Goal: Task Accomplishment & Management: Manage account settings

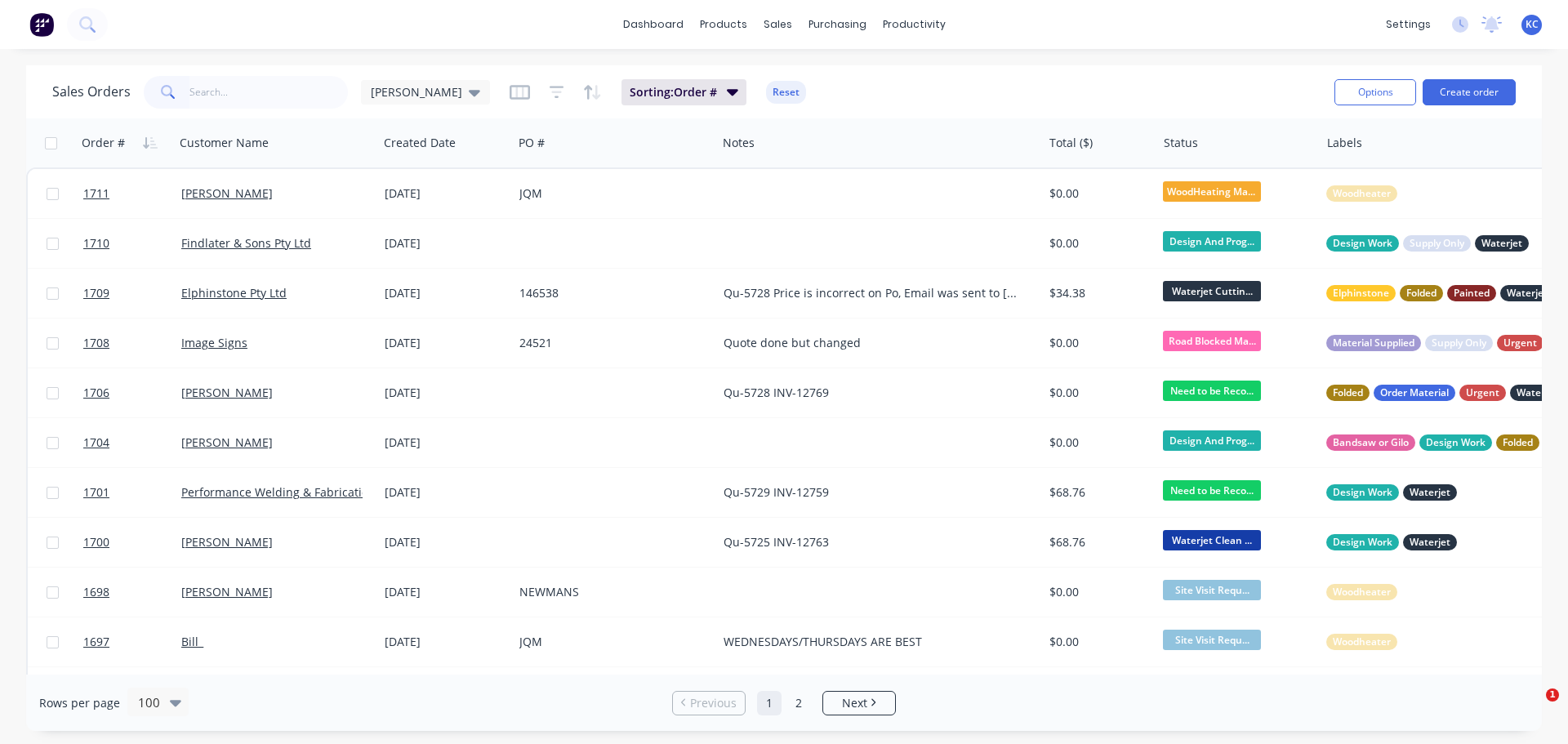
click at [242, 92] on input "text" at bounding box center [269, 93] width 159 height 33
type input "1706"
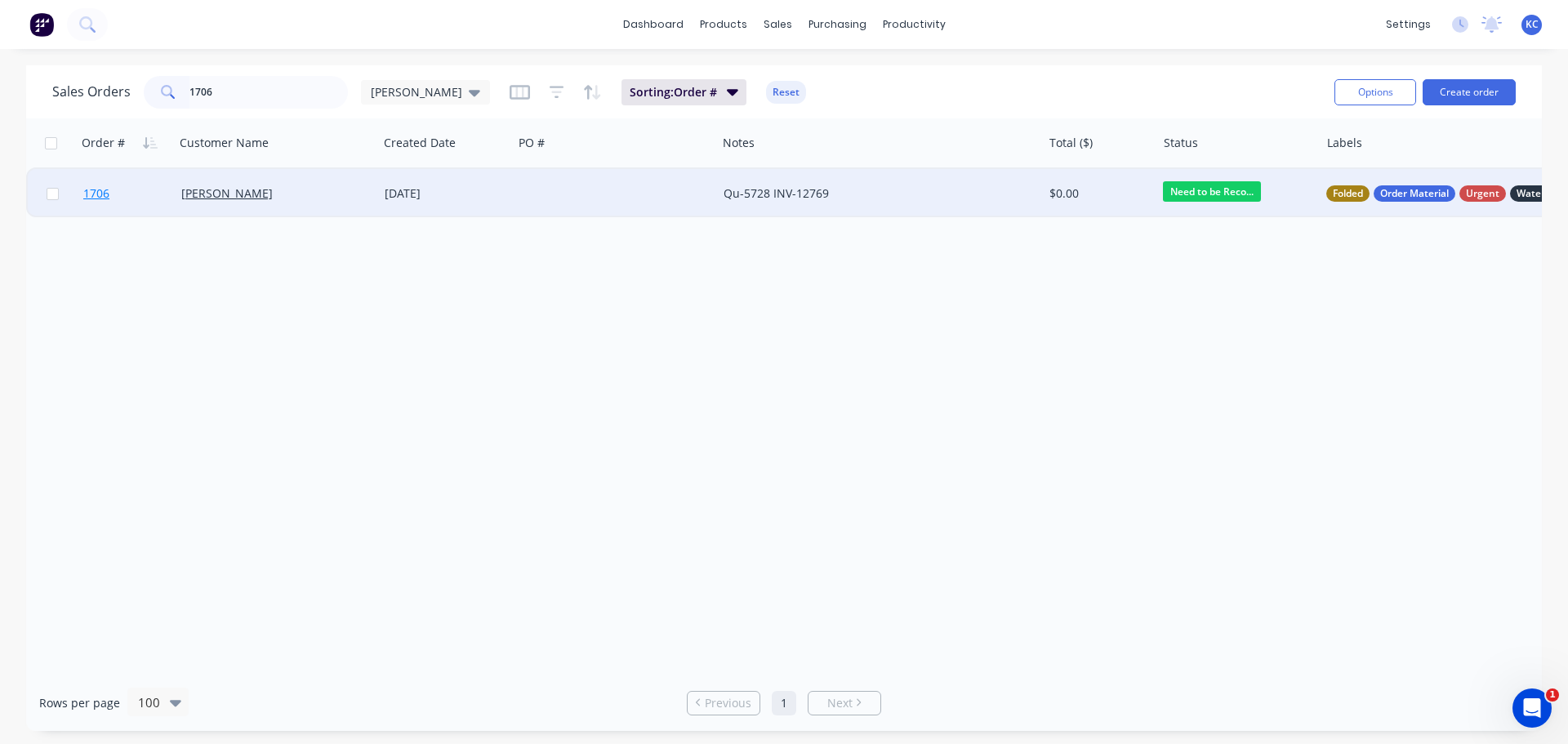
click at [106, 194] on span "1706" at bounding box center [96, 193] width 26 height 16
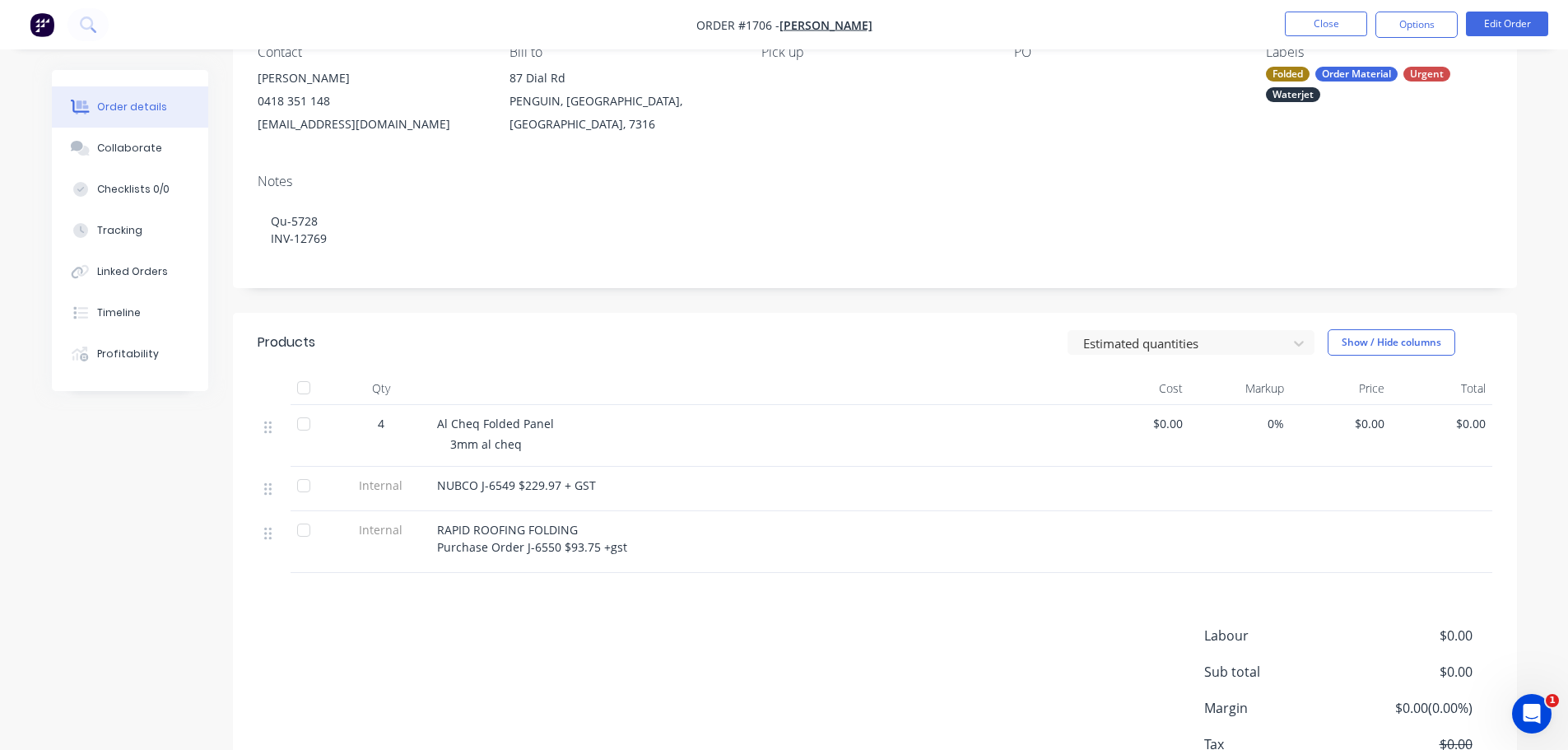
scroll to position [165, 0]
click at [595, 541] on span "RAPID ROOFING FOLDING Purchase Order J-6550 $93.75 +gst" at bounding box center [532, 536] width 190 height 33
click at [1527, 20] on button "Edit Order" at bounding box center [1507, 23] width 82 height 25
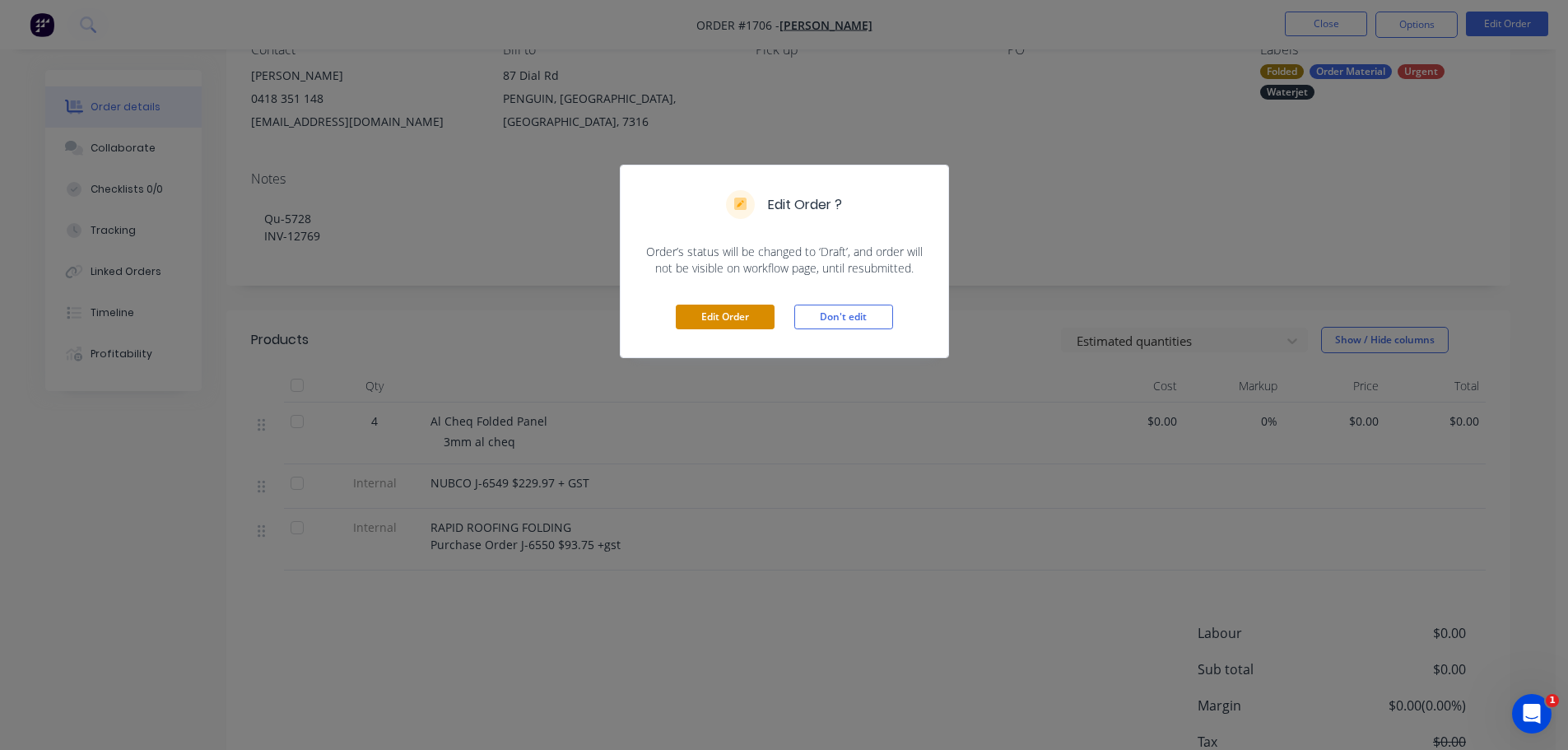
click at [727, 323] on button "Edit Order" at bounding box center [725, 317] width 98 height 25
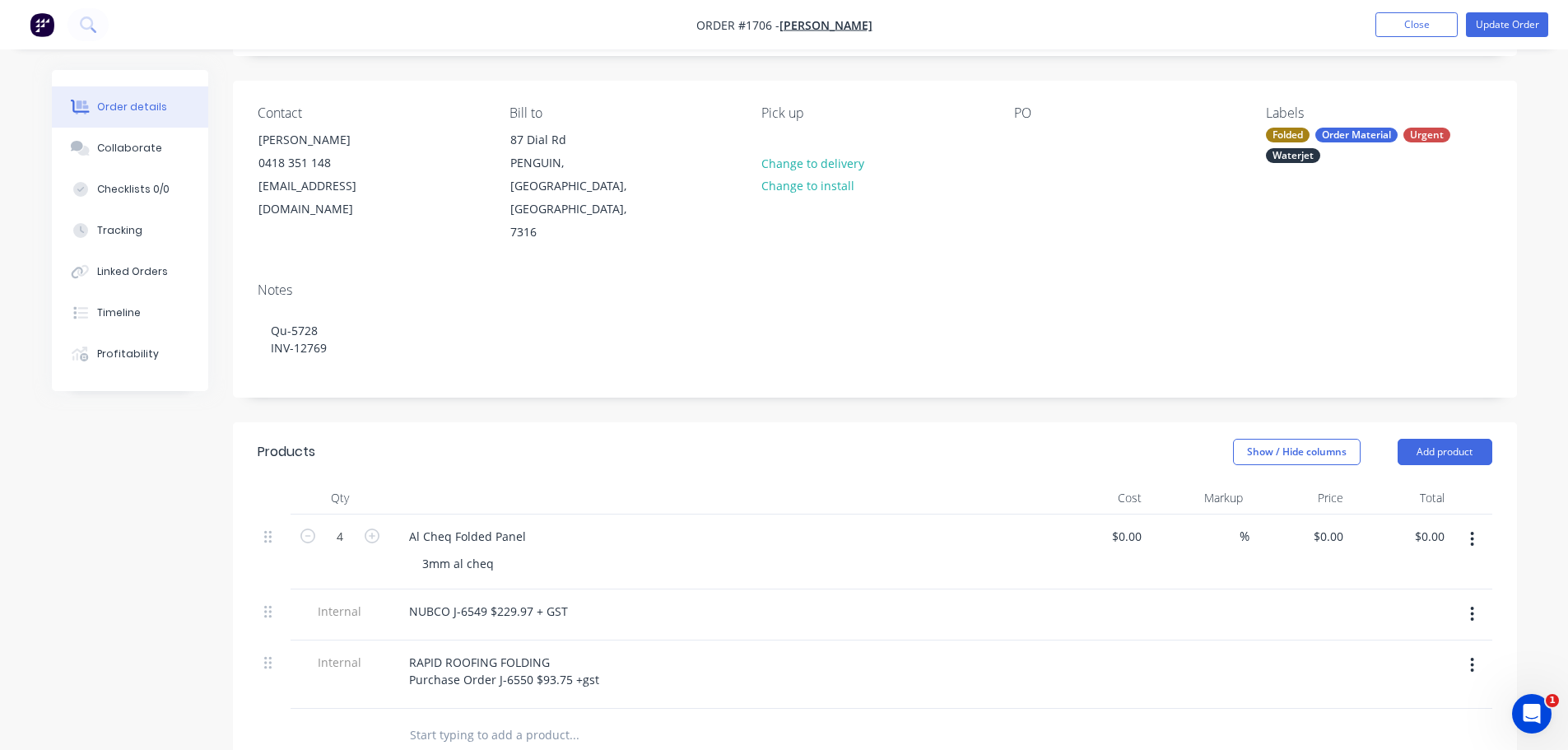
scroll to position [247, 0]
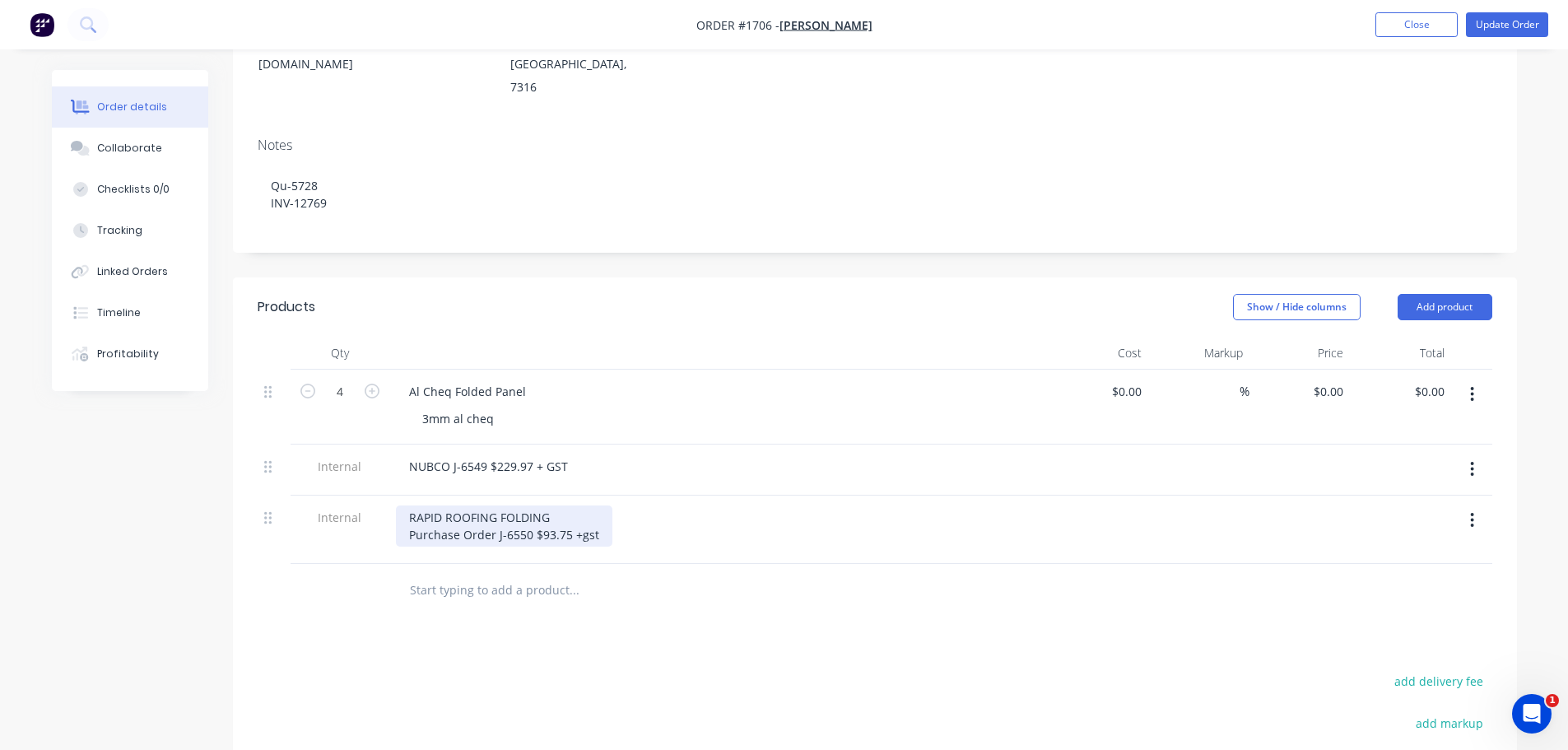
drag, startPoint x: 567, startPoint y: 485, endPoint x: 568, endPoint y: 496, distance: 11.0
click at [567, 505] on div "RAPID ROOFING FOLDING Purchase Order J-6550 $93.75 +gst" at bounding box center [504, 526] width 217 height 41
click at [1514, 26] on button "Update Order" at bounding box center [1507, 24] width 82 height 25
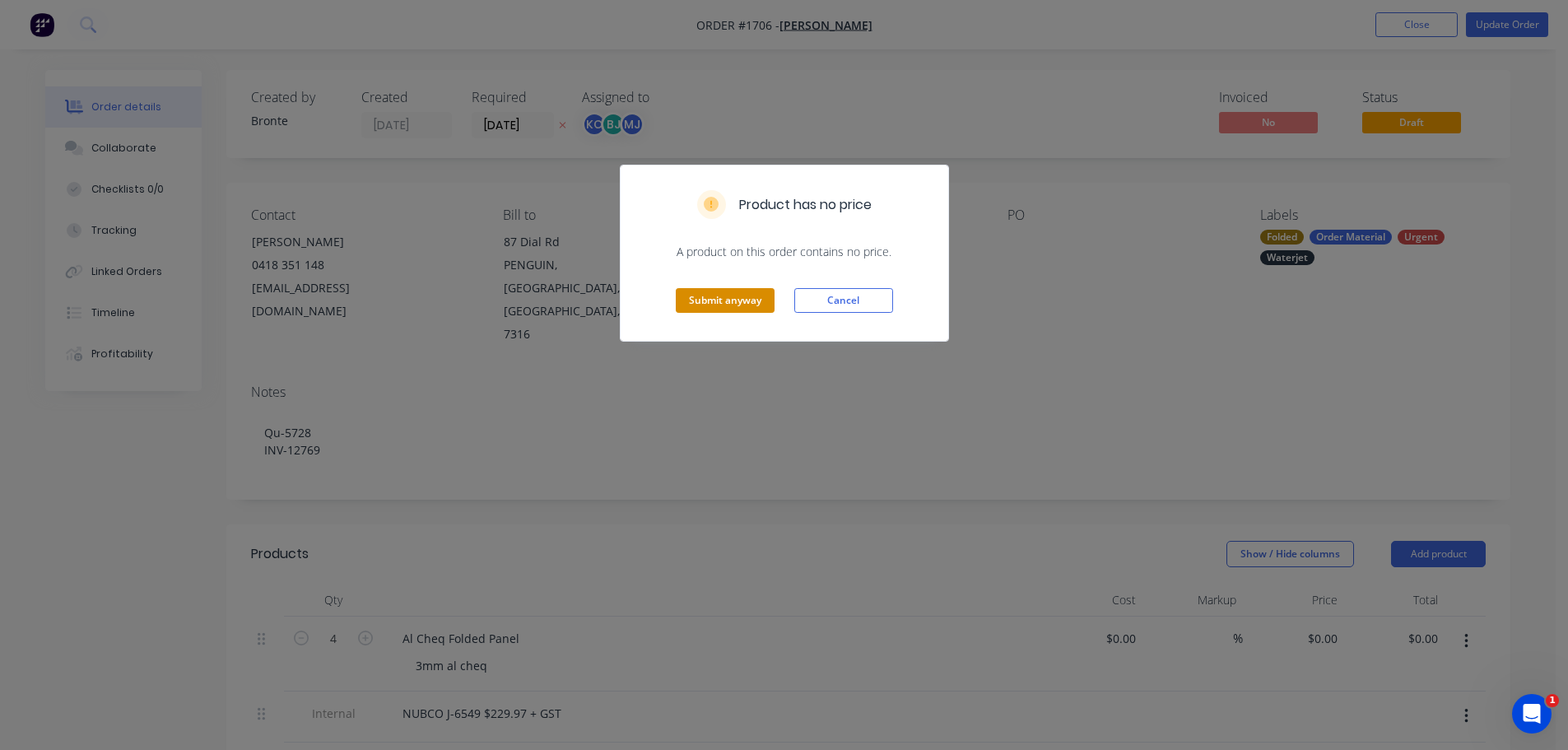
click at [744, 308] on button "Submit anyway" at bounding box center [725, 301] width 98 height 25
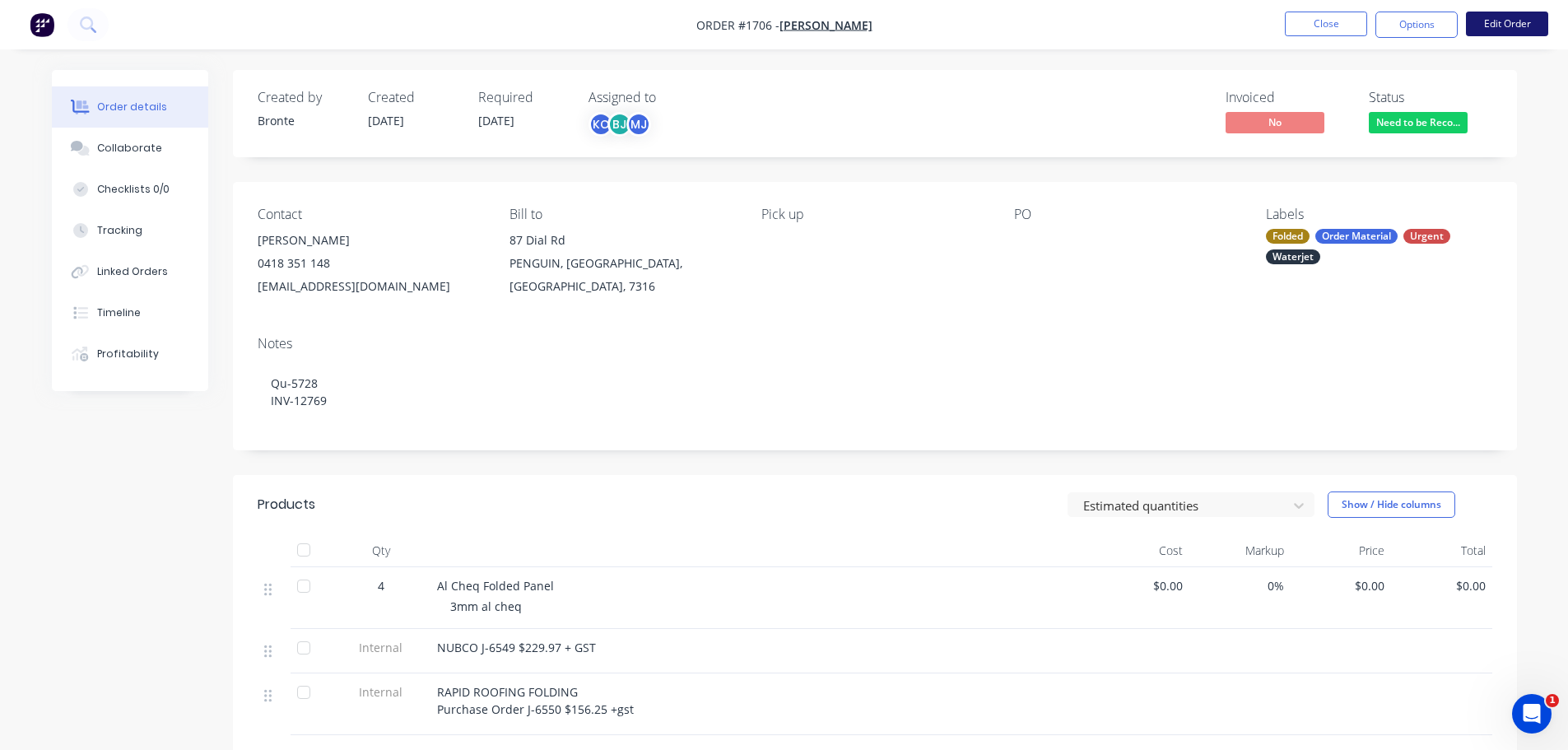
click at [1489, 23] on button "Edit Order" at bounding box center [1507, 23] width 82 height 25
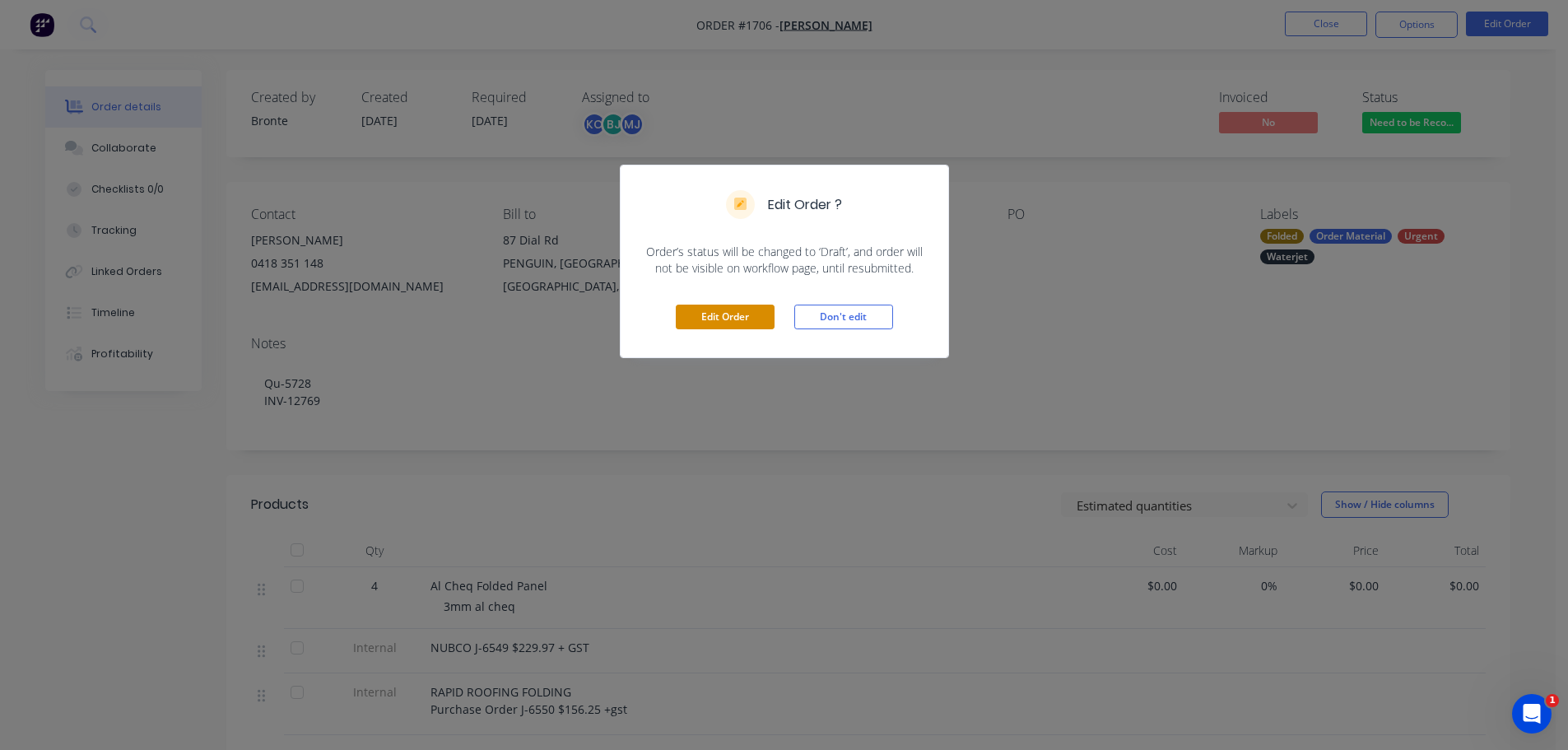
click at [743, 315] on button "Edit Order" at bounding box center [725, 317] width 98 height 25
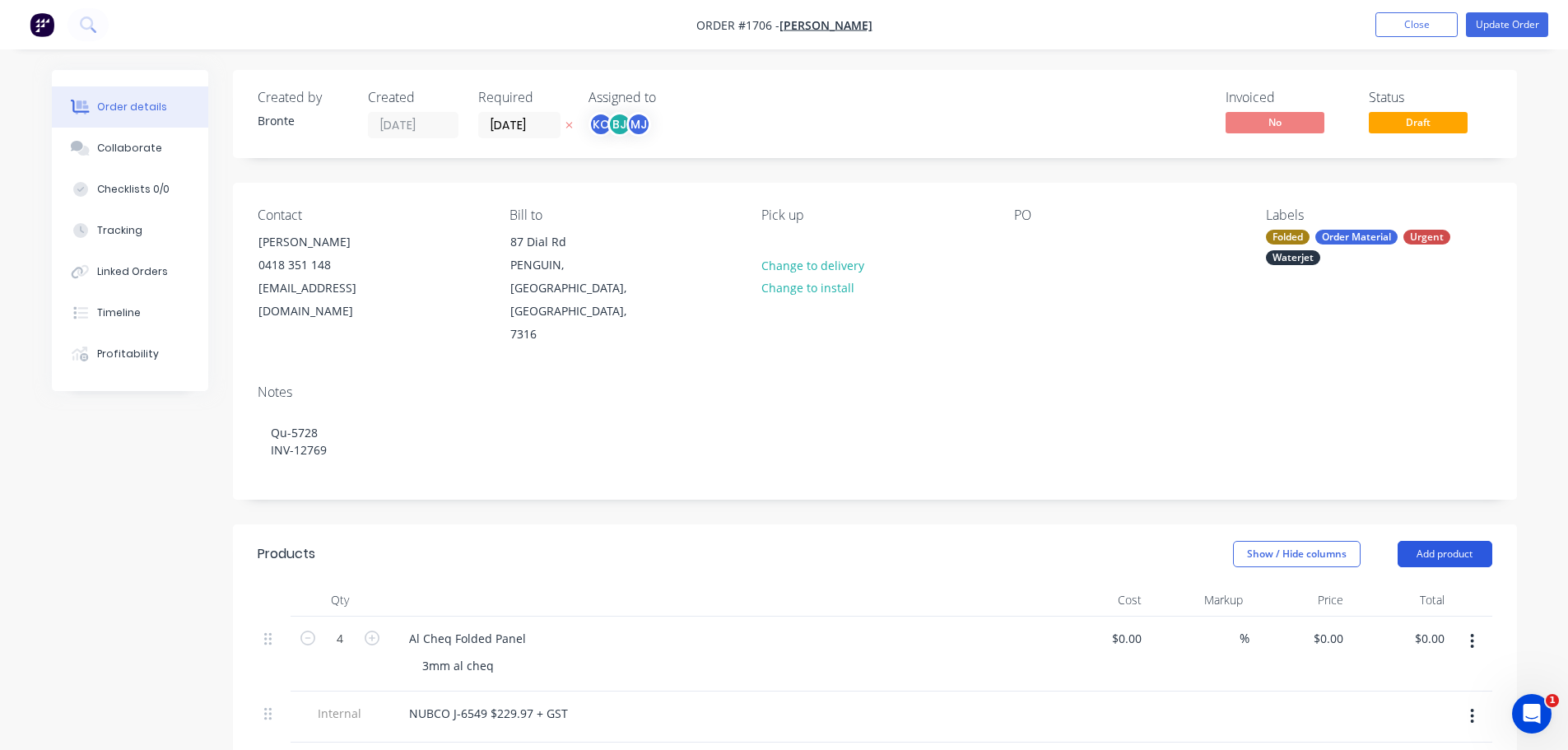
click at [1438, 541] on button "Add product" at bounding box center [1445, 554] width 95 height 26
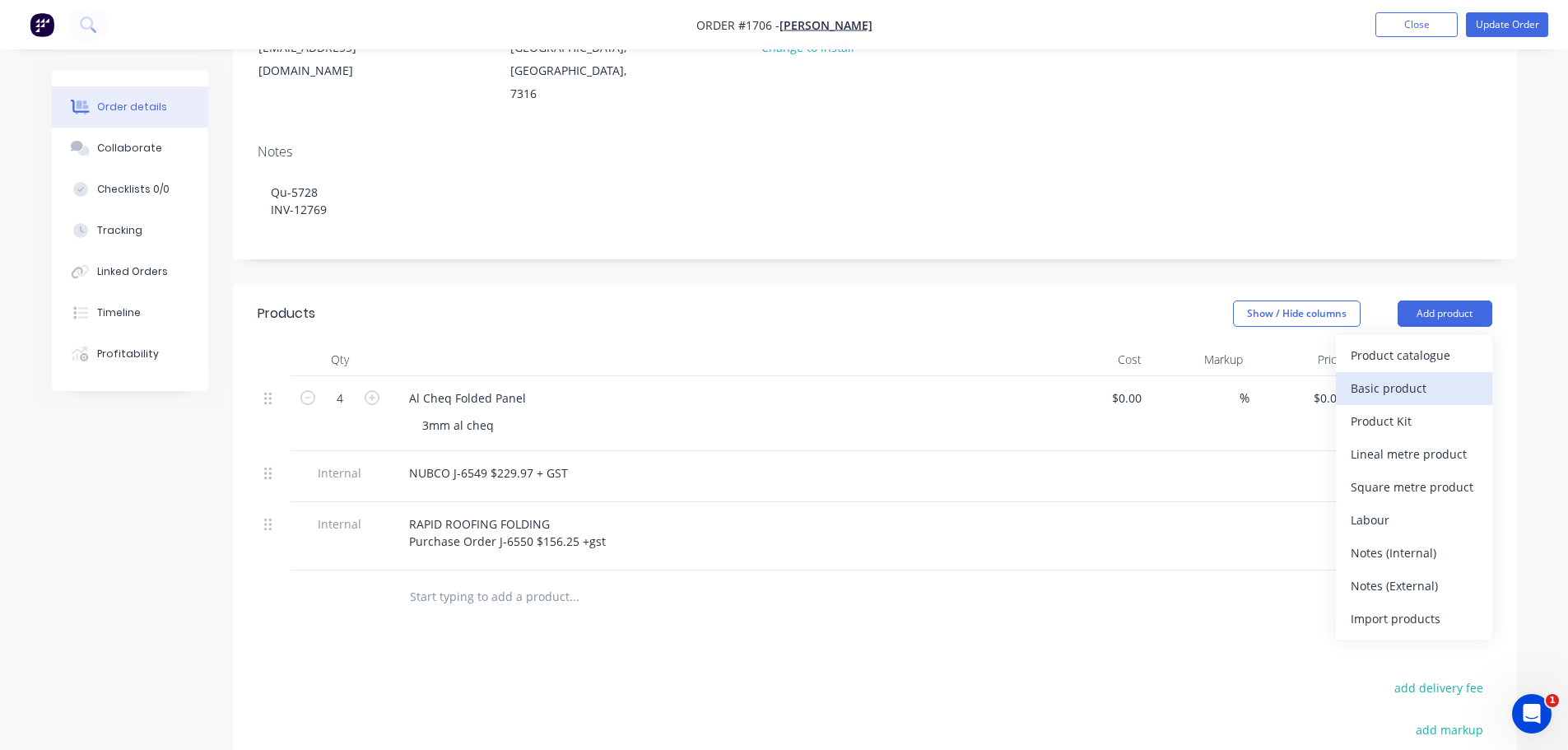
scroll to position [247, 0]
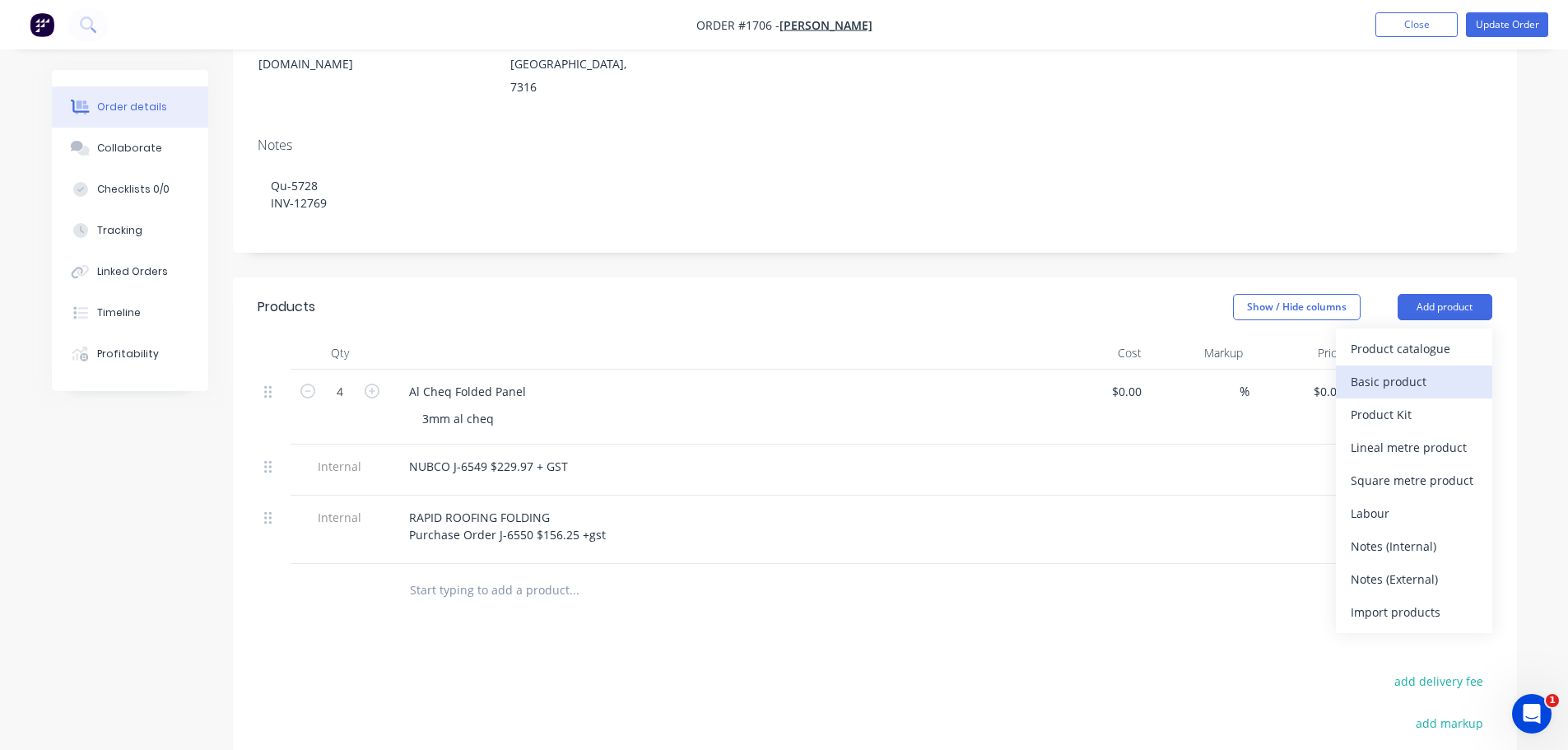
click at [1400, 534] on div "Notes (Internal)" at bounding box center [1414, 546] width 127 height 24
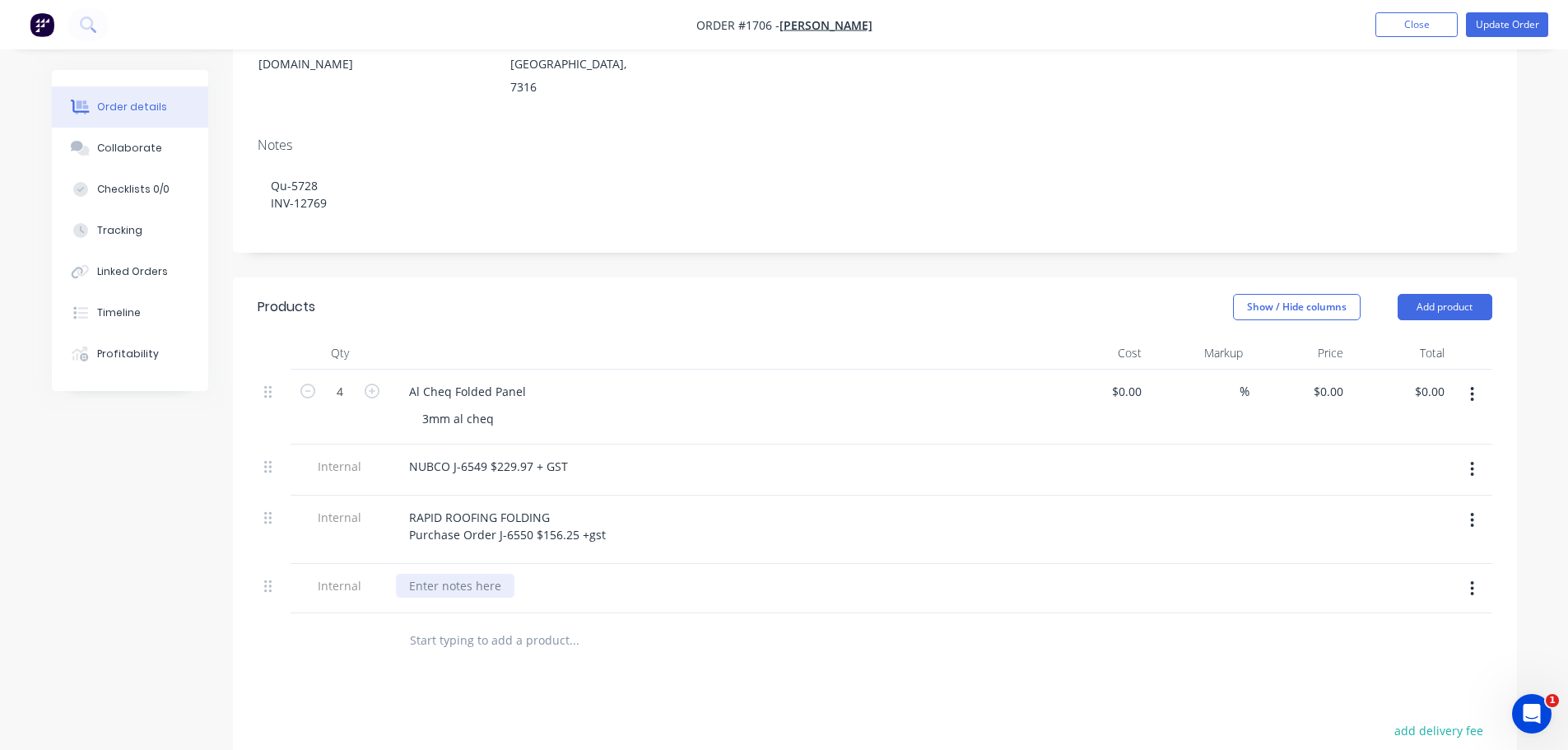
click at [487, 574] on div at bounding box center [454, 586] width 118 height 24
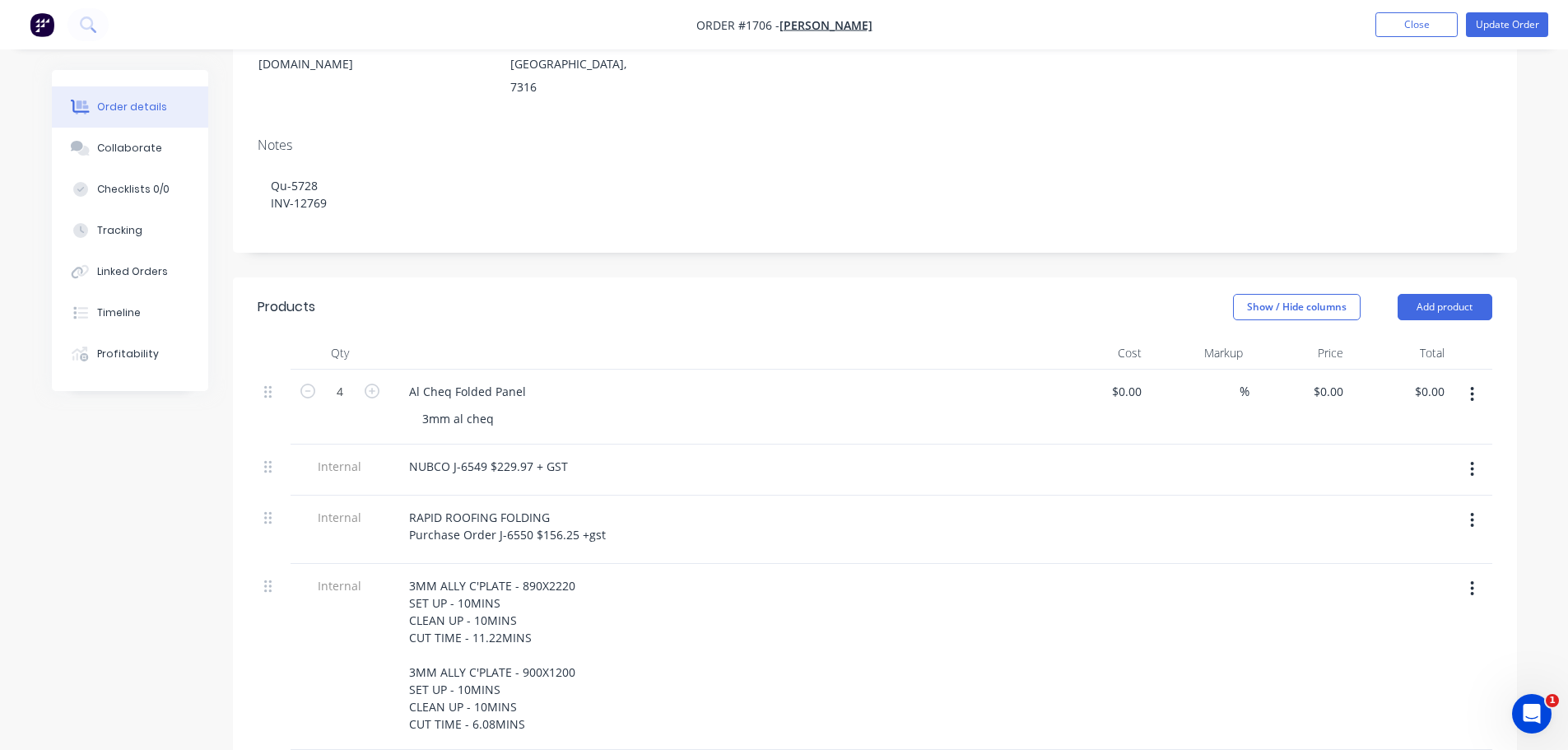
click at [695, 664] on div "3MM ALLY C'PLATE - 890X2220 SET UP - 10MINS CLEAN UP - 10MINS CUT TIME - 11.22M…" at bounding box center [718, 655] width 645 height 162
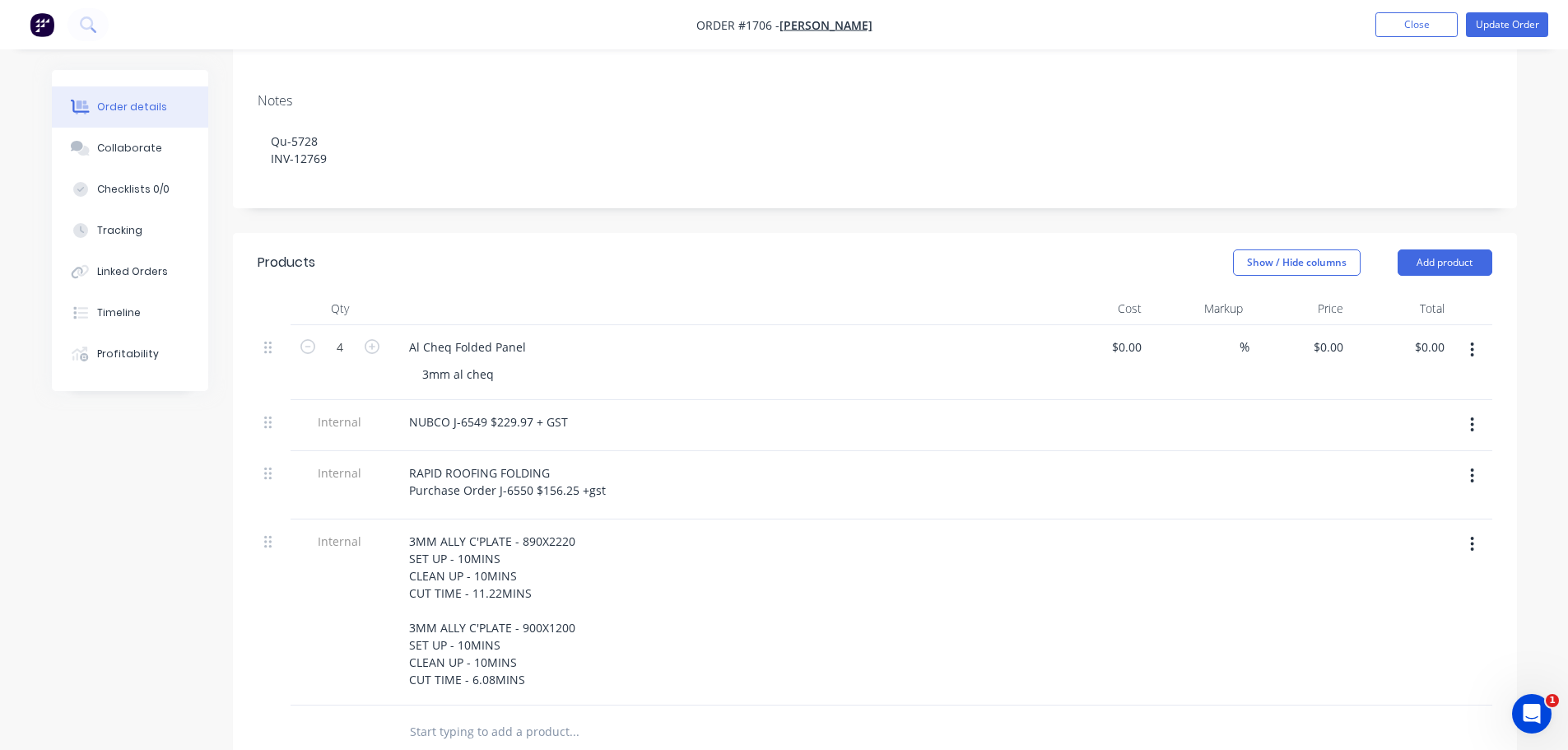
scroll to position [329, 0]
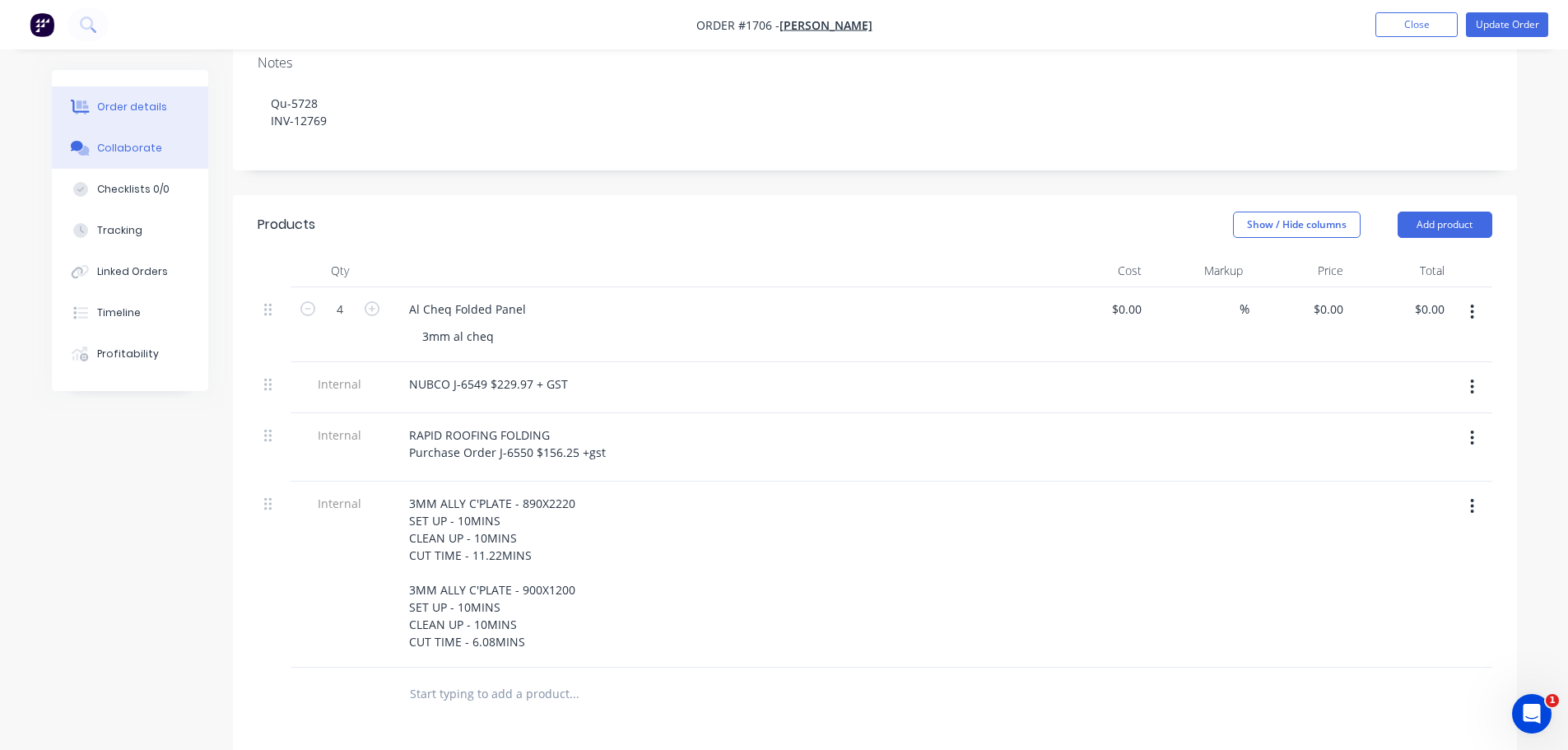
click at [159, 149] on button "Collaborate" at bounding box center [130, 149] width 156 height 41
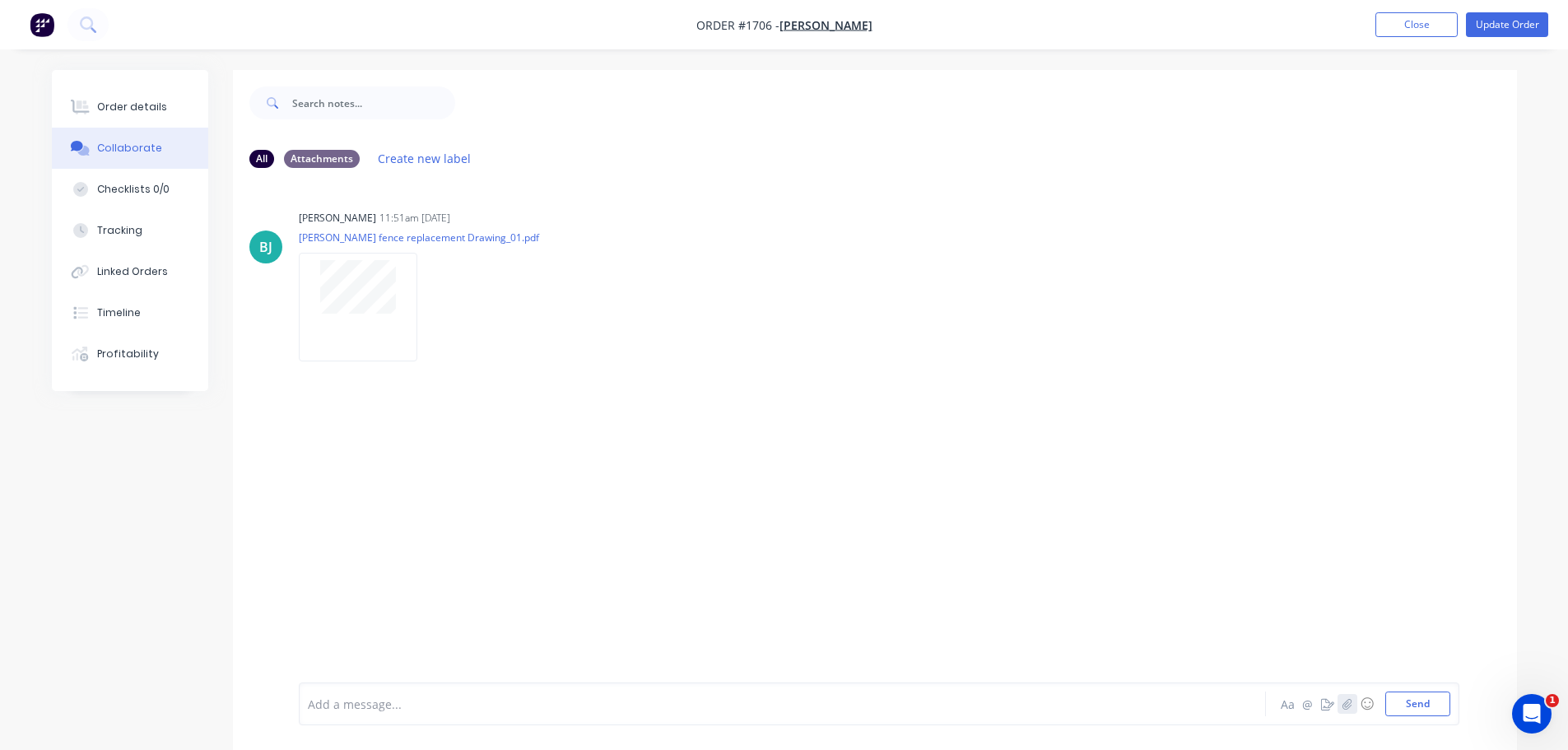
click at [1349, 704] on icon "button" at bounding box center [1347, 703] width 9 height 10
click at [1404, 708] on button "Send" at bounding box center [1418, 703] width 65 height 25
click at [1498, 11] on nav "Order #1706 - [PERSON_NAME] Add product Close Update Order" at bounding box center [784, 24] width 1568 height 49
click at [1499, 22] on button "Update Order" at bounding box center [1507, 24] width 82 height 25
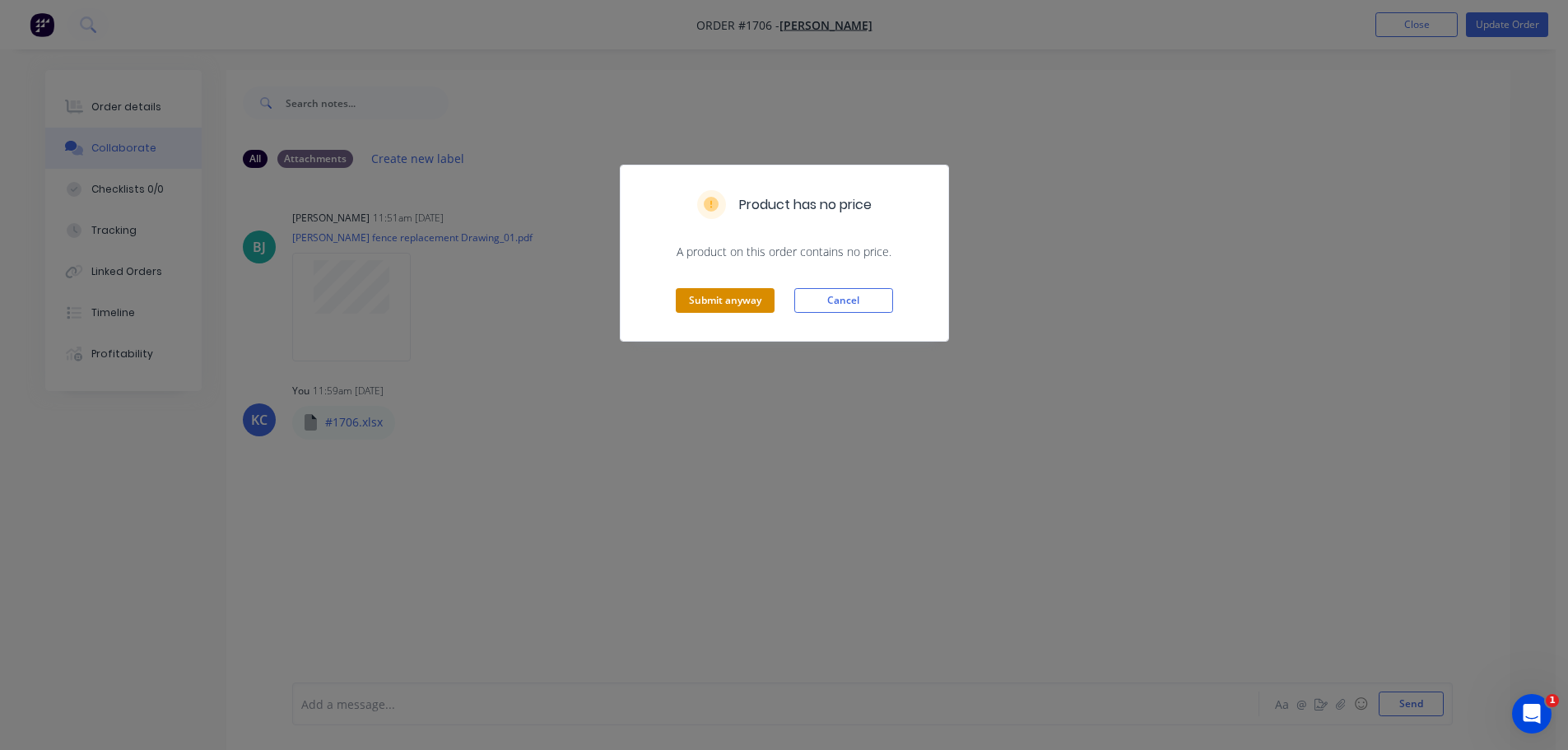
click at [742, 306] on button "Submit anyway" at bounding box center [725, 301] width 98 height 25
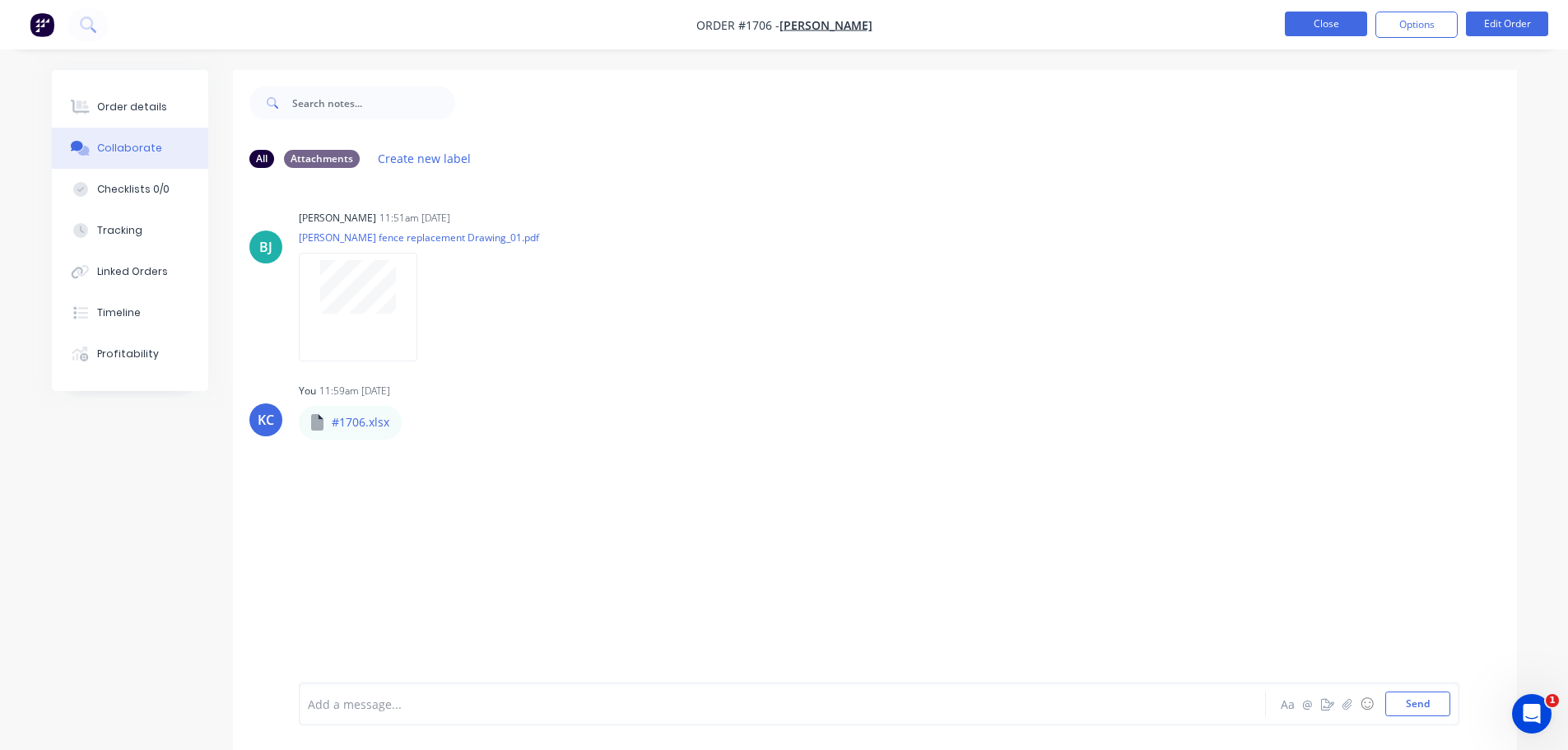
click at [1324, 32] on button "Close" at bounding box center [1325, 23] width 82 height 25
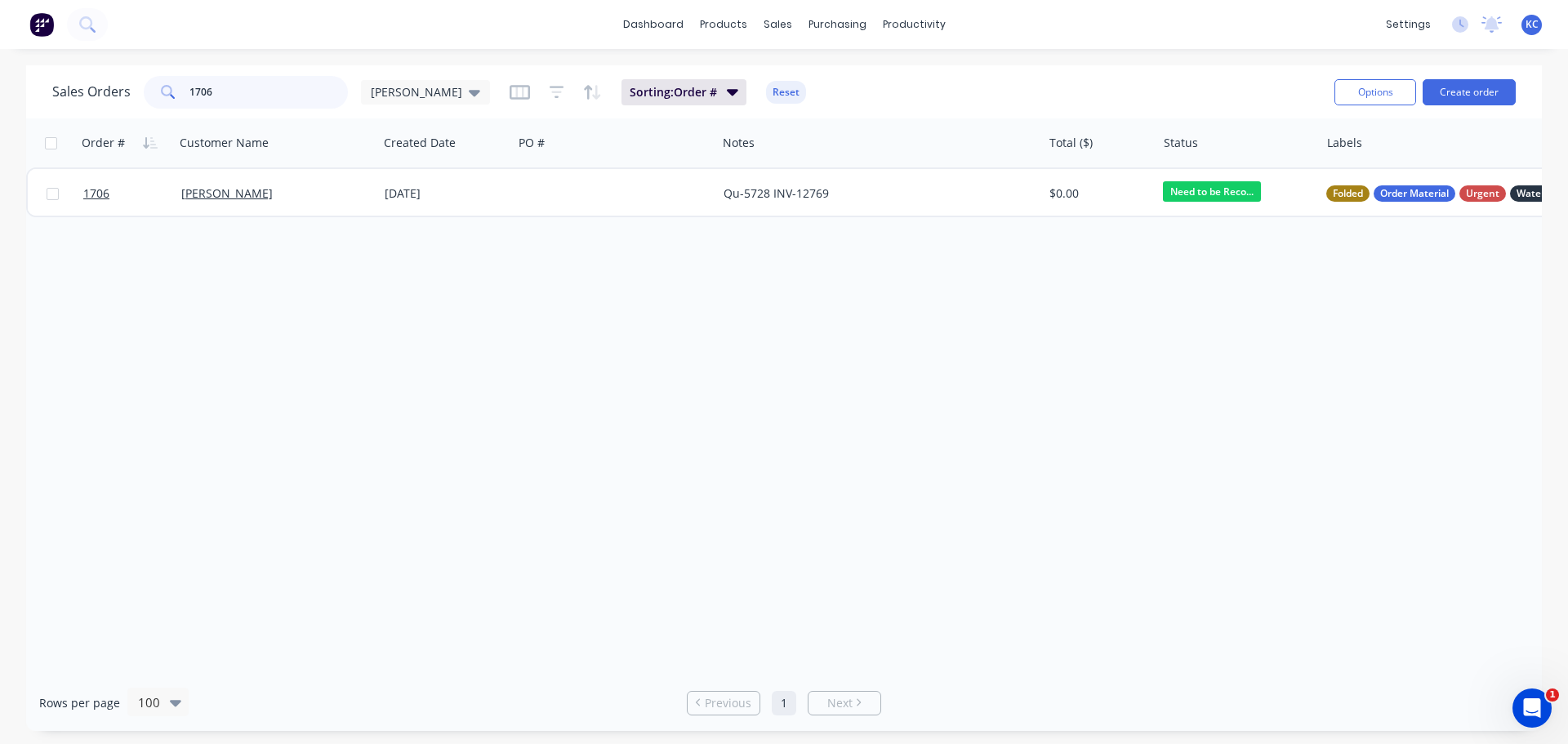
drag, startPoint x: 273, startPoint y: 87, endPoint x: 0, endPoint y: 141, distance: 278.3
click at [0, 125] on div "Sales Orders 1706 [PERSON_NAME]: Order # Reset Options Create order Order # Cus…" at bounding box center [784, 398] width 1568 height 666
type input "1540"
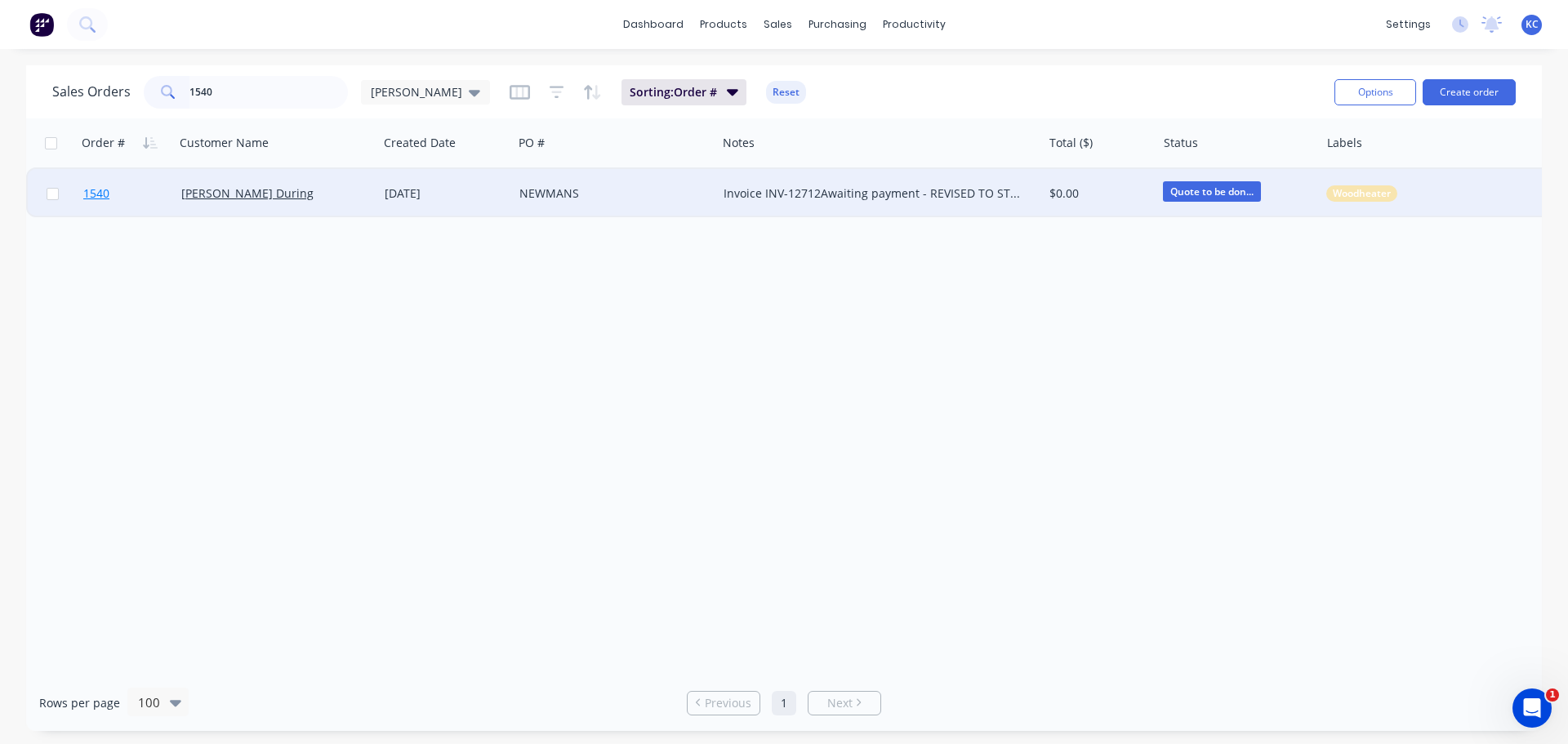
click at [109, 198] on span "1540" at bounding box center [96, 193] width 26 height 16
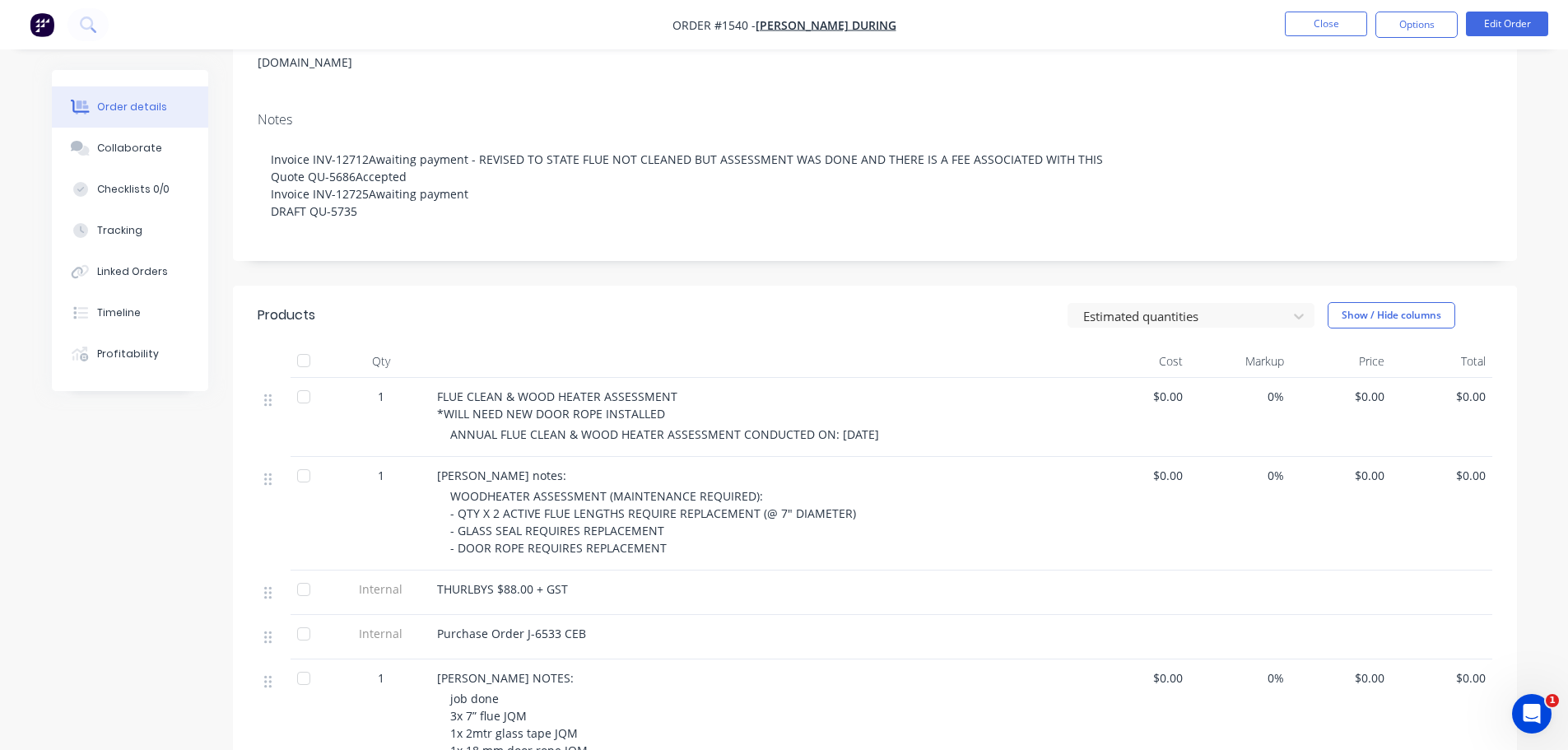
scroll to position [329, 0]
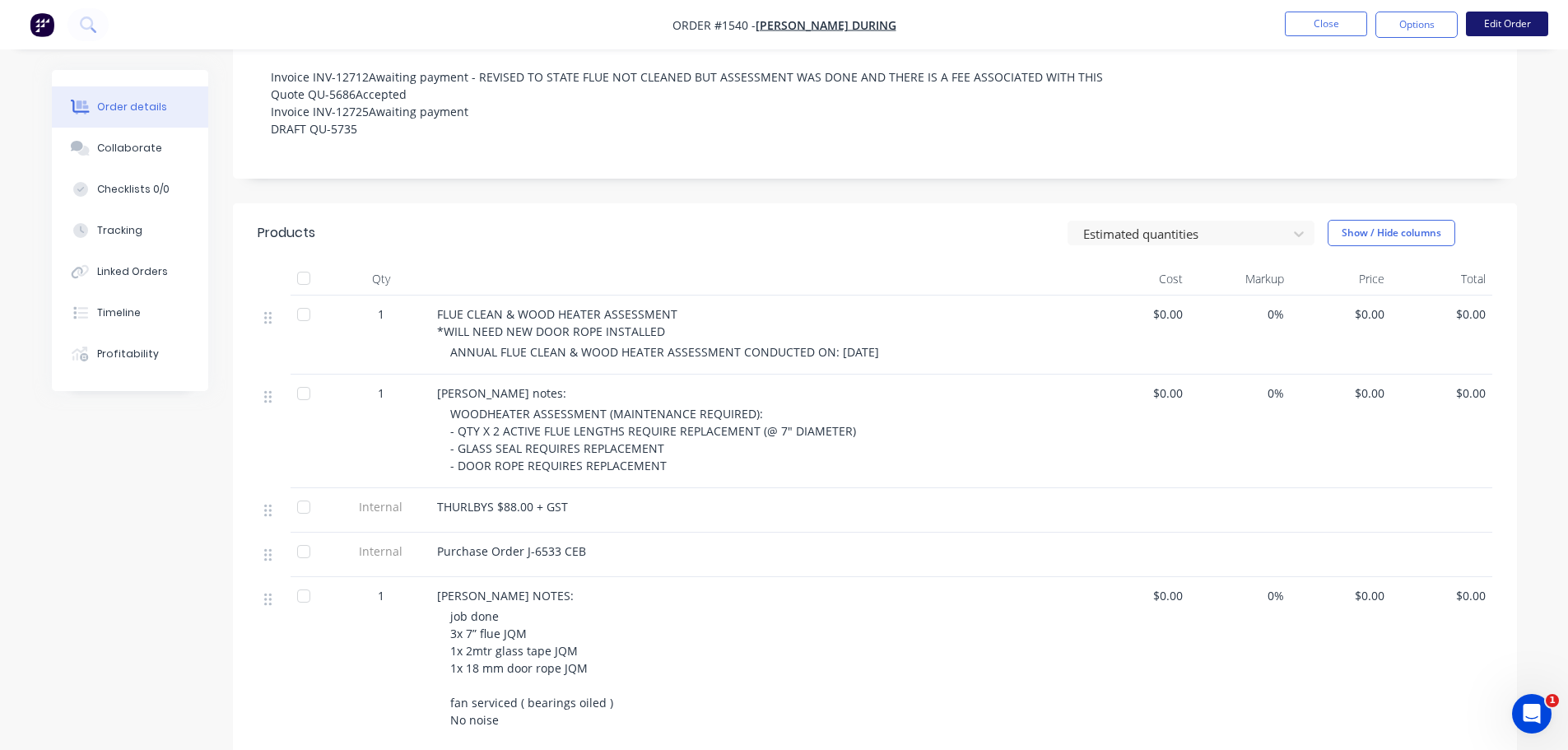
click at [1534, 15] on button "Edit Order" at bounding box center [1507, 23] width 82 height 25
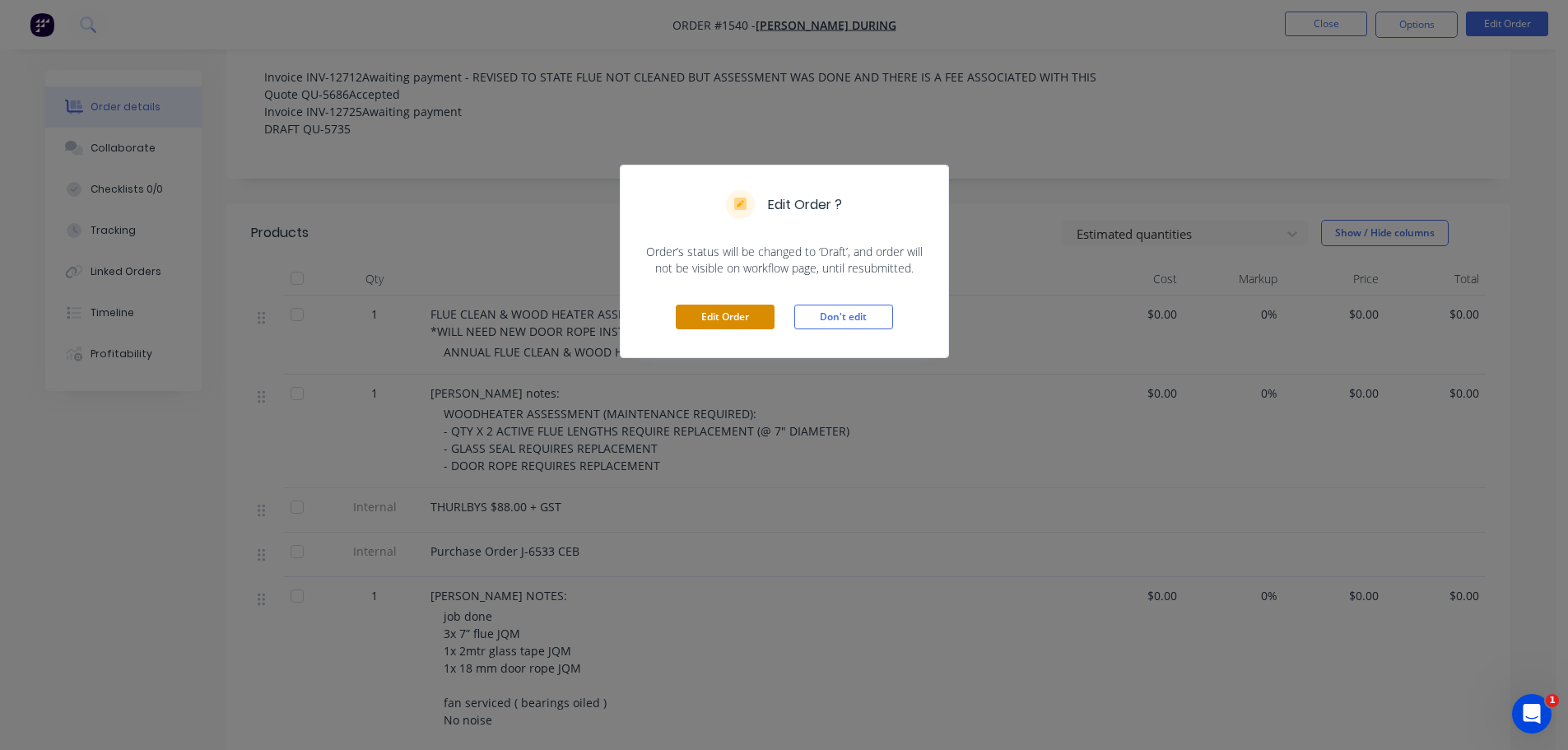
click at [716, 315] on button "Edit Order" at bounding box center [725, 317] width 98 height 25
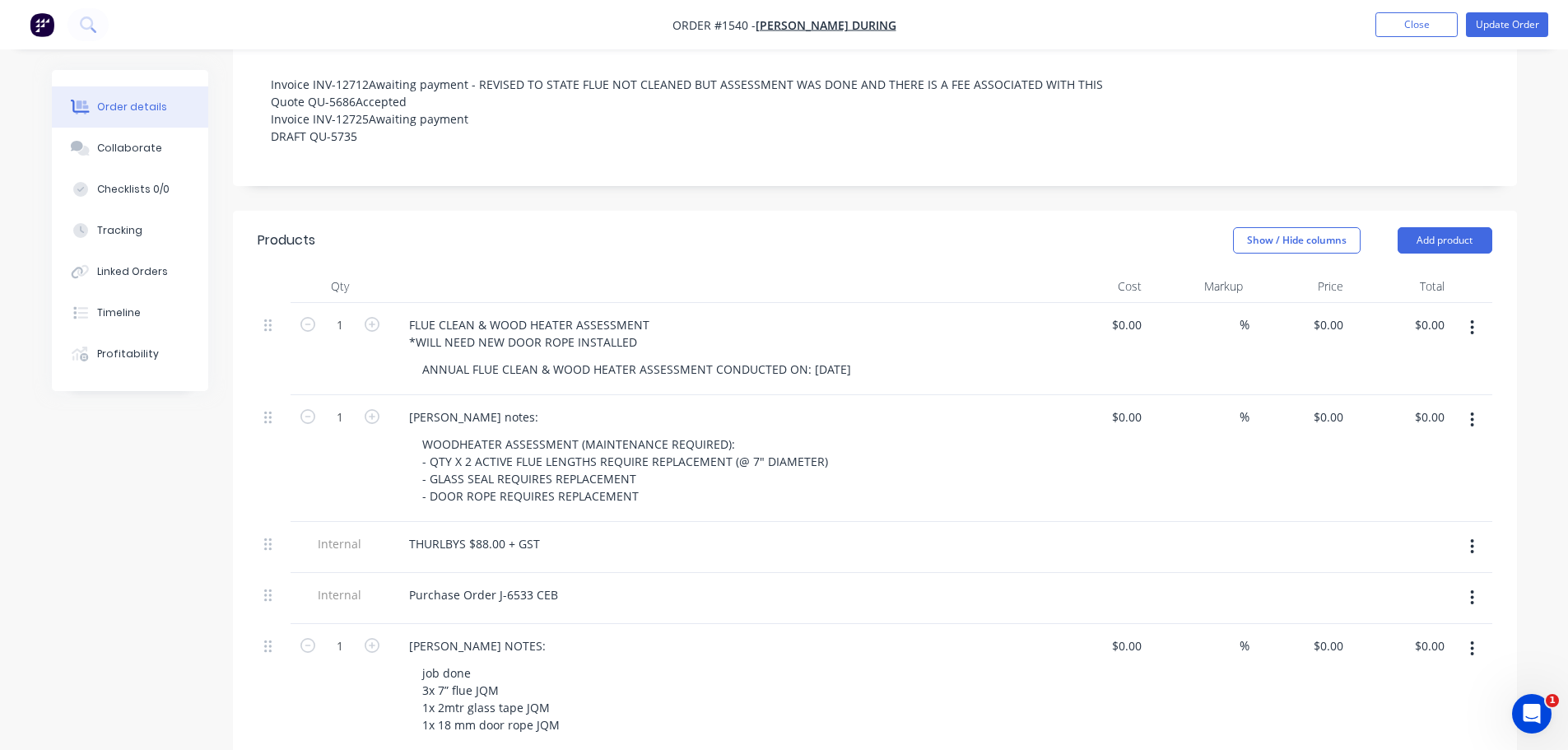
scroll to position [411, 0]
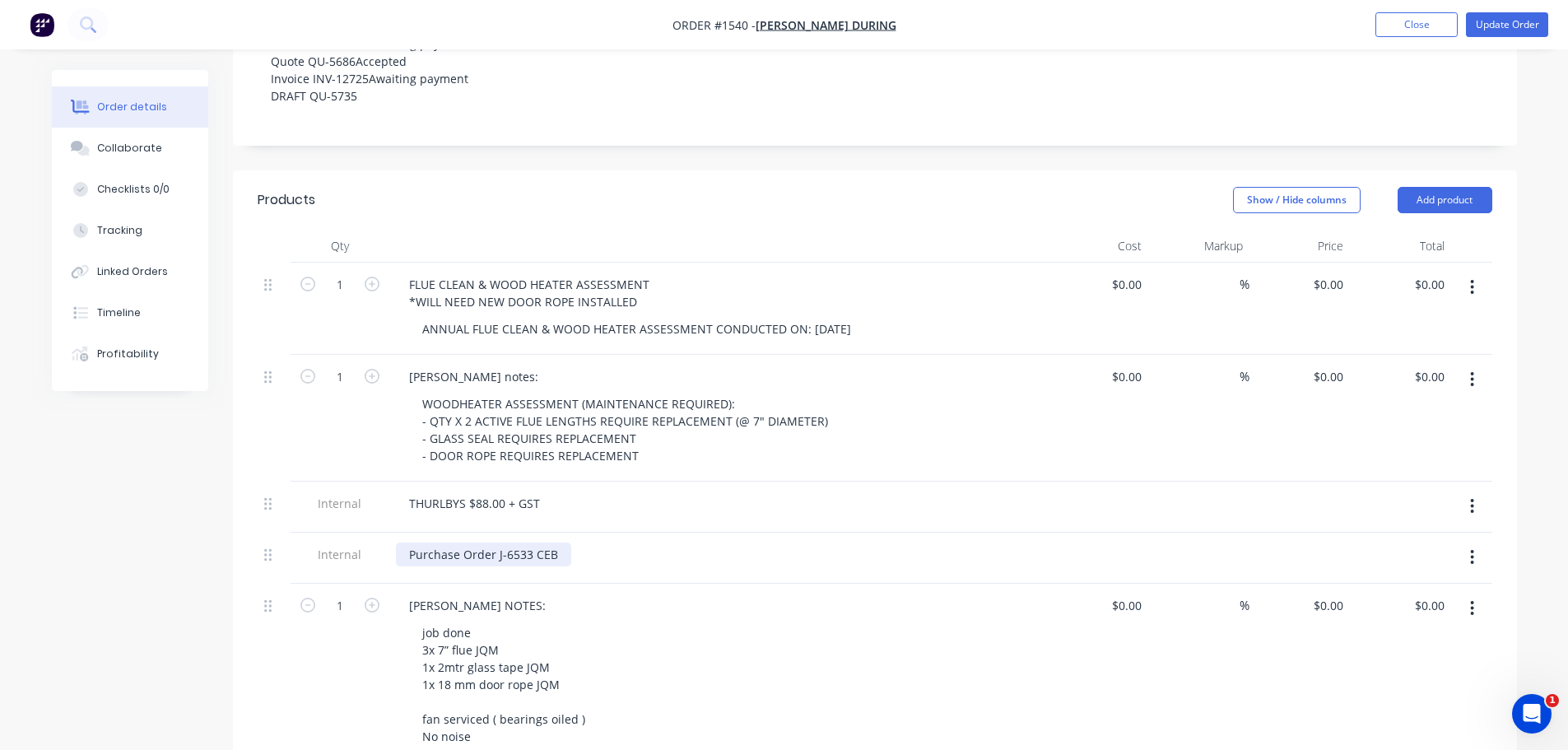
drag, startPoint x: 564, startPoint y: 501, endPoint x: 559, endPoint y: 510, distance: 10.3
click at [563, 543] on div "Purchase Order J-6533 CEB" at bounding box center [483, 555] width 175 height 24
click at [1500, 23] on button "Update Order" at bounding box center [1507, 24] width 82 height 25
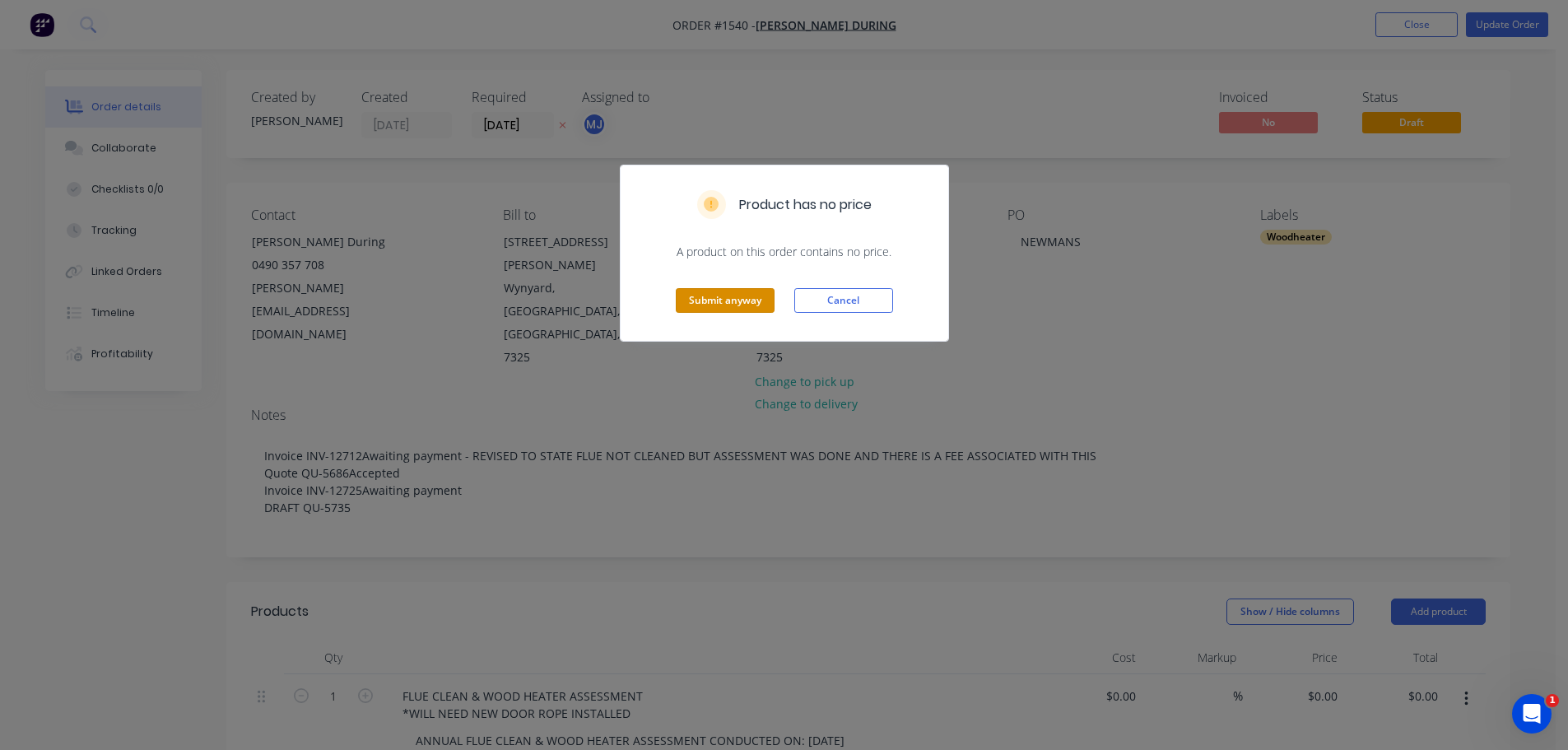
drag, startPoint x: 734, startPoint y: 302, endPoint x: 729, endPoint y: 283, distance: 19.6
click at [735, 298] on button "Submit anyway" at bounding box center [725, 301] width 98 height 25
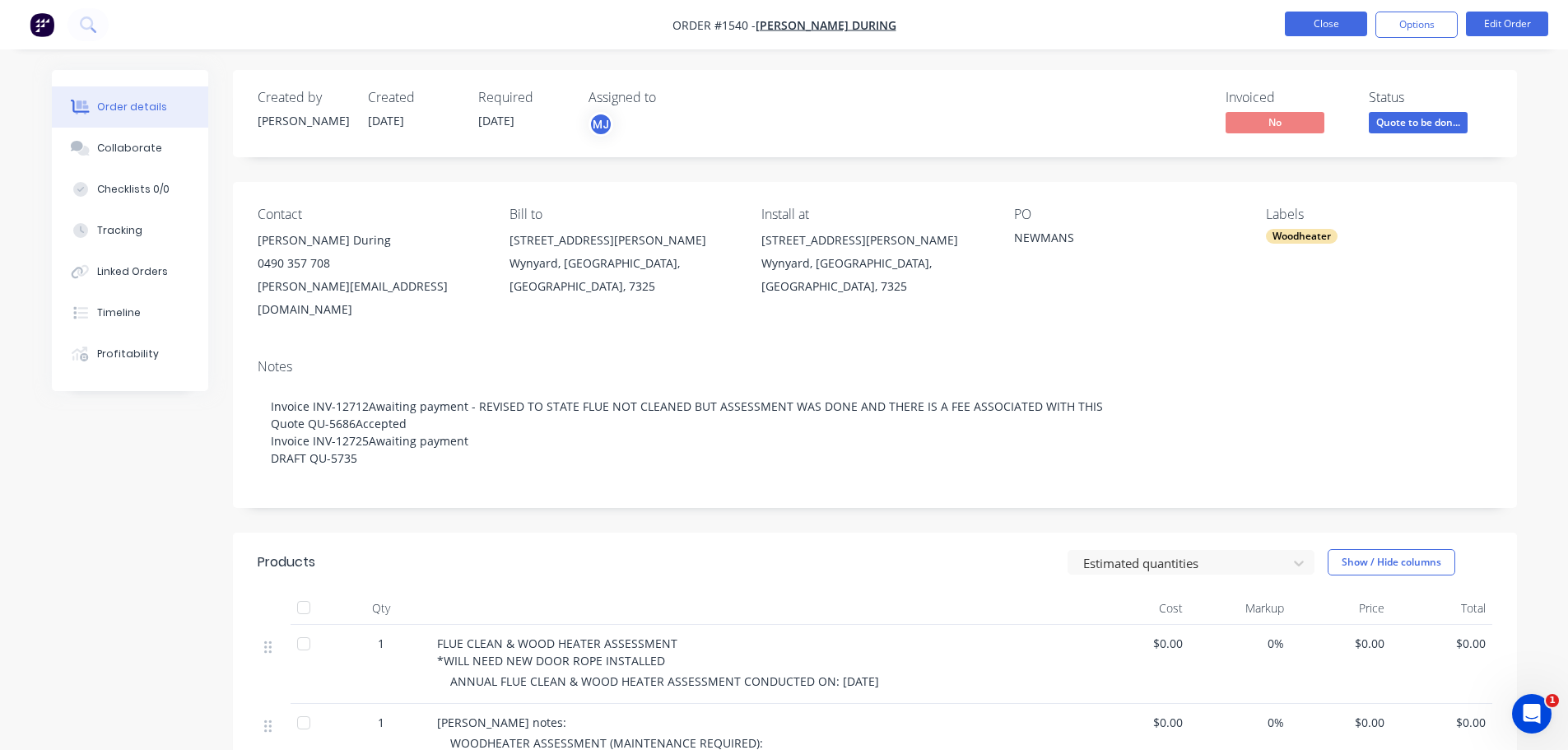
click at [1319, 26] on button "Close" at bounding box center [1325, 23] width 82 height 25
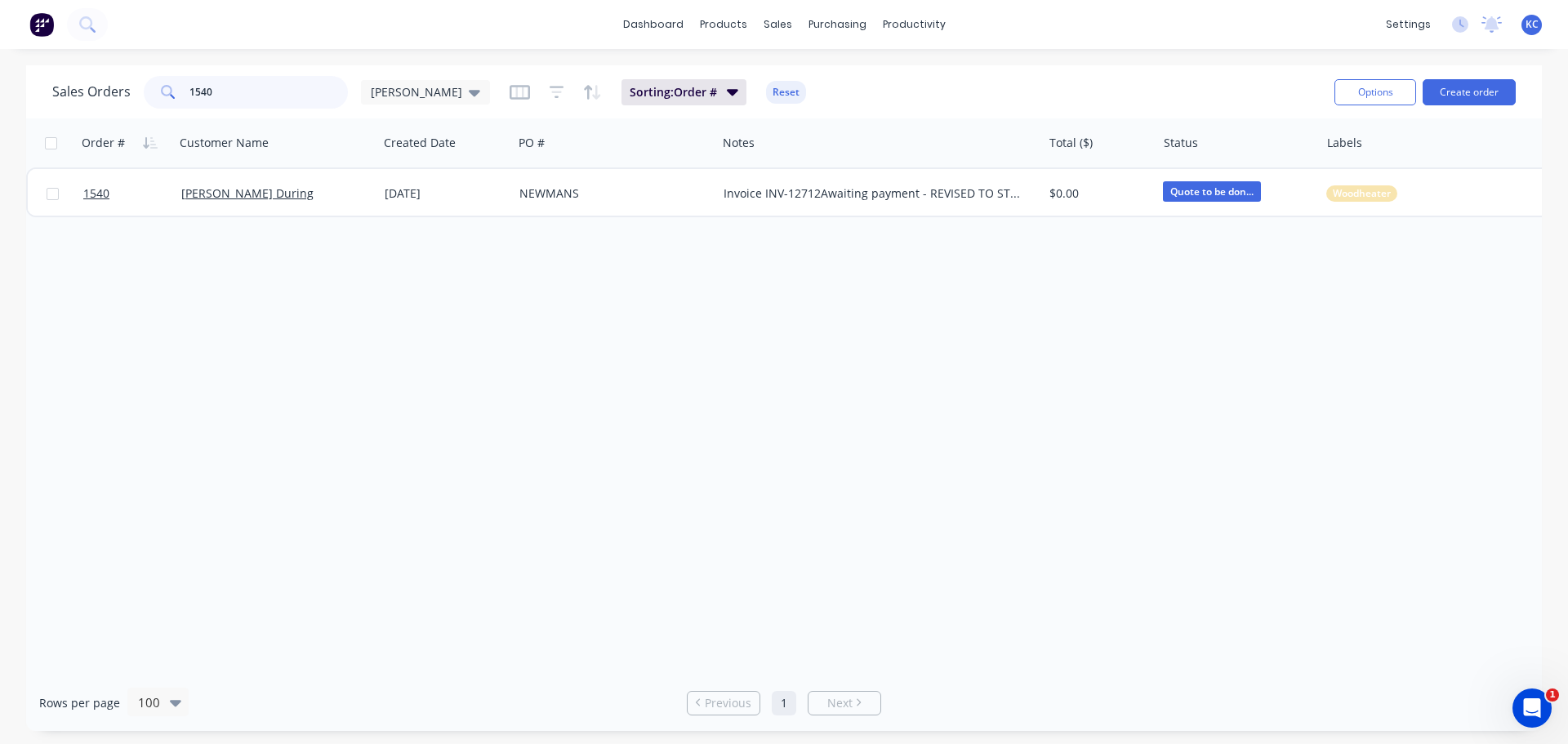
drag, startPoint x: 217, startPoint y: 88, endPoint x: 0, endPoint y: 86, distance: 217.0
click at [3, 90] on div "Sales Orders 1540 [PERSON_NAME]: Order # Reset Options Create order Order # Cus…" at bounding box center [784, 398] width 1568 height 666
type input "1545"
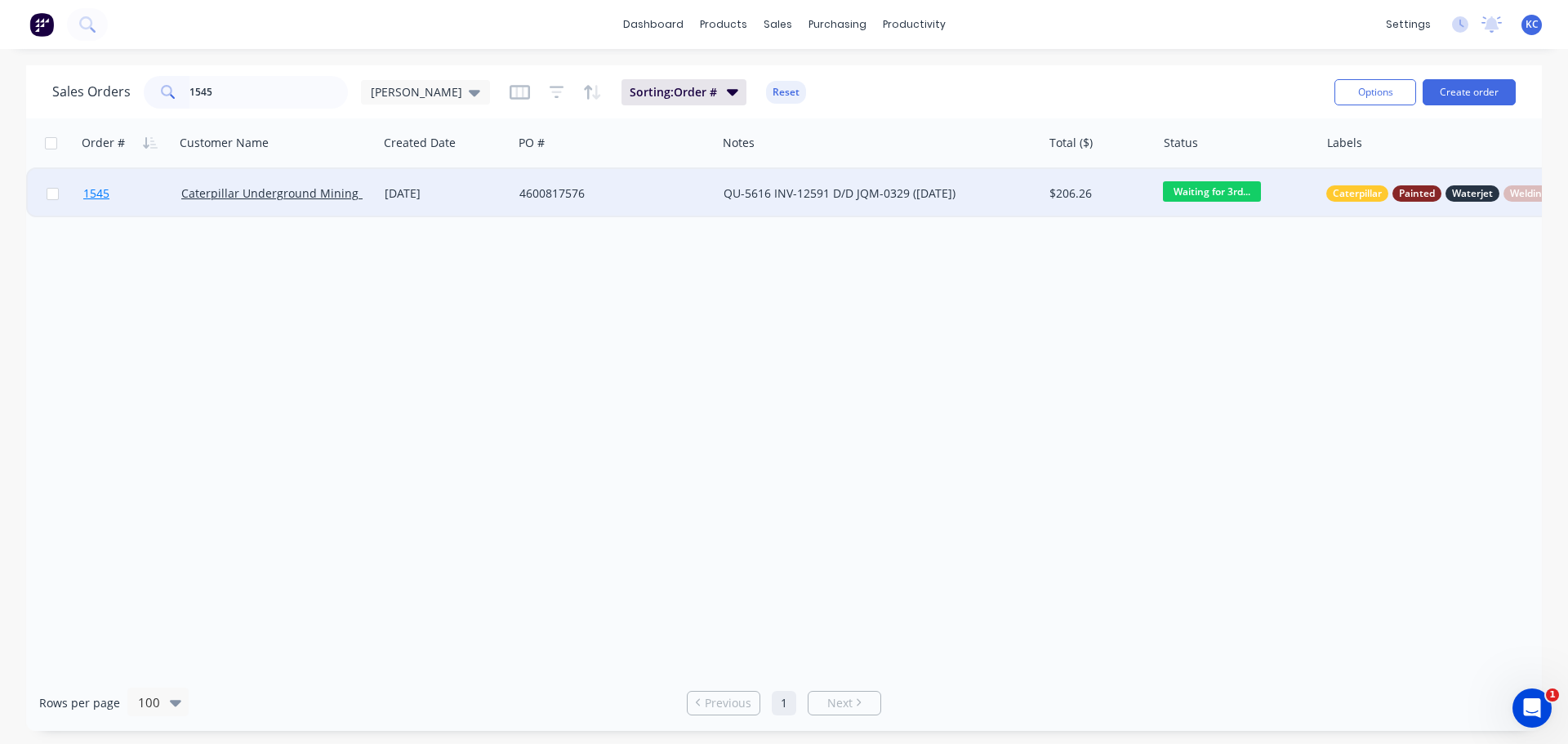
click at [105, 195] on span "1545" at bounding box center [96, 193] width 26 height 16
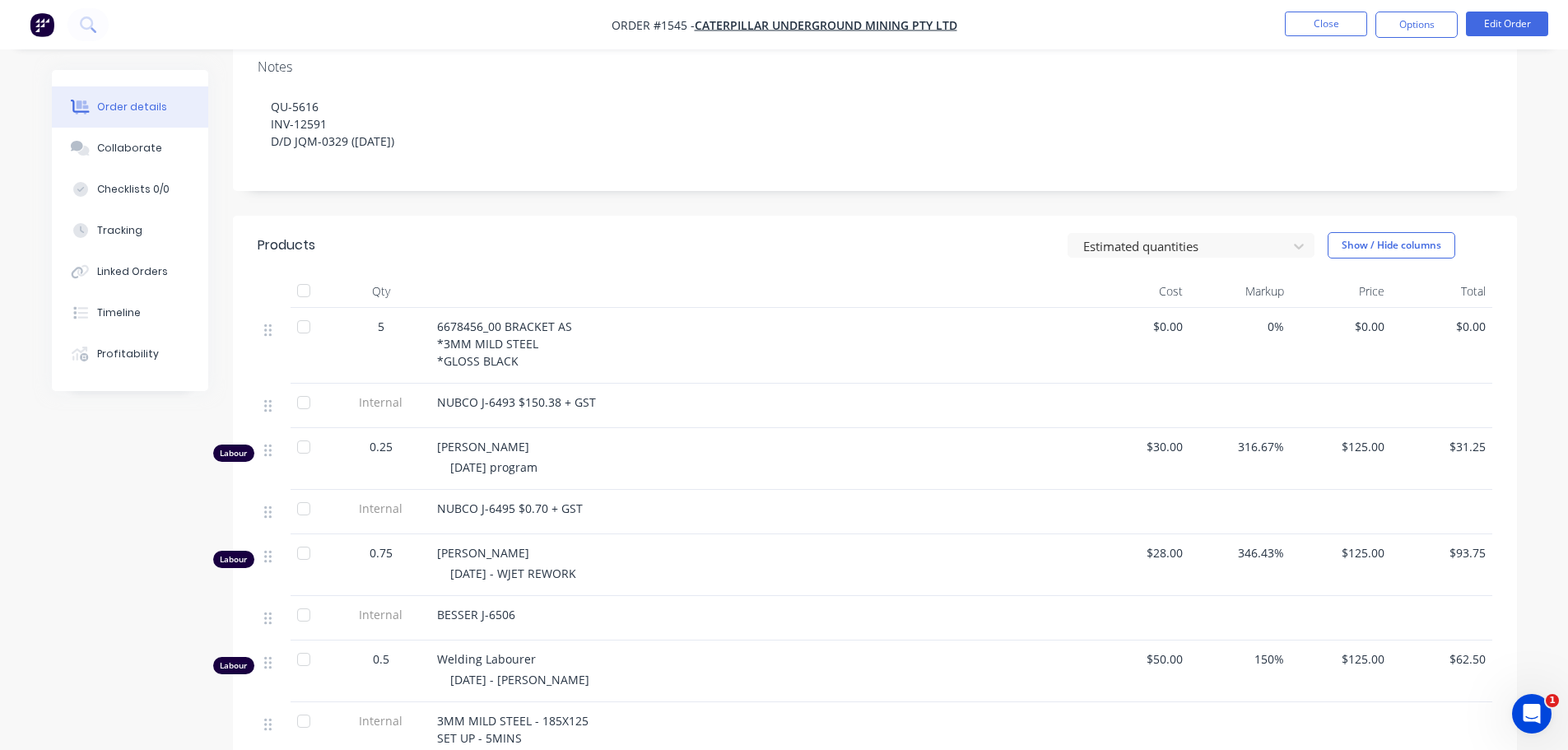
scroll to position [329, 0]
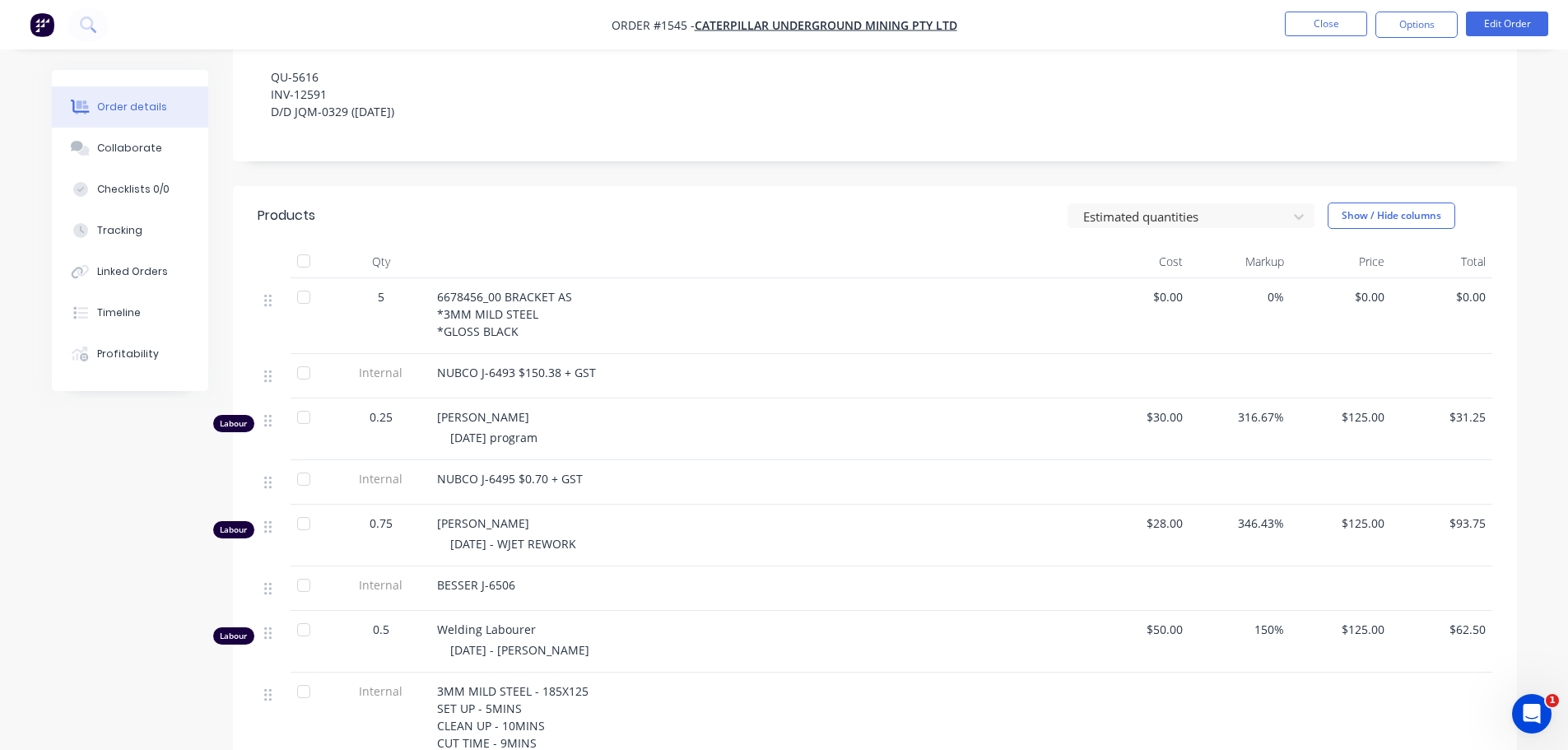
drag, startPoint x: 531, startPoint y: 562, endPoint x: 523, endPoint y: 561, distance: 8.1
click at [528, 576] on div "BESSER J-6506" at bounding box center [759, 585] width 645 height 17
click at [1512, 22] on button "Edit Order" at bounding box center [1507, 23] width 82 height 25
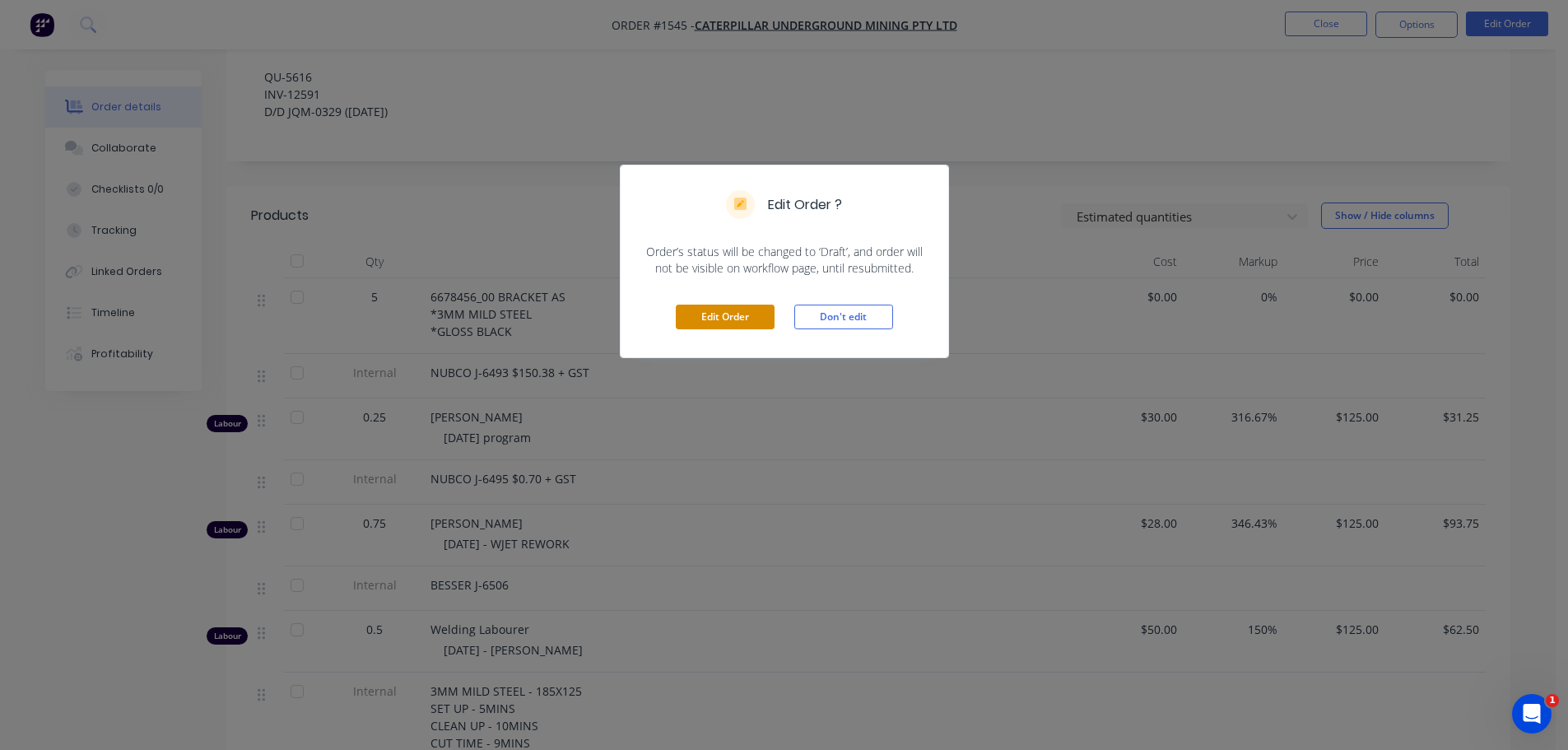
click at [748, 307] on button "Edit Order" at bounding box center [725, 317] width 98 height 25
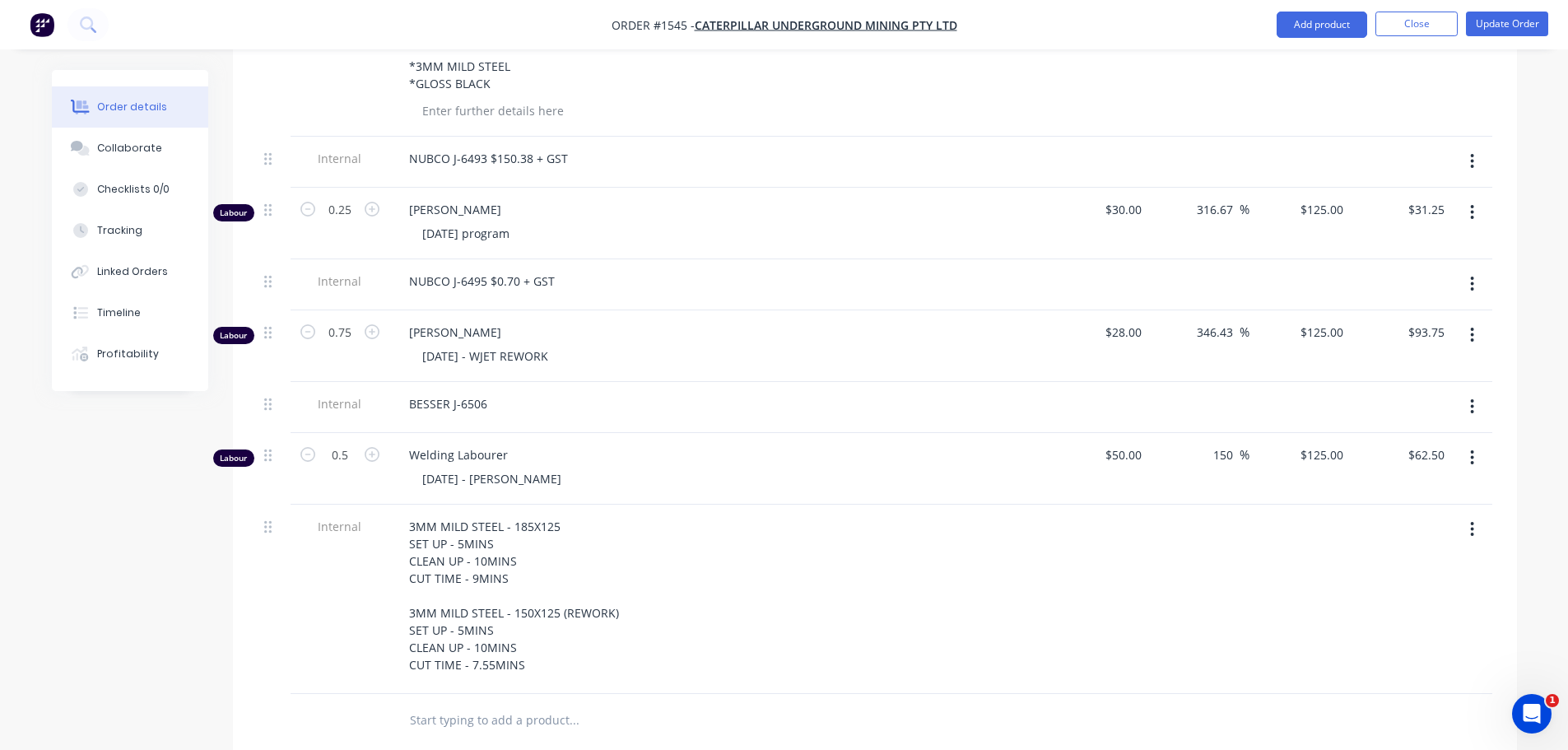
scroll to position [658, 0]
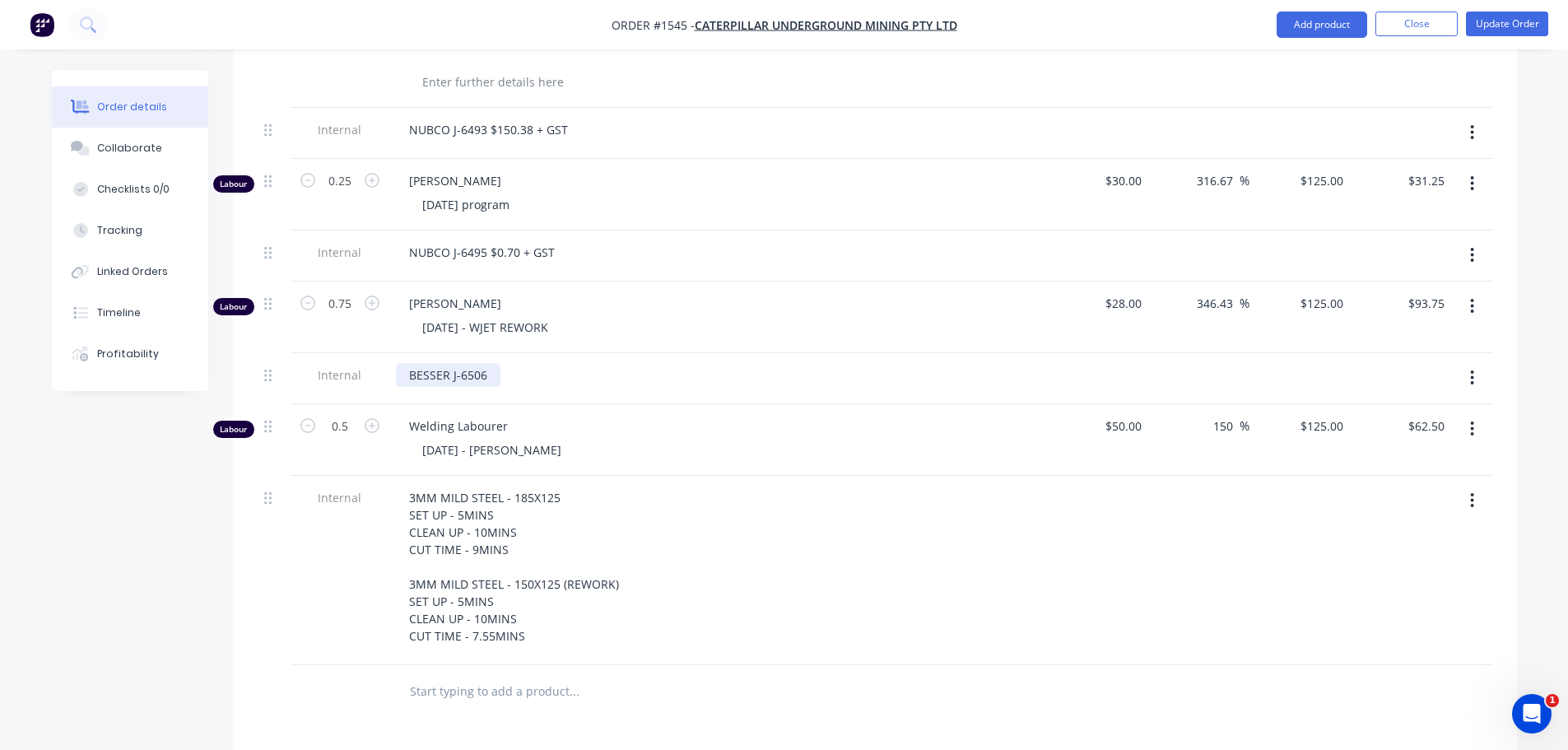
click at [495, 363] on div "BESSER J-6506" at bounding box center [448, 375] width 105 height 24
click at [703, 404] on div "Welding Labourer [DATE] - [PERSON_NAME]" at bounding box center [719, 440] width 658 height 72
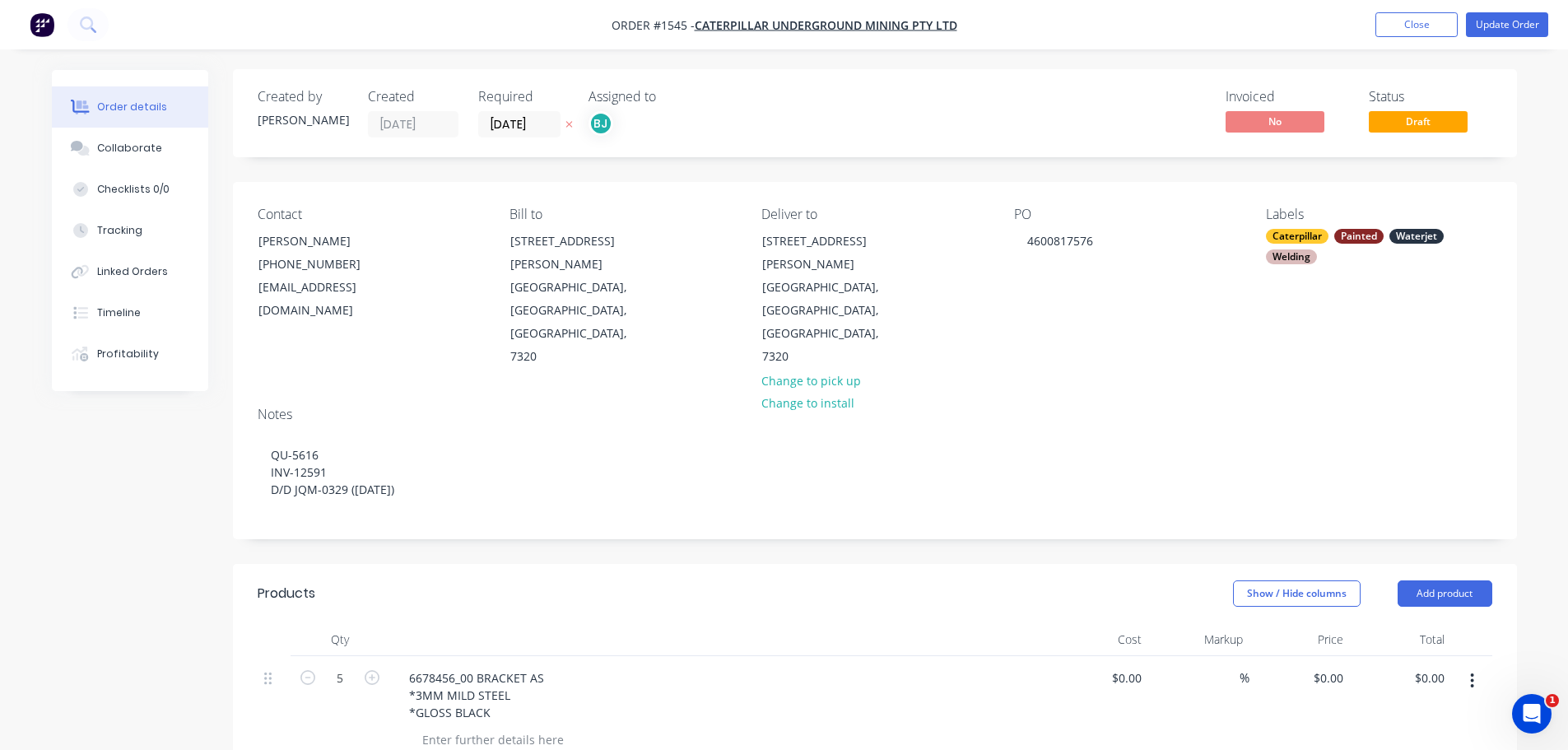
scroll to position [0, 0]
click at [1498, 25] on button "Update Order" at bounding box center [1507, 24] width 82 height 25
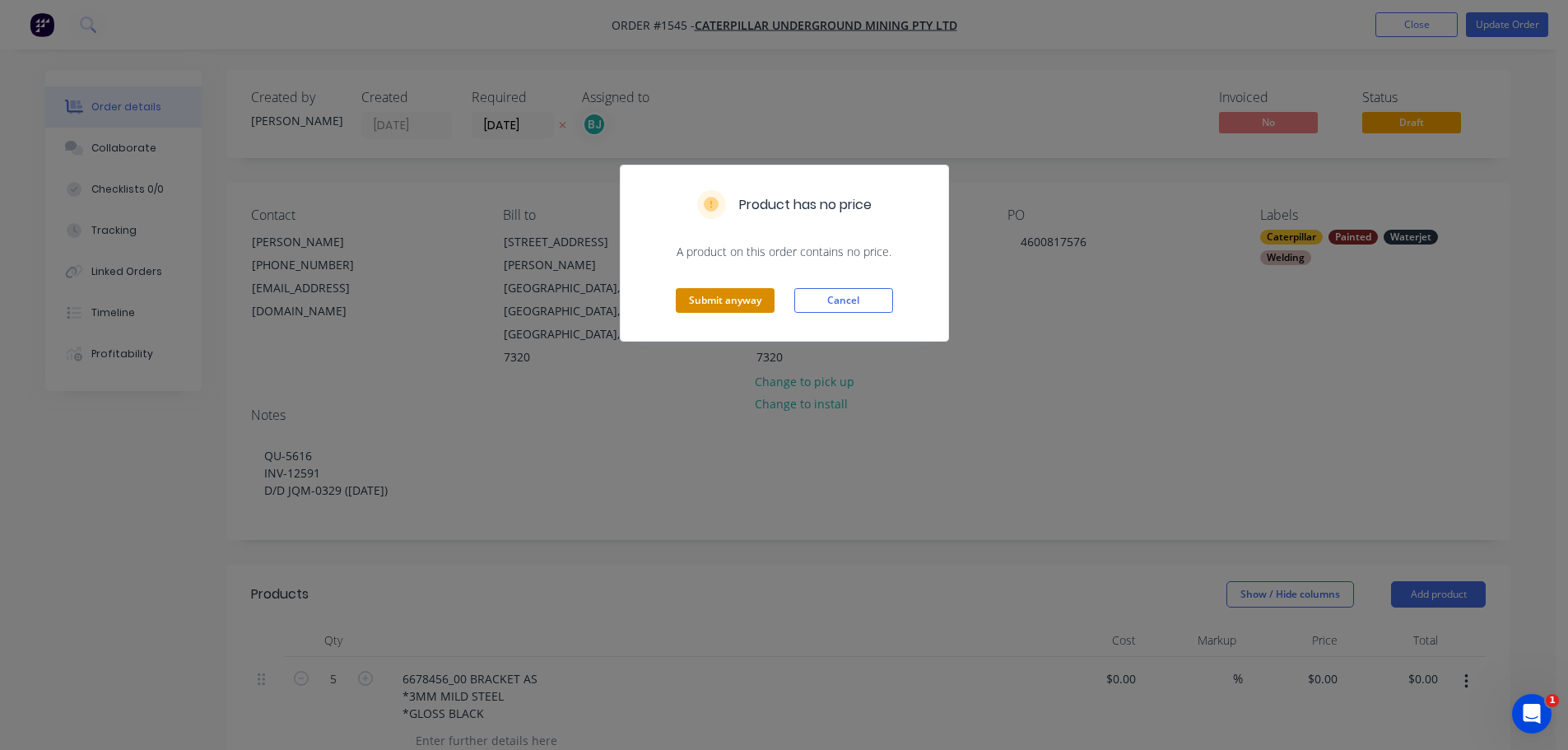
click at [752, 303] on button "Submit anyway" at bounding box center [725, 301] width 98 height 25
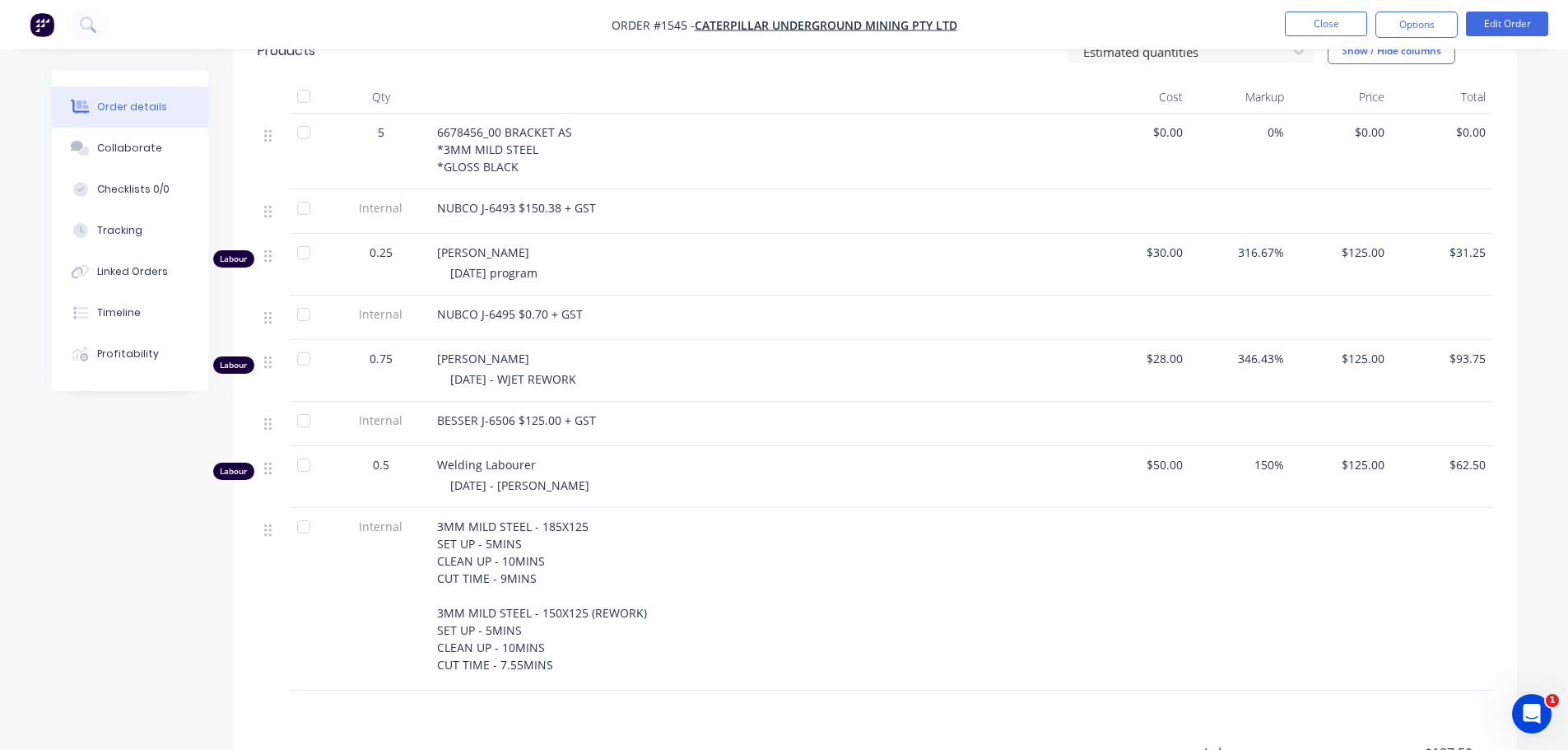
scroll to position [411, 0]
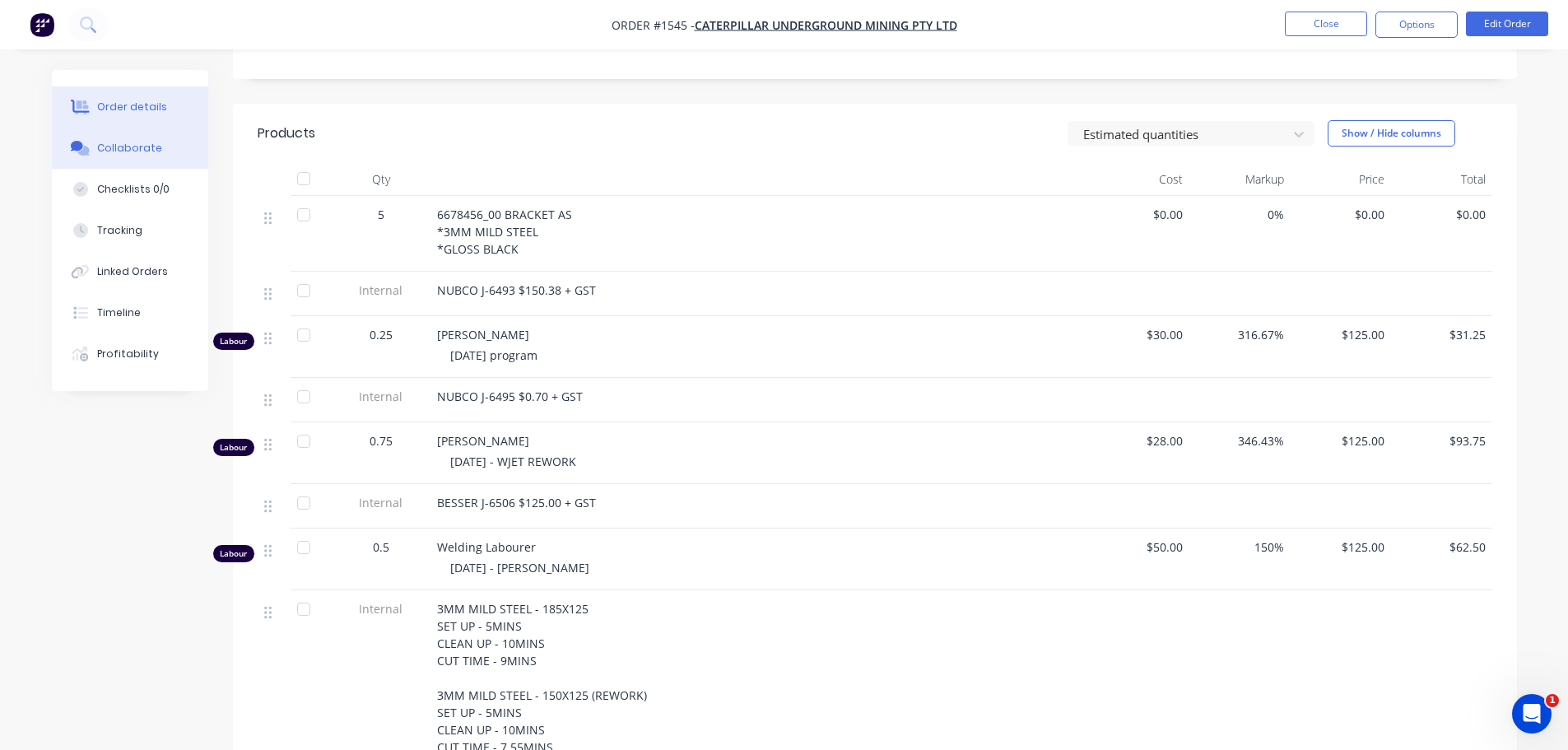
click at [121, 152] on div "Collaborate" at bounding box center [129, 148] width 65 height 15
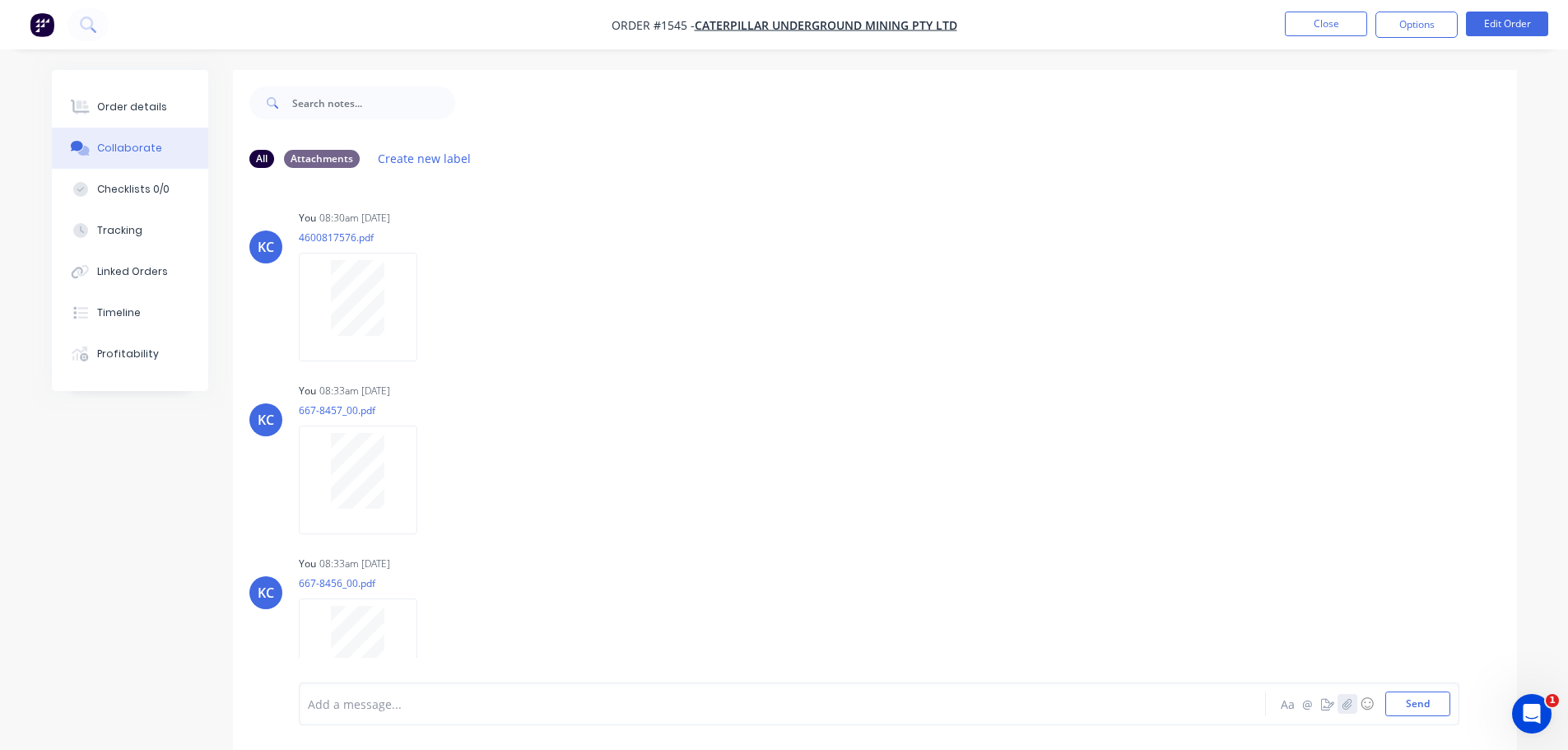
click at [1349, 705] on icon "button" at bounding box center [1347, 703] width 9 height 10
click at [1413, 706] on button "Send" at bounding box center [1418, 703] width 65 height 25
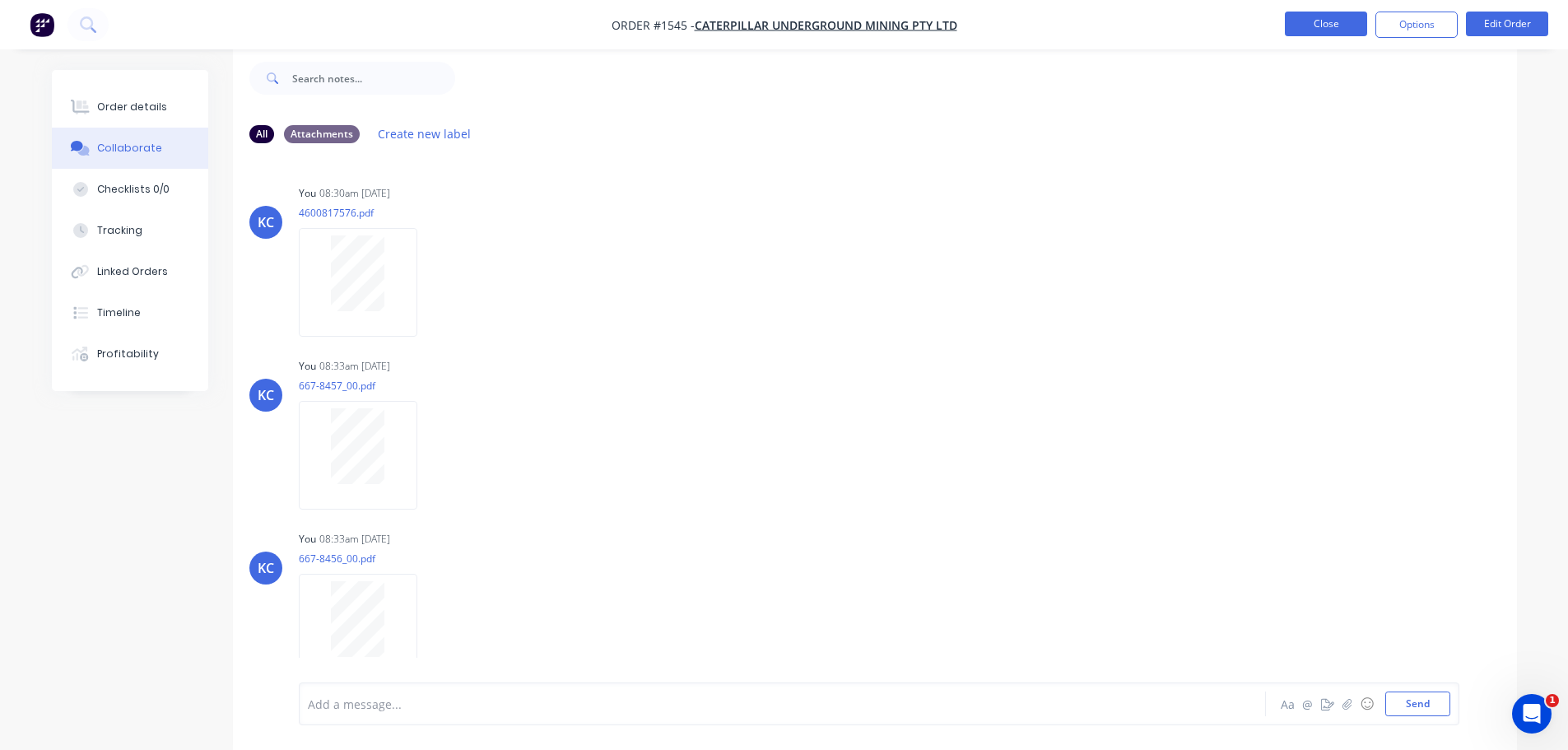
click at [1345, 29] on button "Close" at bounding box center [1325, 23] width 82 height 25
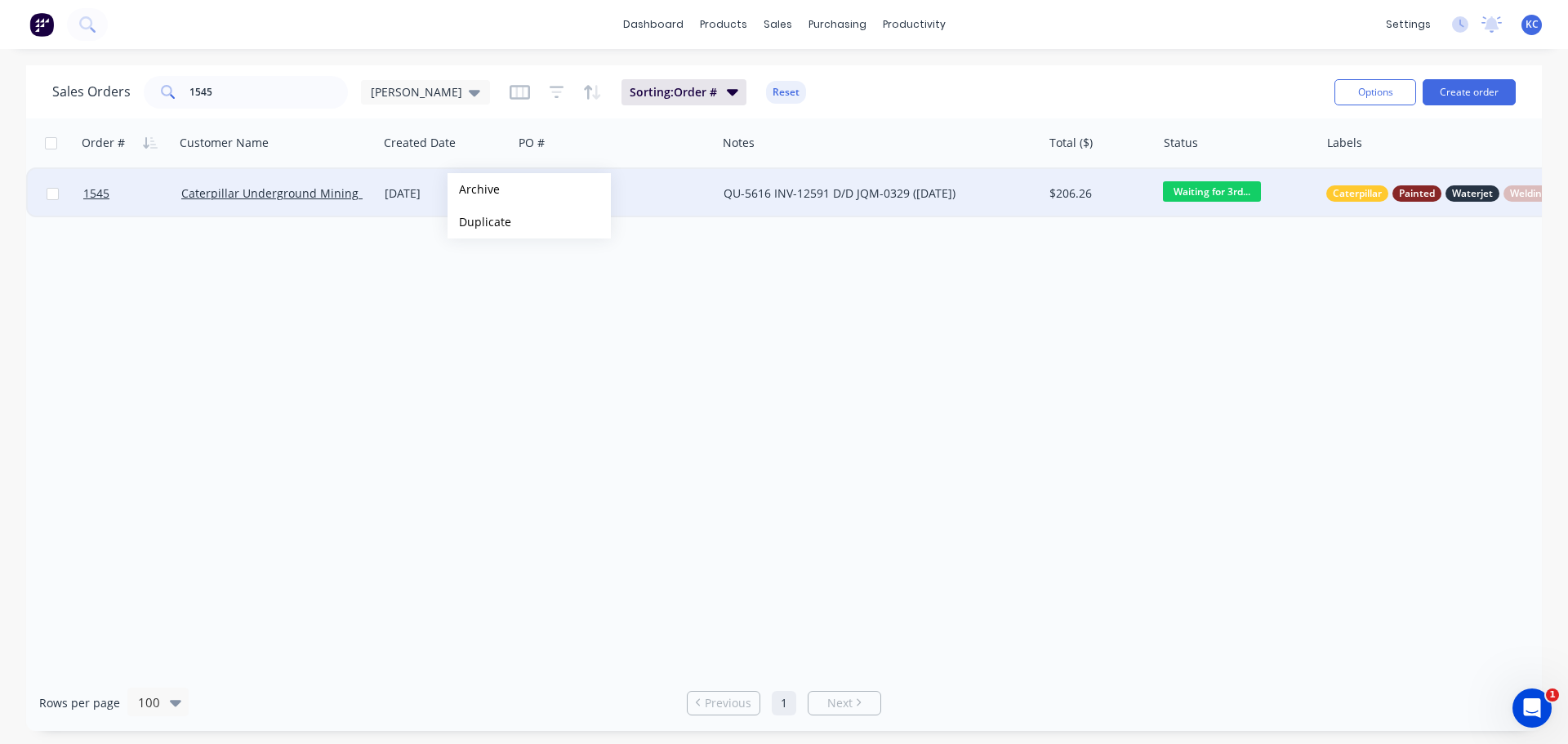
click at [474, 189] on button "Archive" at bounding box center [529, 189] width 164 height 33
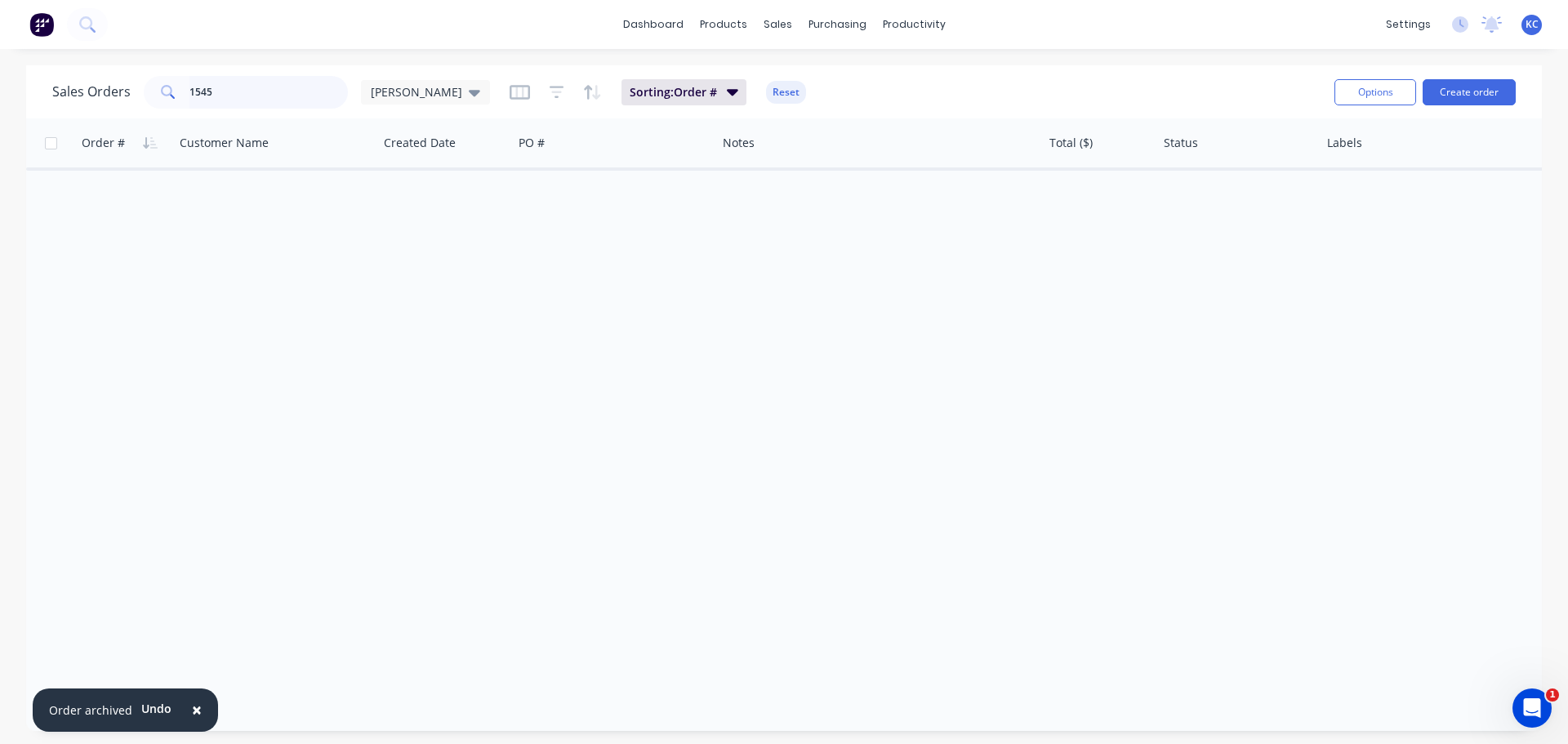
click at [261, 87] on input "1545" at bounding box center [269, 93] width 159 height 33
type input "1567"
click at [404, 92] on span "[PERSON_NAME]" at bounding box center [416, 92] width 92 height 17
click at [415, 292] on button "Archived" at bounding box center [458, 297] width 186 height 19
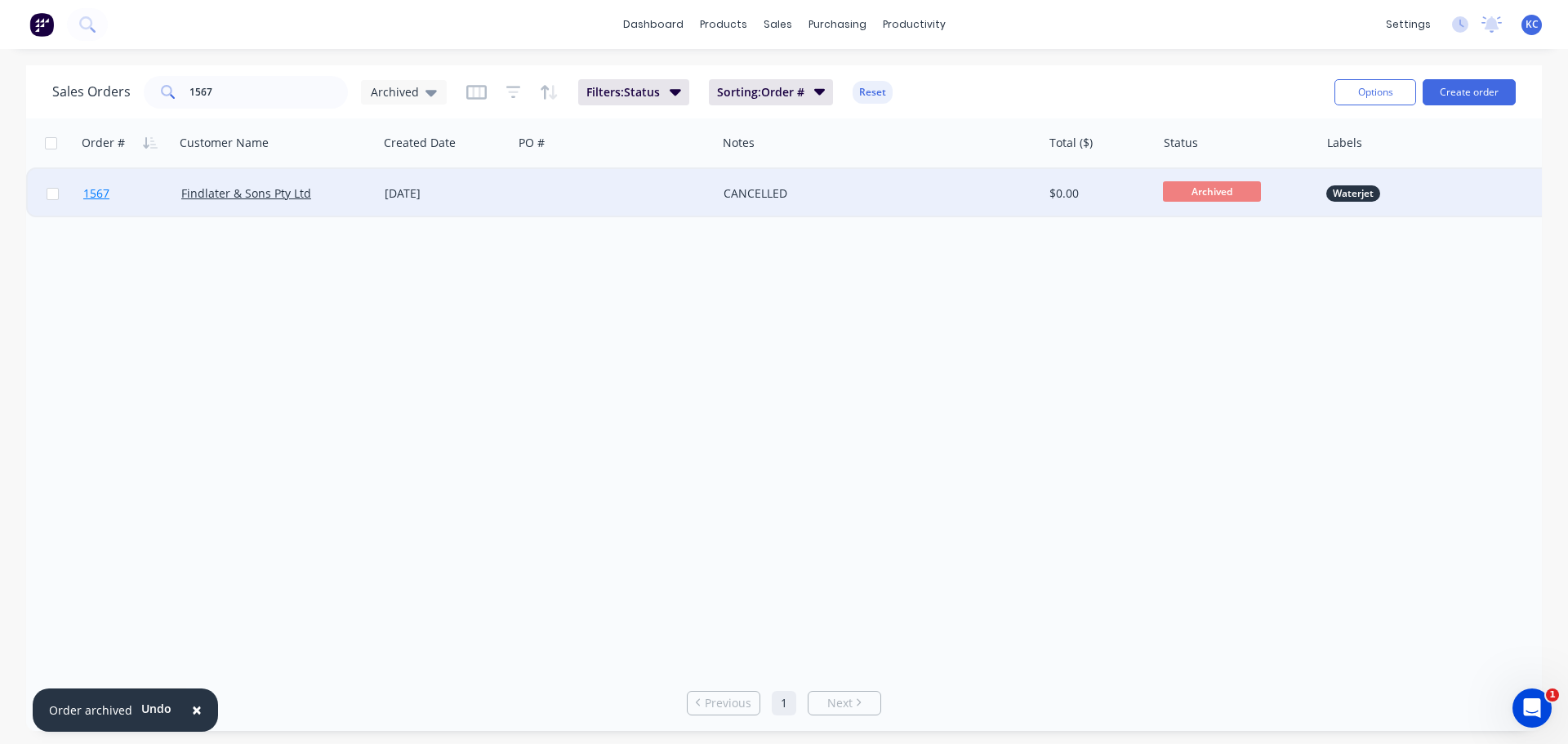
click at [100, 190] on span "1567" at bounding box center [96, 193] width 26 height 16
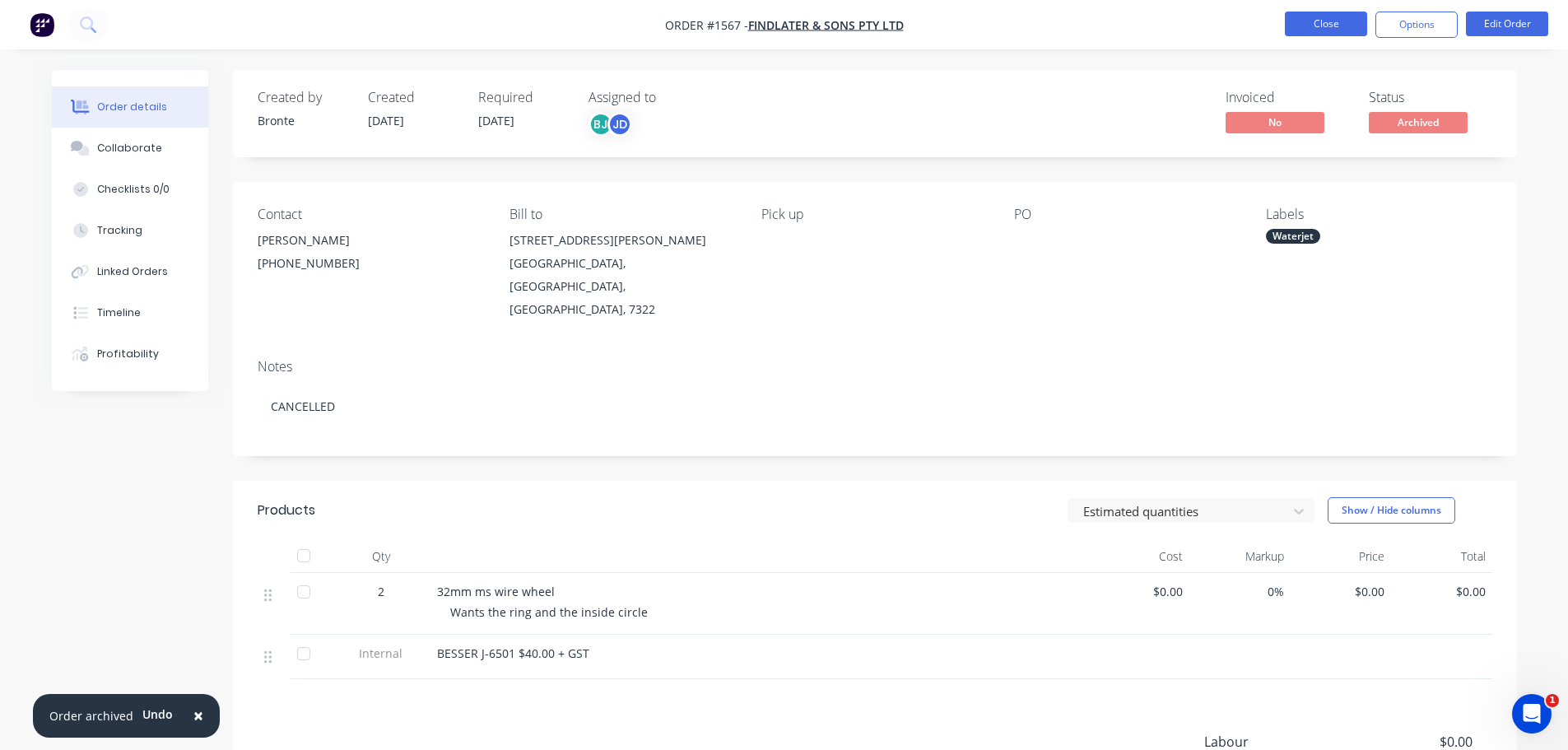
click at [1359, 23] on button "Close" at bounding box center [1325, 23] width 82 height 25
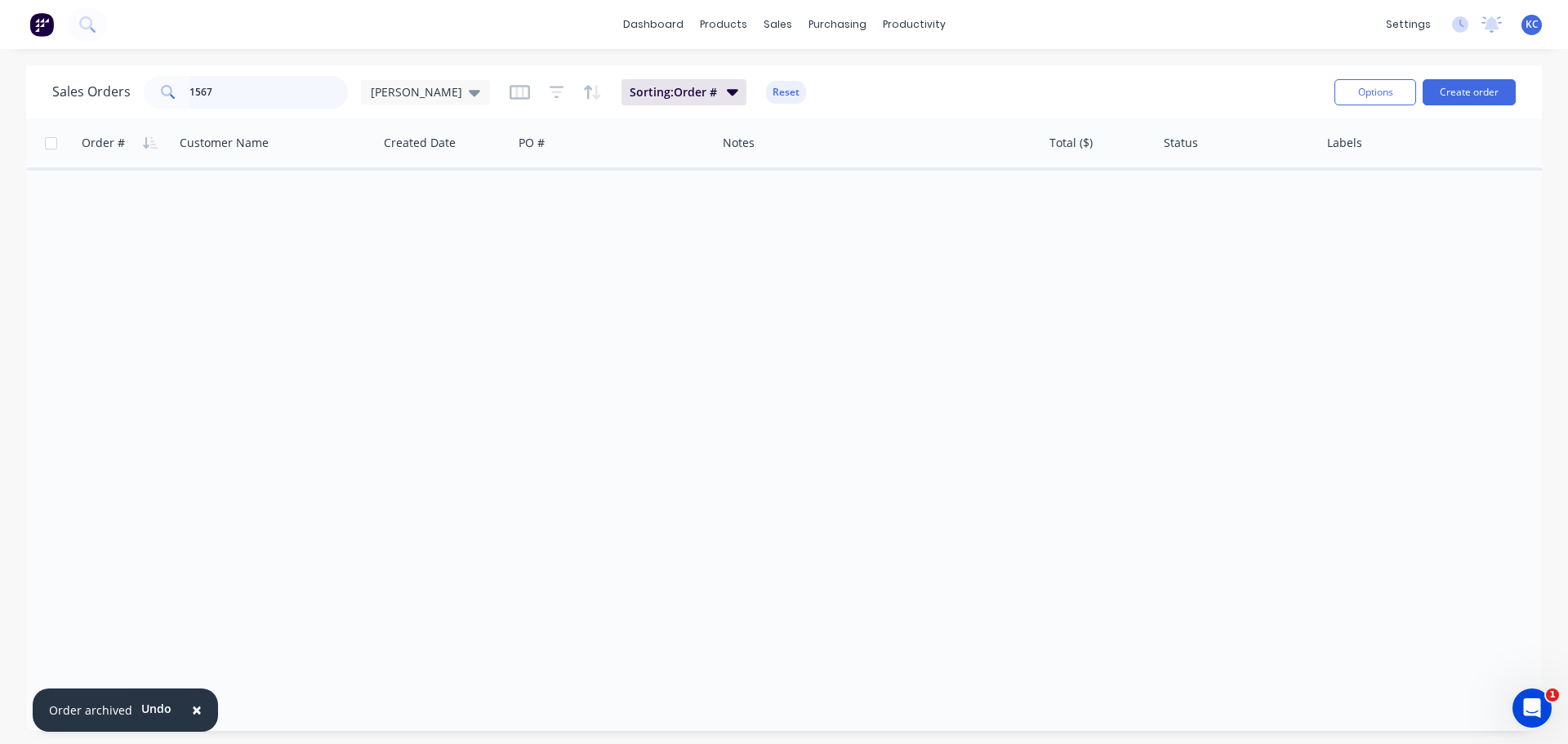
drag, startPoint x: 181, startPoint y: 96, endPoint x: 0, endPoint y: 144, distance: 187.3
click at [80, 115] on div "Sales Orders 1567 [PERSON_NAME]: Order # Reset Options Create order" at bounding box center [783, 92] width 1516 height 53
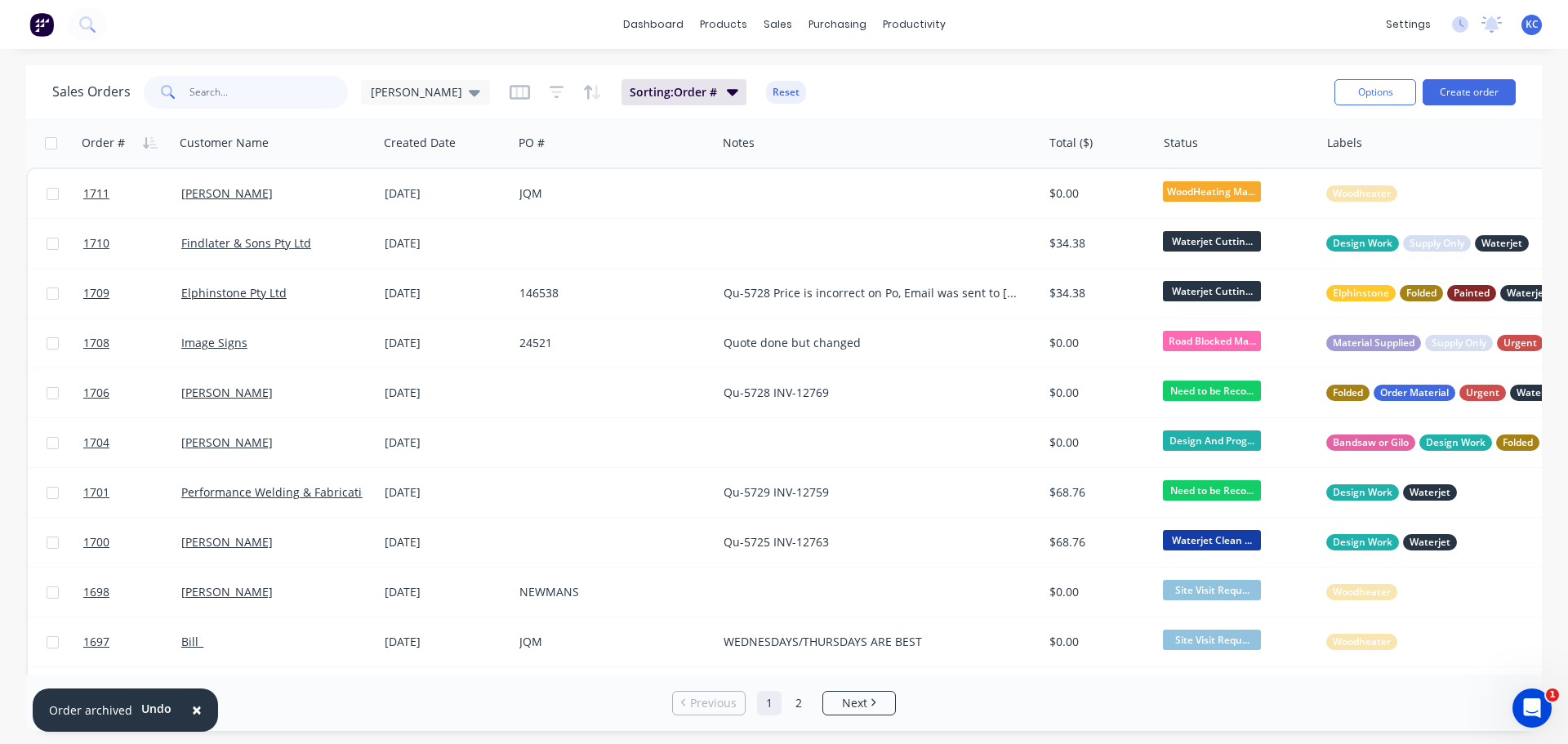
click at [267, 92] on input "text" at bounding box center [269, 93] width 159 height 33
type input "1611"
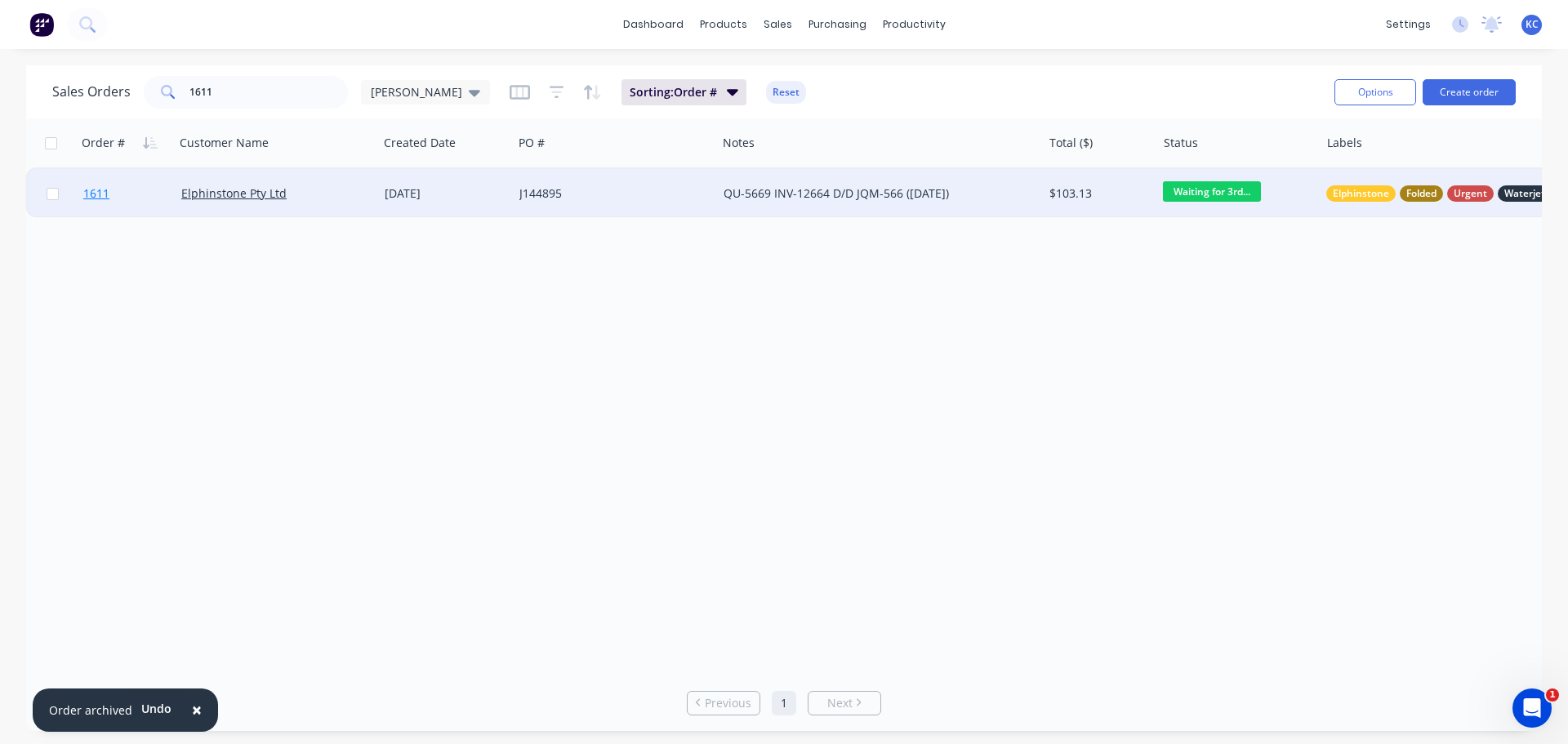
click at [99, 189] on span "1611" at bounding box center [96, 193] width 26 height 16
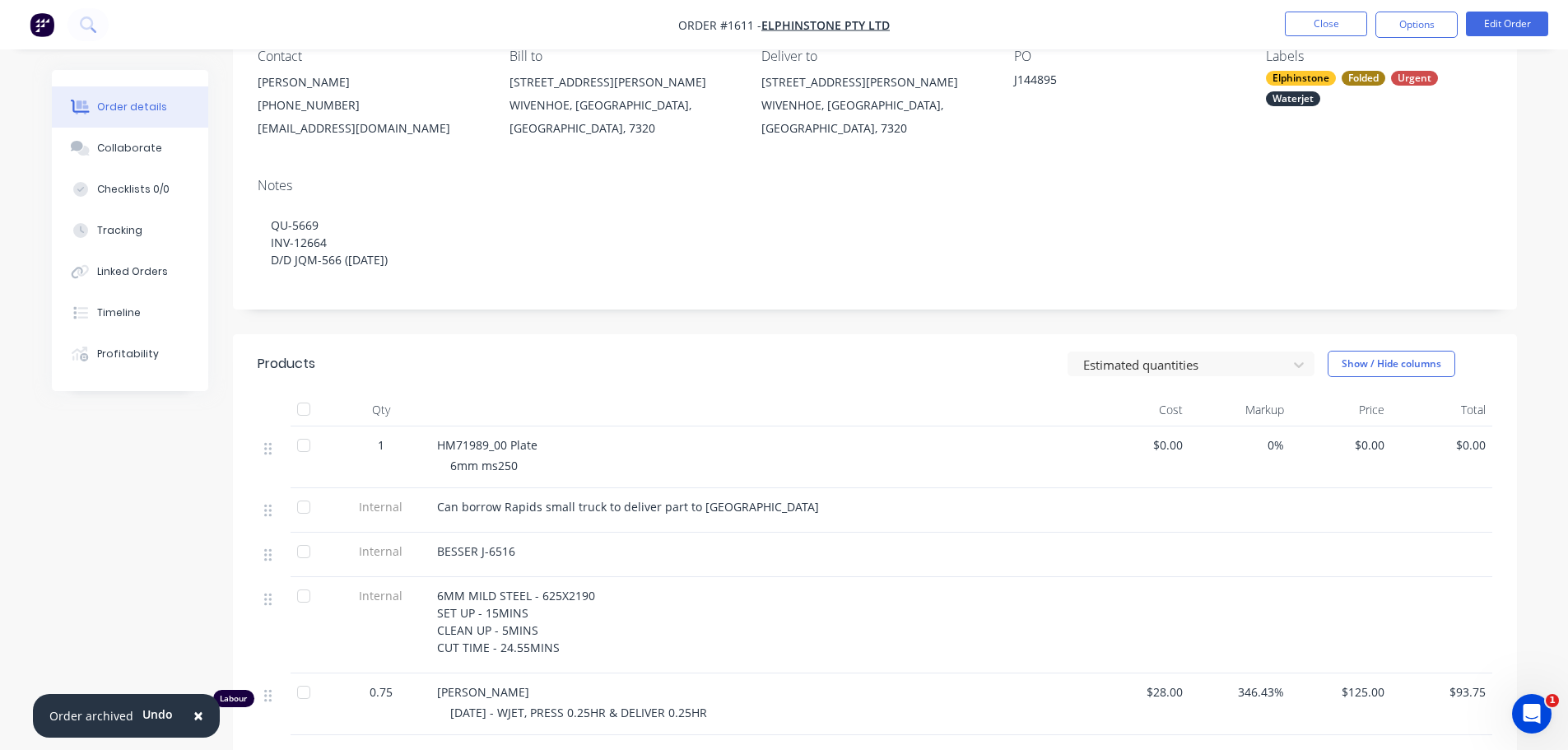
scroll to position [165, 0]
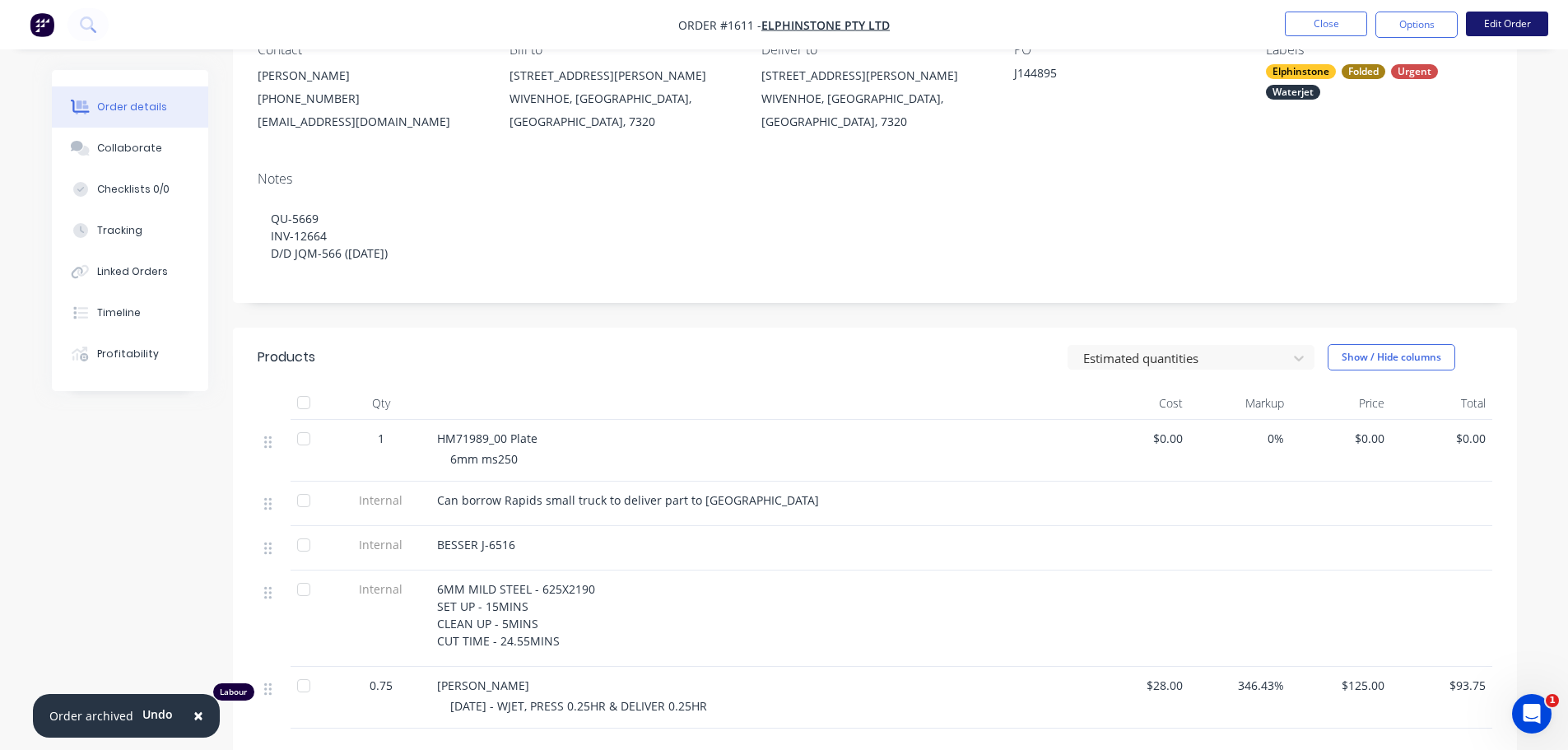
click at [1481, 17] on button "Edit Order" at bounding box center [1507, 23] width 82 height 25
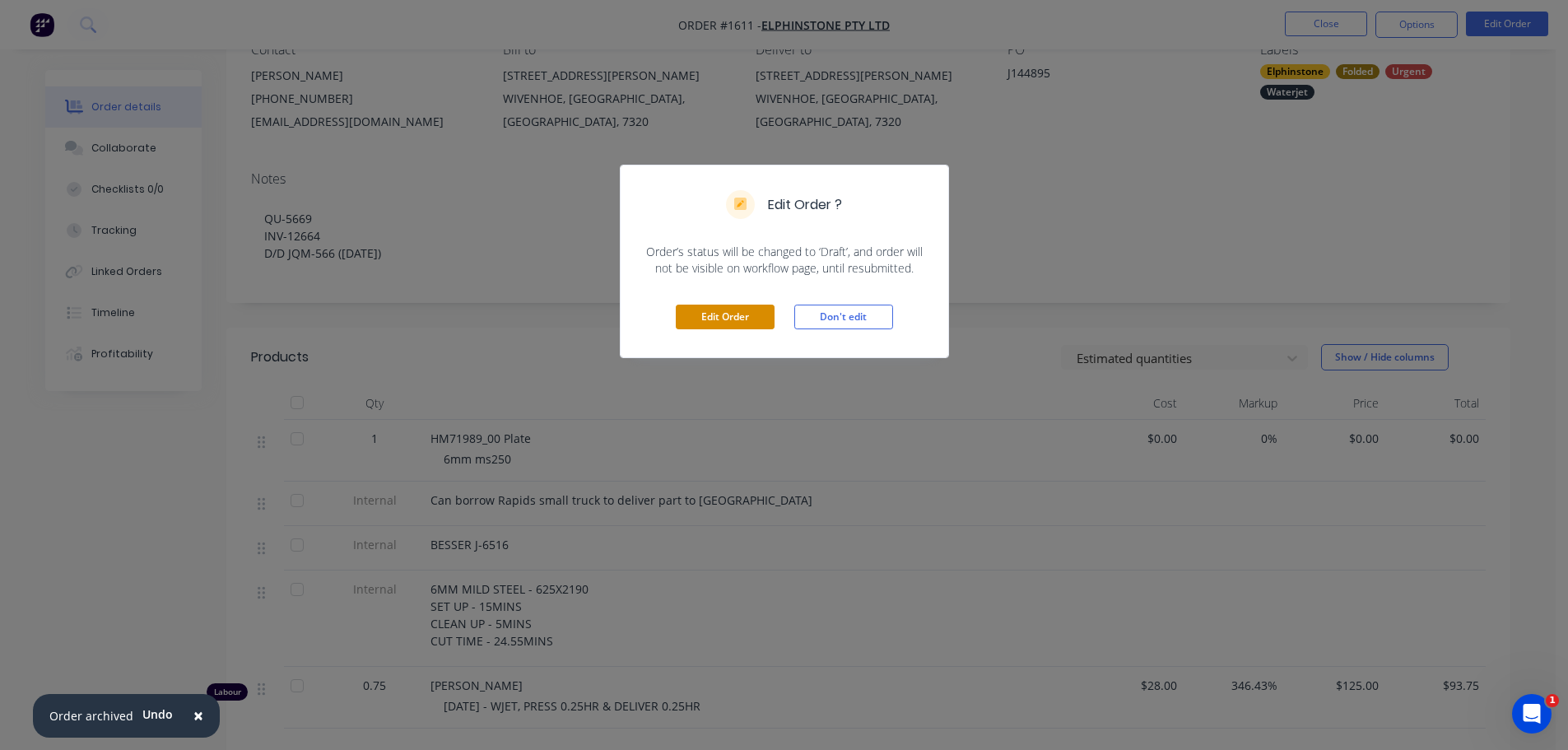
click at [721, 317] on button "Edit Order" at bounding box center [725, 317] width 98 height 25
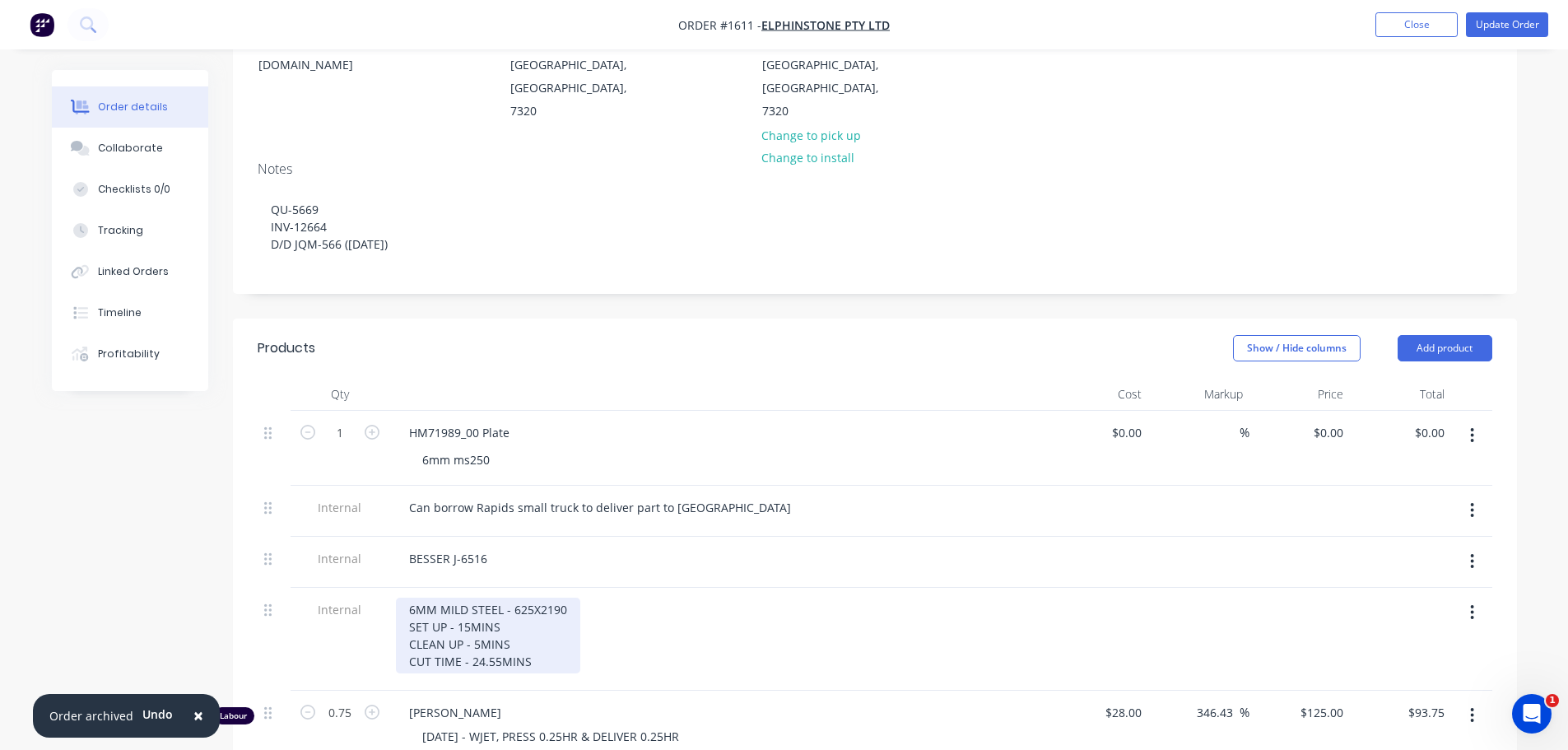
scroll to position [247, 0]
click at [491, 546] on div "BESSER J-6516" at bounding box center [448, 558] width 105 height 24
click at [686, 597] on div "6MM MILD STEEL - 625X2190 SET UP - 15MINS CLEAN UP - 5MINS CUT TIME - 24.55MINS" at bounding box center [718, 635] width 645 height 76
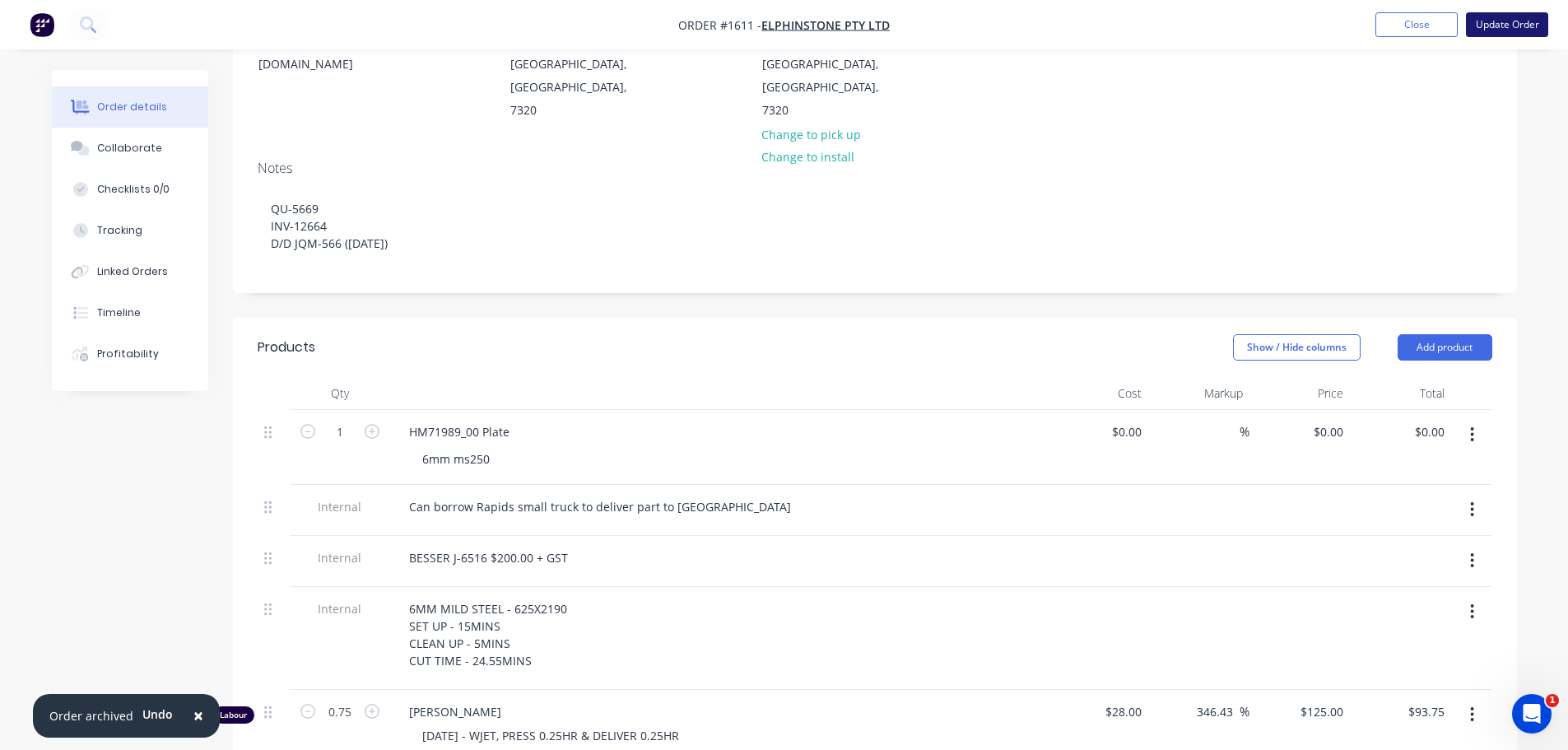
click at [1533, 16] on button "Update Order" at bounding box center [1507, 24] width 82 height 25
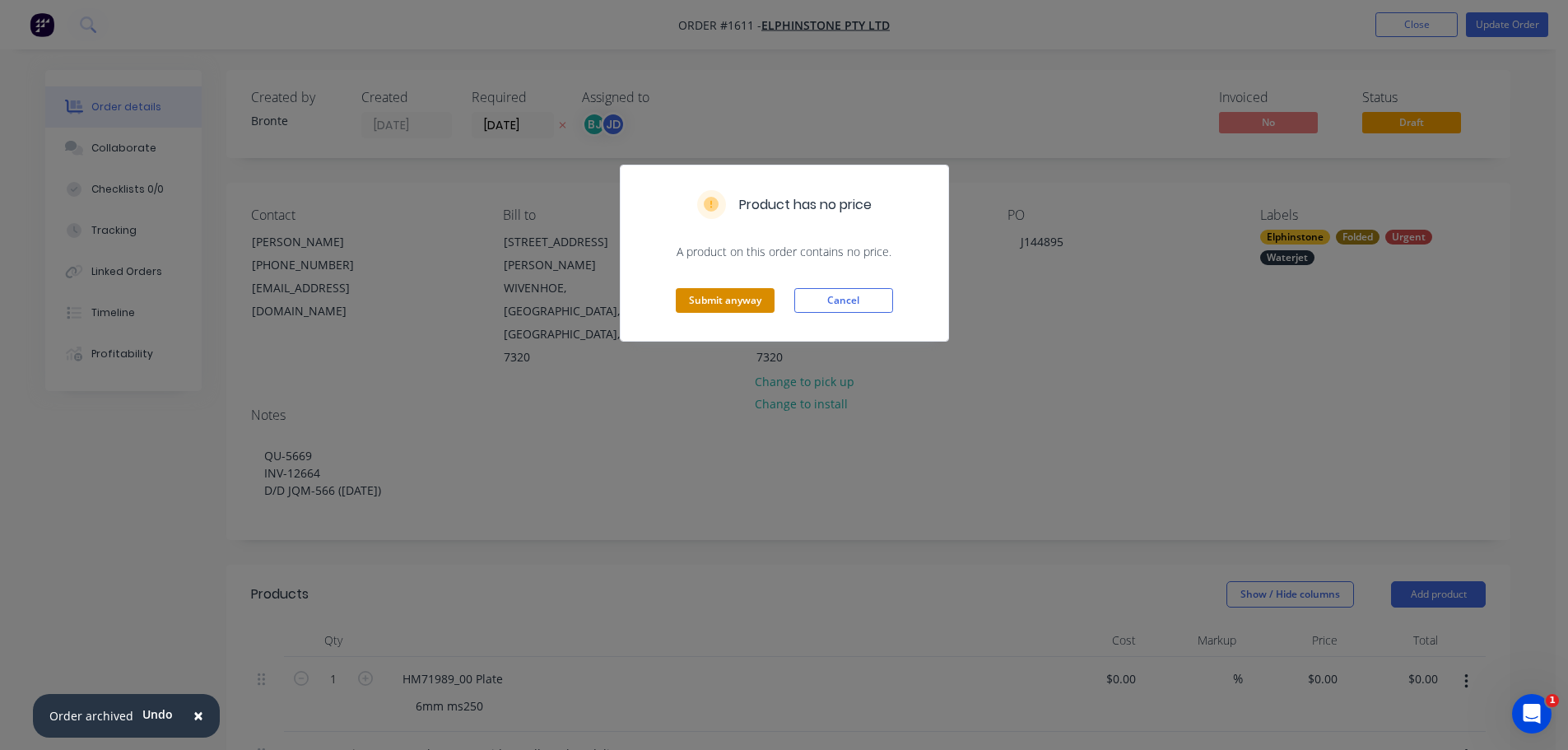
click at [701, 308] on button "Submit anyway" at bounding box center [725, 301] width 98 height 25
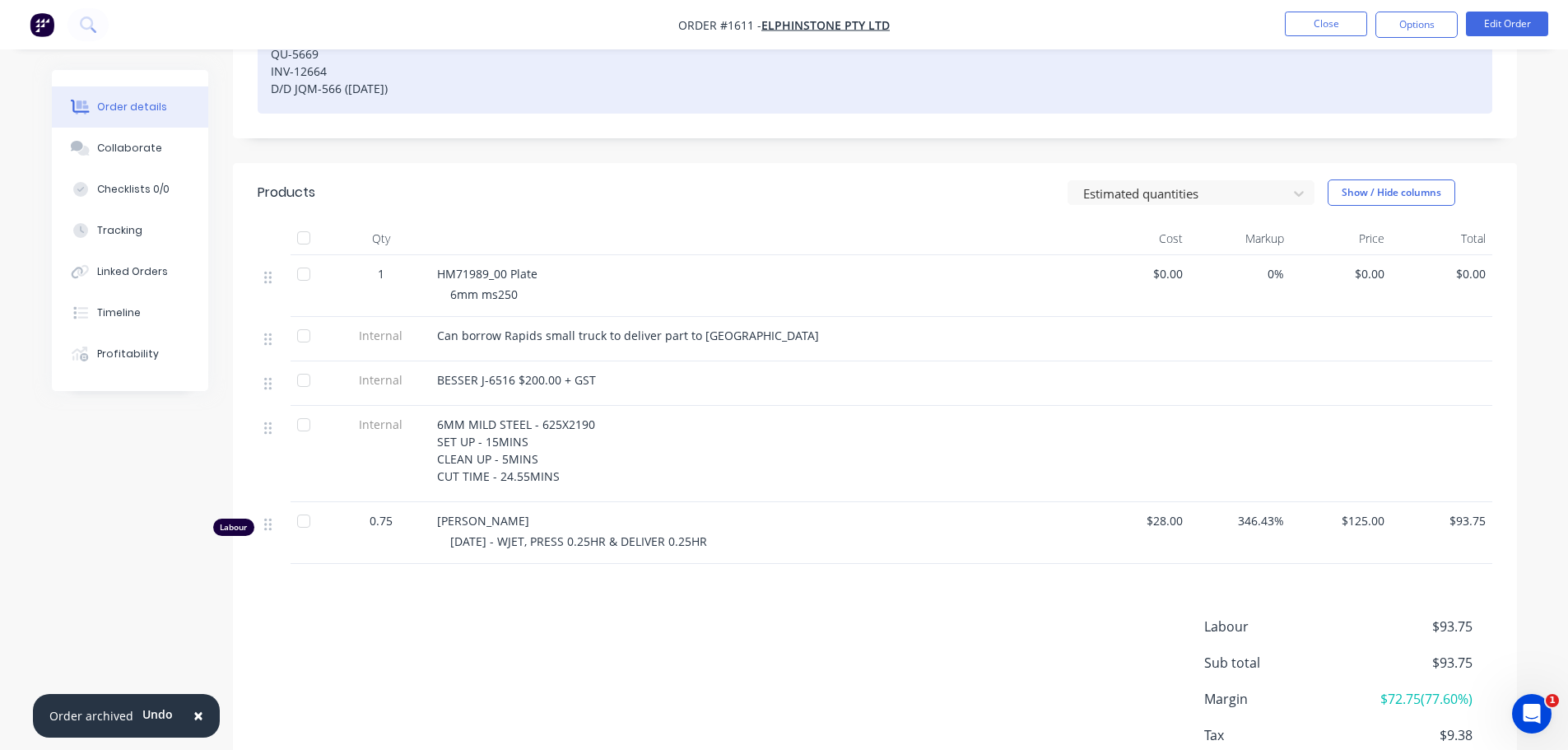
scroll to position [247, 0]
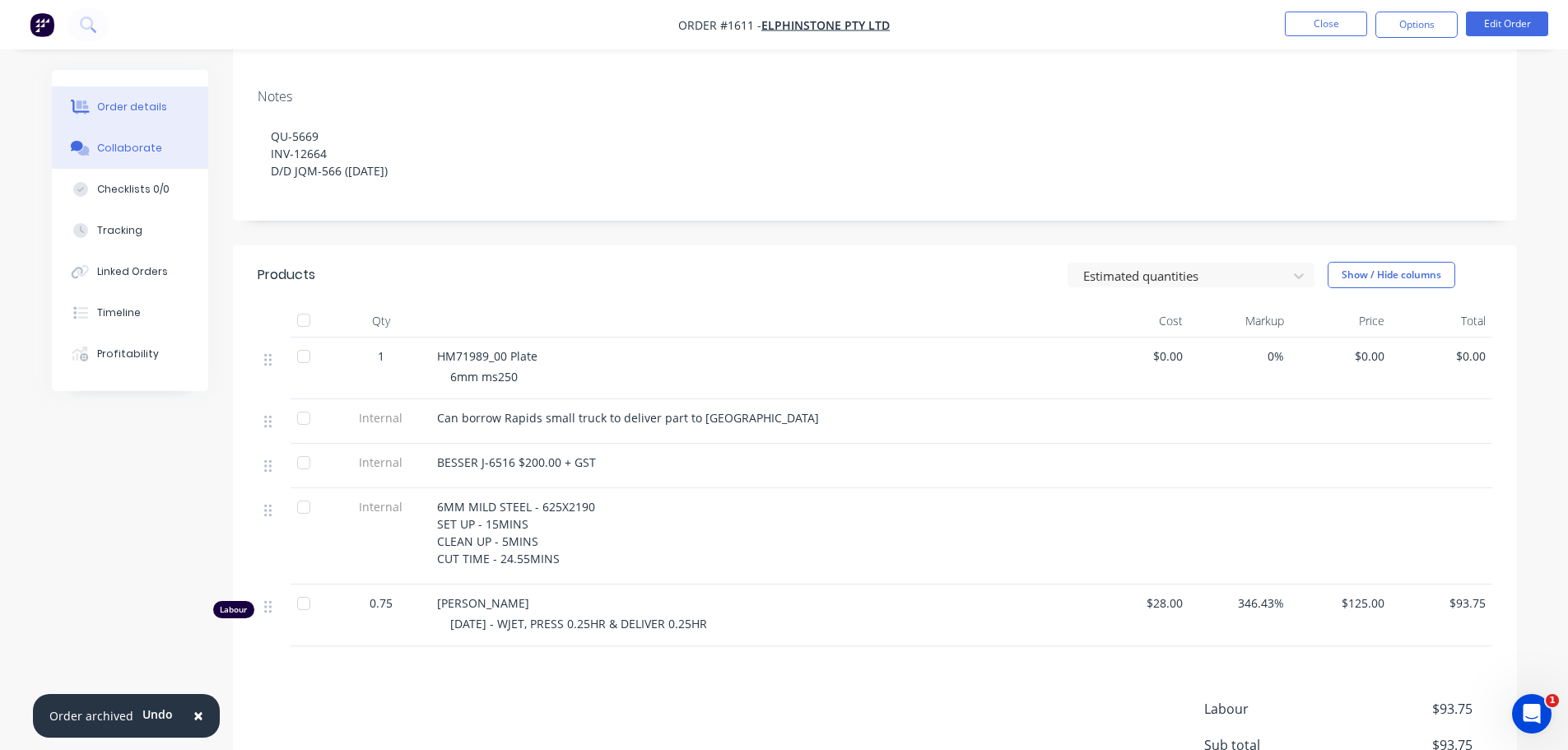
click at [123, 148] on div "Collaborate" at bounding box center [129, 148] width 65 height 15
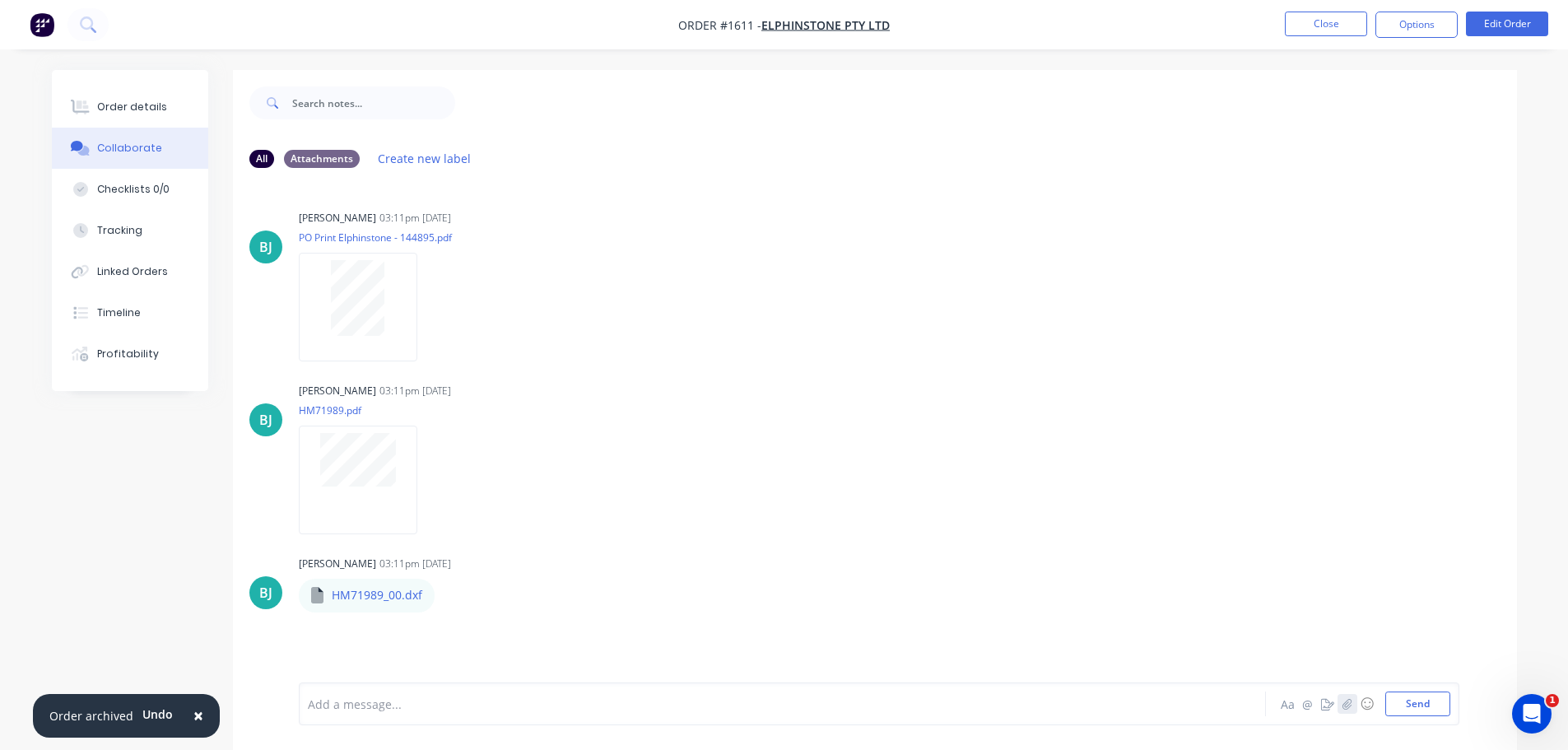
click at [1350, 702] on icon "button" at bounding box center [1346, 703] width 10 height 11
click at [1424, 704] on button "Send" at bounding box center [1418, 703] width 65 height 25
click at [1332, 30] on button "Close" at bounding box center [1325, 23] width 82 height 25
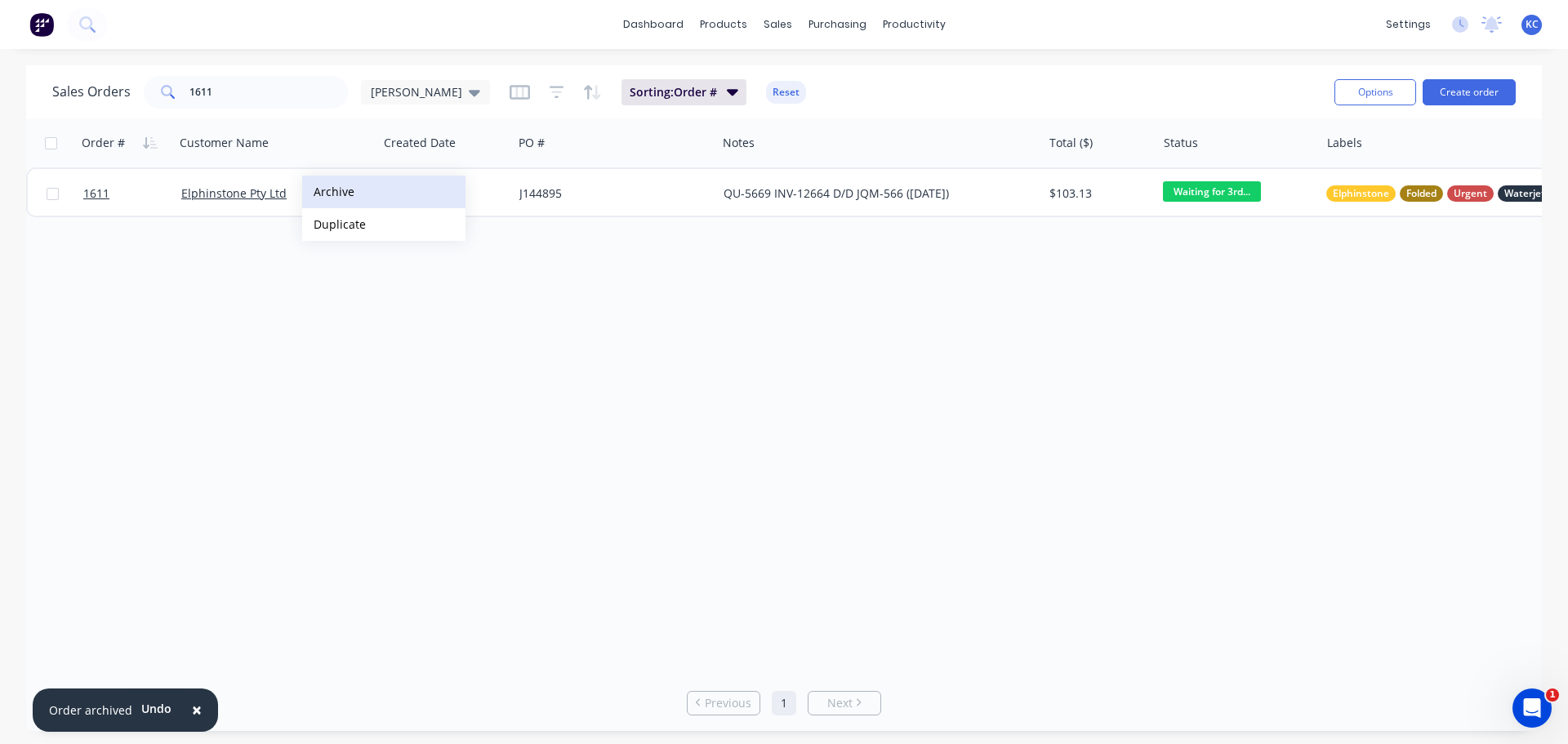
click at [328, 191] on button "Archive" at bounding box center [384, 192] width 164 height 33
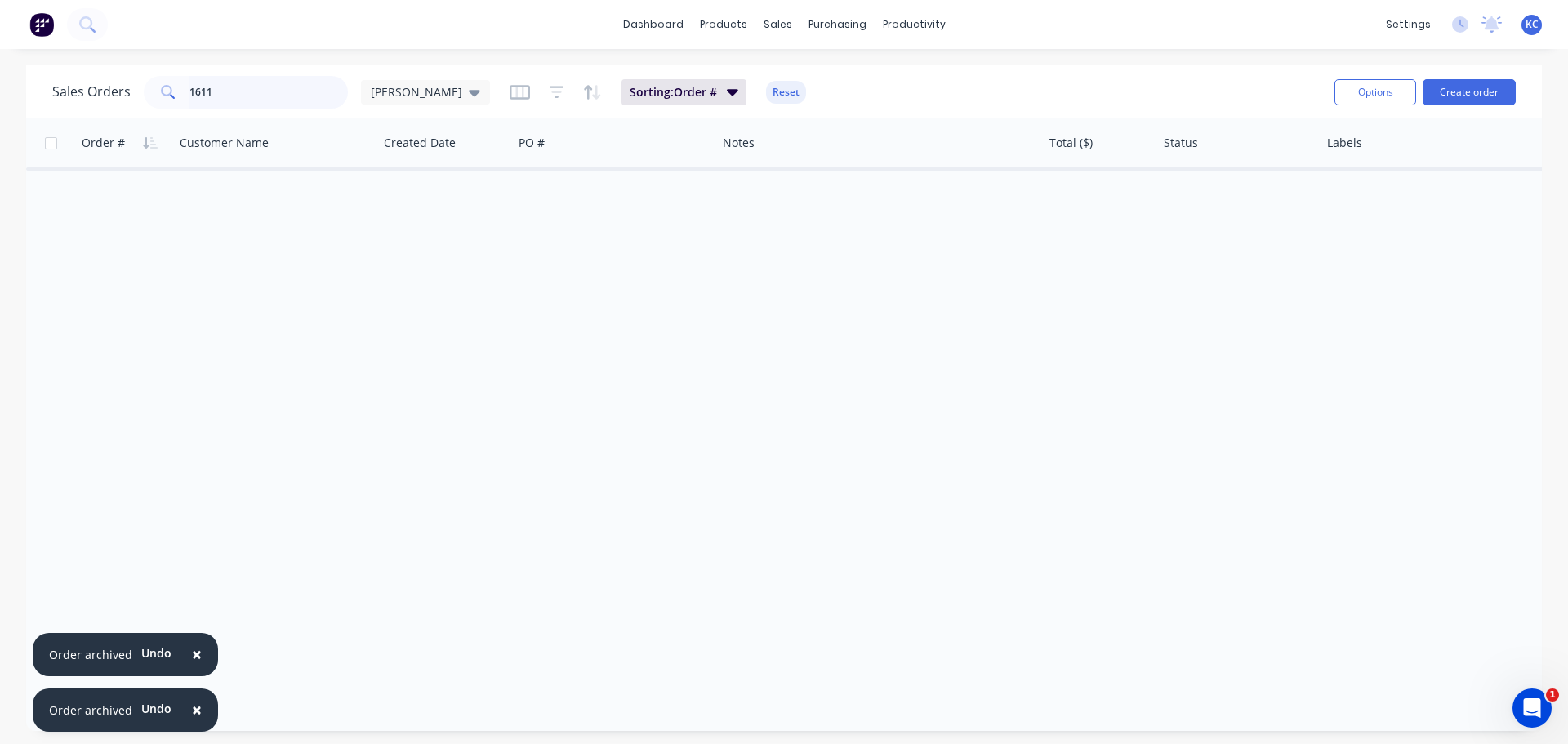
drag, startPoint x: 168, startPoint y: 92, endPoint x: 52, endPoint y: 111, distance: 117.5
click at [91, 106] on div "Sales Orders 1611 [PERSON_NAME]" at bounding box center [271, 93] width 438 height 33
type input "1544"
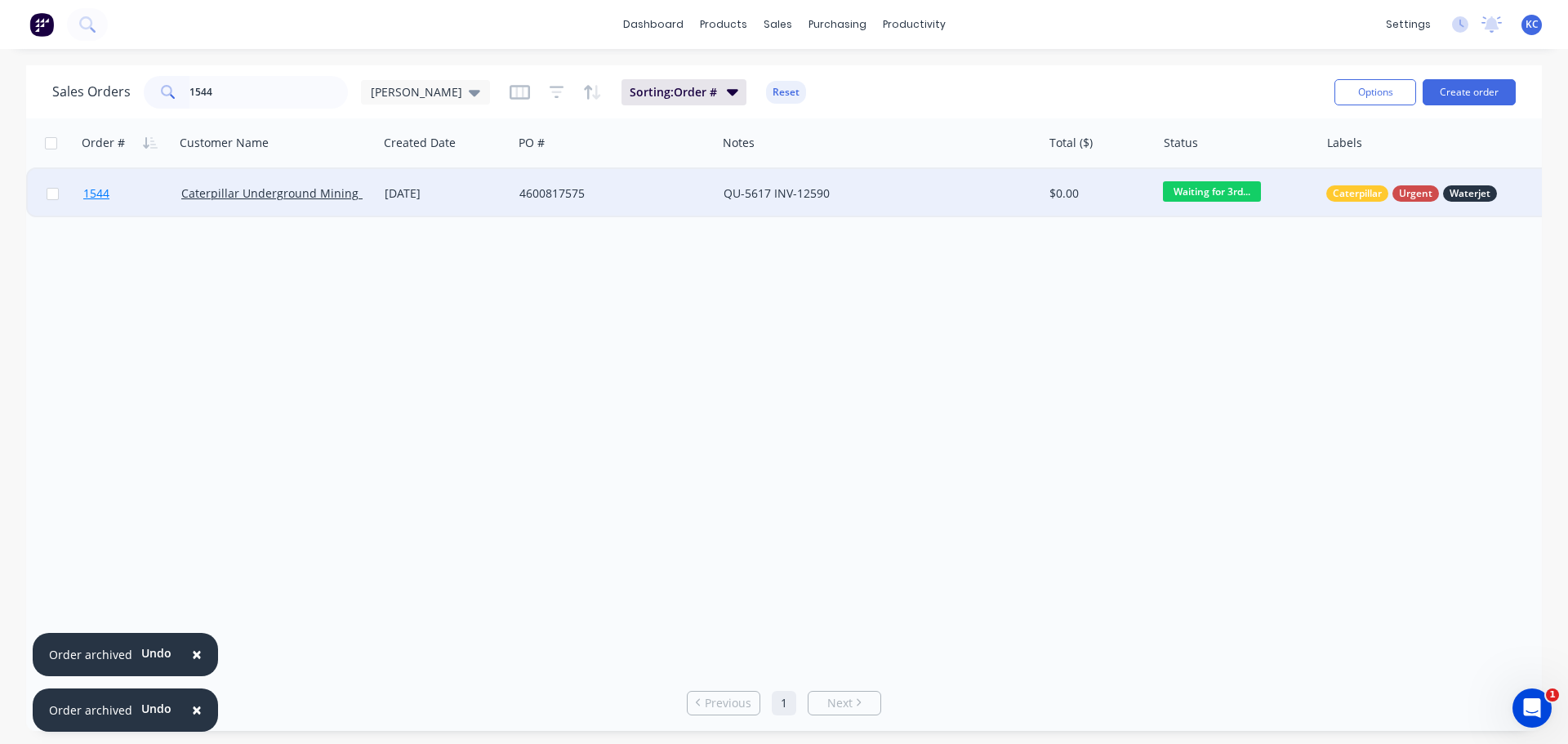
click at [102, 195] on span "1544" at bounding box center [96, 193] width 26 height 16
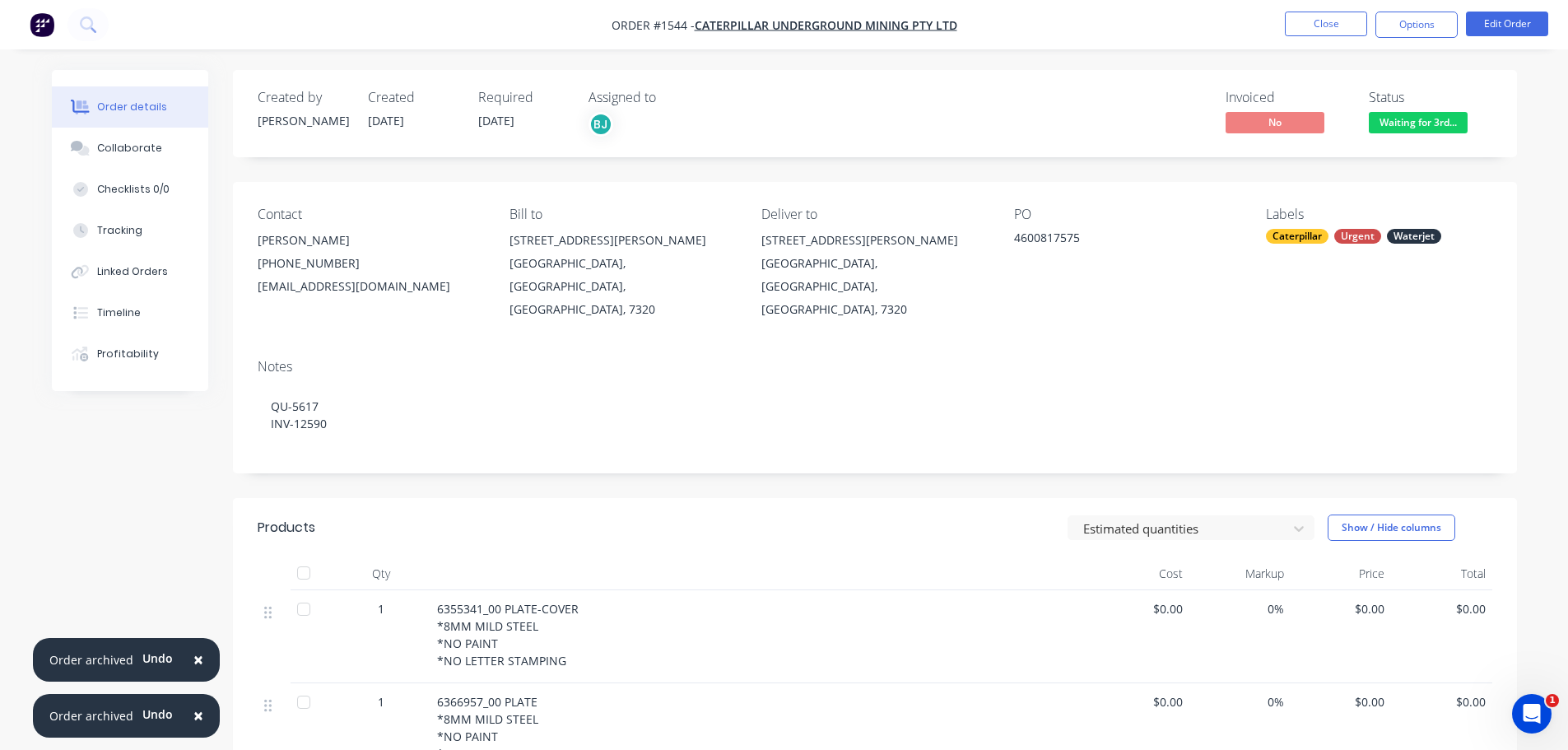
click at [194, 663] on span "×" at bounding box center [198, 659] width 10 height 23
click at [195, 717] on span "×" at bounding box center [198, 715] width 10 height 23
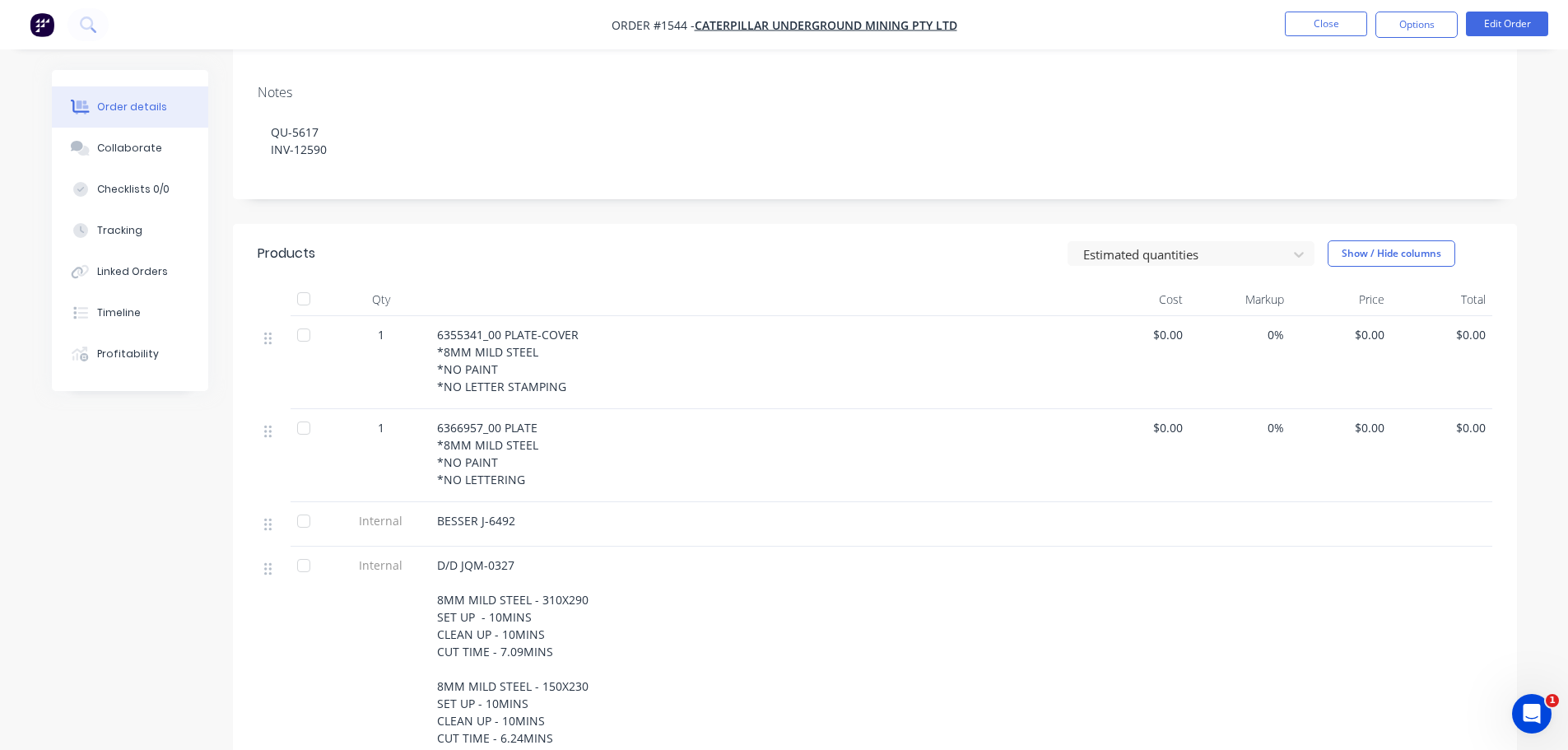
scroll to position [329, 0]
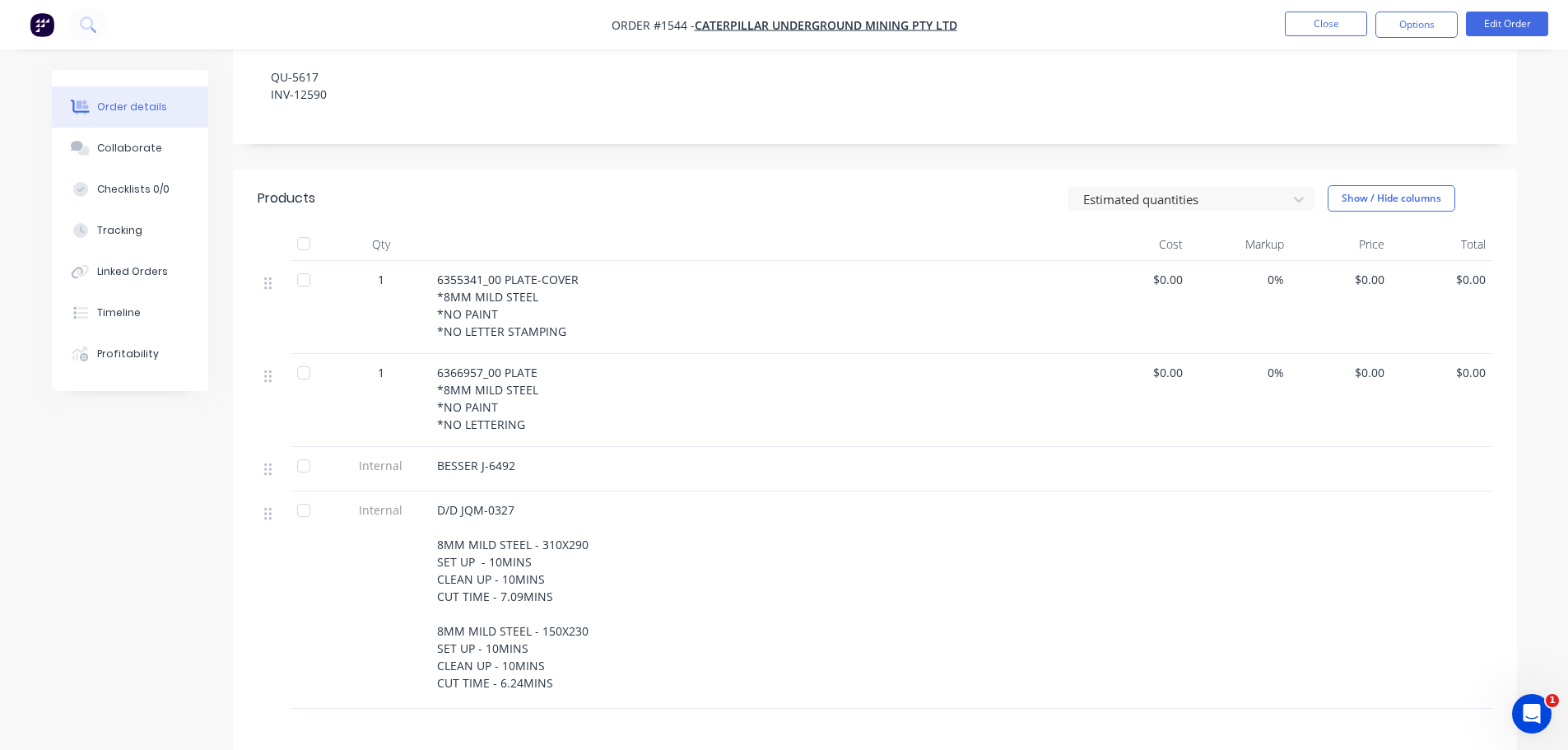
click at [1500, 39] on nav "Order #1544 - Caterpillar Underground Mining Pty Ltd Close Options Edit Order" at bounding box center [784, 24] width 1568 height 49
click at [1501, 20] on button "Edit Order" at bounding box center [1507, 23] width 82 height 25
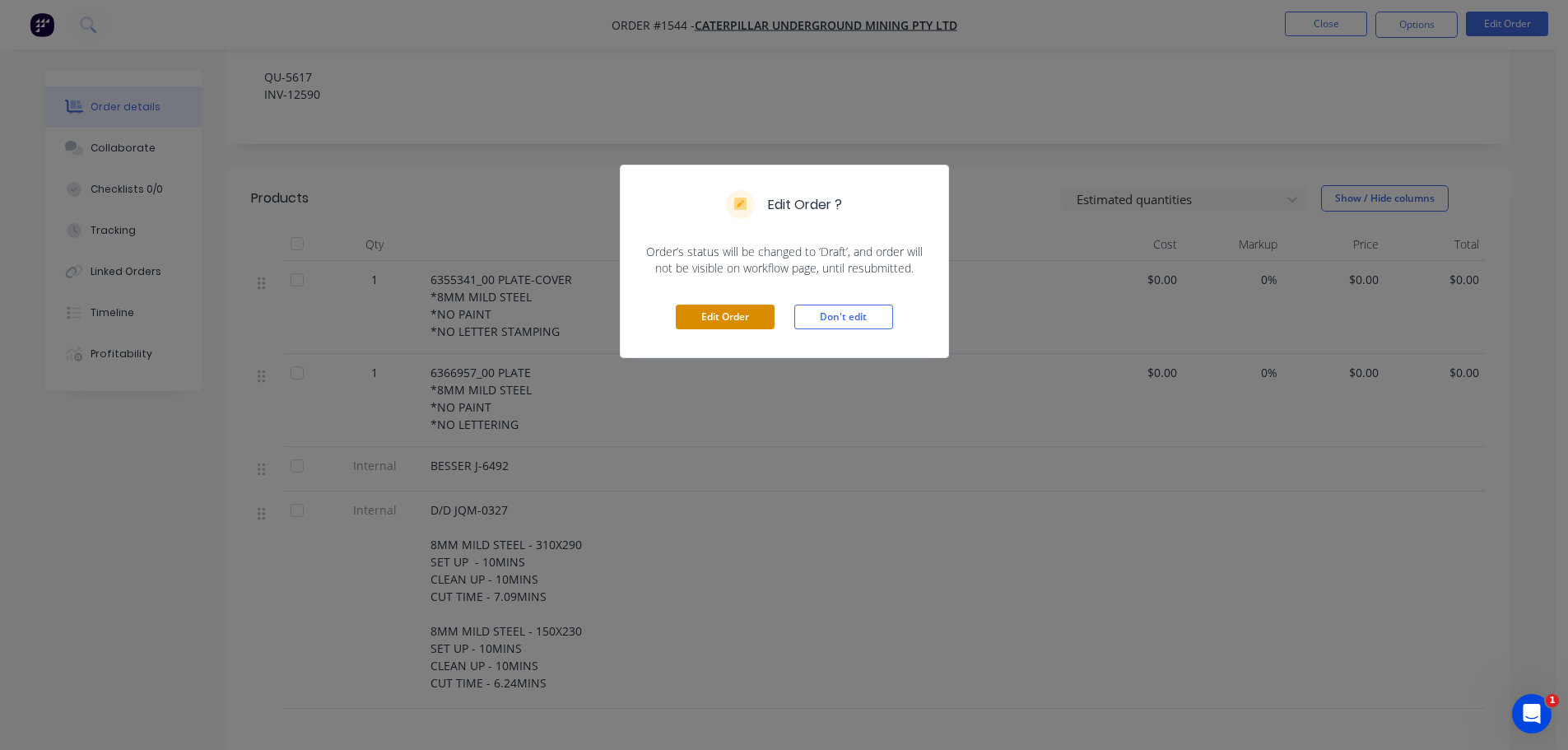
click at [739, 313] on button "Edit Order" at bounding box center [725, 317] width 98 height 25
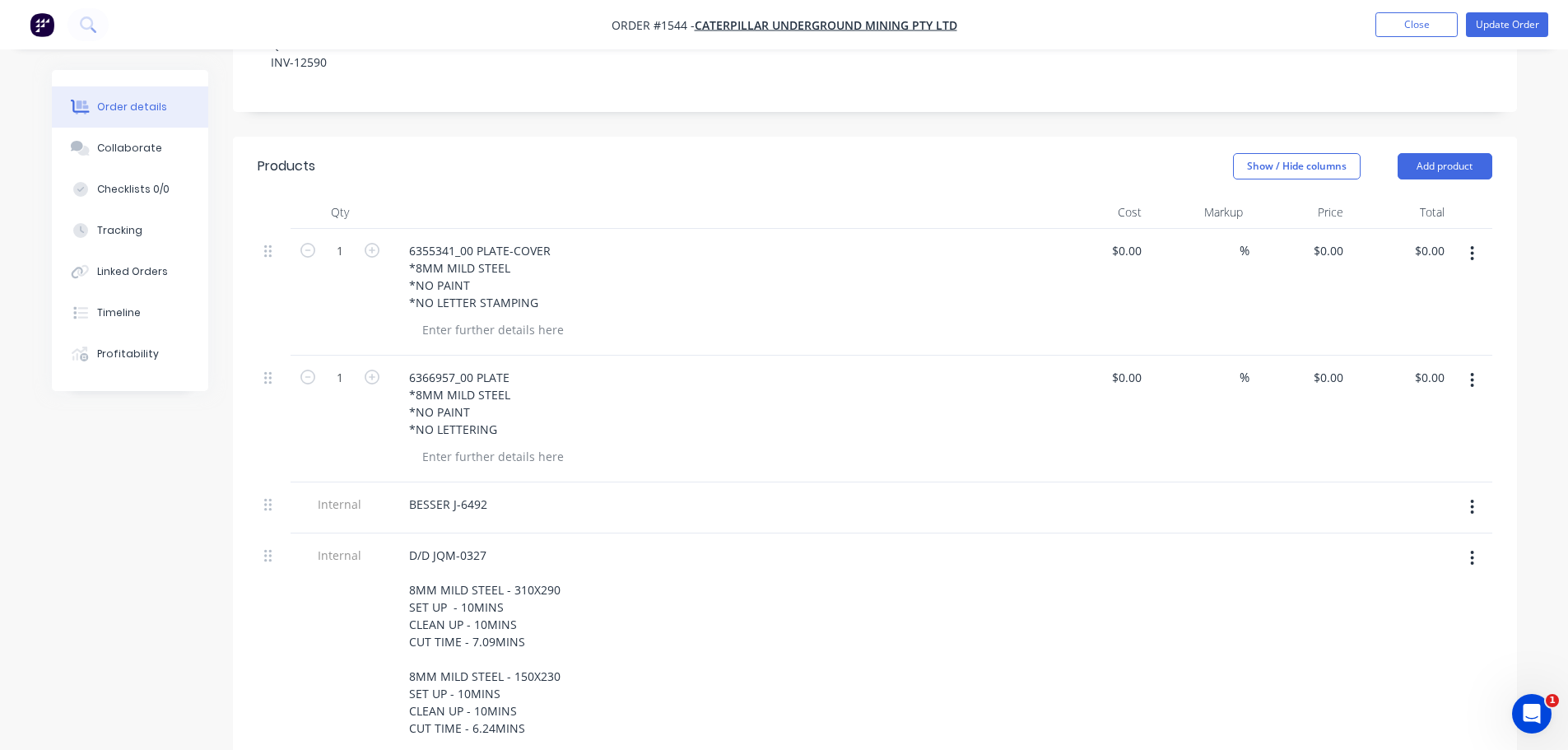
scroll to position [411, 0]
click at [497, 492] on div "BESSER J-6492" at bounding box center [448, 504] width 105 height 24
click at [763, 543] on div "D/D JQM-0327 8MM MILD STEEL - 310X290 SET UP - 10MINS CLEAN UP - 10MINS CUT TIM…" at bounding box center [718, 641] width 645 height 197
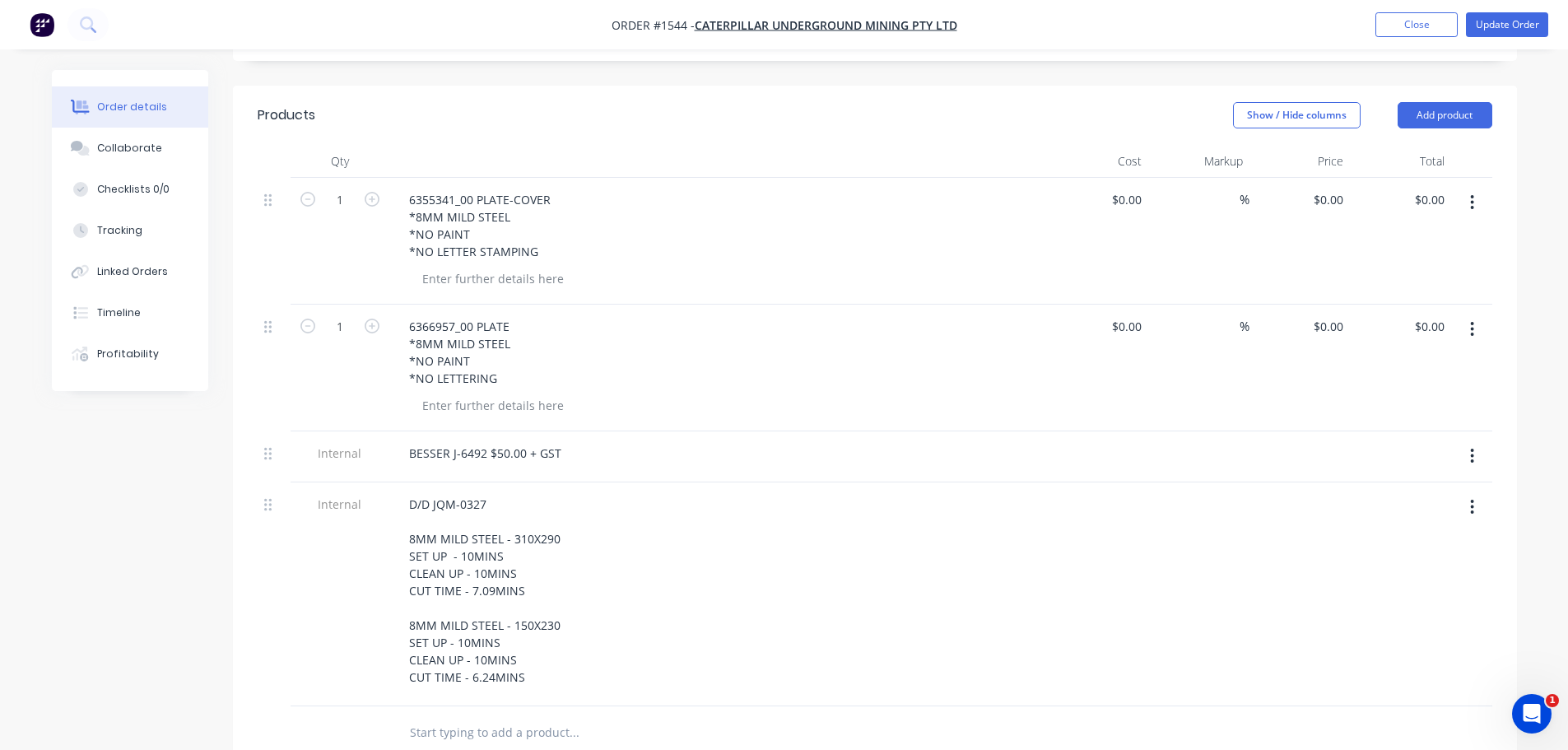
scroll to position [494, 0]
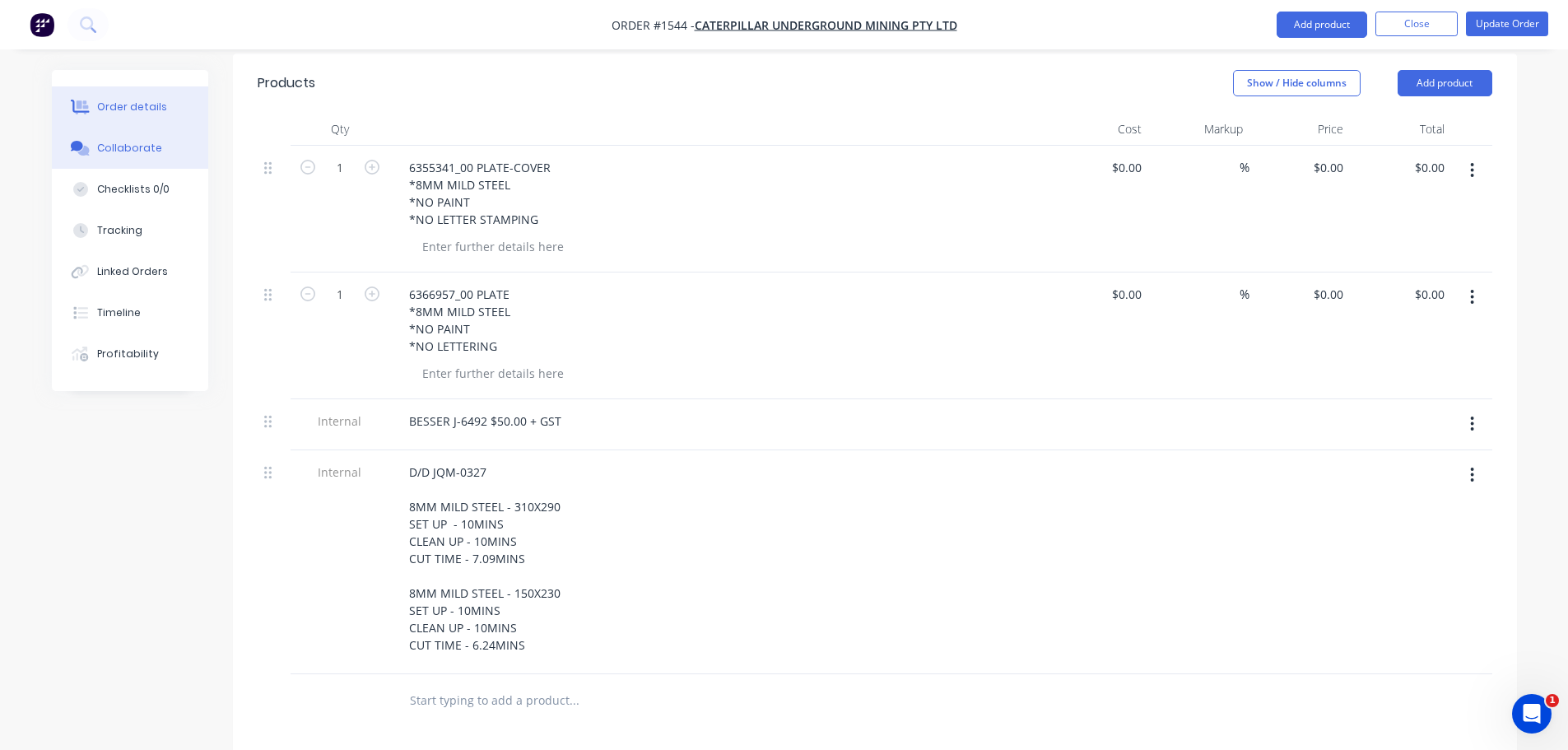
click at [114, 151] on div "Collaborate" at bounding box center [129, 148] width 65 height 15
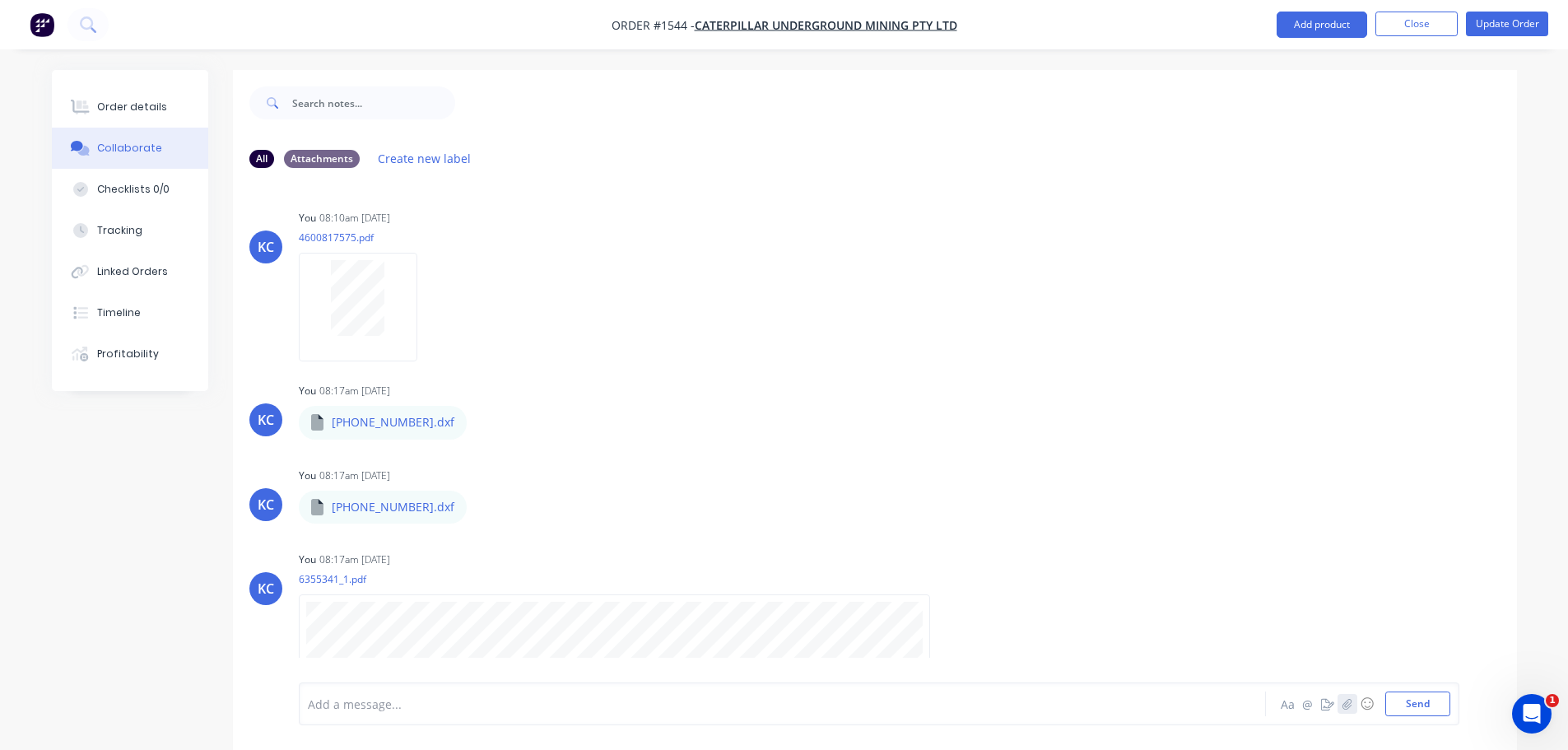
click at [1343, 708] on icon "button" at bounding box center [1346, 703] width 10 height 11
click at [1427, 711] on button "Send" at bounding box center [1418, 703] width 65 height 25
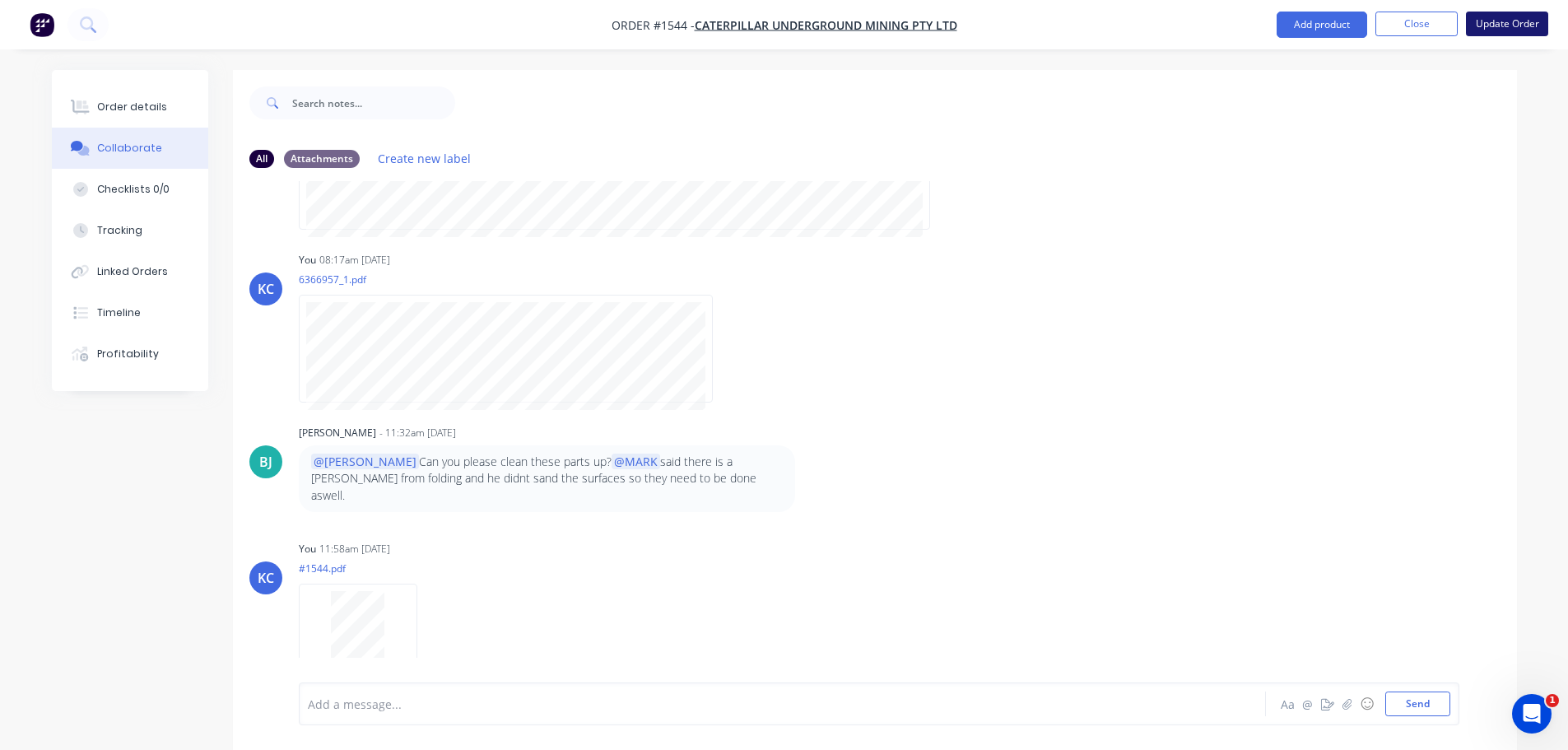
click at [1470, 32] on button "Update Order" at bounding box center [1507, 23] width 82 height 25
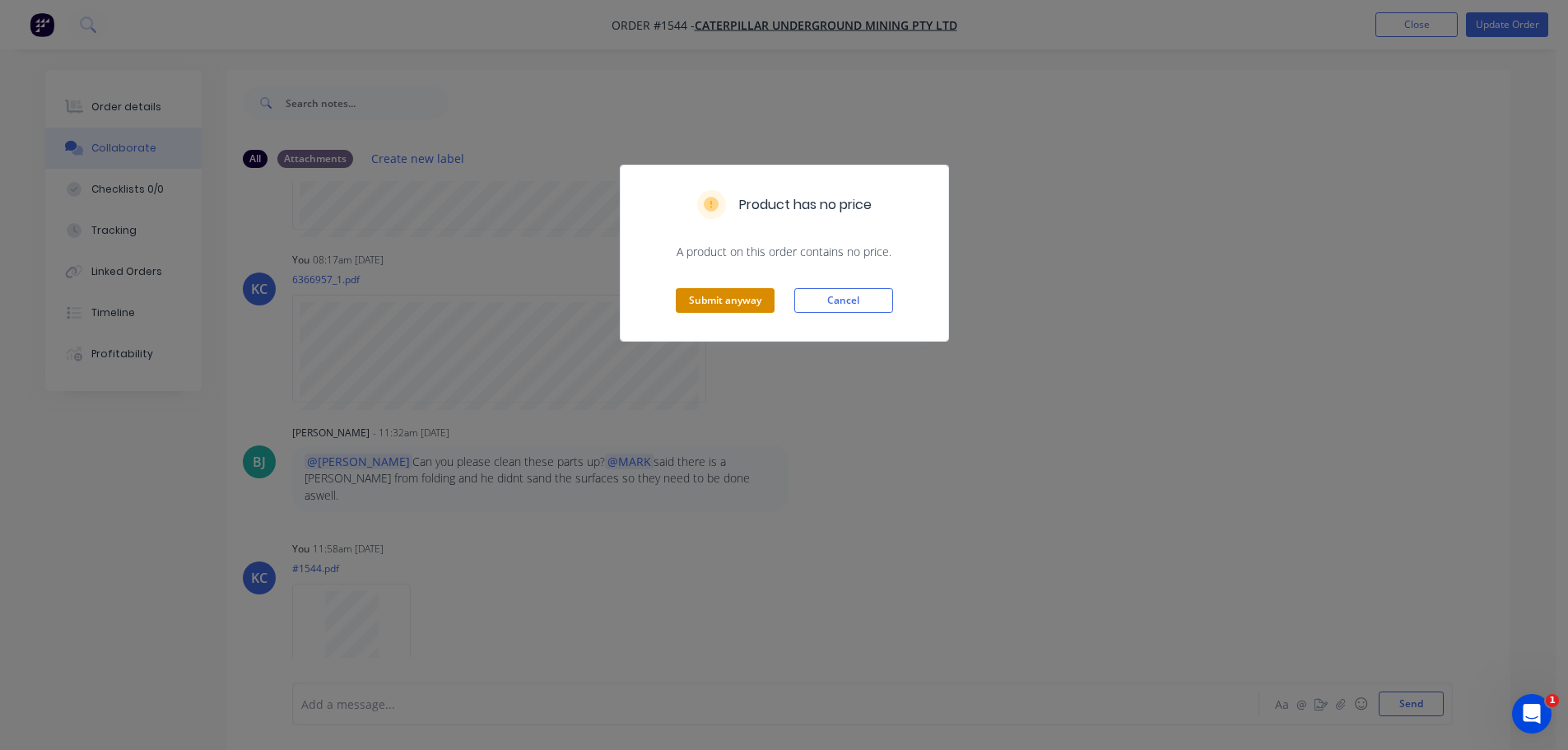
click at [746, 295] on button "Submit anyway" at bounding box center [725, 301] width 98 height 25
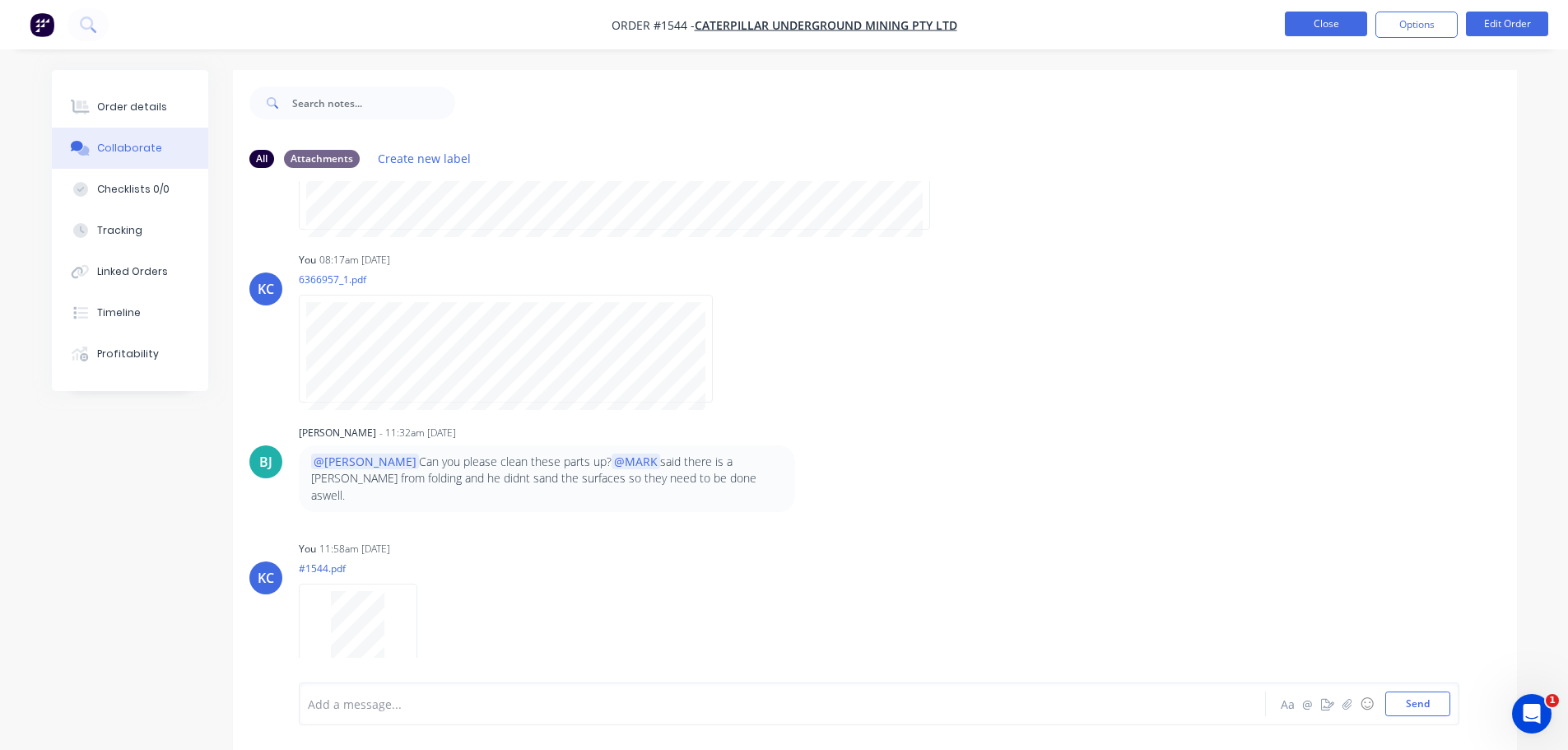
click at [1309, 26] on button "Close" at bounding box center [1325, 23] width 82 height 25
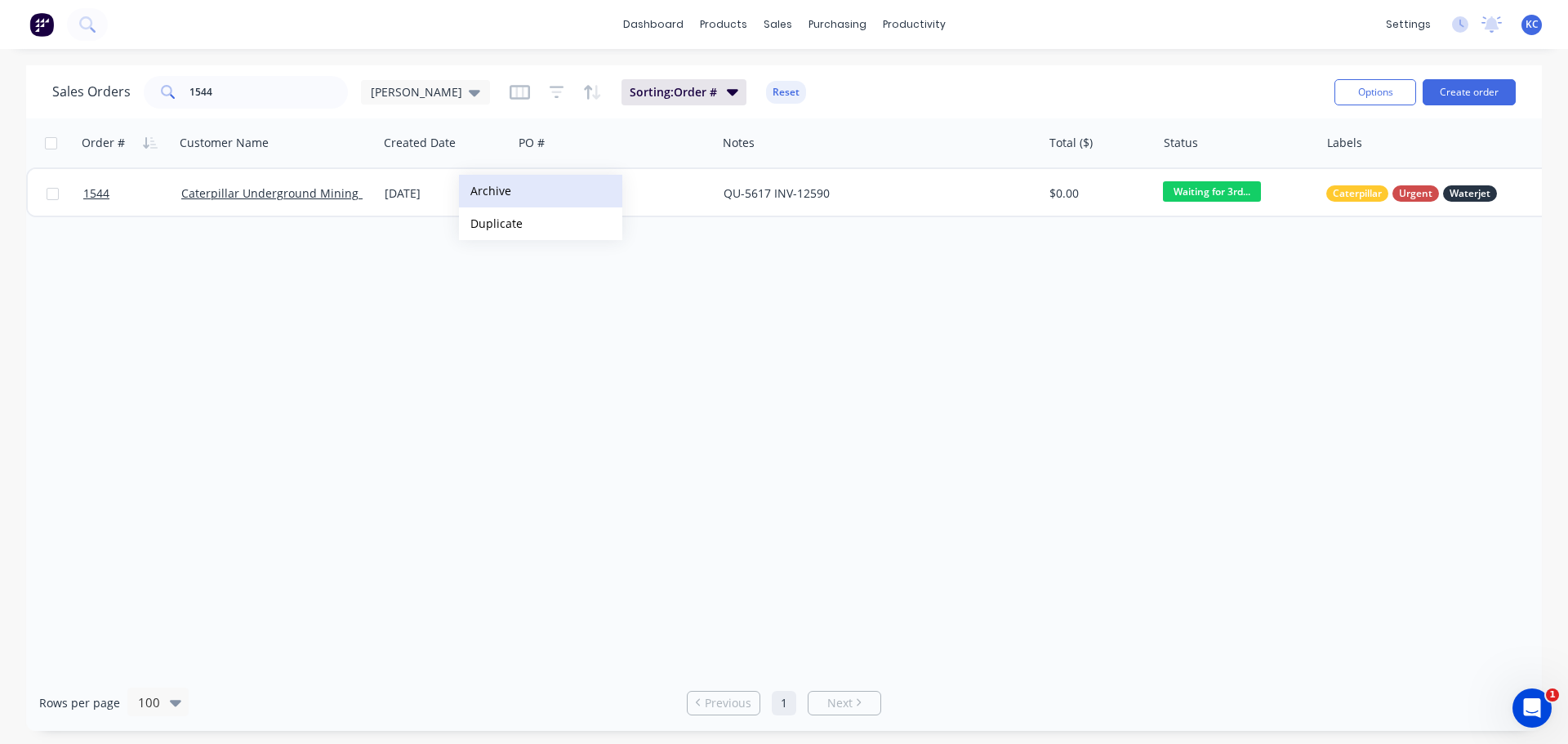
click at [485, 190] on button "Archive" at bounding box center [541, 191] width 164 height 33
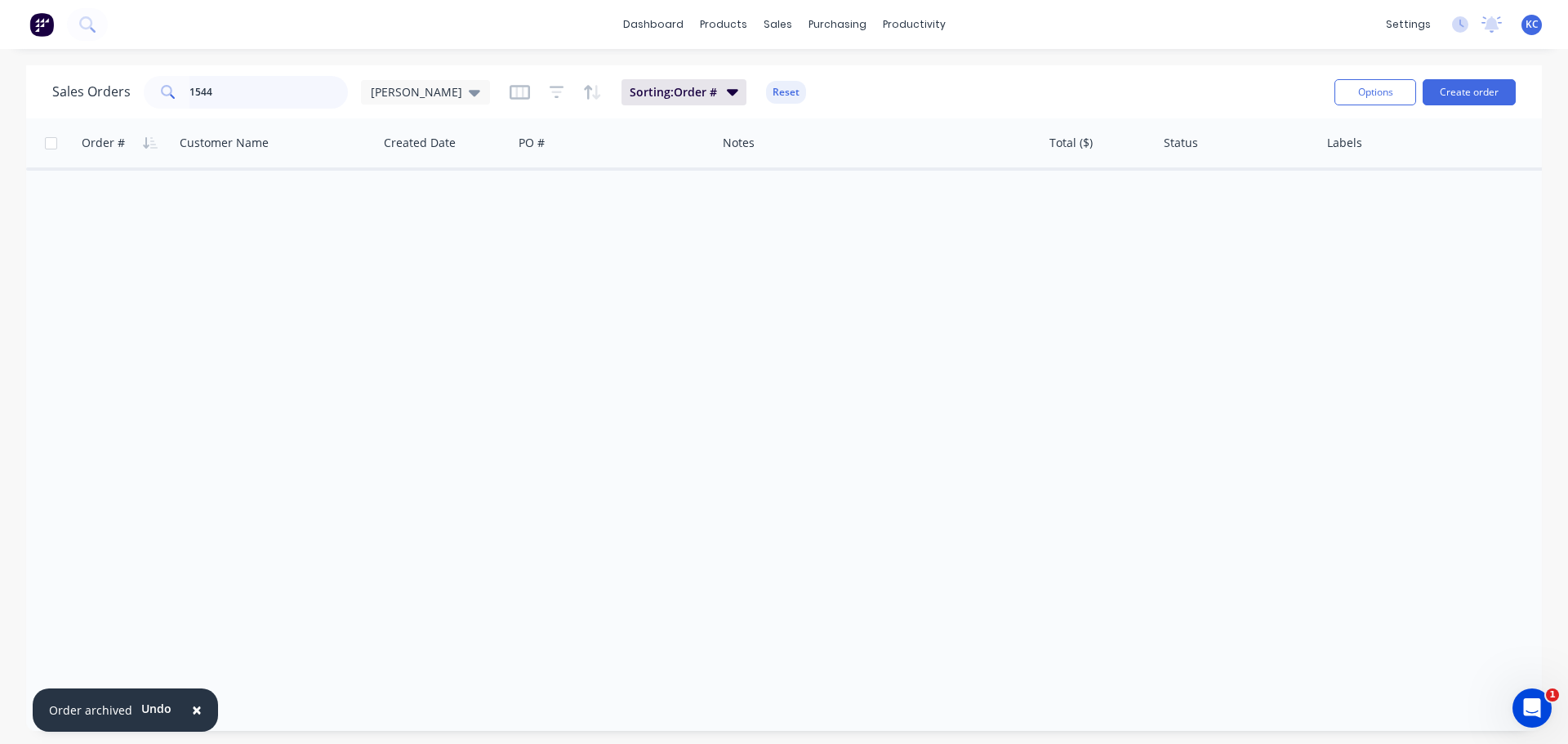
drag, startPoint x: 190, startPoint y: 87, endPoint x: 0, endPoint y: 69, distance: 190.9
click at [71, 69] on div "Sales Orders 1544 [PERSON_NAME]: Order # Reset Options Create order" at bounding box center [783, 92] width 1516 height 53
type input "4"
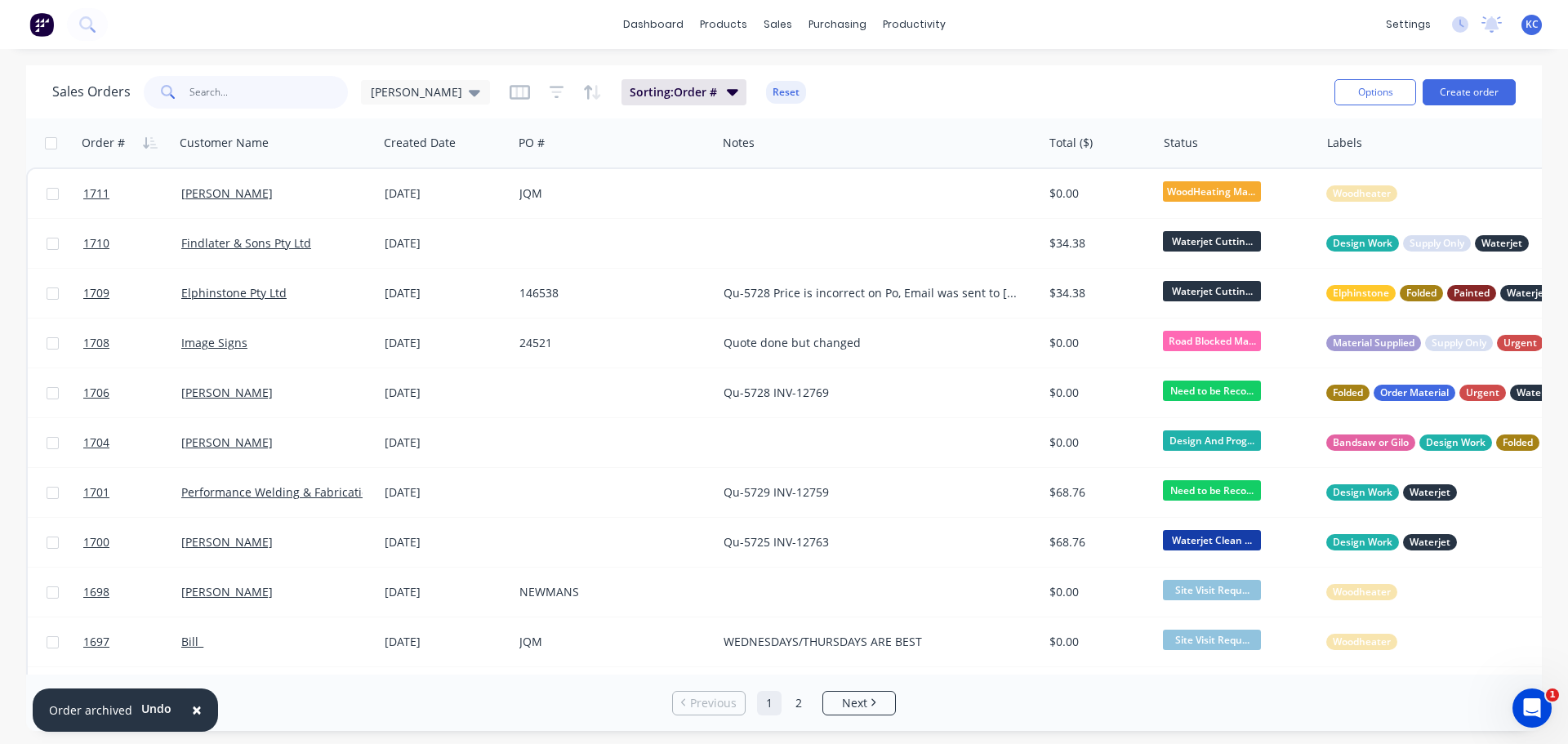
drag, startPoint x: 252, startPoint y: 90, endPoint x: 235, endPoint y: 87, distance: 17.3
click at [236, 89] on input "text" at bounding box center [269, 93] width 159 height 33
type input "1690"
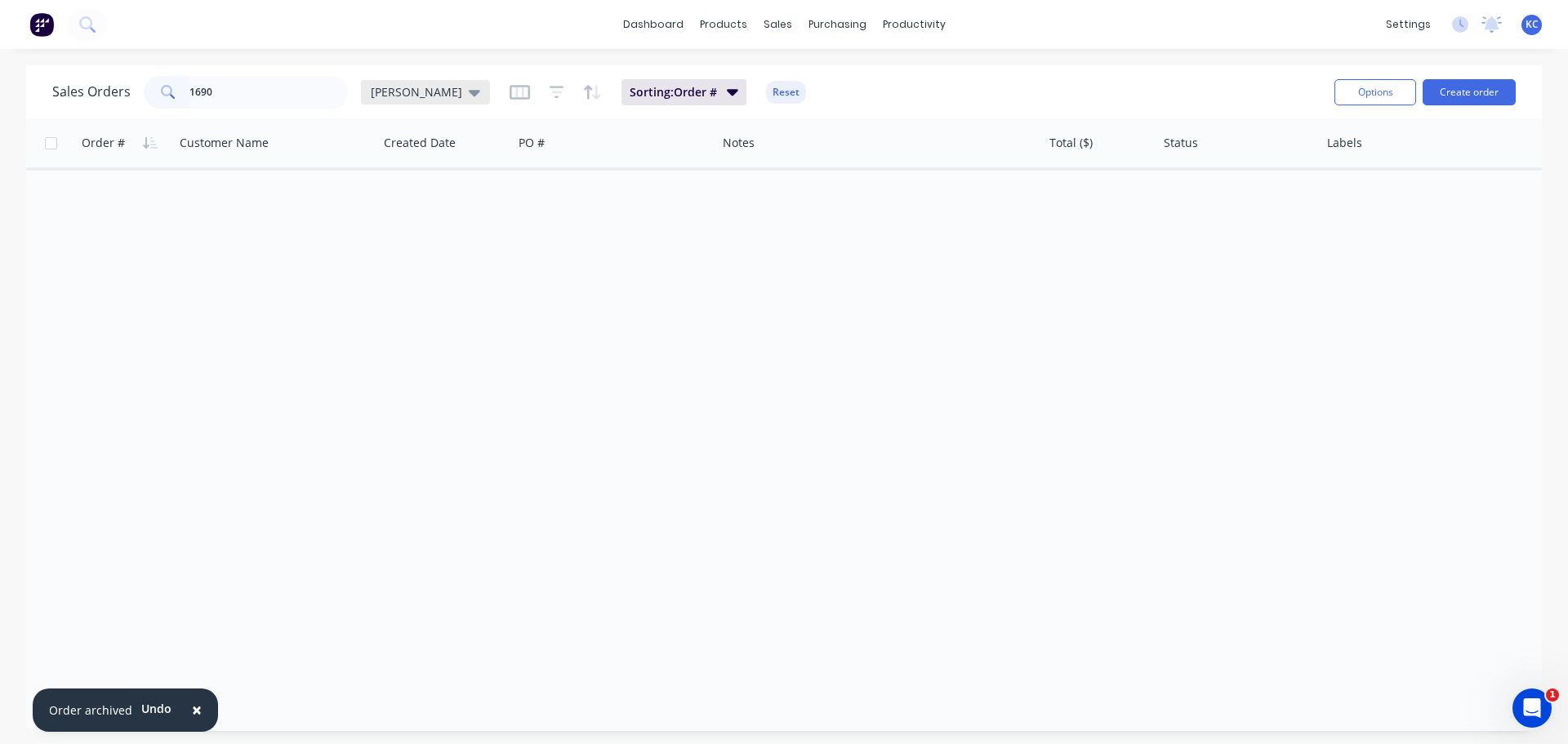
click at [469, 94] on icon at bounding box center [474, 92] width 11 height 18
click at [406, 299] on button "Archived" at bounding box center [458, 297] width 186 height 19
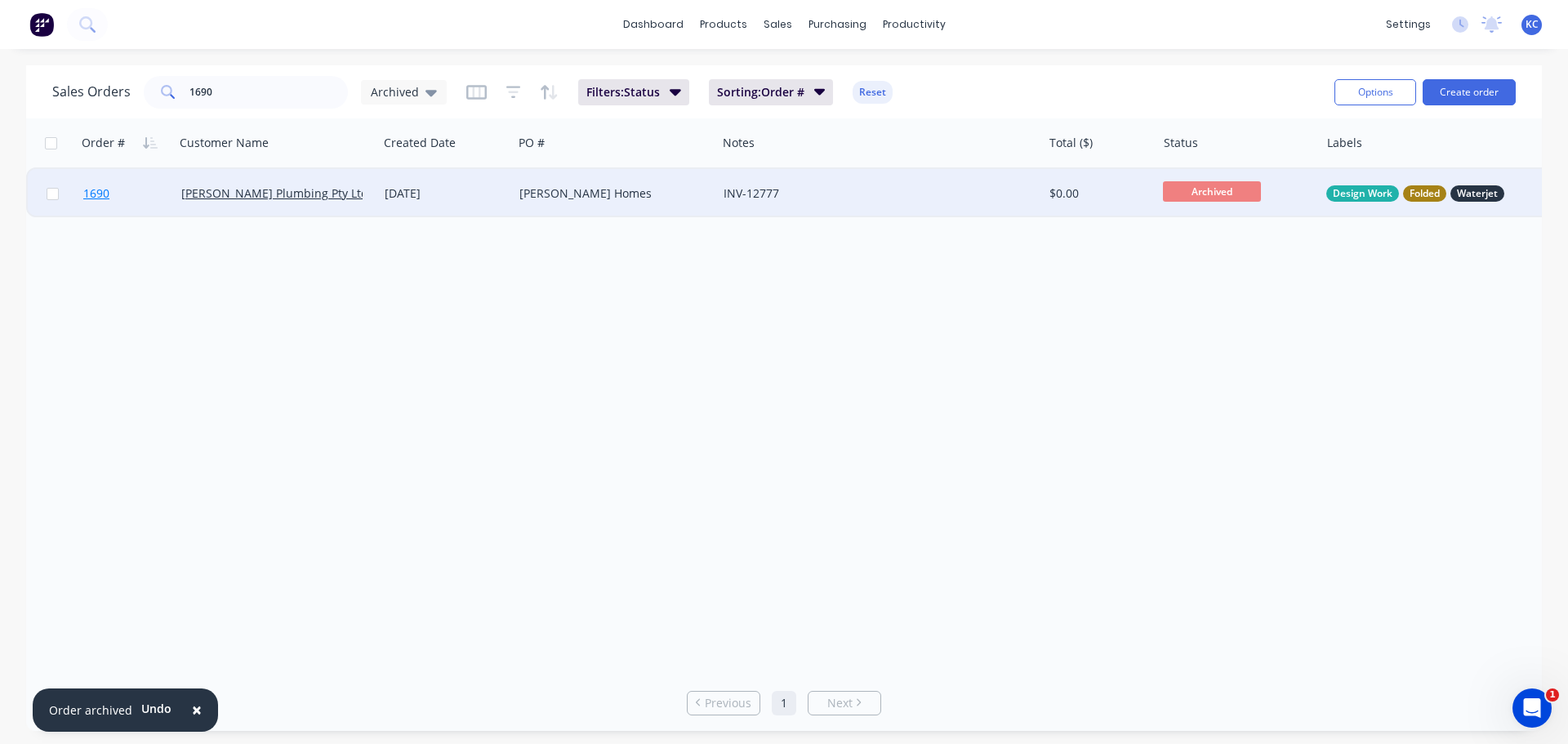
click at [105, 189] on span "1690" at bounding box center [96, 193] width 26 height 16
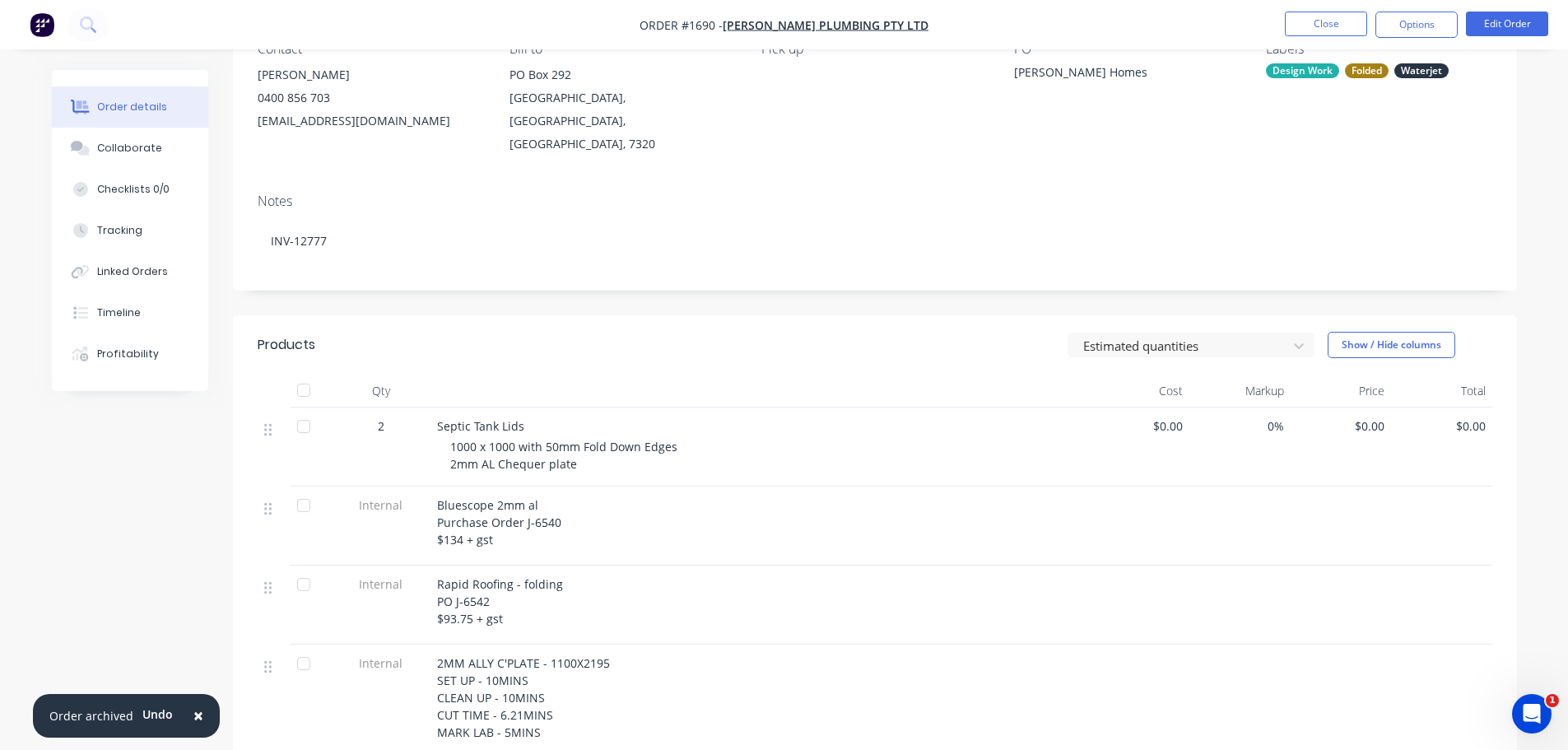
scroll to position [247, 0]
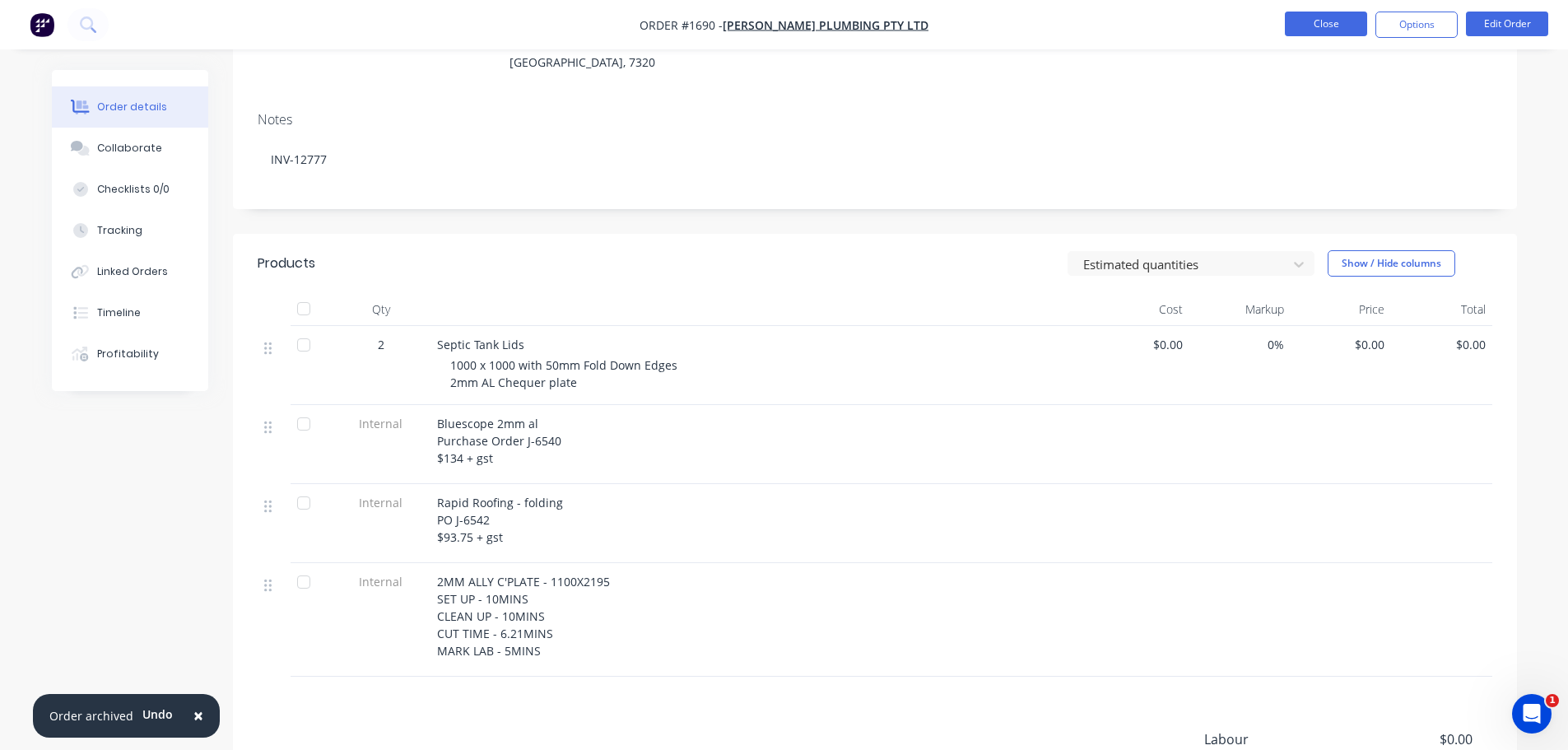
click at [1354, 28] on button "Close" at bounding box center [1325, 23] width 82 height 25
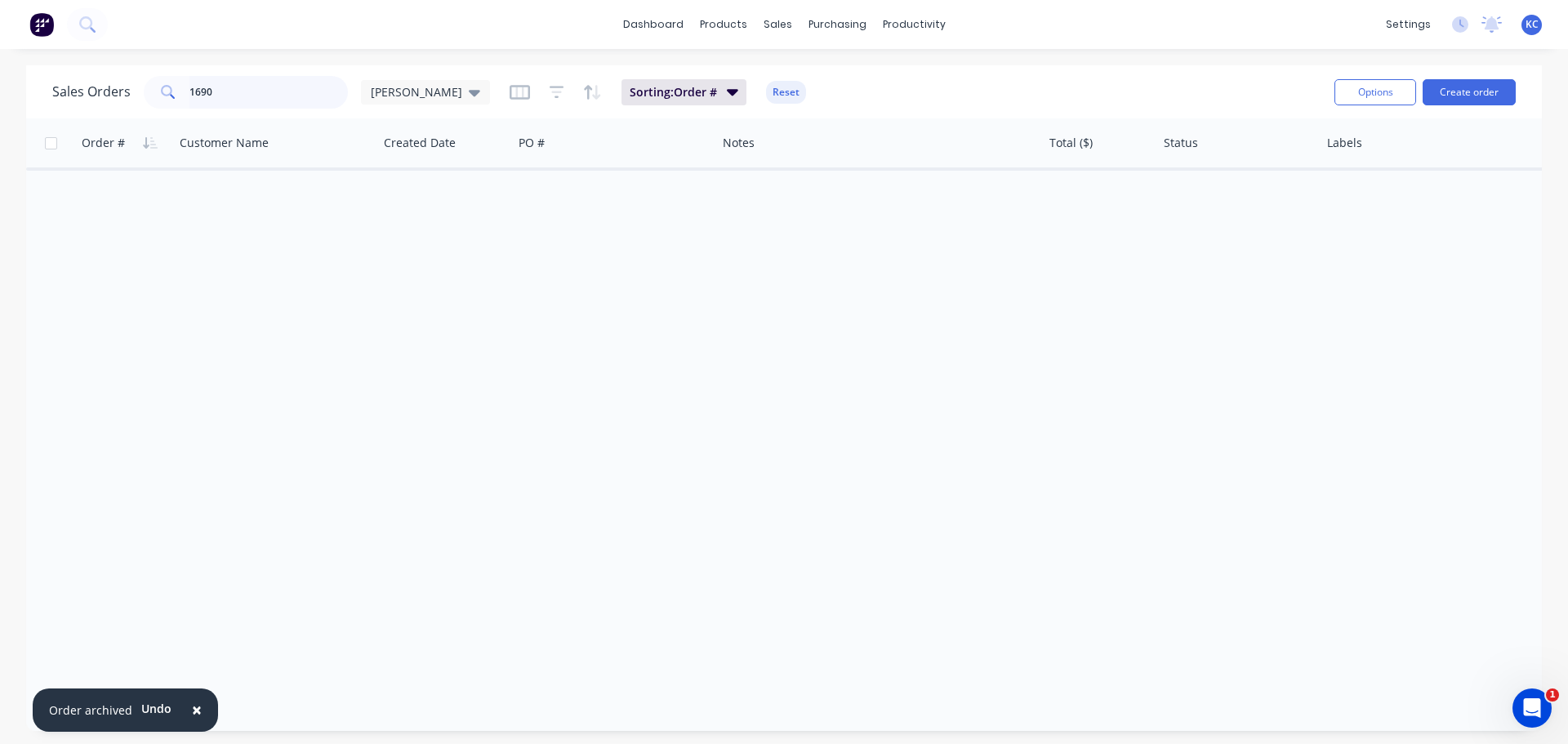
click at [0, 130] on div "Sales Orders 1690 [PERSON_NAME] Sorting: Order # Reset Options Create order Ord…" at bounding box center [784, 398] width 1568 height 666
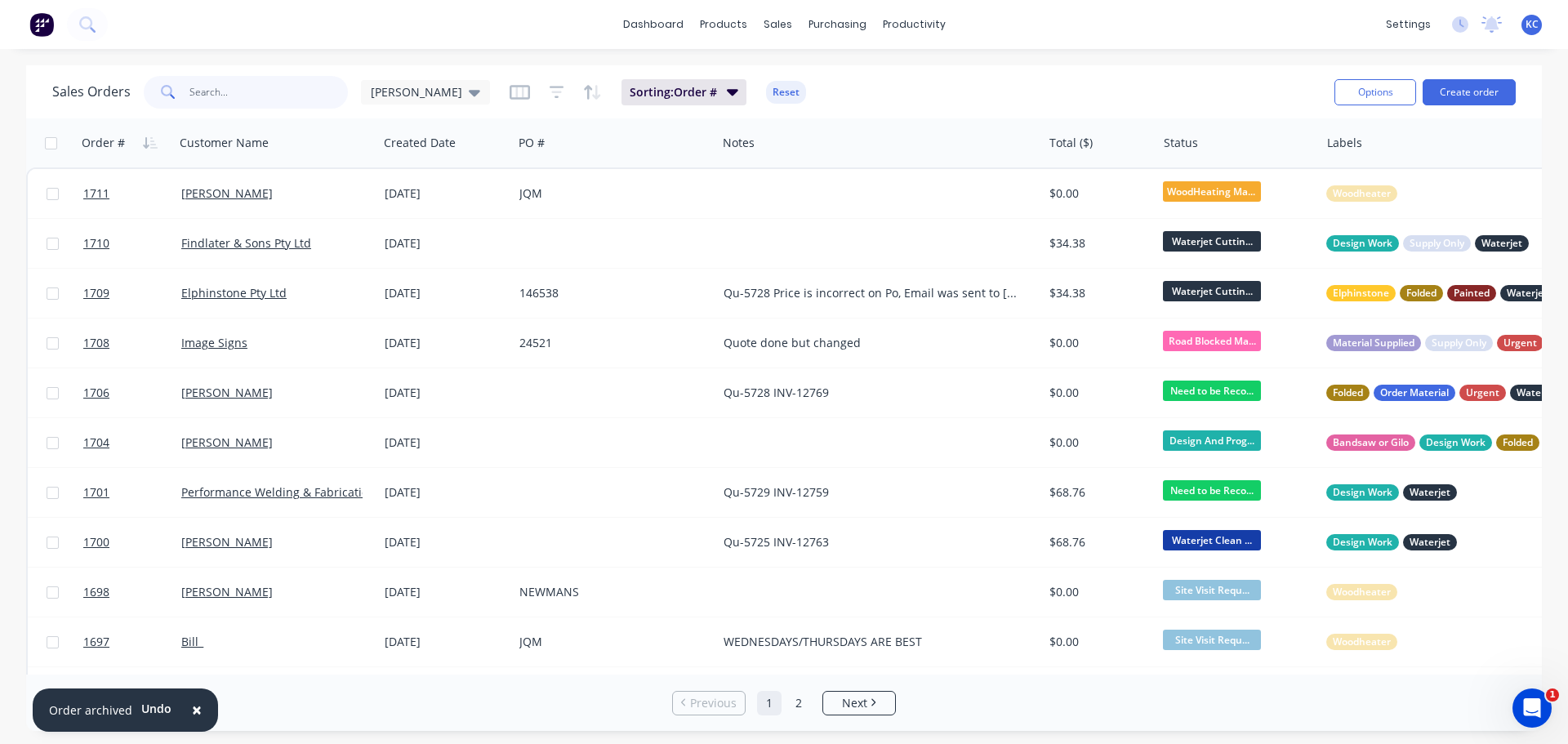
click at [262, 95] on input "text" at bounding box center [269, 93] width 159 height 33
type input "1690"
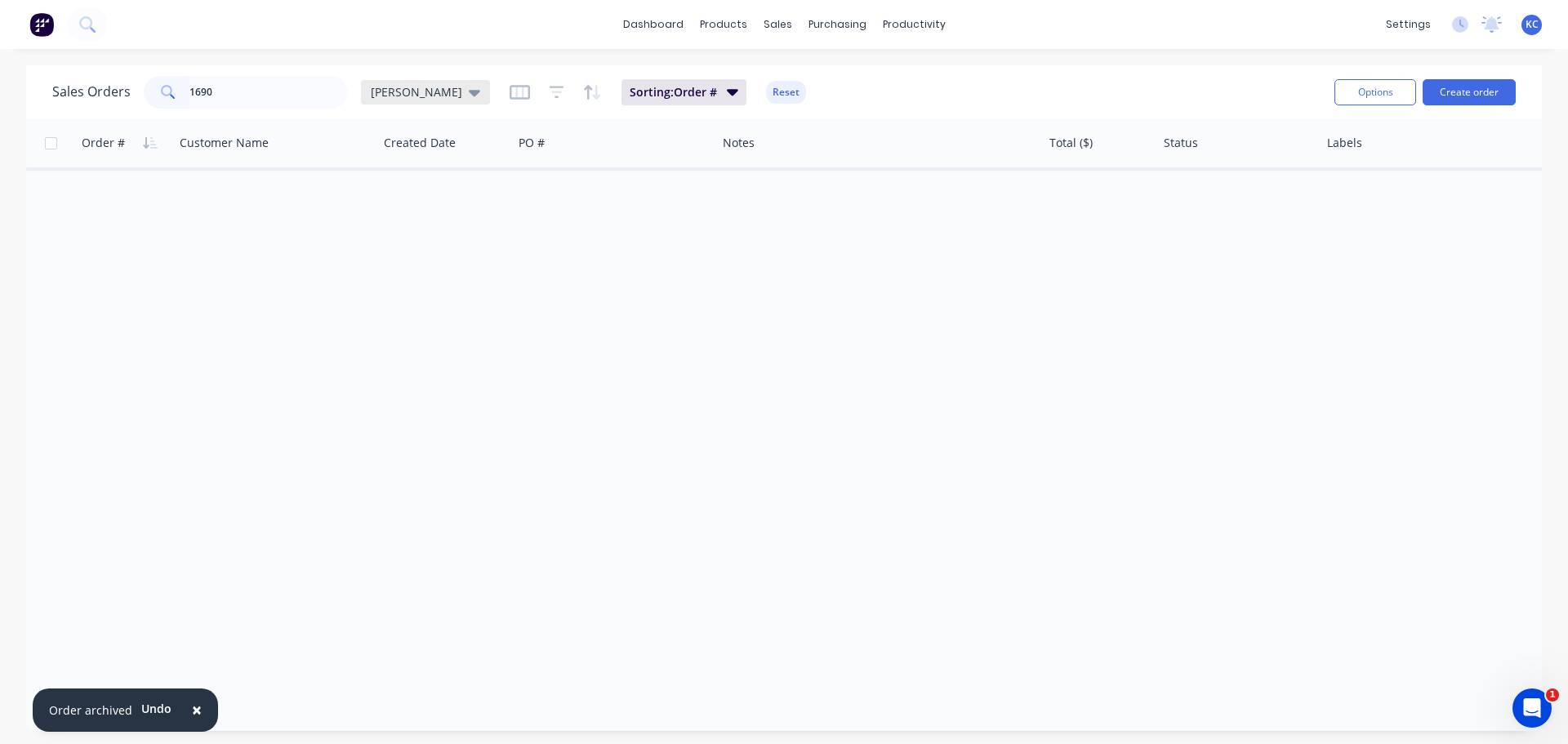
click at [469, 97] on icon at bounding box center [474, 92] width 11 height 18
click at [407, 298] on button "Archived" at bounding box center [458, 297] width 186 height 19
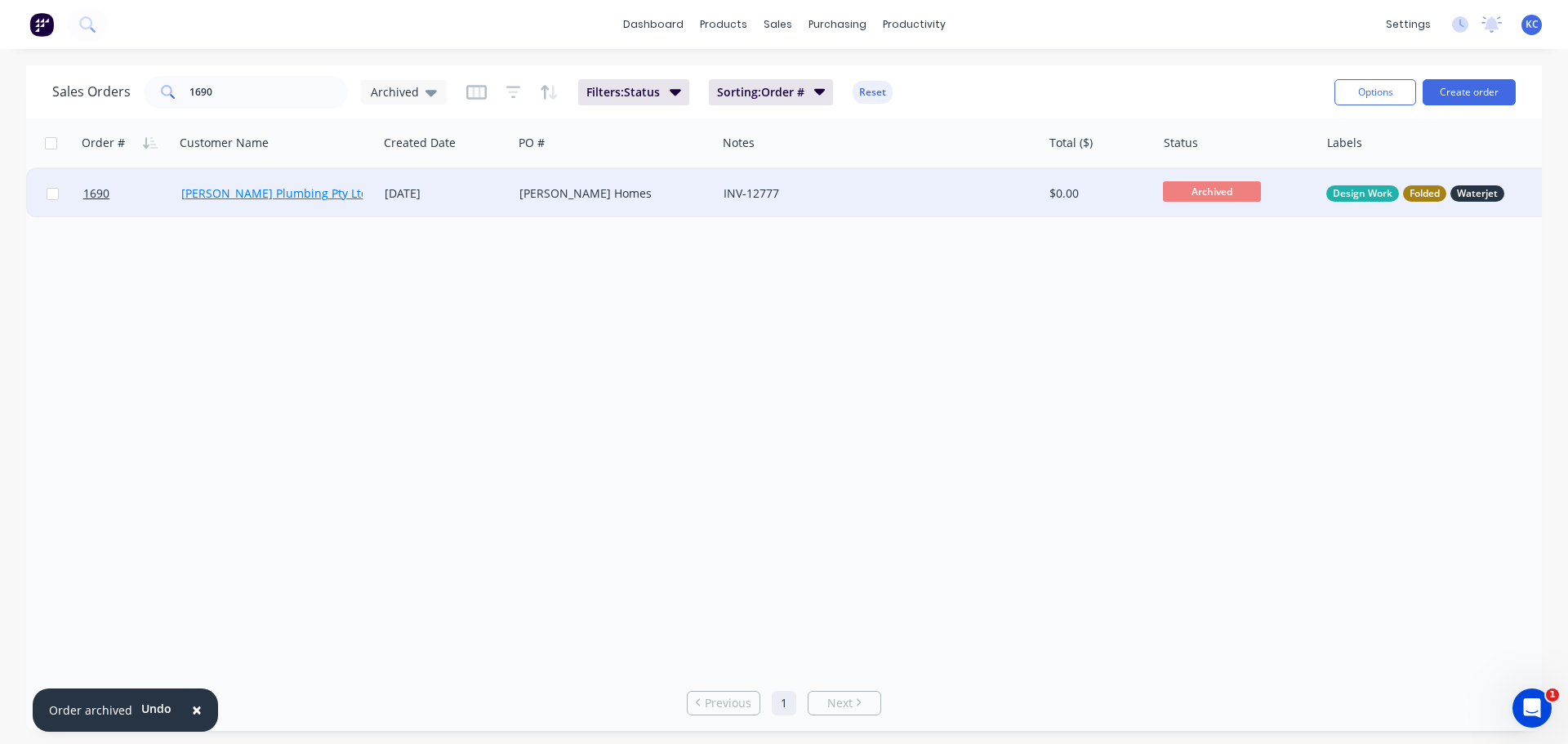
click at [240, 196] on link "[PERSON_NAME] Plumbing Pty Ltd" at bounding box center [275, 193] width 187 height 15
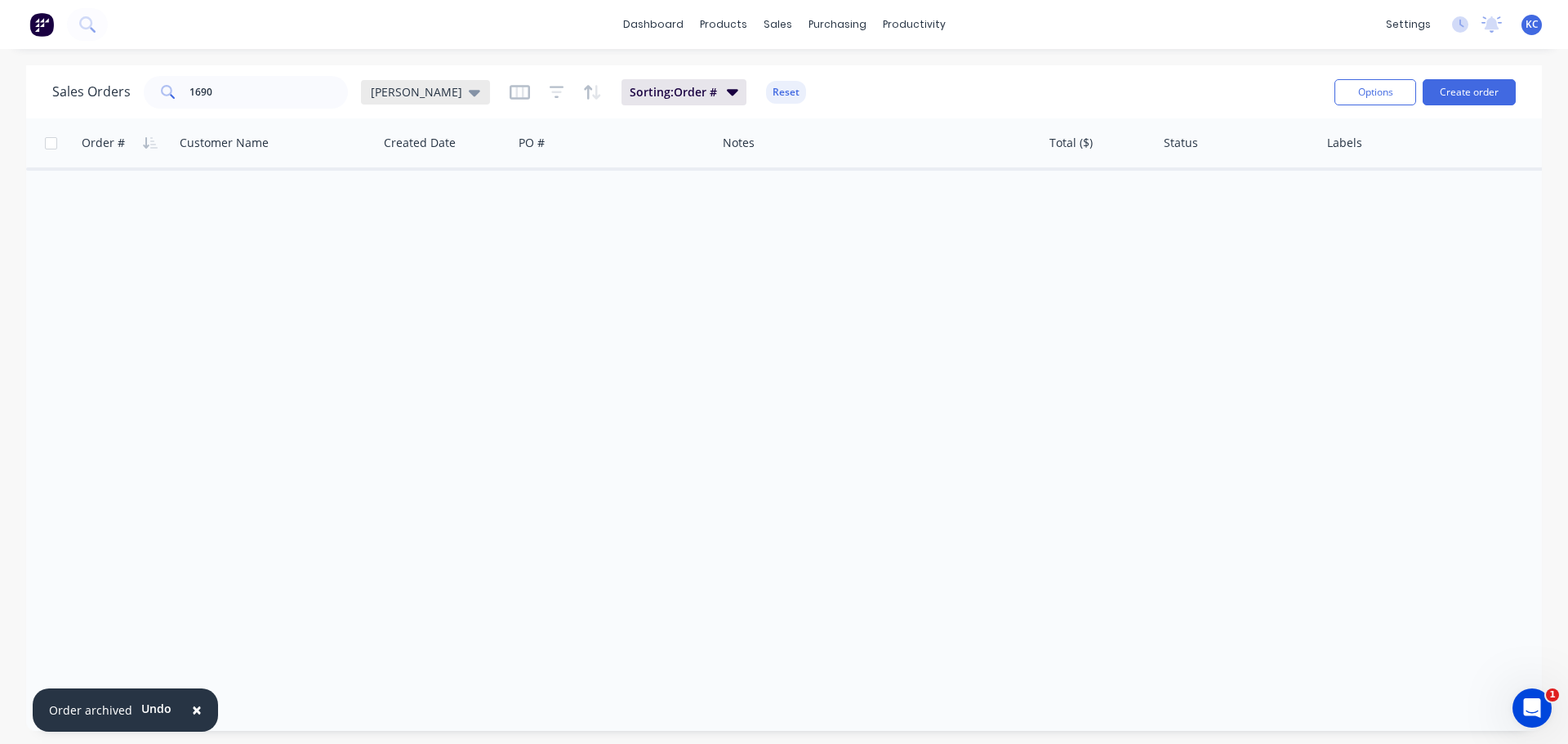
click at [405, 93] on span "[PERSON_NAME]" at bounding box center [416, 92] width 92 height 17
click at [407, 304] on button "Archived" at bounding box center [458, 297] width 186 height 19
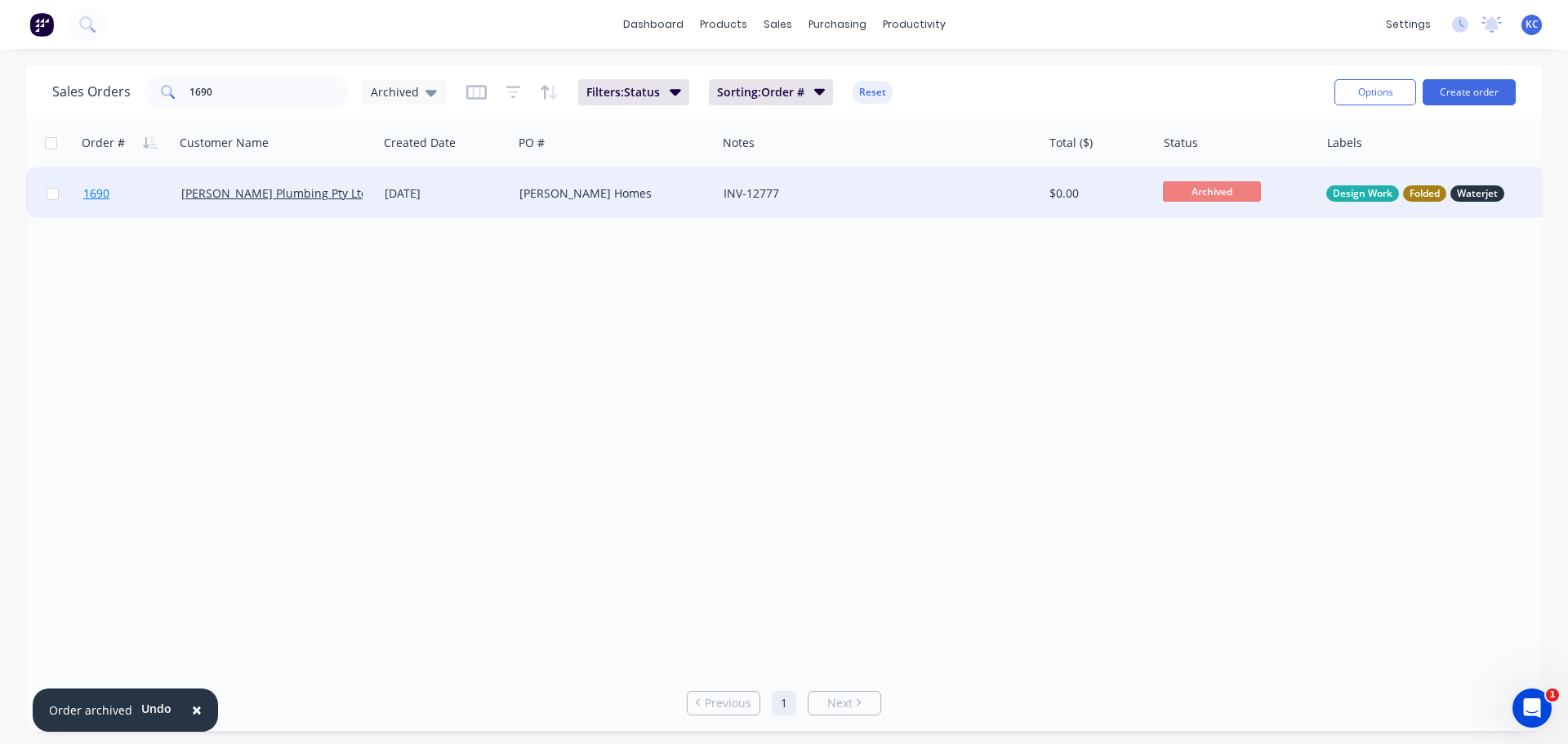
click at [85, 196] on span "1690" at bounding box center [96, 193] width 26 height 16
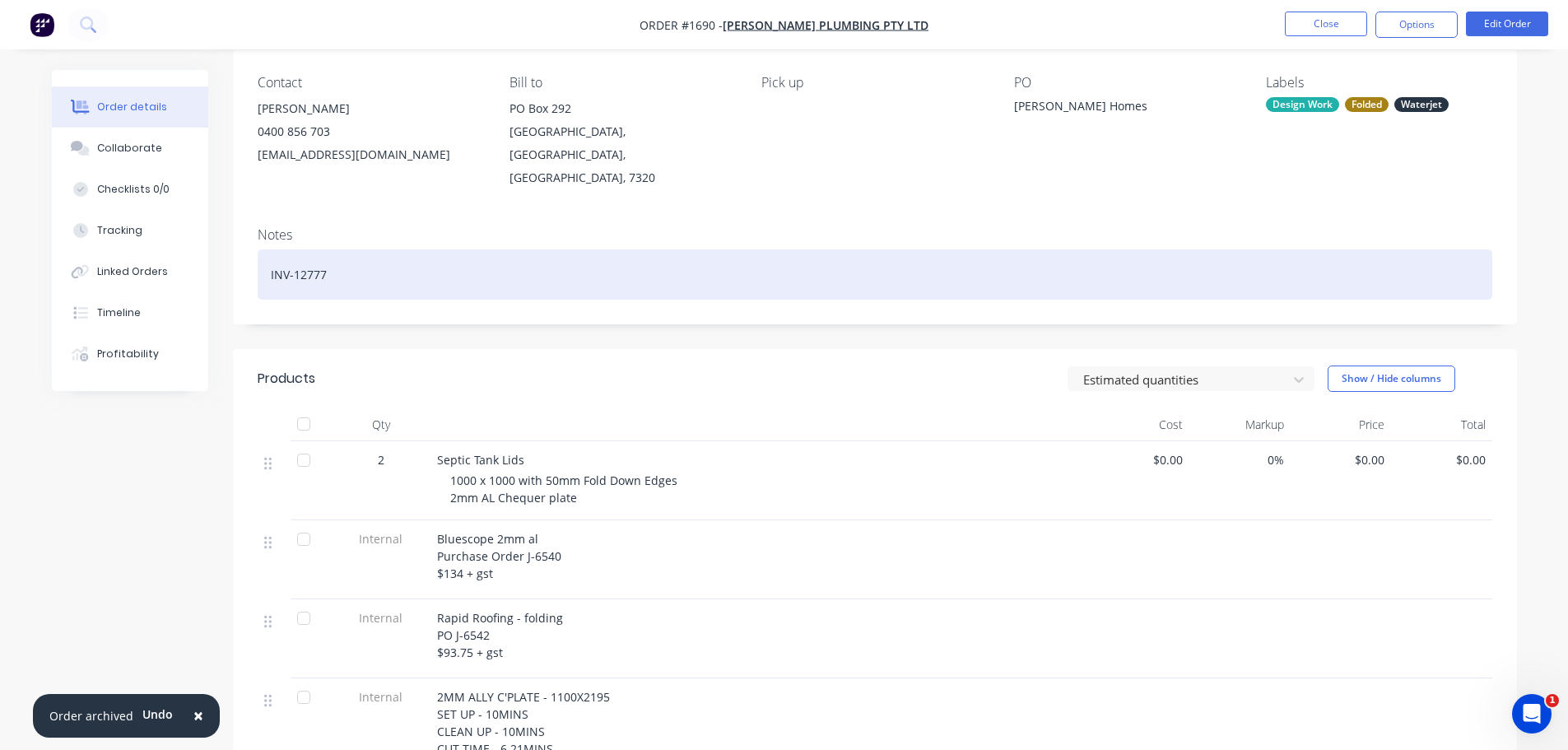
scroll to position [165, 0]
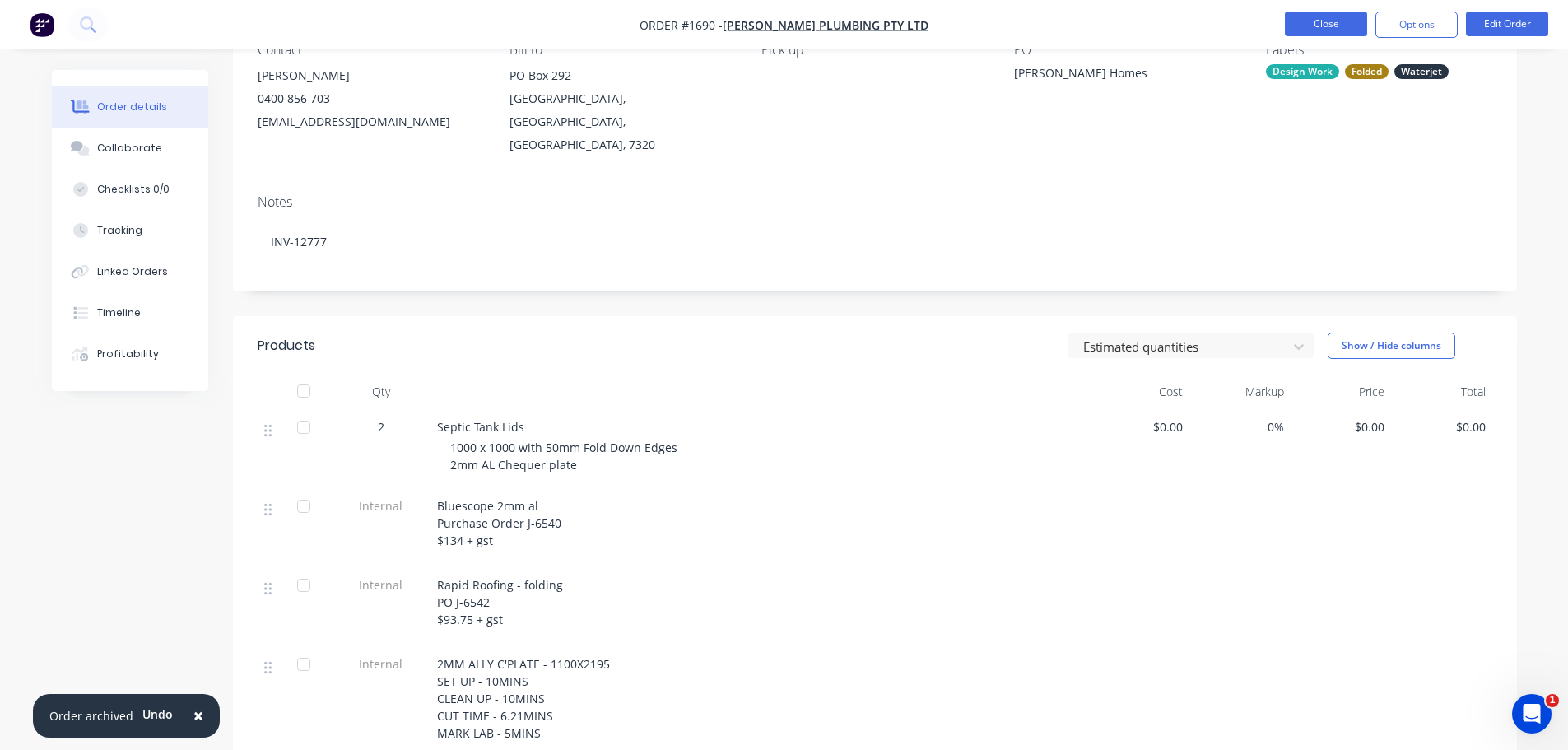
click at [1318, 25] on button "Close" at bounding box center [1325, 23] width 82 height 25
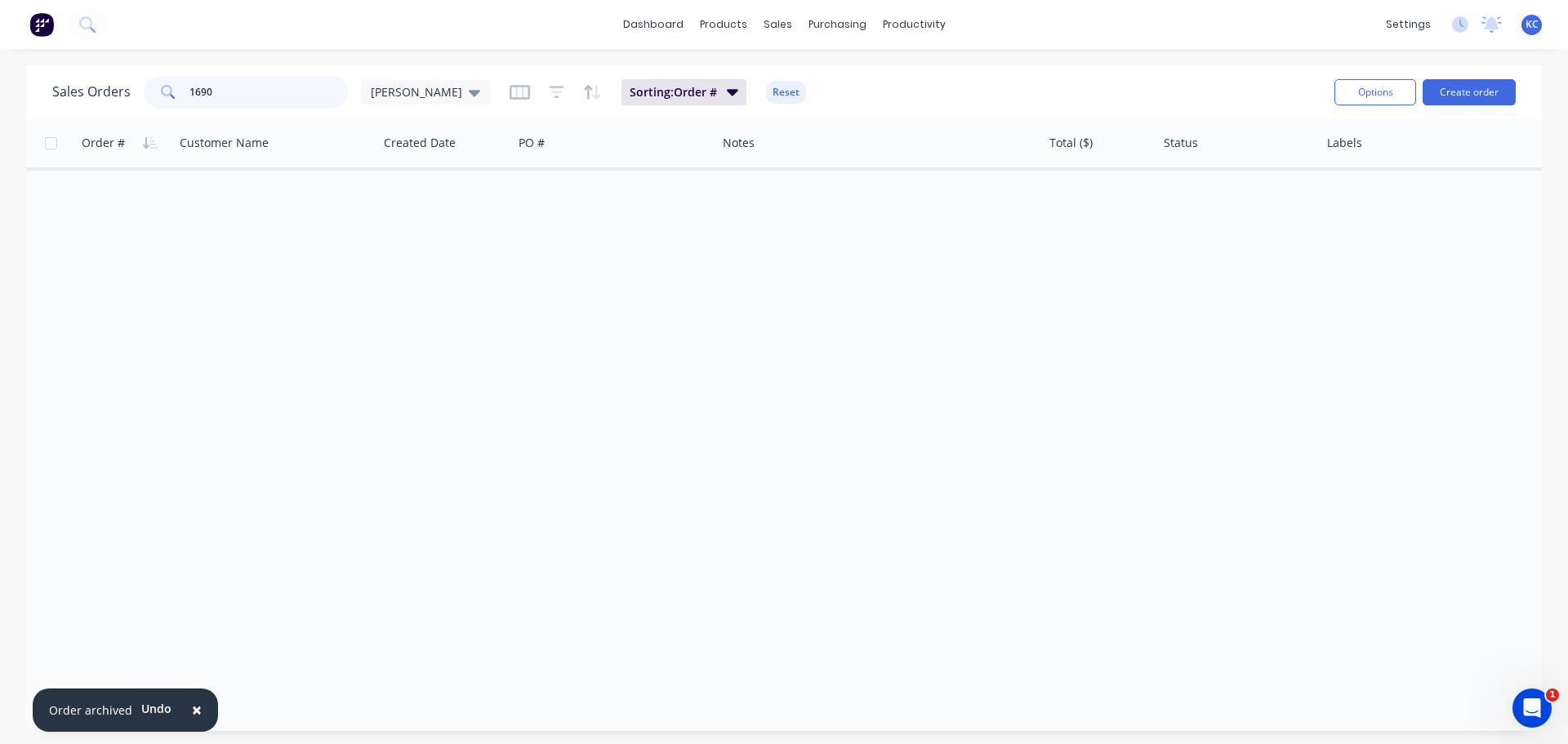
drag, startPoint x: 272, startPoint y: 88, endPoint x: 0, endPoint y: 78, distance: 272.2
click at [78, 74] on div "Sales Orders 1690 [PERSON_NAME]: Order # Reset" at bounding box center [686, 92] width 1269 height 40
type input "1699"
click at [469, 87] on icon at bounding box center [474, 92] width 11 height 18
click at [413, 296] on button "Archived" at bounding box center [458, 297] width 186 height 19
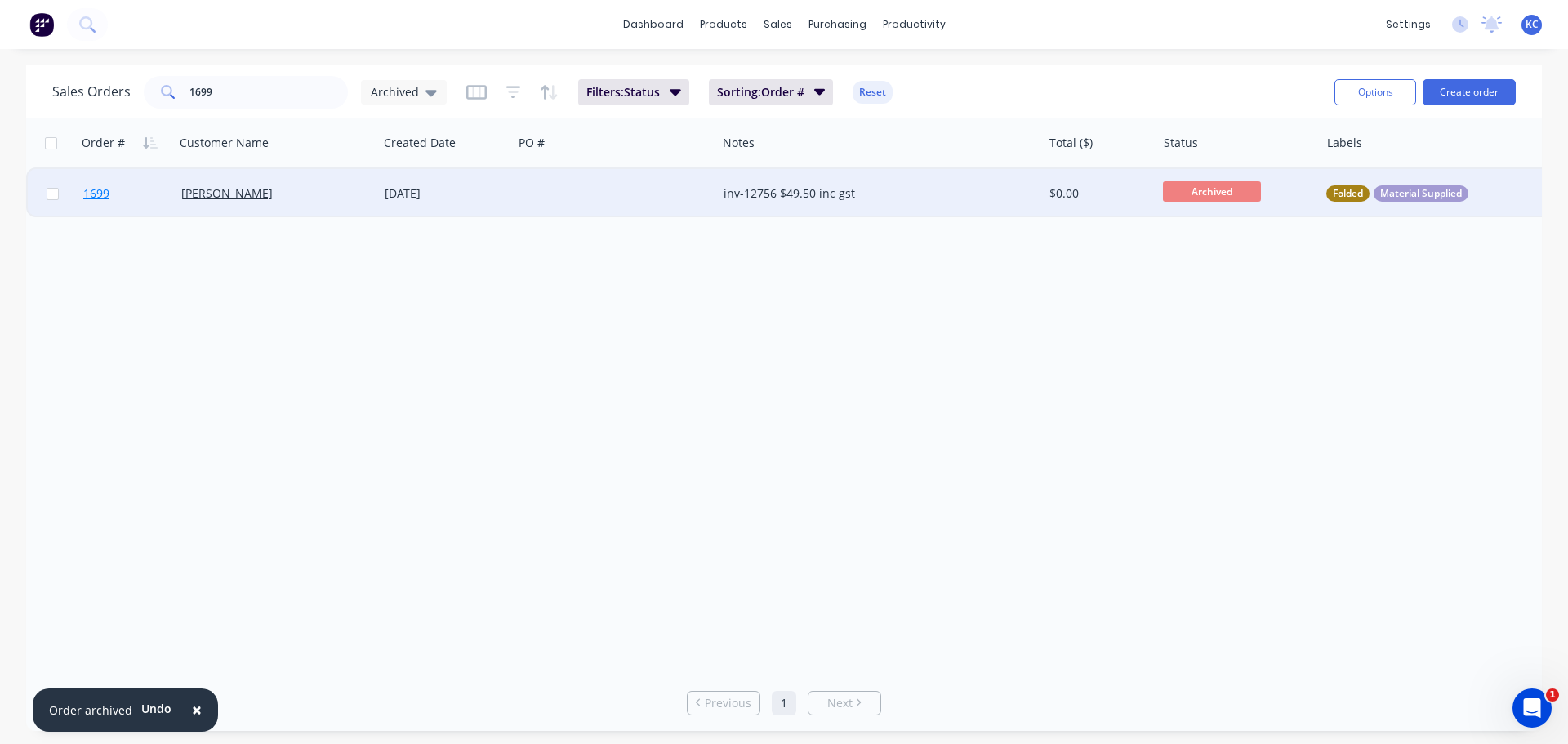
click at [104, 189] on span "1699" at bounding box center [96, 193] width 26 height 16
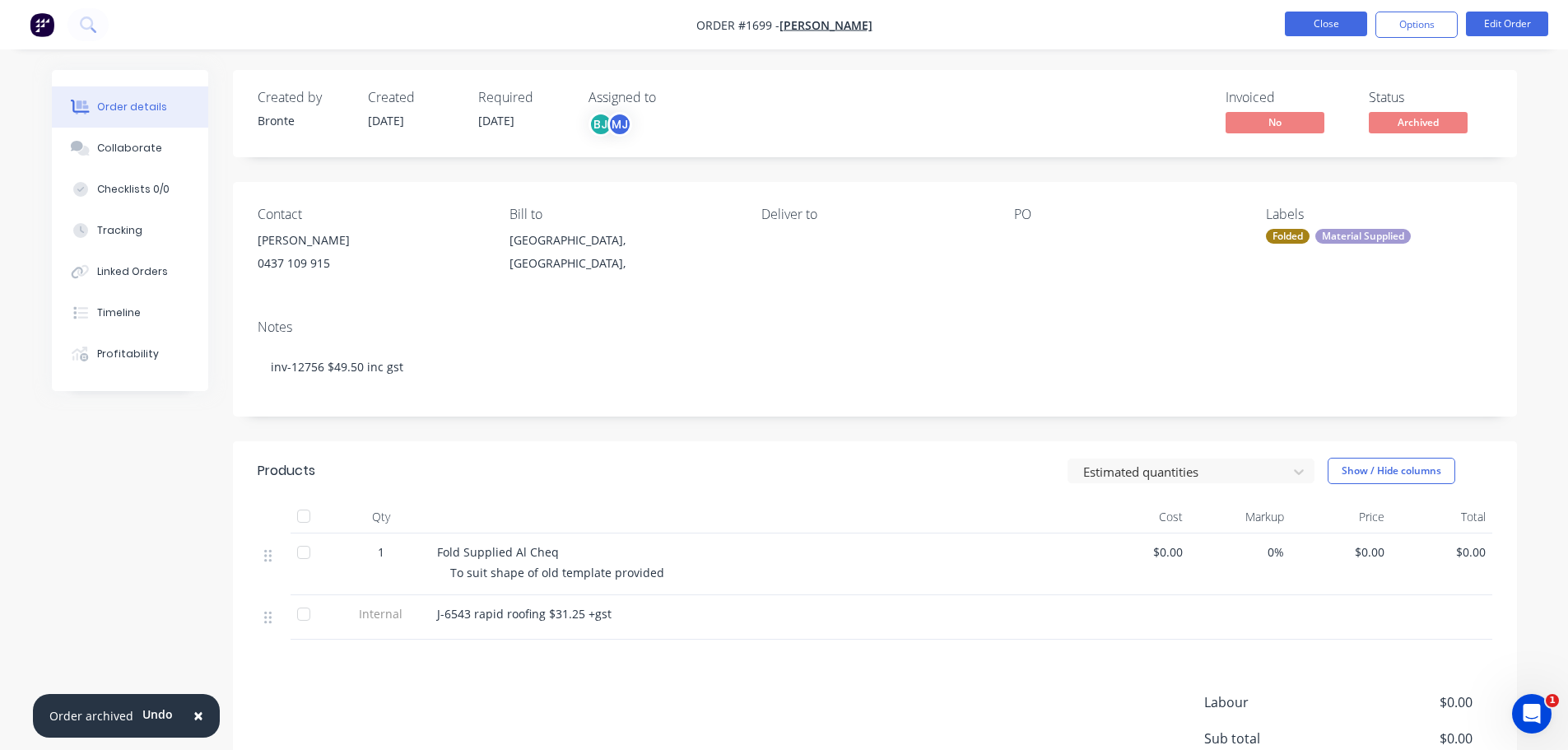
click at [1319, 27] on button "Close" at bounding box center [1325, 23] width 82 height 25
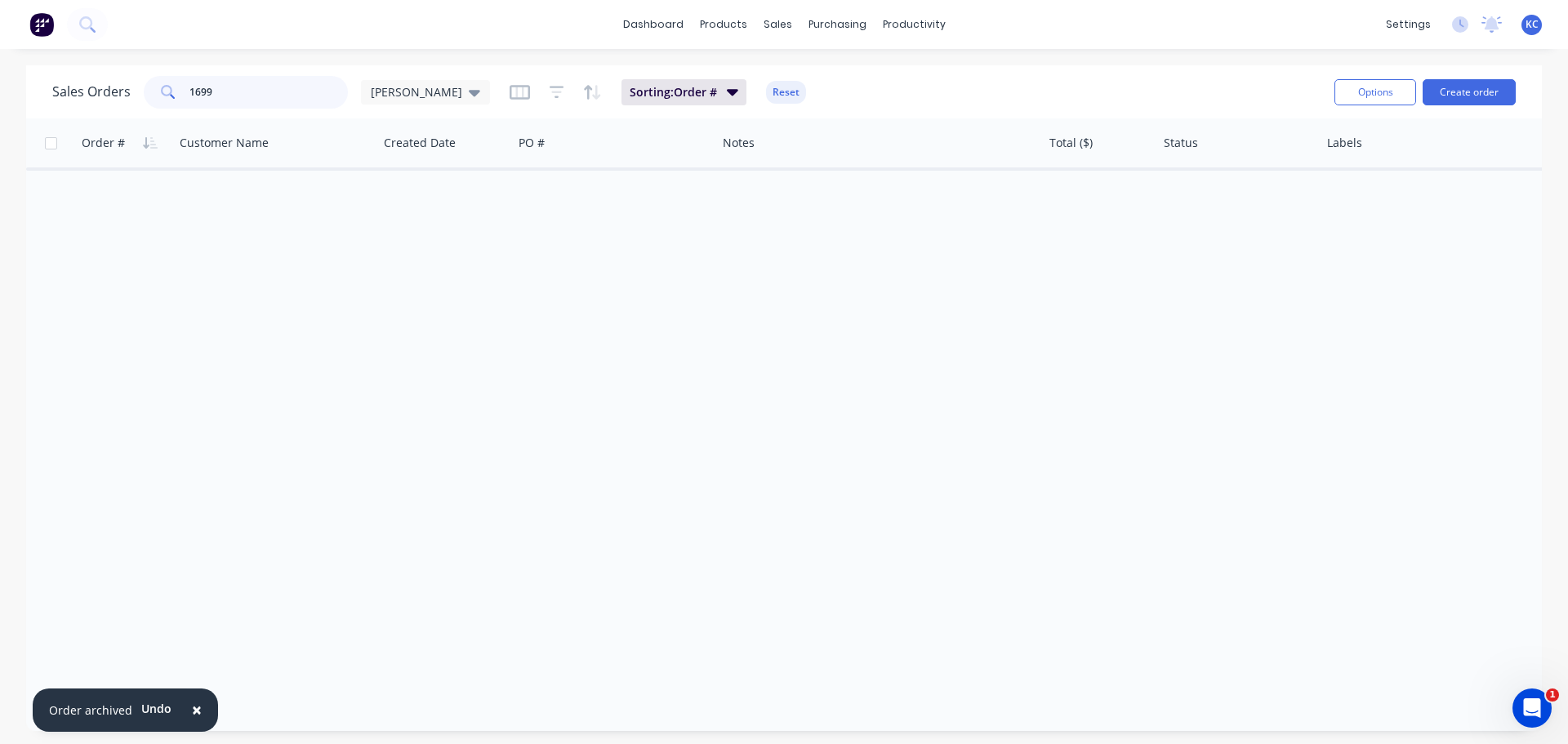
drag, startPoint x: 234, startPoint y: 84, endPoint x: 0, endPoint y: 78, distance: 234.1
click at [0, 79] on div "Sales Orders 1699 [PERSON_NAME] Sorting: Order # Reset Options Create order Ord…" at bounding box center [784, 398] width 1568 height 666
type input "1364"
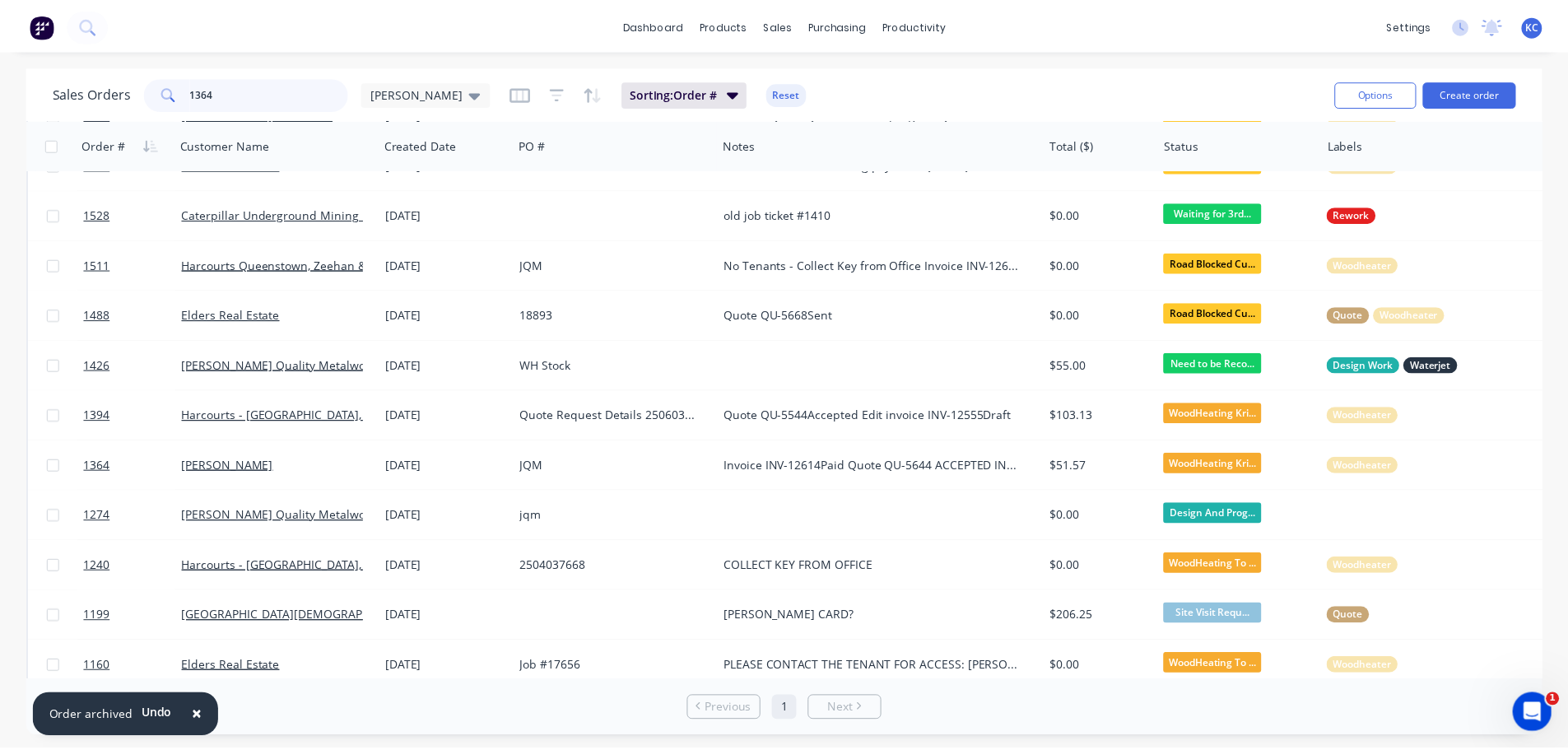
scroll to position [658, 0]
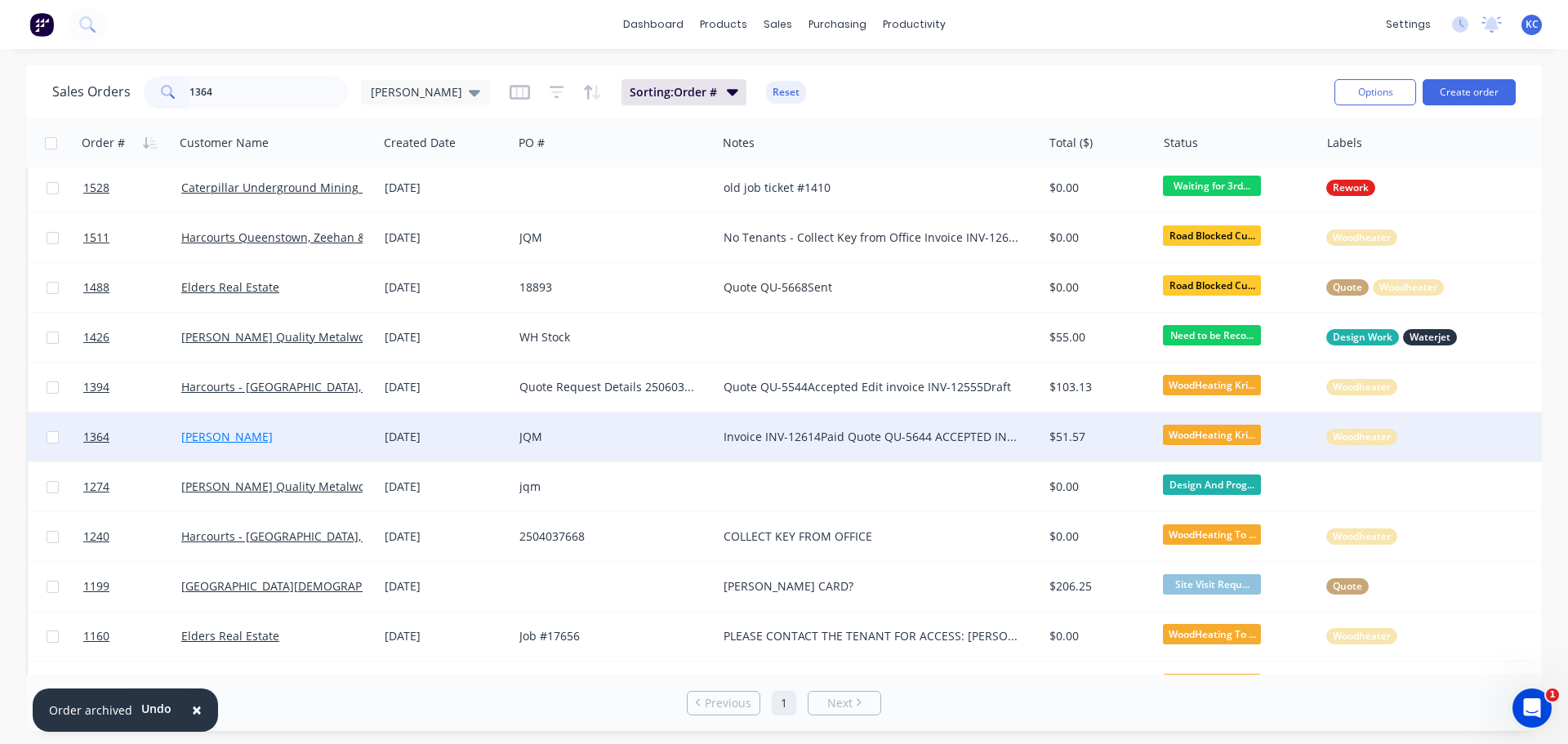
click at [215, 442] on link "[PERSON_NAME]" at bounding box center [227, 436] width 92 height 15
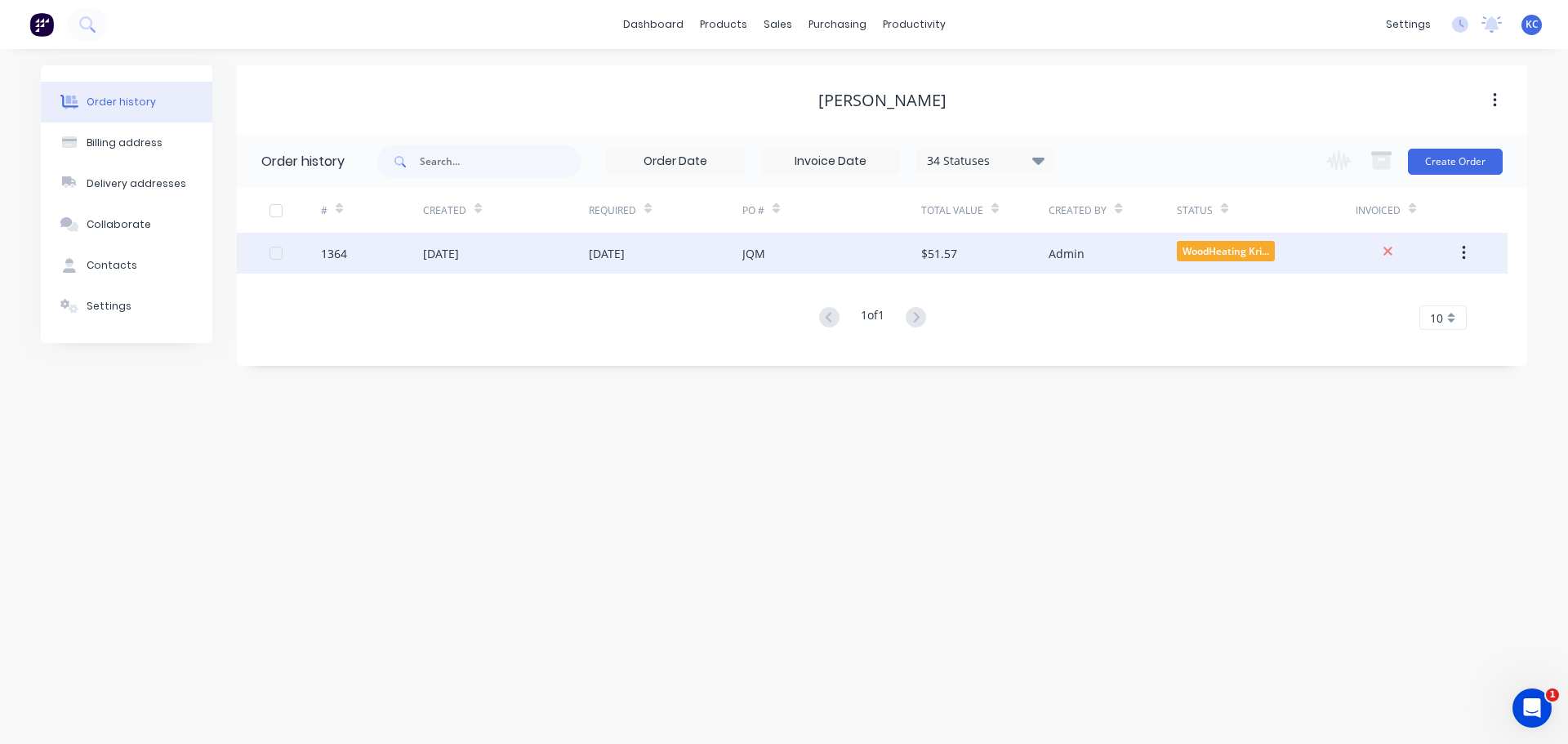
click at [345, 261] on div "1364" at bounding box center [333, 254] width 26 height 17
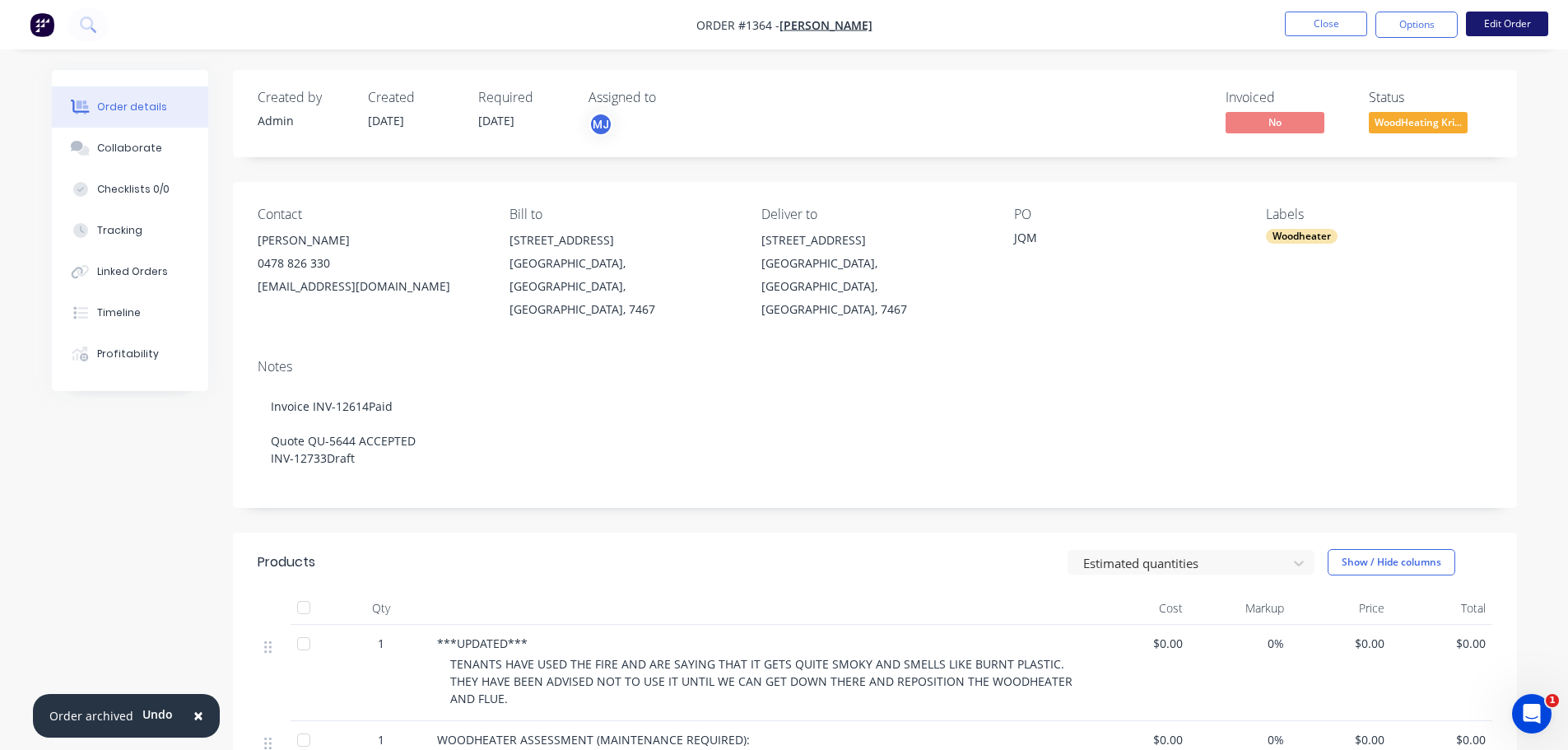
click at [1510, 21] on button "Edit Order" at bounding box center [1507, 23] width 82 height 25
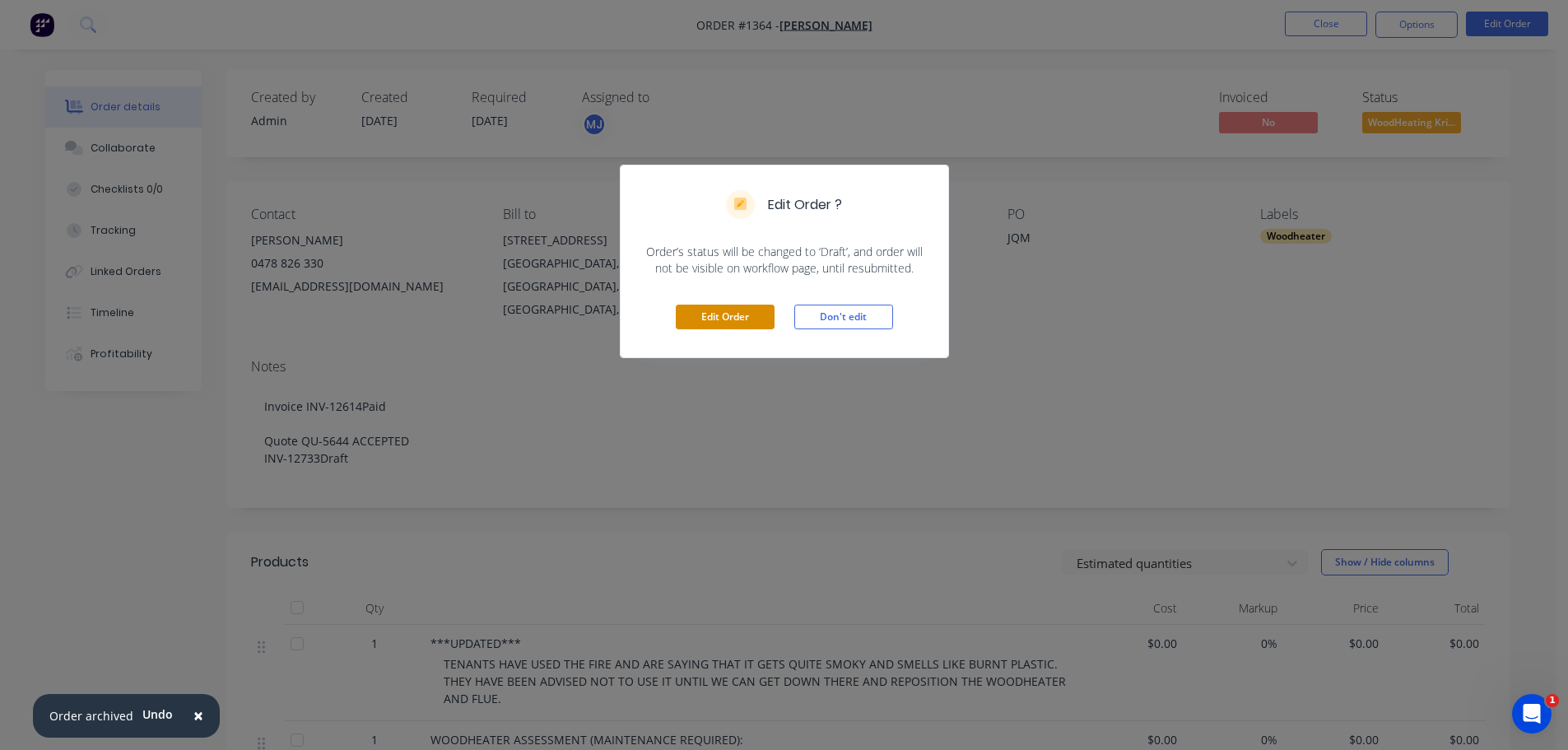
click at [716, 315] on button "Edit Order" at bounding box center [725, 317] width 98 height 25
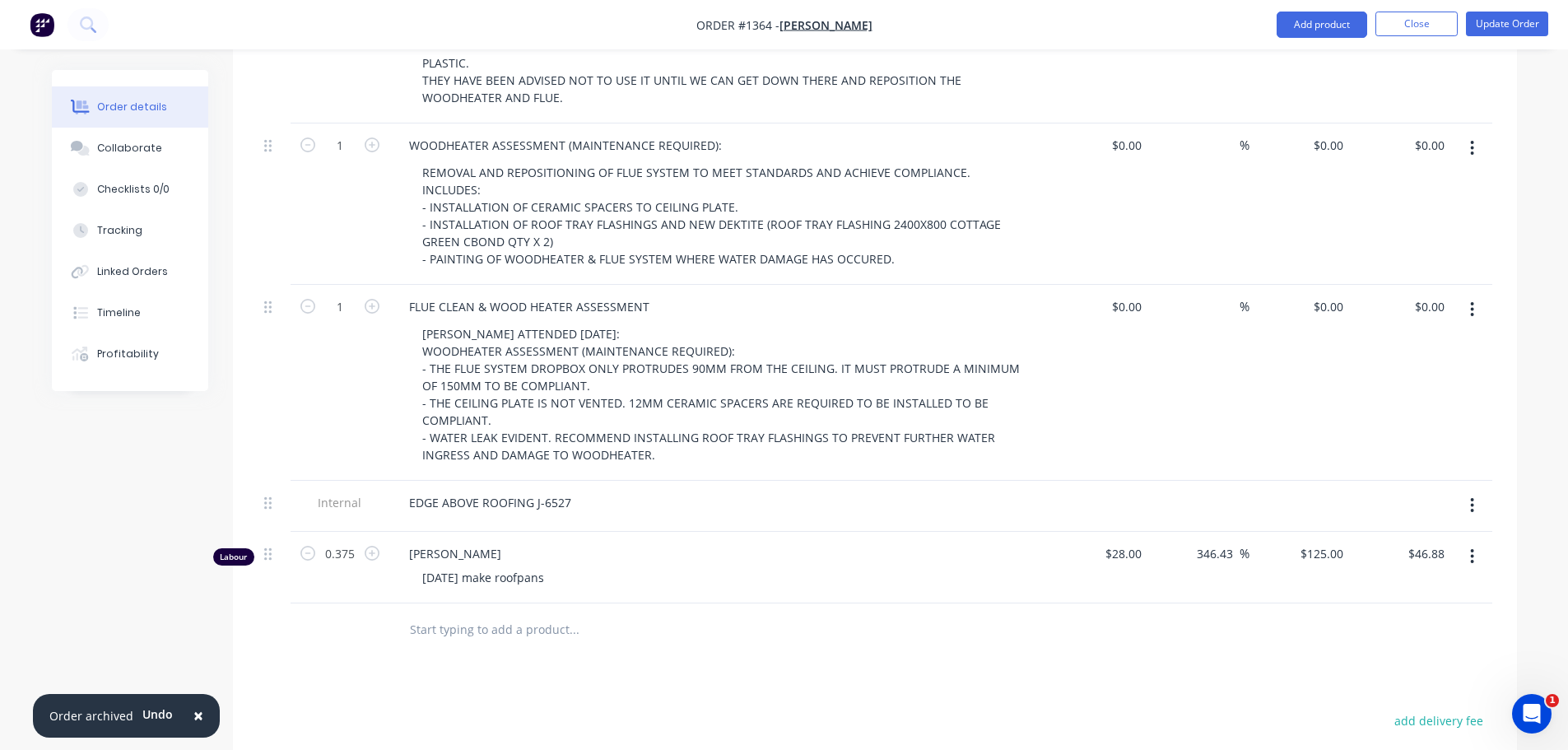
scroll to position [658, 0]
click at [576, 486] on div "EDGE ABOVE ROOFING J-6527" at bounding box center [490, 499] width 188 height 24
click at [754, 477] on div "EDGE ABOVE ROOFING J-6527 $161.10 + GST" at bounding box center [719, 502] width 658 height 51
click at [1529, 29] on button "Update Order" at bounding box center [1507, 23] width 82 height 25
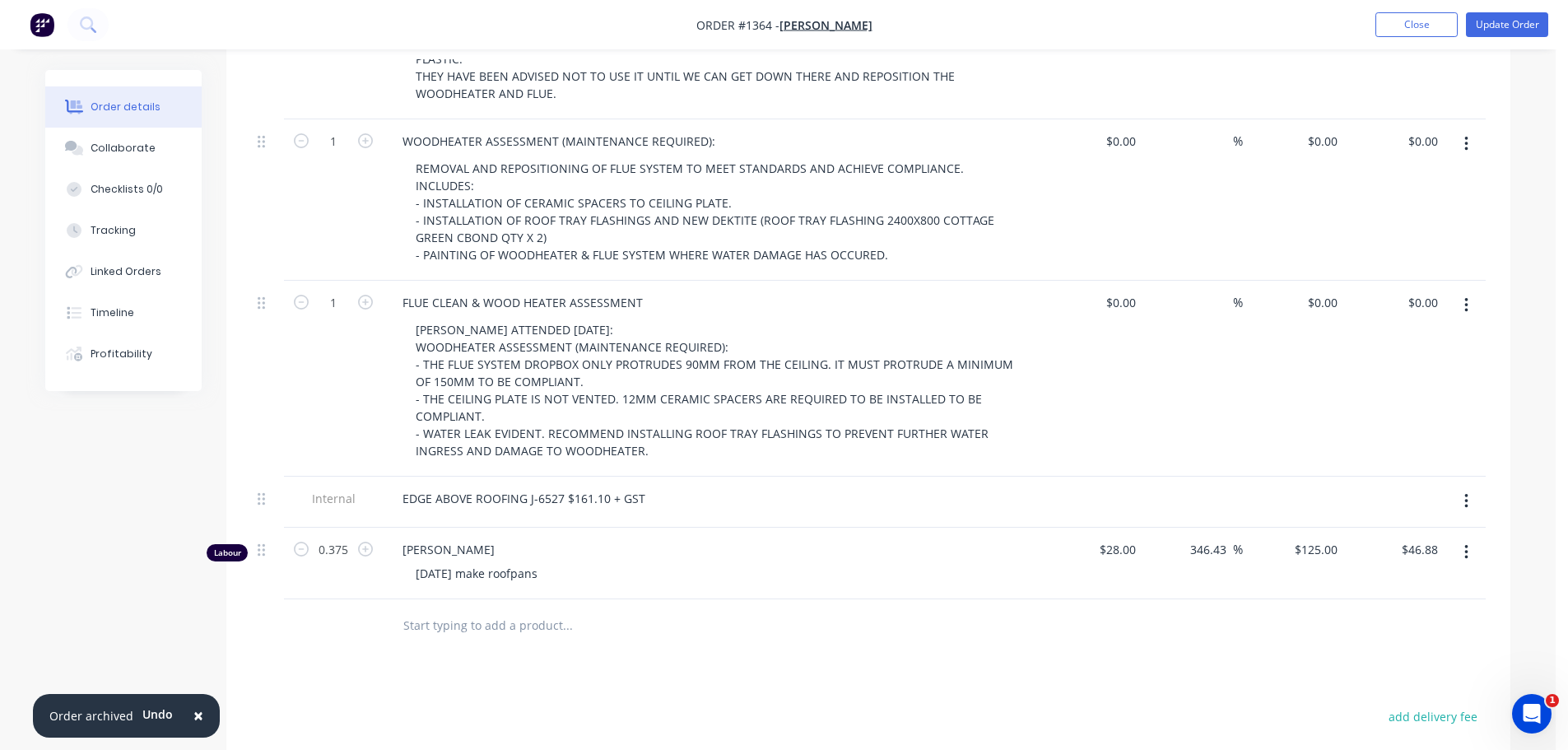
scroll to position [0, 0]
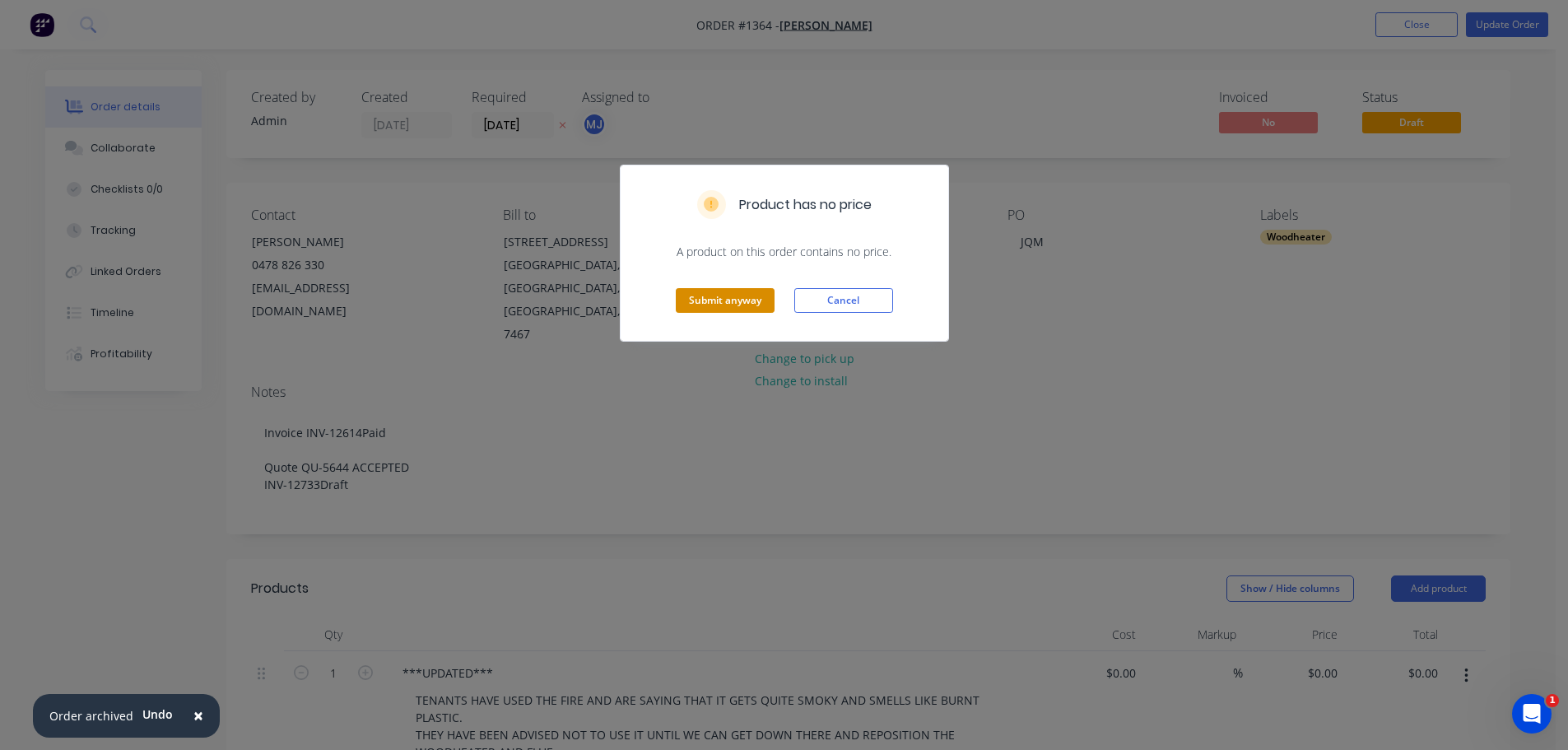
click at [747, 303] on button "Submit anyway" at bounding box center [725, 301] width 98 height 25
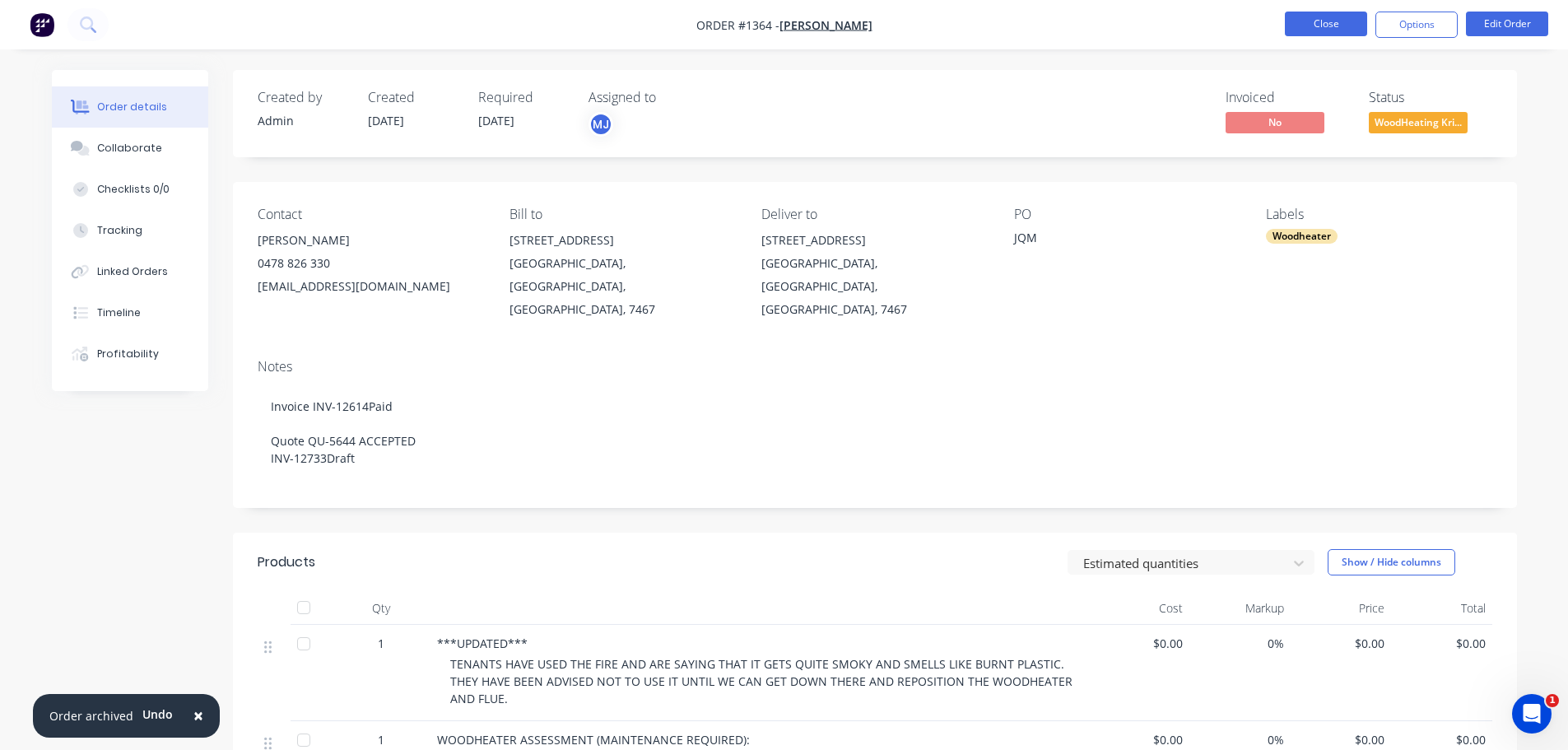
click at [1314, 22] on button "Close" at bounding box center [1325, 23] width 82 height 25
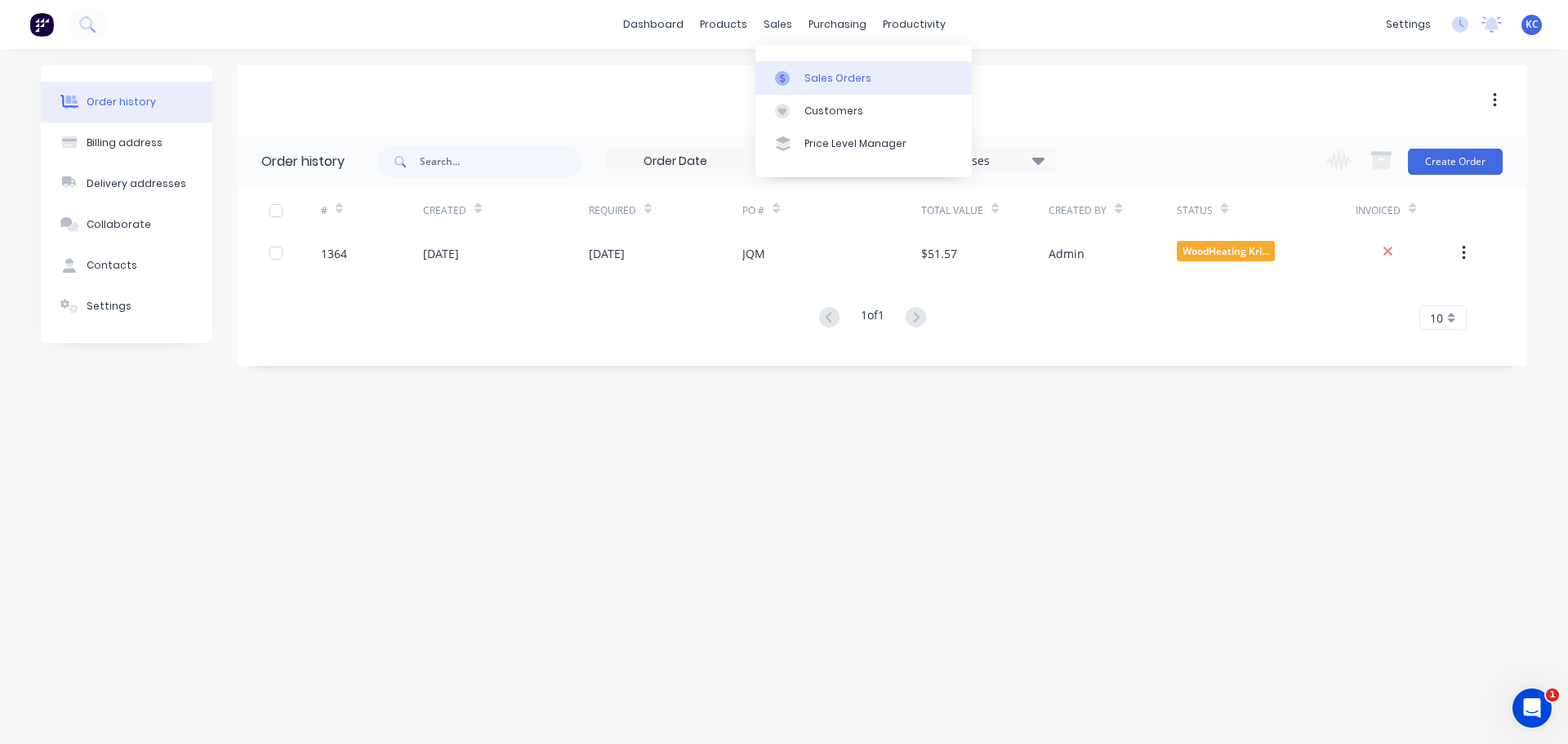
click at [814, 75] on div "Sales Orders" at bounding box center [838, 78] width 67 height 15
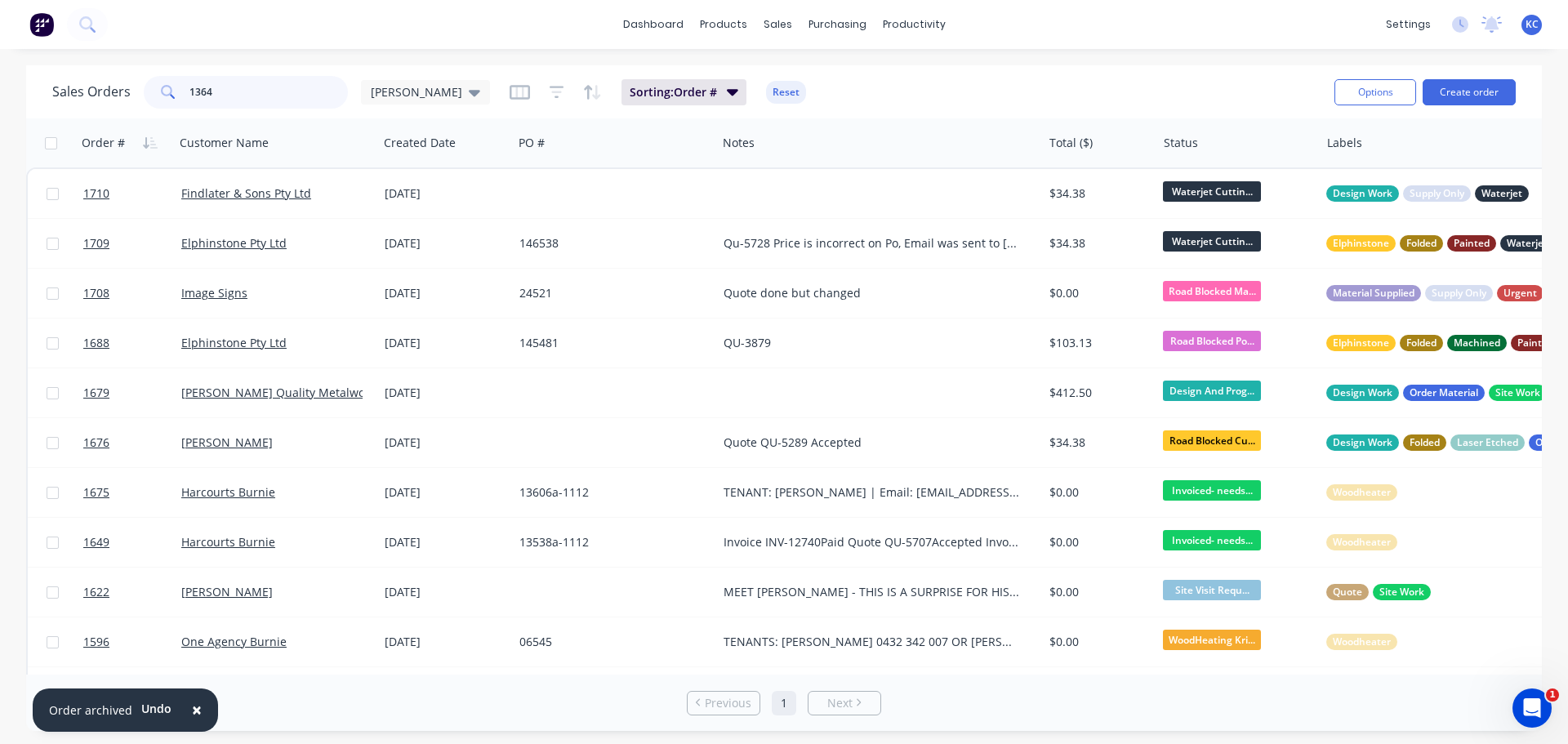
drag, startPoint x: 268, startPoint y: 87, endPoint x: 0, endPoint y: 93, distance: 268.1
click at [99, 87] on div "Sales Orders 1364 [PERSON_NAME]" at bounding box center [271, 93] width 438 height 33
type input "1688"
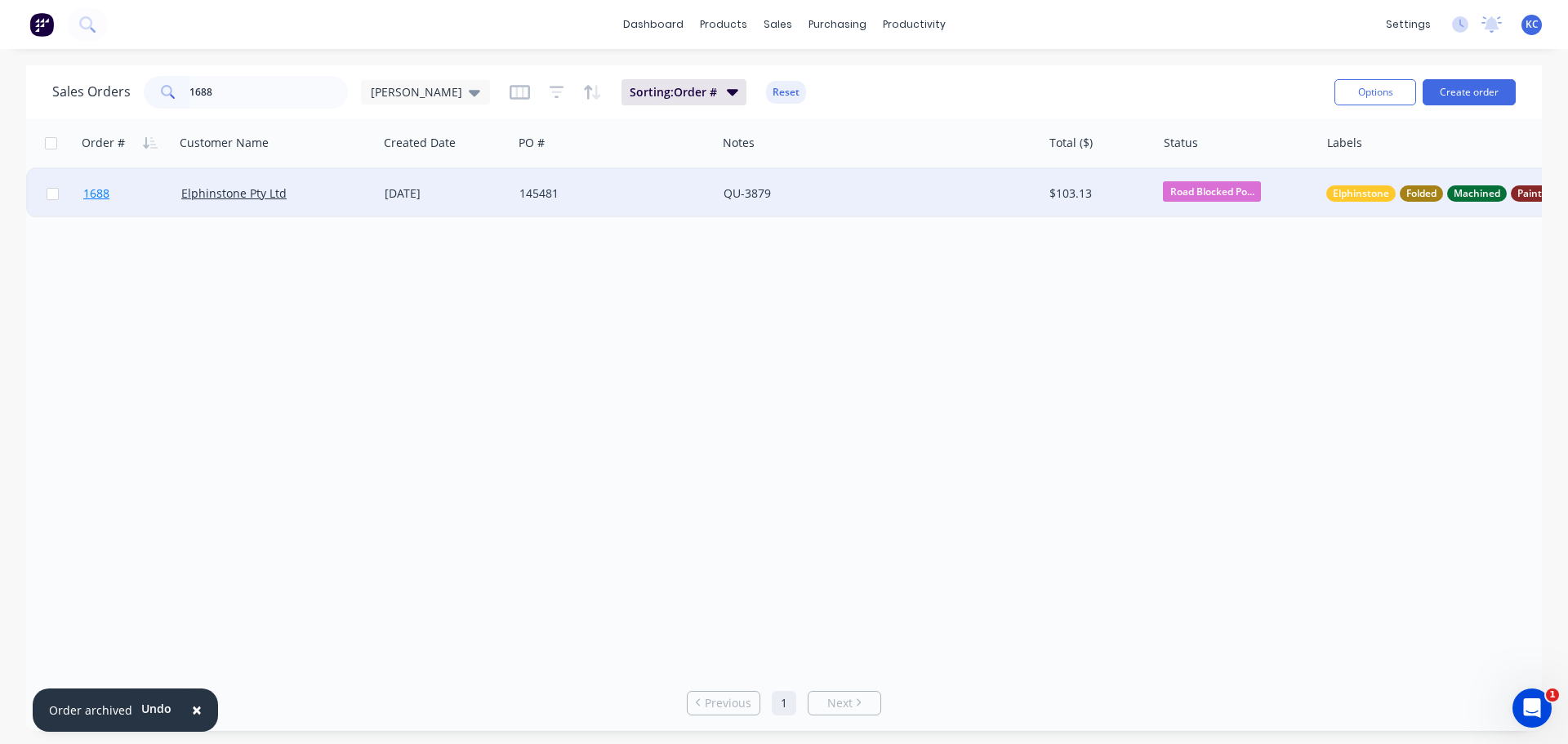
click at [109, 192] on span "1688" at bounding box center [96, 193] width 26 height 16
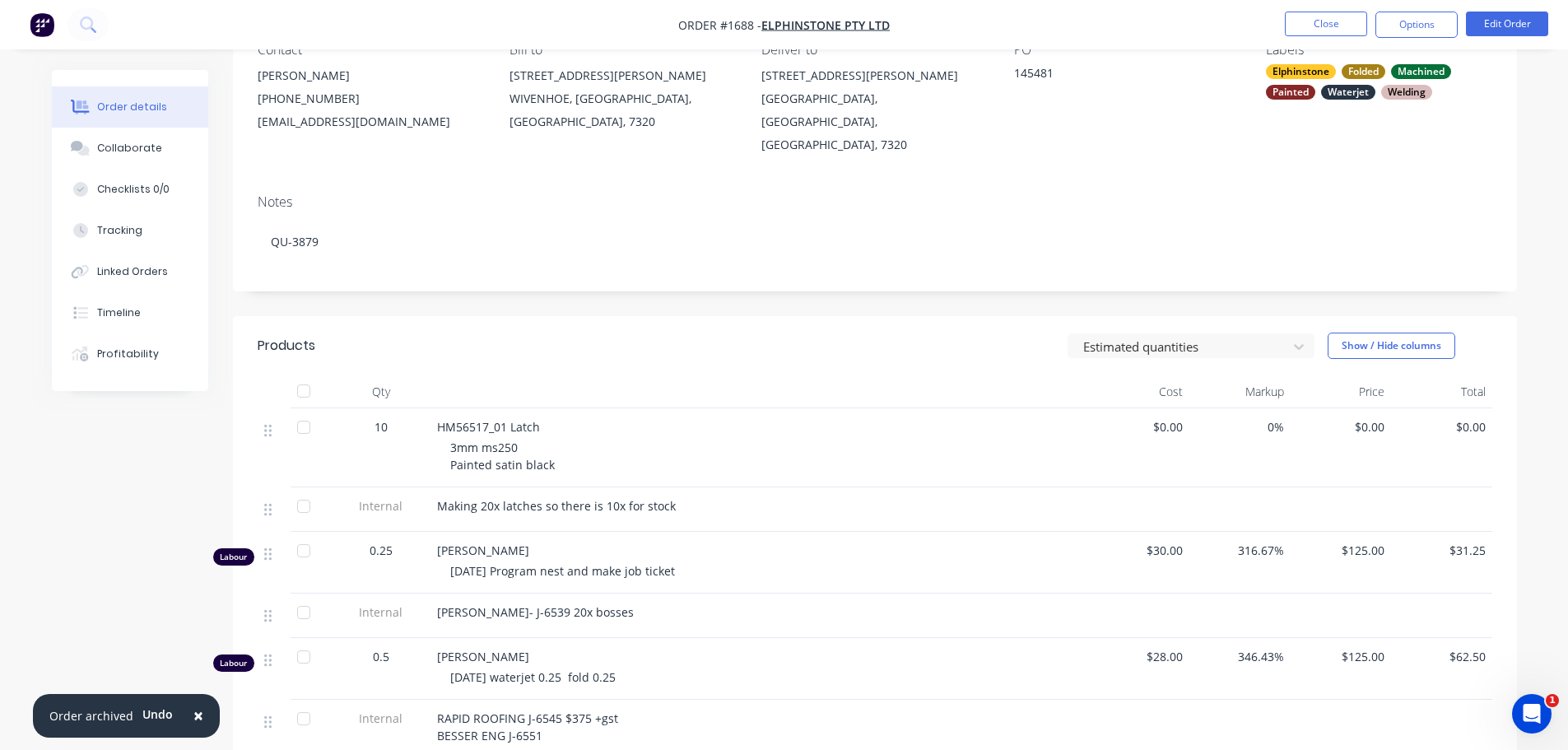
scroll to position [329, 0]
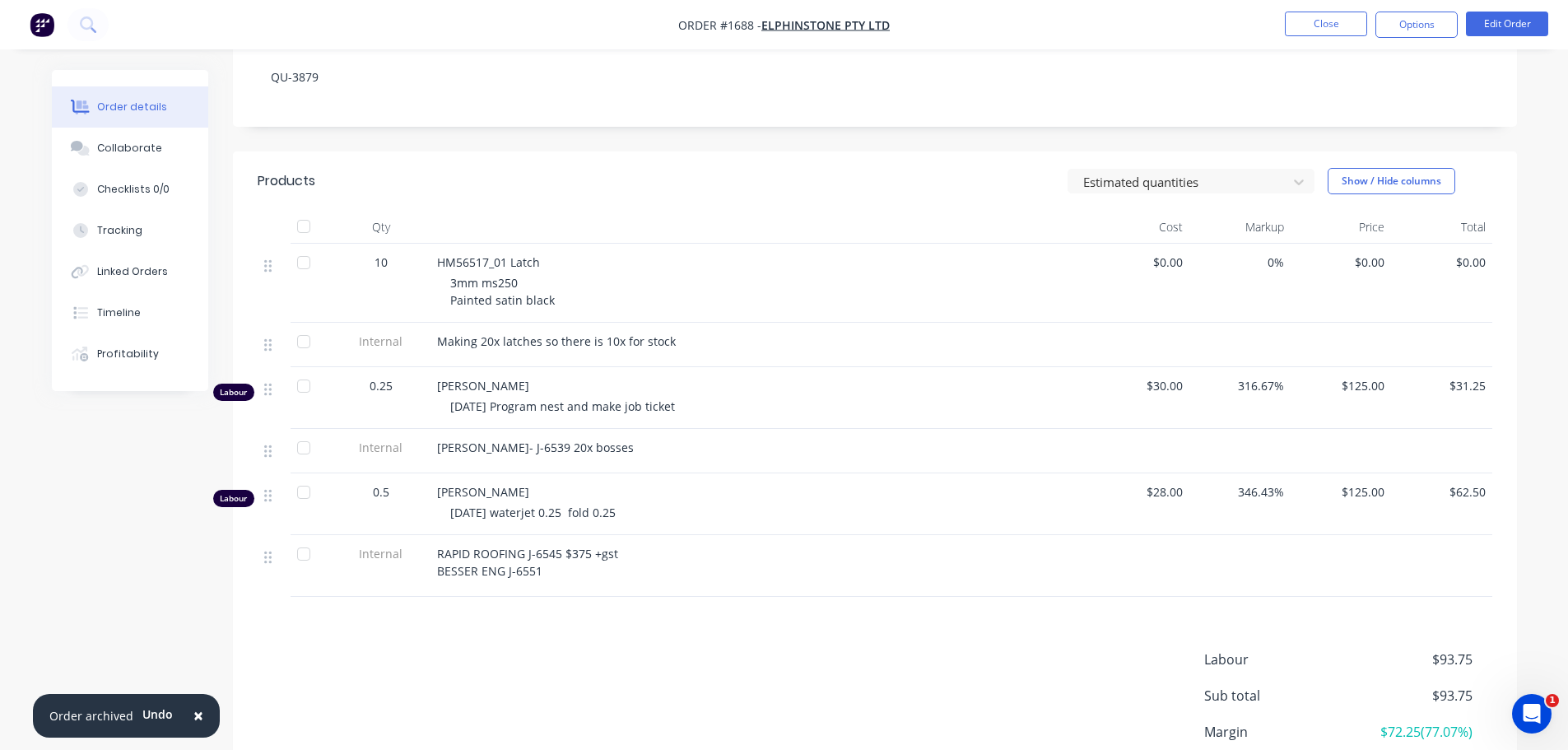
click at [553, 556] on div "RAPID ROOFING J-6545 $375 +gst BESSER ENG J-6551" at bounding box center [759, 562] width 645 height 35
click at [1508, 26] on button "Edit Order" at bounding box center [1507, 23] width 82 height 25
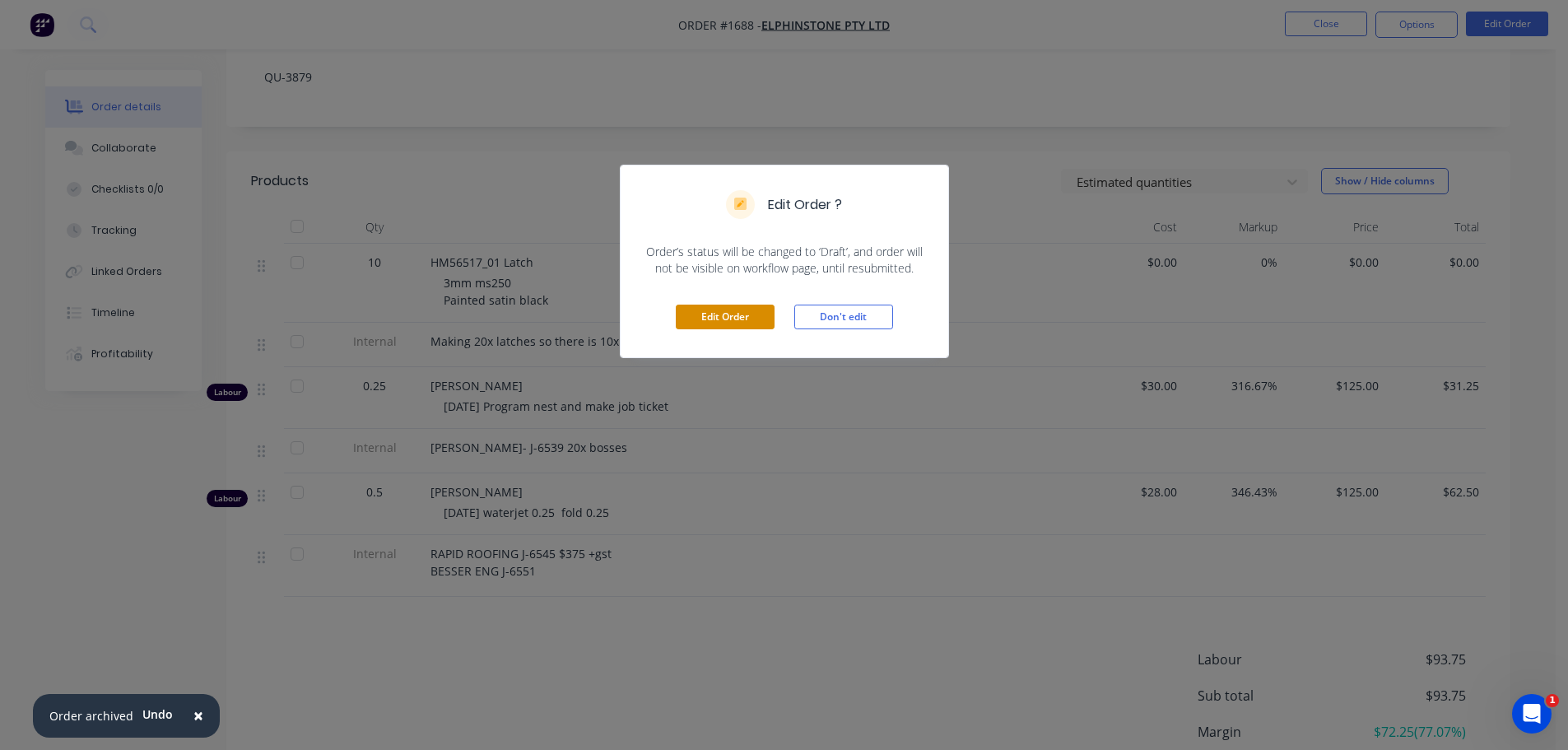
click at [717, 324] on button "Edit Order" at bounding box center [725, 317] width 98 height 25
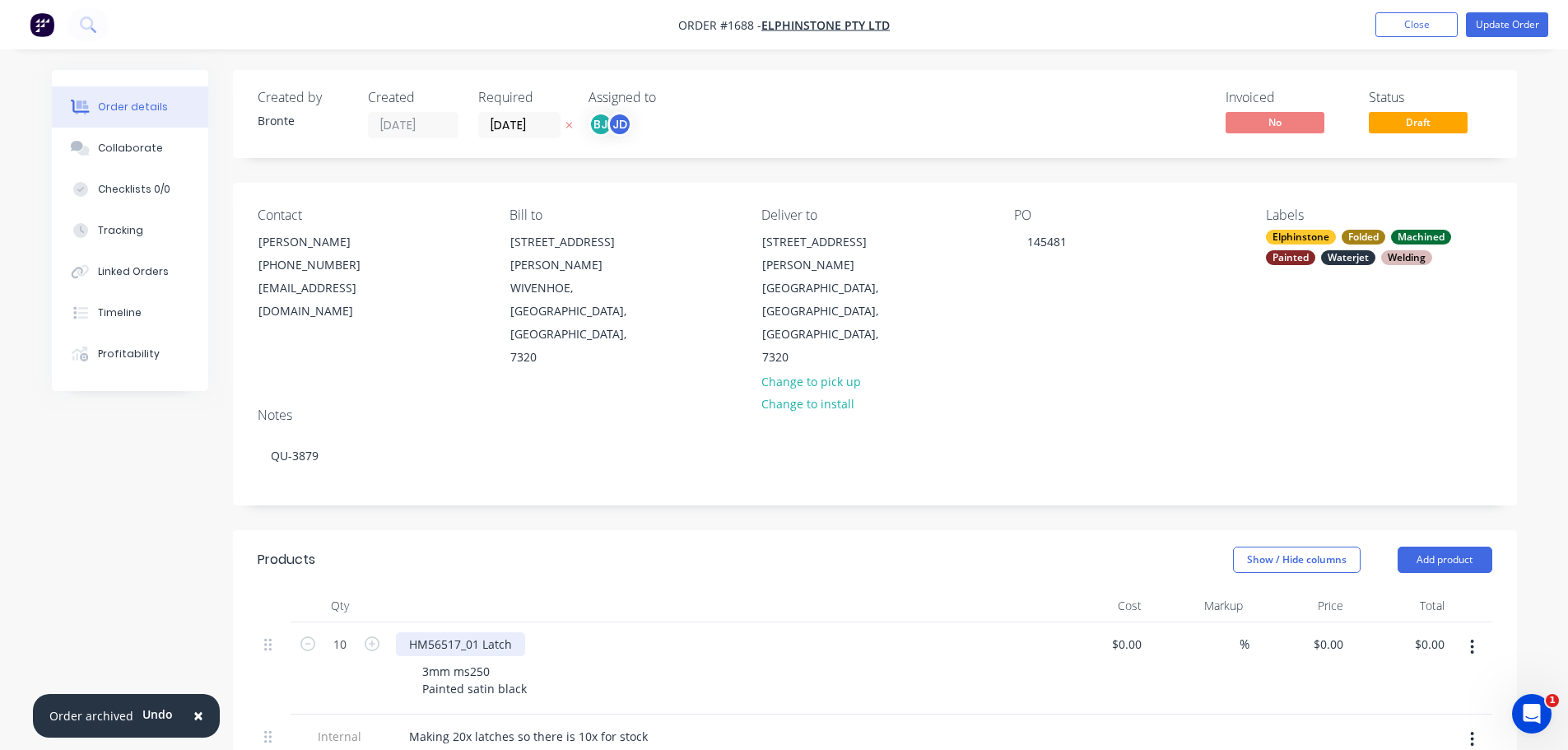
scroll to position [494, 0]
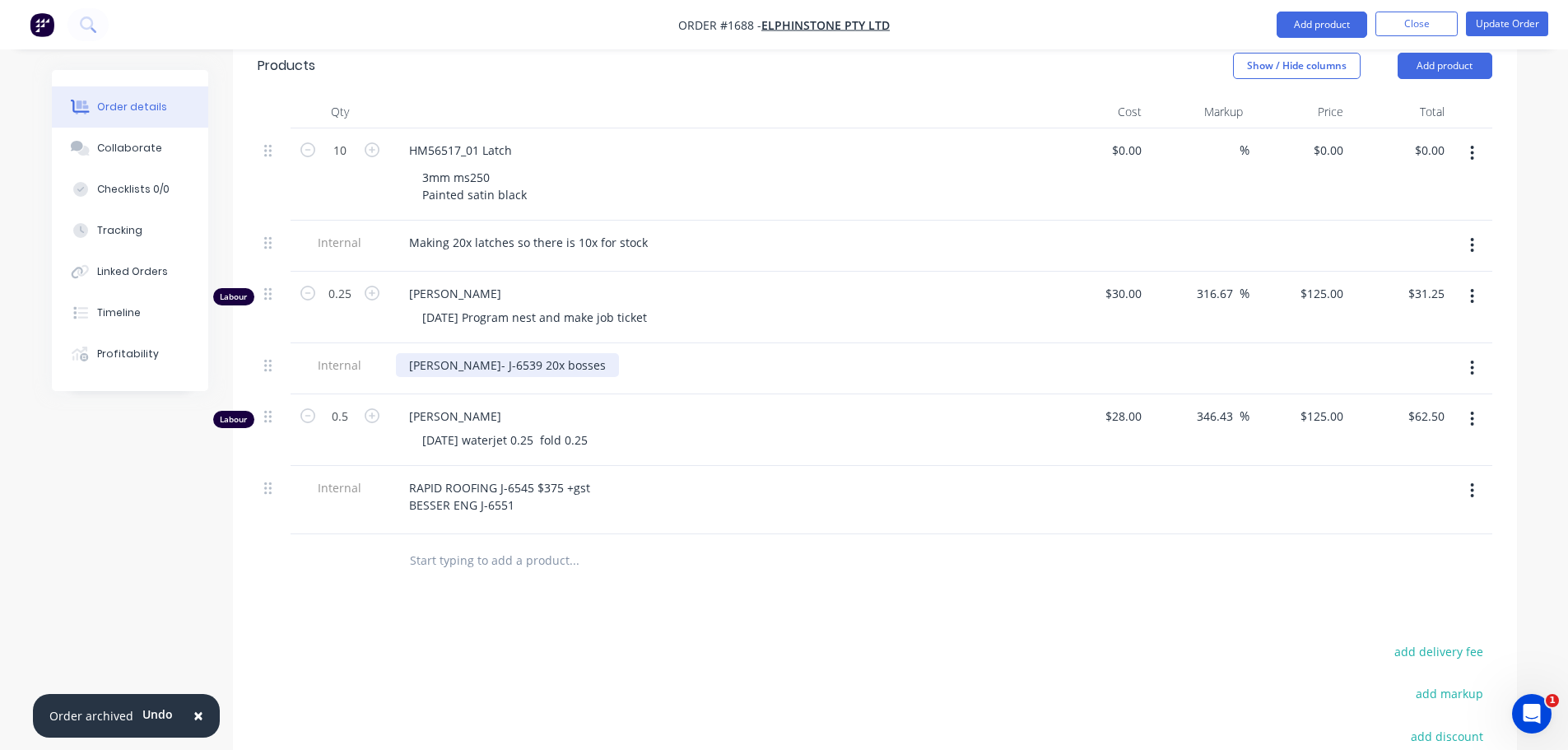
click at [550, 353] on div "[PERSON_NAME]- J-6539 20x bosses" at bounding box center [507, 365] width 223 height 24
click at [952, 394] on div "[PERSON_NAME] [DATE] waterjet 0.25 fold 0.25" at bounding box center [719, 429] width 658 height 72
click at [1494, 21] on button "Update Order" at bounding box center [1507, 23] width 82 height 25
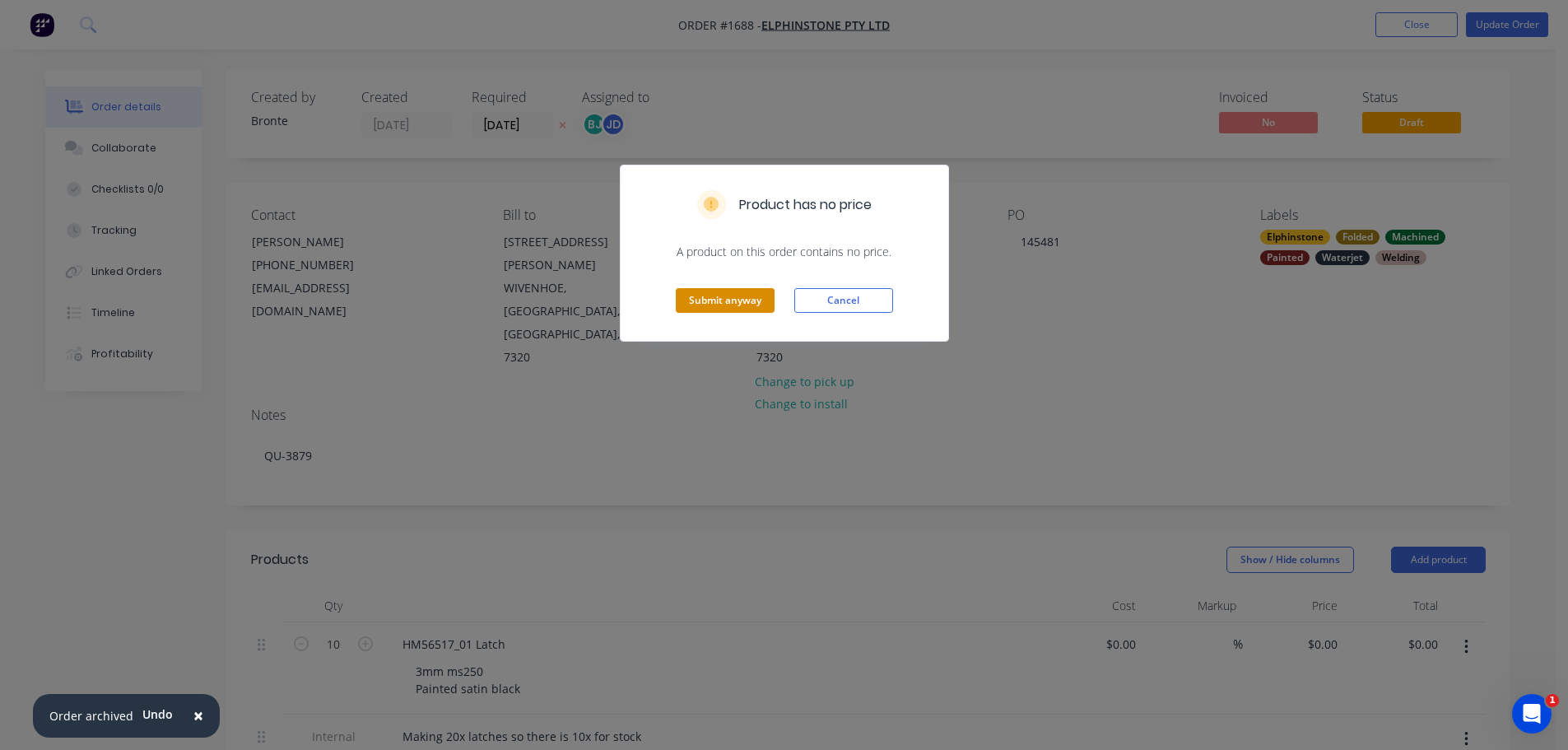
click at [731, 297] on button "Submit anyway" at bounding box center [725, 301] width 98 height 25
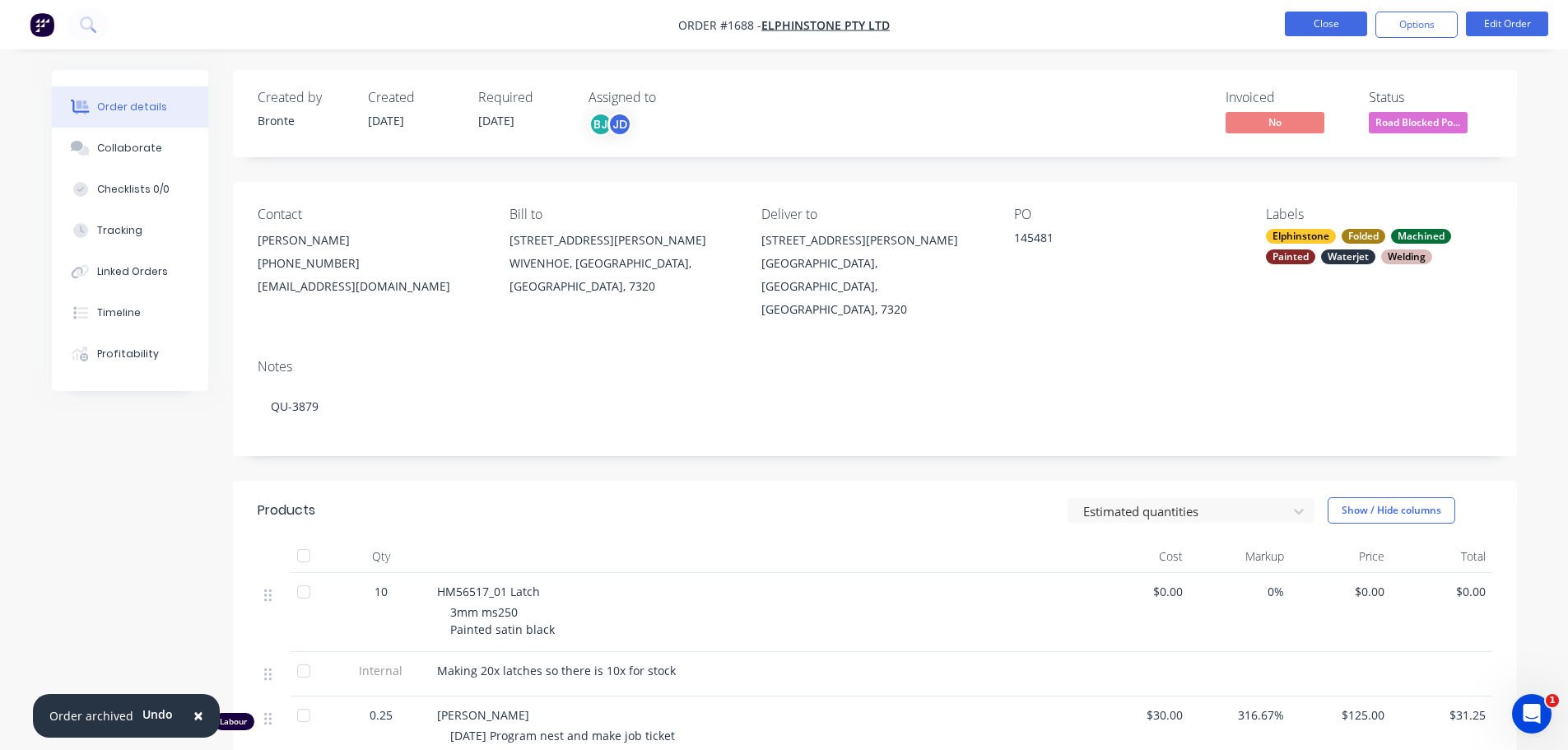
click at [1328, 16] on button "Close" at bounding box center [1325, 23] width 82 height 25
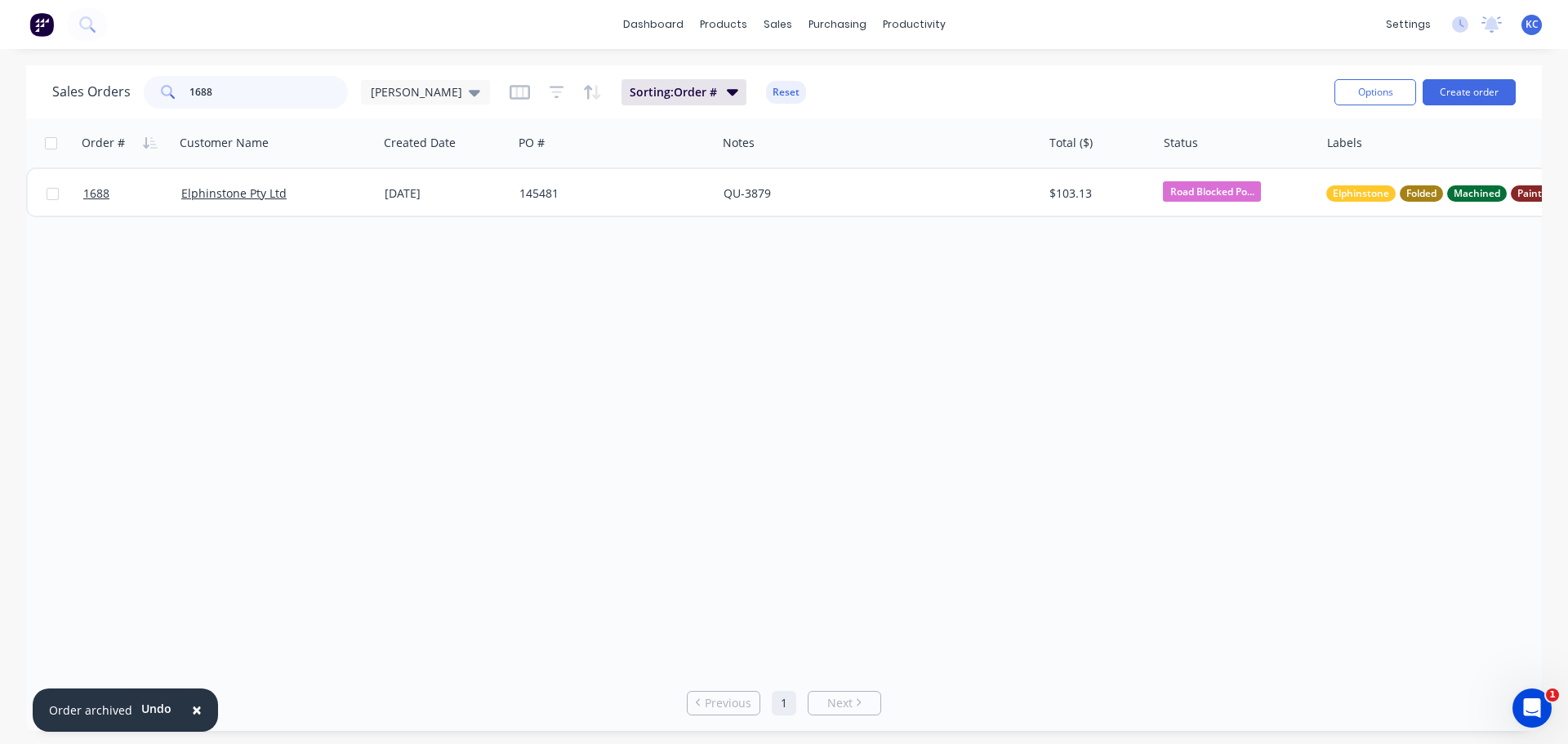
drag, startPoint x: 242, startPoint y: 98, endPoint x: 0, endPoint y: 112, distance: 242.4
click at [0, 112] on div "Sales Orders 1688 [PERSON_NAME] Sorting: Order # Reset Options Create order Ord…" at bounding box center [784, 398] width 1568 height 666
type input "1711"
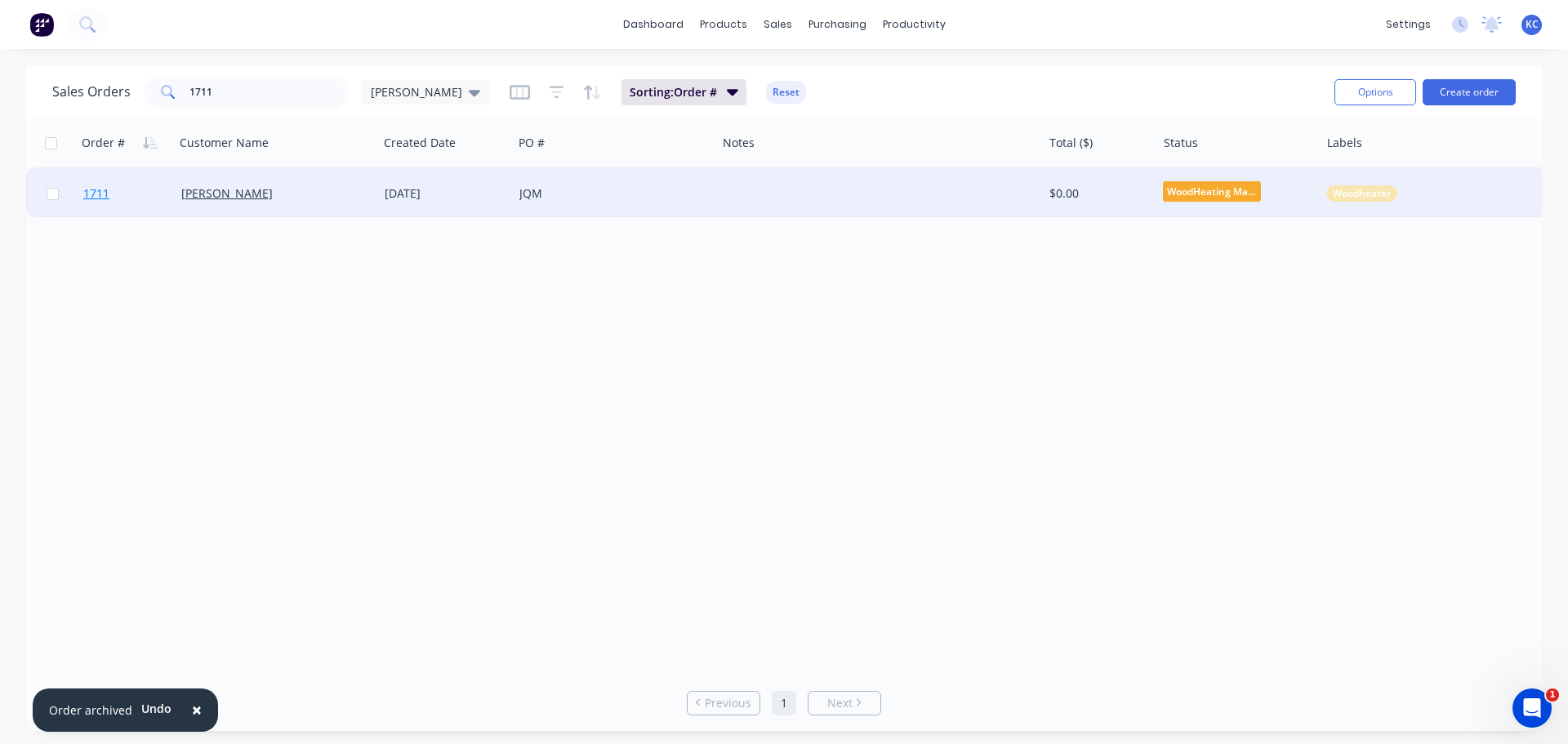
click at [84, 200] on span "1711" at bounding box center [96, 193] width 26 height 16
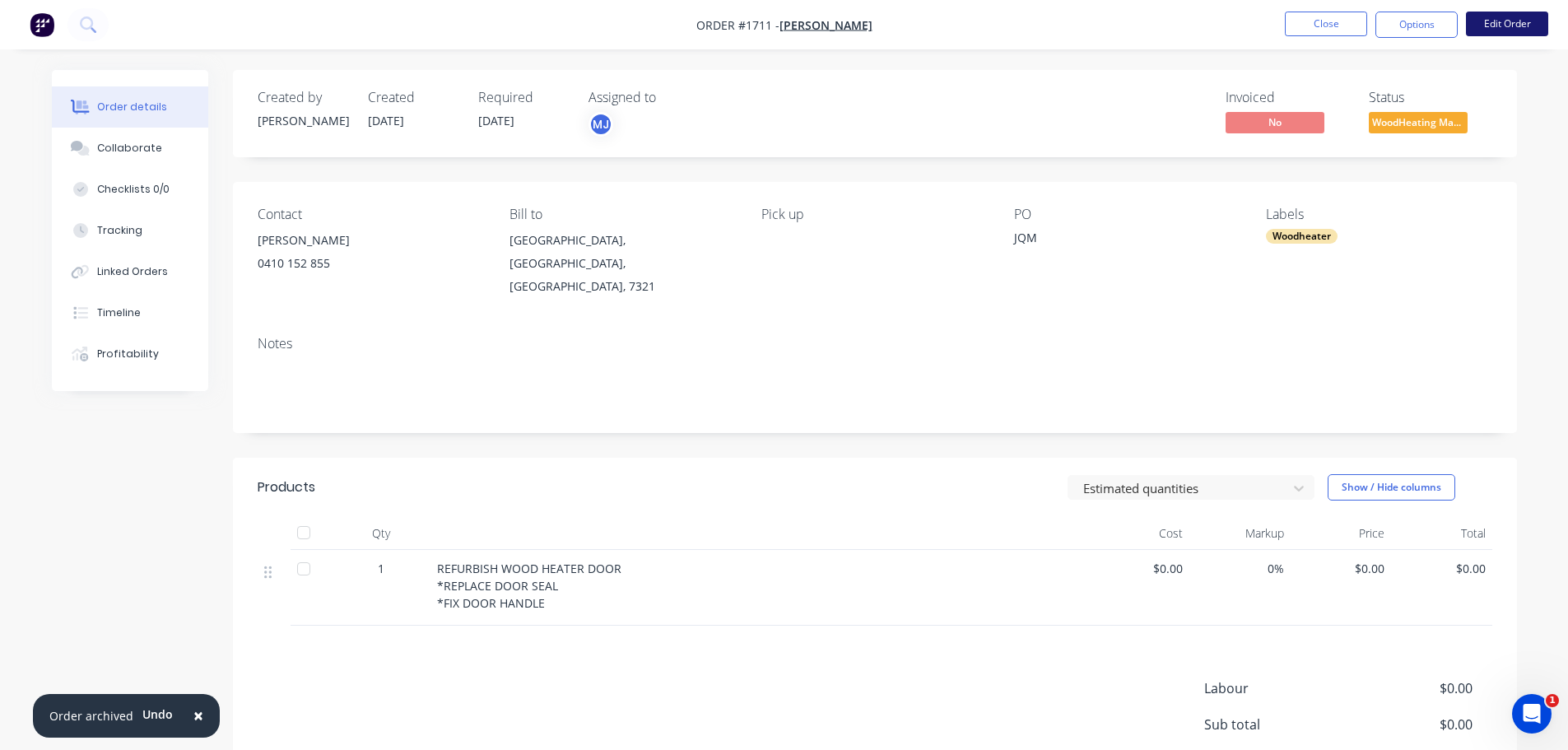
click at [1494, 29] on button "Edit Order" at bounding box center [1507, 23] width 82 height 25
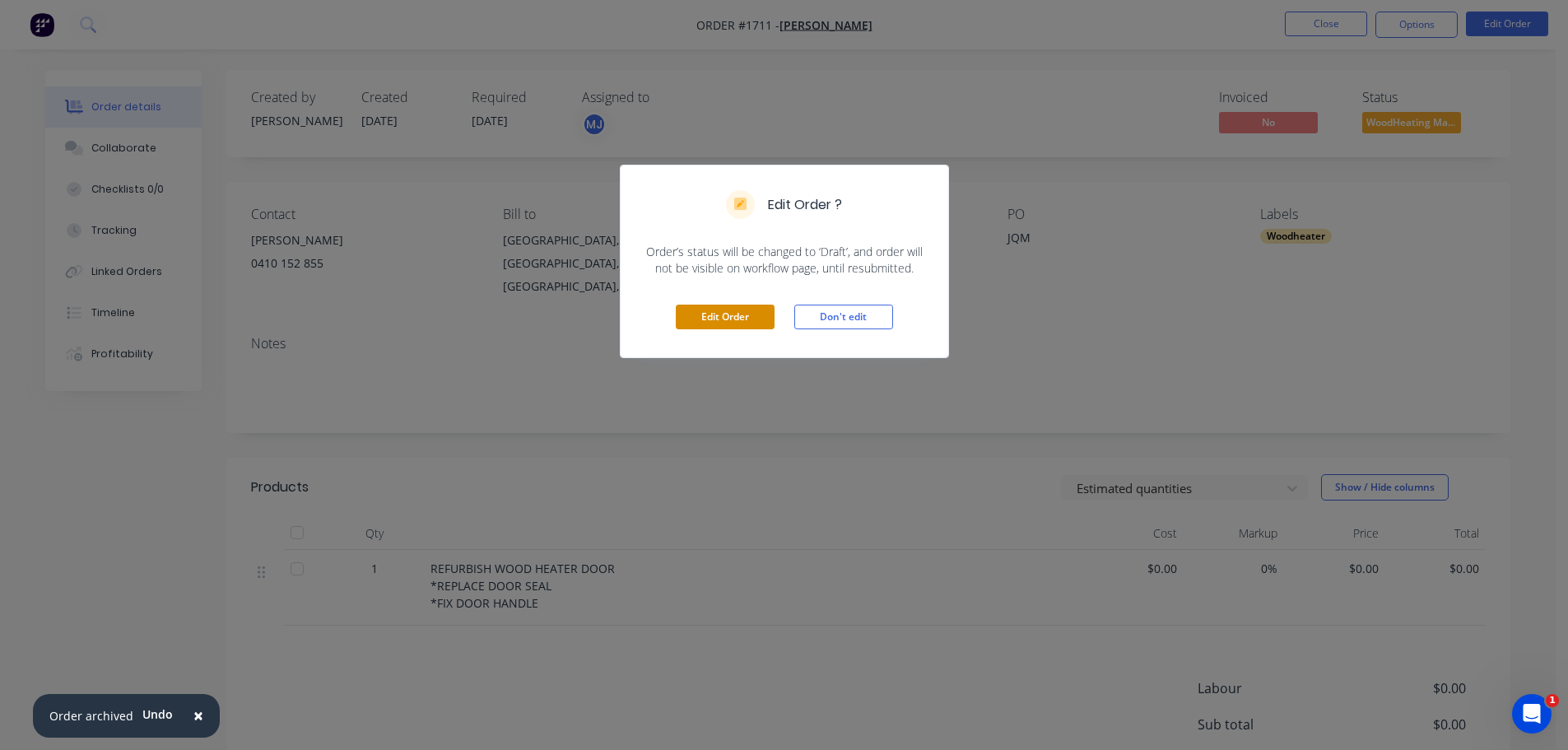
click at [718, 314] on button "Edit Order" at bounding box center [725, 317] width 98 height 25
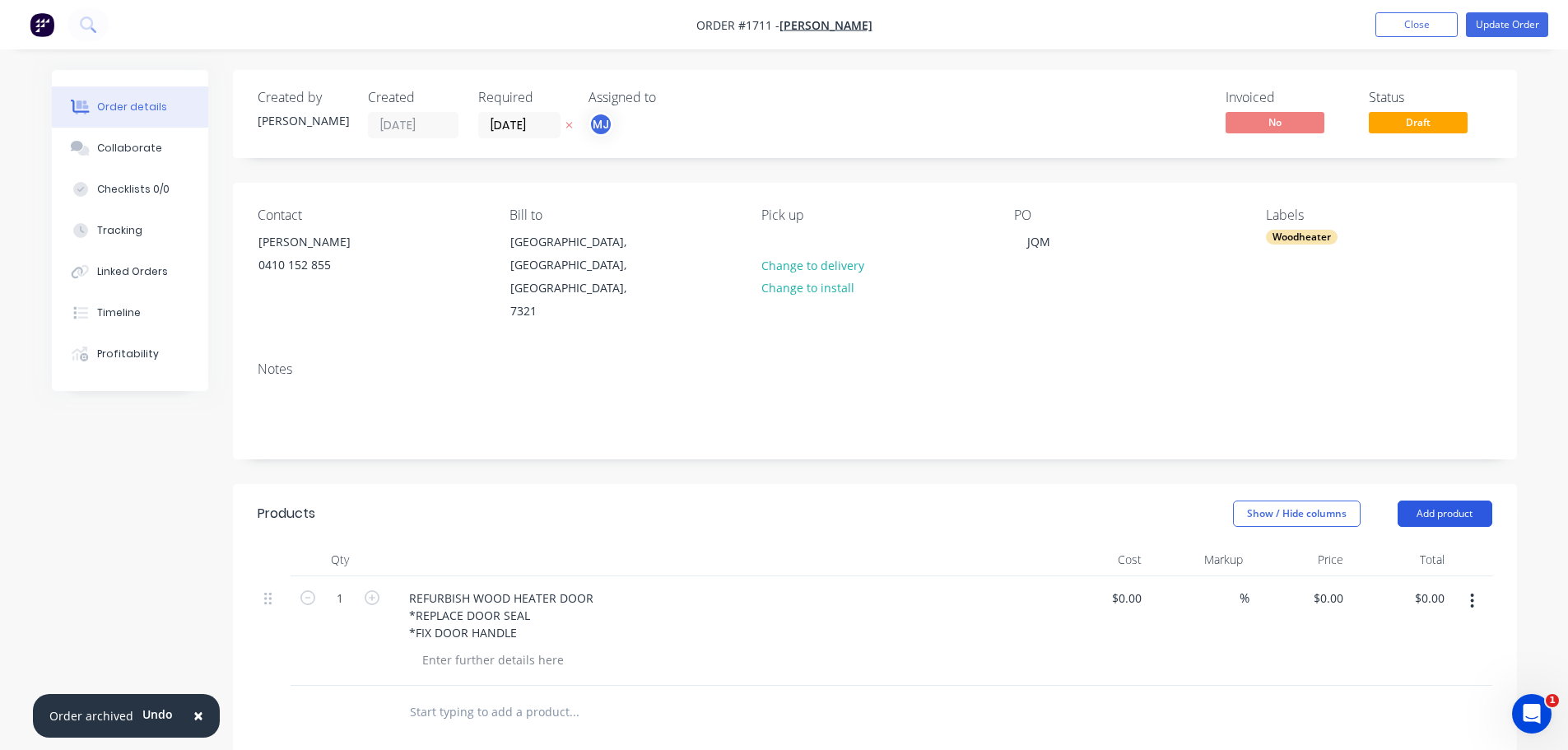
click at [1423, 500] on button "Add product" at bounding box center [1445, 513] width 95 height 26
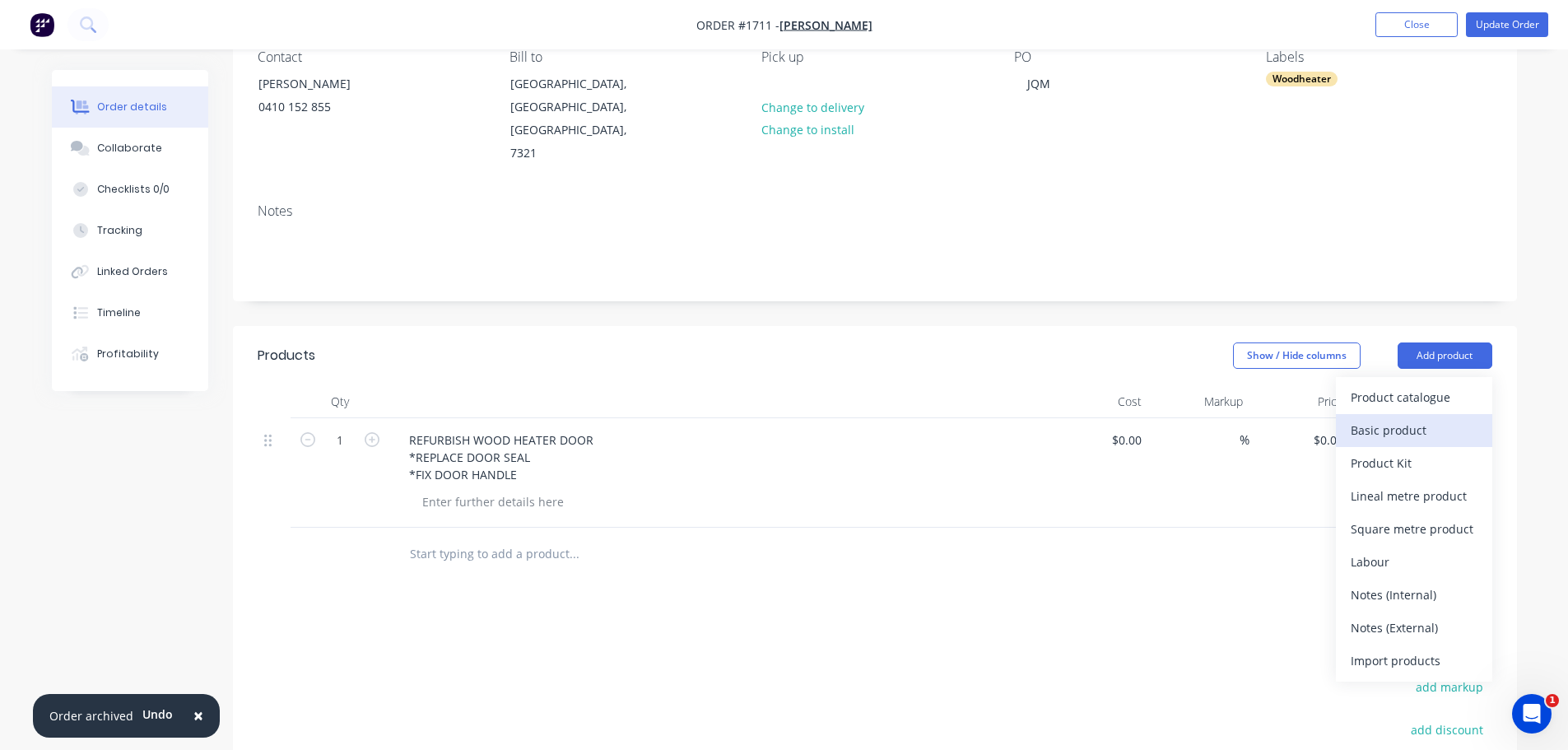
scroll to position [165, 0]
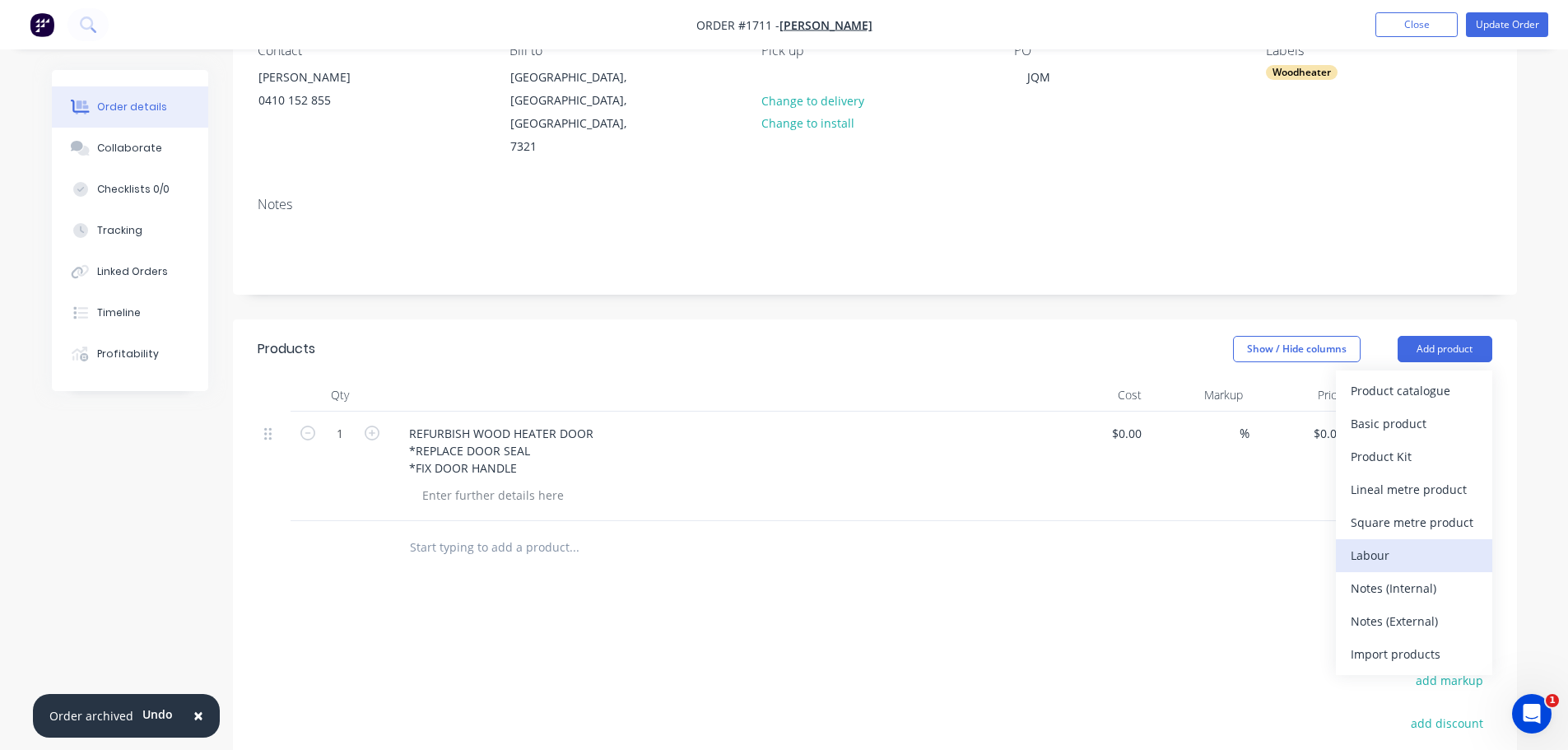
click at [1424, 543] on div "Labour" at bounding box center [1414, 556] width 127 height 24
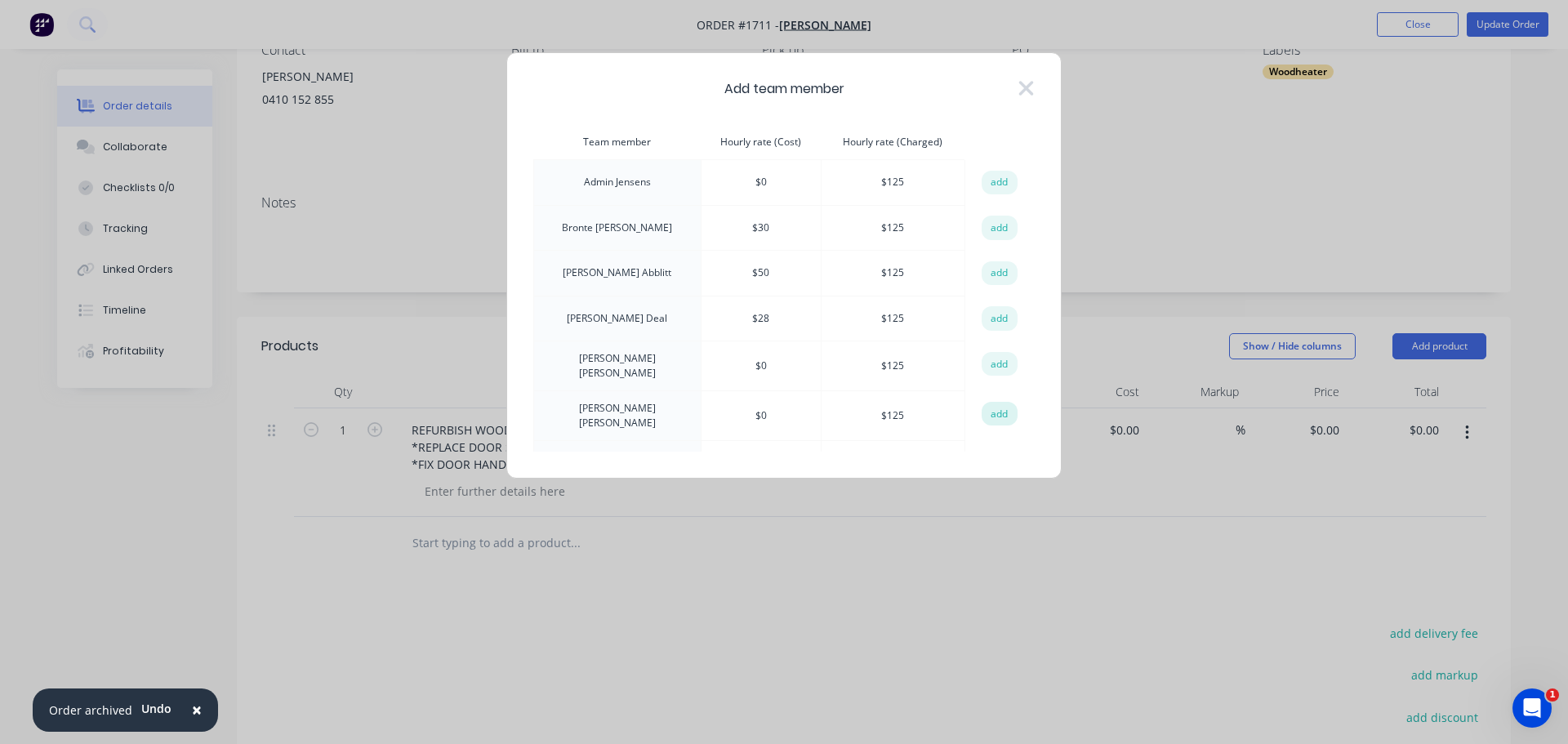
click at [998, 411] on button "add" at bounding box center [999, 414] width 36 height 25
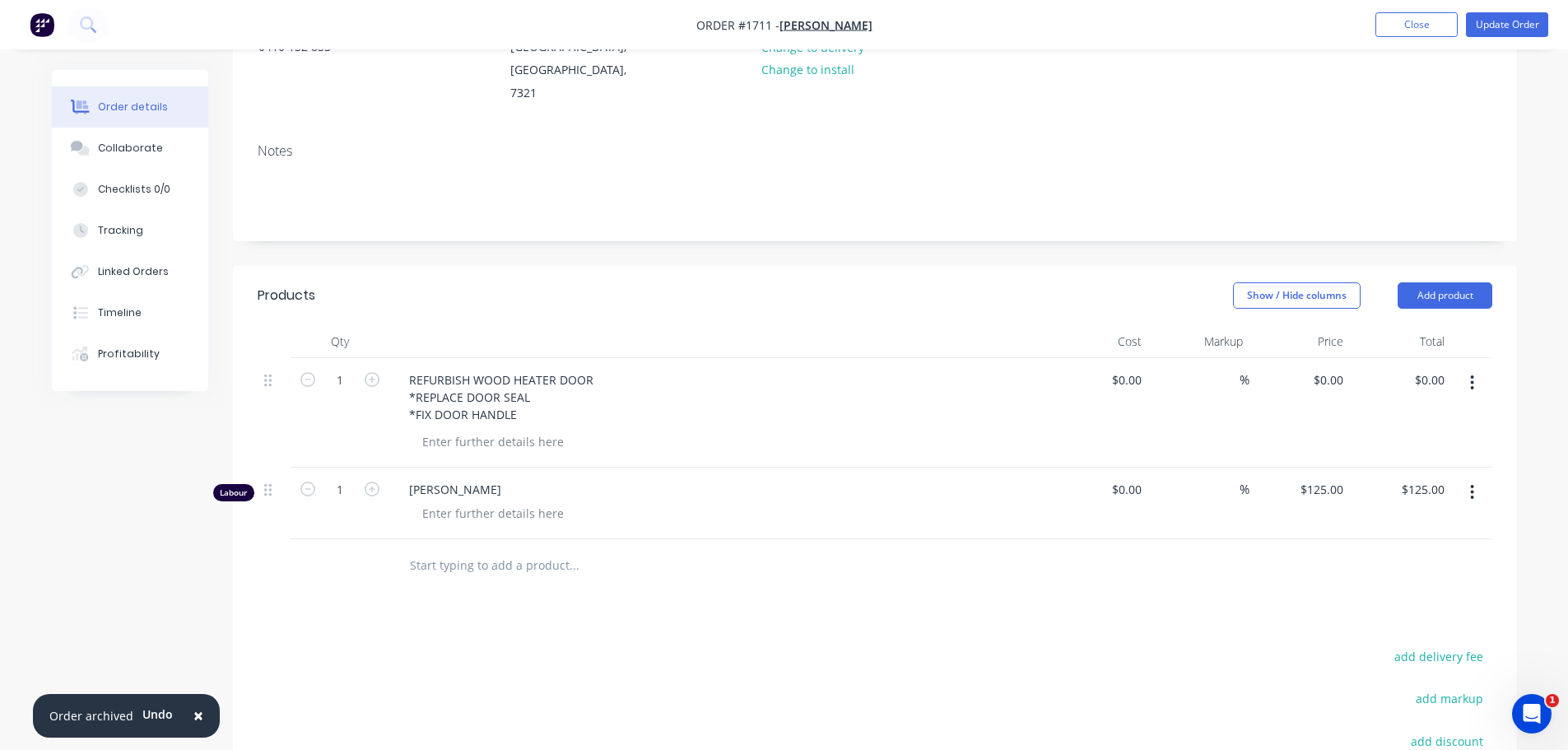
scroll to position [247, 0]
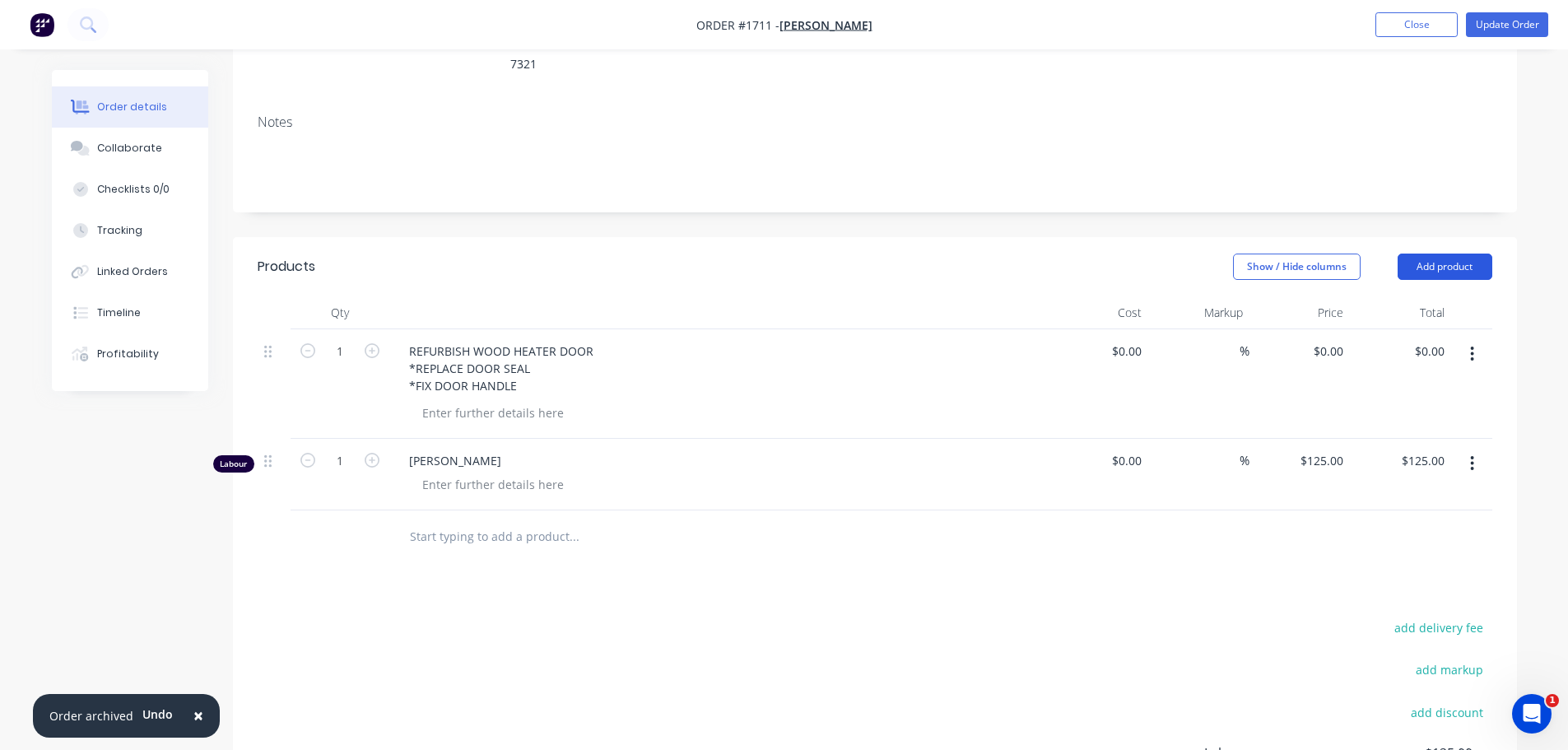
click at [1449, 253] on button "Add product" at bounding box center [1445, 266] width 95 height 26
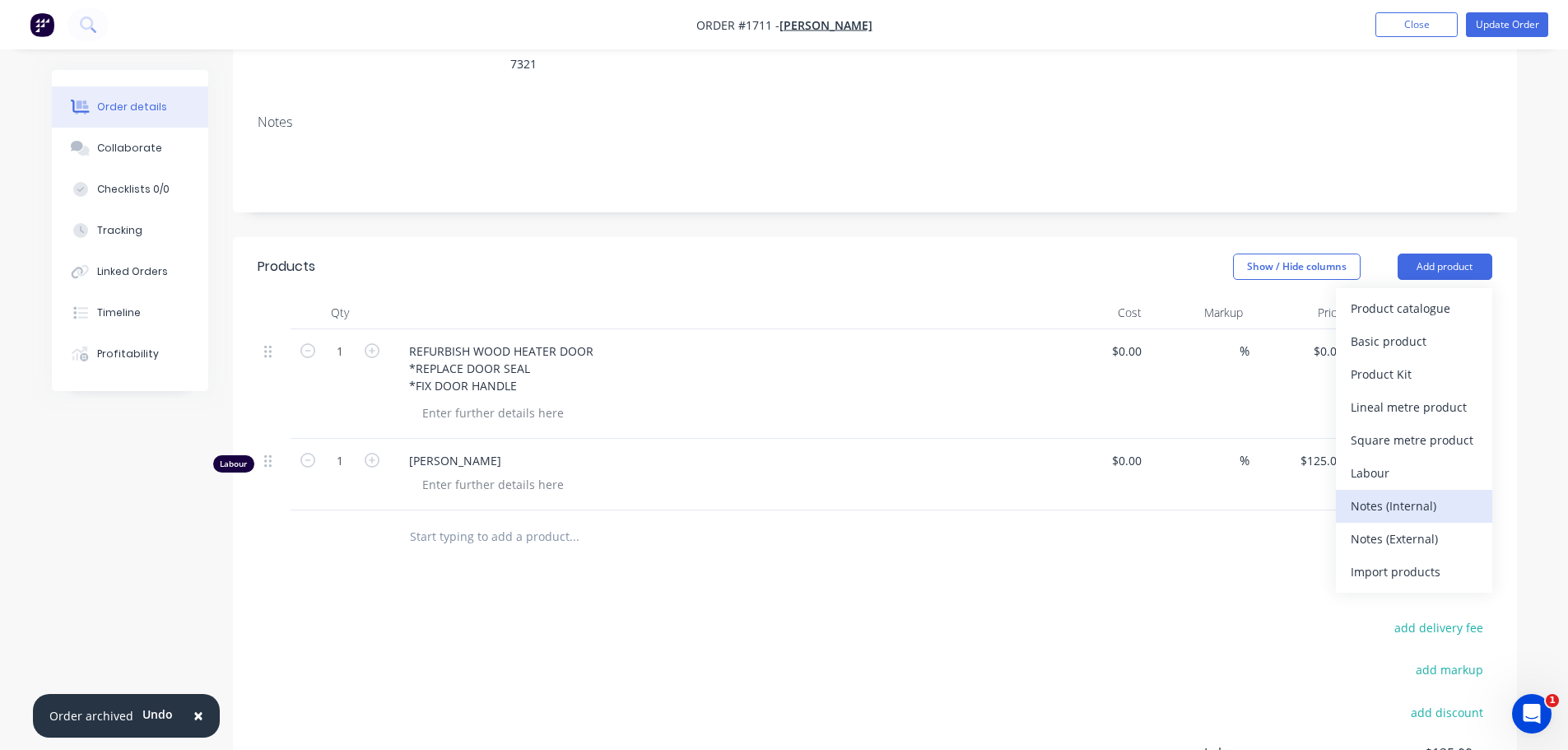
click at [1439, 494] on div "Notes (Internal)" at bounding box center [1414, 506] width 127 height 24
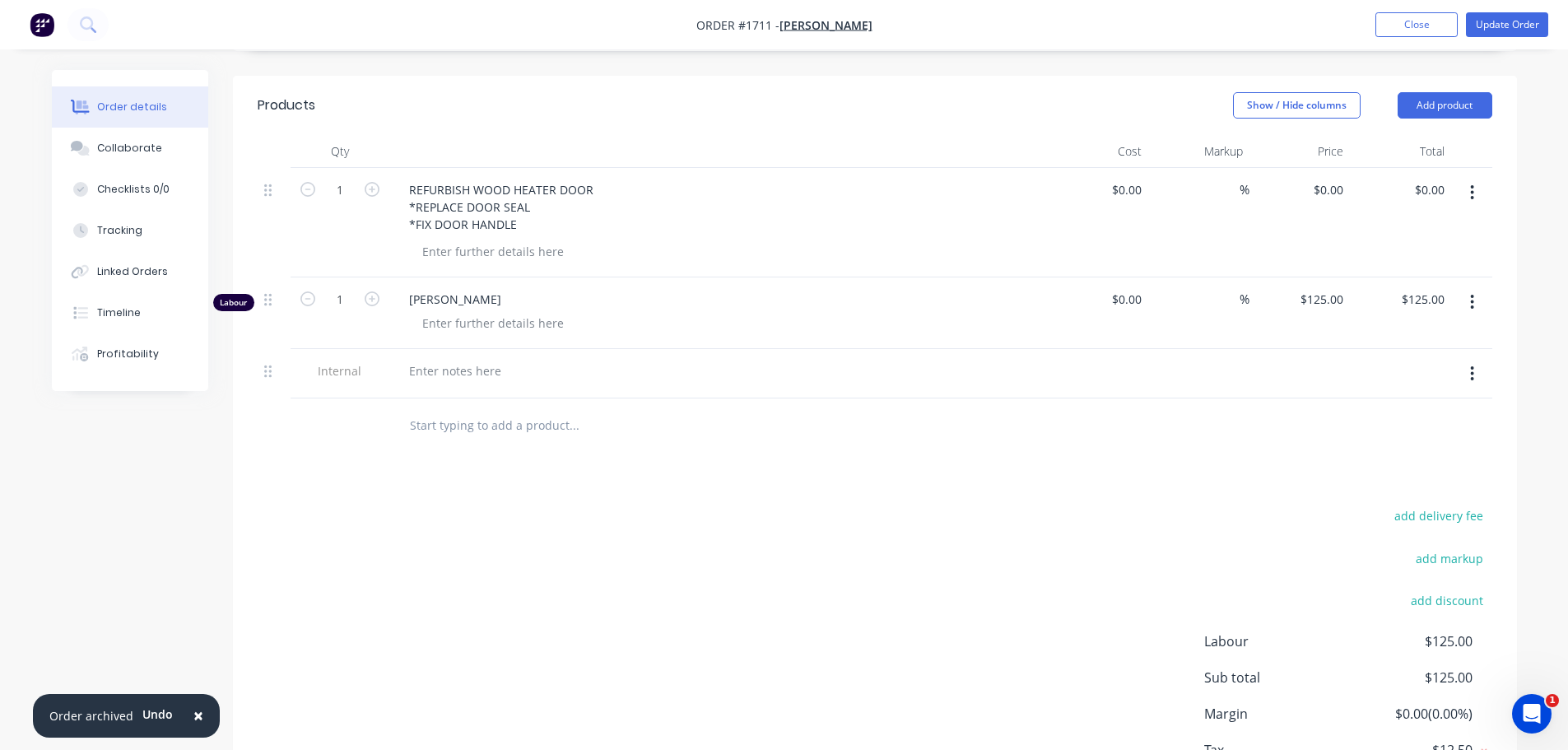
scroll to position [411, 0]
click at [464, 356] on div at bounding box center [454, 368] width 118 height 24
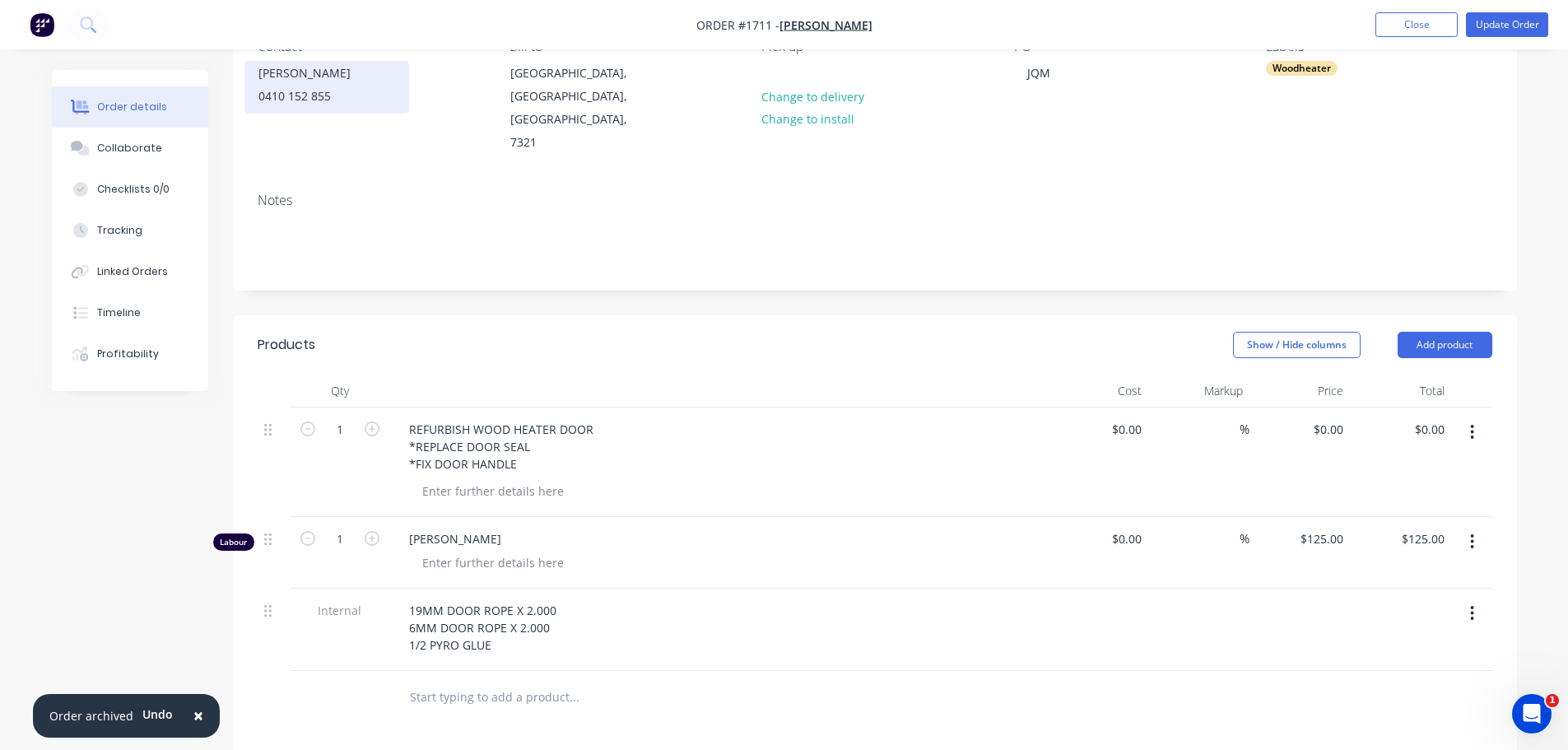
scroll to position [82, 0]
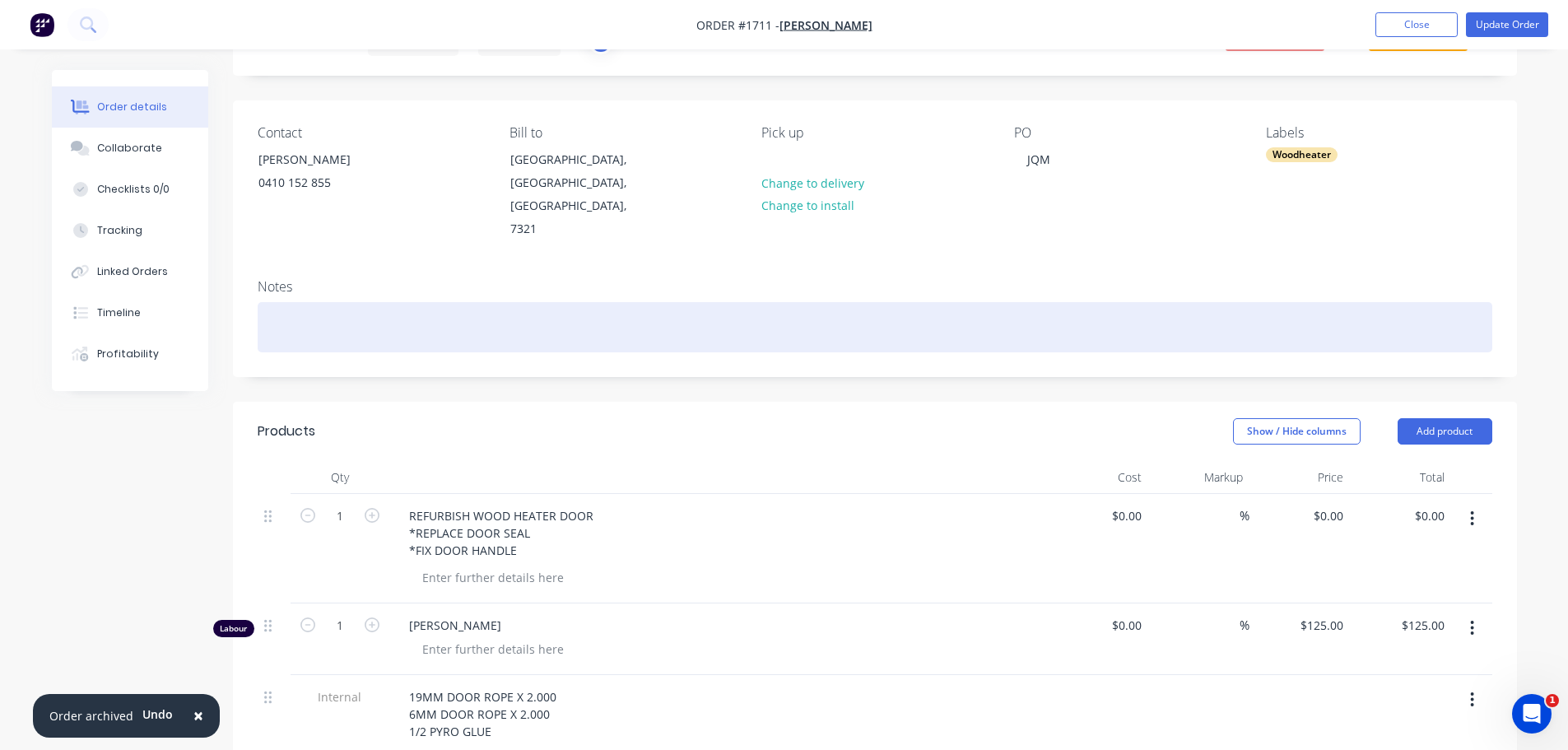
click at [298, 302] on div at bounding box center [874, 327] width 1235 height 50
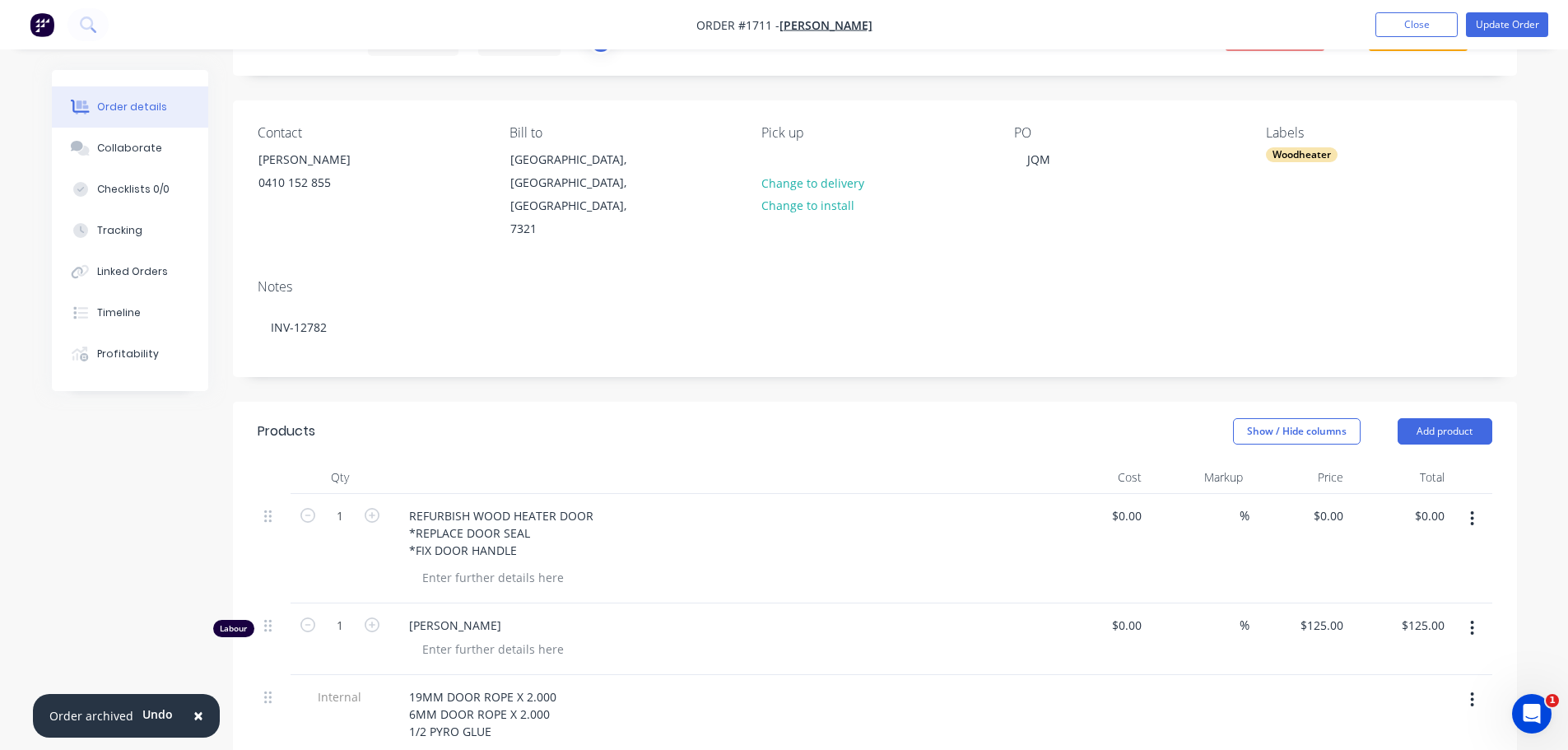
click at [809, 461] on div at bounding box center [719, 478] width 658 height 33
click at [134, 143] on div "Collaborate" at bounding box center [129, 148] width 65 height 15
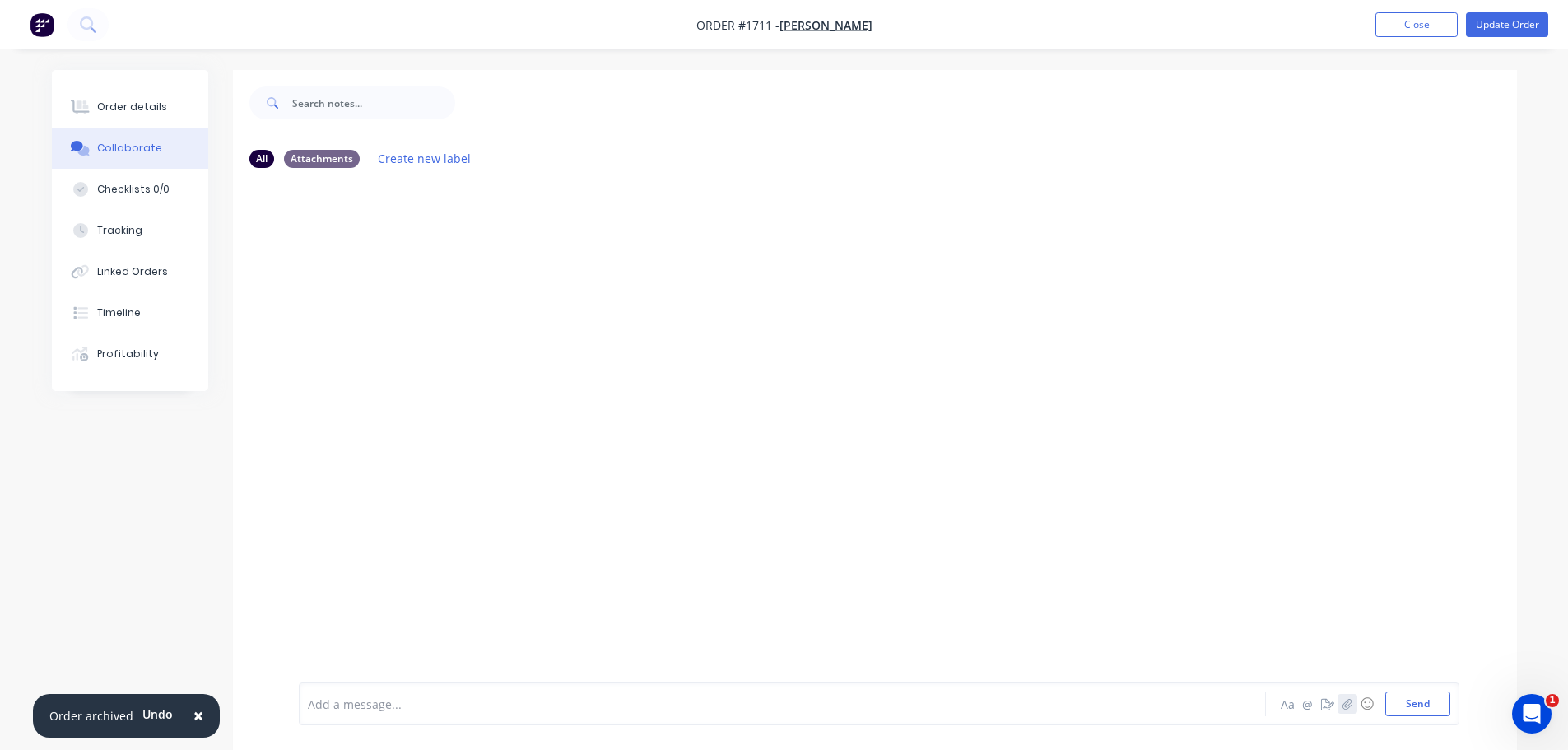
click at [1348, 701] on icon "button" at bounding box center [1346, 703] width 10 height 11
click at [1412, 692] on button "Send" at bounding box center [1418, 703] width 65 height 25
click at [1489, 23] on button "Update Order" at bounding box center [1507, 24] width 82 height 25
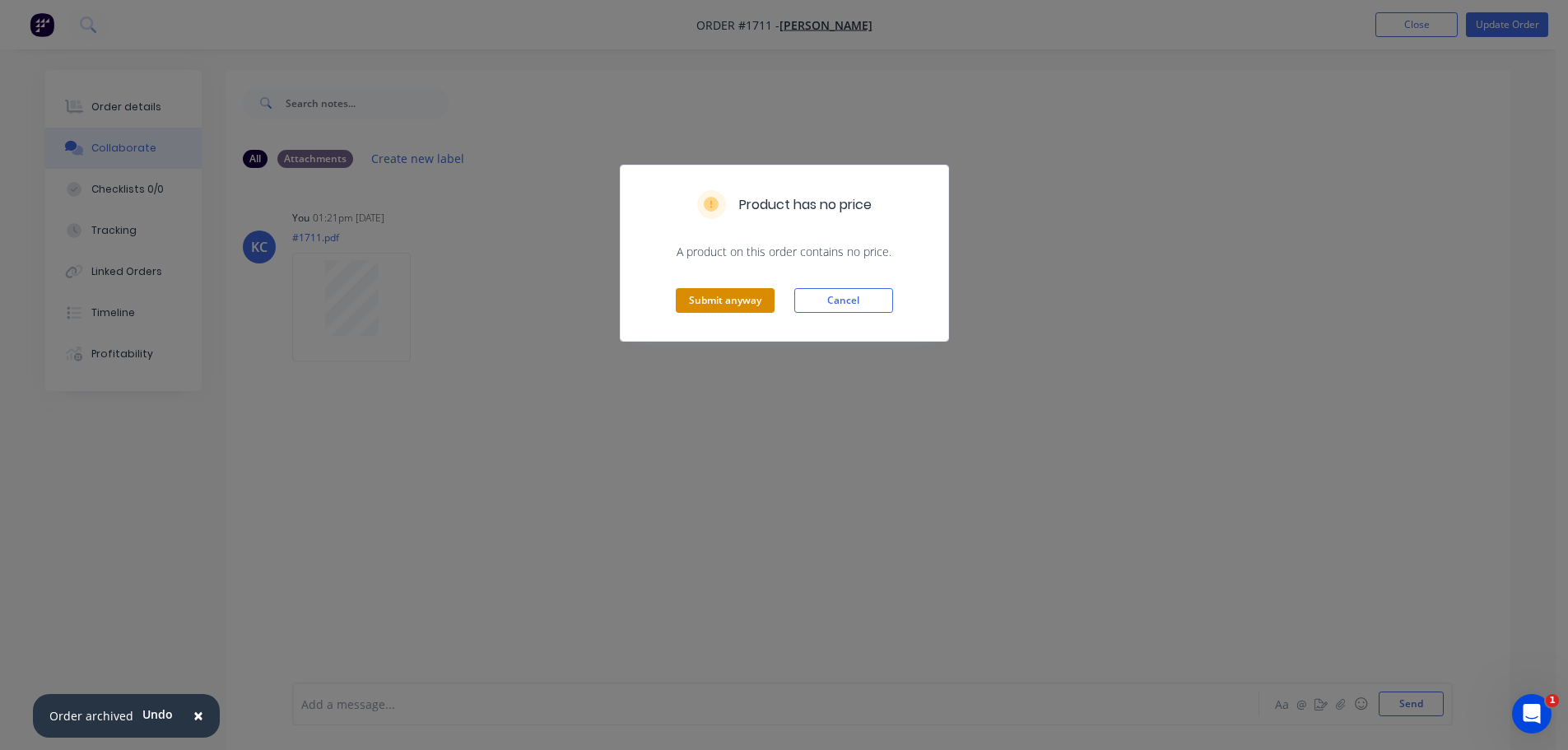
click at [727, 299] on button "Submit anyway" at bounding box center [725, 301] width 98 height 25
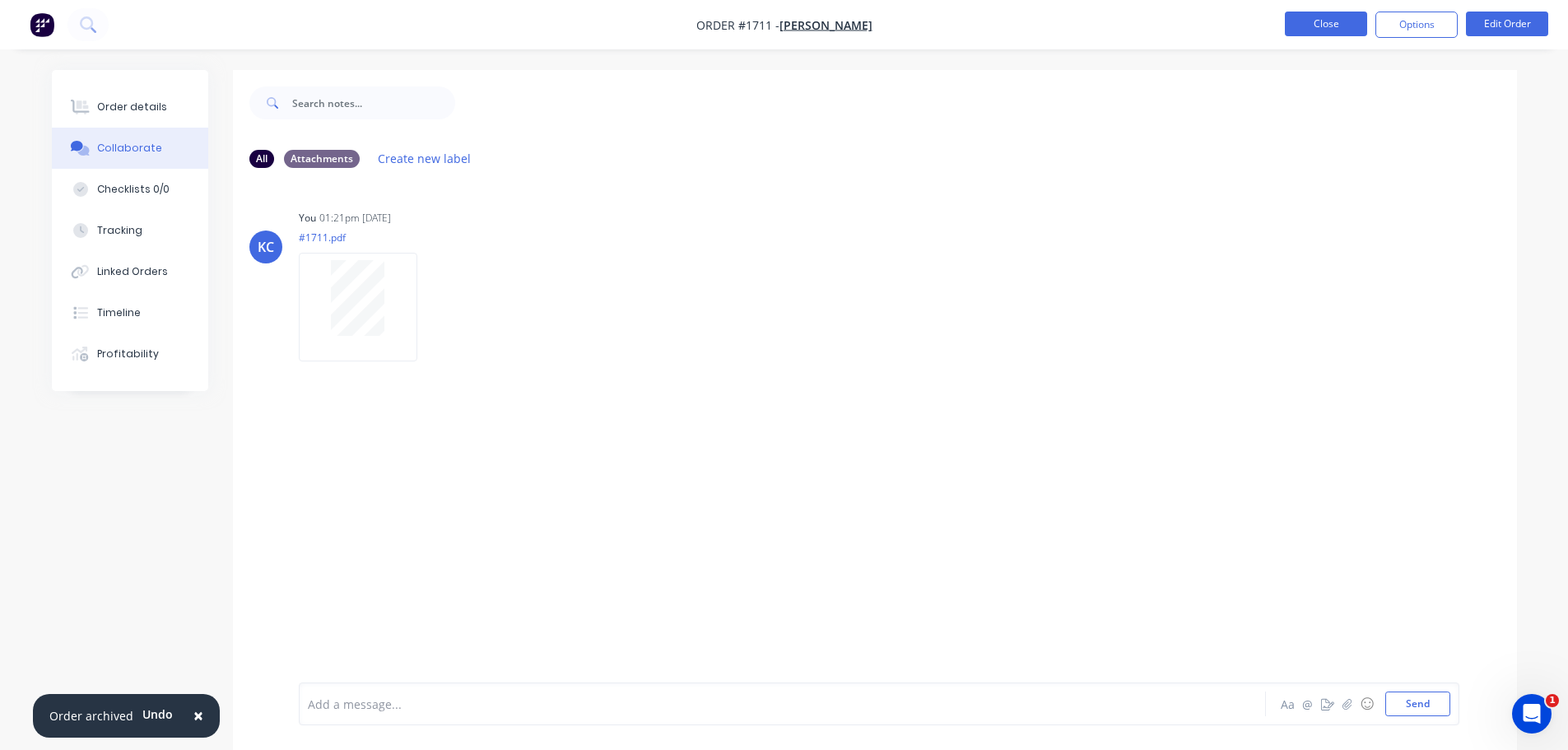
click at [1328, 26] on button "Close" at bounding box center [1325, 23] width 82 height 25
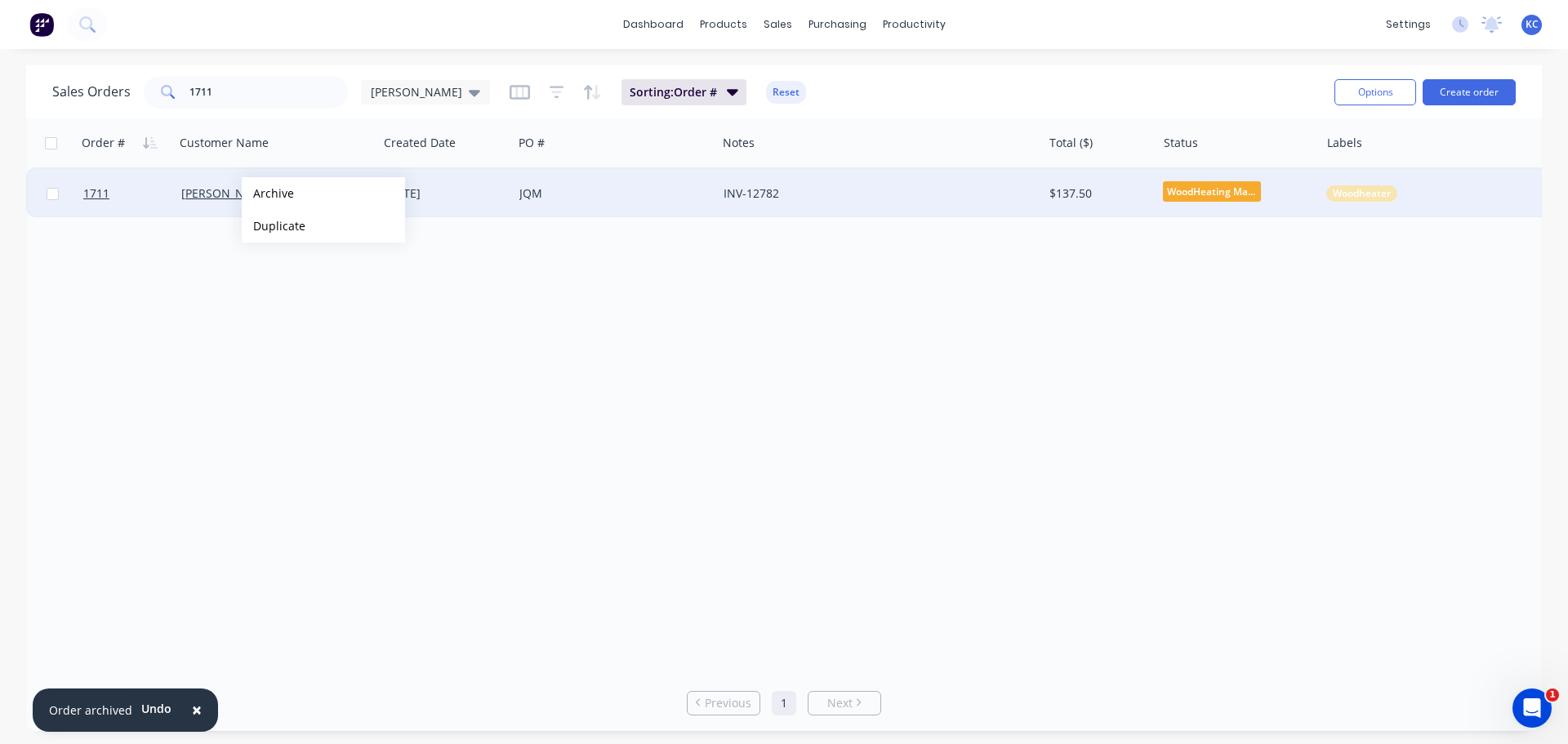
click at [268, 194] on button "Archive" at bounding box center [323, 194] width 164 height 33
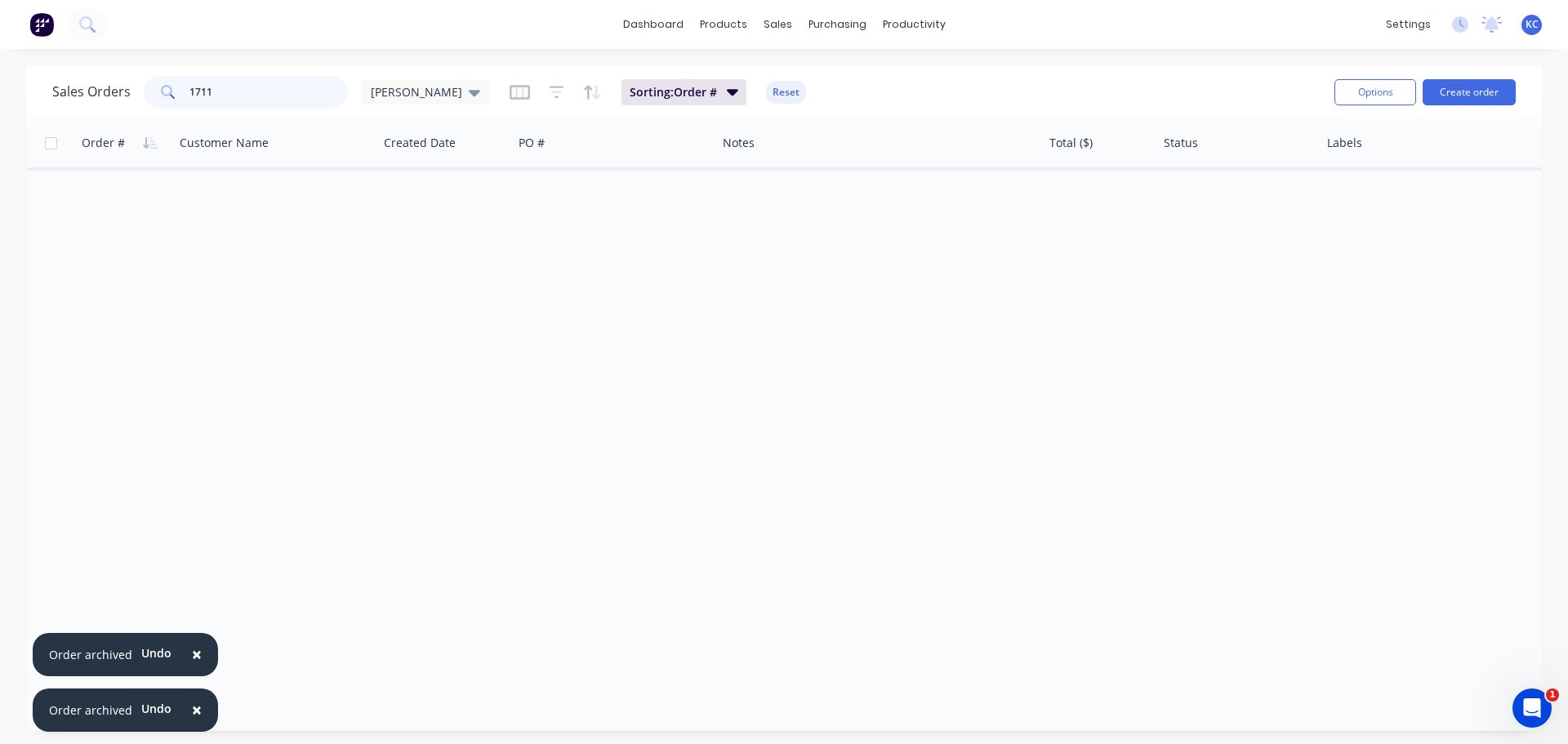
drag, startPoint x: 202, startPoint y: 96, endPoint x: 0, endPoint y: 73, distance: 203.3
click at [4, 79] on div "Sales Orders 1711 [PERSON_NAME] Sorting: Order # Reset Options Create order Ord…" at bounding box center [784, 398] width 1568 height 666
type input "1667"
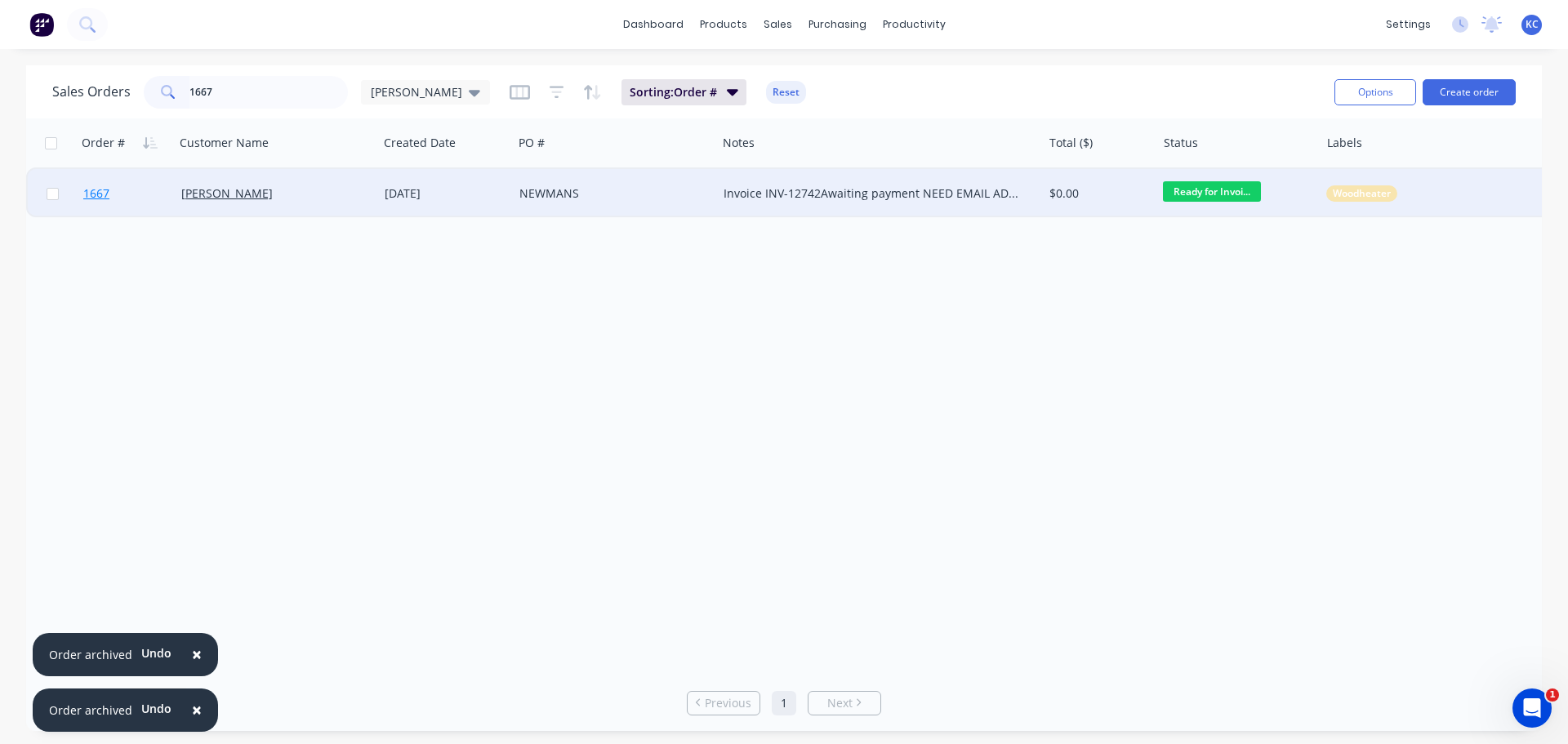
click at [100, 185] on link "1667" at bounding box center [132, 193] width 98 height 49
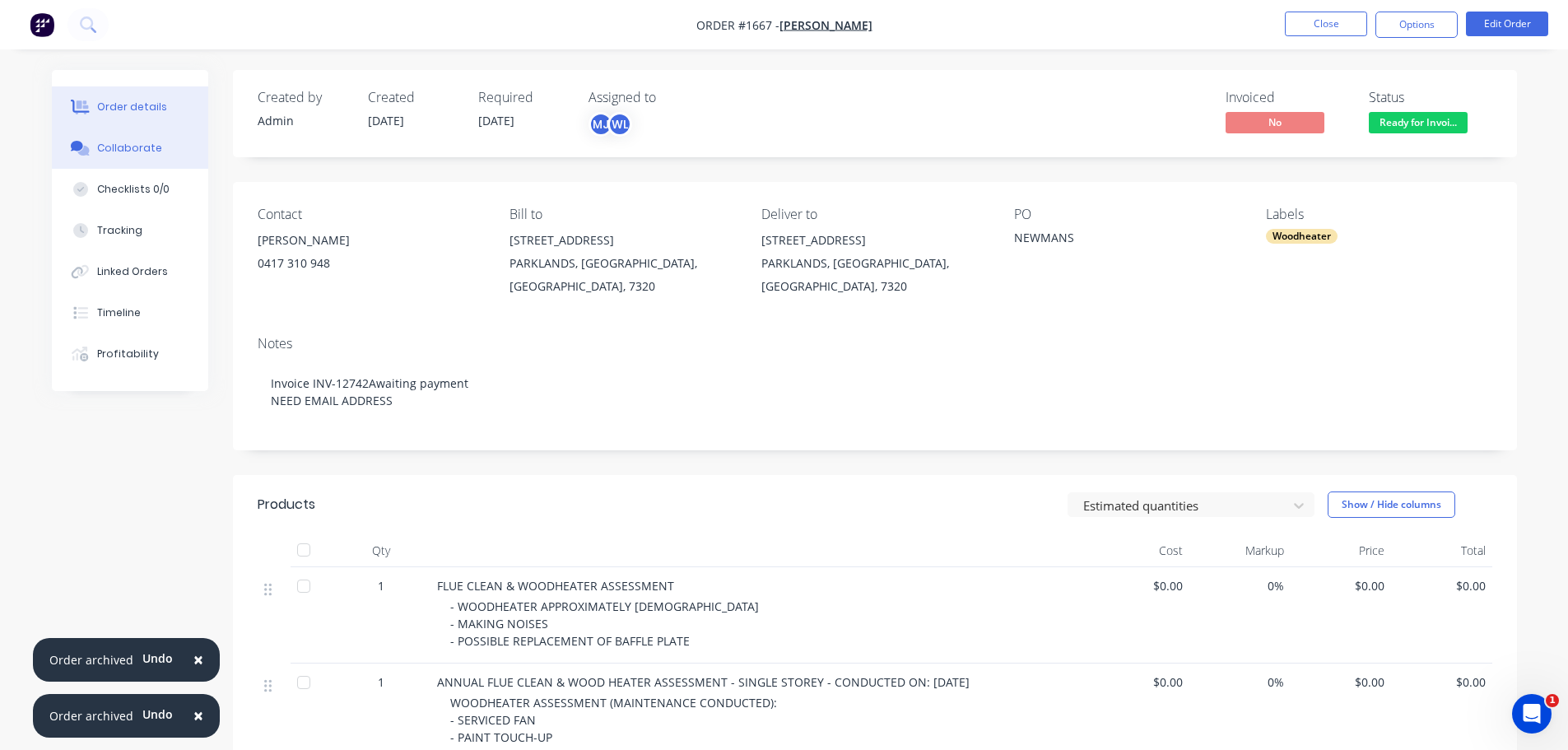
click at [140, 146] on div "Collaborate" at bounding box center [129, 148] width 65 height 15
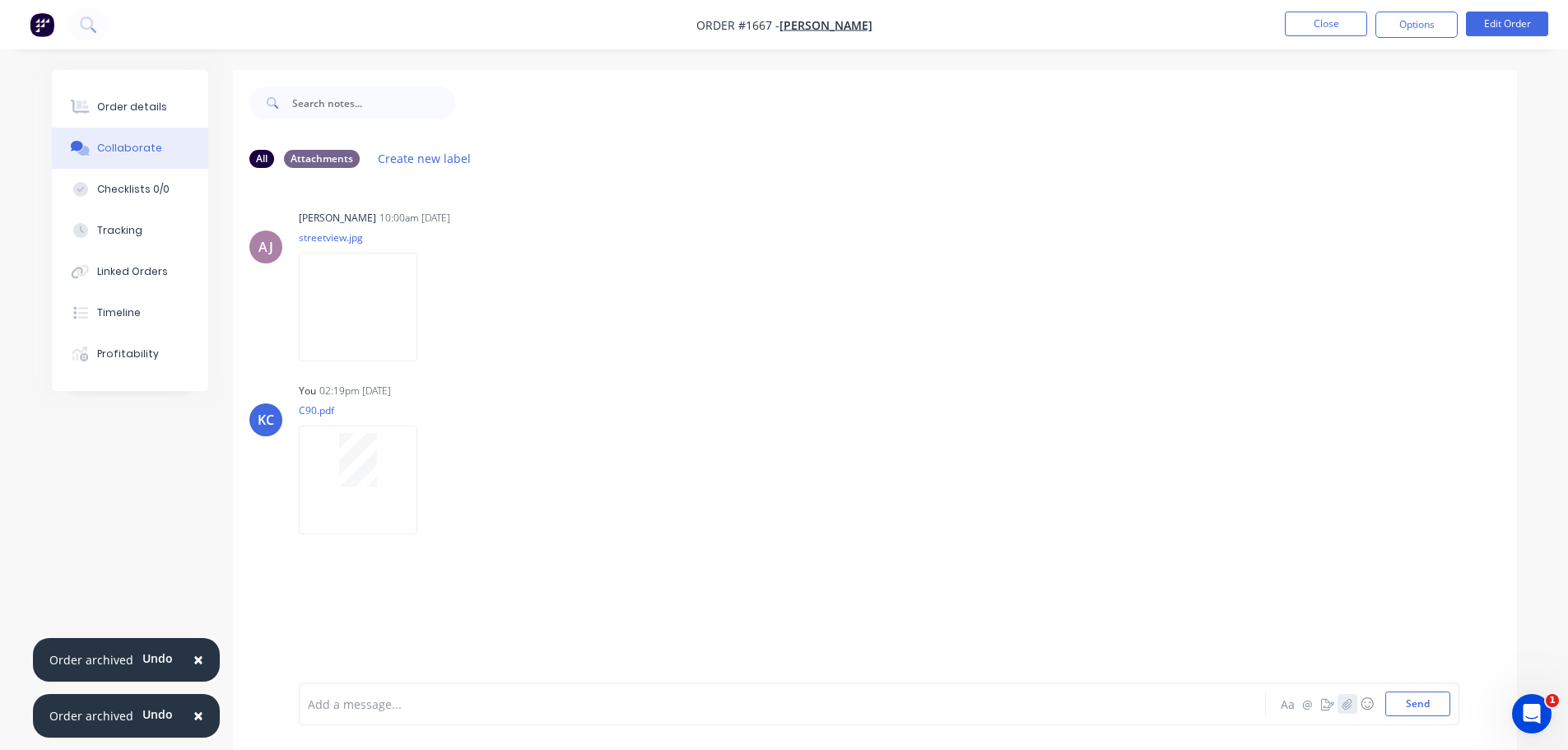
click at [1346, 708] on icon "button" at bounding box center [1346, 703] width 10 height 11
click at [1430, 706] on button "Send" at bounding box center [1418, 703] width 65 height 25
click at [1324, 22] on button "Close" at bounding box center [1325, 23] width 82 height 25
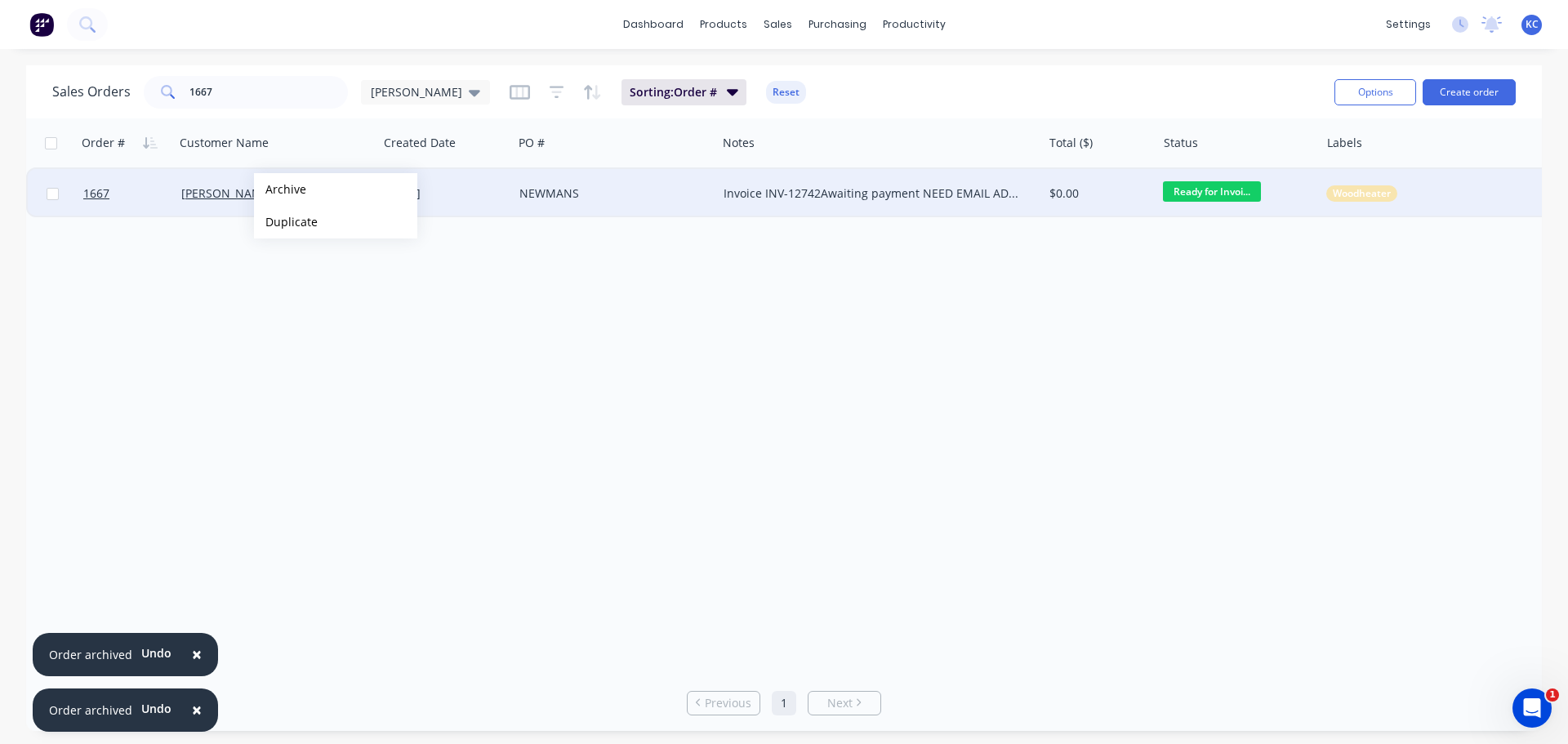
click at [280, 189] on button "Archive" at bounding box center [335, 189] width 164 height 33
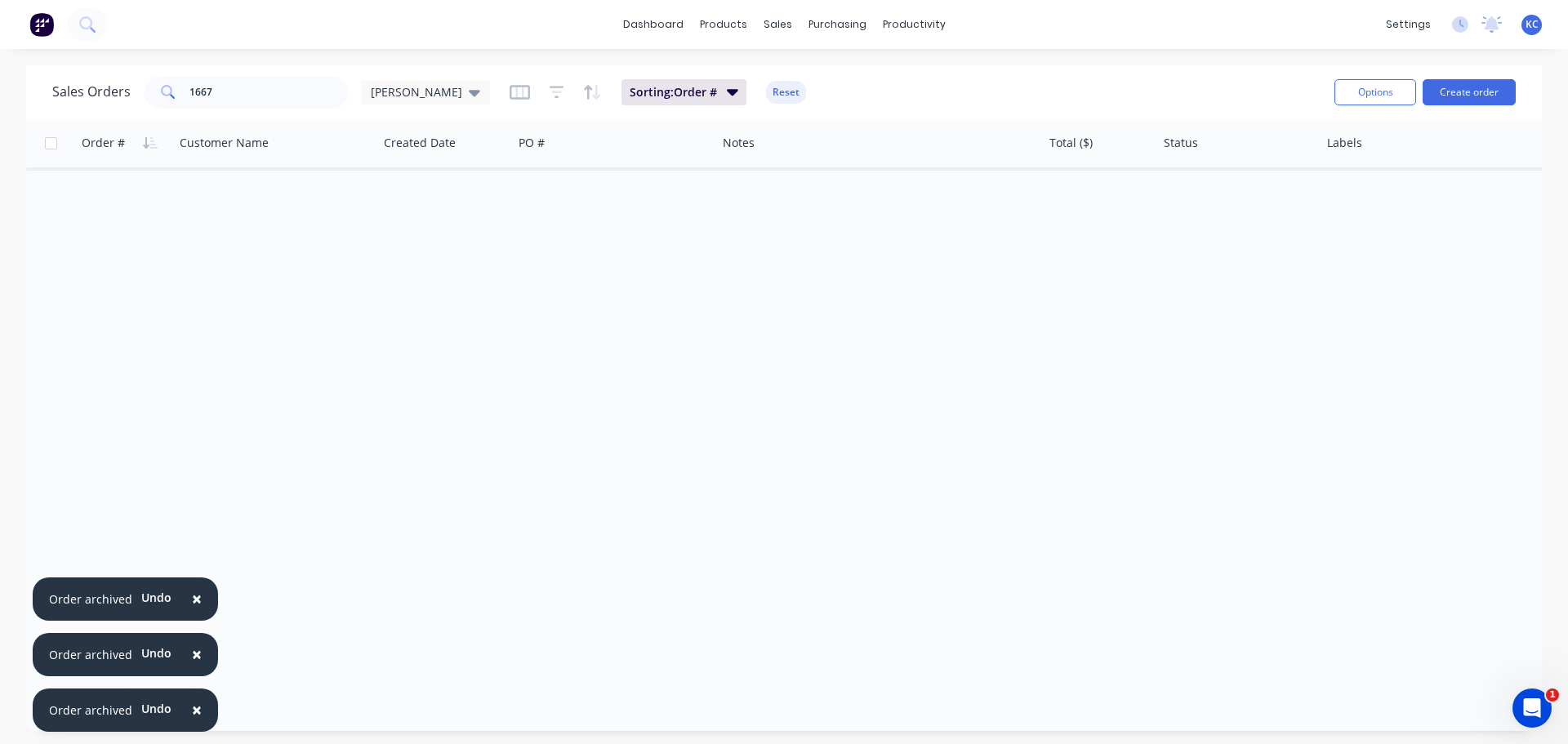
click at [200, 597] on button "×" at bounding box center [197, 600] width 43 height 39
click at [192, 655] on span "×" at bounding box center [196, 654] width 9 height 23
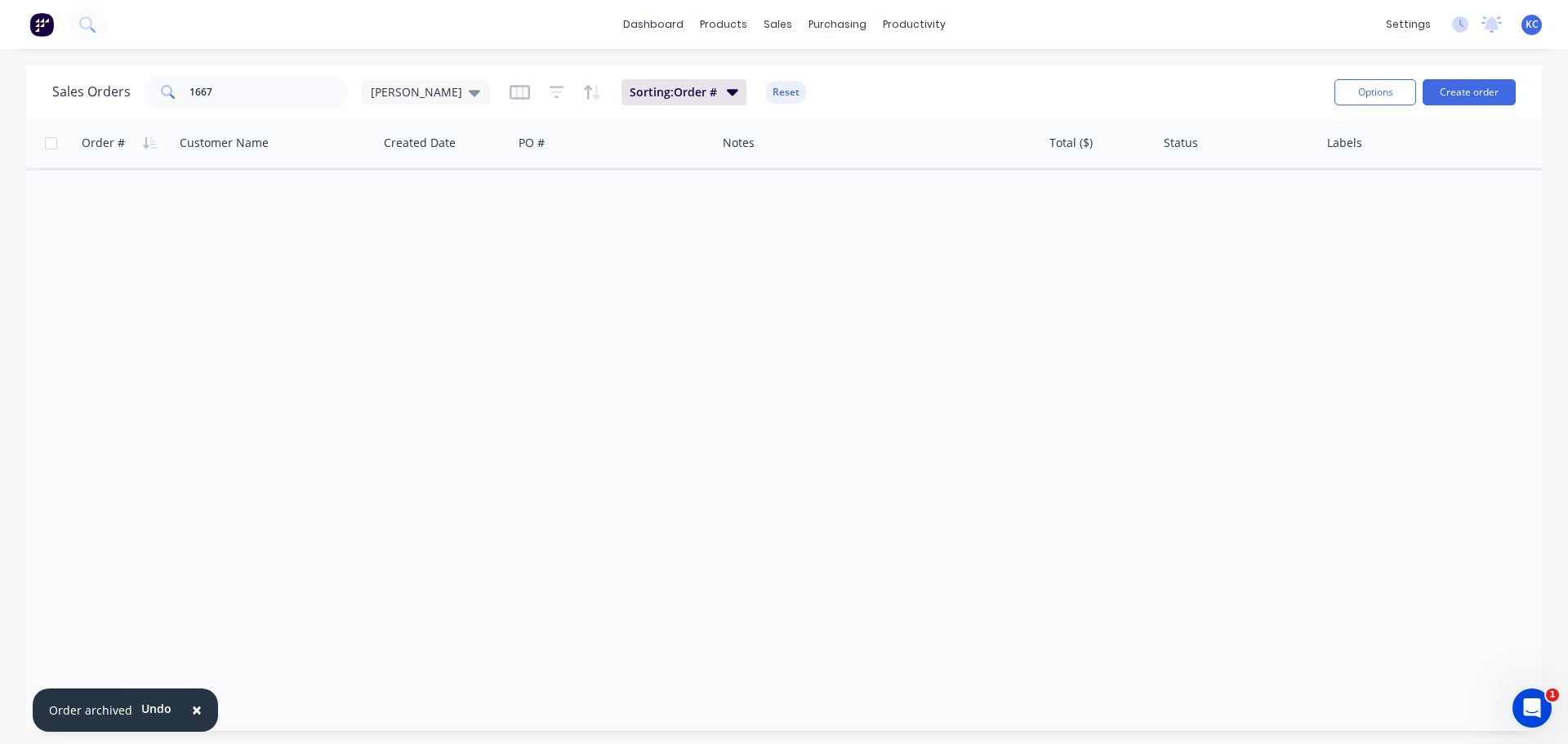
click at [195, 713] on span "×" at bounding box center [196, 710] width 9 height 23
drag, startPoint x: 260, startPoint y: 98, endPoint x: 0, endPoint y: 211, distance: 283.5
click at [55, 153] on div "Sales Orders 1667 [PERSON_NAME]: Order # Reset Options Create order Order # Cus…" at bounding box center [783, 398] width 1516 height 666
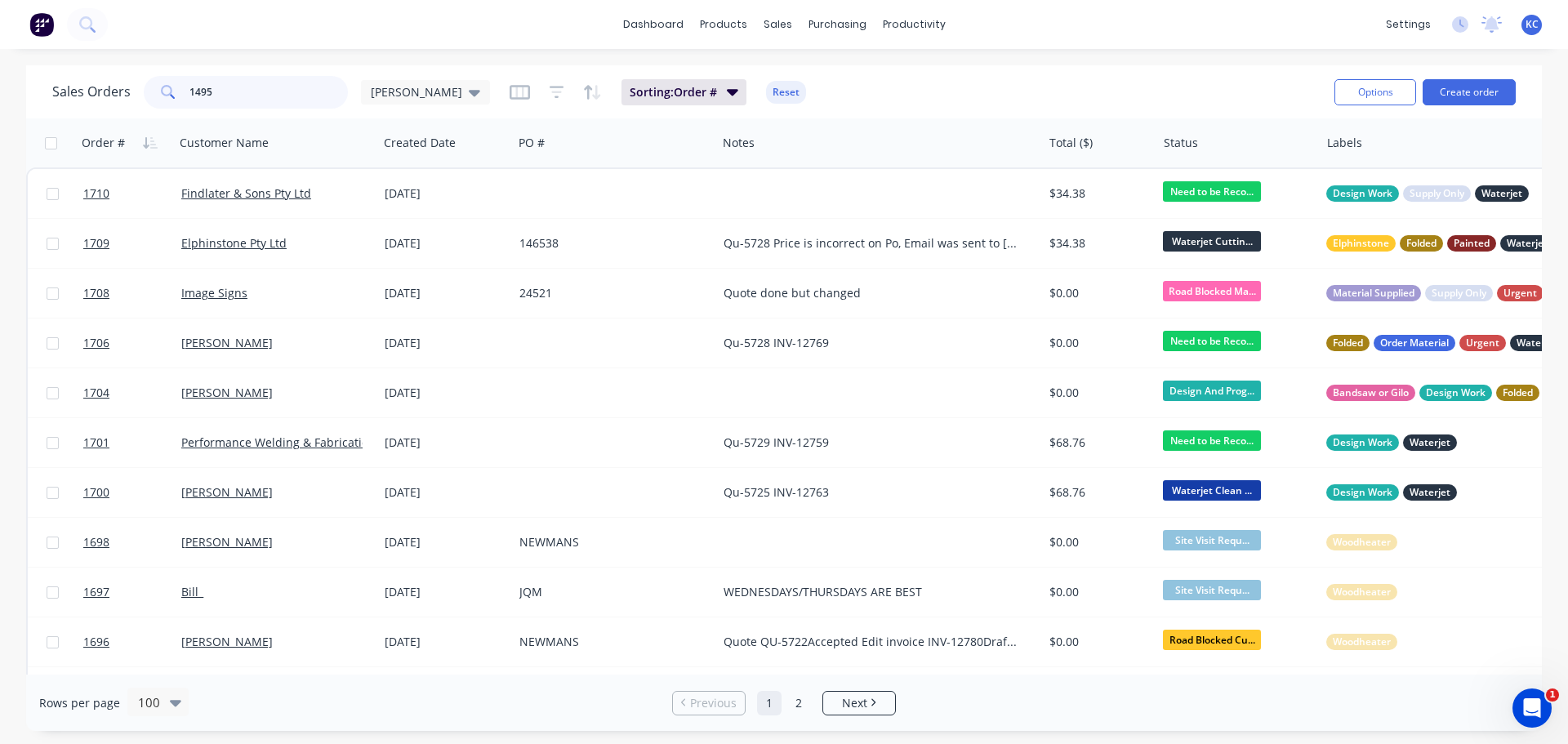
type input "1495"
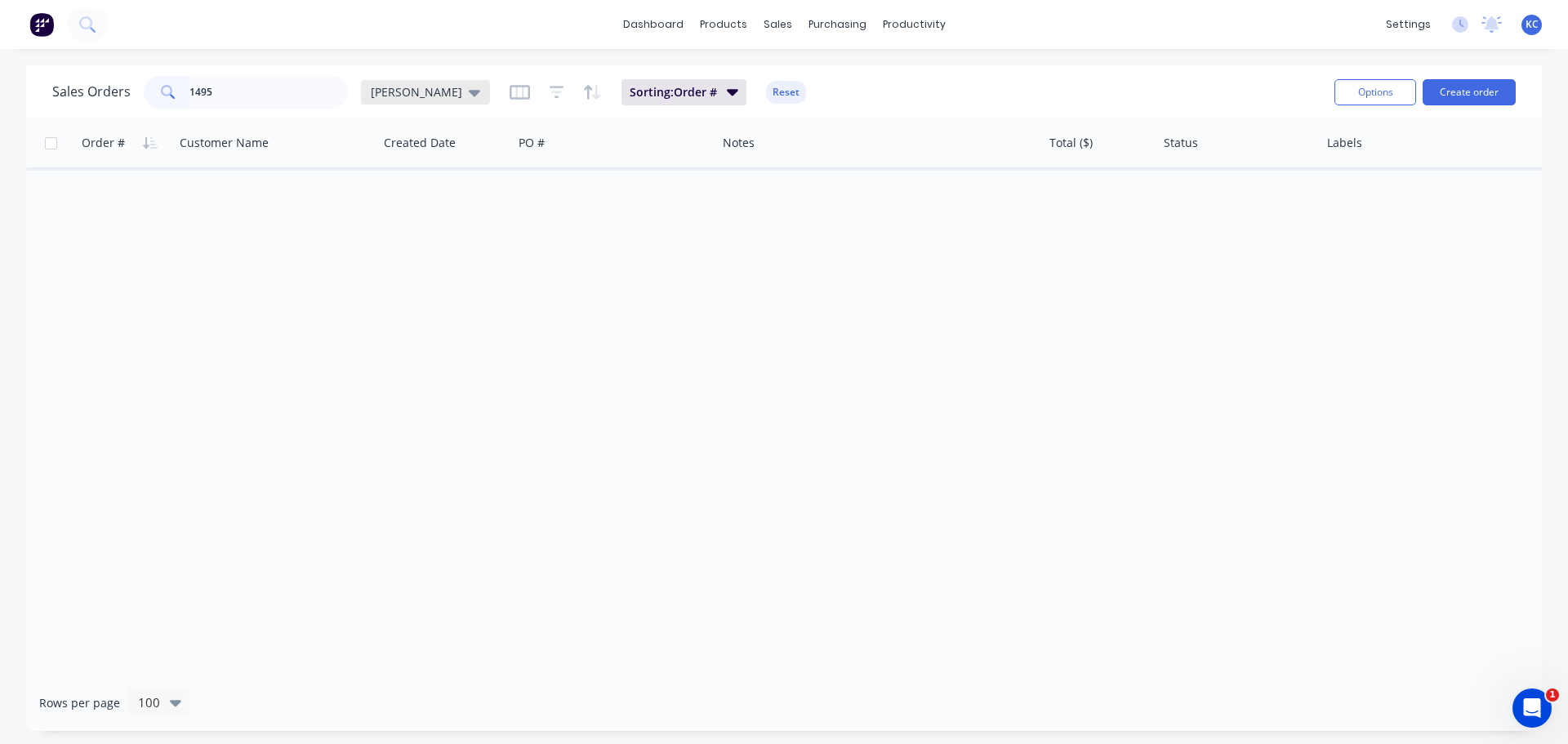
click at [469, 95] on icon at bounding box center [474, 92] width 11 height 18
click at [407, 288] on button "Archived" at bounding box center [458, 297] width 186 height 19
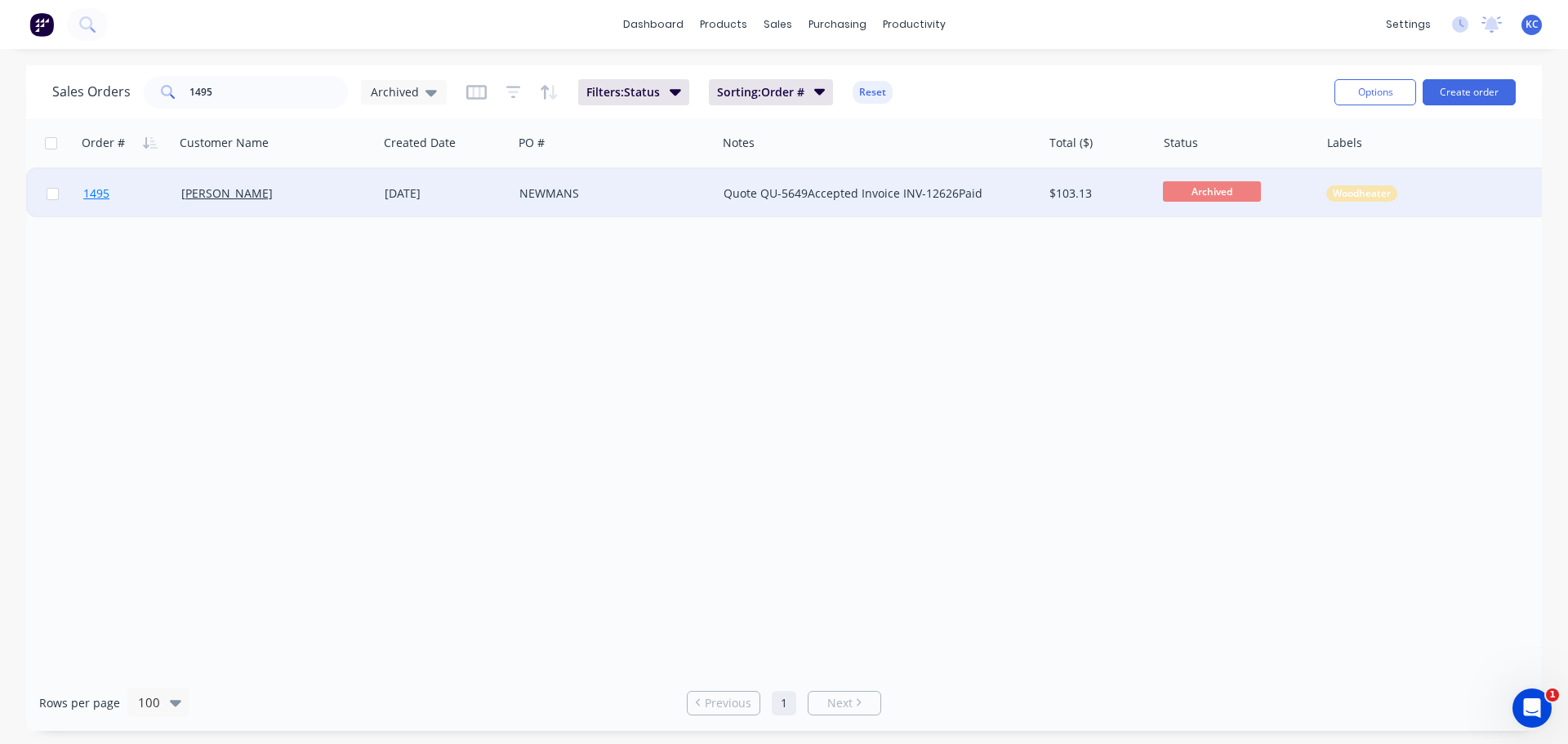
click at [93, 194] on span "1495" at bounding box center [96, 193] width 26 height 16
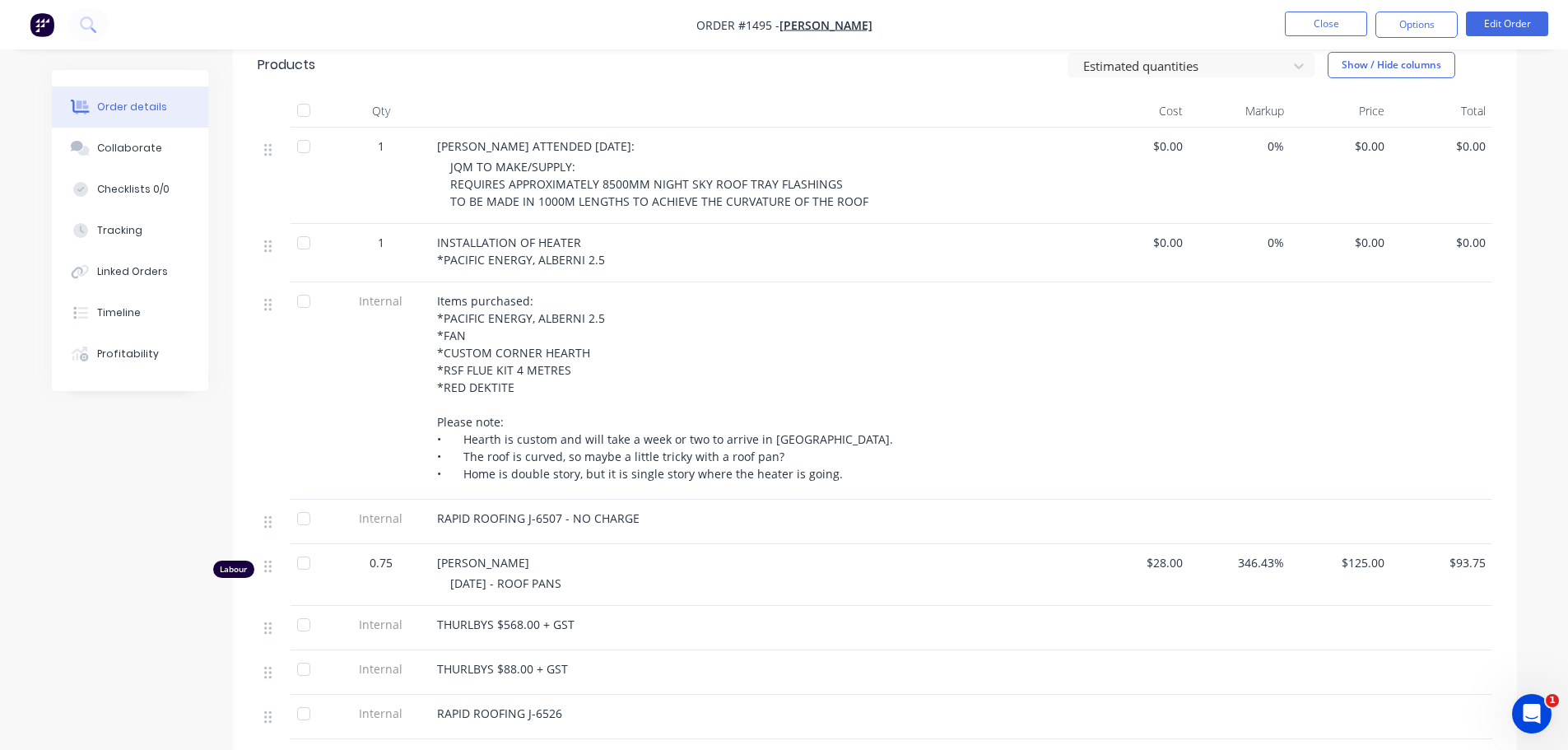
scroll to position [494, 0]
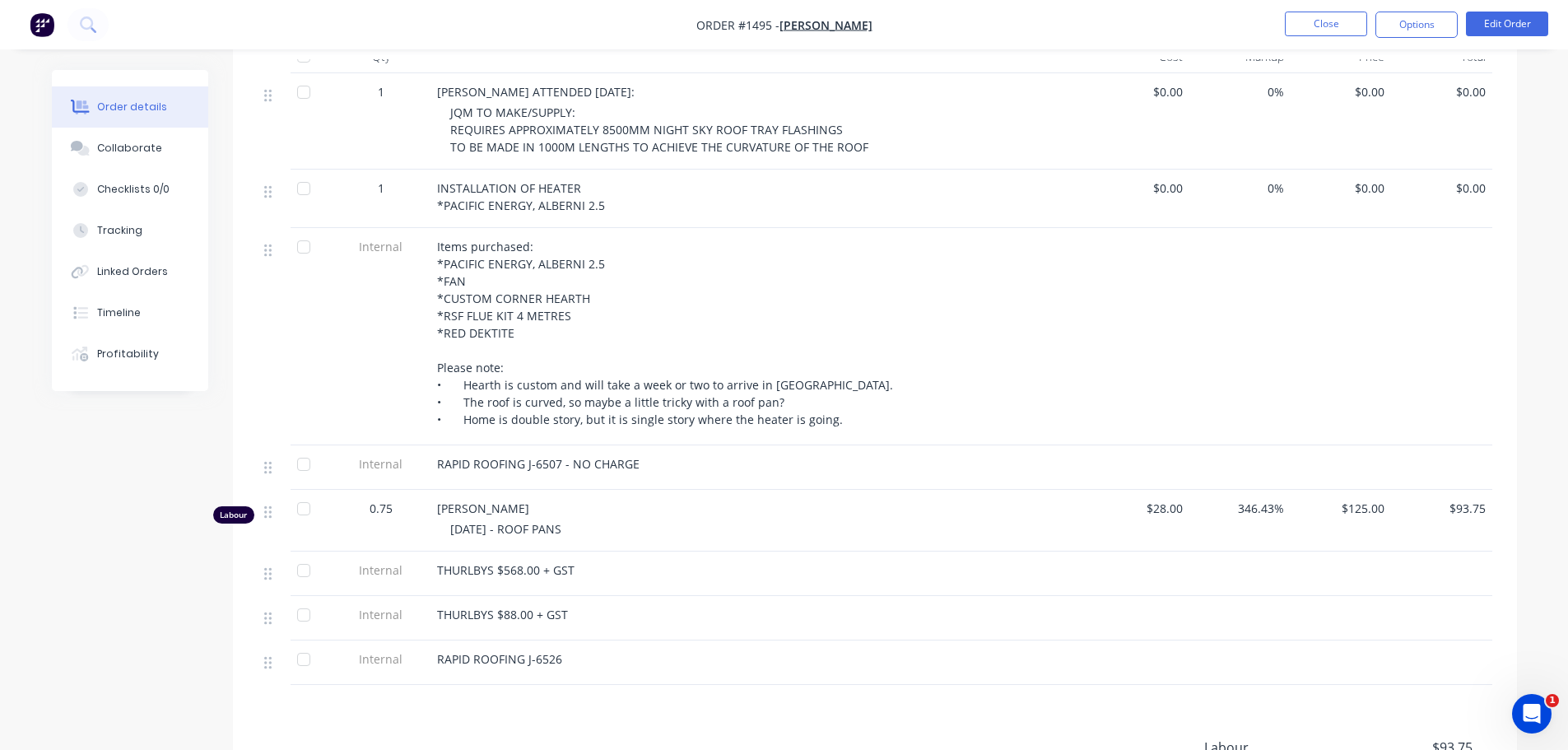
click at [590, 654] on div "RAPID ROOFING J-6526" at bounding box center [759, 659] width 645 height 17
click at [1515, 19] on button "Edit Order" at bounding box center [1507, 23] width 82 height 25
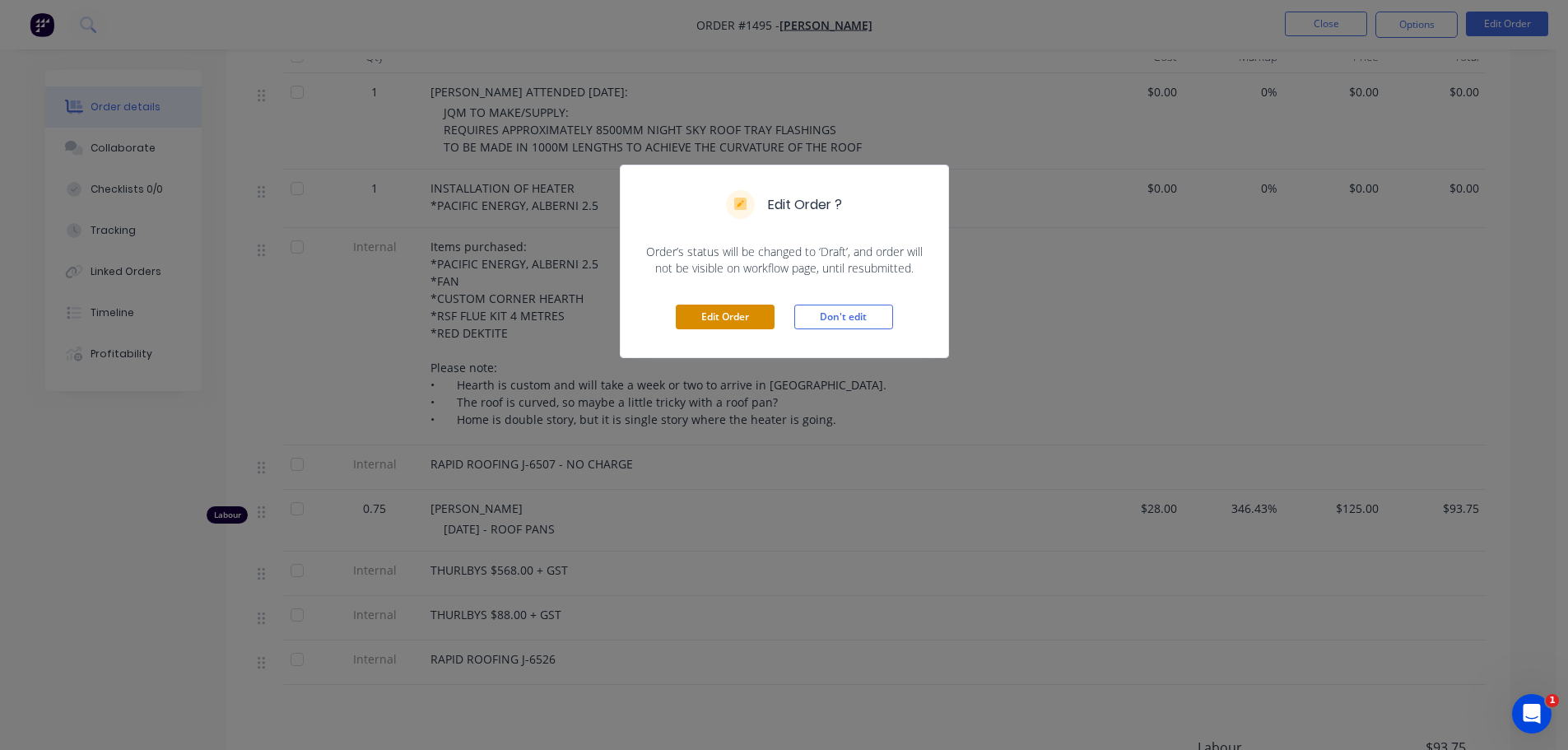
click at [739, 322] on button "Edit Order" at bounding box center [725, 317] width 98 height 25
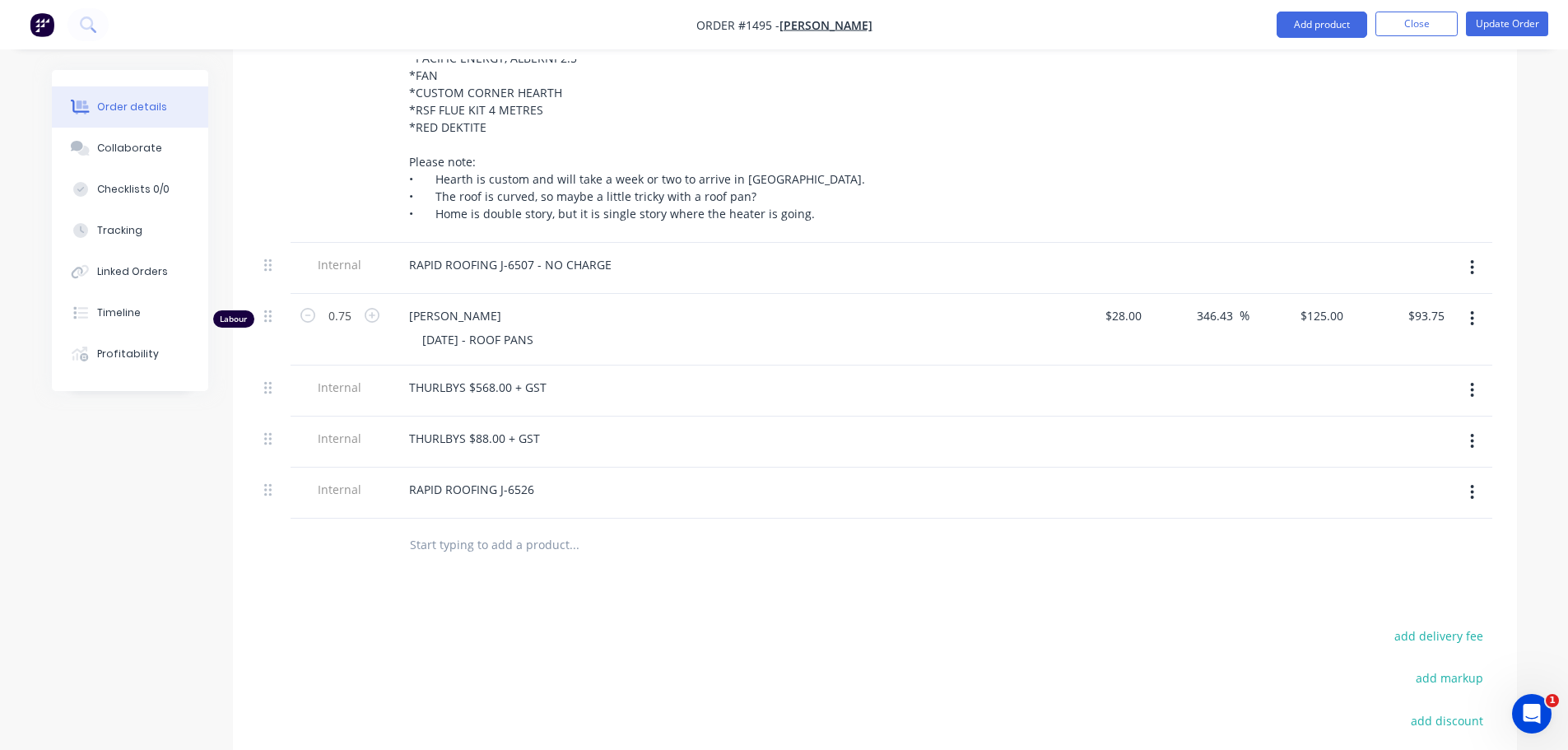
scroll to position [823, 0]
click at [540, 477] on div "RAPID ROOFING J-6526" at bounding box center [471, 489] width 151 height 24
click at [930, 528] on div at bounding box center [685, 544] width 580 height 33
click at [1489, 16] on button "Update Order" at bounding box center [1507, 23] width 82 height 25
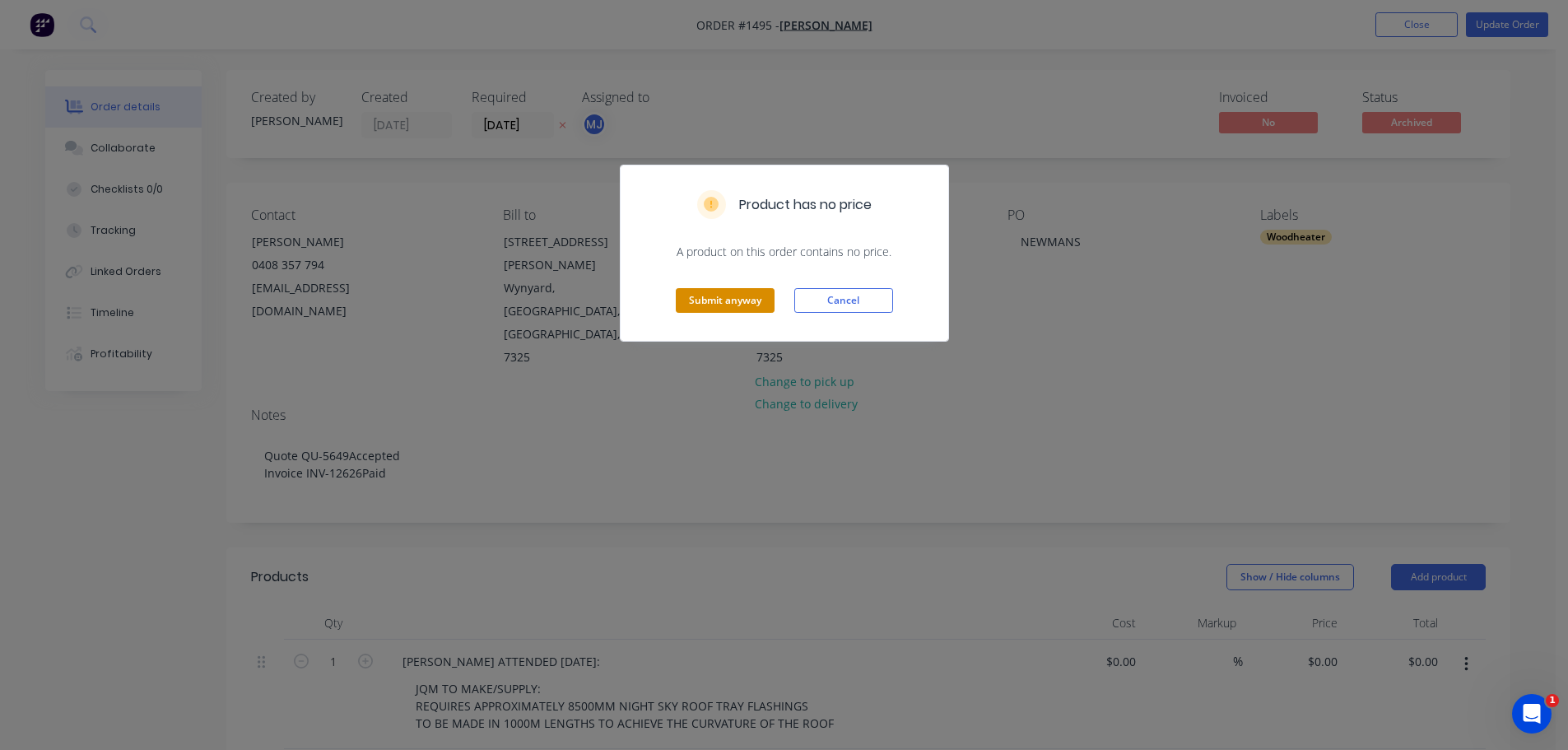
click at [733, 308] on button "Submit anyway" at bounding box center [725, 301] width 98 height 25
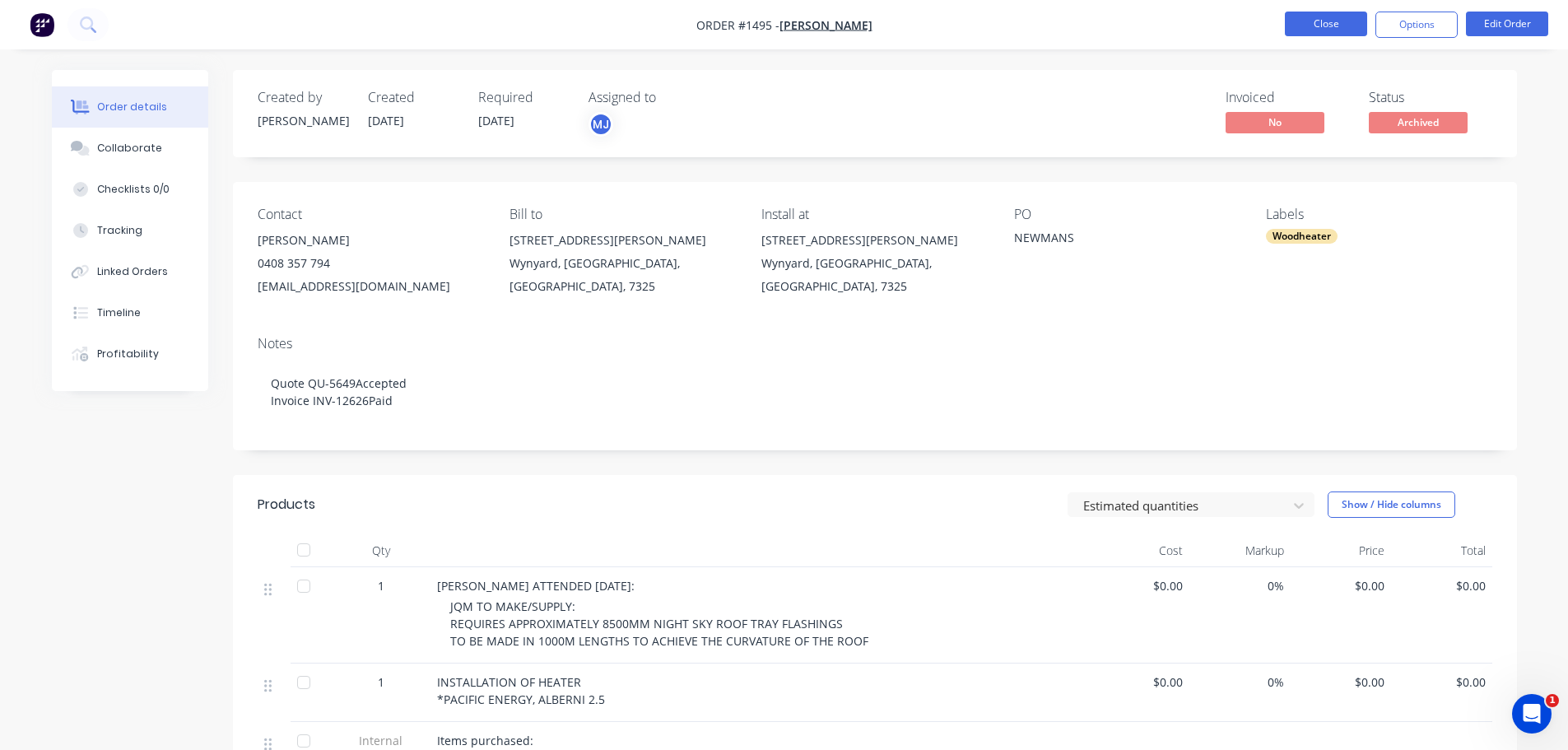
click at [1303, 26] on button "Close" at bounding box center [1325, 23] width 82 height 25
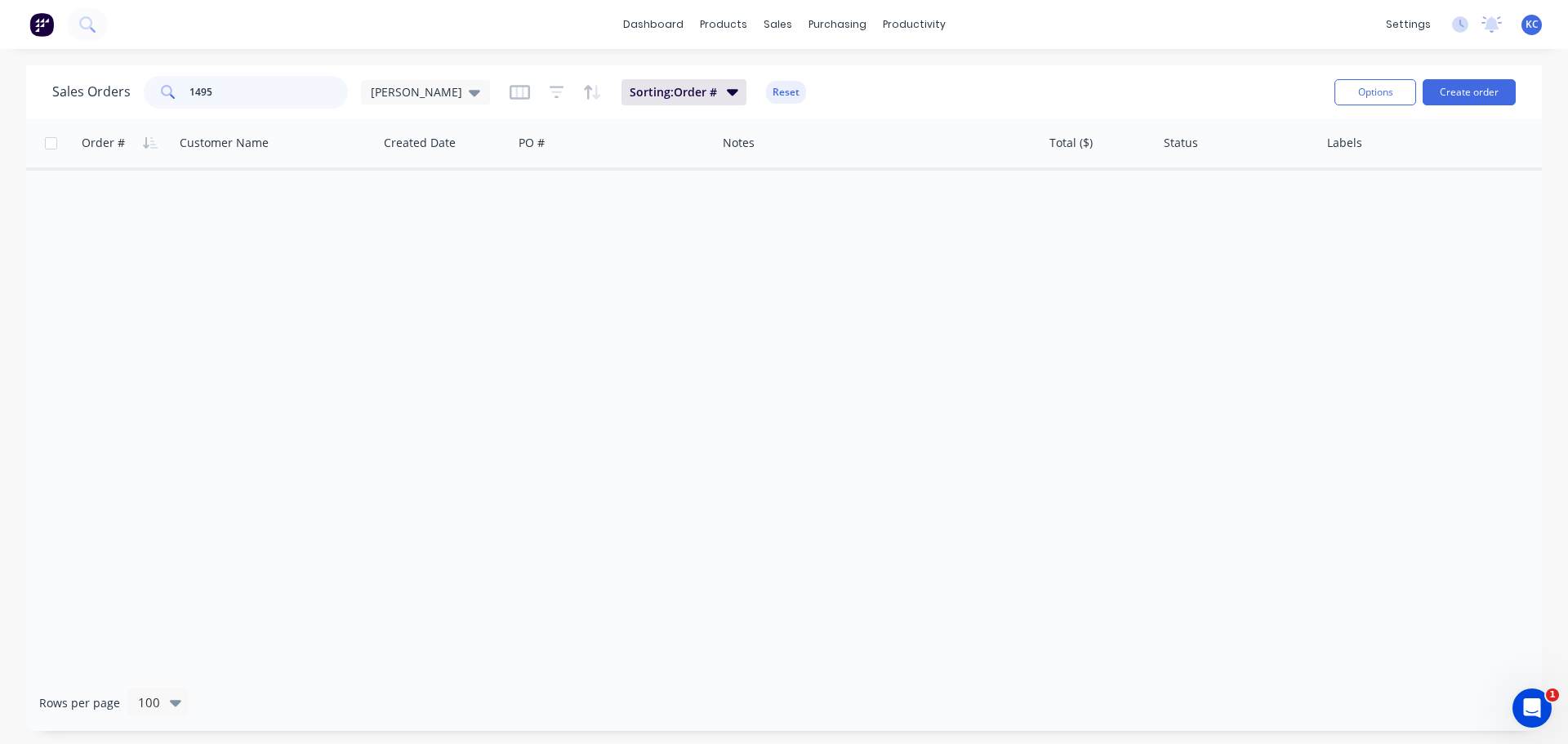
drag, startPoint x: 252, startPoint y: 93, endPoint x: 0, endPoint y: 170, distance: 263.5
click at [0, 116] on div "Sales Orders 1495 [PERSON_NAME] Sorting: Order # Reset Options Create order Ord…" at bounding box center [784, 398] width 1568 height 666
type input "1574"
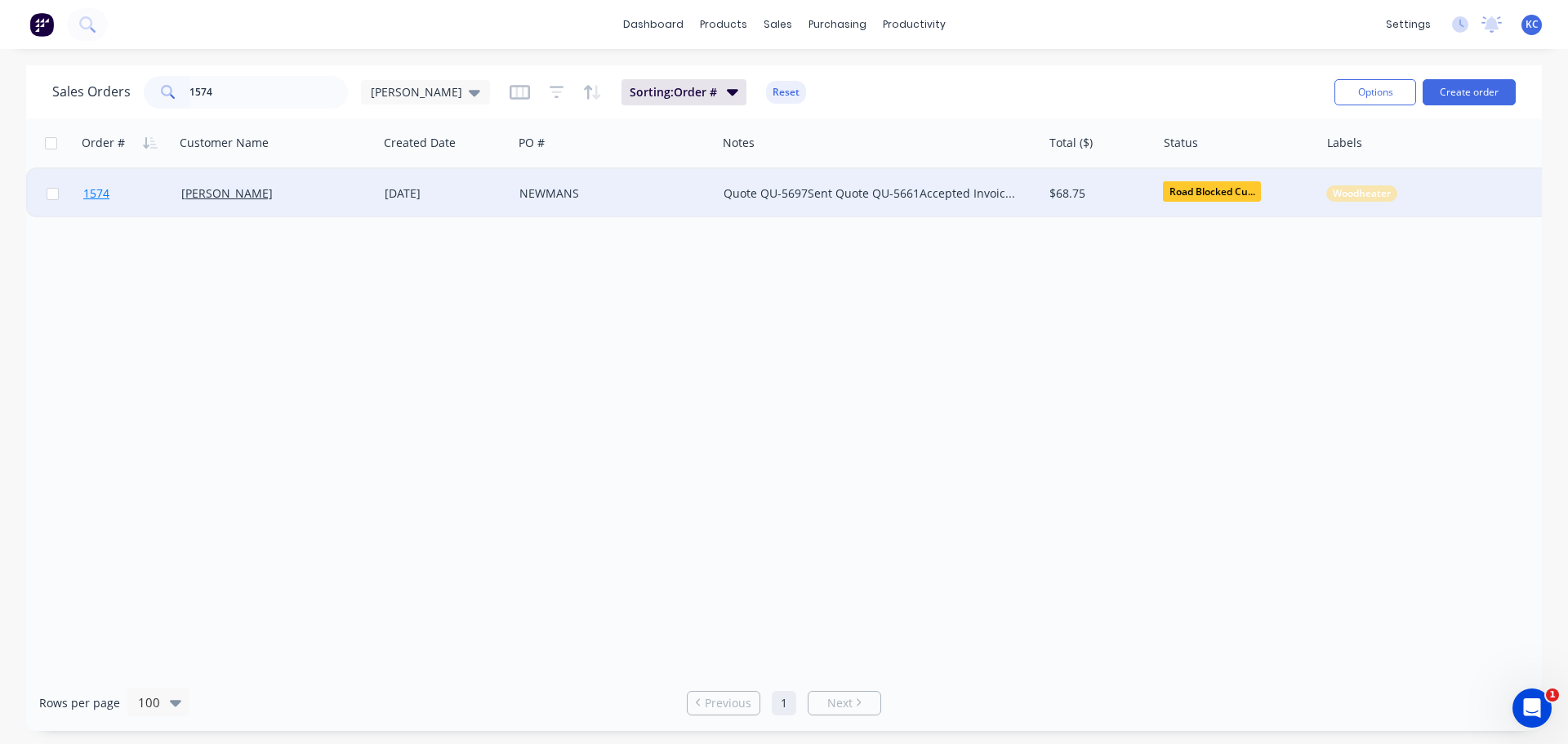
click at [96, 187] on span "1574" at bounding box center [96, 193] width 26 height 16
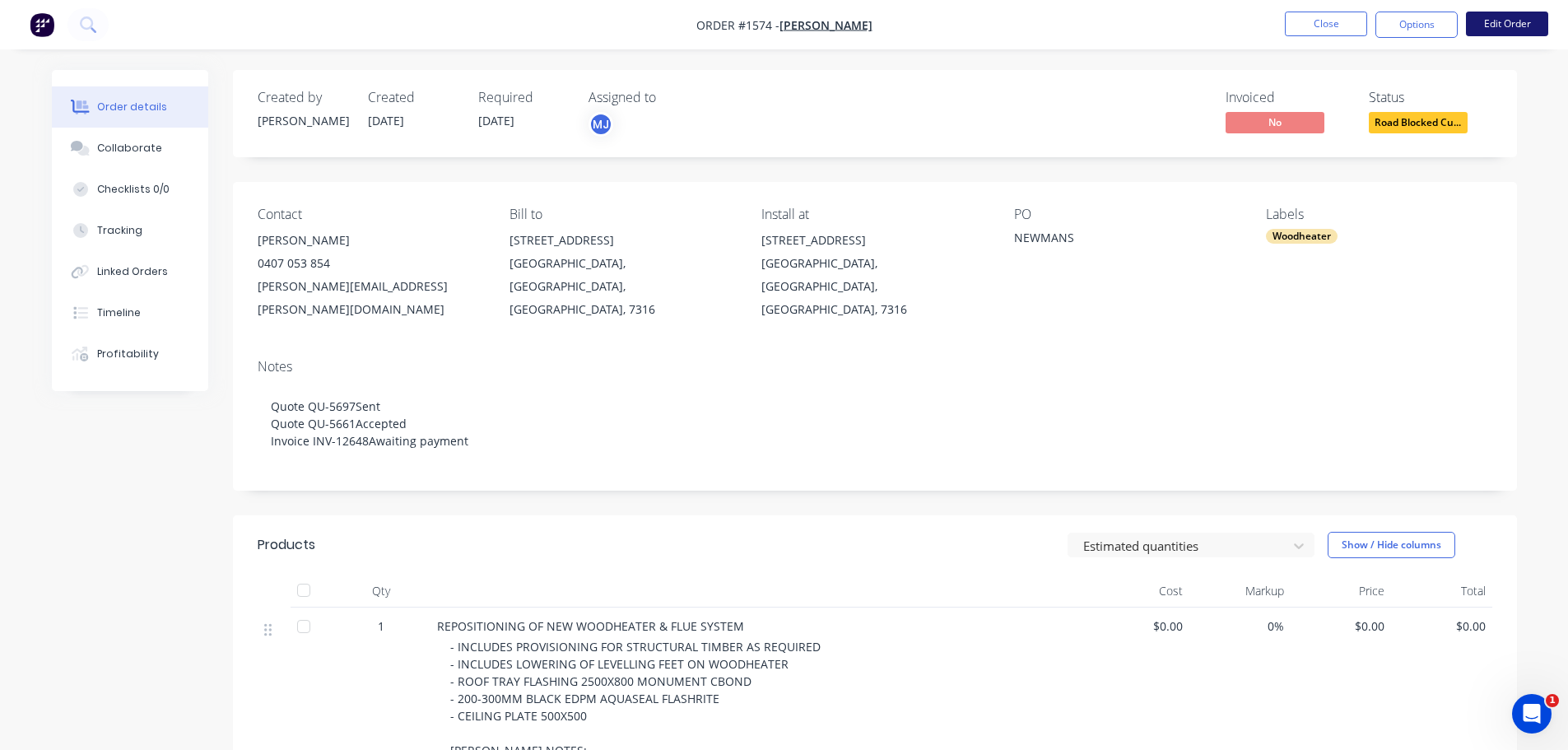
click at [1503, 22] on button "Edit Order" at bounding box center [1507, 23] width 82 height 25
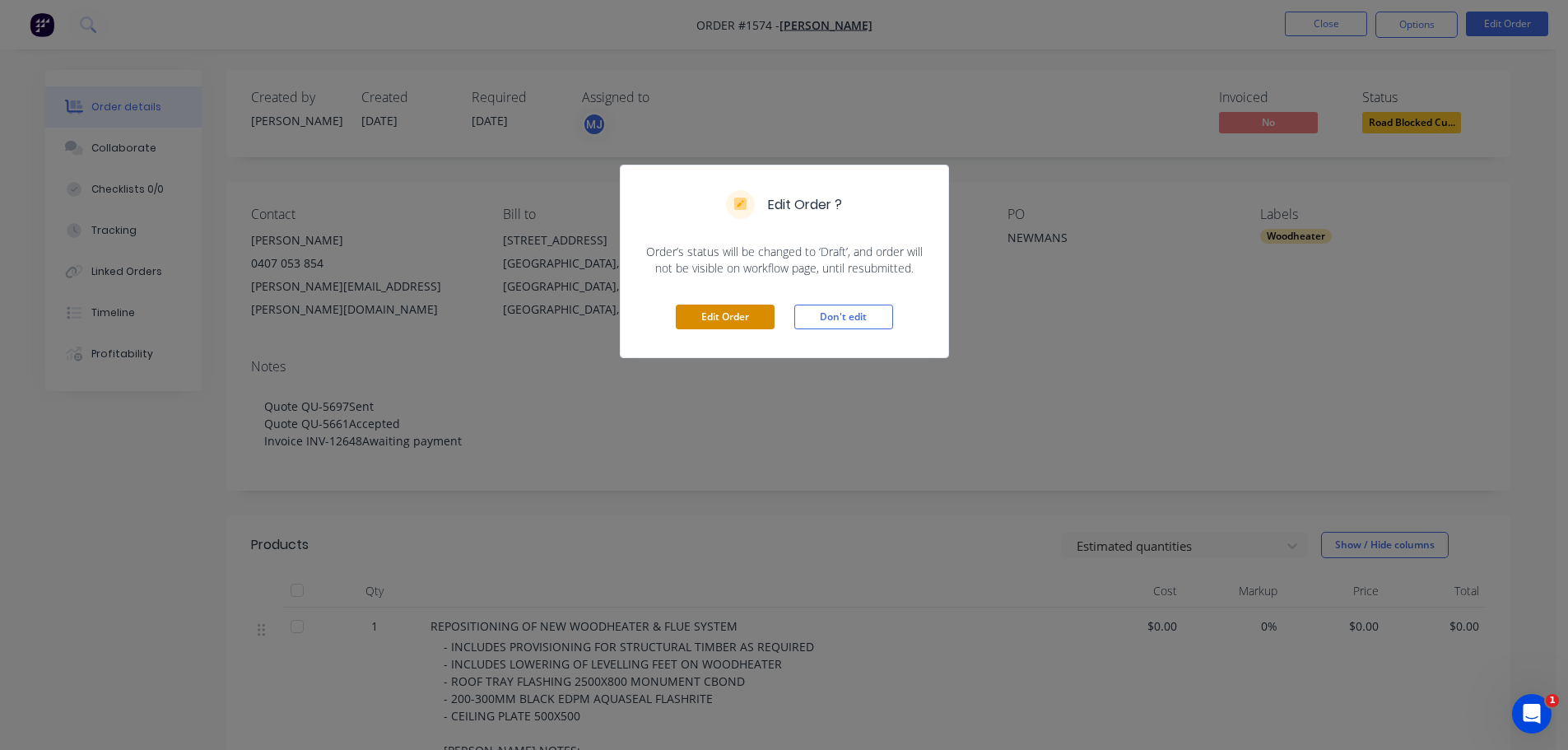
click at [754, 323] on button "Edit Order" at bounding box center [725, 317] width 98 height 25
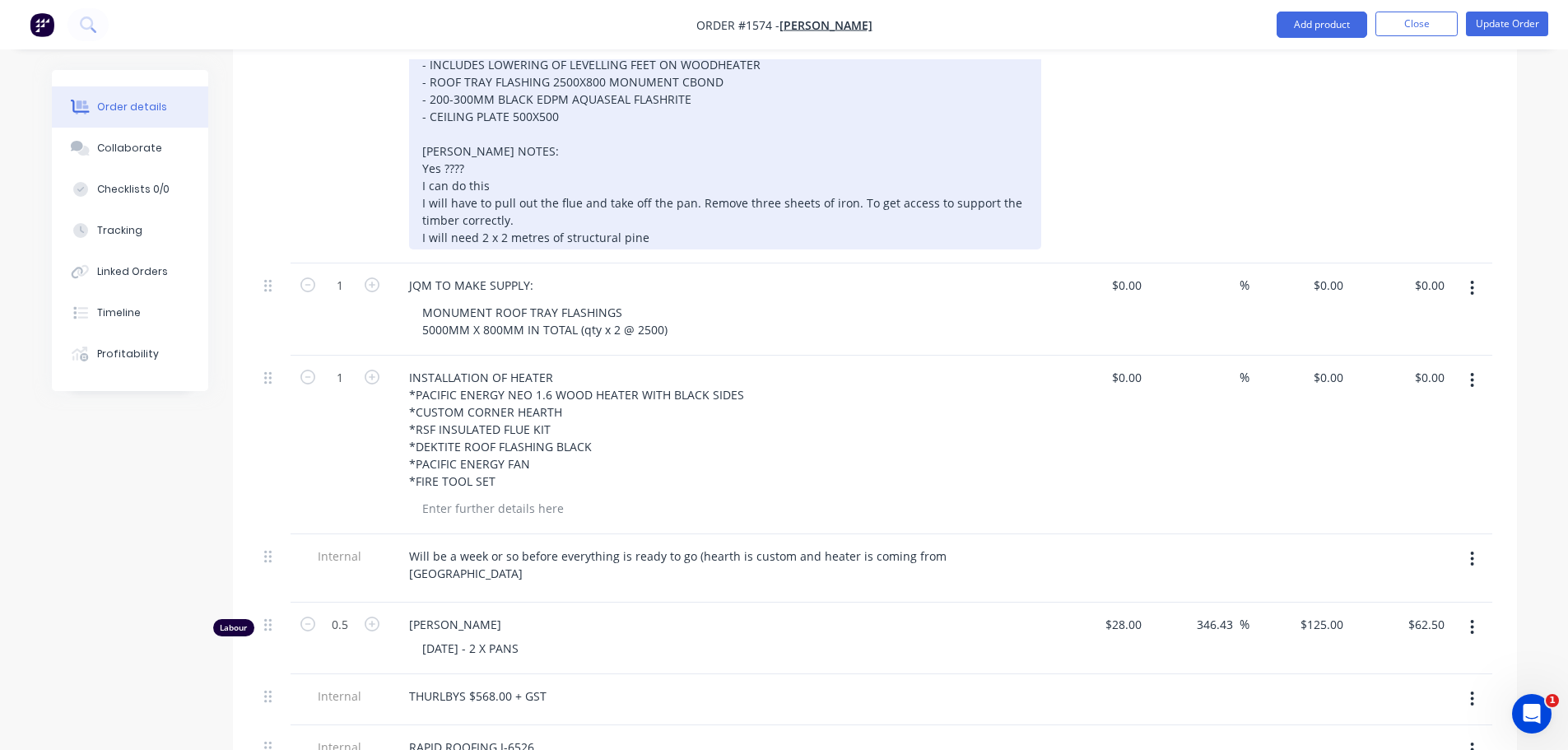
scroll to position [741, 0]
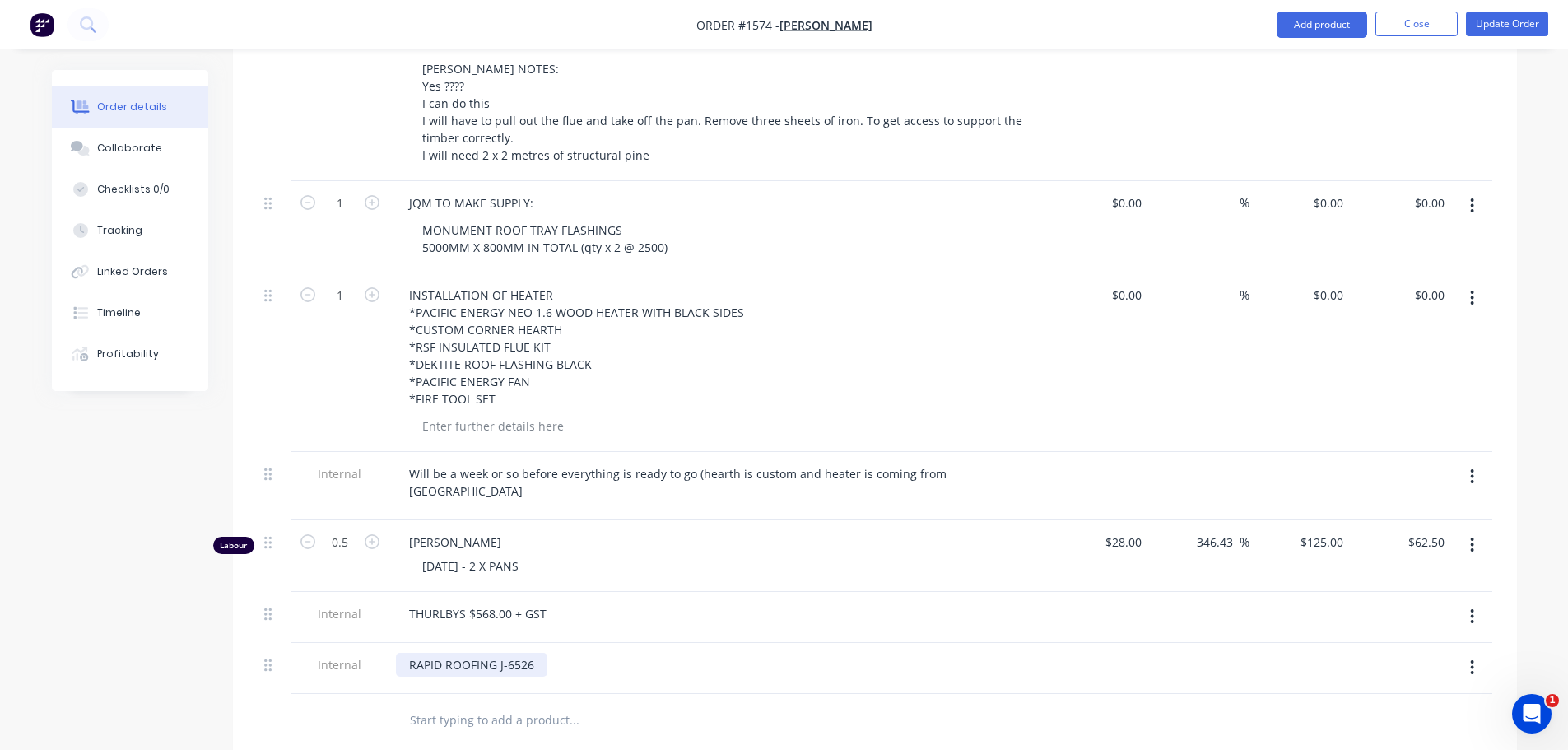
click at [537, 653] on div "RAPID ROOFING J-6526" at bounding box center [471, 665] width 151 height 24
click at [1528, 17] on button "Update Order" at bounding box center [1507, 23] width 82 height 25
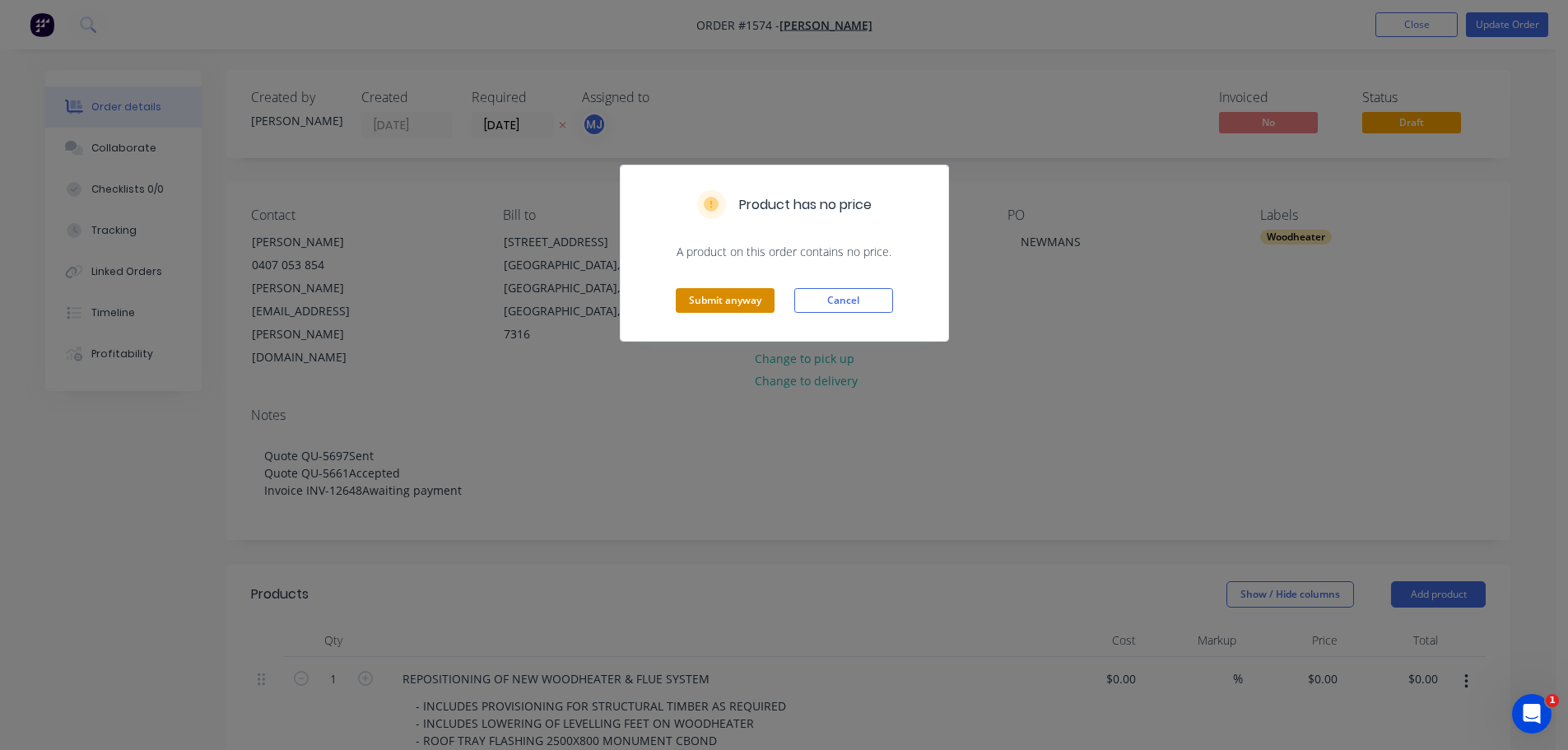
click at [735, 304] on button "Submit anyway" at bounding box center [725, 301] width 98 height 25
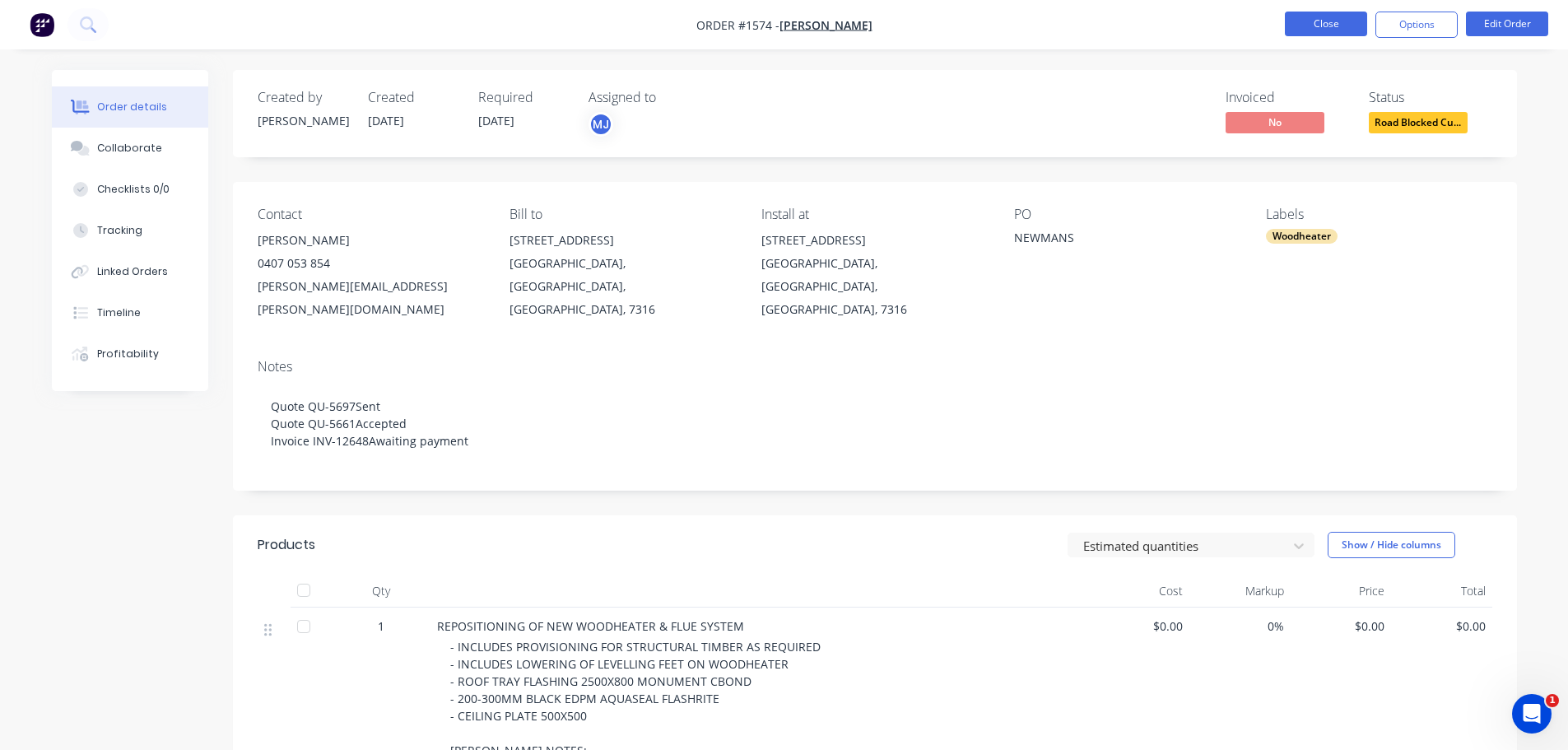
click at [1319, 19] on button "Close" at bounding box center [1325, 23] width 82 height 25
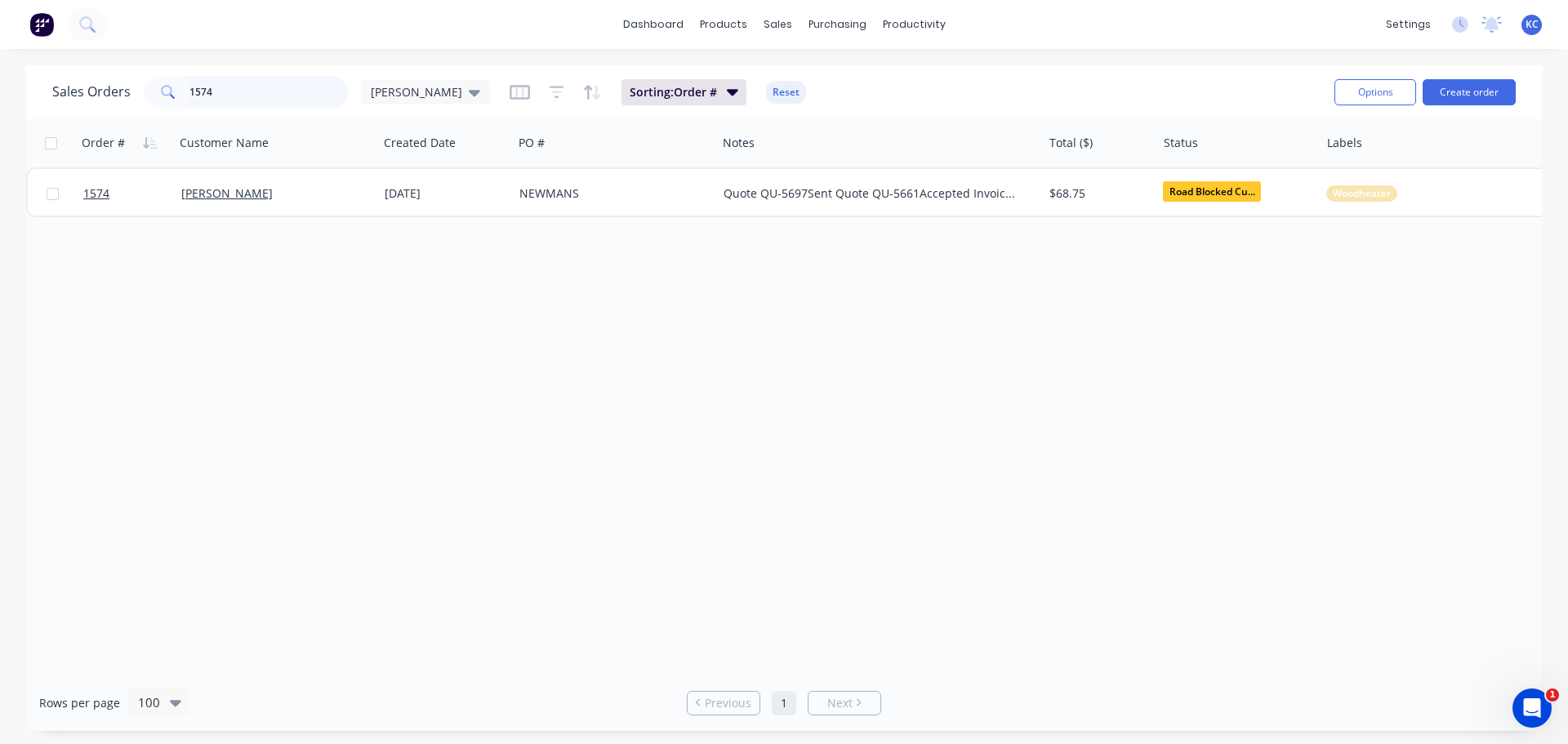
drag, startPoint x: 245, startPoint y: 100, endPoint x: 0, endPoint y: 98, distance: 245.0
click at [39, 80] on div "Sales Orders 1574 [PERSON_NAME]: Order # Reset Options Create order" at bounding box center [783, 92] width 1516 height 53
type input "1521"
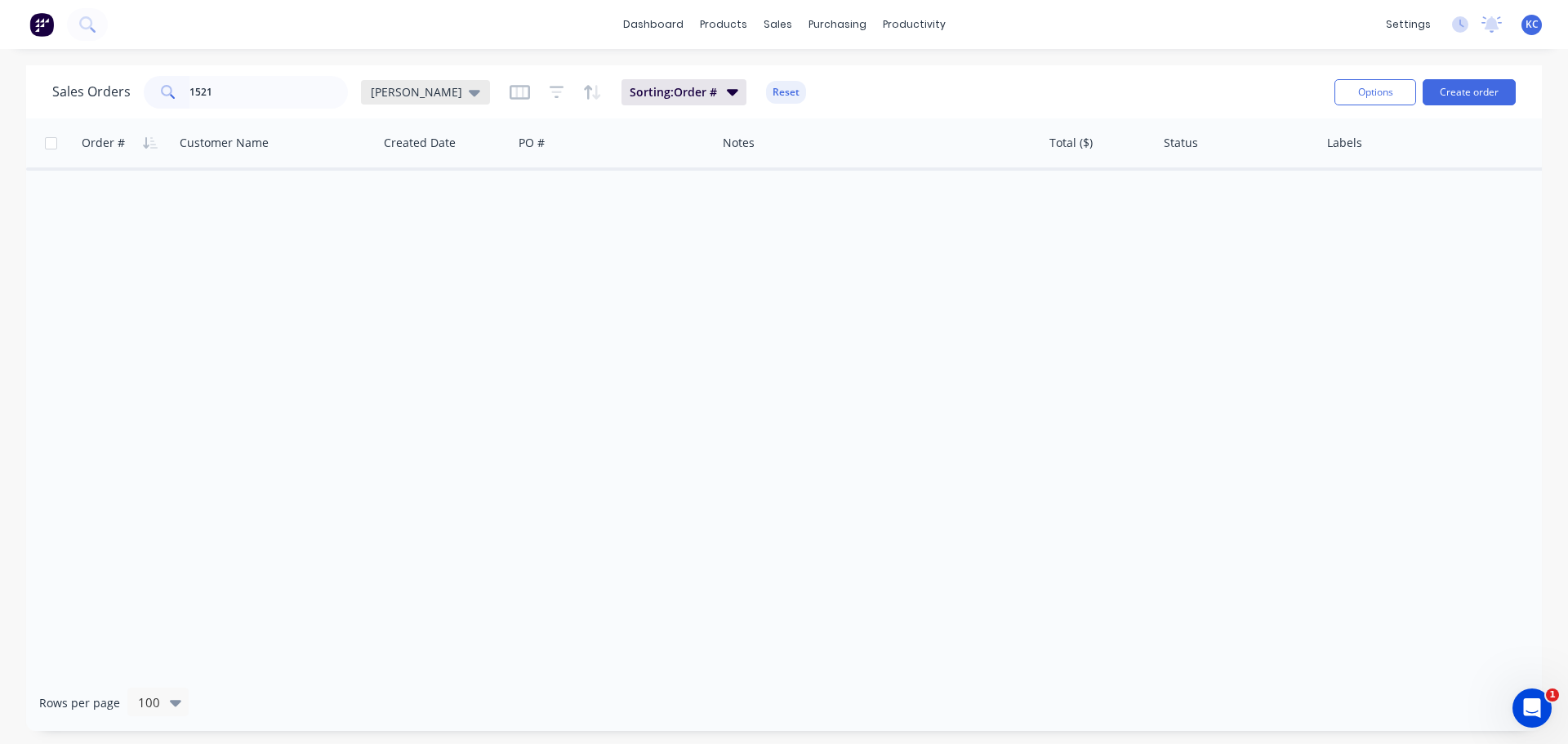
click at [411, 95] on div "[PERSON_NAME]" at bounding box center [426, 92] width 110 height 15
click at [403, 301] on button "Archived" at bounding box center [458, 297] width 186 height 19
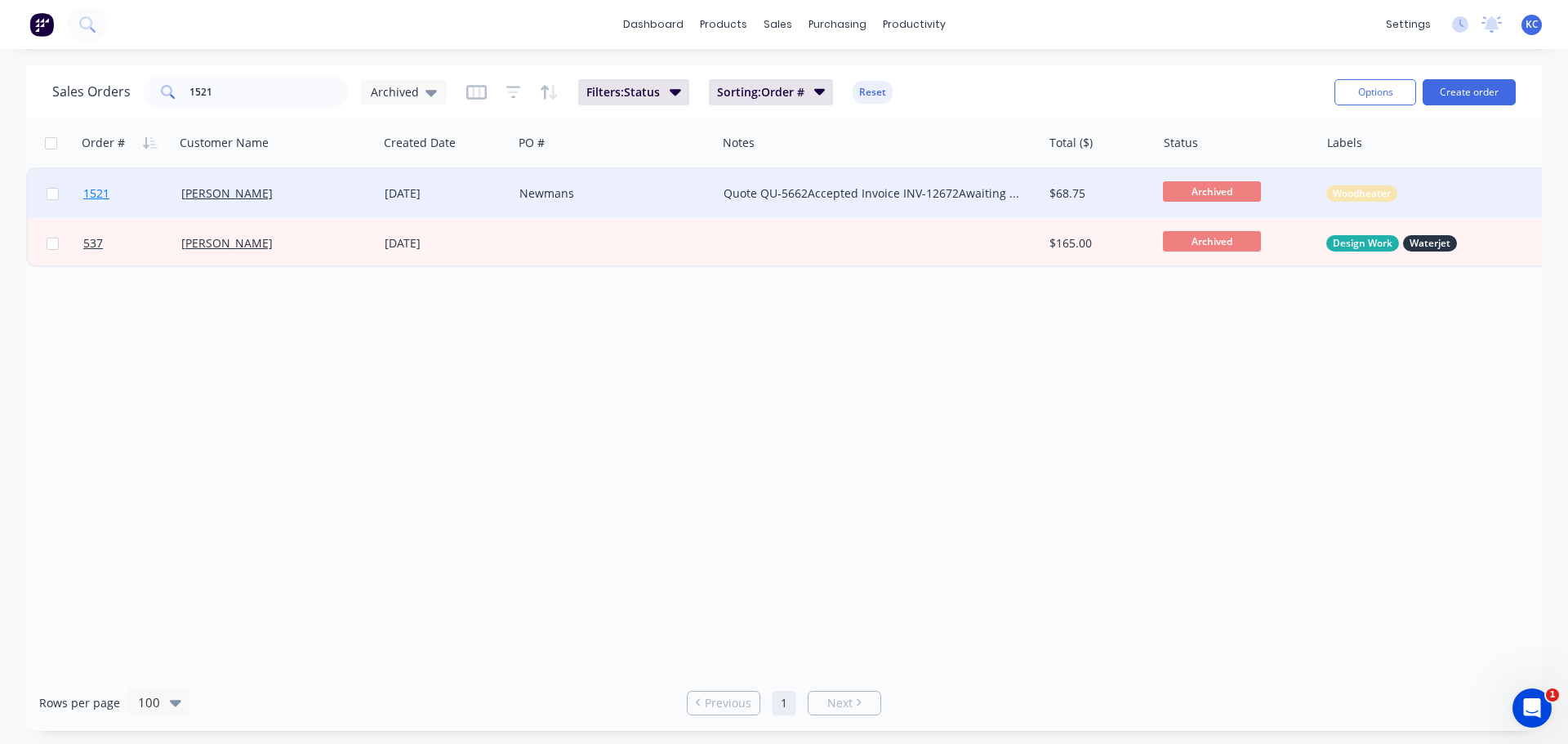
click at [105, 195] on span "1521" at bounding box center [96, 193] width 26 height 16
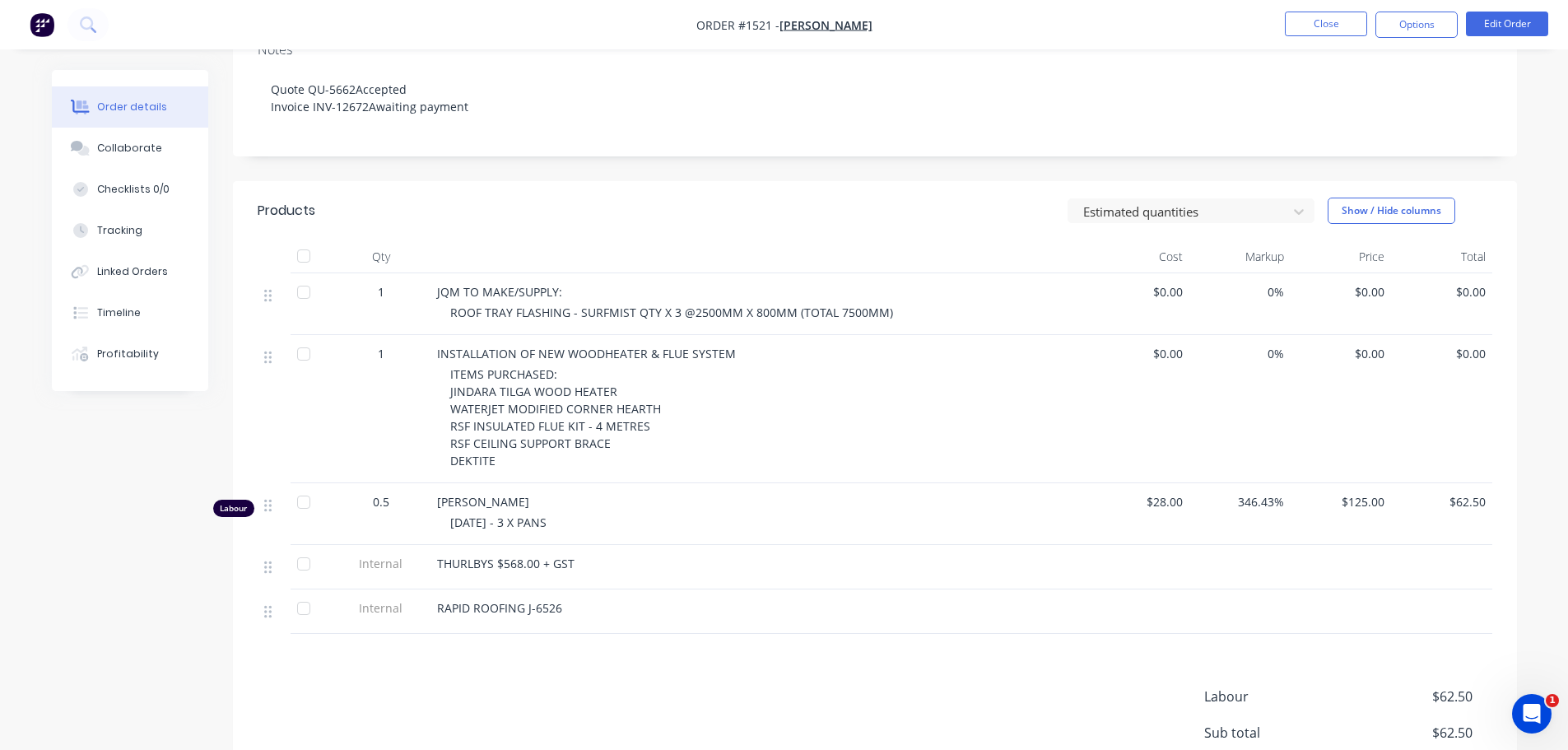
scroll to position [329, 0]
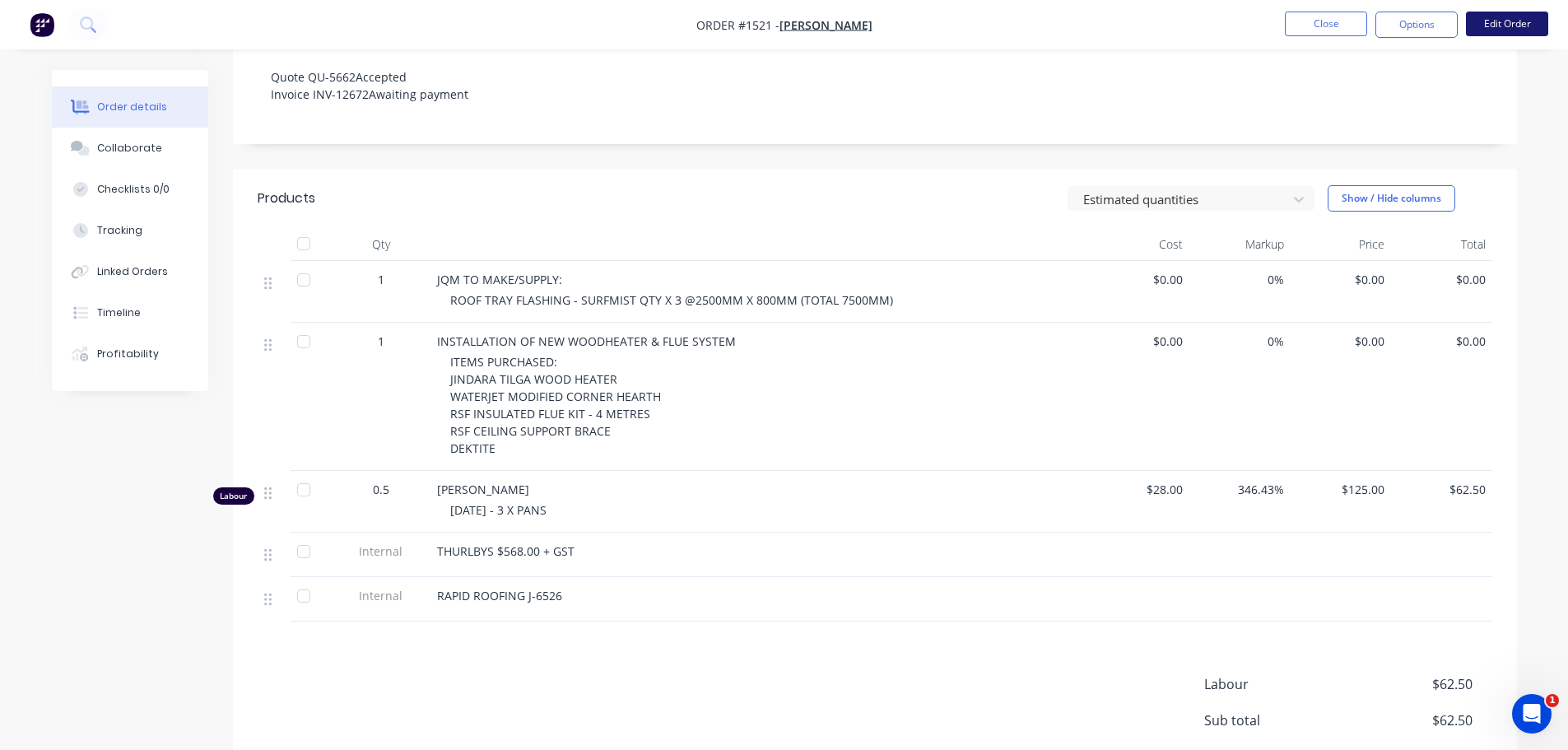
click at [1512, 20] on button "Edit Order" at bounding box center [1507, 23] width 82 height 25
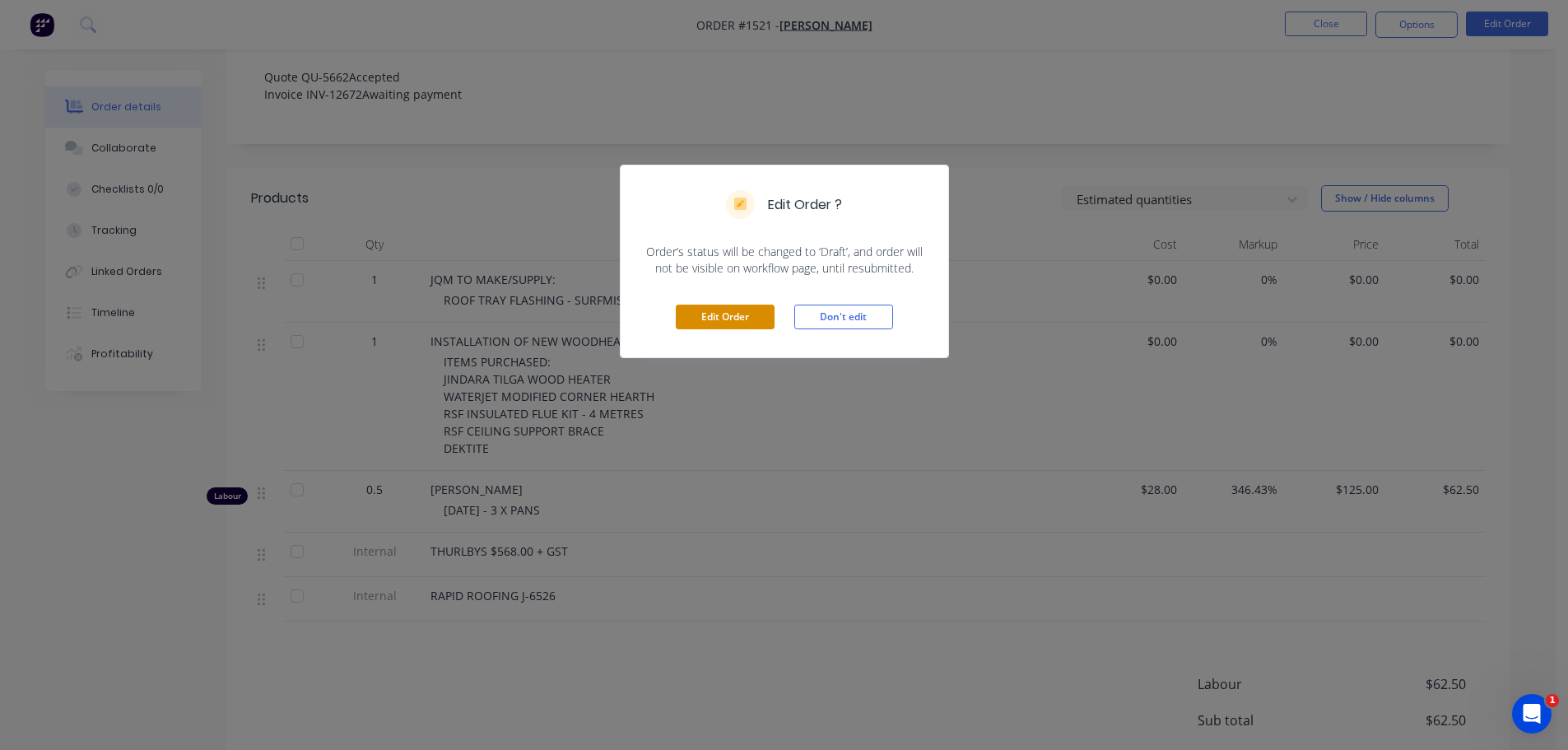
click at [733, 315] on button "Edit Order" at bounding box center [725, 317] width 98 height 25
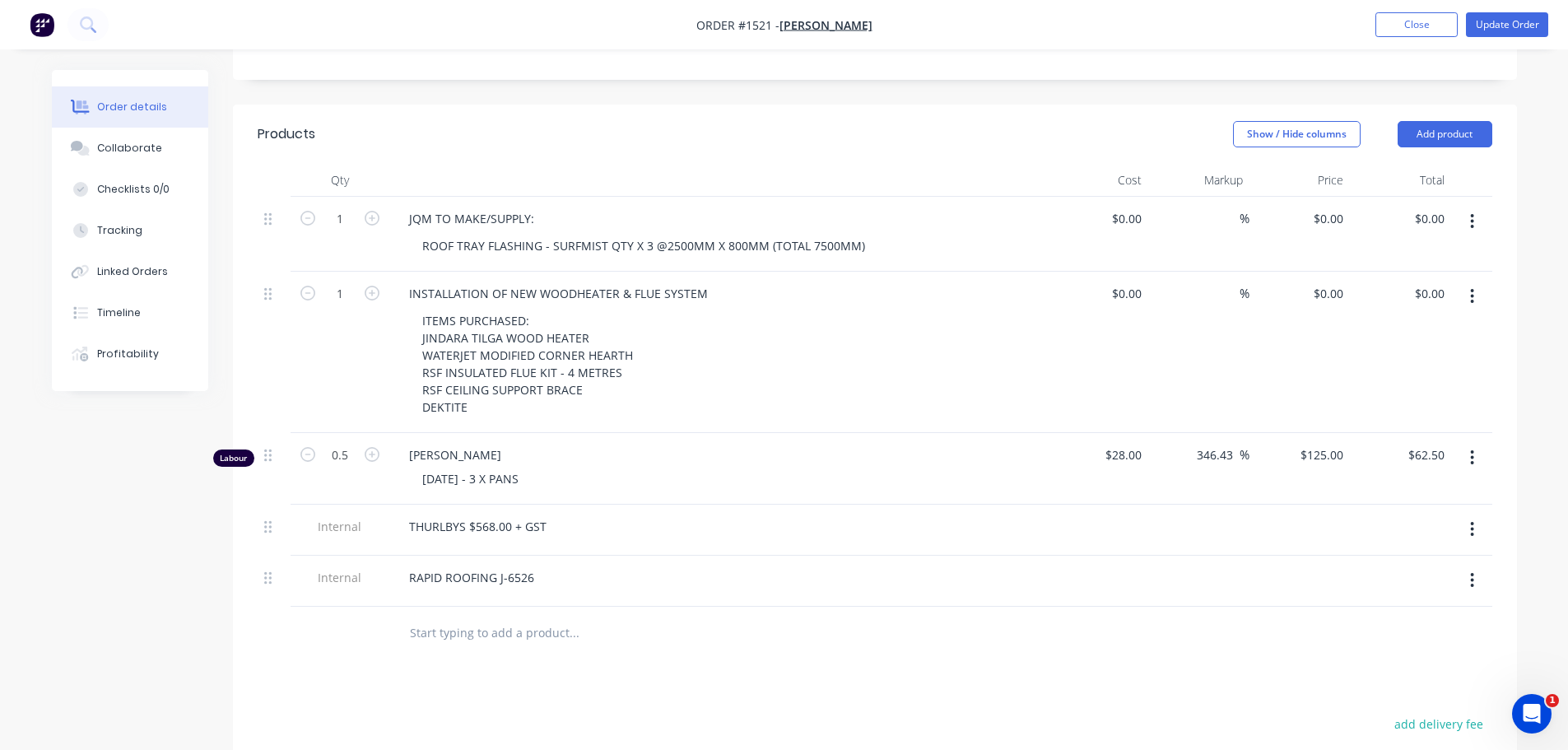
scroll to position [576, 0]
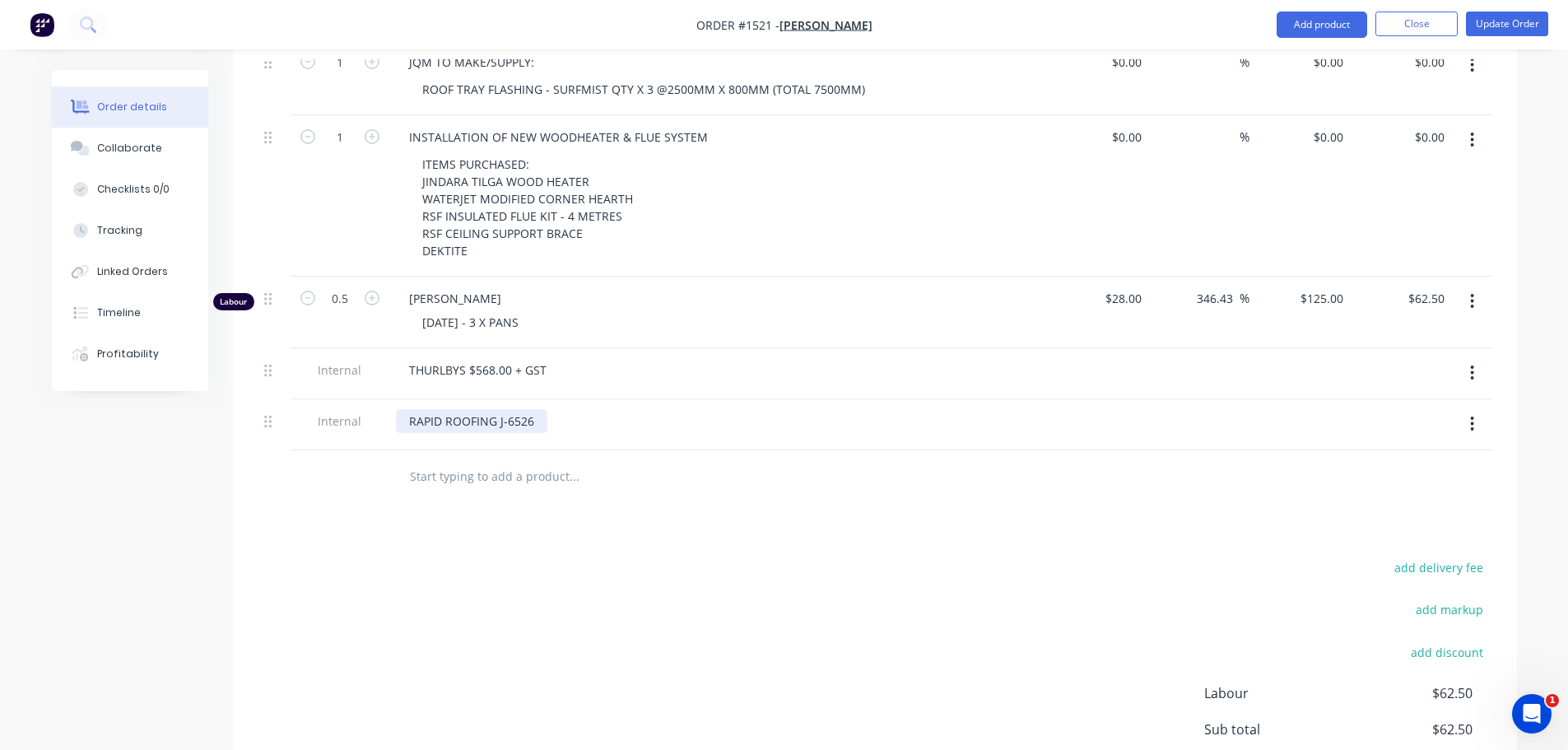
click at [538, 410] on div "RAPID ROOFING J-6526" at bounding box center [471, 422] width 151 height 24
click at [988, 469] on div "Products Show / Hide columns Add product Qty Cost Markup Price Total 1 JQM TO M…" at bounding box center [875, 423] width 1284 height 951
click at [1523, 31] on button "Update Order" at bounding box center [1507, 23] width 82 height 25
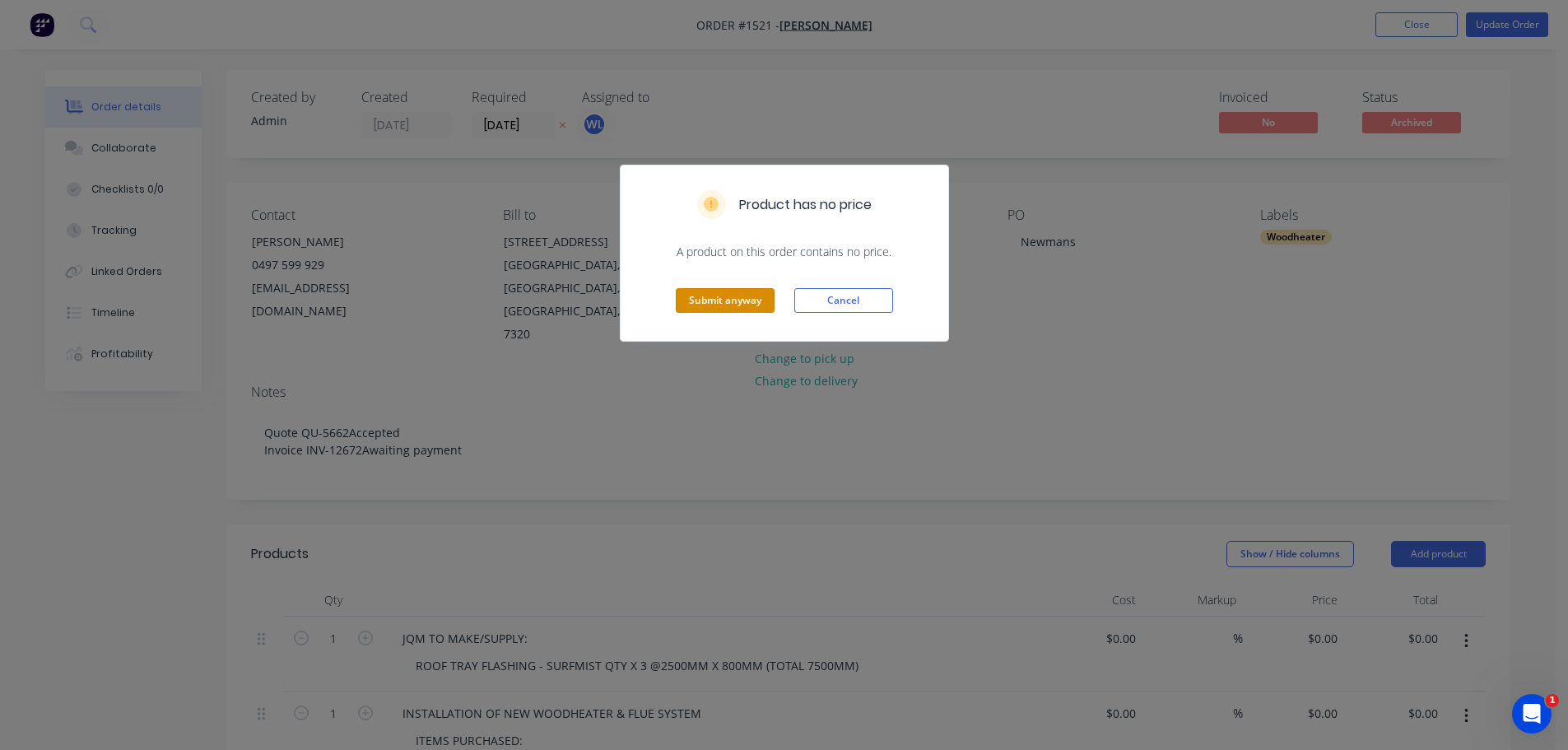
click at [728, 306] on button "Submit anyway" at bounding box center [725, 301] width 98 height 25
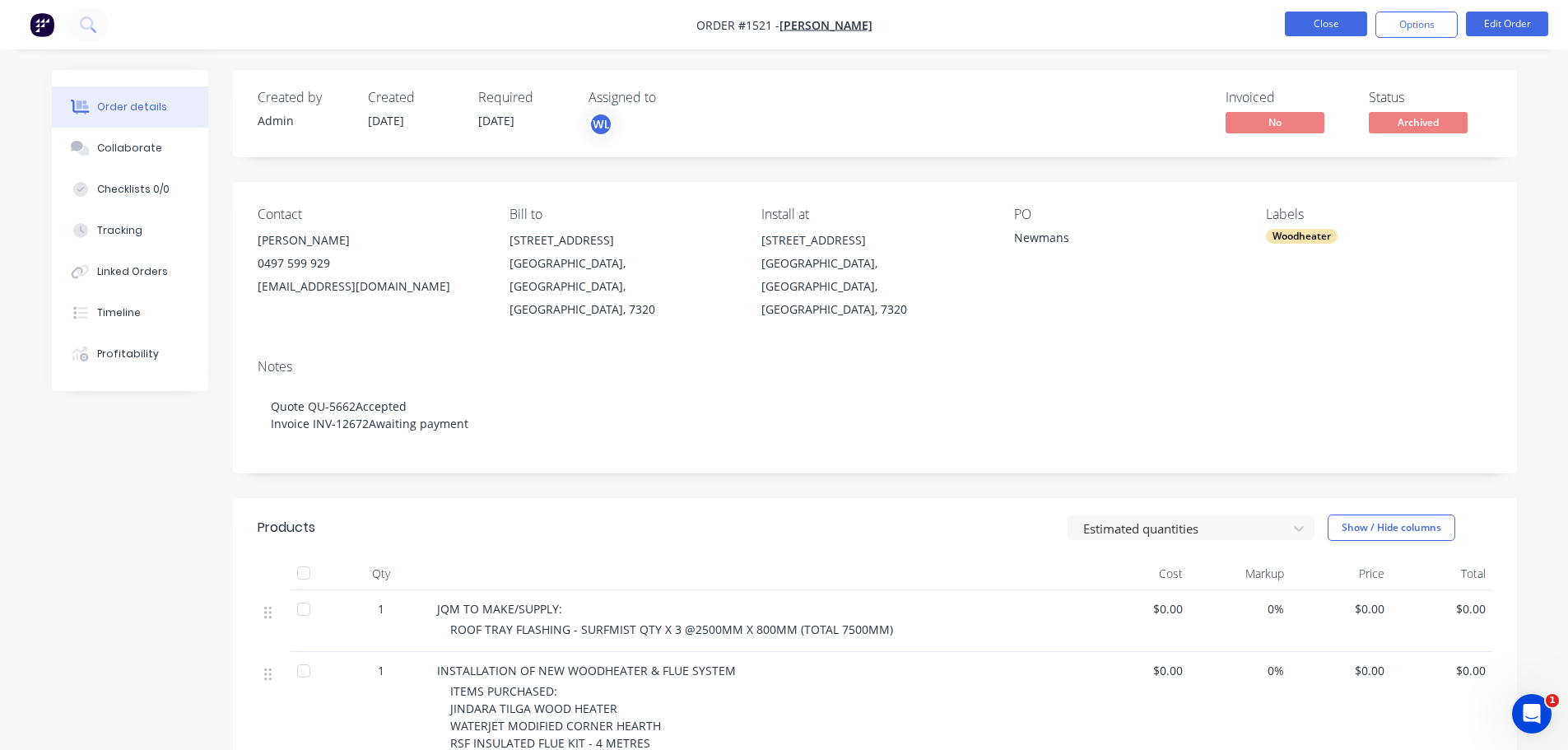
click at [1334, 25] on button "Close" at bounding box center [1325, 23] width 82 height 25
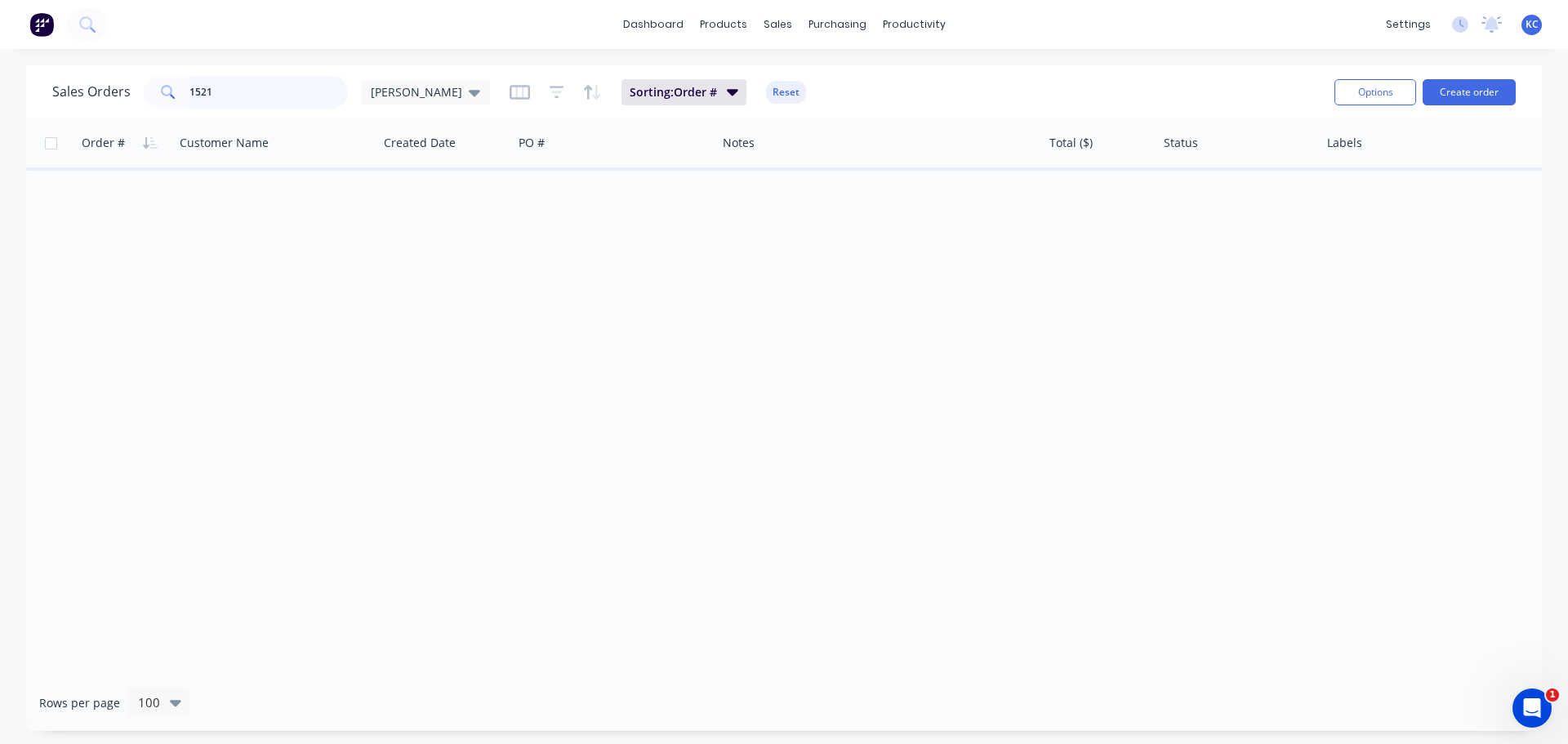
click at [0, 85] on div "Sales Orders 1521 [PERSON_NAME] Sorting: Order # Reset Options Create order Ord…" at bounding box center [784, 398] width 1568 height 666
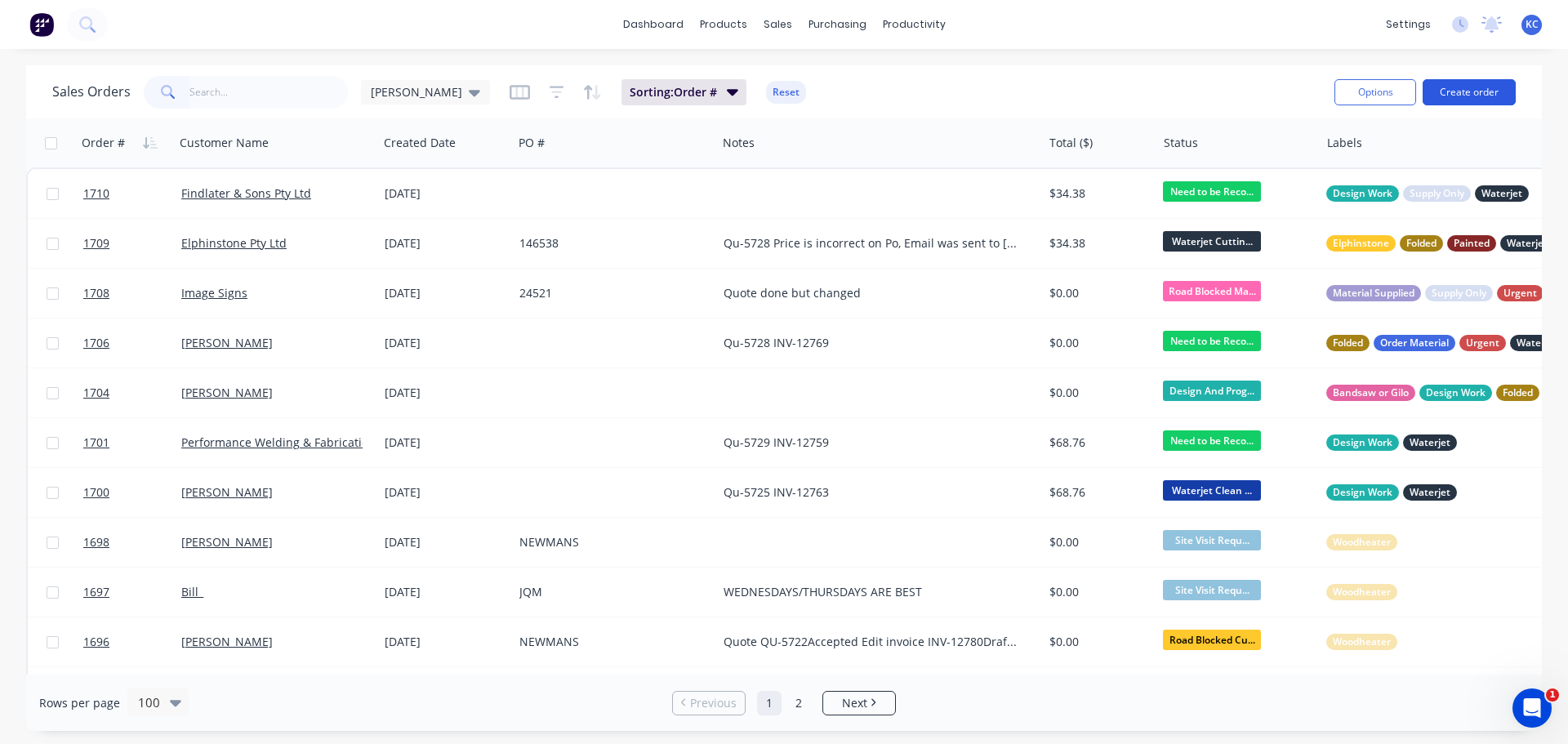
click at [1469, 90] on button "Create order" at bounding box center [1469, 92] width 93 height 26
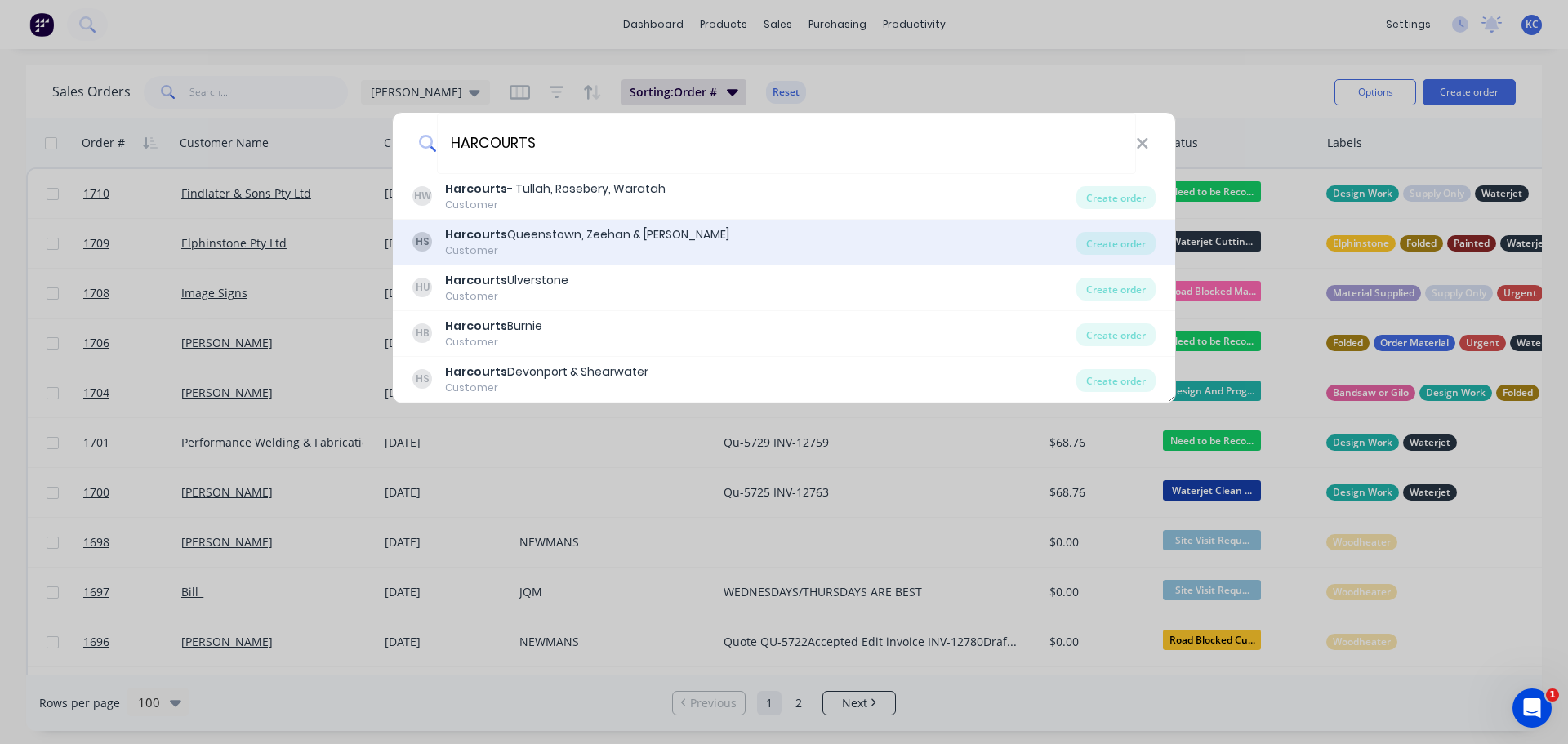
type input "HARCOURTS"
click at [482, 245] on div "Customer" at bounding box center [587, 250] width 284 height 15
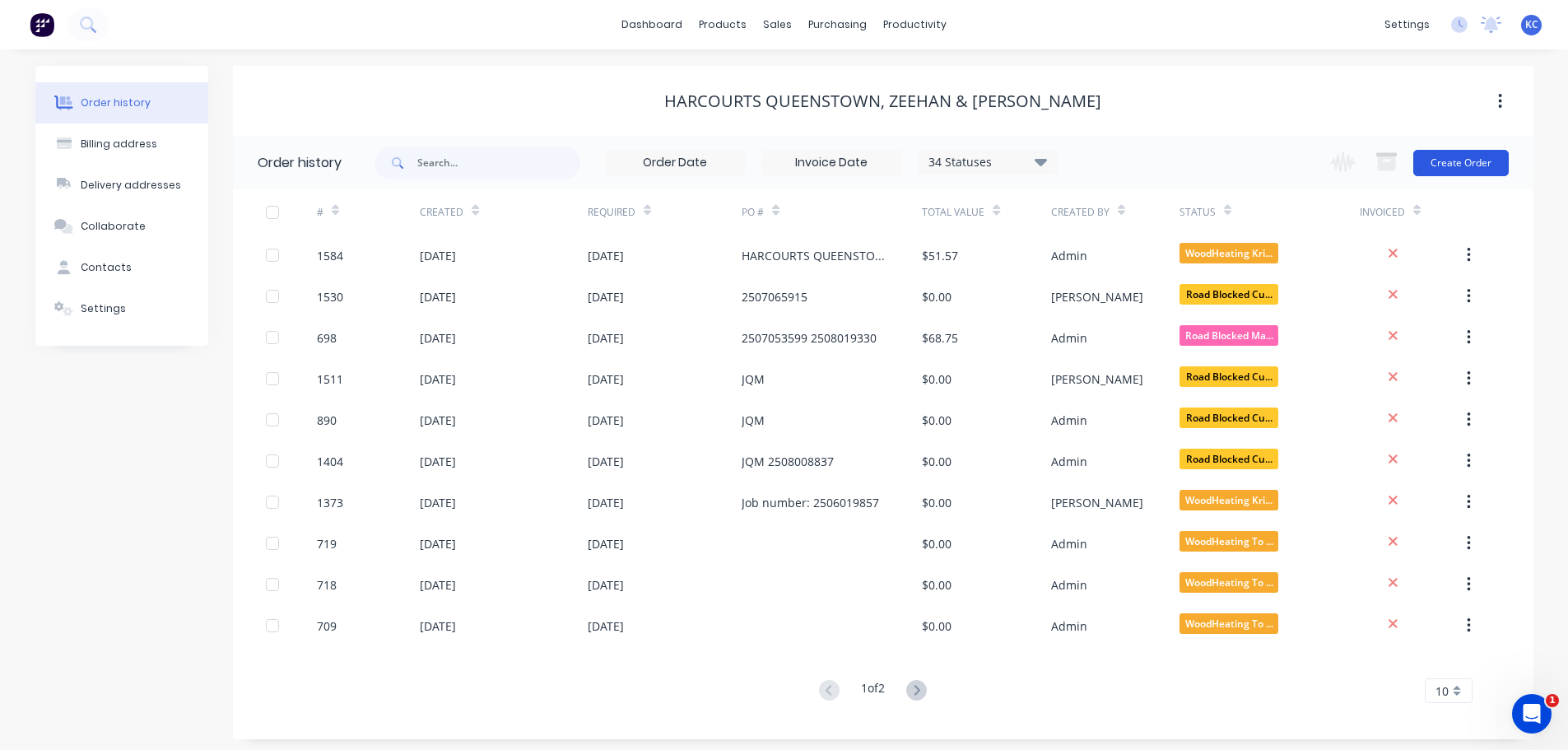
click at [1488, 167] on button "Create Order" at bounding box center [1461, 162] width 96 height 26
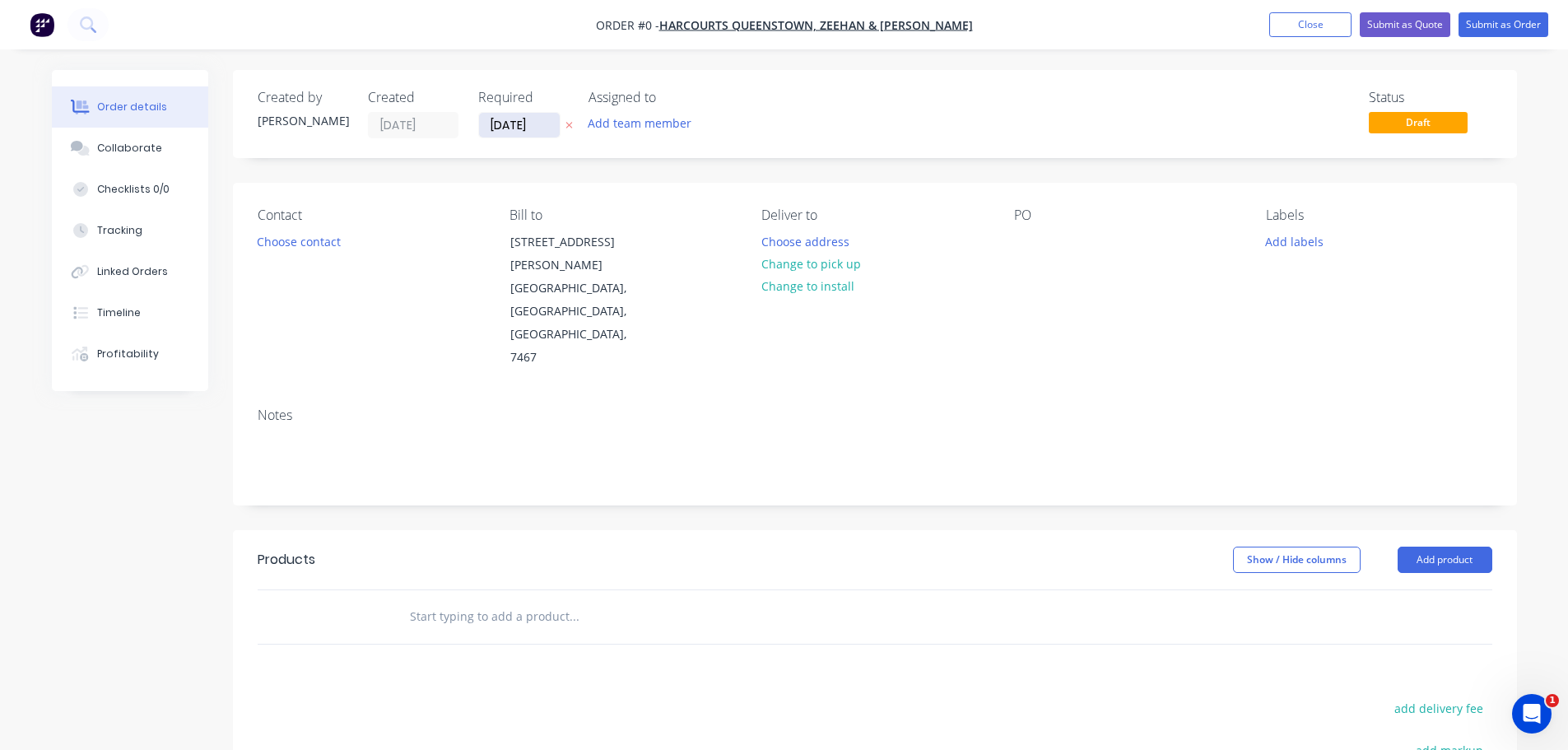
click at [543, 129] on input "[DATE]" at bounding box center [519, 125] width 80 height 25
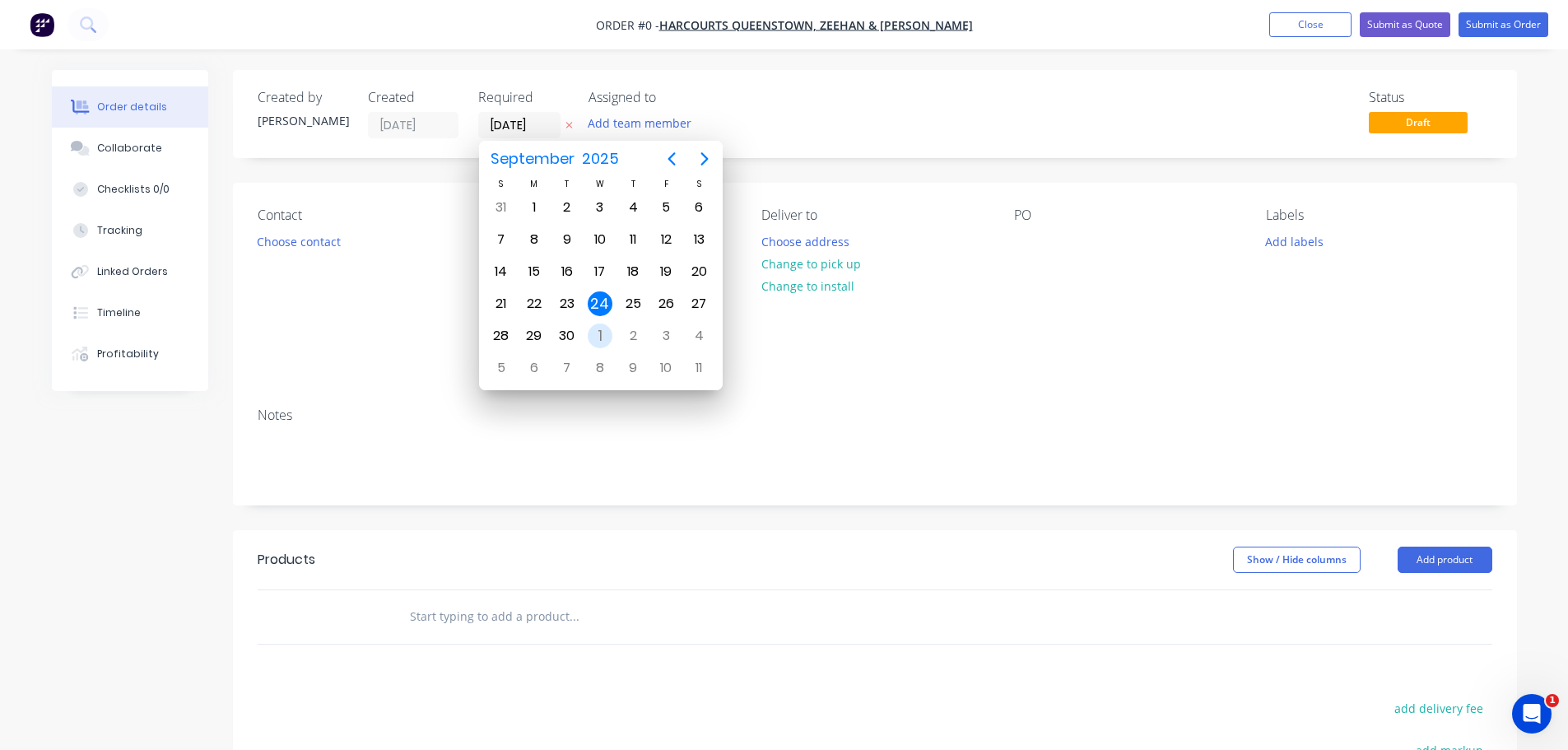
click at [588, 341] on div "1" at bounding box center [600, 335] width 25 height 25
type input "[DATE]"
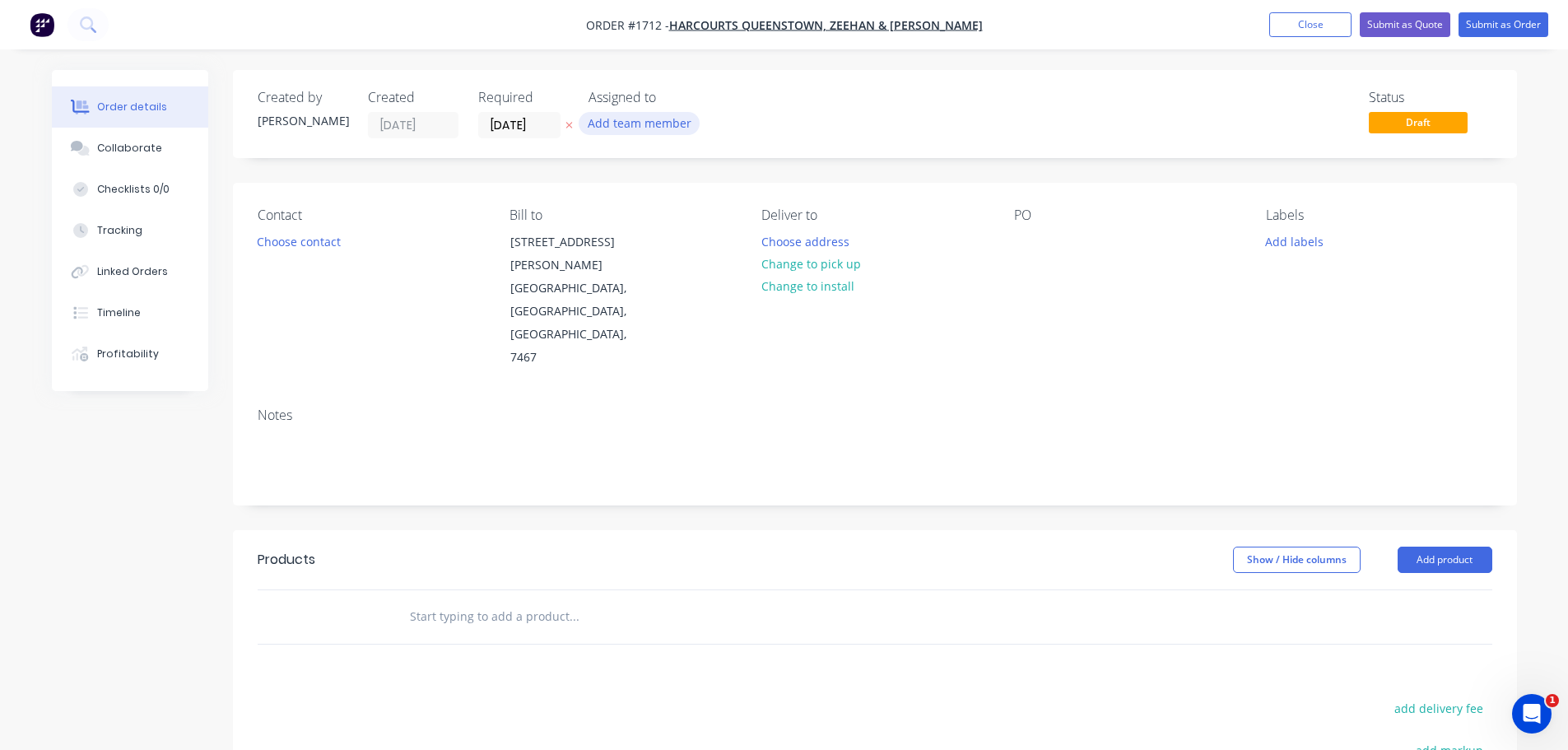
click at [608, 123] on button "Add team member" at bounding box center [639, 124] width 121 height 22
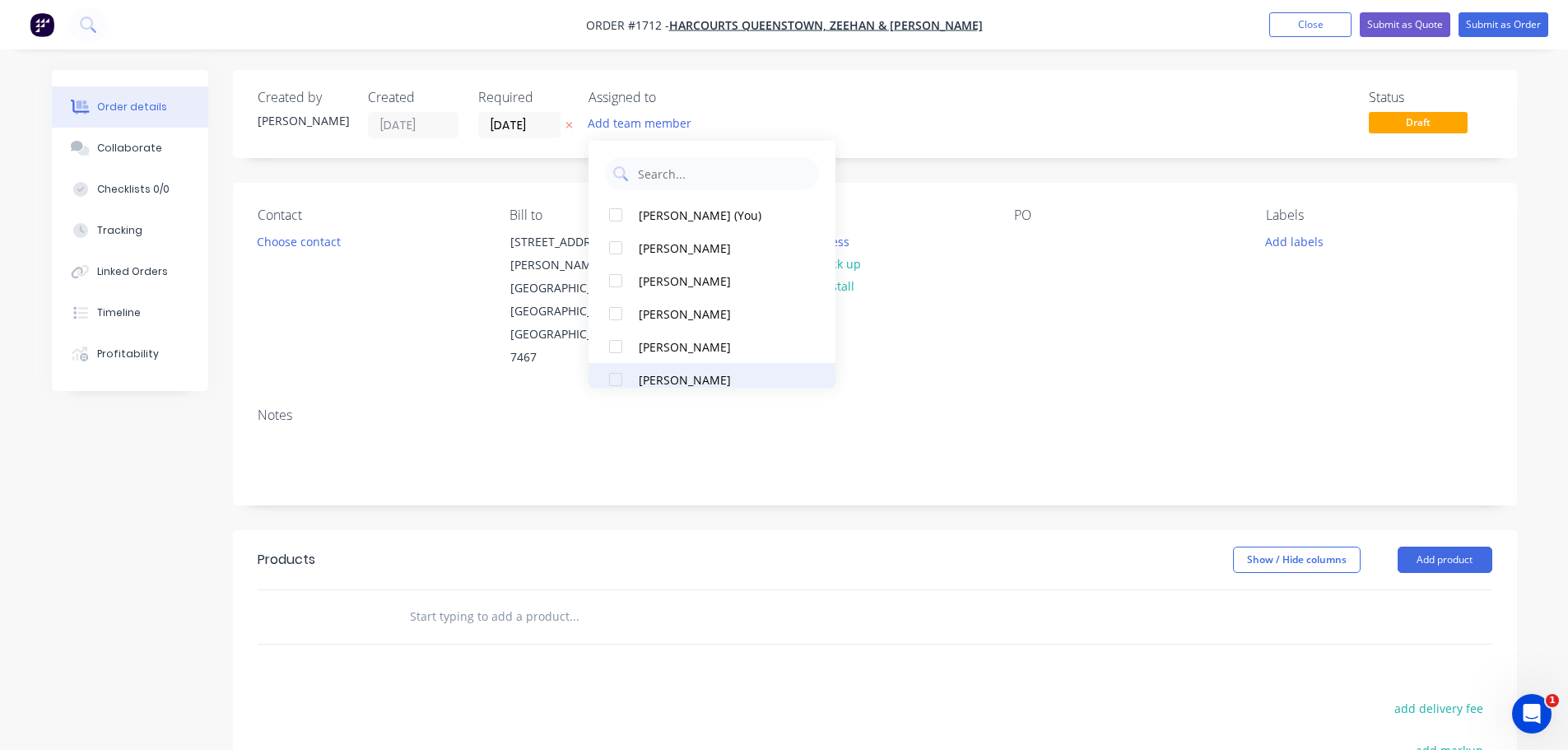
click at [614, 375] on div at bounding box center [616, 379] width 33 height 33
click at [300, 235] on button "Choose contact" at bounding box center [298, 241] width 101 height 22
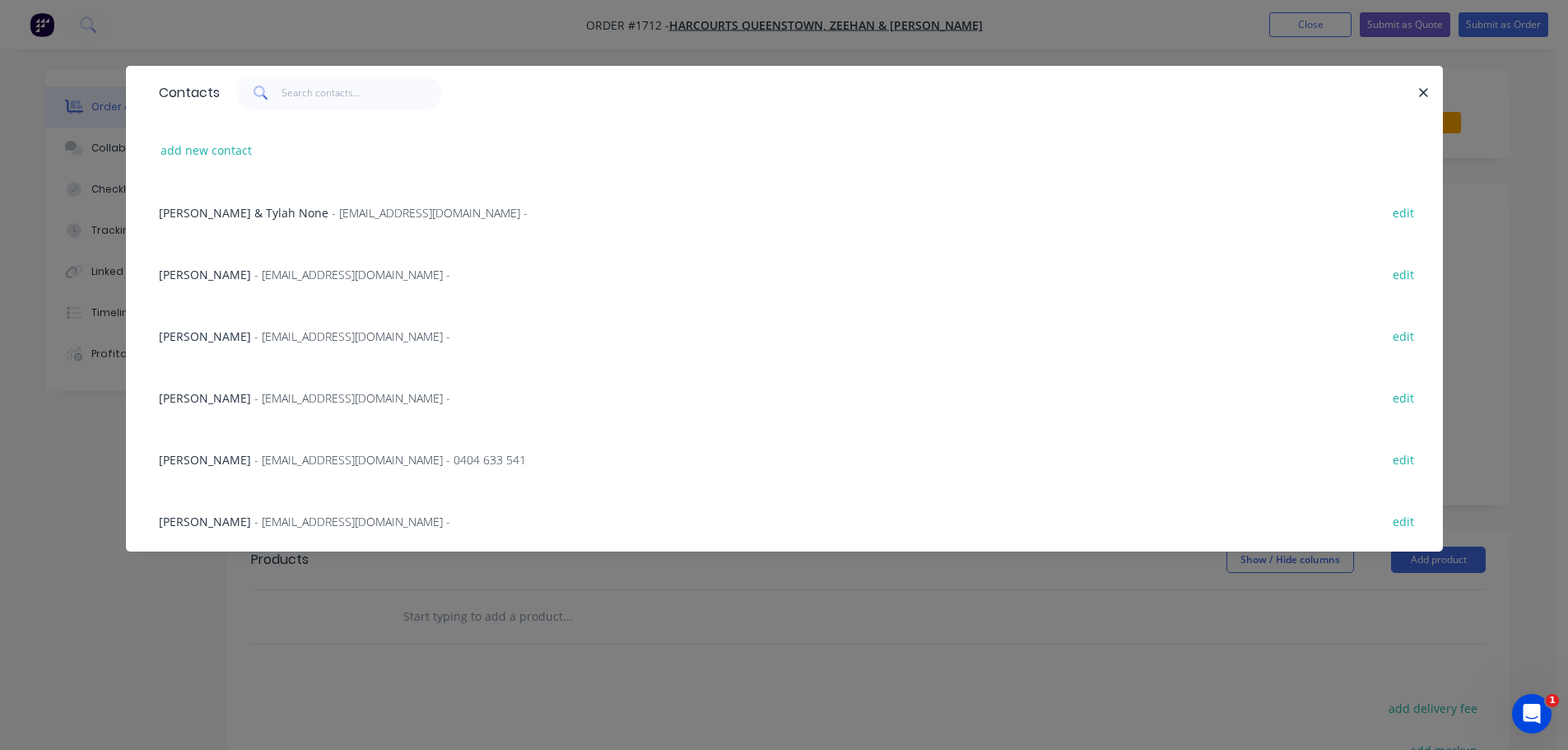
click at [334, 517] on span "- [EMAIL_ADDRESS][DOMAIN_NAME] -" at bounding box center [352, 522] width 196 height 16
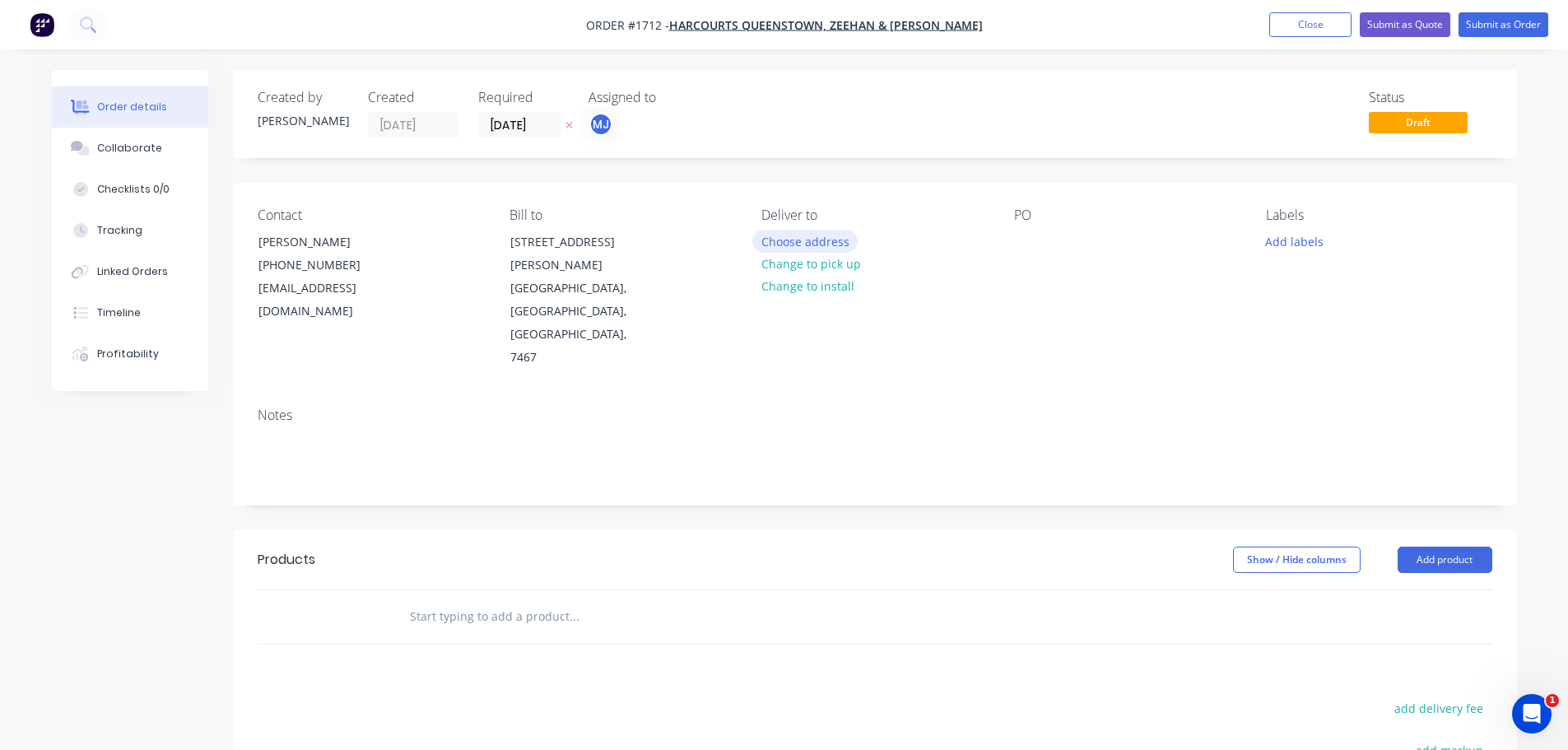
click at [792, 242] on button "Choose address" at bounding box center [805, 241] width 105 height 22
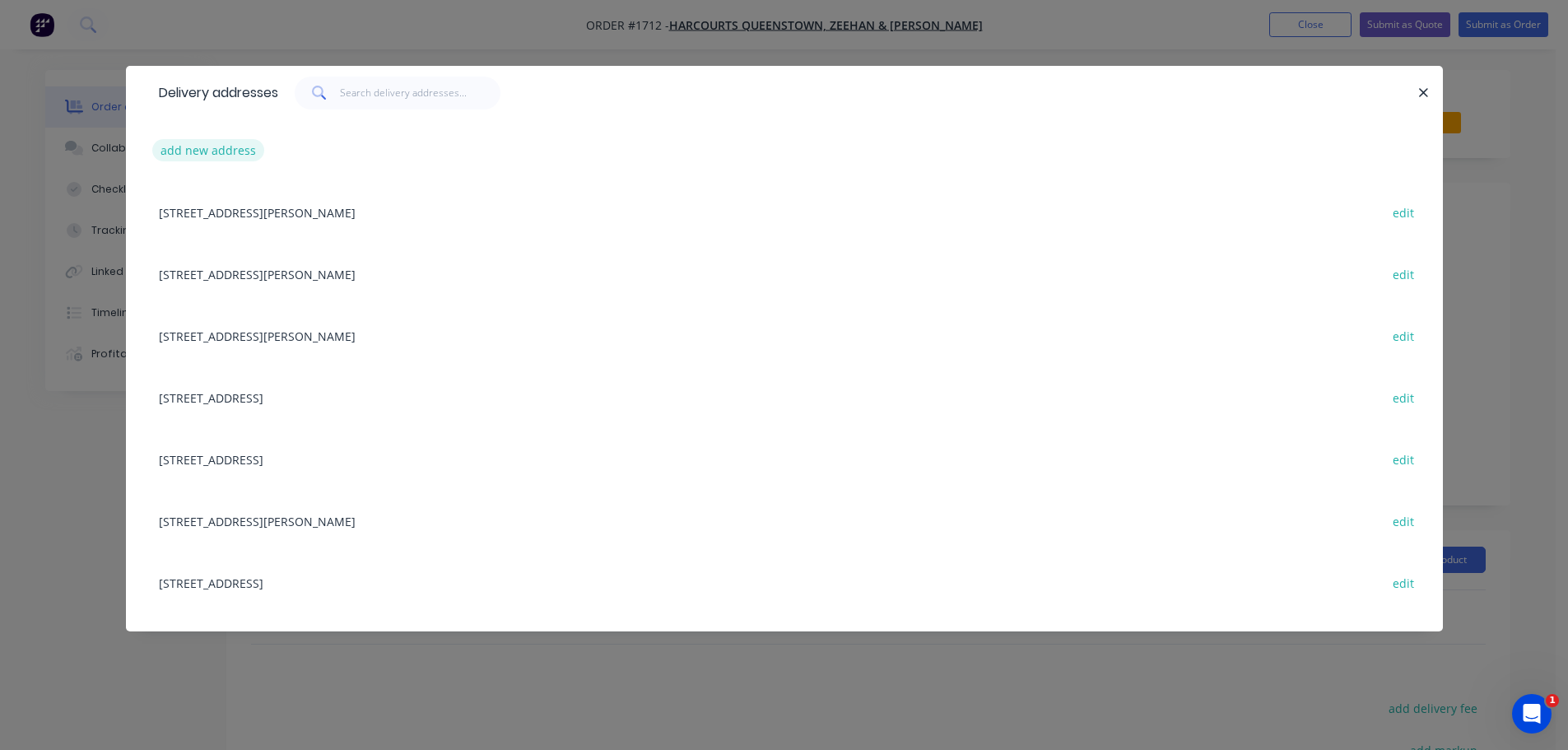
click at [220, 149] on button "add new address" at bounding box center [208, 150] width 113 height 22
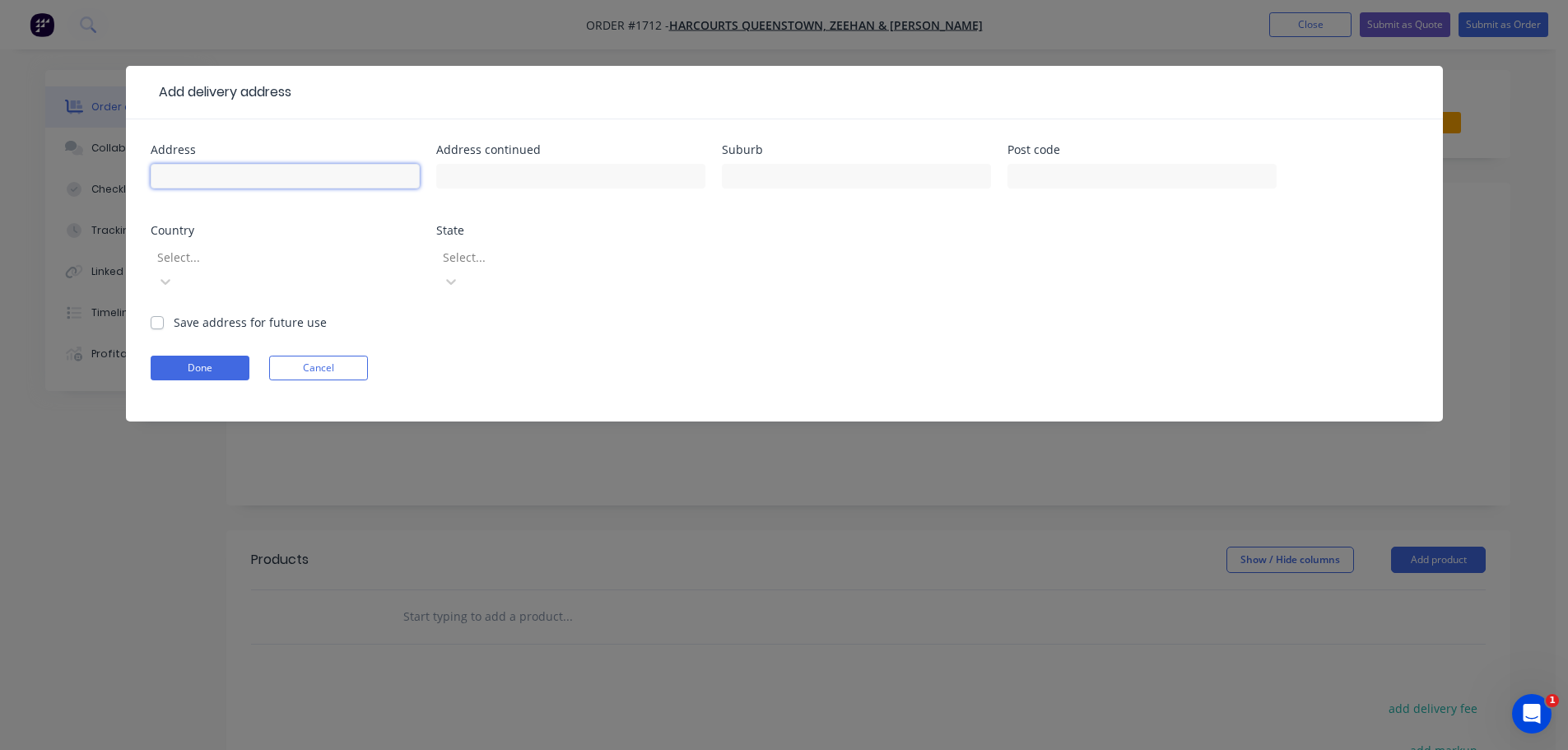
click at [227, 182] on input "text" at bounding box center [285, 176] width 270 height 25
type input "[STREET_ADDRESS]"
type input "Zeehan"
type input "7469"
type input "a"
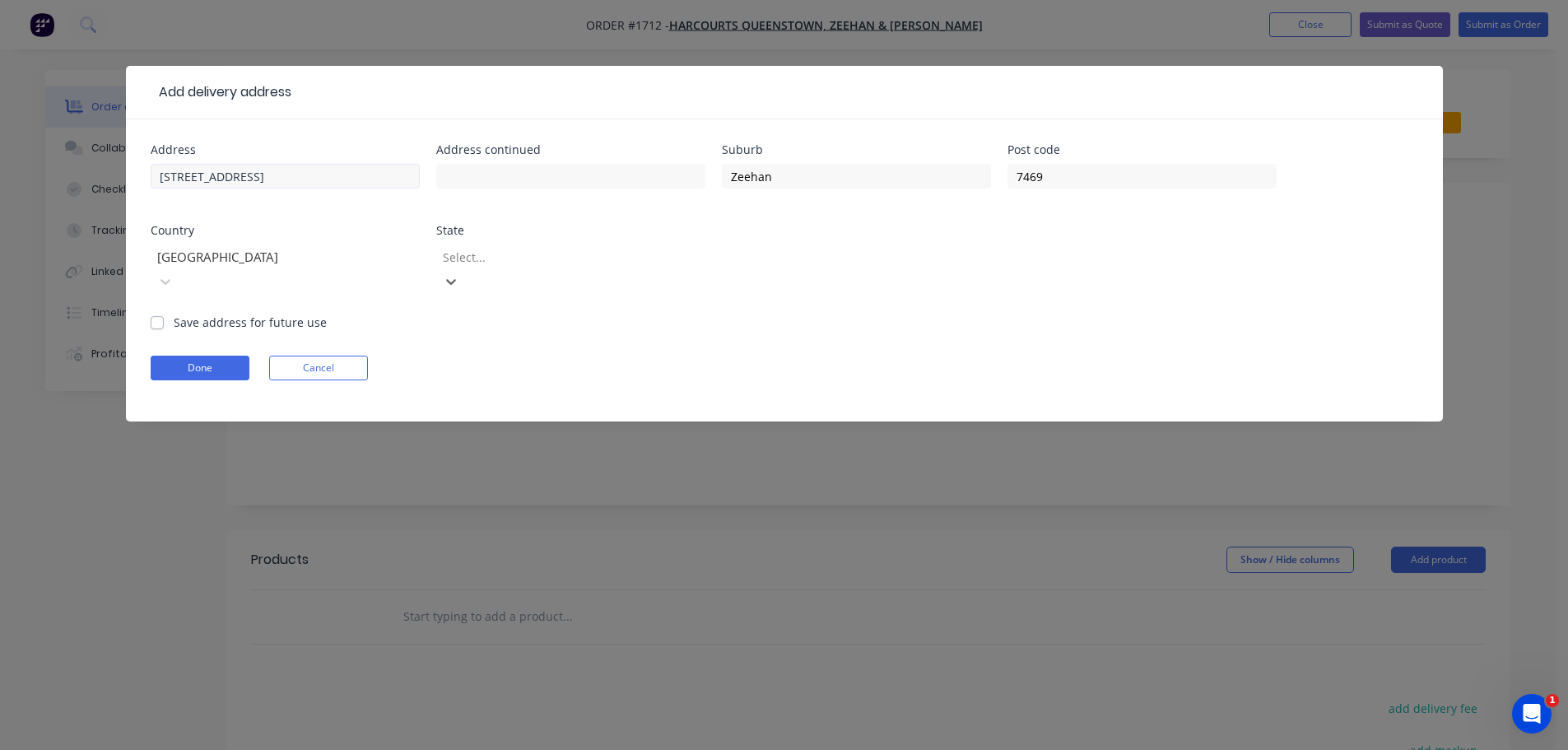
type input "t"
click at [174, 314] on label "Save address for future use" at bounding box center [250, 322] width 153 height 17
click at [162, 314] on input "Save address for future use" at bounding box center [156, 321] width 13 height 16
checkbox input "true"
click at [186, 356] on button "Done" at bounding box center [200, 368] width 98 height 25
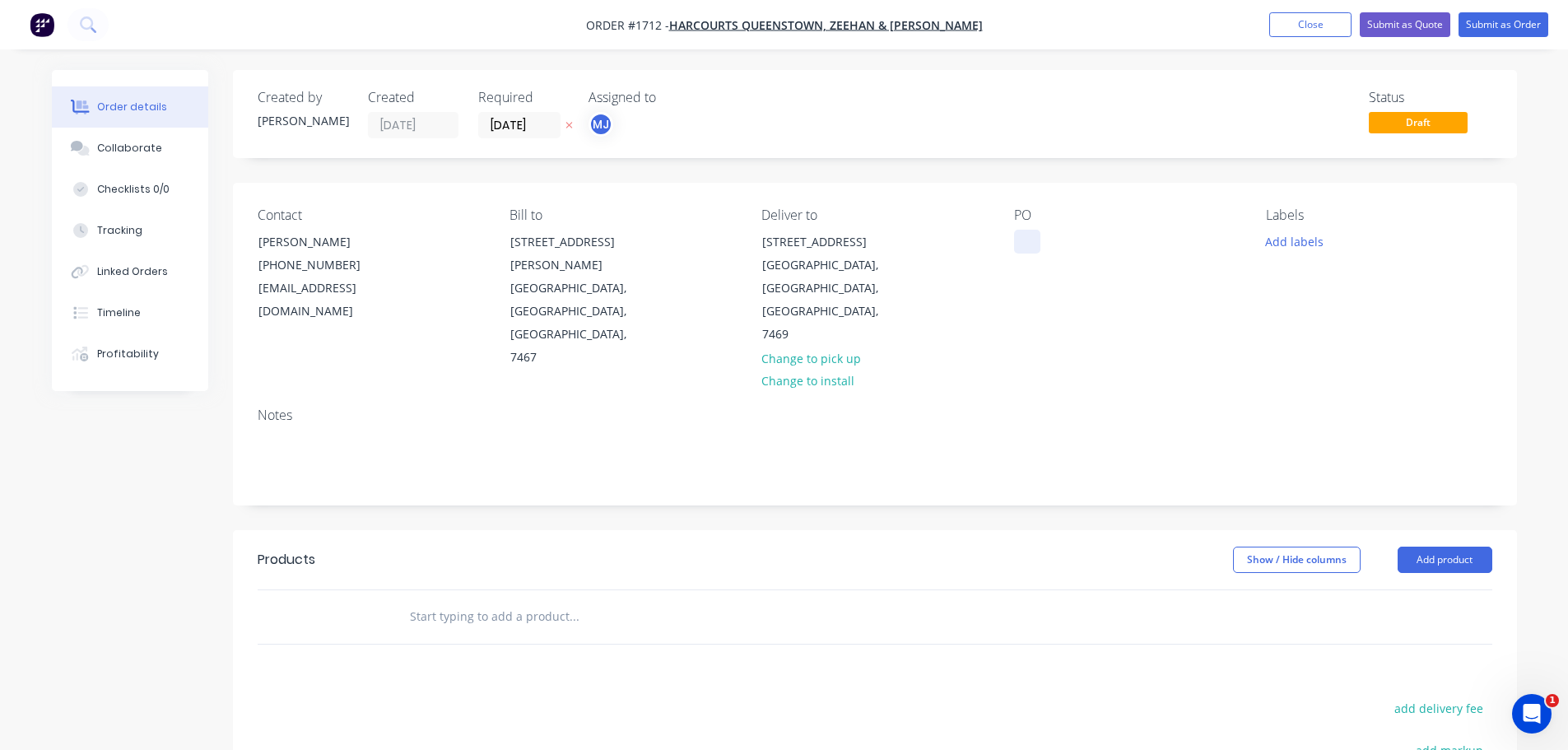
click at [1035, 238] on div at bounding box center [1027, 242] width 26 height 24
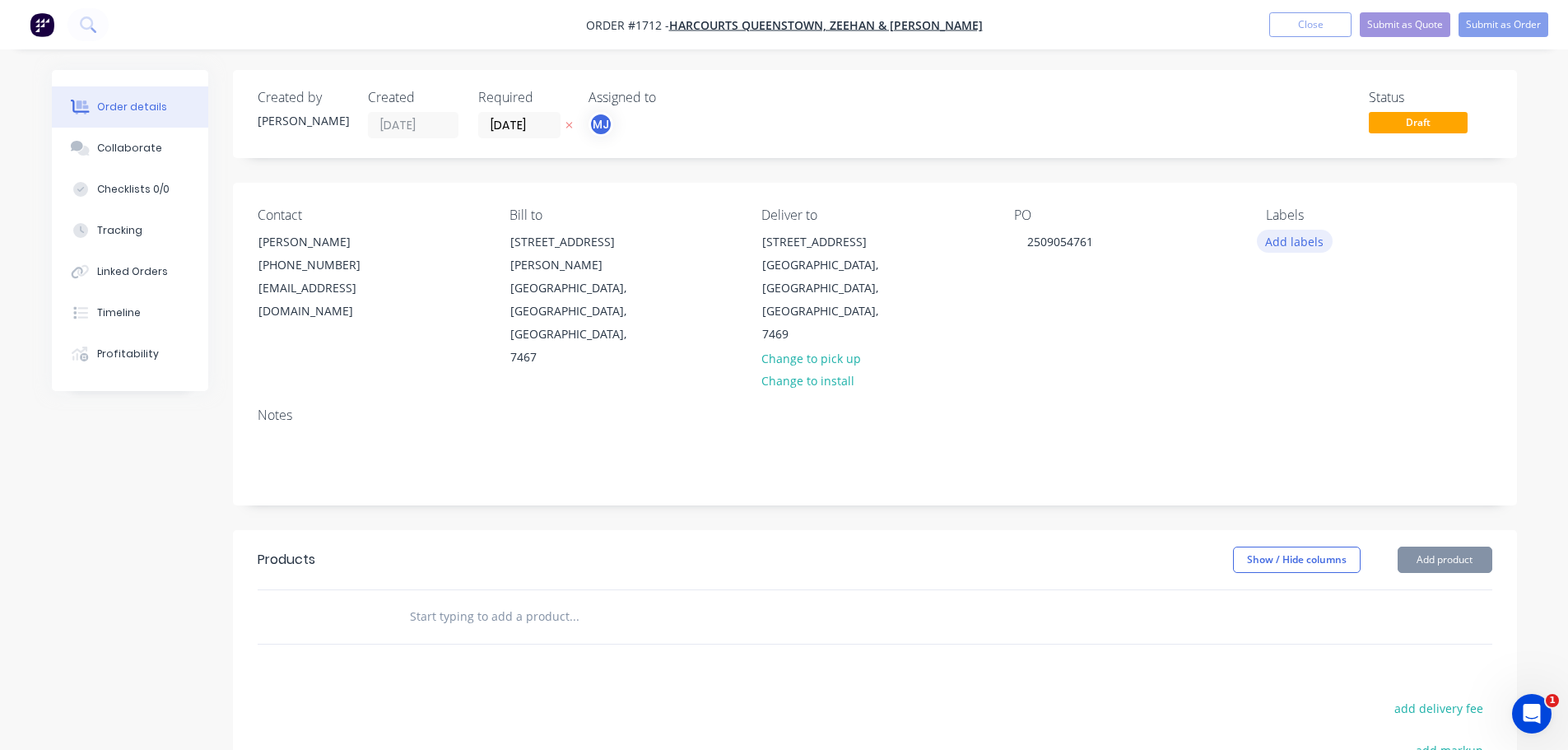
click at [1320, 240] on button "Add labels" at bounding box center [1295, 241] width 76 height 22
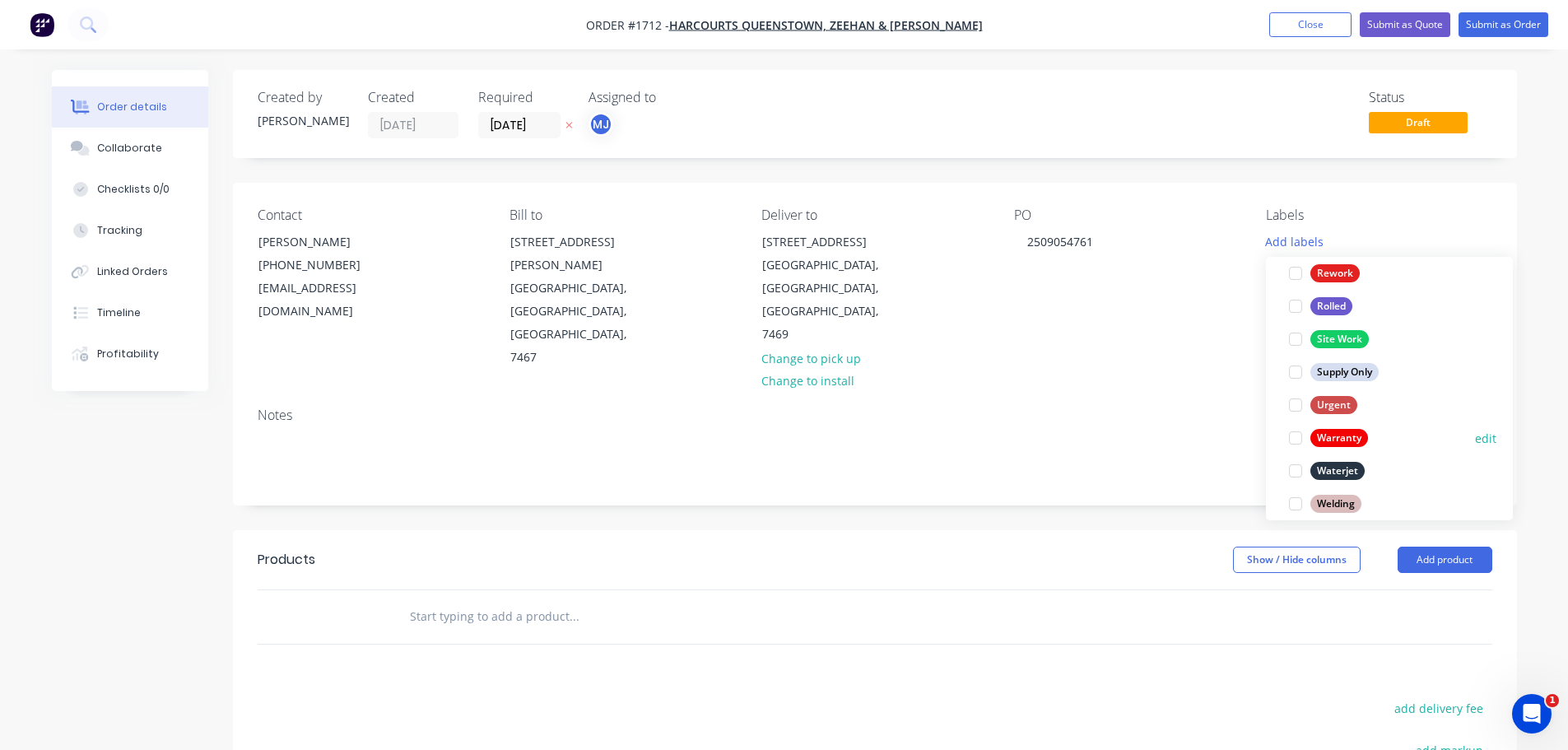
scroll to position [791, 0]
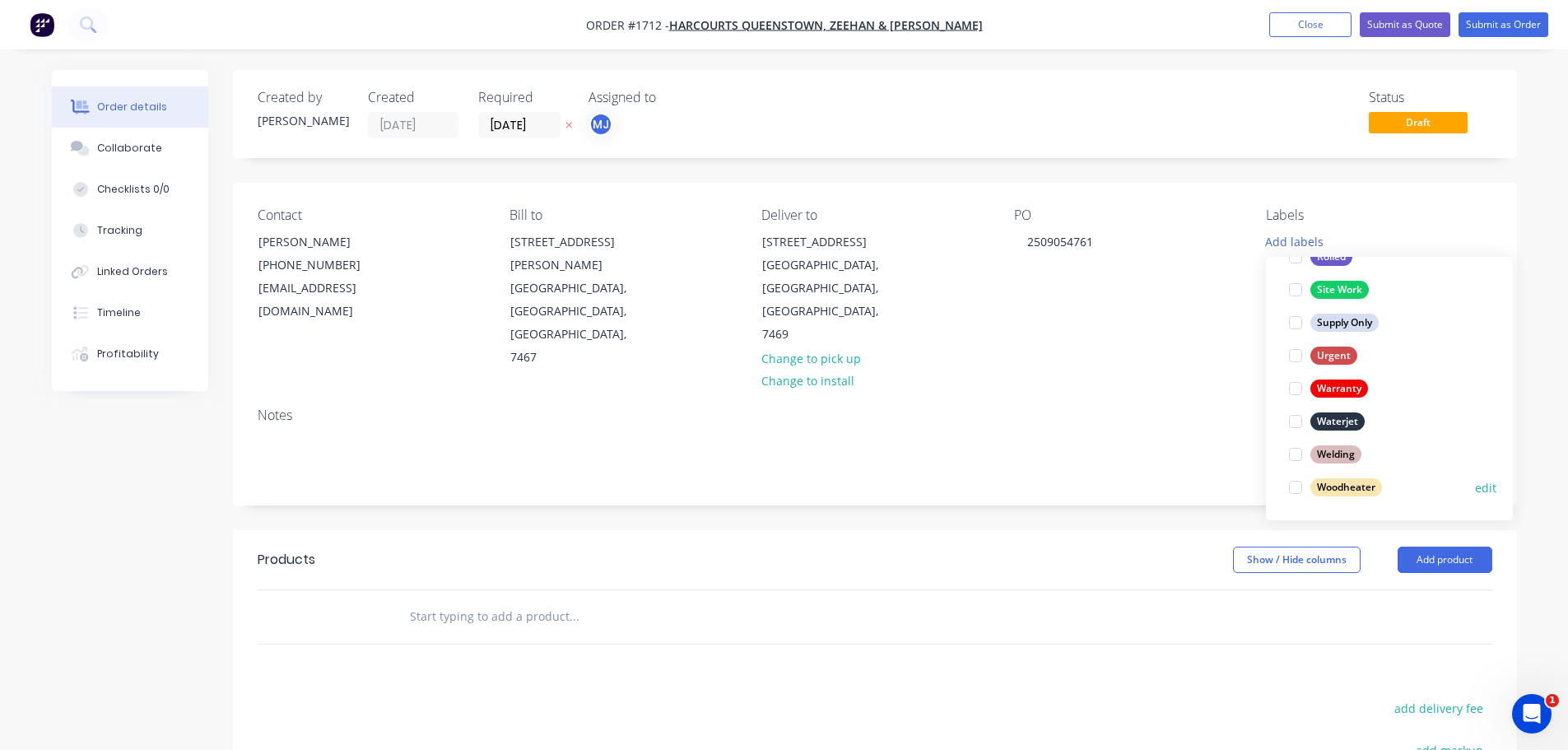
click at [1298, 487] on div at bounding box center [1296, 487] width 33 height 33
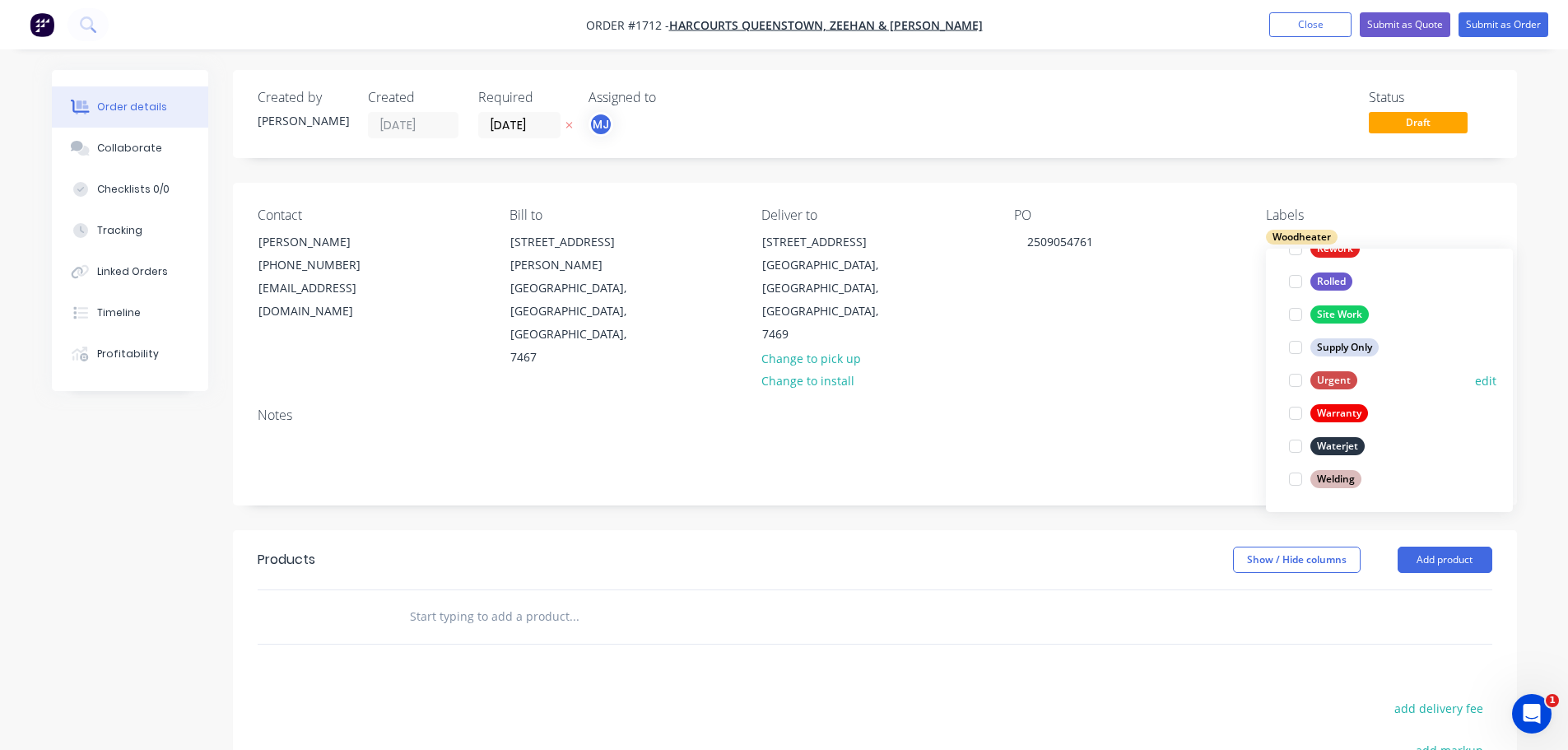
click at [1296, 379] on div at bounding box center [1296, 380] width 33 height 33
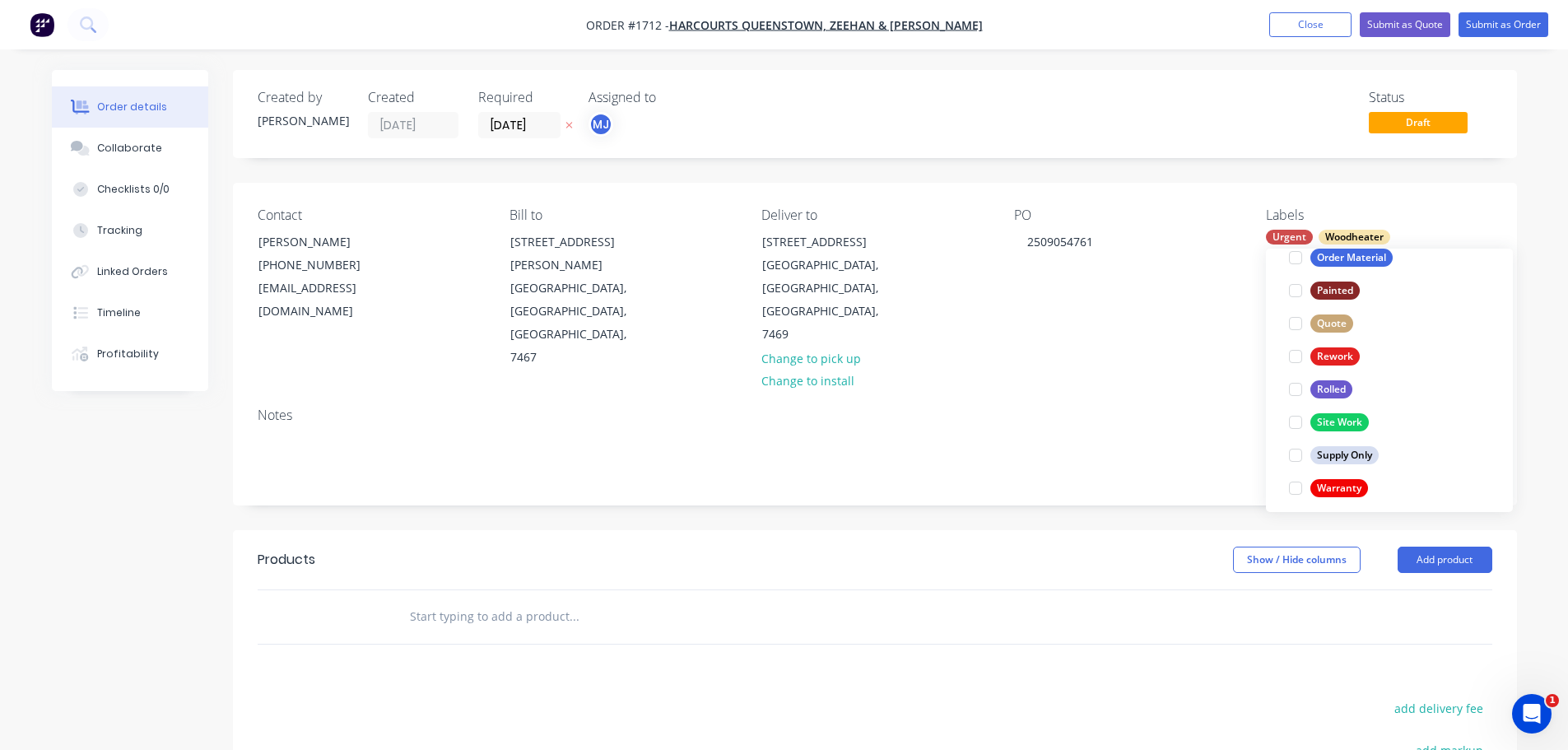
scroll to position [741, 0]
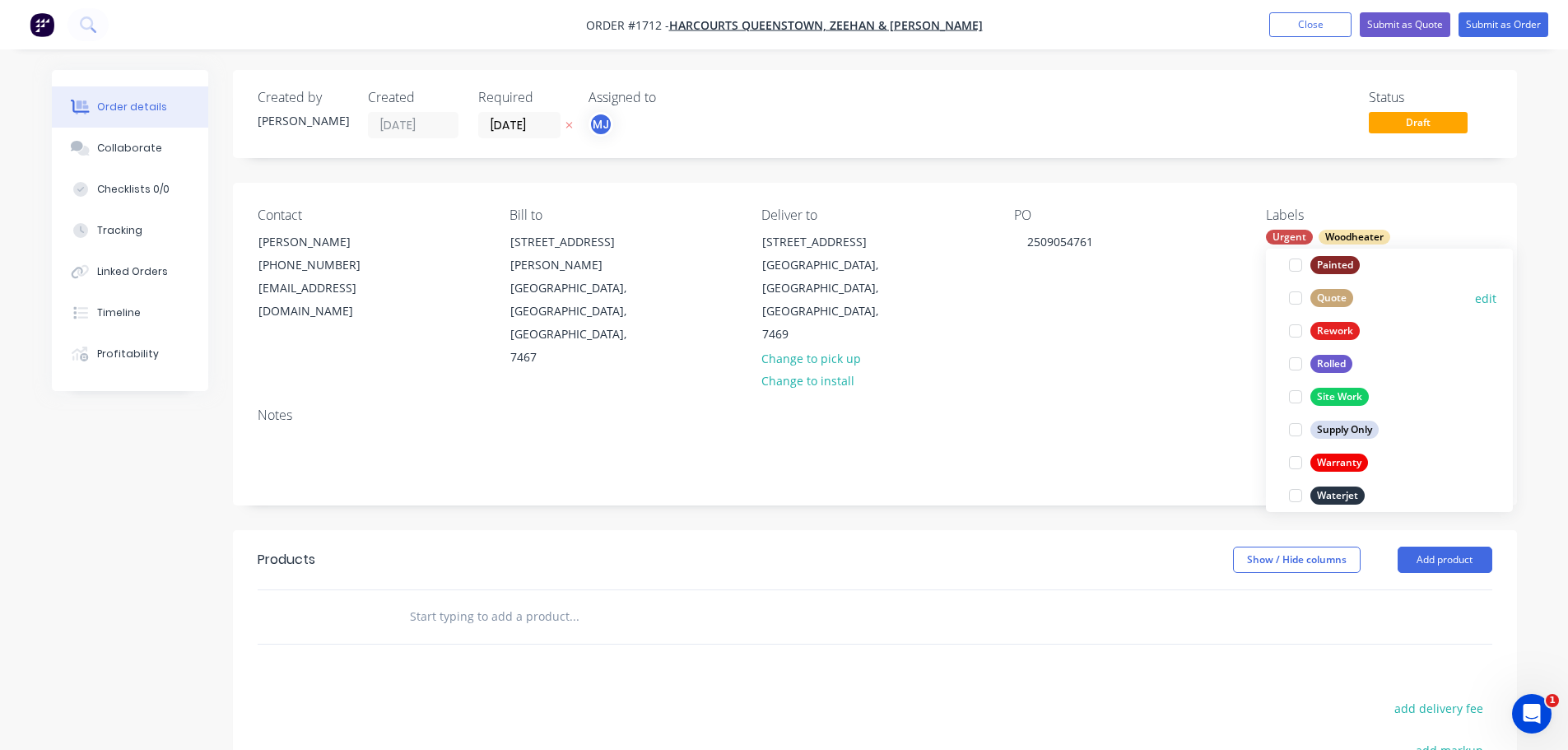
click at [1298, 302] on div at bounding box center [1296, 298] width 33 height 33
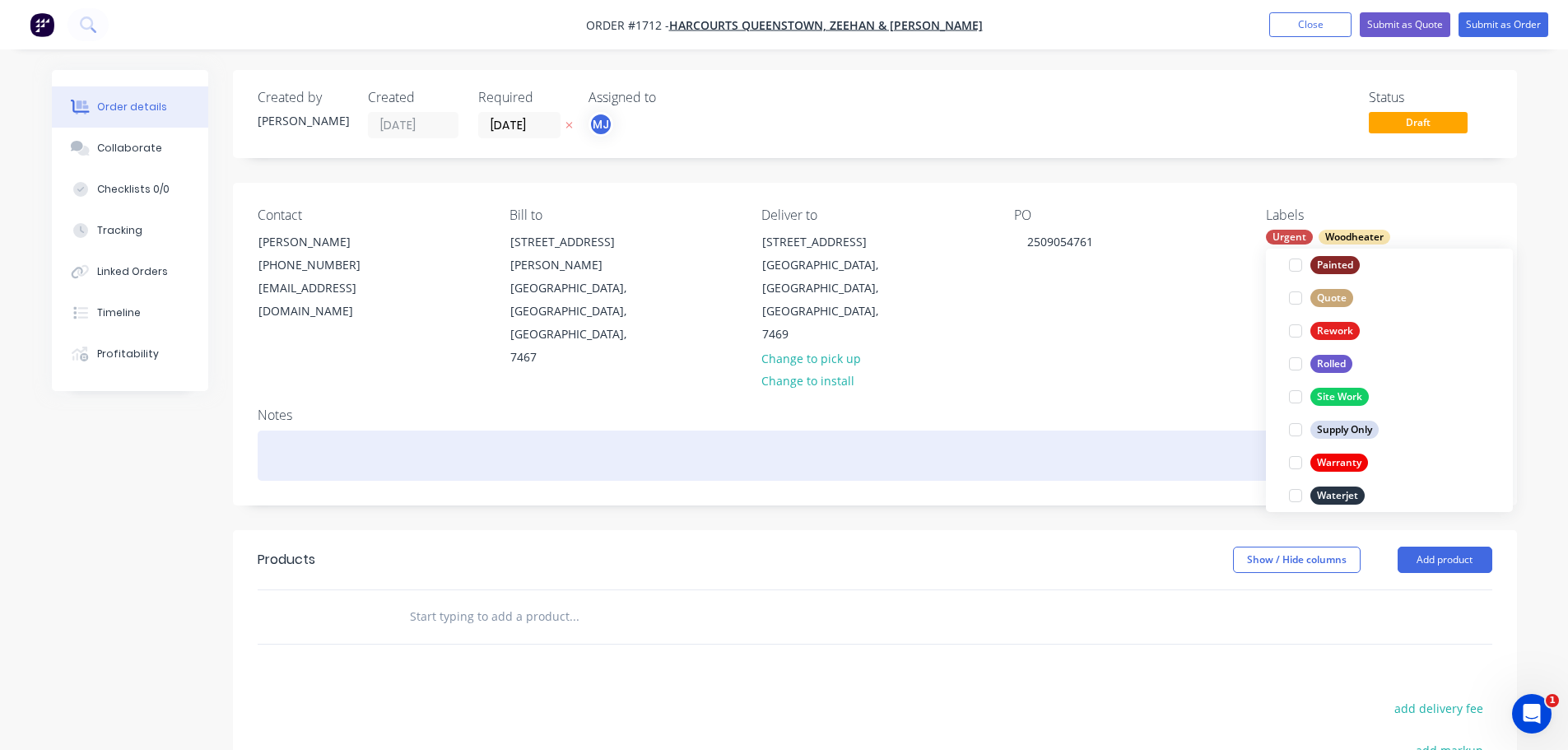
scroll to position [82, 0]
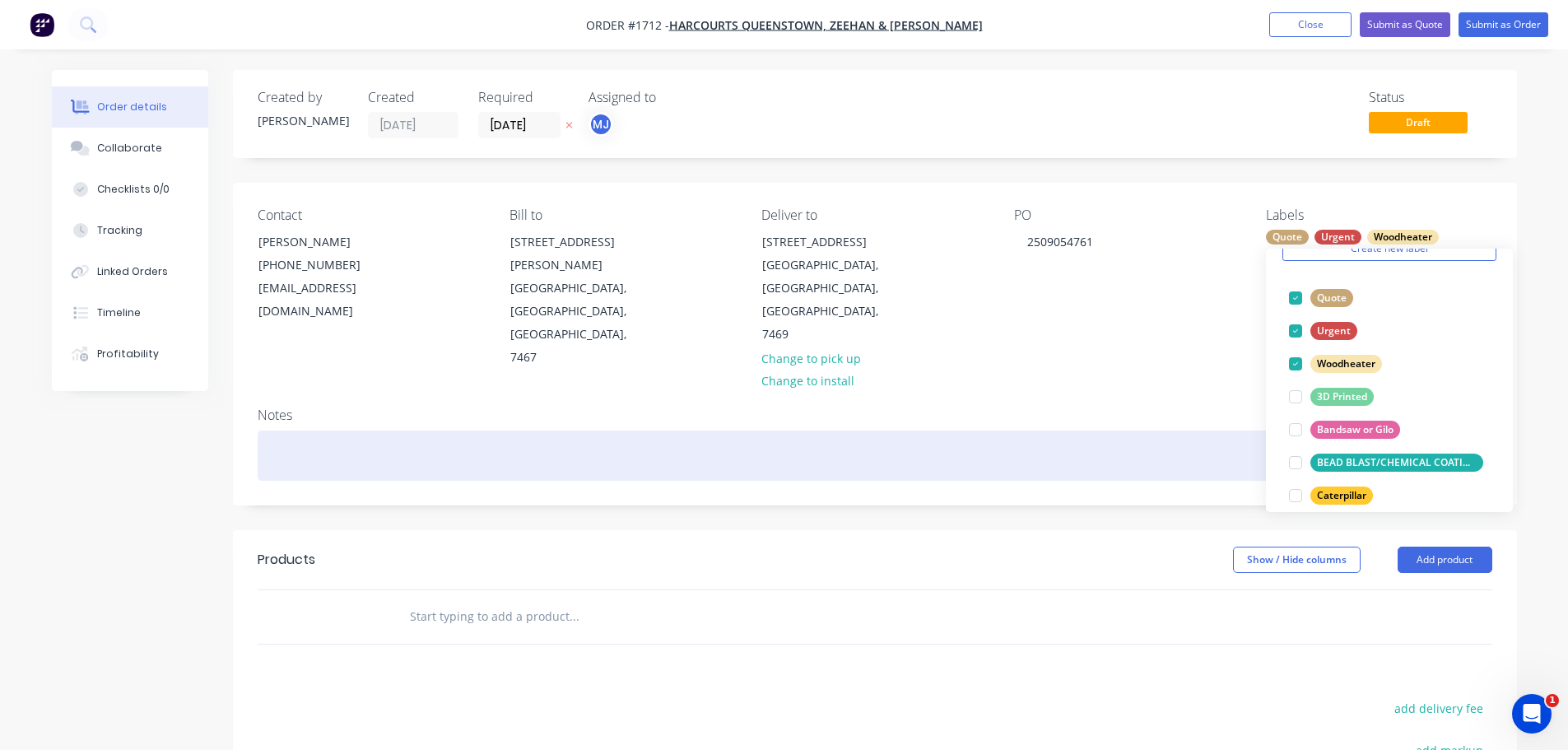
click at [1124, 430] on div at bounding box center [874, 455] width 1235 height 50
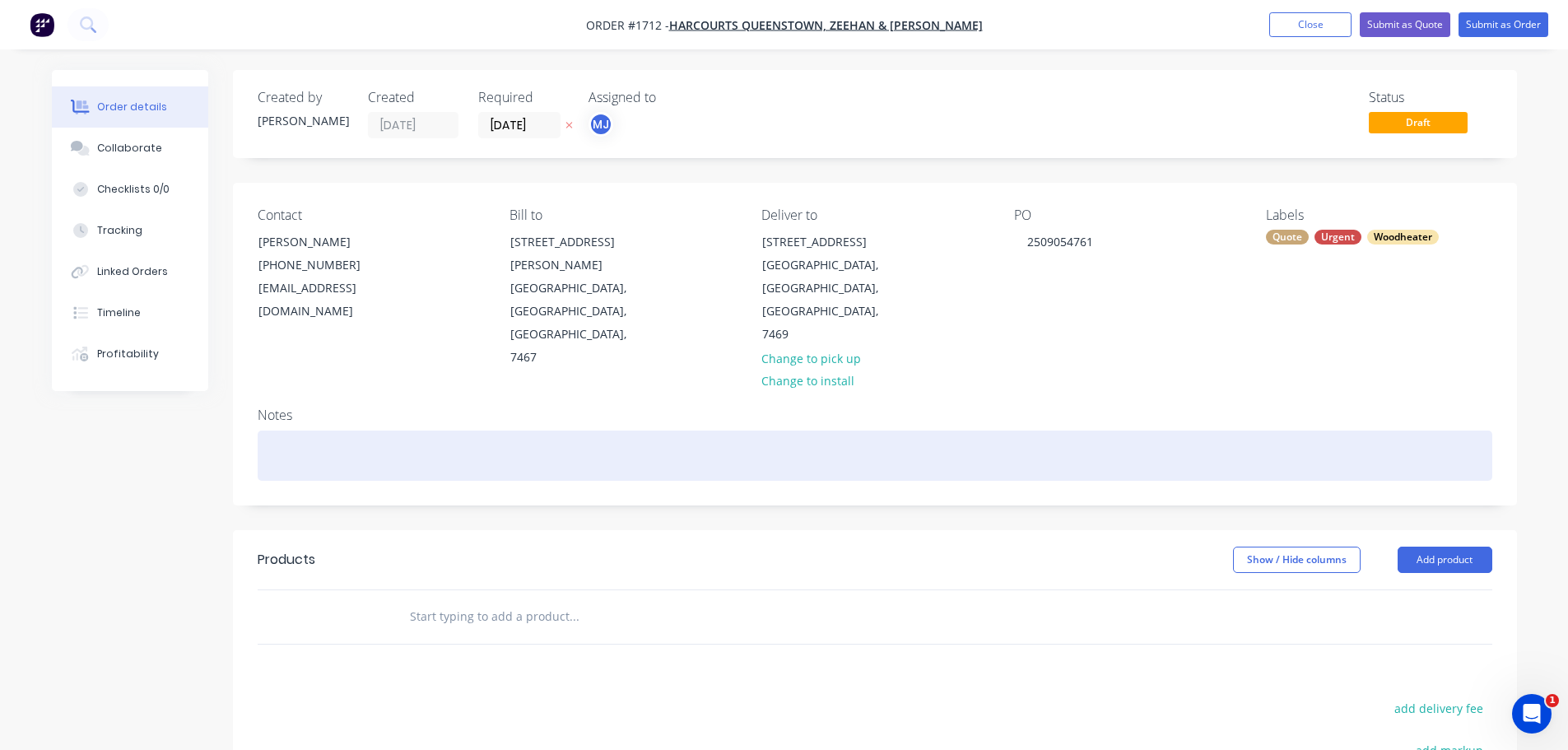
click at [336, 430] on div at bounding box center [874, 455] width 1235 height 50
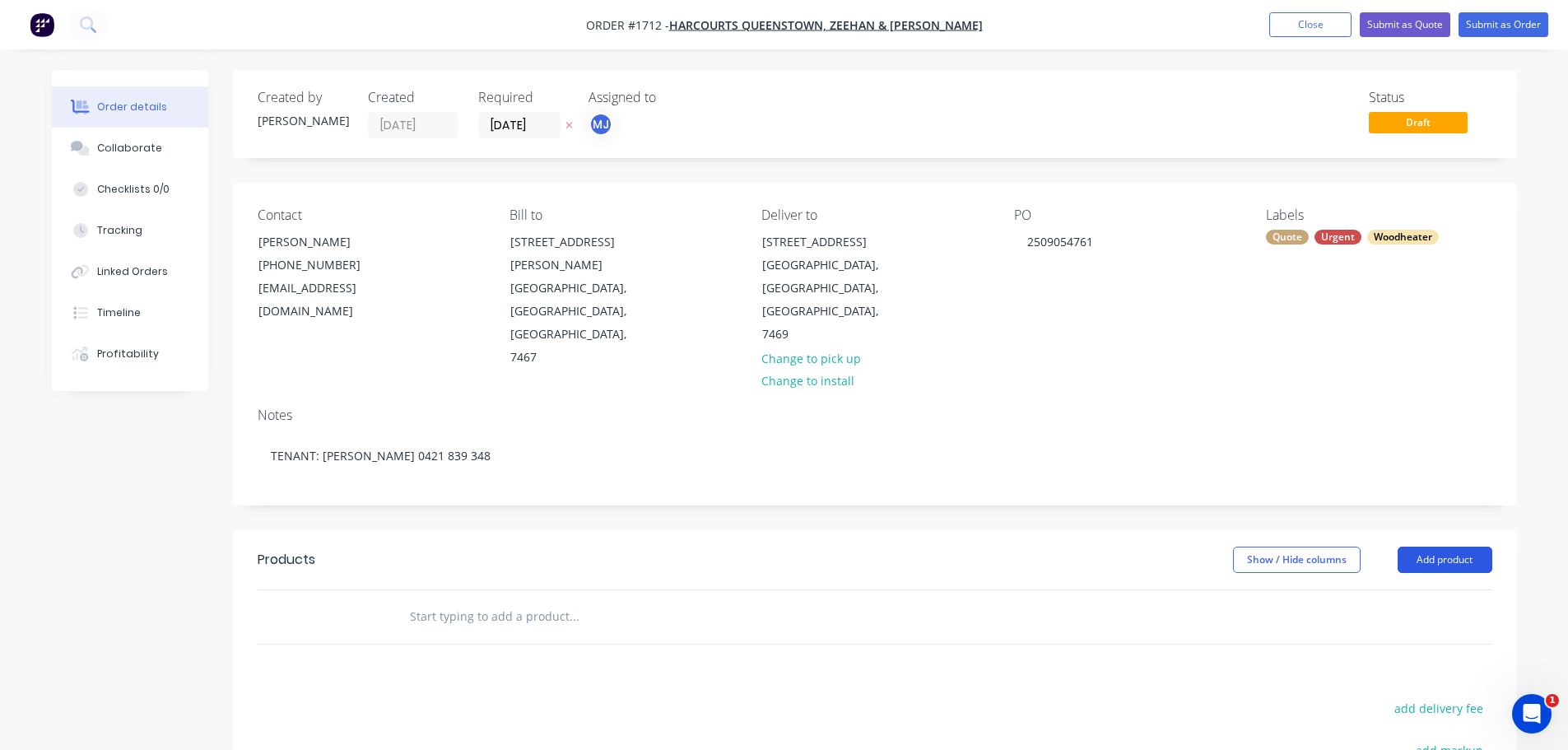
click at [1444, 547] on button "Add product" at bounding box center [1445, 560] width 95 height 26
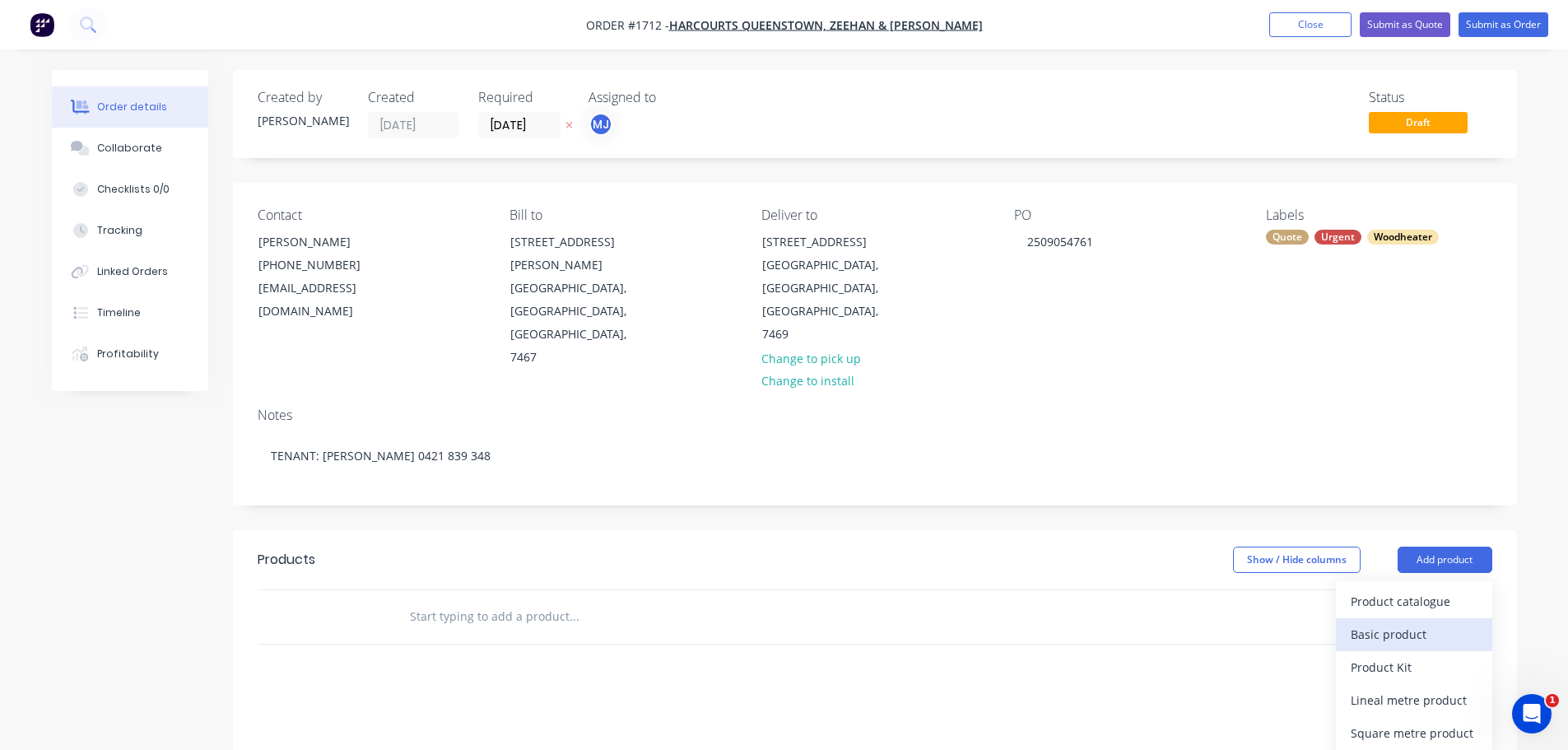
click at [1413, 622] on div "Basic product" at bounding box center [1414, 634] width 127 height 24
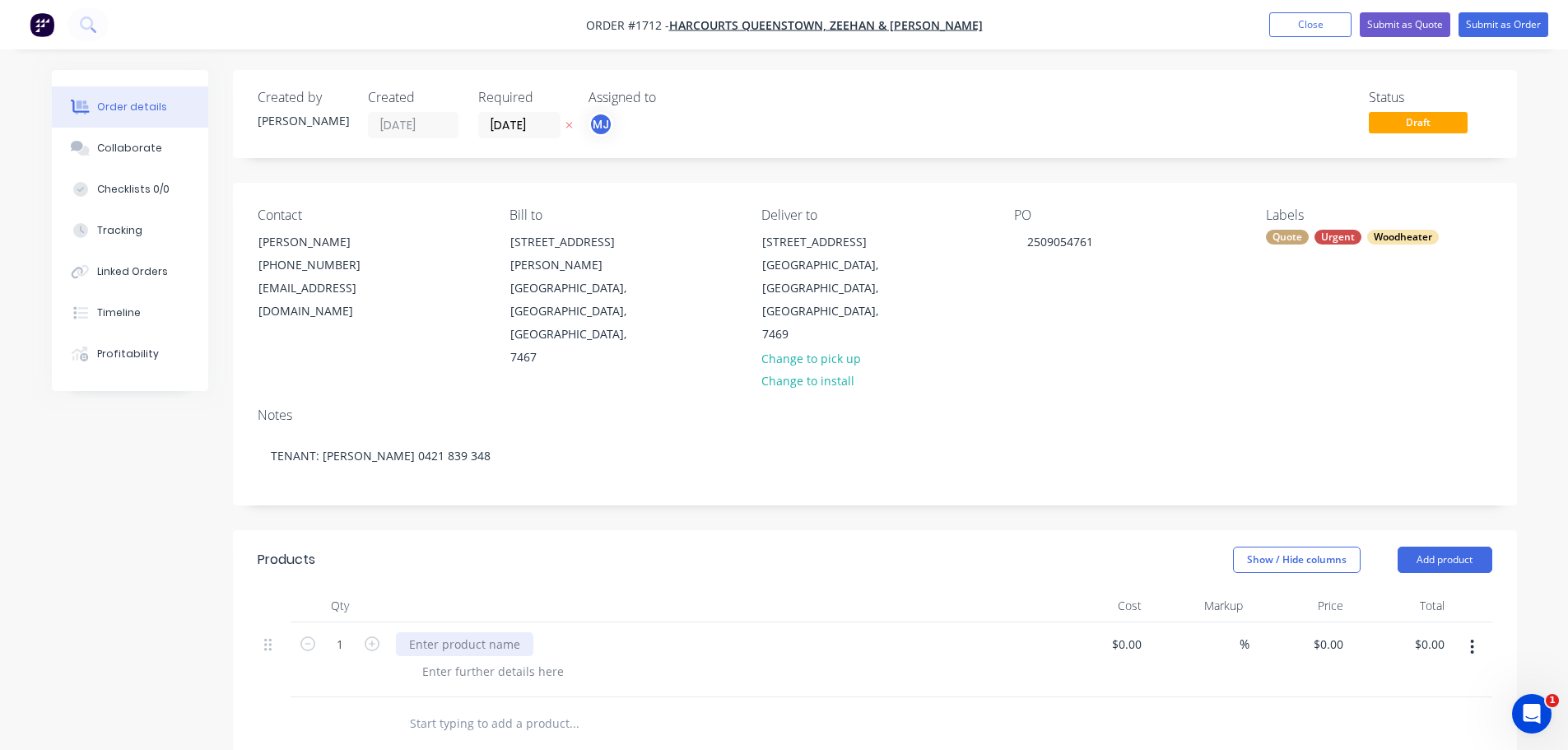
click at [450, 632] on div at bounding box center [464, 645] width 137 height 24
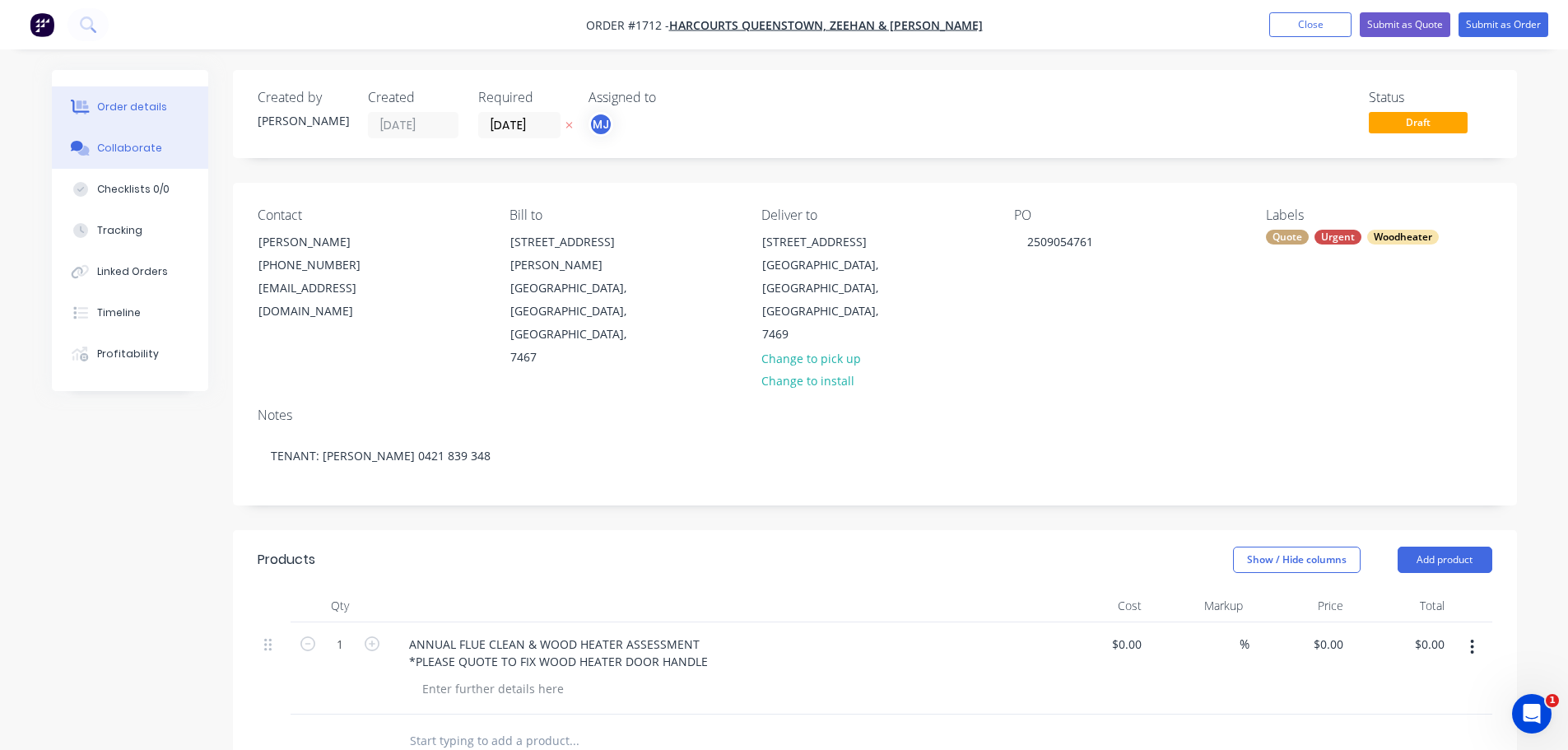
click at [114, 152] on div "Collaborate" at bounding box center [129, 148] width 65 height 15
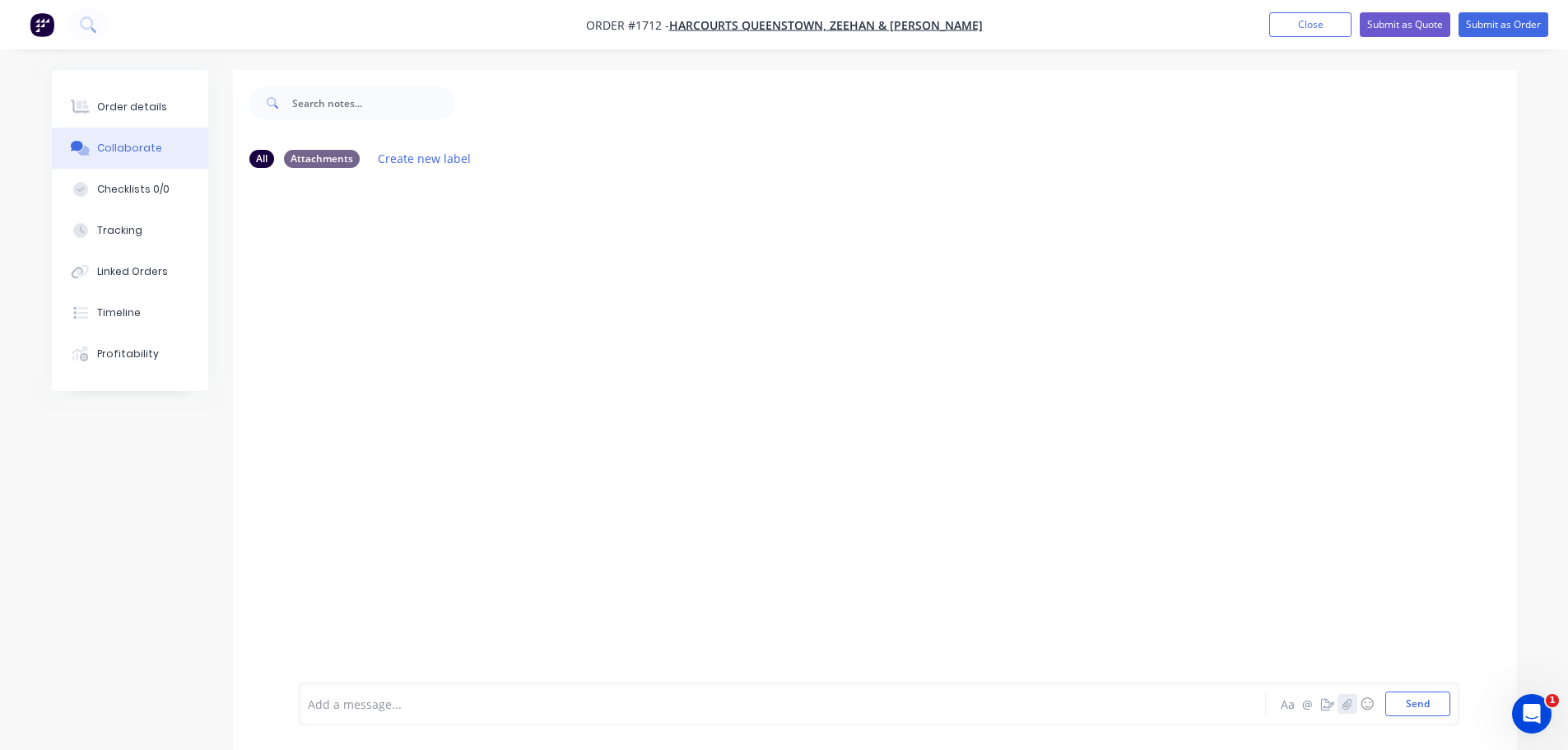
click at [1341, 702] on button "button" at bounding box center [1347, 703] width 20 height 20
click at [1428, 705] on button "Send" at bounding box center [1418, 703] width 65 height 25
click at [120, 99] on div "Order details" at bounding box center [131, 106] width 70 height 15
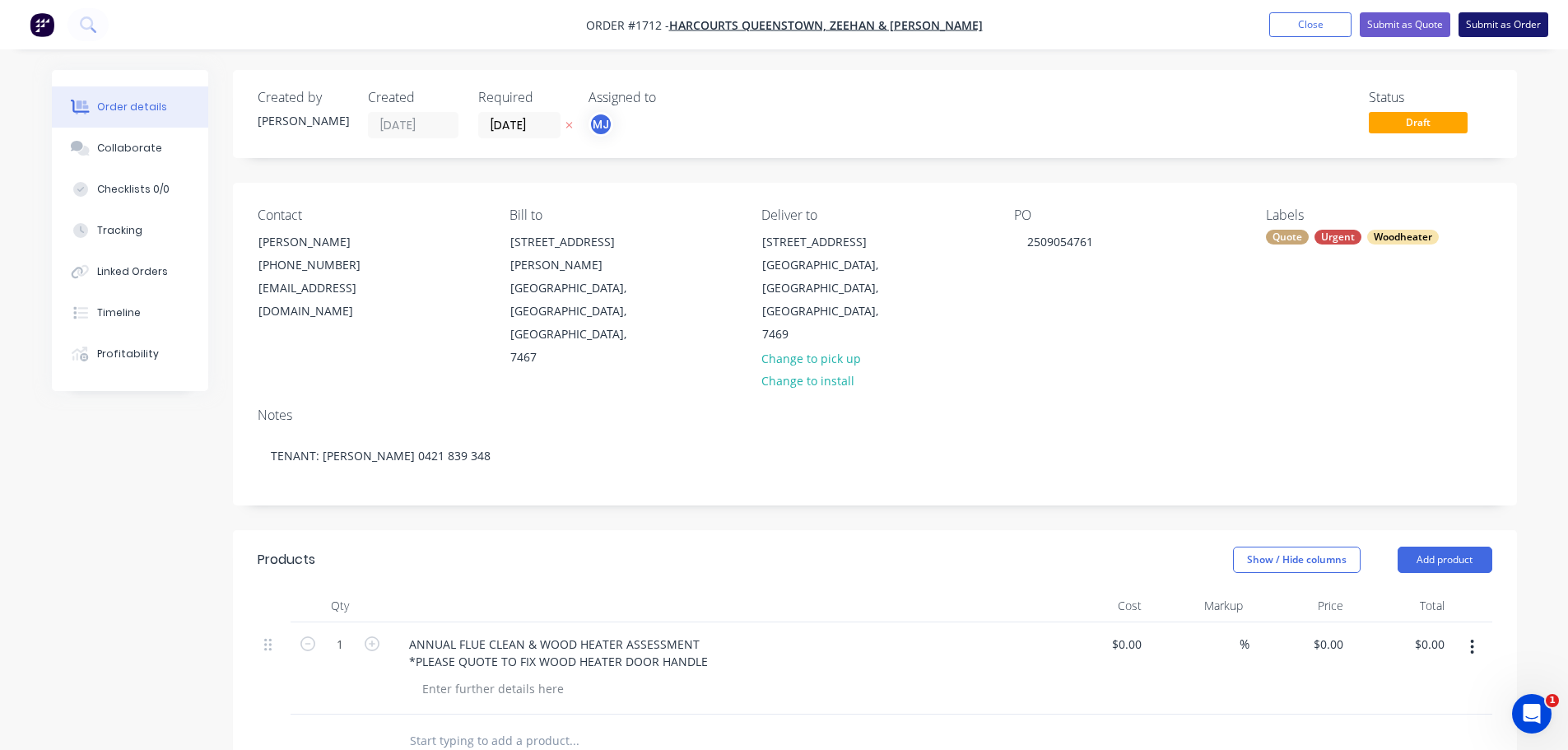
click at [1512, 21] on button "Submit as Order" at bounding box center [1503, 24] width 90 height 25
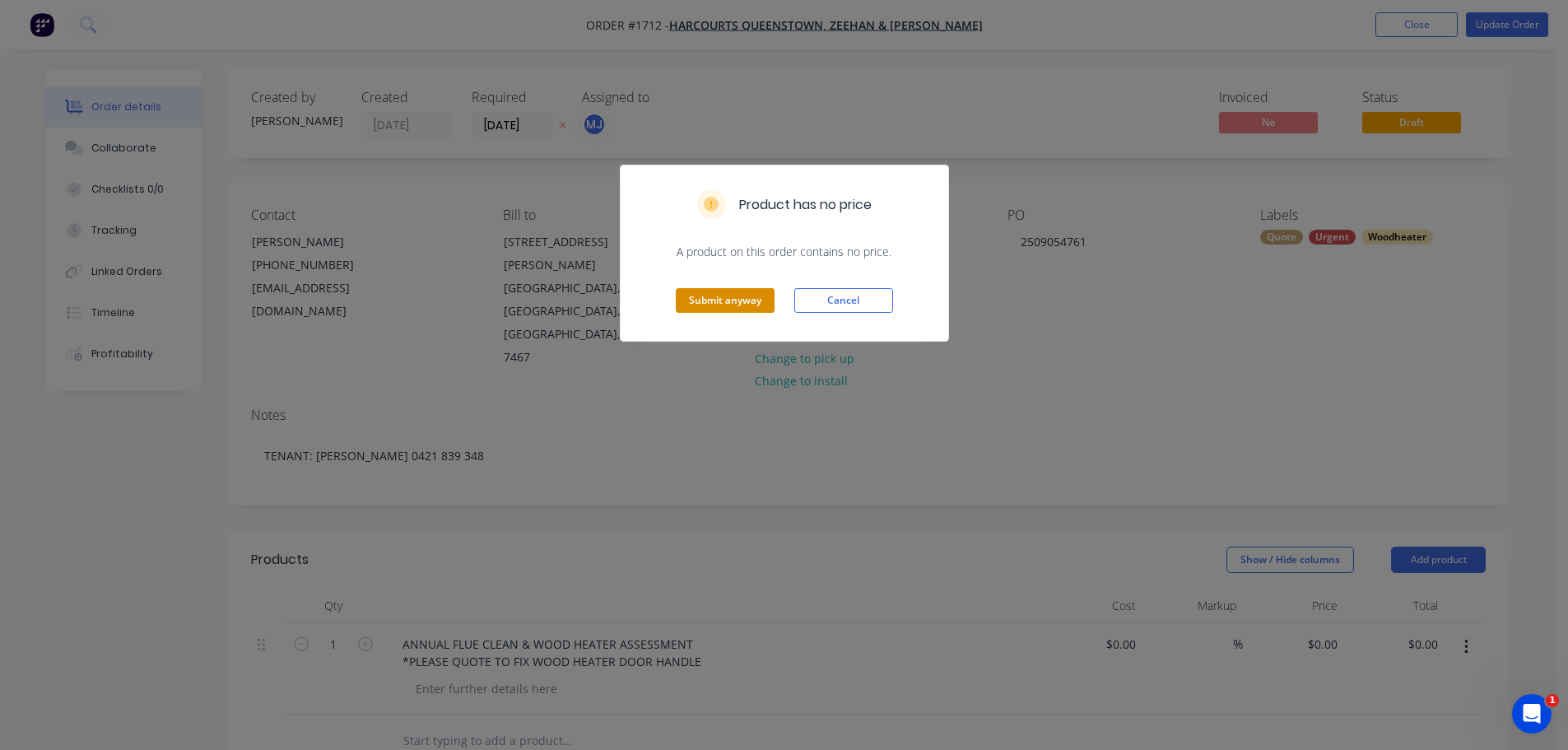
click at [690, 304] on button "Submit anyway" at bounding box center [725, 301] width 98 height 25
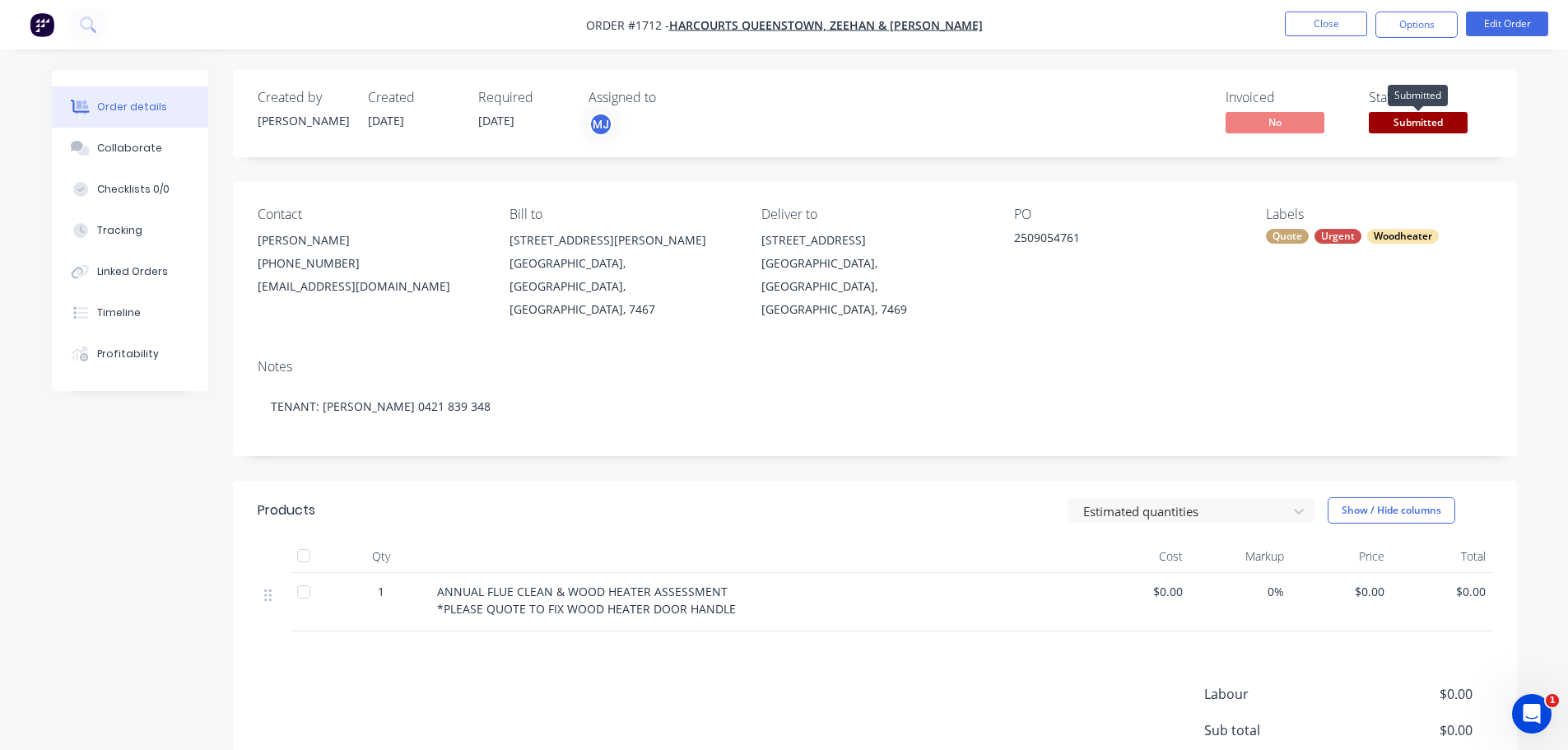
click at [1424, 124] on span "Submitted" at bounding box center [1419, 123] width 98 height 21
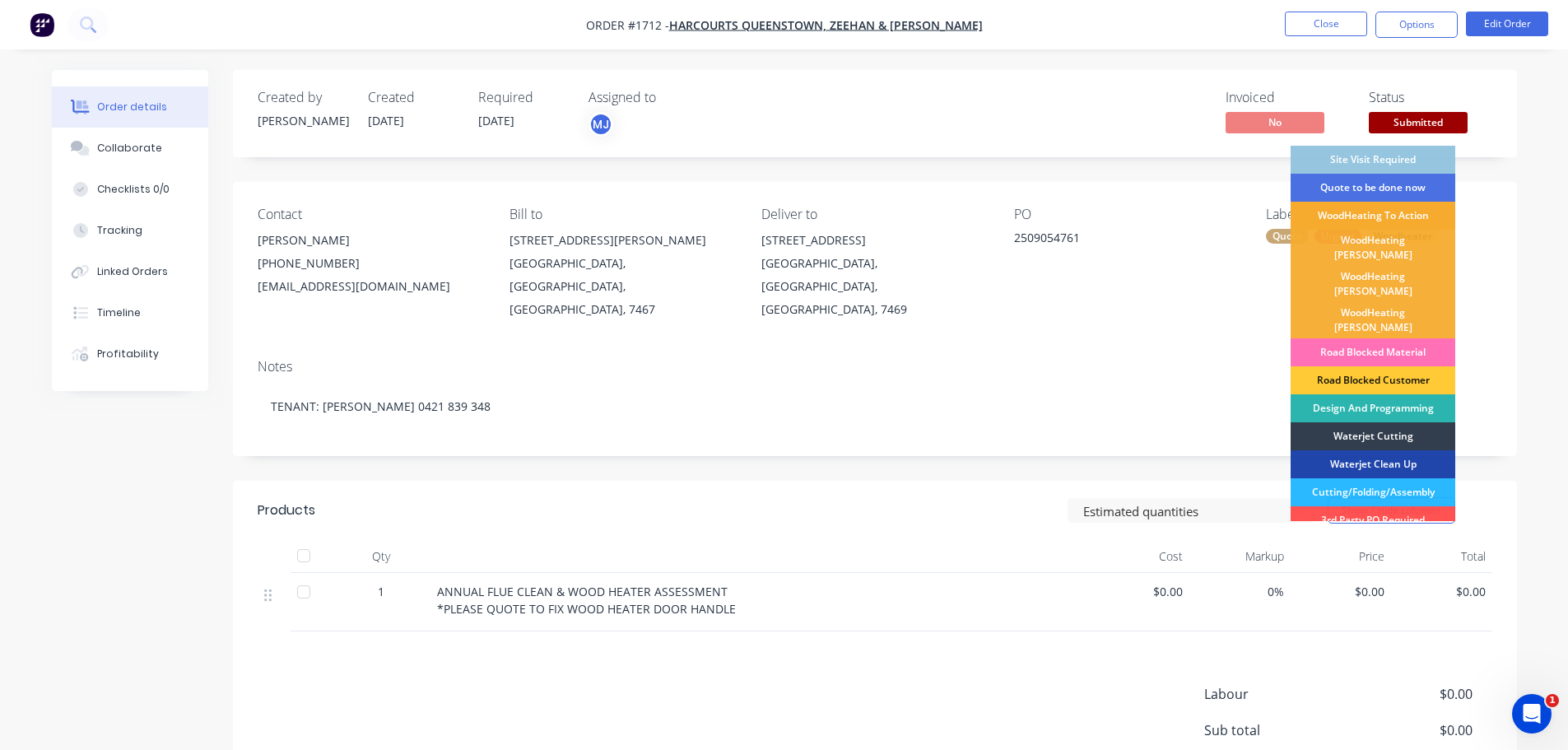
click at [1403, 213] on div "WoodHeating To Action" at bounding box center [1373, 215] width 165 height 28
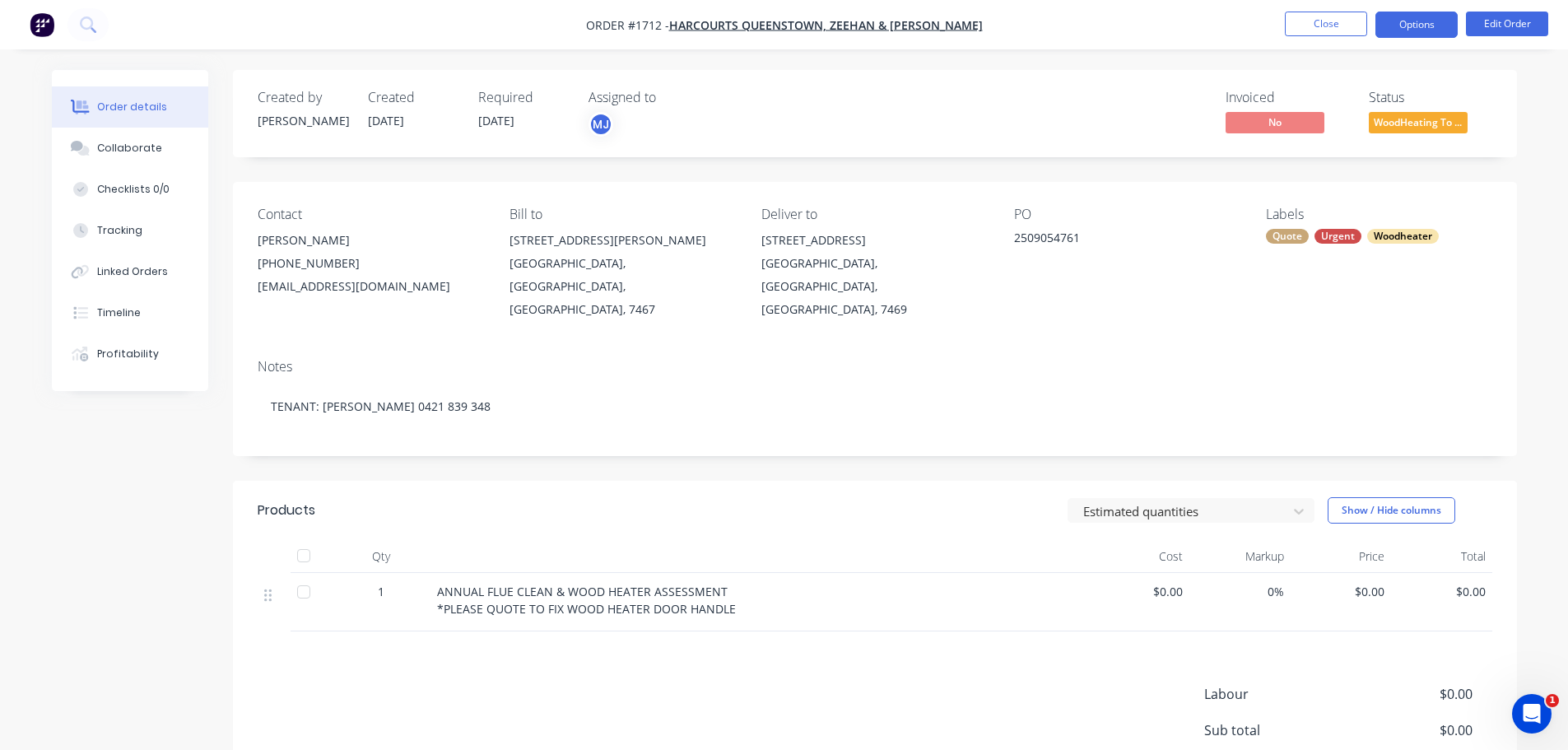
click at [1408, 32] on button "Options" at bounding box center [1416, 24] width 82 height 26
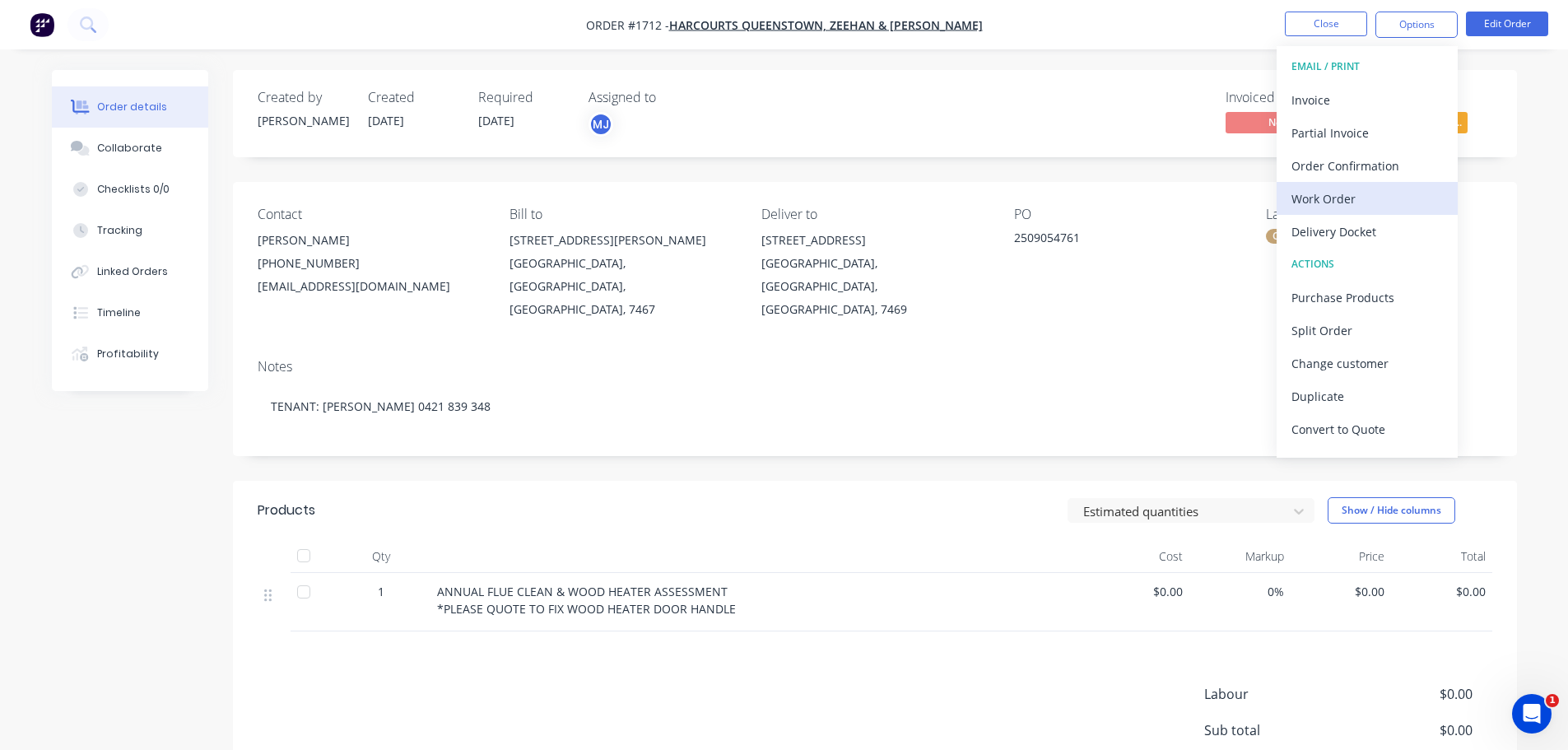
click at [1374, 192] on div "Work Order" at bounding box center [1367, 199] width 151 height 24
click at [1335, 201] on div "Custom" at bounding box center [1367, 199] width 151 height 24
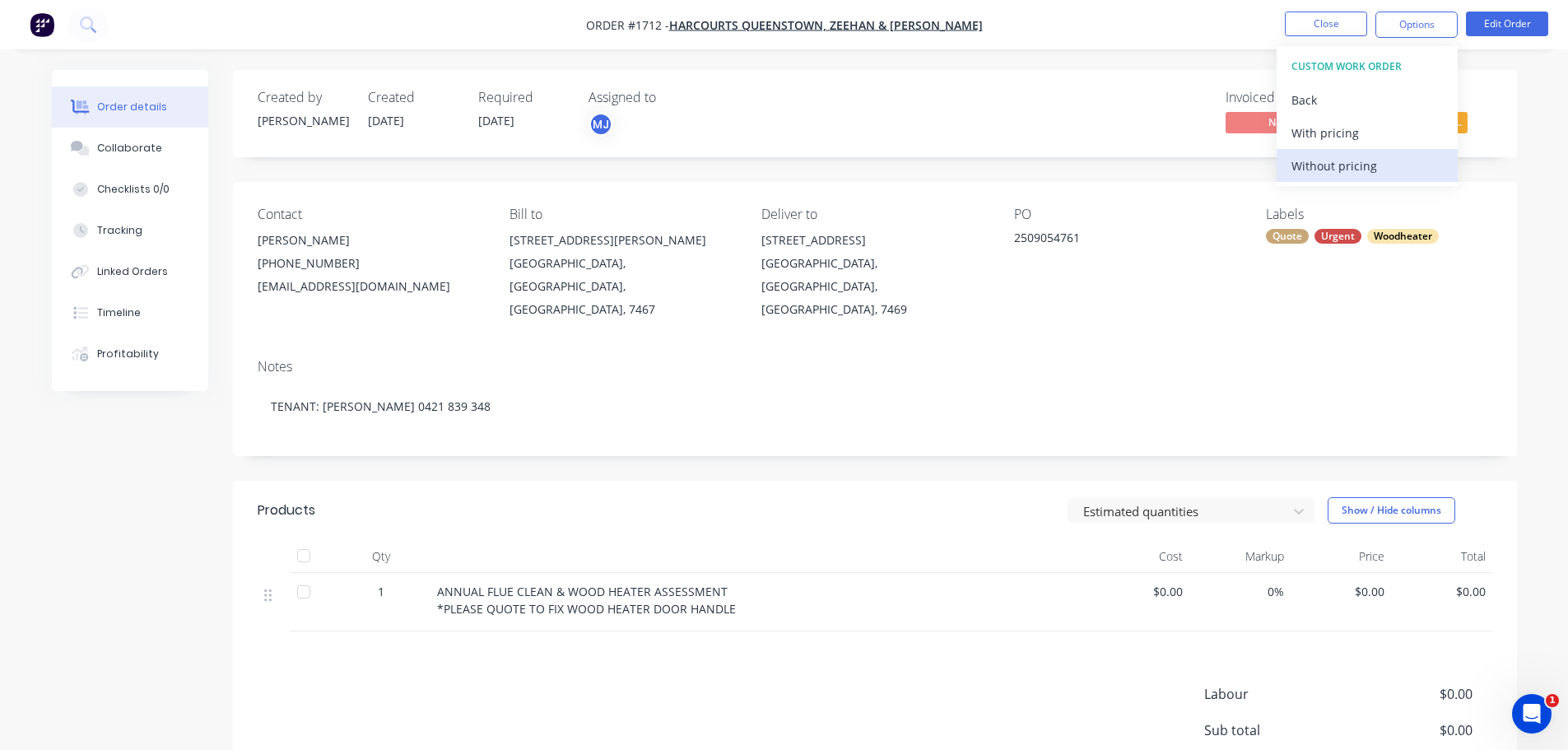
click at [1336, 172] on div "Without pricing" at bounding box center [1367, 166] width 151 height 24
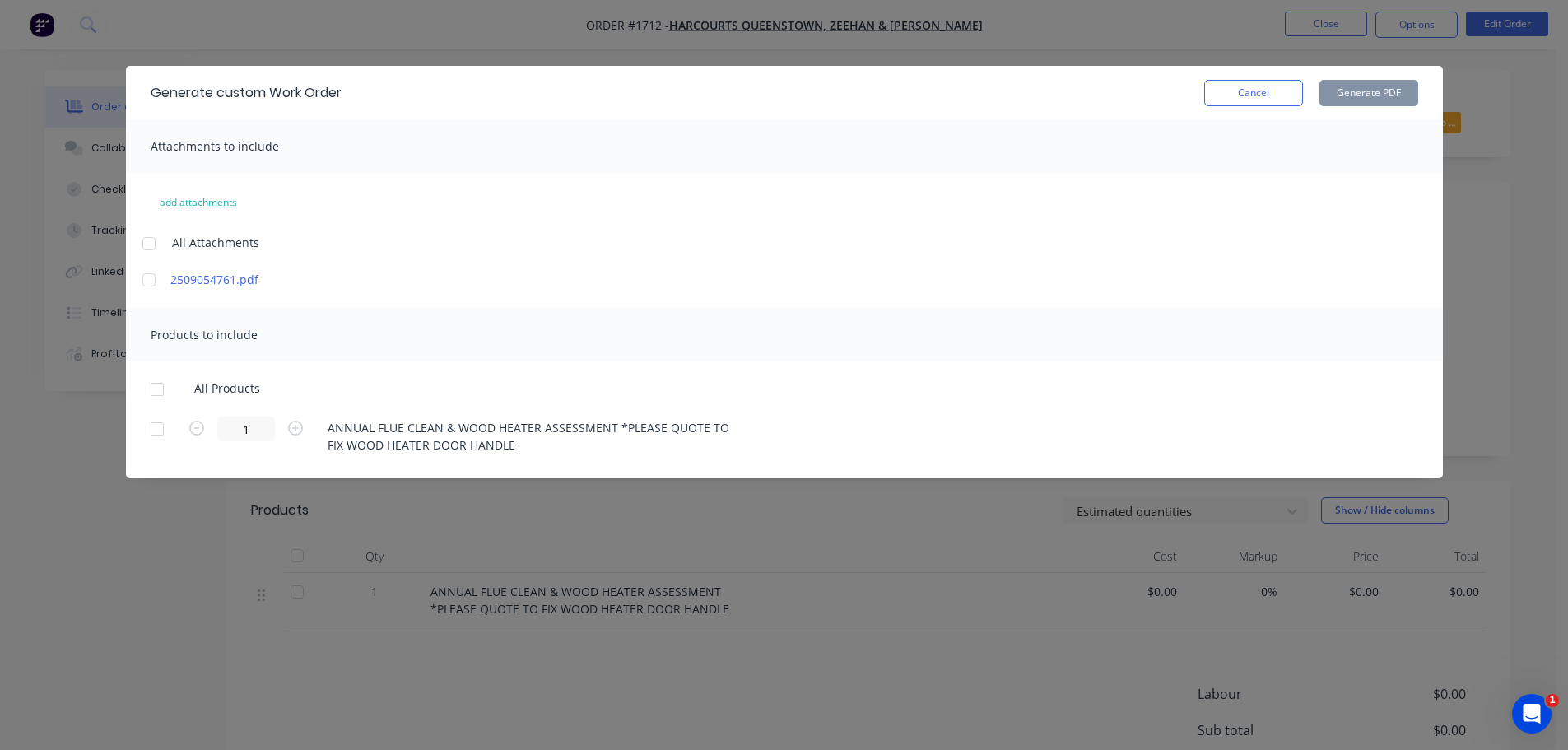
click at [152, 238] on div at bounding box center [149, 244] width 33 height 33
click at [1235, 98] on button "Cancel" at bounding box center [1254, 92] width 98 height 26
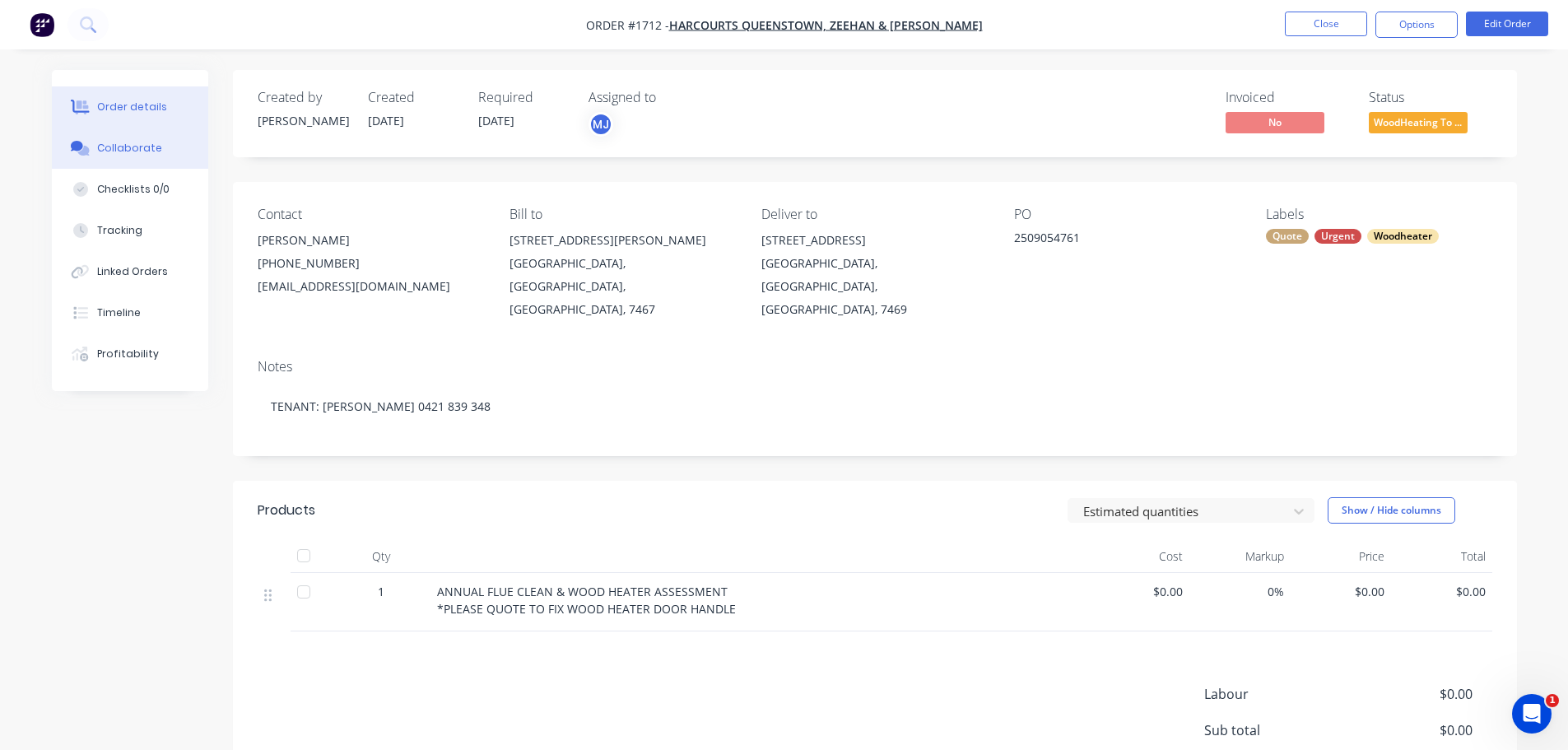
click at [135, 149] on div "Collaborate" at bounding box center [129, 148] width 65 height 15
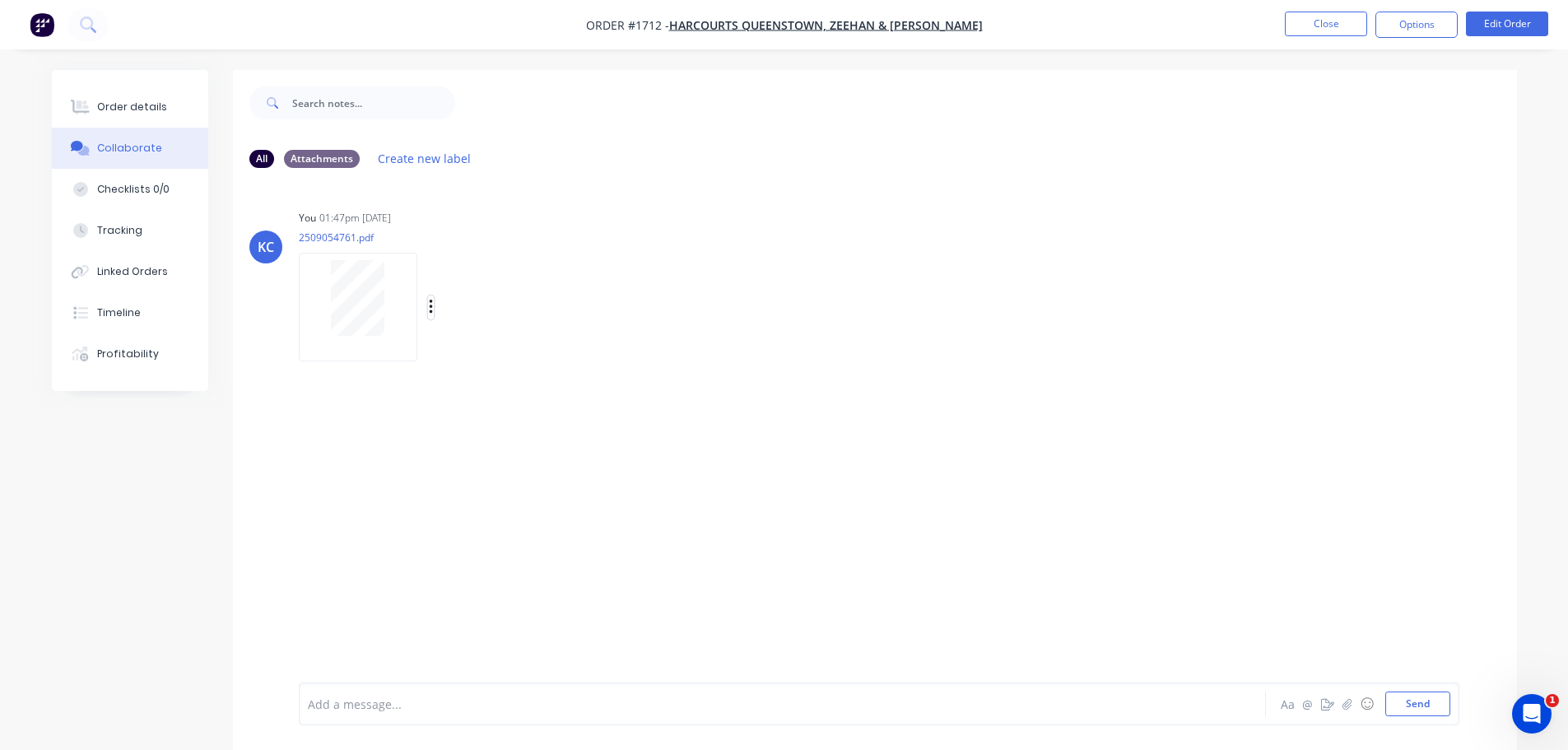
click at [428, 308] on button "button" at bounding box center [431, 308] width 7 height 24
click at [479, 344] on button "Download" at bounding box center [538, 351] width 185 height 37
click at [1345, 696] on button "button" at bounding box center [1347, 703] width 20 height 20
click at [1431, 708] on button "Send" at bounding box center [1418, 703] width 65 height 25
click at [1393, 21] on button "Options" at bounding box center [1416, 24] width 82 height 26
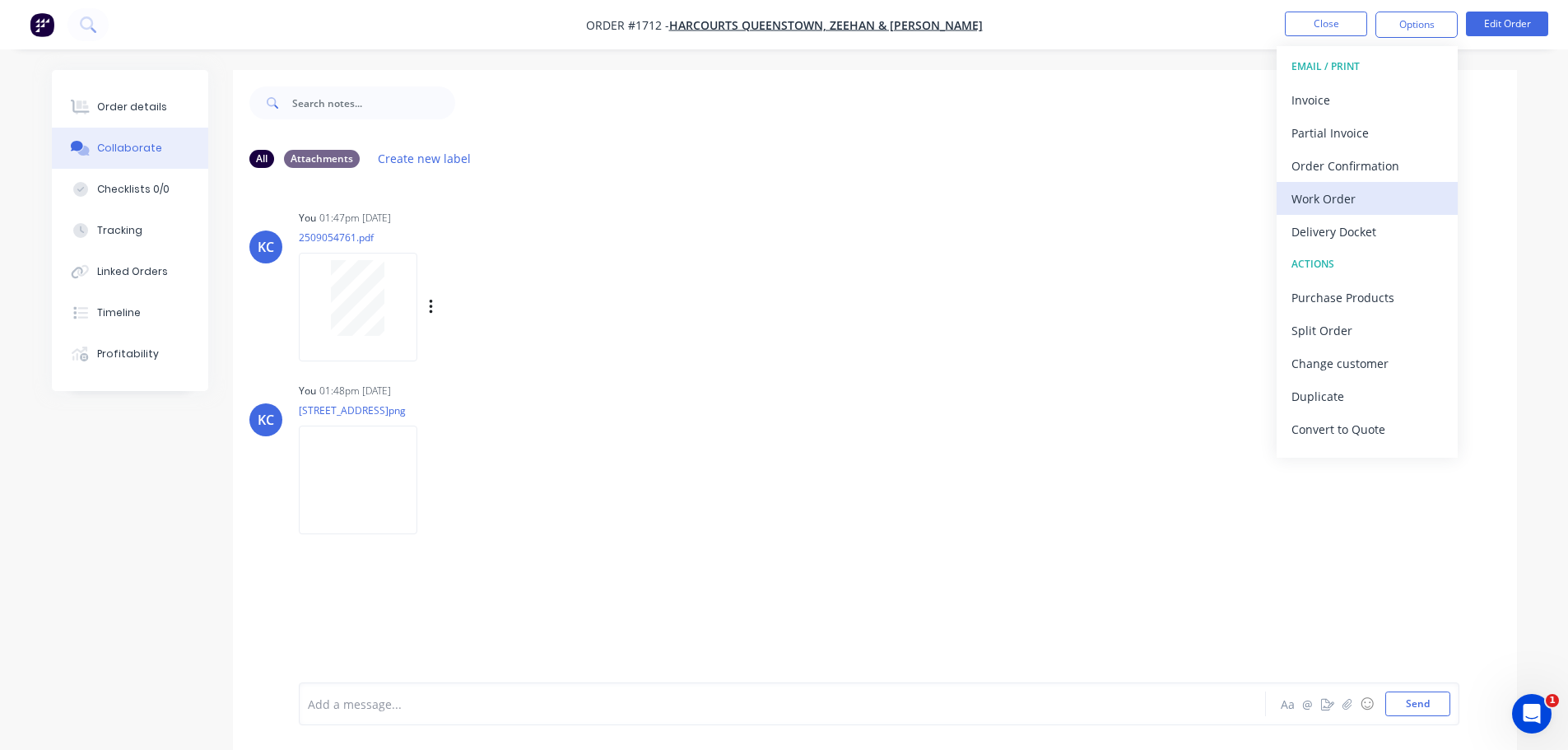
click at [1356, 199] on div "Work Order" at bounding box center [1367, 199] width 151 height 24
click at [1349, 198] on div "Custom" at bounding box center [1367, 199] width 151 height 24
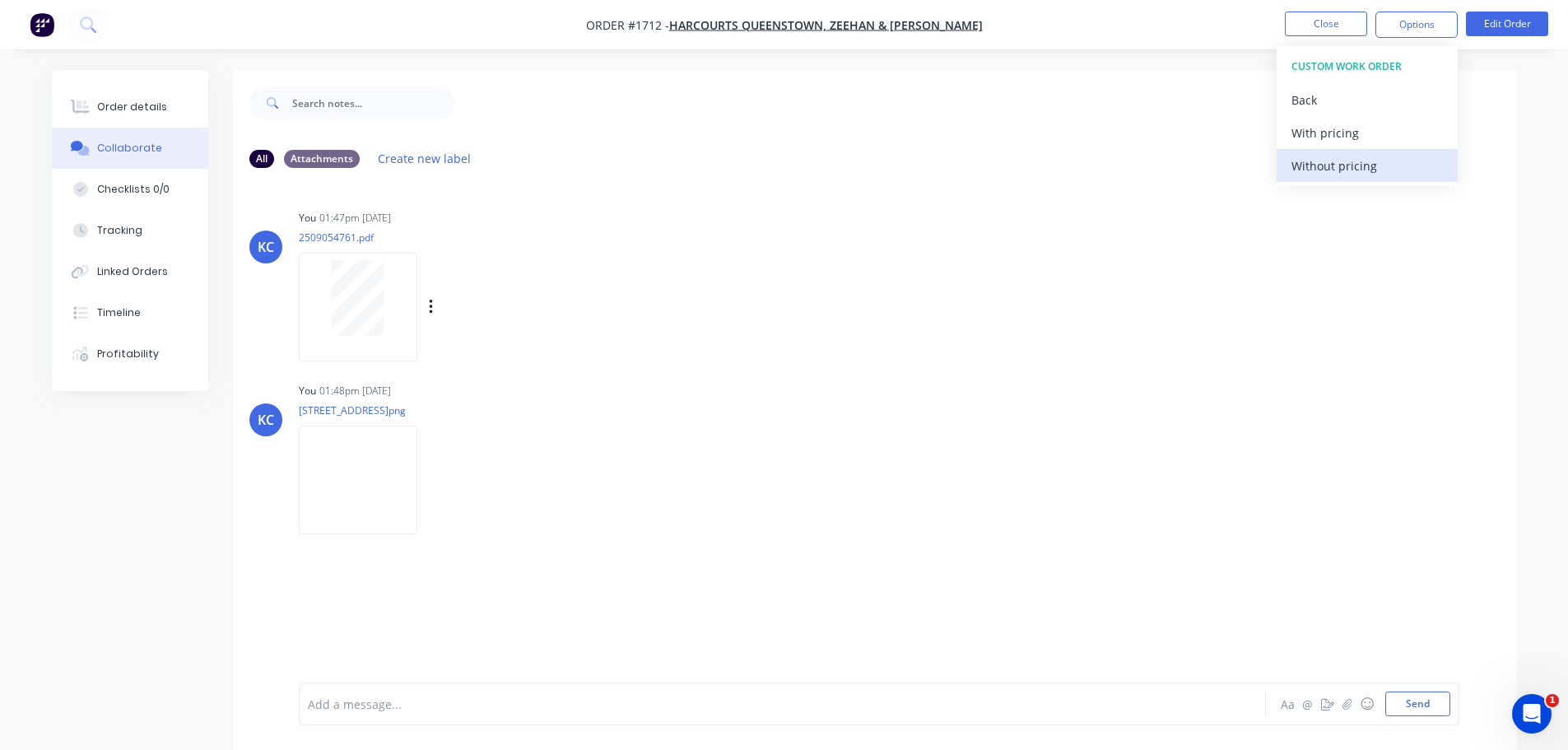
click at [1337, 168] on div "Without pricing" at bounding box center [1367, 166] width 151 height 24
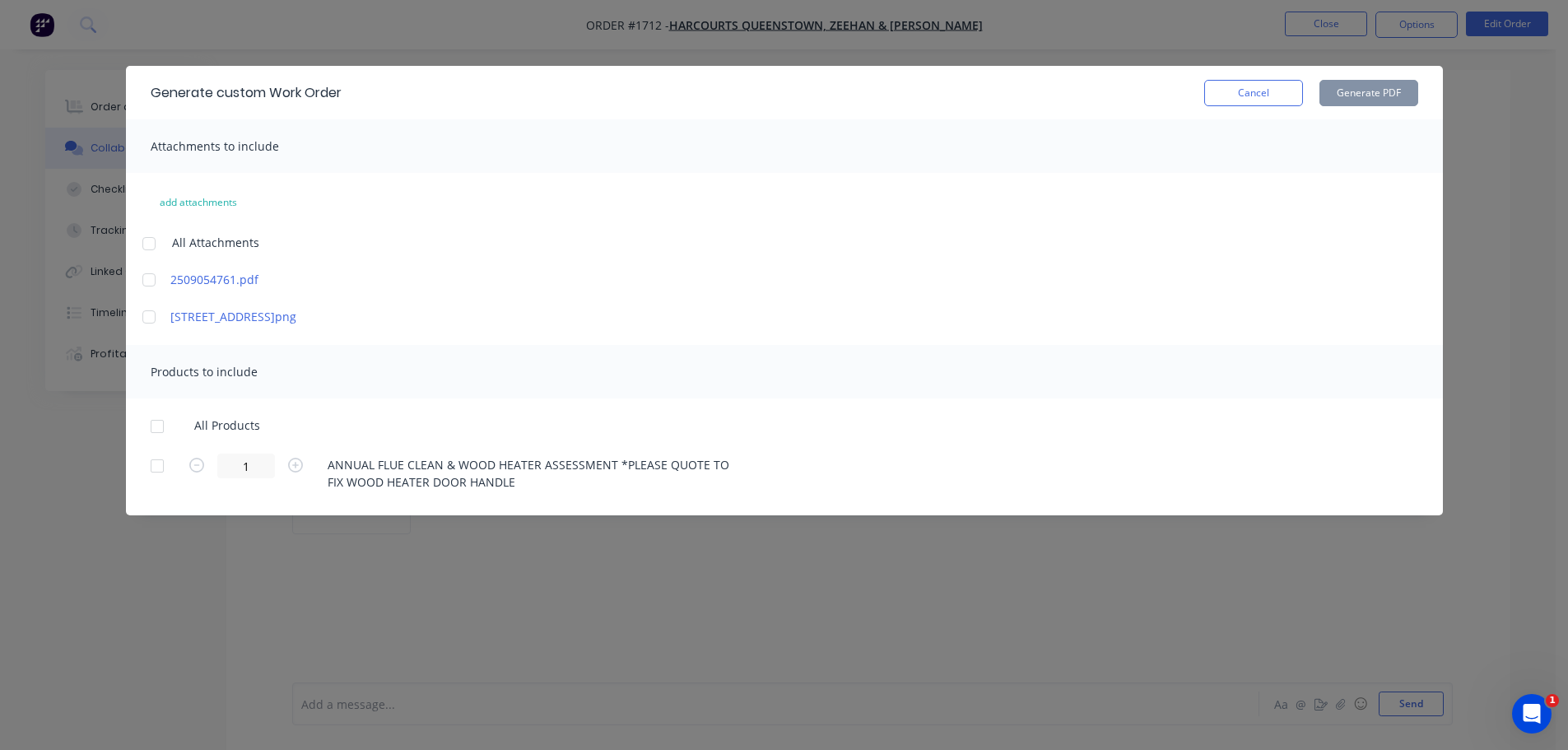
click at [151, 249] on div at bounding box center [149, 244] width 33 height 33
click at [153, 429] on div at bounding box center [157, 427] width 33 height 33
click at [1342, 93] on button "Generate PDF" at bounding box center [1368, 92] width 98 height 26
click at [1217, 89] on button "Cancel" at bounding box center [1254, 92] width 98 height 26
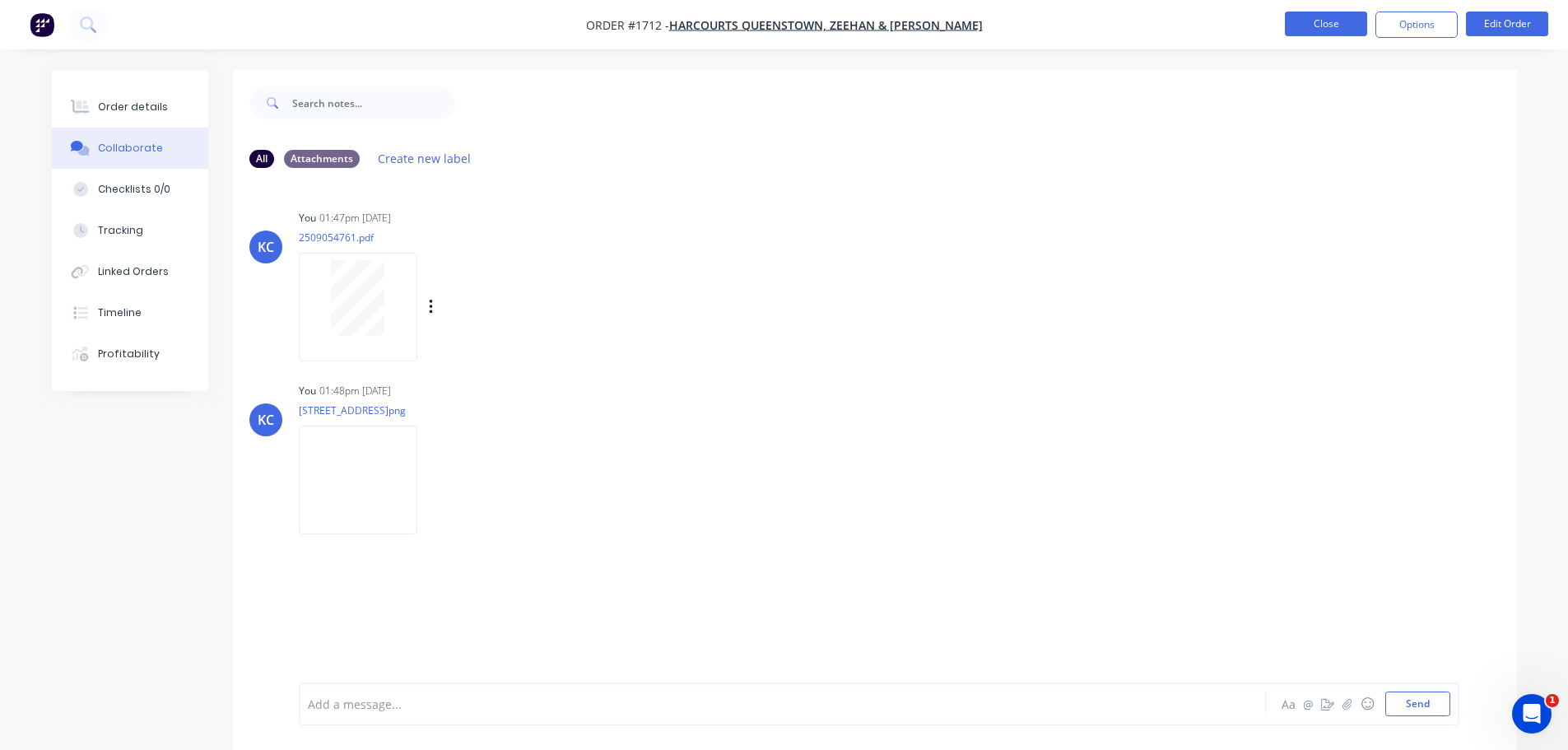
click at [1312, 35] on button "Close" at bounding box center [1325, 23] width 82 height 25
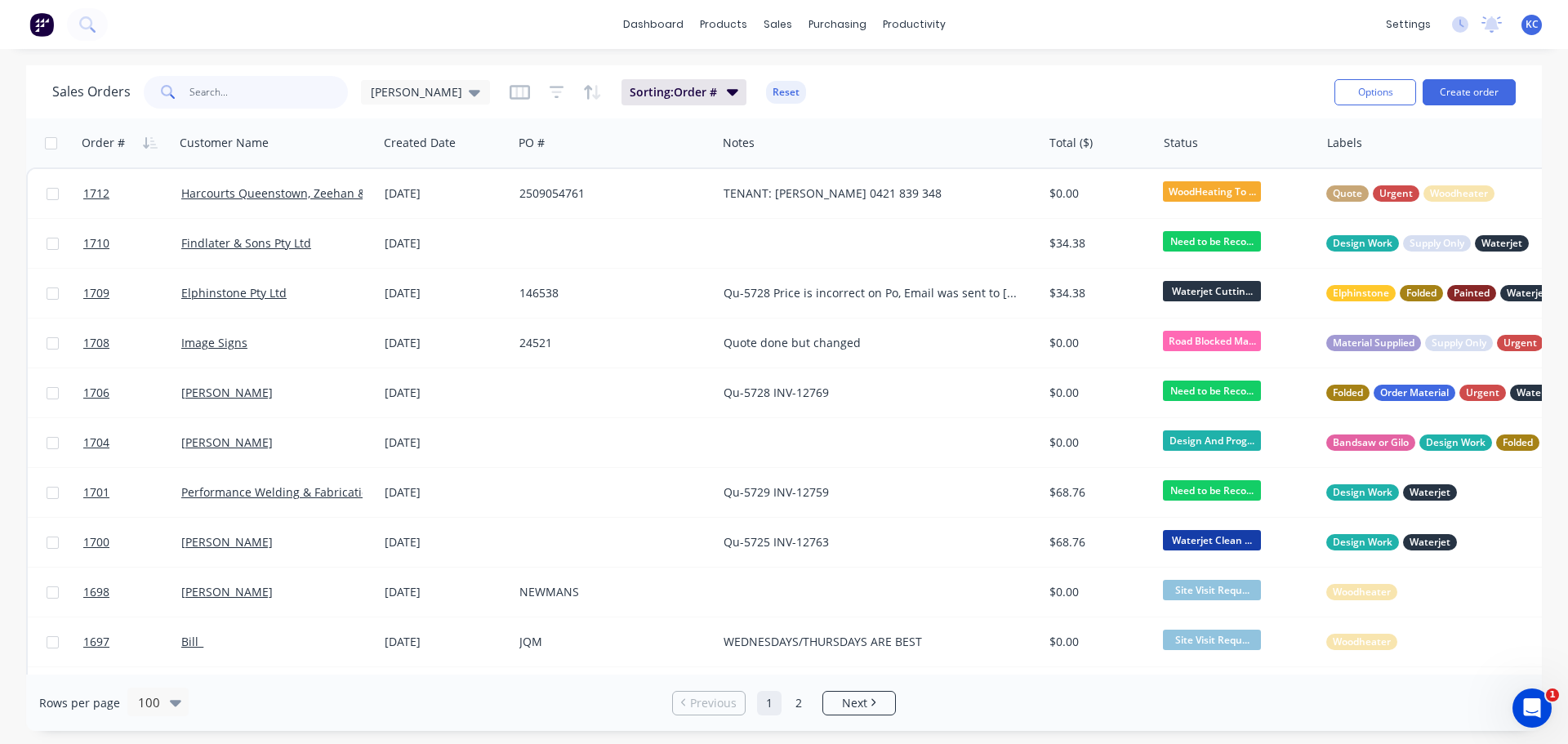
click at [296, 80] on input "text" at bounding box center [269, 93] width 159 height 33
type input "1636"
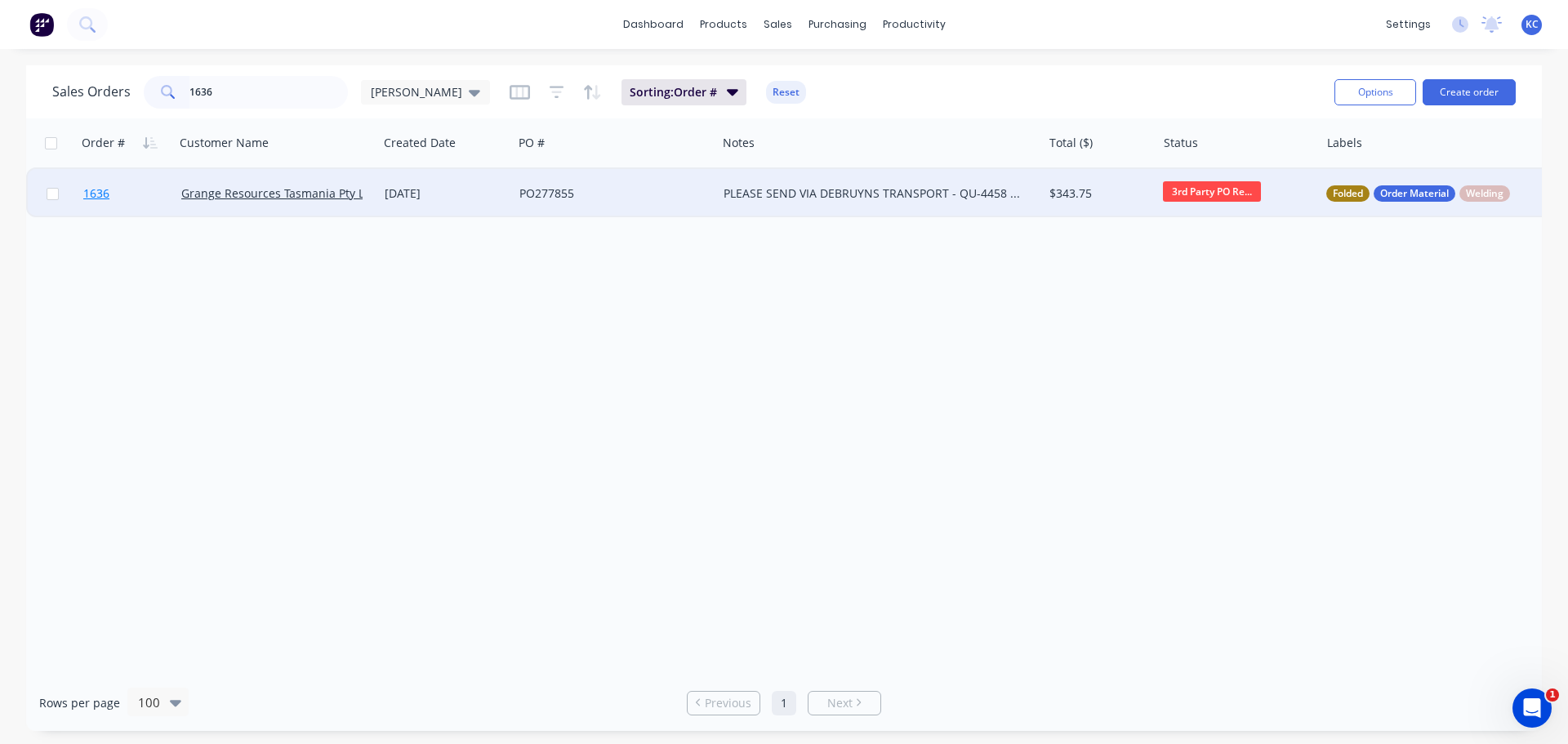
click at [104, 200] on span "1636" at bounding box center [96, 193] width 26 height 16
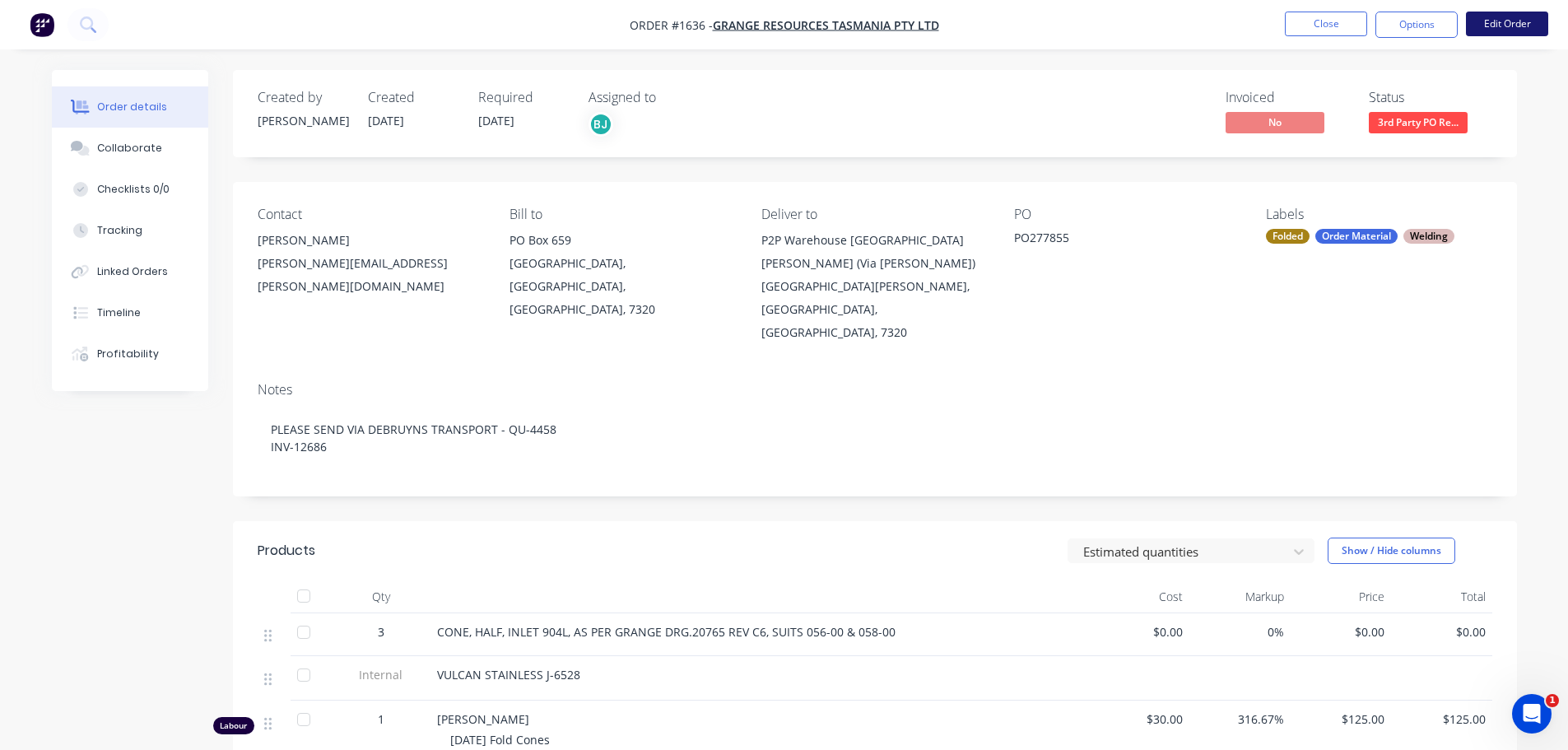
click at [1489, 29] on button "Edit Order" at bounding box center [1507, 23] width 82 height 25
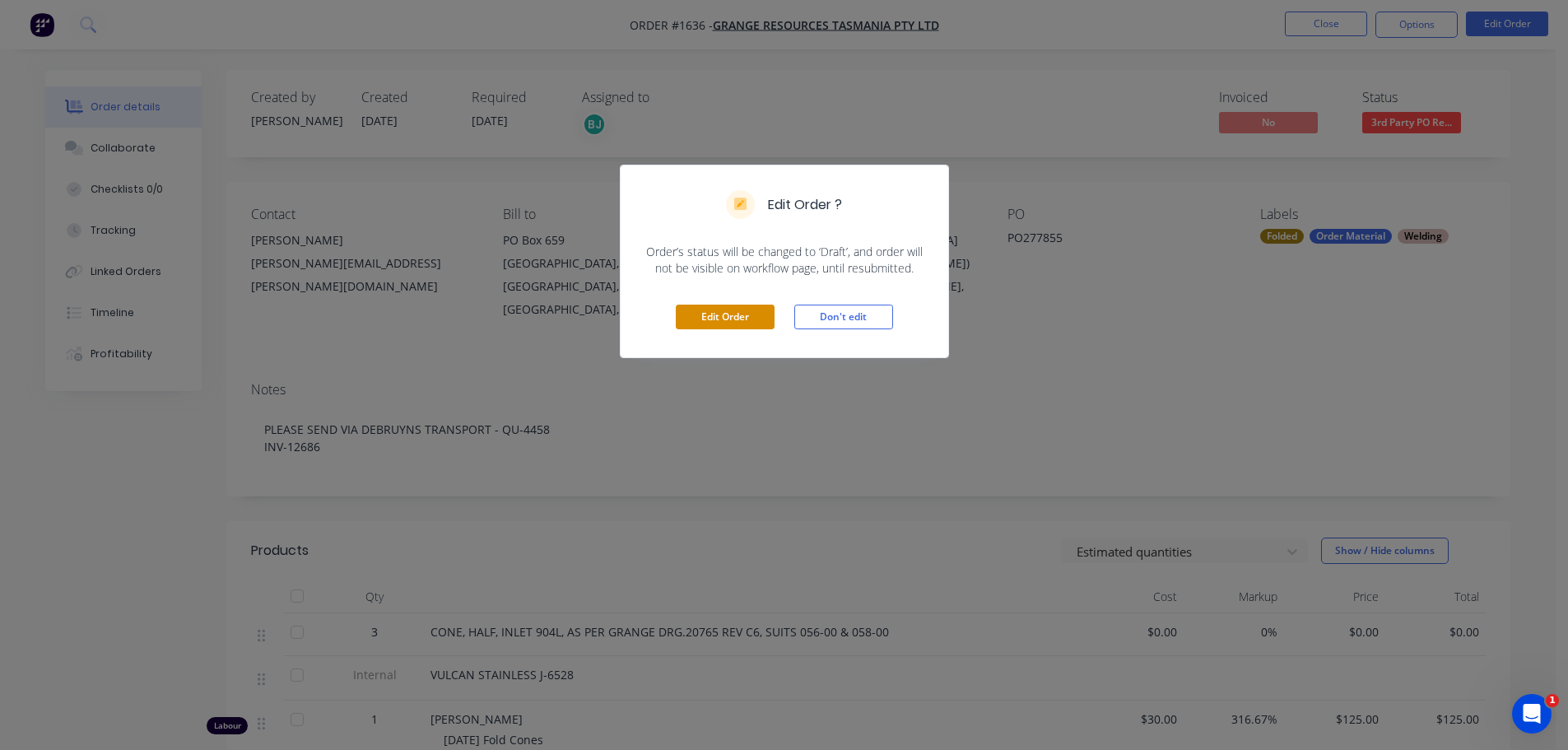
click at [727, 323] on button "Edit Order" at bounding box center [725, 317] width 98 height 25
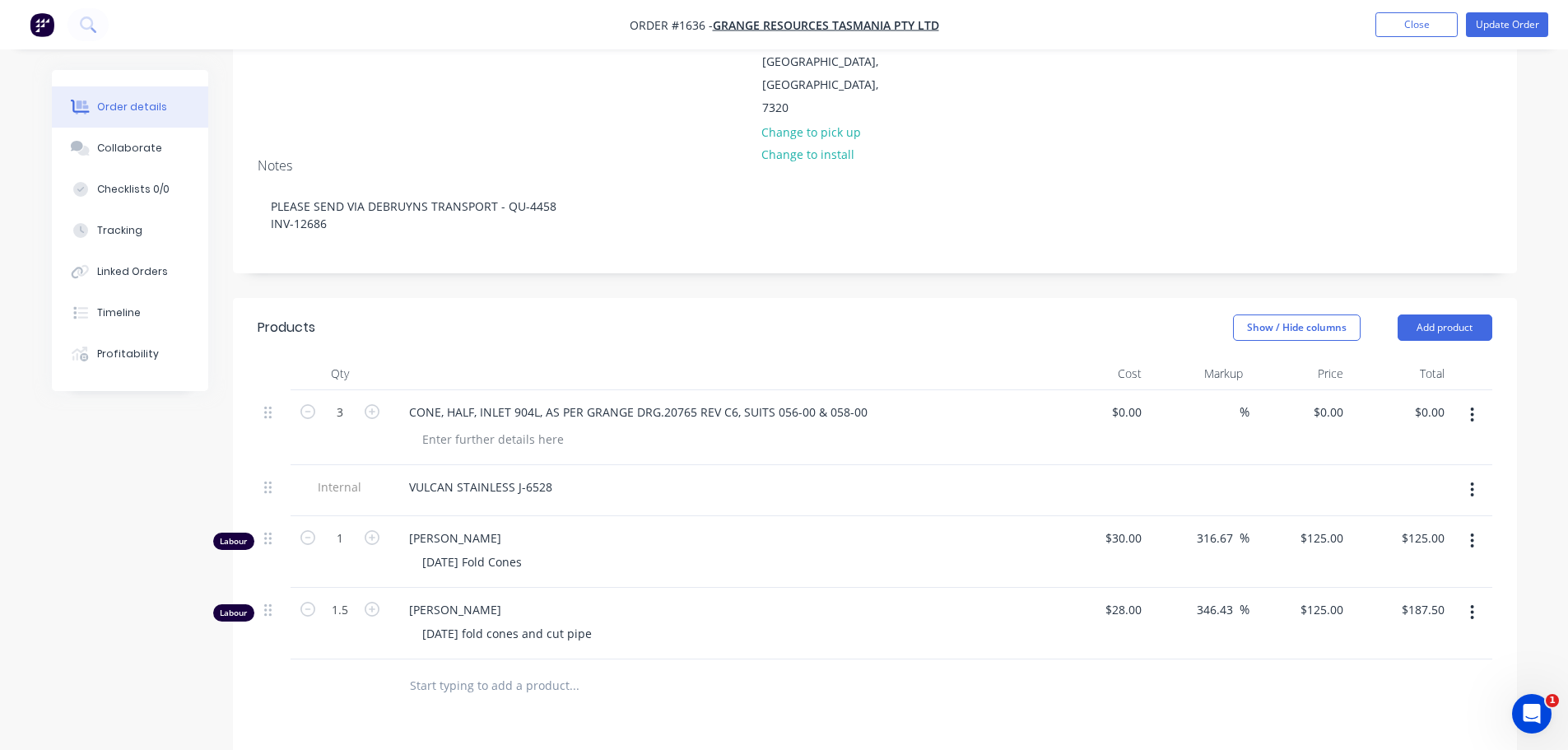
scroll to position [329, 0]
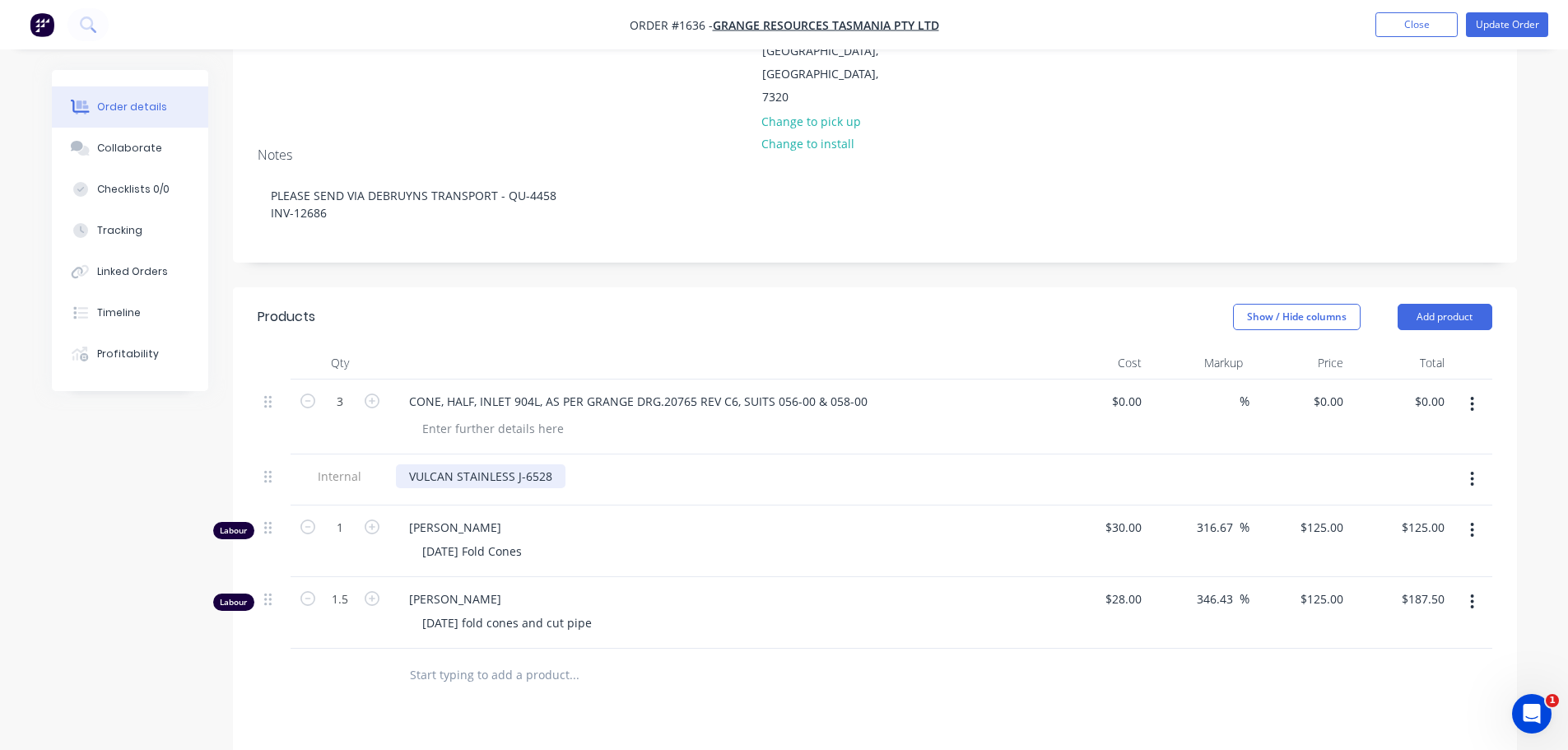
click at [557, 464] on div "VULCAN STAINLESS J-6528" at bounding box center [480, 476] width 169 height 24
click at [1529, 26] on button "Update Order" at bounding box center [1507, 24] width 82 height 25
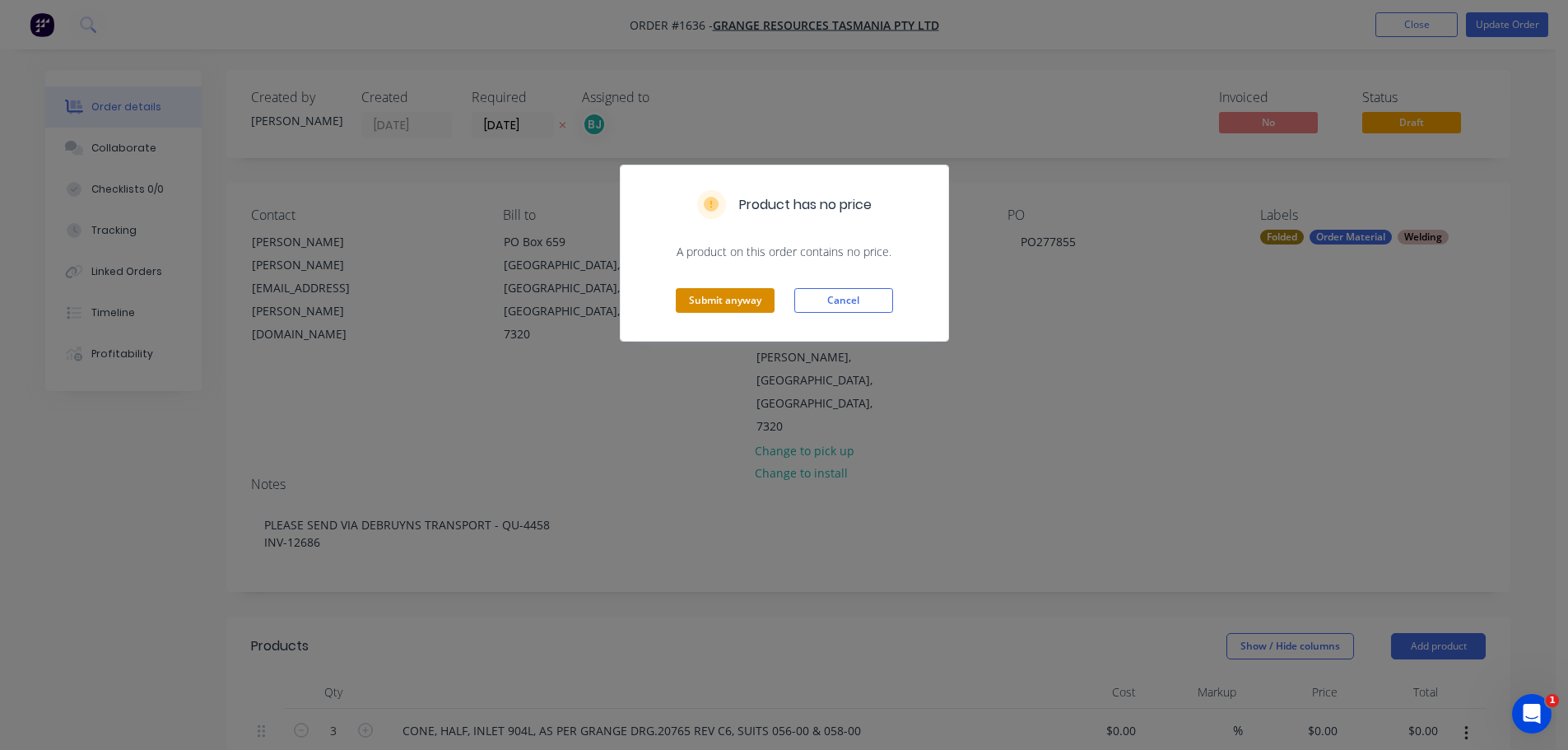
click at [716, 310] on button "Submit anyway" at bounding box center [725, 301] width 98 height 25
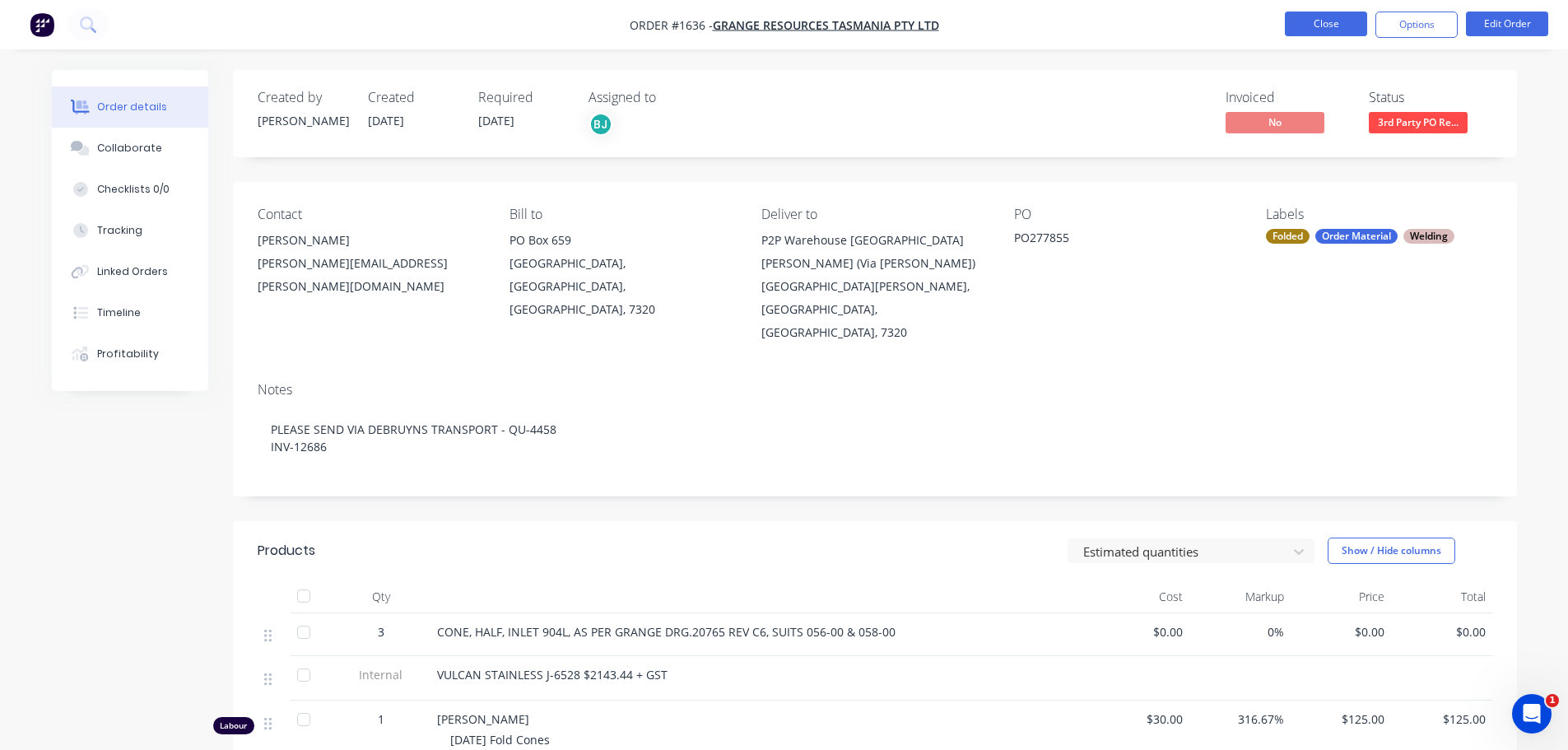
click at [1345, 22] on button "Close" at bounding box center [1325, 23] width 82 height 25
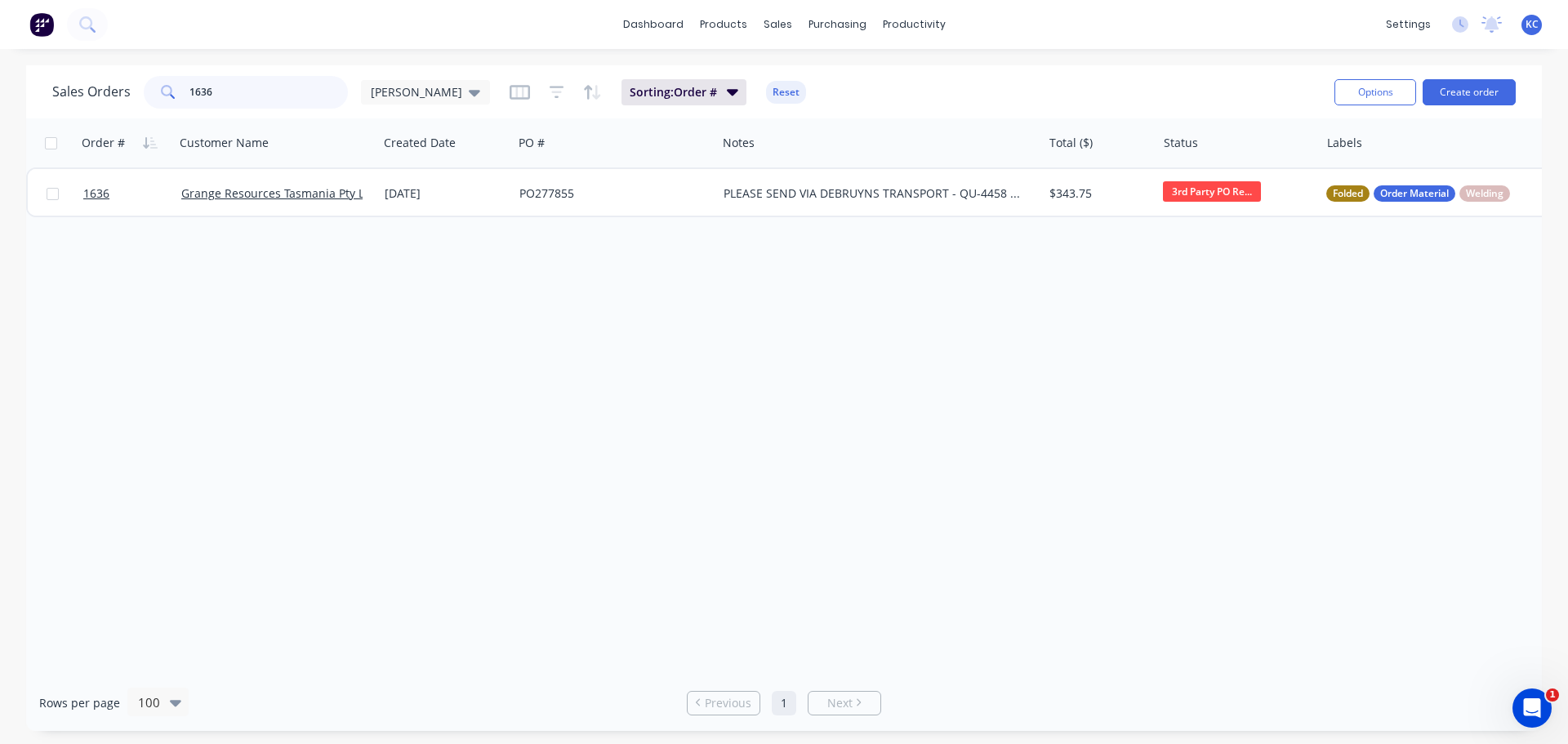
drag, startPoint x: 260, startPoint y: 94, endPoint x: 0, endPoint y: 196, distance: 279.3
click at [17, 100] on div "Sales Orders 1636 [PERSON_NAME] Sorting: Order # Reset Options Create order Ord…" at bounding box center [784, 398] width 1568 height 666
type input "1076"
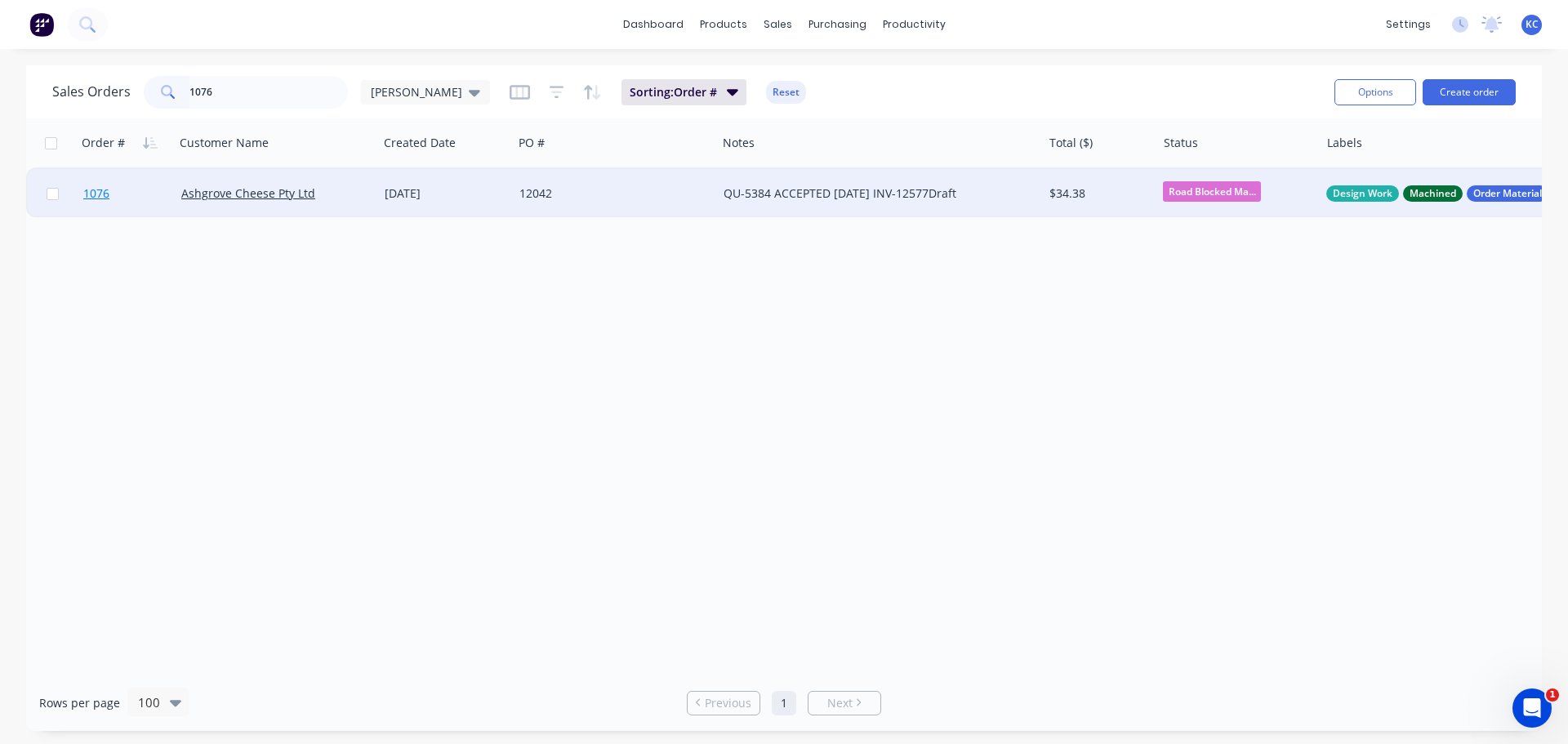
click at [89, 190] on span "1076" at bounding box center [96, 193] width 26 height 16
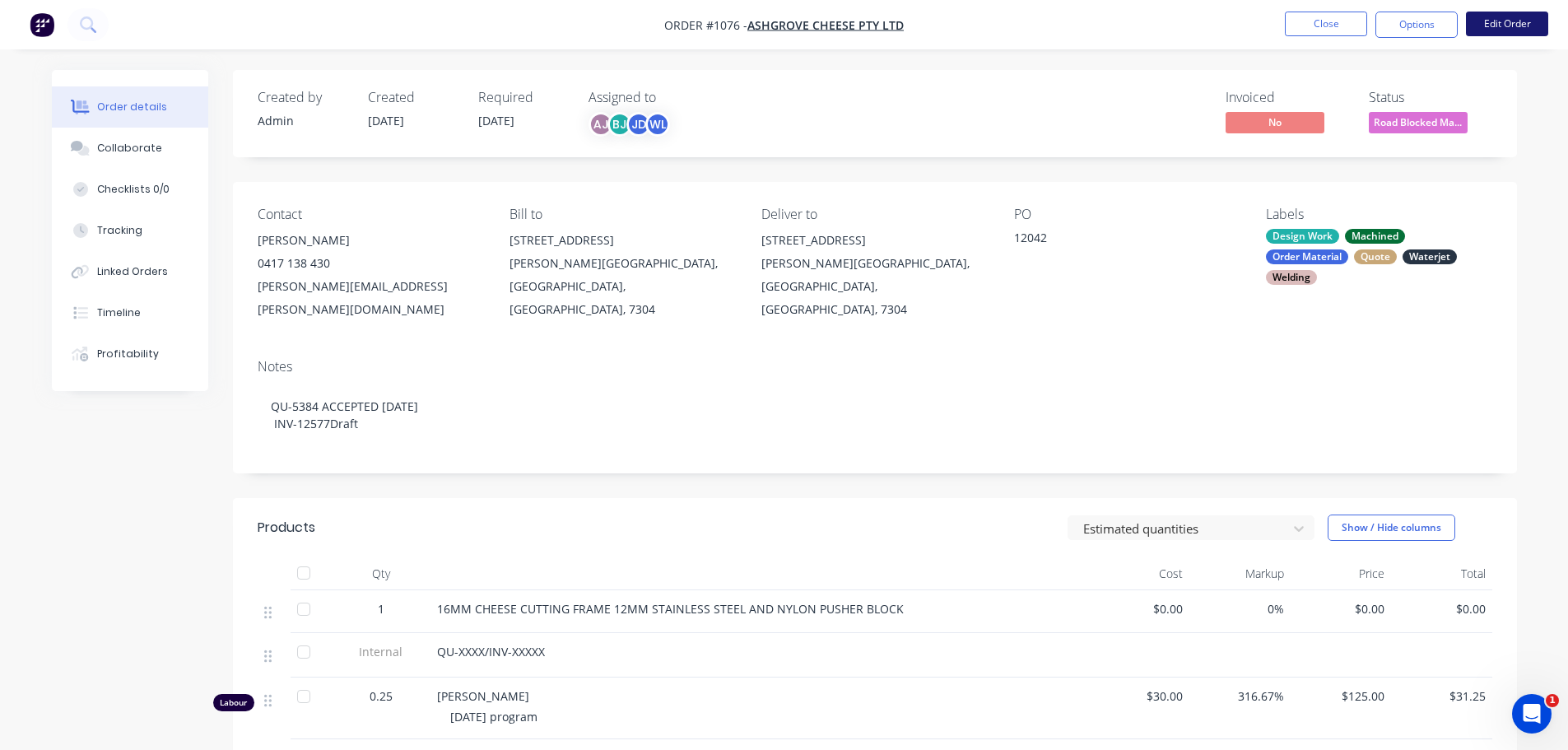
click at [1535, 16] on button "Edit Order" at bounding box center [1507, 23] width 82 height 25
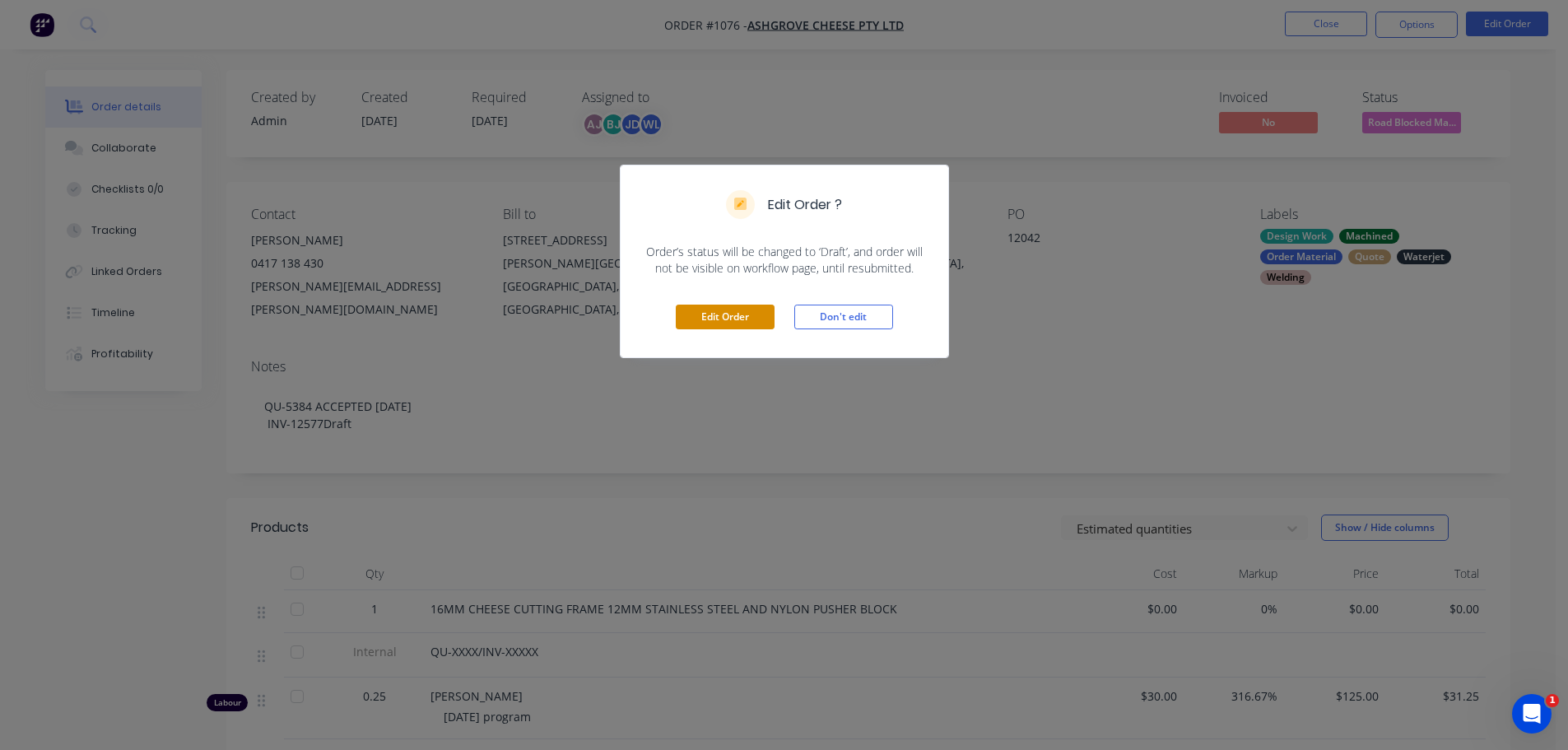
click at [731, 315] on button "Edit Order" at bounding box center [725, 317] width 98 height 25
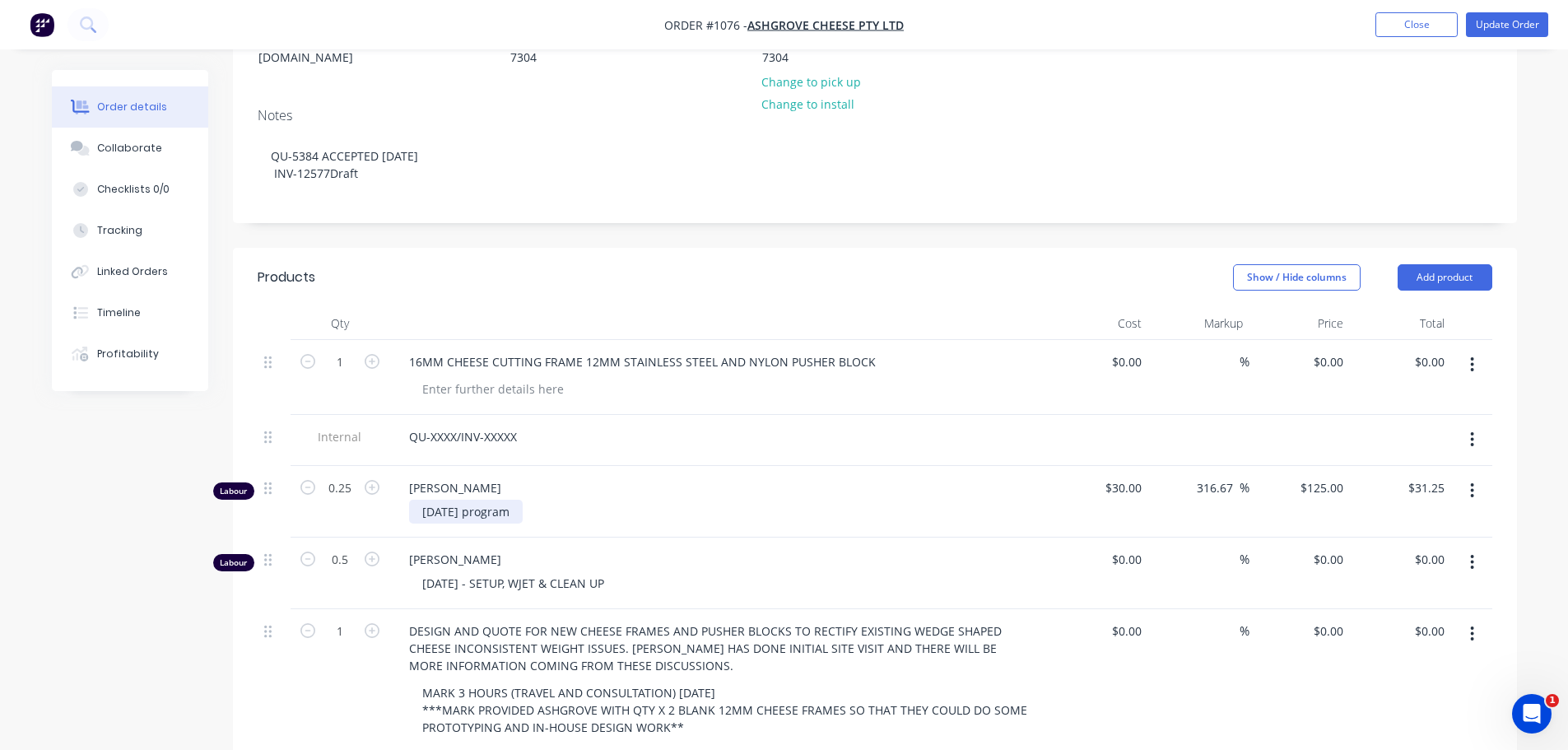
scroll to position [329, 0]
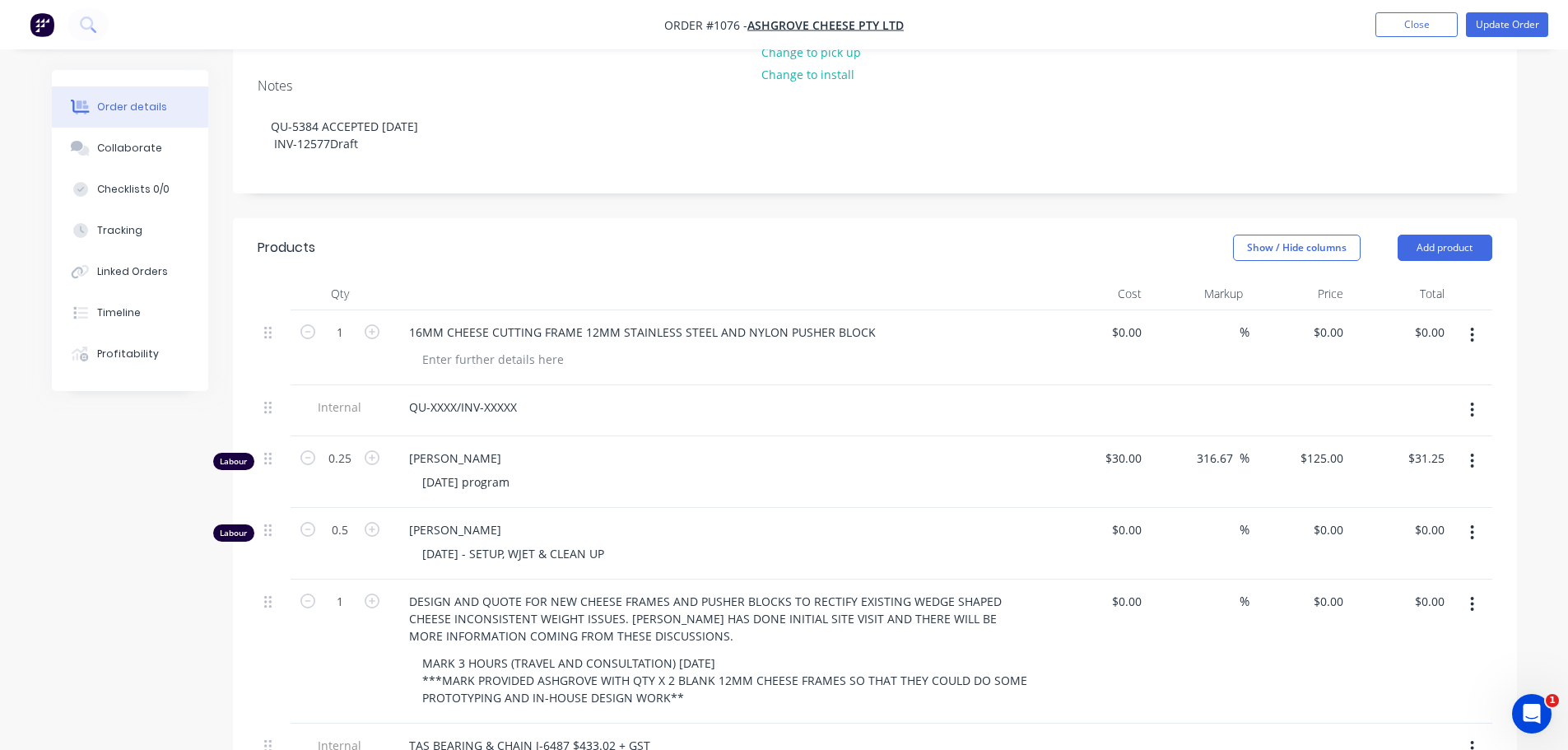
click at [1472, 403] on icon "button" at bounding box center [1473, 410] width 3 height 15
click at [1422, 474] on div "Delete" at bounding box center [1414, 486] width 127 height 24
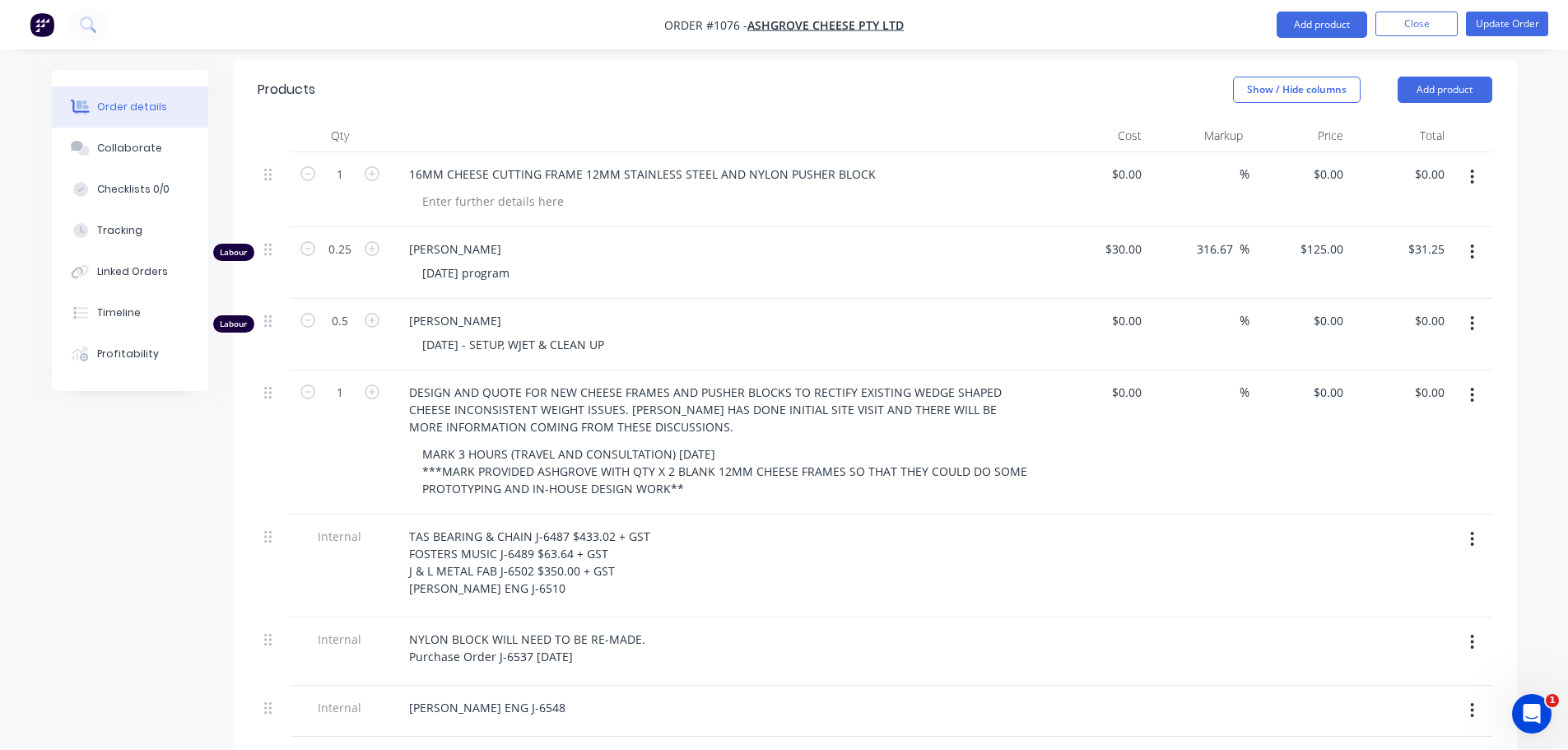
scroll to position [494, 0]
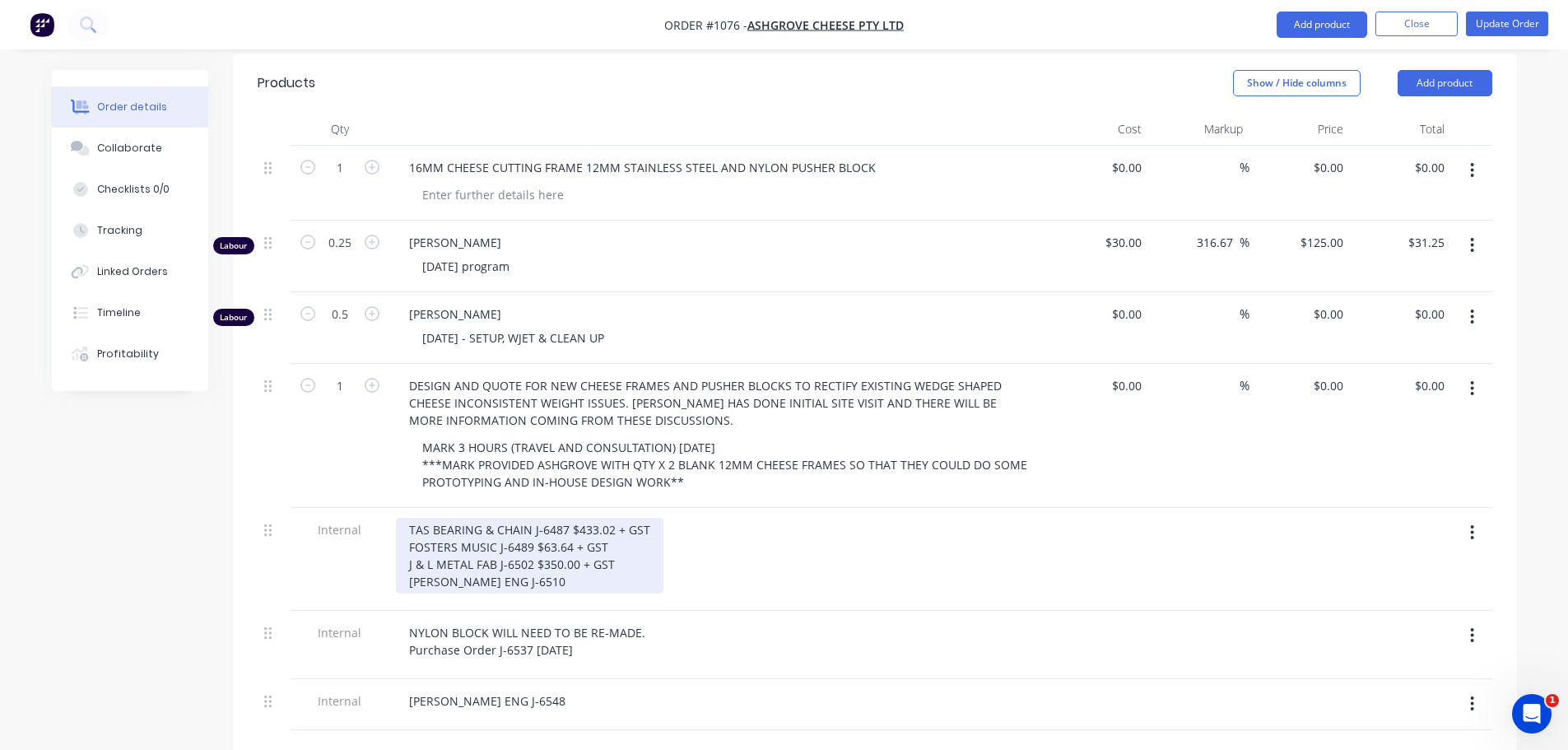
click at [516, 518] on div "TAS BEARING & CHAIN J-6487 $433.02 + GST FOSTERS MUSIC J-6489 $63.64 + GST J & …" at bounding box center [530, 556] width 268 height 76
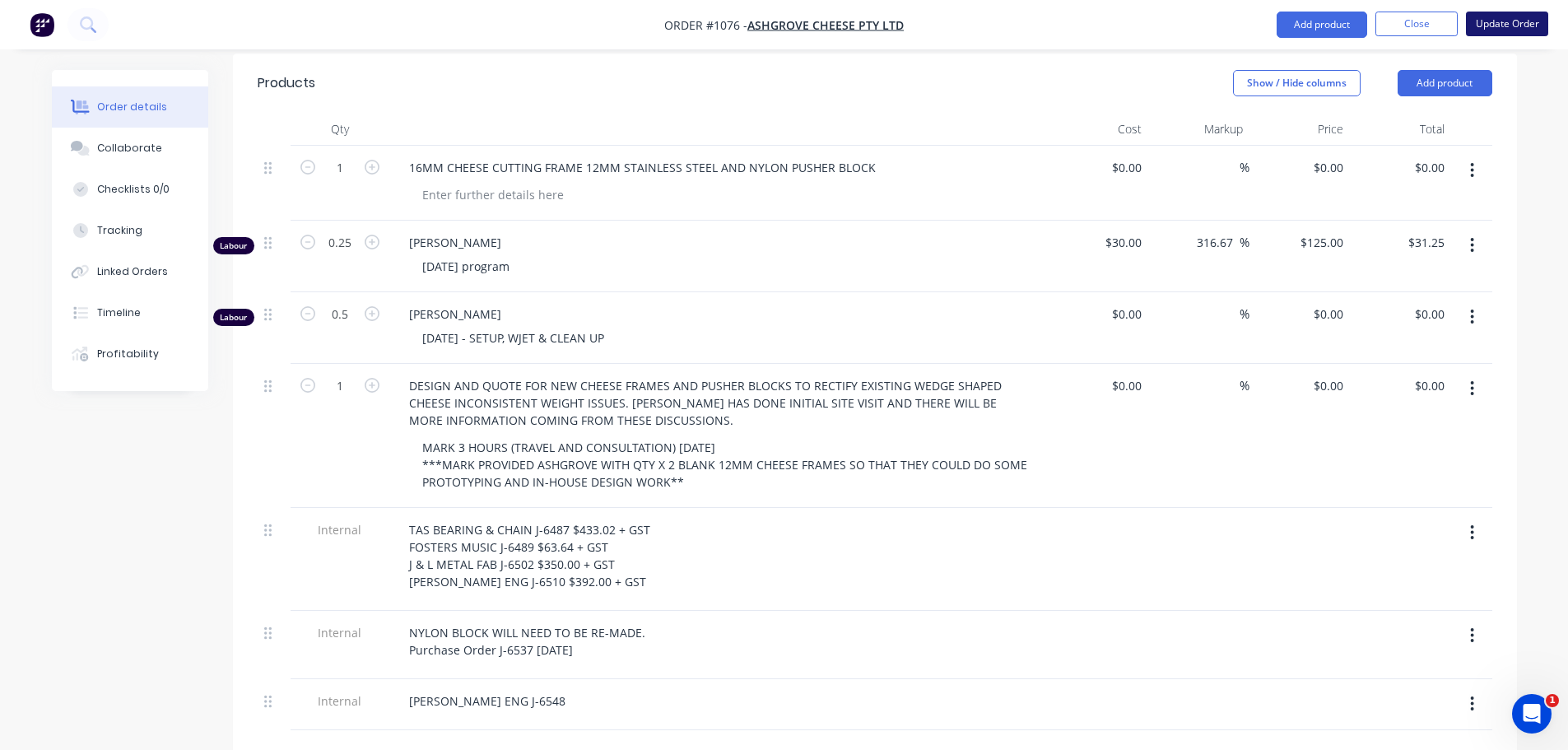
click at [1503, 25] on button "Update Order" at bounding box center [1507, 23] width 82 height 25
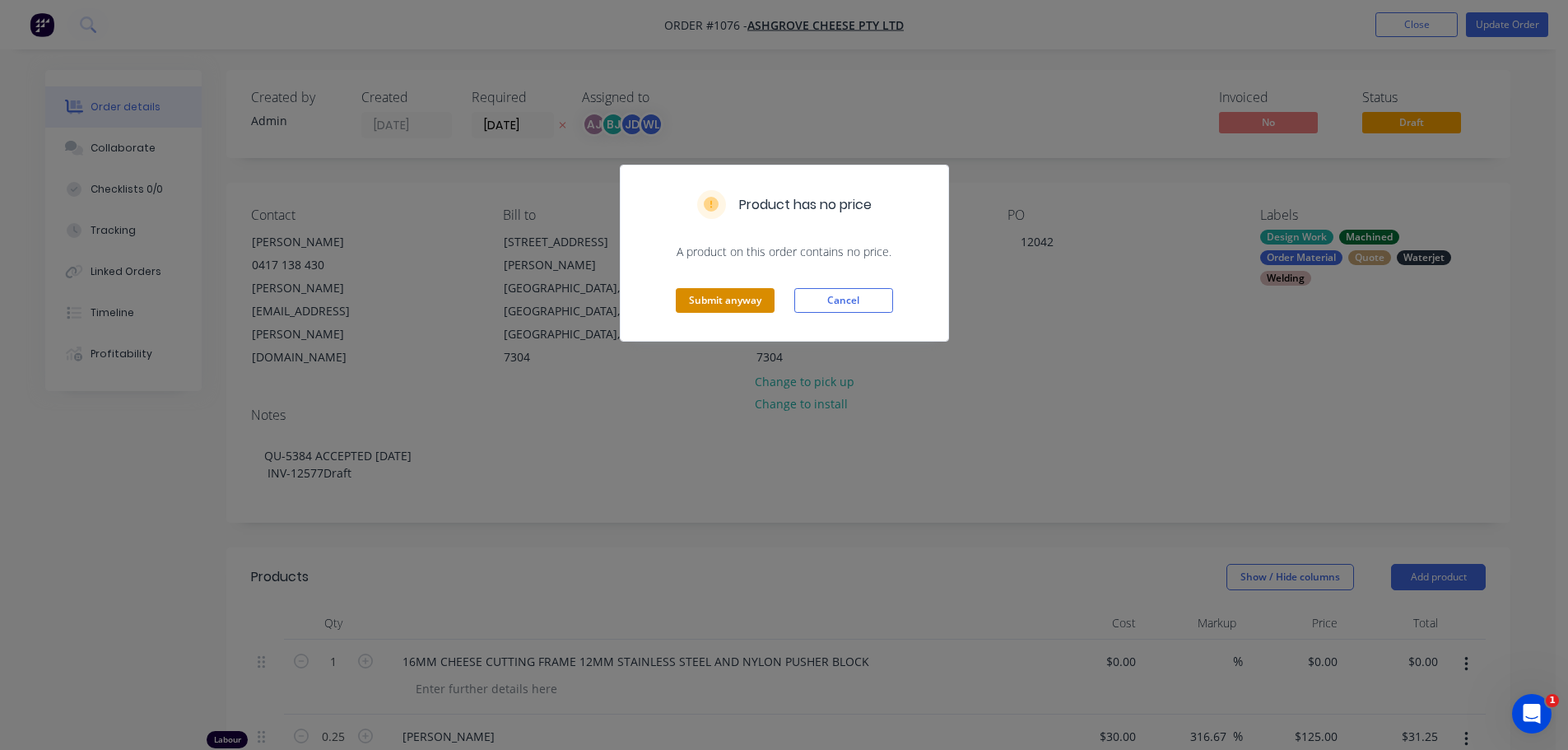
click at [714, 295] on button "Submit anyway" at bounding box center [725, 301] width 98 height 25
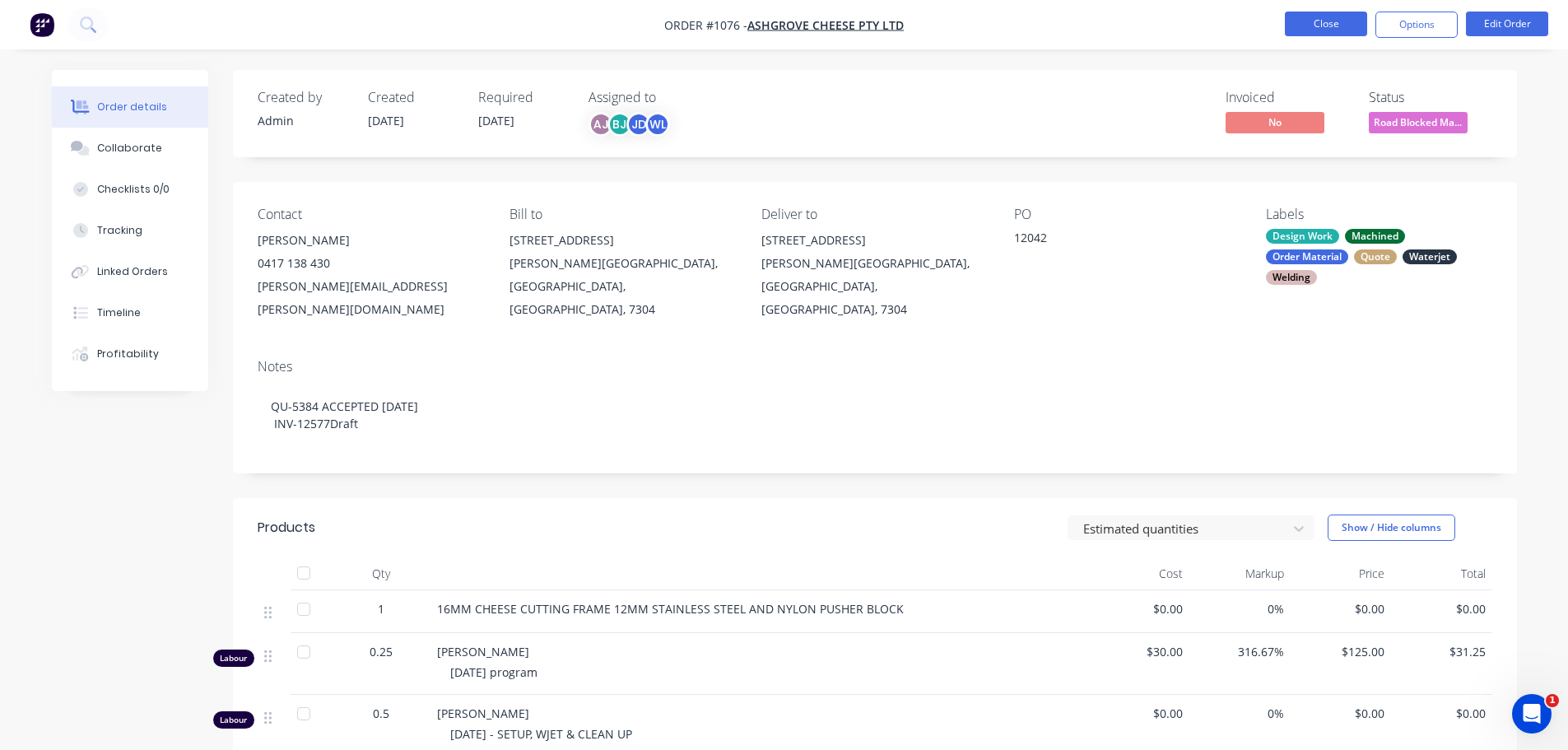
click at [1322, 20] on button "Close" at bounding box center [1325, 23] width 82 height 25
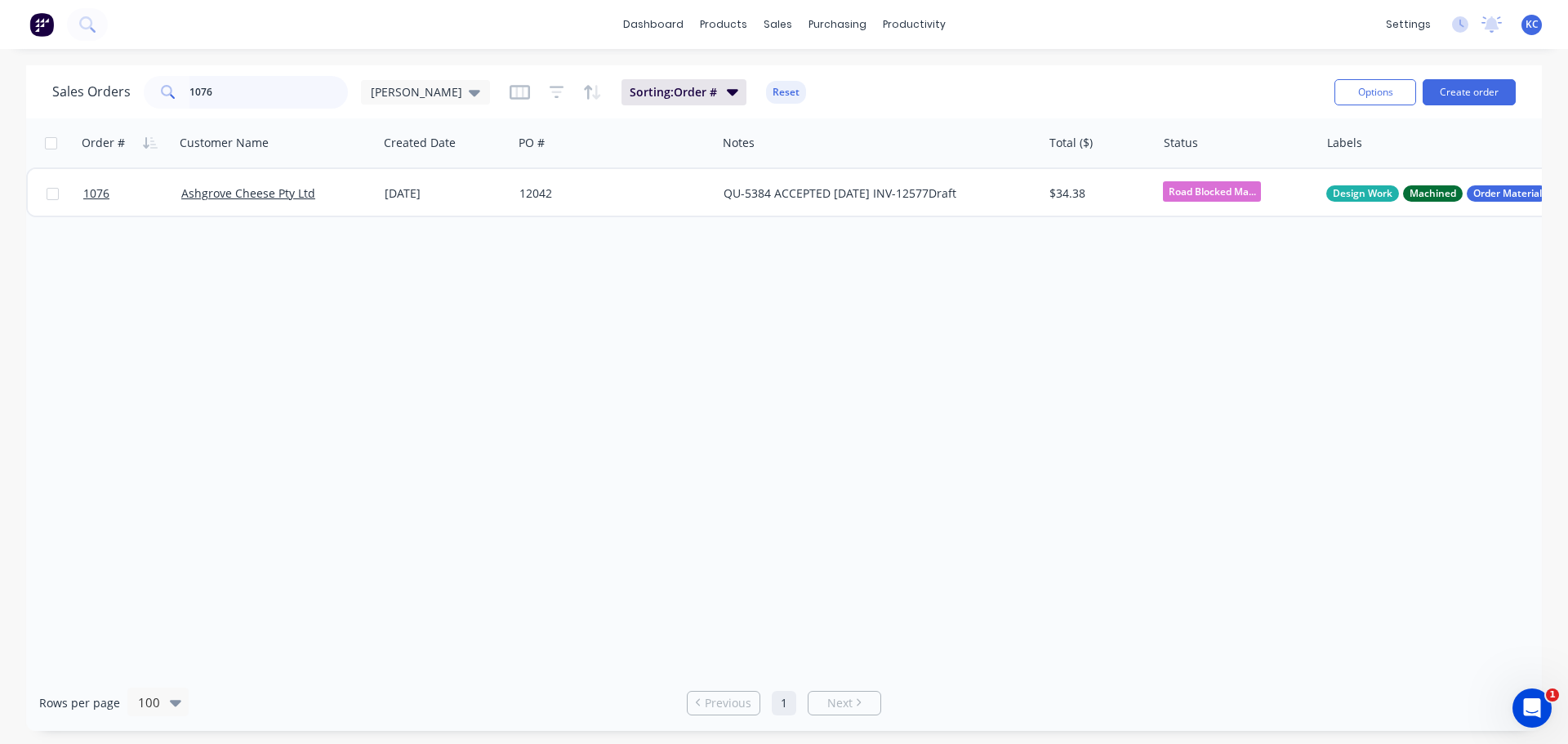
drag, startPoint x: 248, startPoint y: 109, endPoint x: 0, endPoint y: 286, distance: 304.7
click at [113, 168] on div "Sales Orders 1076 [PERSON_NAME]: Order # Reset Options Create order Order # Cus…" at bounding box center [783, 398] width 1516 height 666
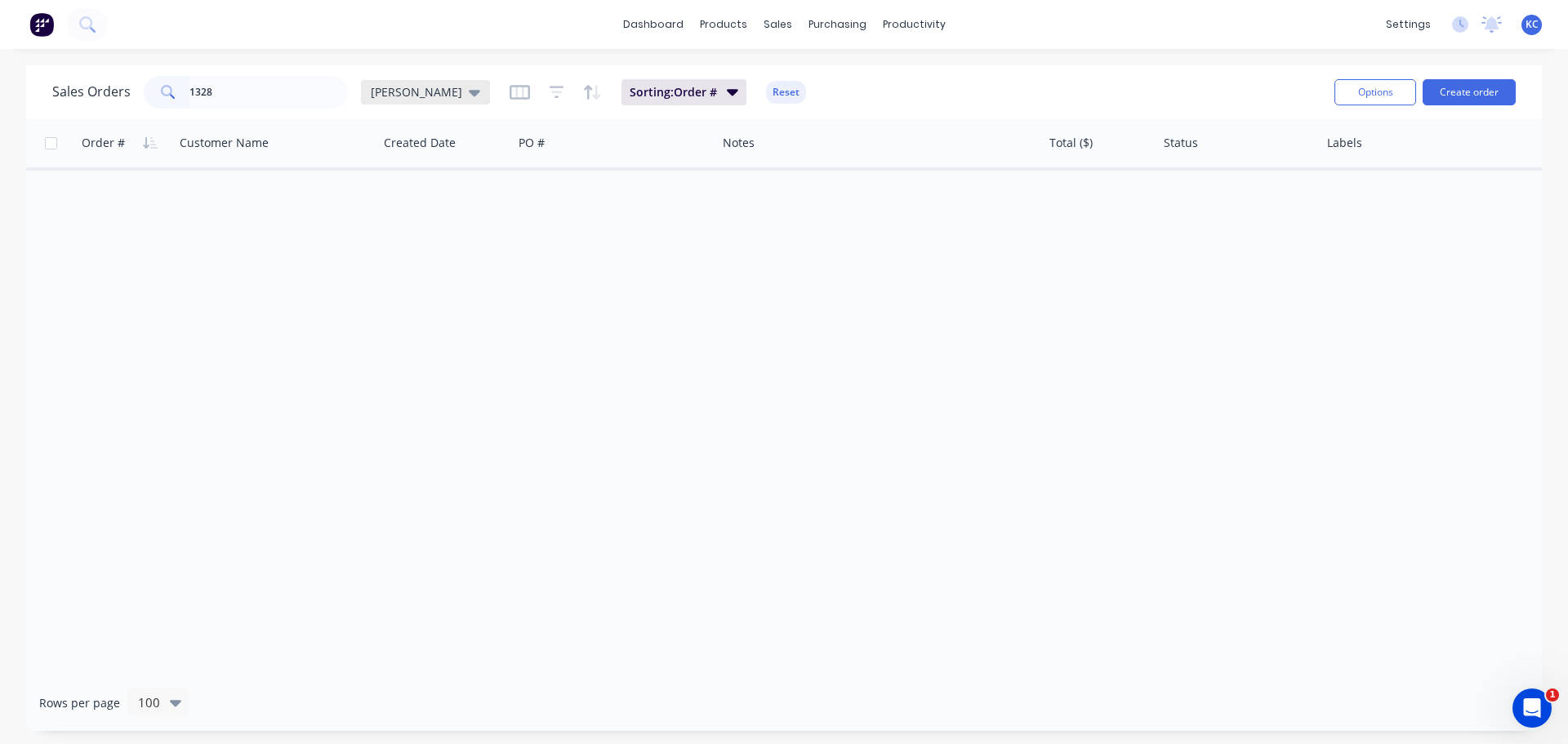
click at [398, 87] on span "[PERSON_NAME]" at bounding box center [416, 92] width 92 height 17
click at [433, 304] on button "Archived" at bounding box center [458, 297] width 186 height 19
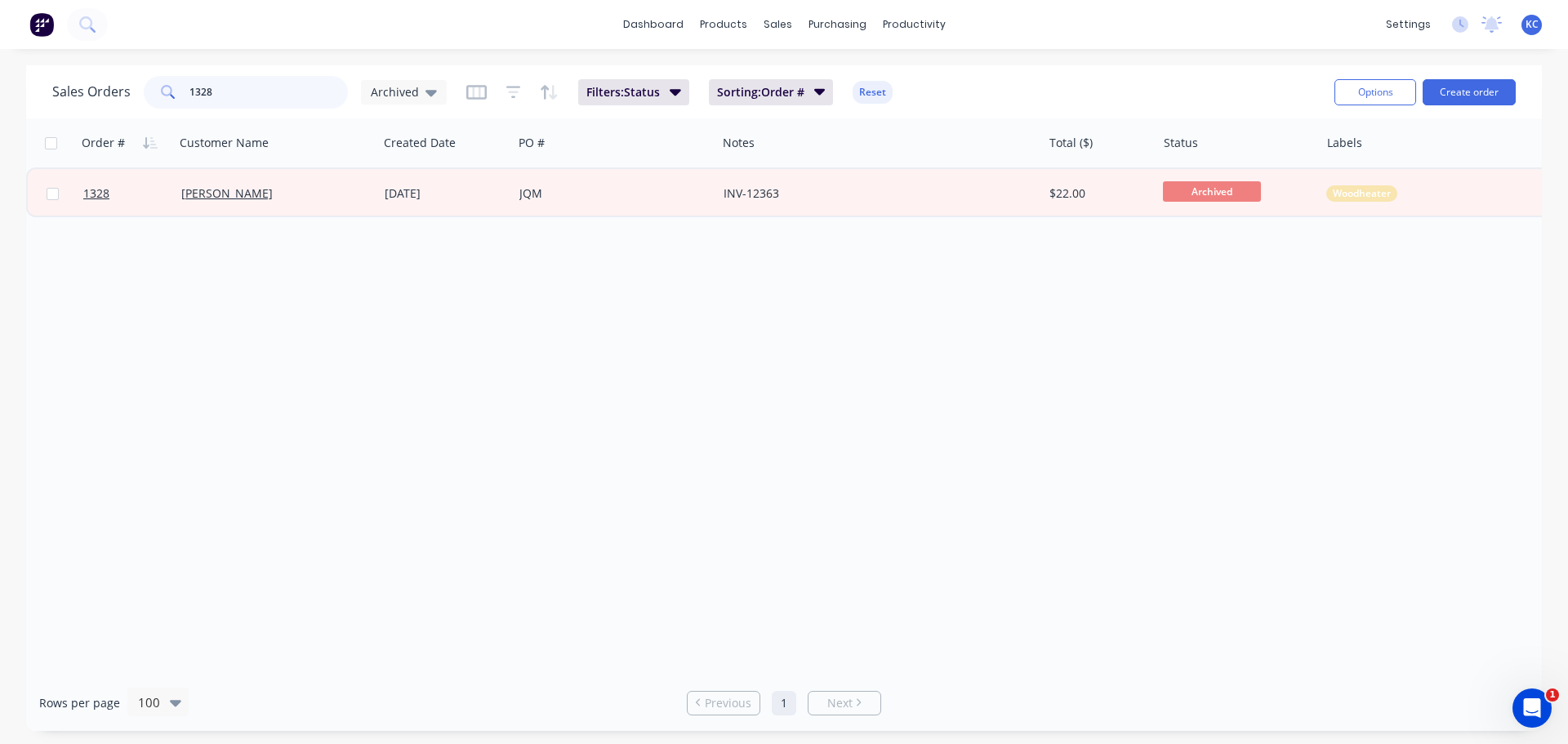
drag, startPoint x: 231, startPoint y: 95, endPoint x: 0, endPoint y: 75, distance: 231.9
click at [22, 85] on div "Sales Orders 1328 Archived Filters: Status Sorting: Order # Reset Options Creat…" at bounding box center [784, 398] width 1568 height 666
type input "1683"
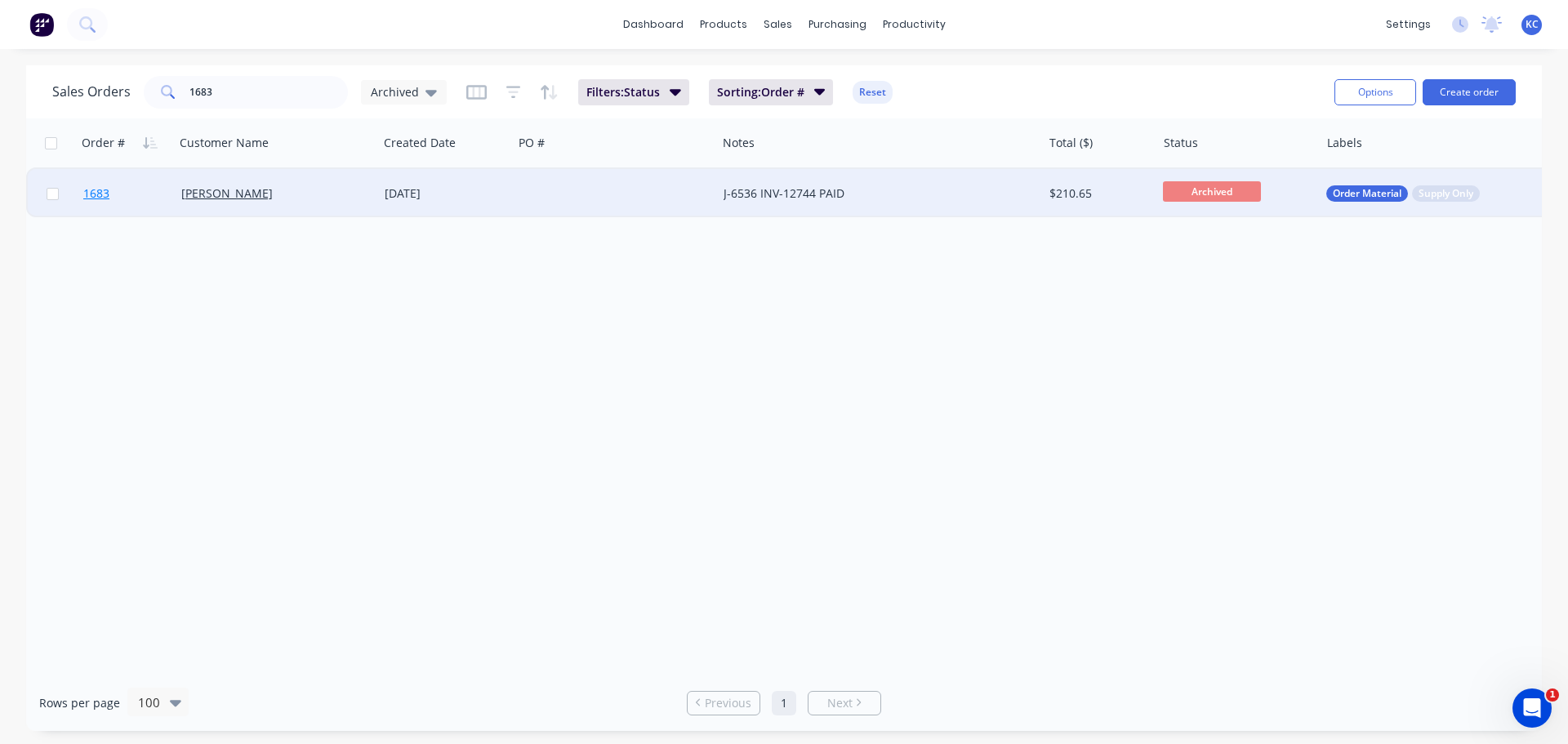
click at [104, 195] on span "1683" at bounding box center [96, 193] width 26 height 16
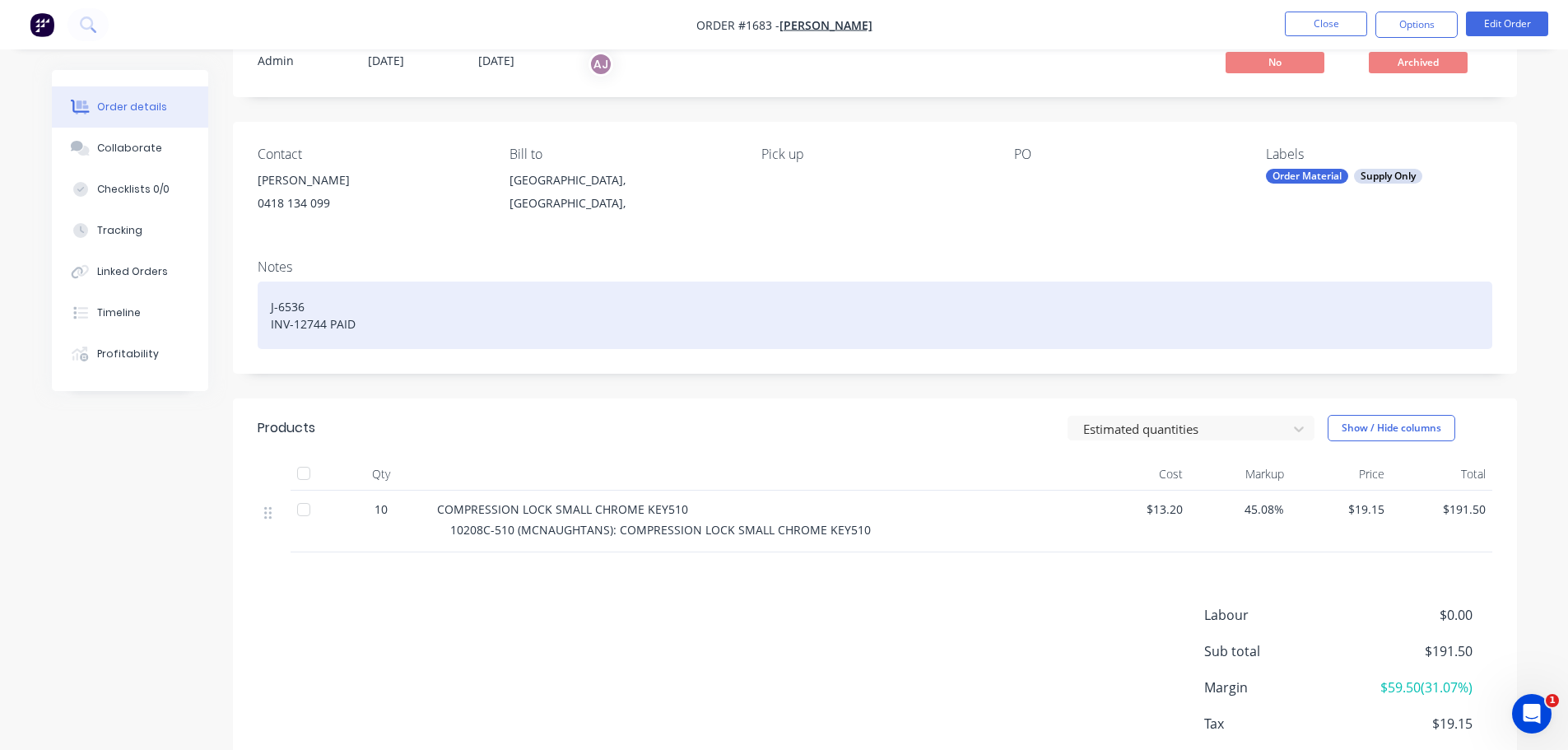
scroll to position [82, 0]
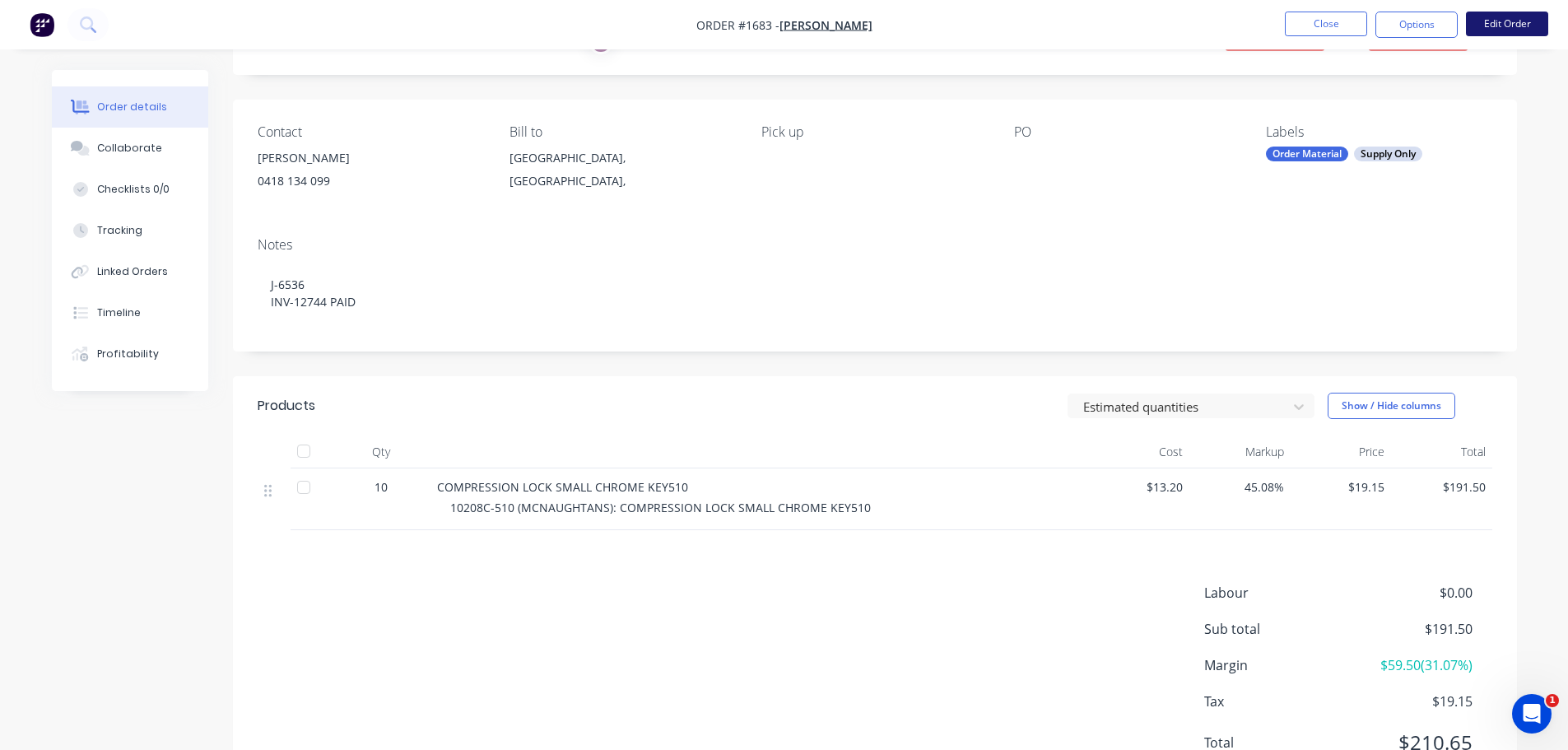
click at [1520, 26] on button "Edit Order" at bounding box center [1507, 23] width 82 height 25
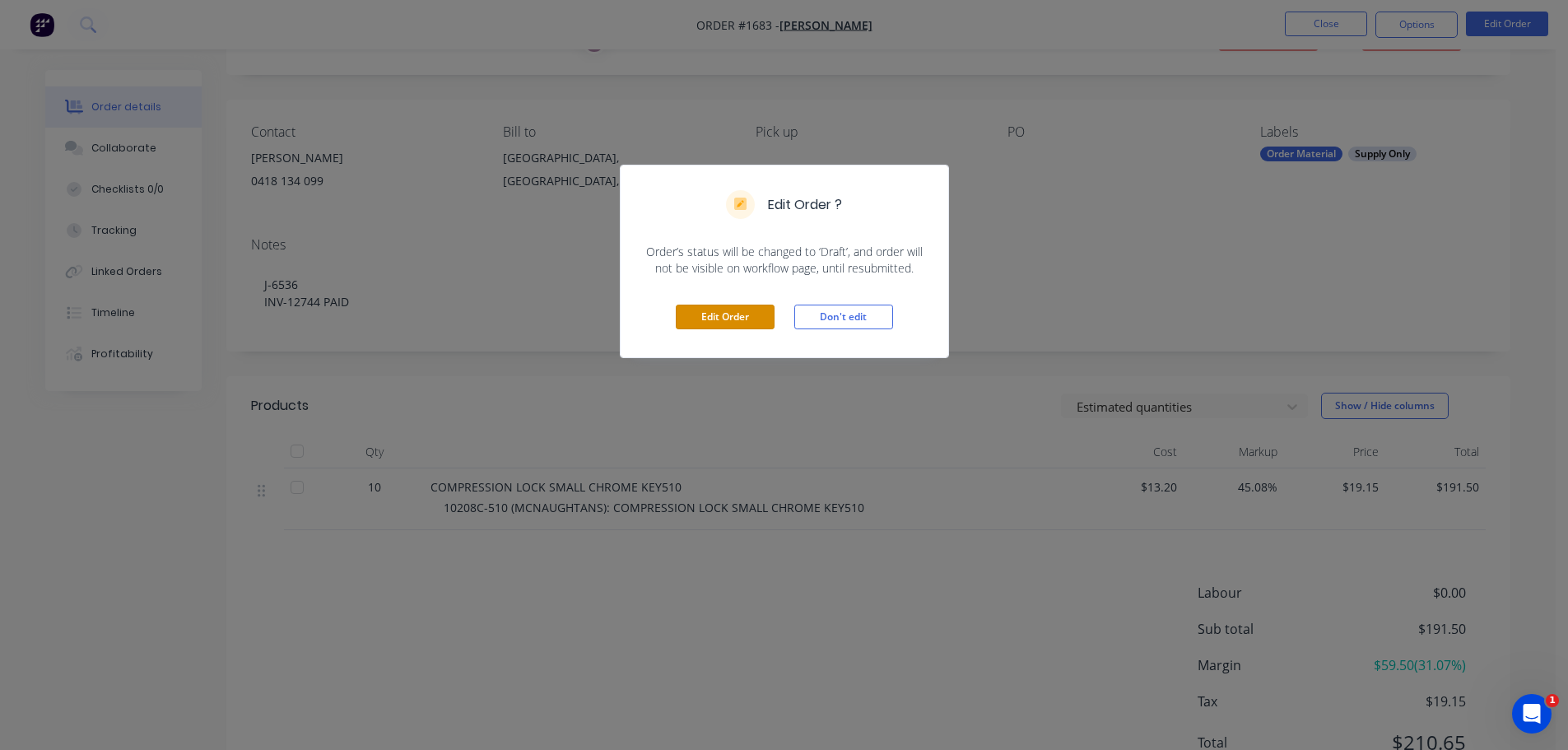
click at [738, 320] on button "Edit Order" at bounding box center [725, 317] width 98 height 25
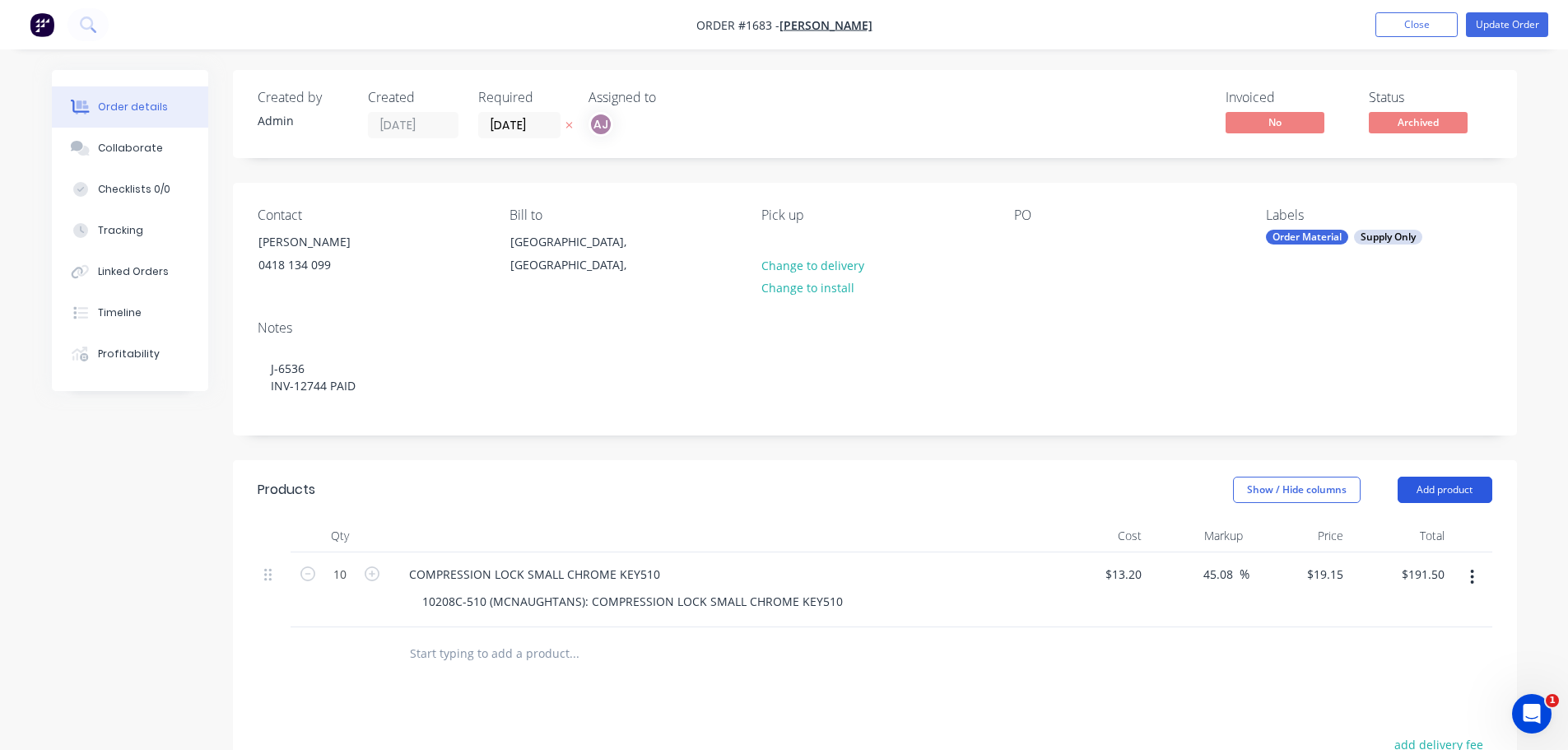
click at [1456, 486] on button "Add product" at bounding box center [1445, 490] width 95 height 26
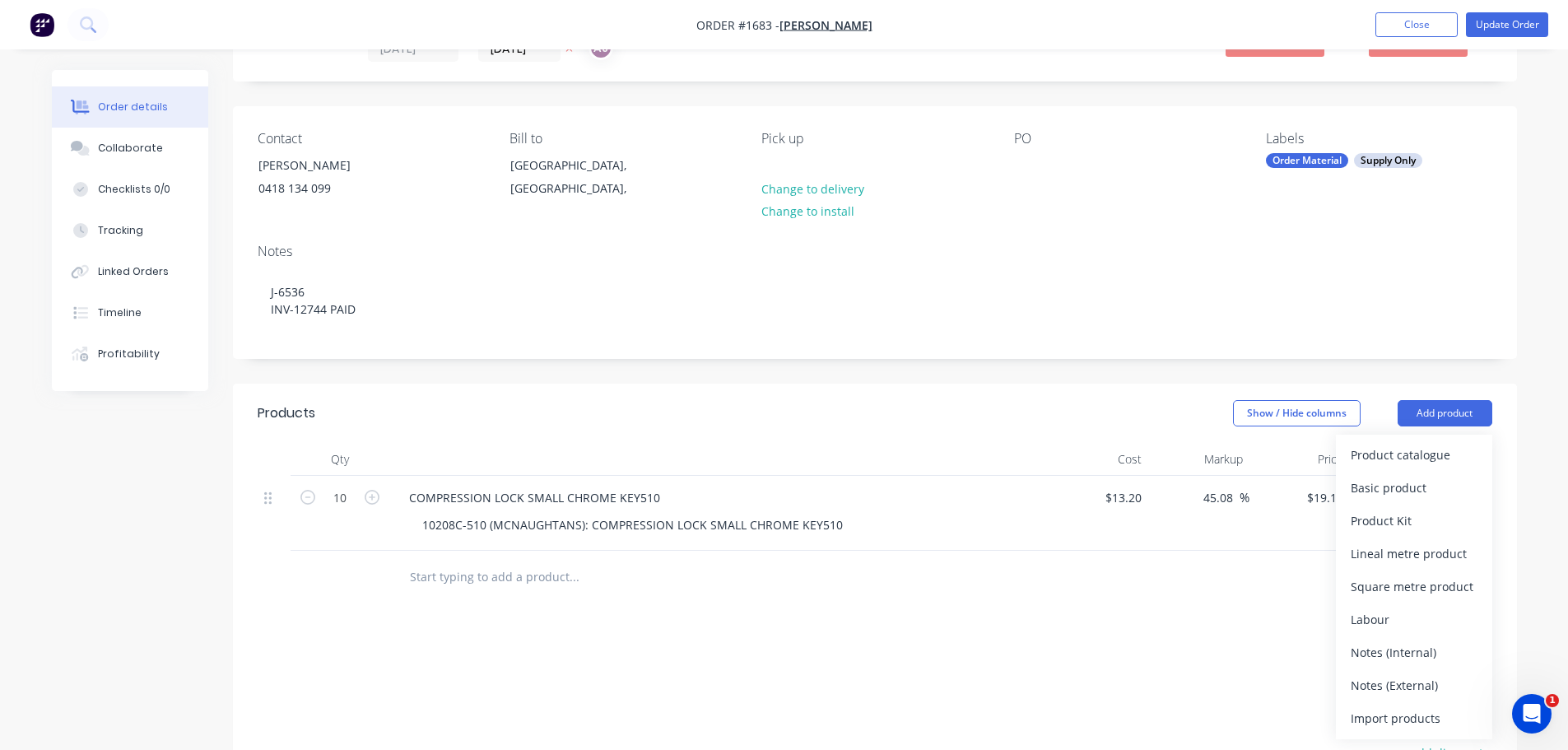
scroll to position [165, 0]
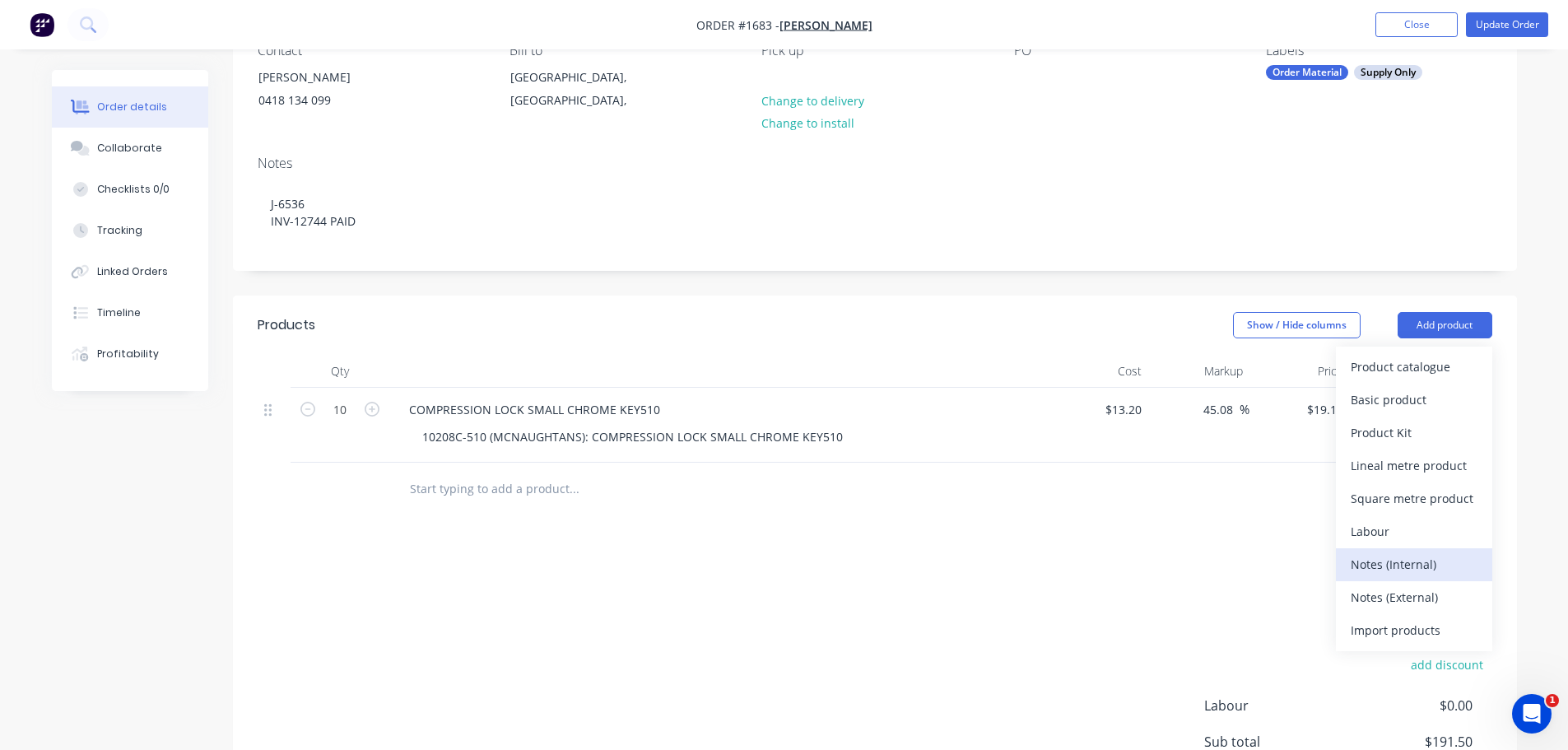
click at [1400, 567] on div "Notes (Internal)" at bounding box center [1414, 564] width 127 height 24
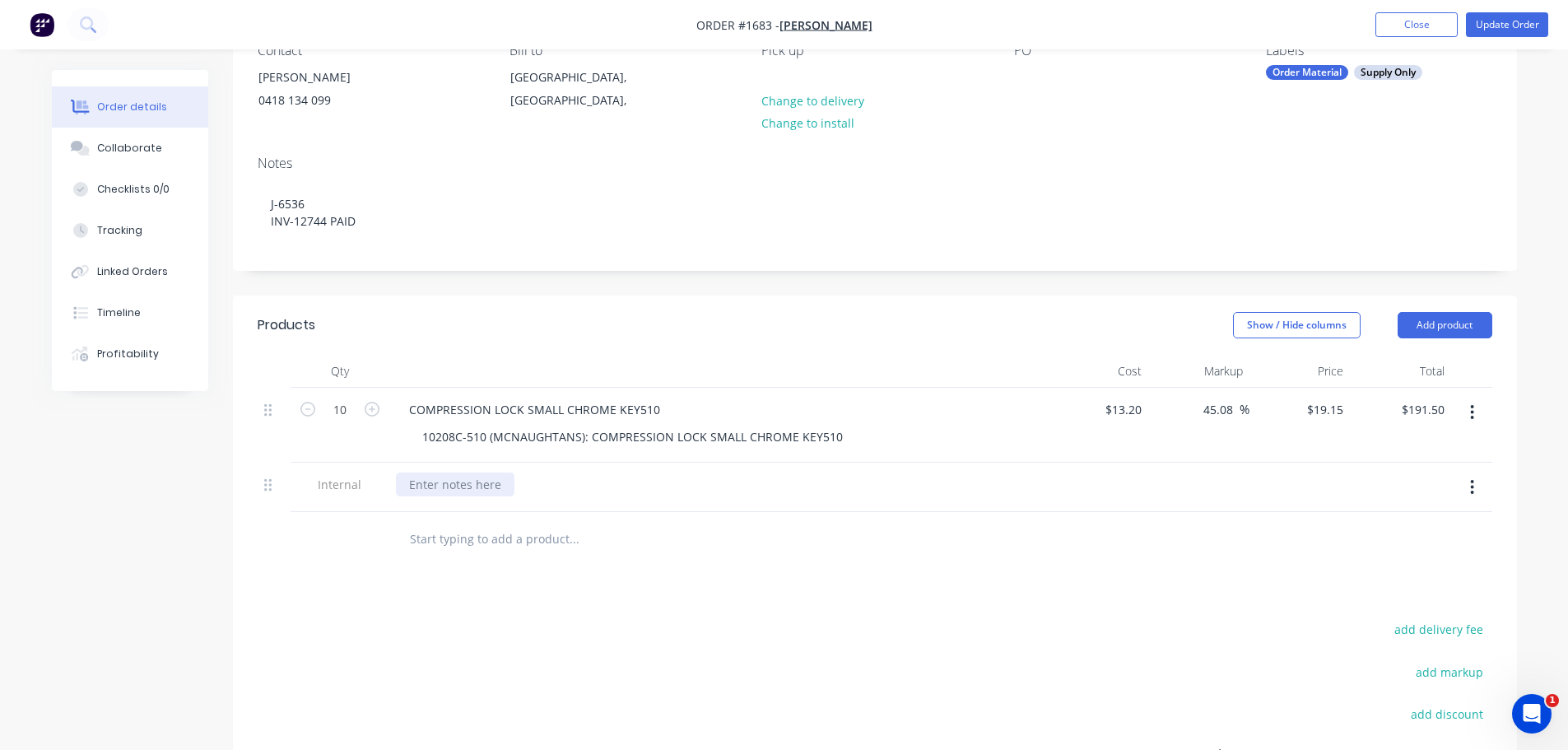
click at [493, 492] on div at bounding box center [454, 485] width 118 height 24
click at [859, 540] on div at bounding box center [643, 538] width 494 height 33
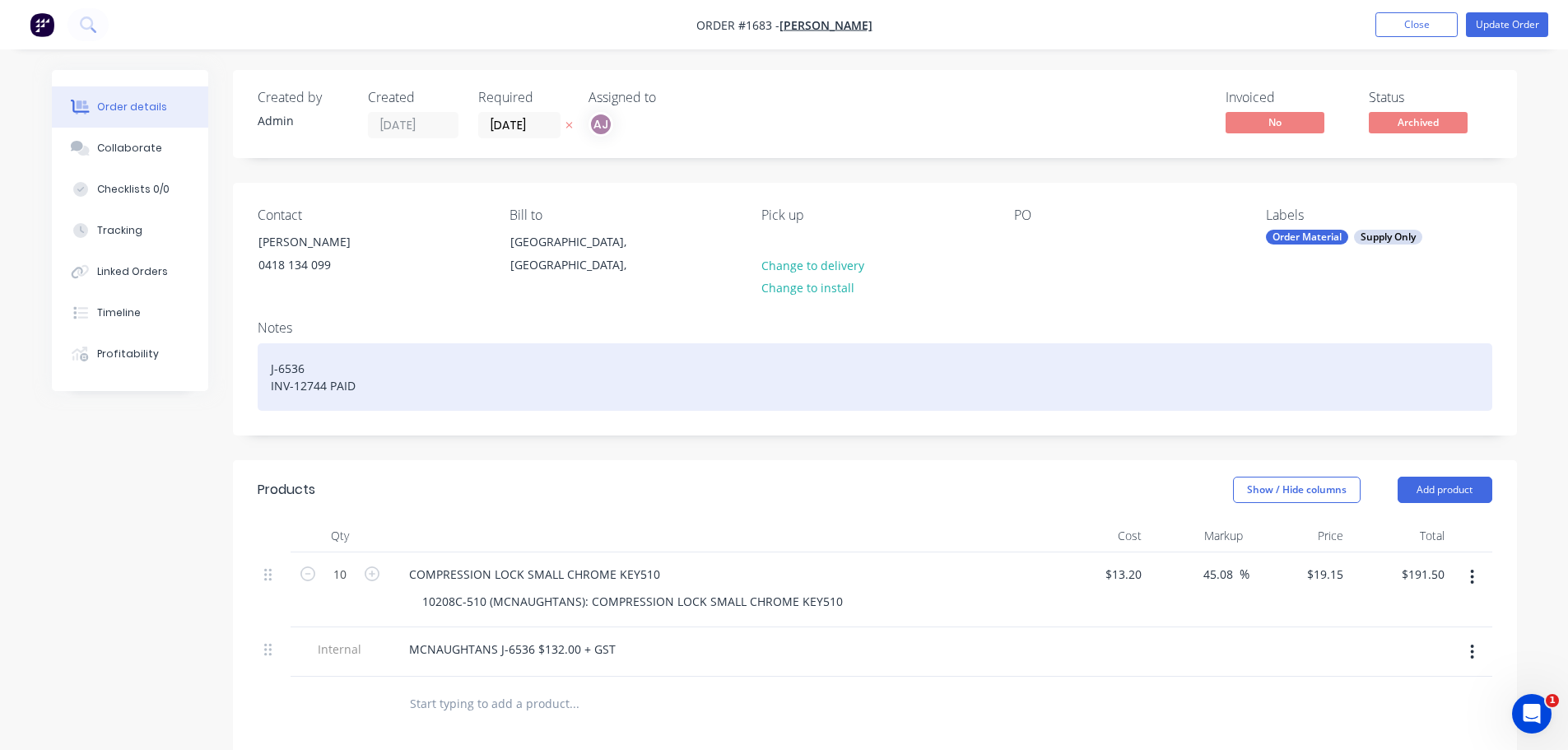
click at [330, 369] on div "J-6536 INV-12744 PAID" at bounding box center [874, 377] width 1235 height 67
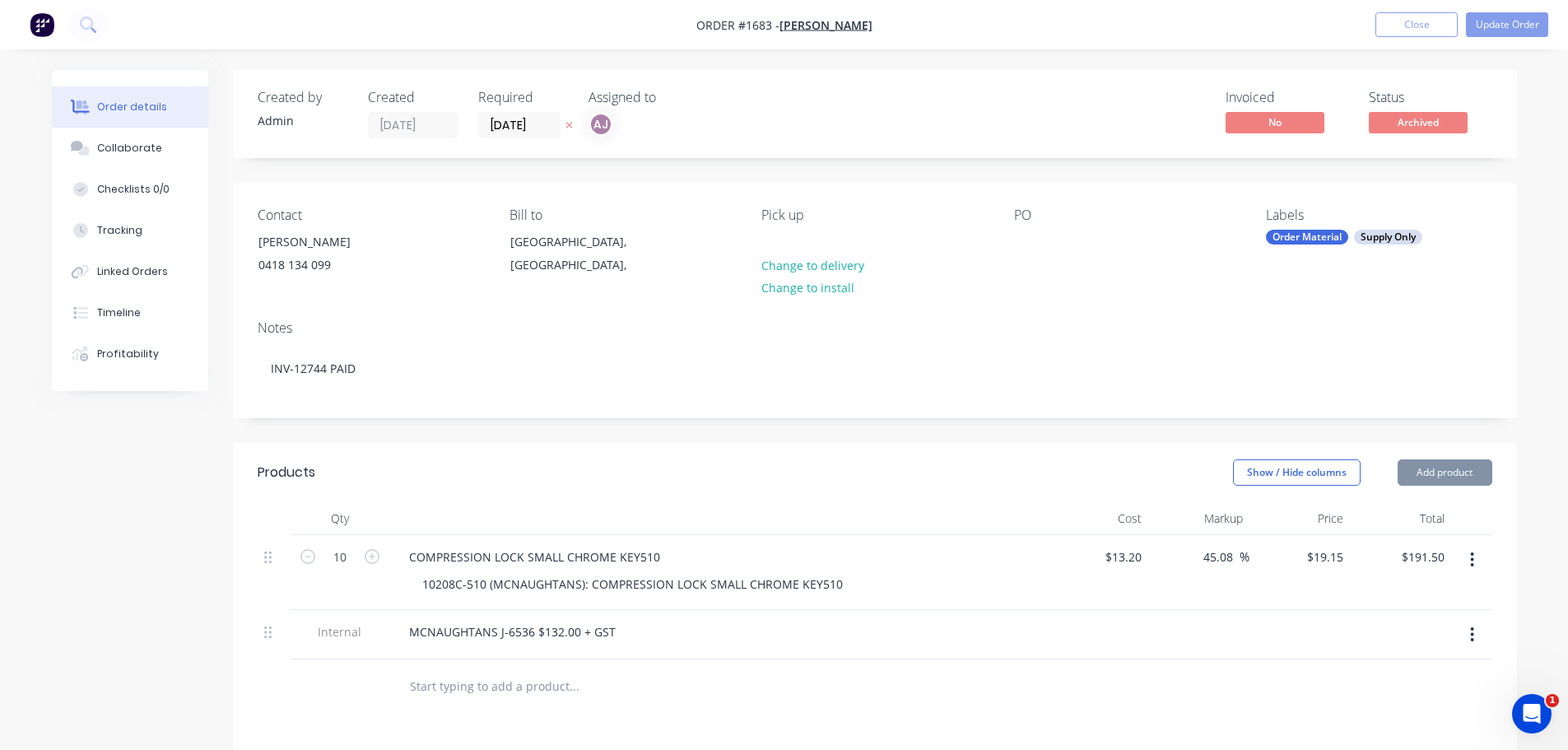
click at [723, 637] on div "MCNAUGHTANS J-6536 $132.00 + GST" at bounding box center [718, 632] width 645 height 24
click at [1523, 35] on button "Update Order" at bounding box center [1507, 24] width 82 height 25
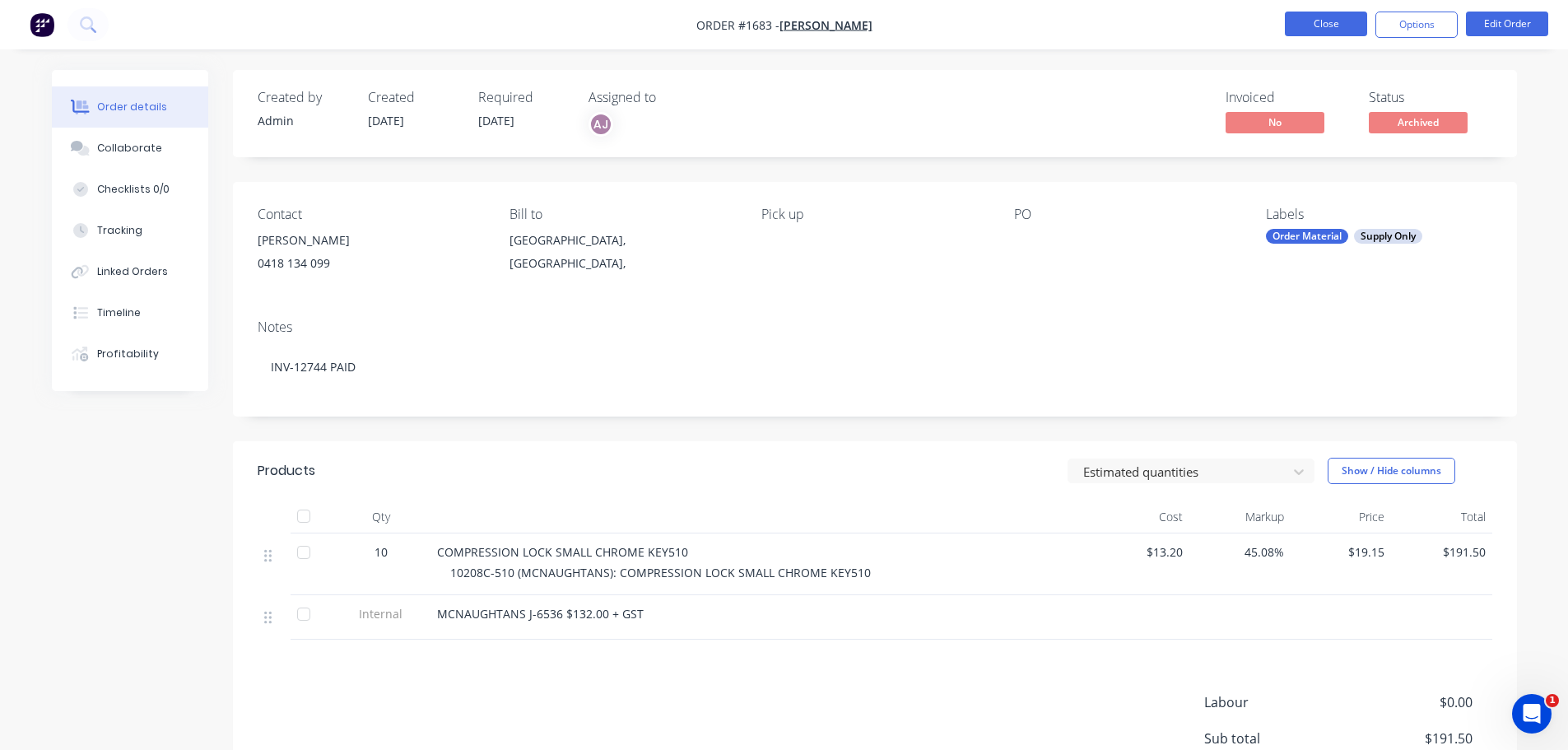
click at [1324, 22] on button "Close" at bounding box center [1325, 23] width 82 height 25
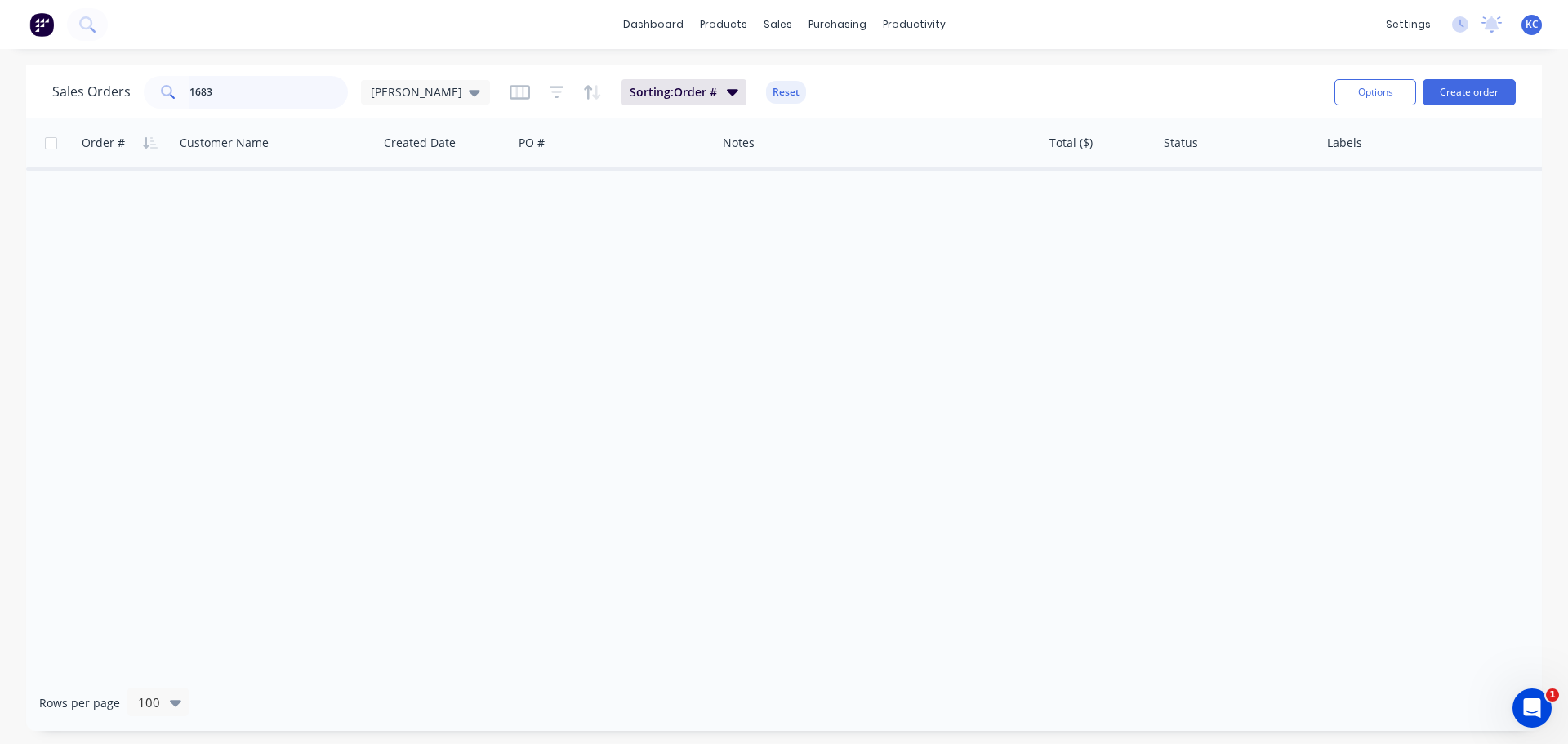
drag, startPoint x: 249, startPoint y: 93, endPoint x: 8, endPoint y: 112, distance: 241.7
click at [8, 112] on div "Sales Orders 1683 [PERSON_NAME] Sorting: Order # Reset Options Create order Ord…" at bounding box center [784, 398] width 1568 height 666
type input "1076"
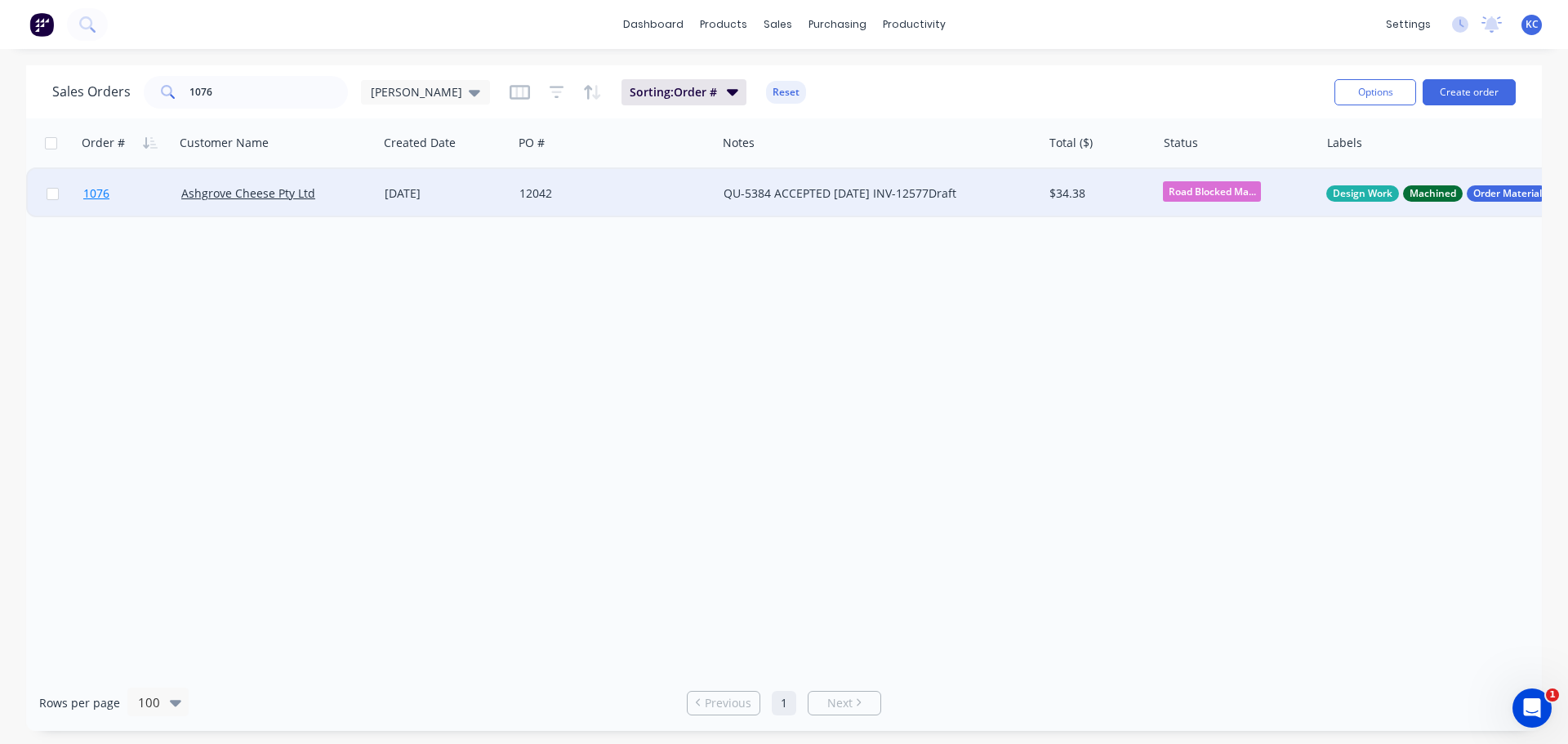
click at [100, 193] on span "1076" at bounding box center [96, 193] width 26 height 16
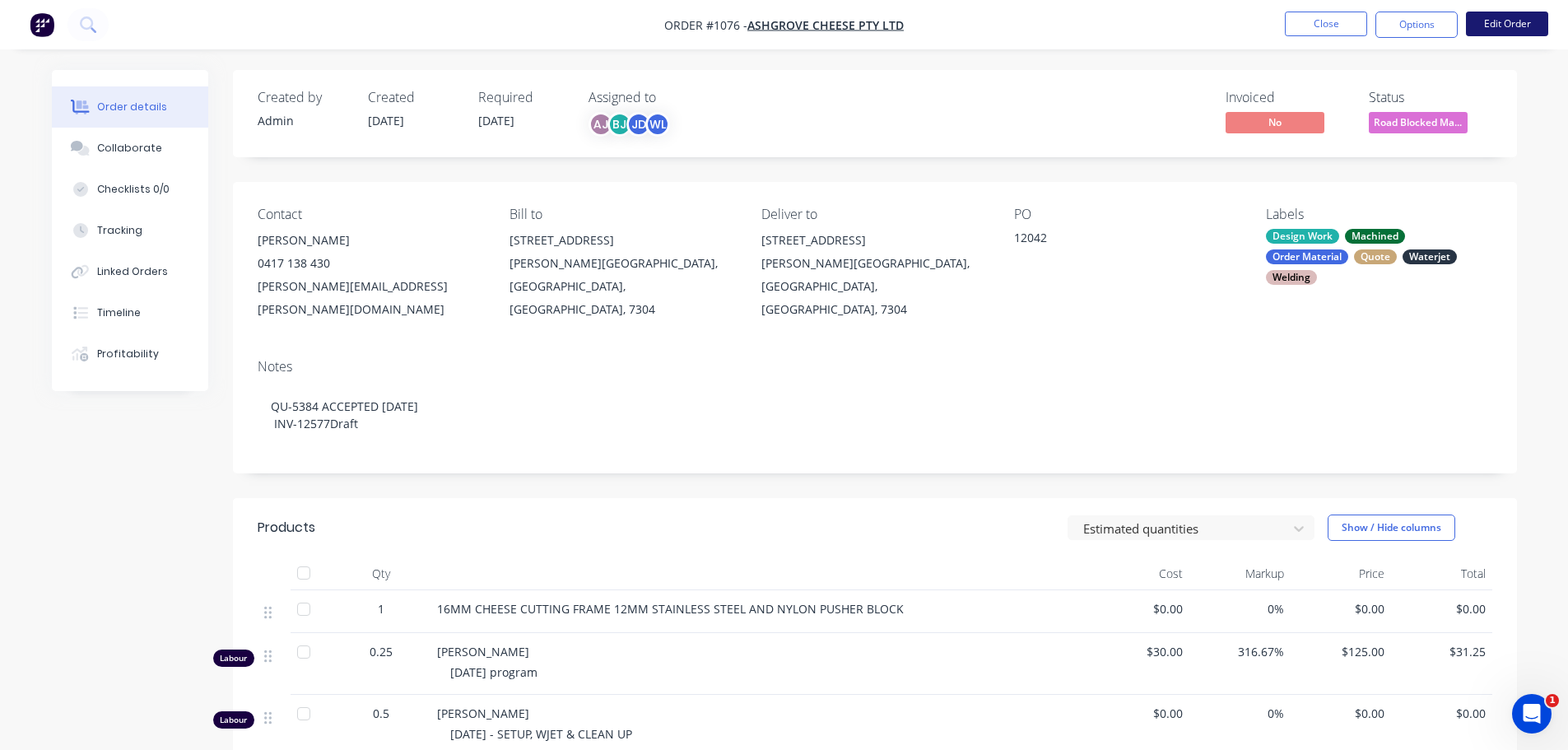
click at [1505, 29] on button "Edit Order" at bounding box center [1507, 23] width 82 height 25
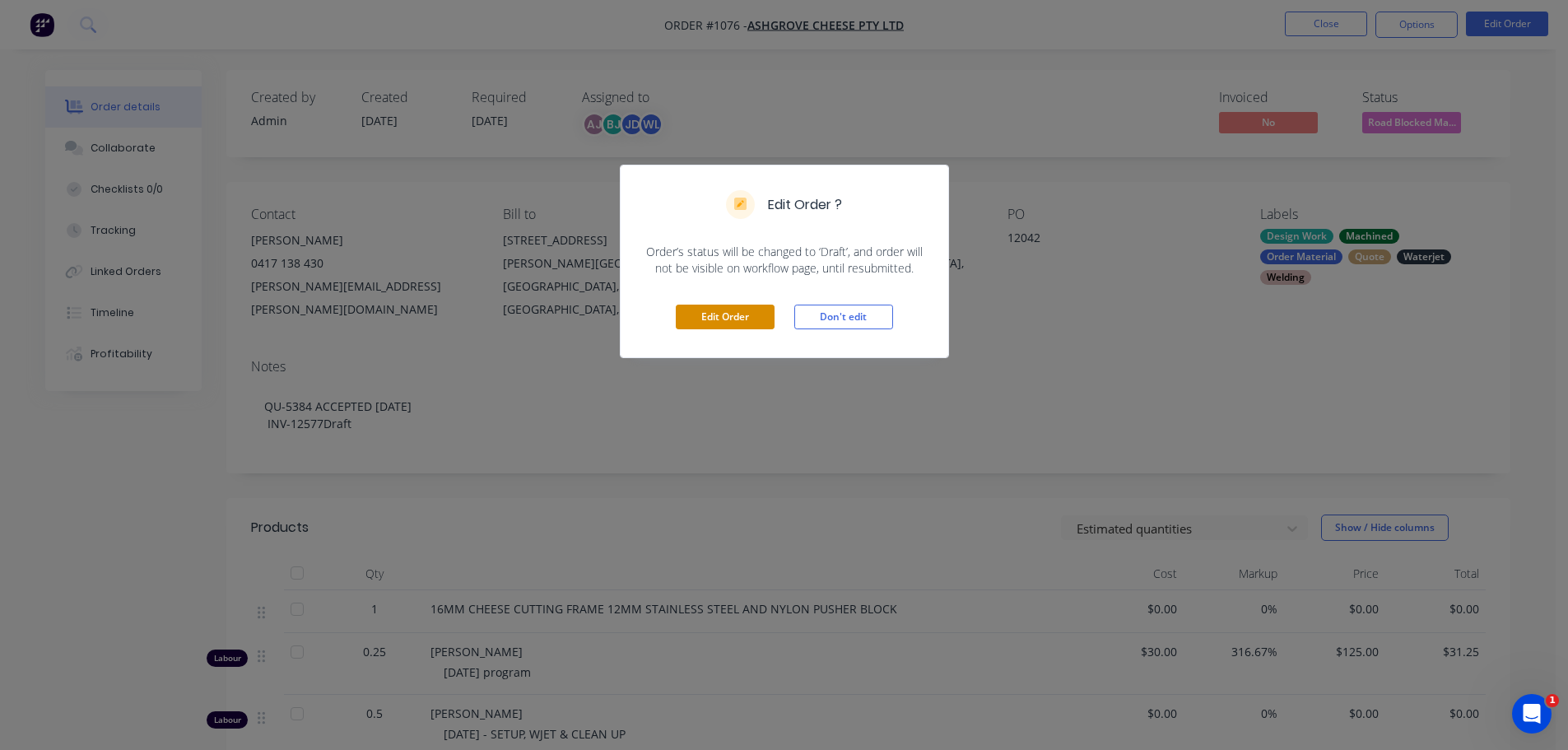
click at [682, 324] on button "Edit Order" at bounding box center [725, 317] width 98 height 25
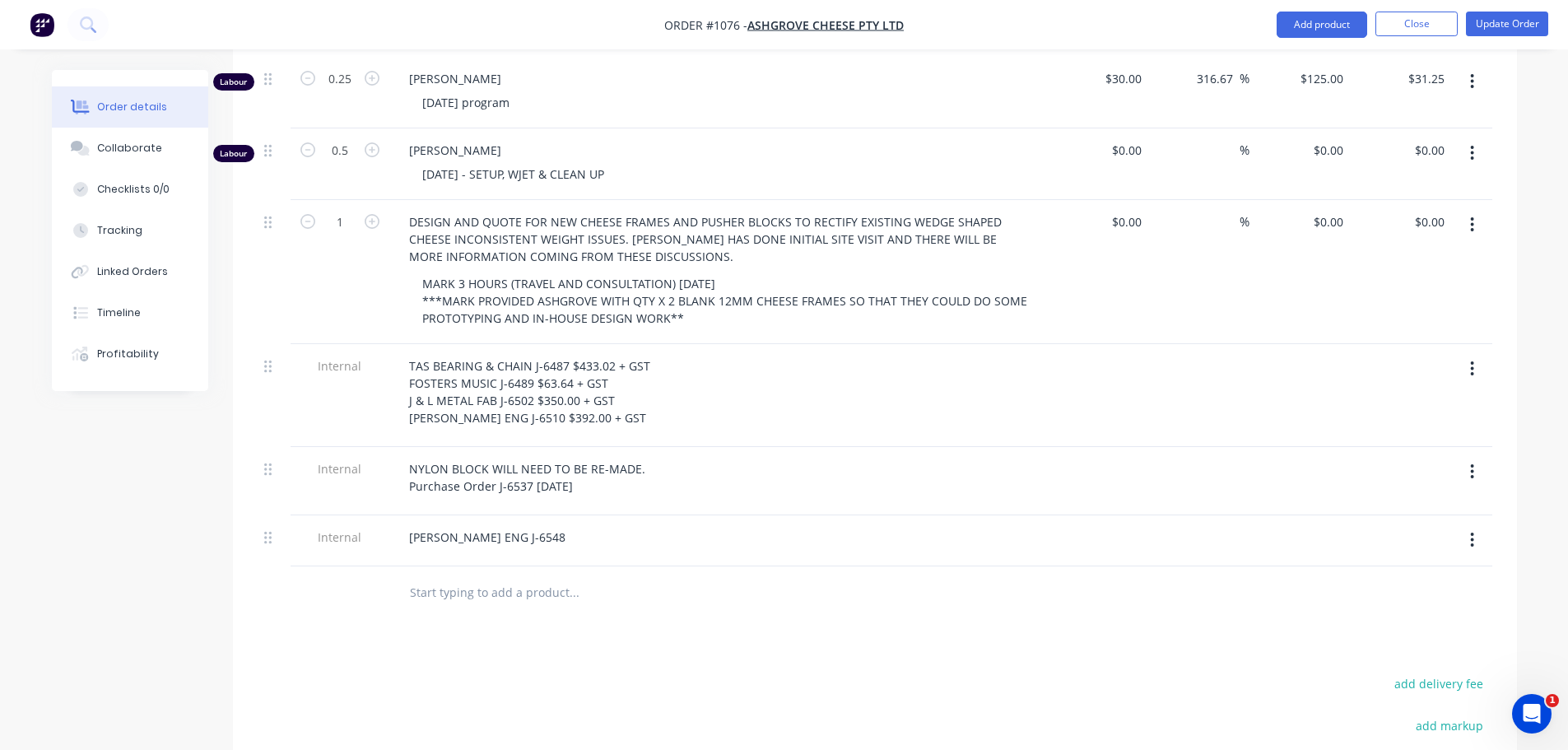
scroll to position [658, 0]
click at [604, 456] on div "NYLON BLOCK WILL NEED TO BE RE-MADE. Purchase Order J-6537 [DATE]" at bounding box center [527, 477] width 263 height 41
click at [1516, 17] on button "Update Order" at bounding box center [1507, 23] width 82 height 25
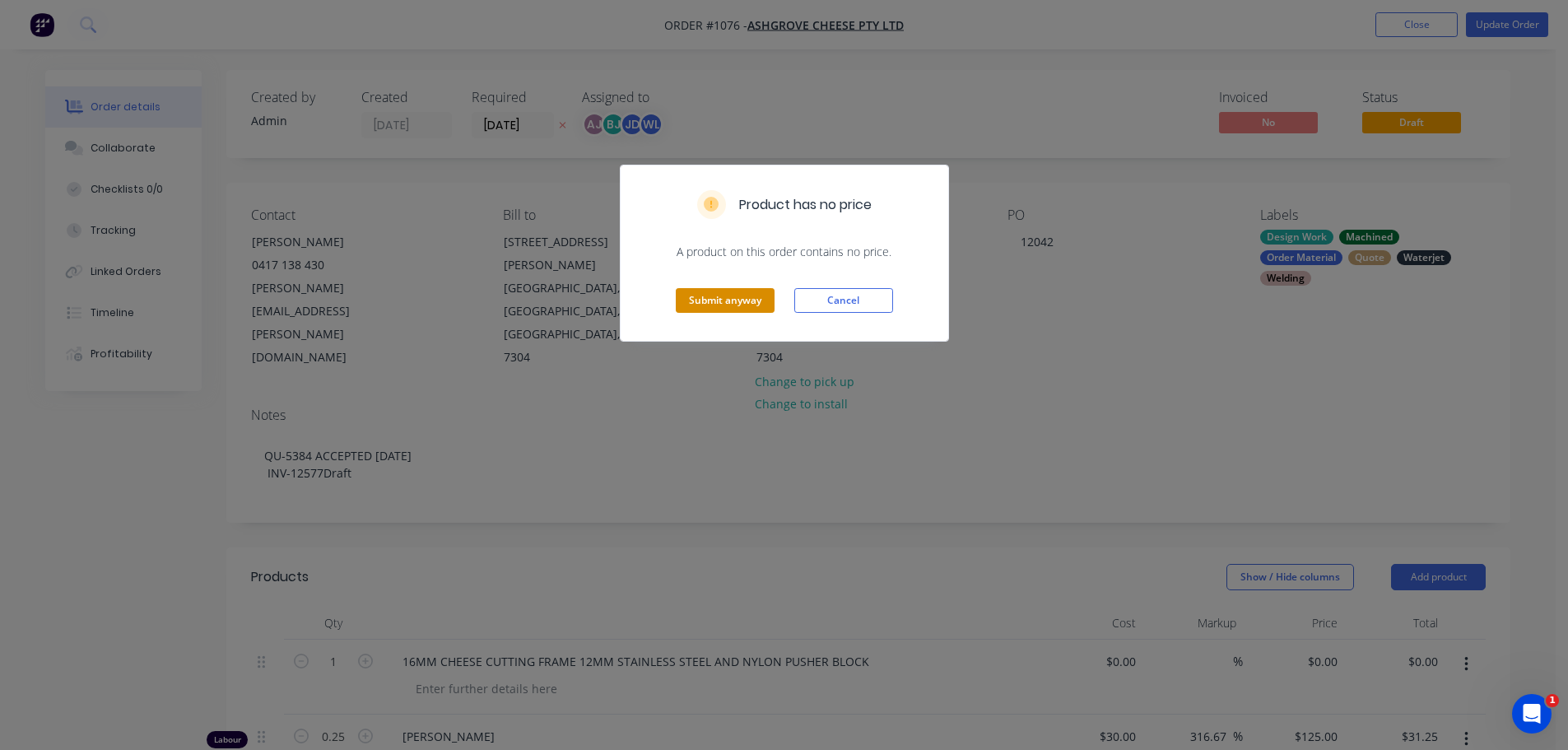
click at [706, 304] on button "Submit anyway" at bounding box center [725, 301] width 98 height 25
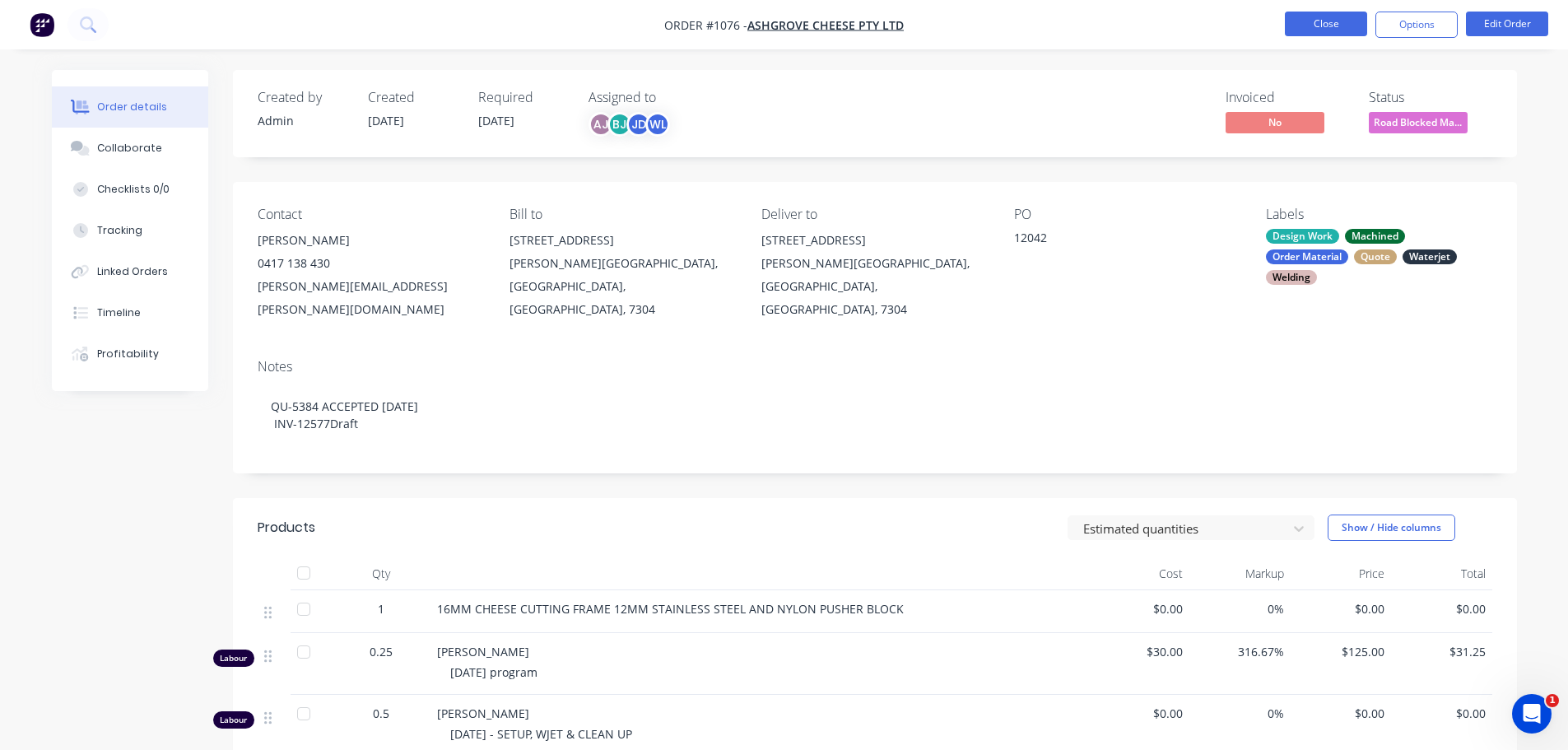
click at [1335, 20] on button "Close" at bounding box center [1325, 23] width 82 height 25
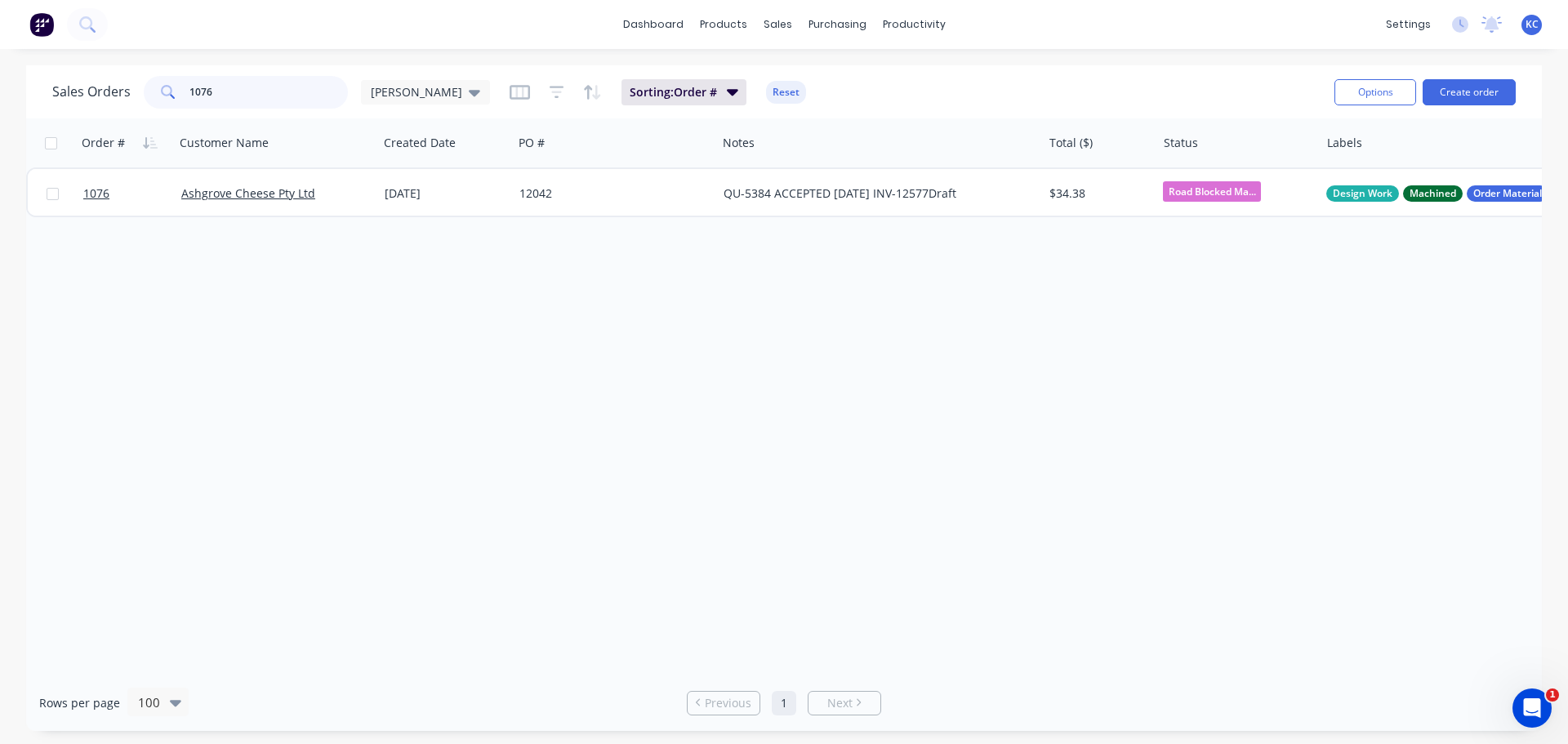
drag, startPoint x: 242, startPoint y: 100, endPoint x: 0, endPoint y: 217, distance: 268.8
click at [0, 159] on div "Sales Orders 1076 [PERSON_NAME]: Order # Reset Options Create order Order # Cus…" at bounding box center [784, 398] width 1568 height 666
type input "1709"
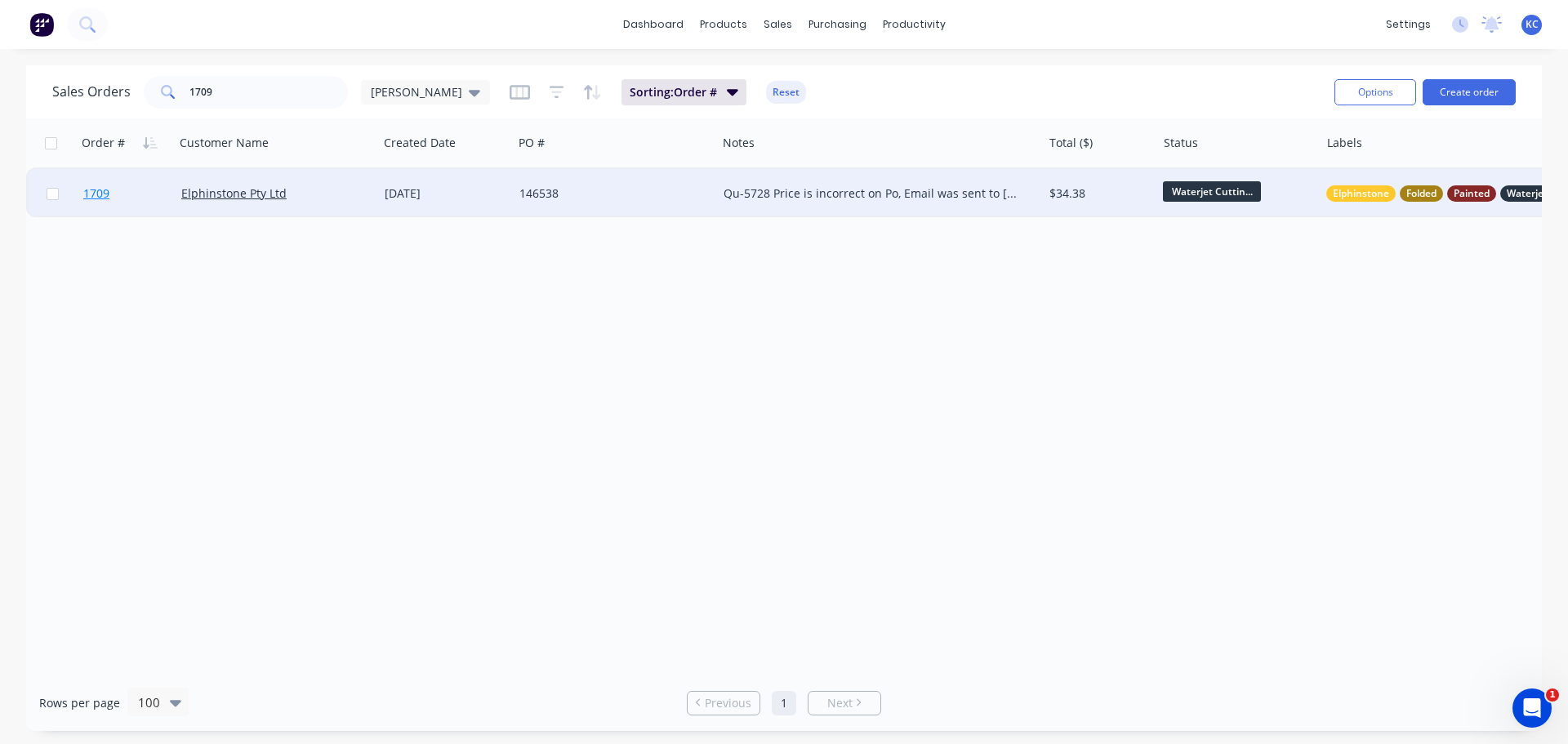
click at [104, 201] on link "1709" at bounding box center [132, 193] width 98 height 49
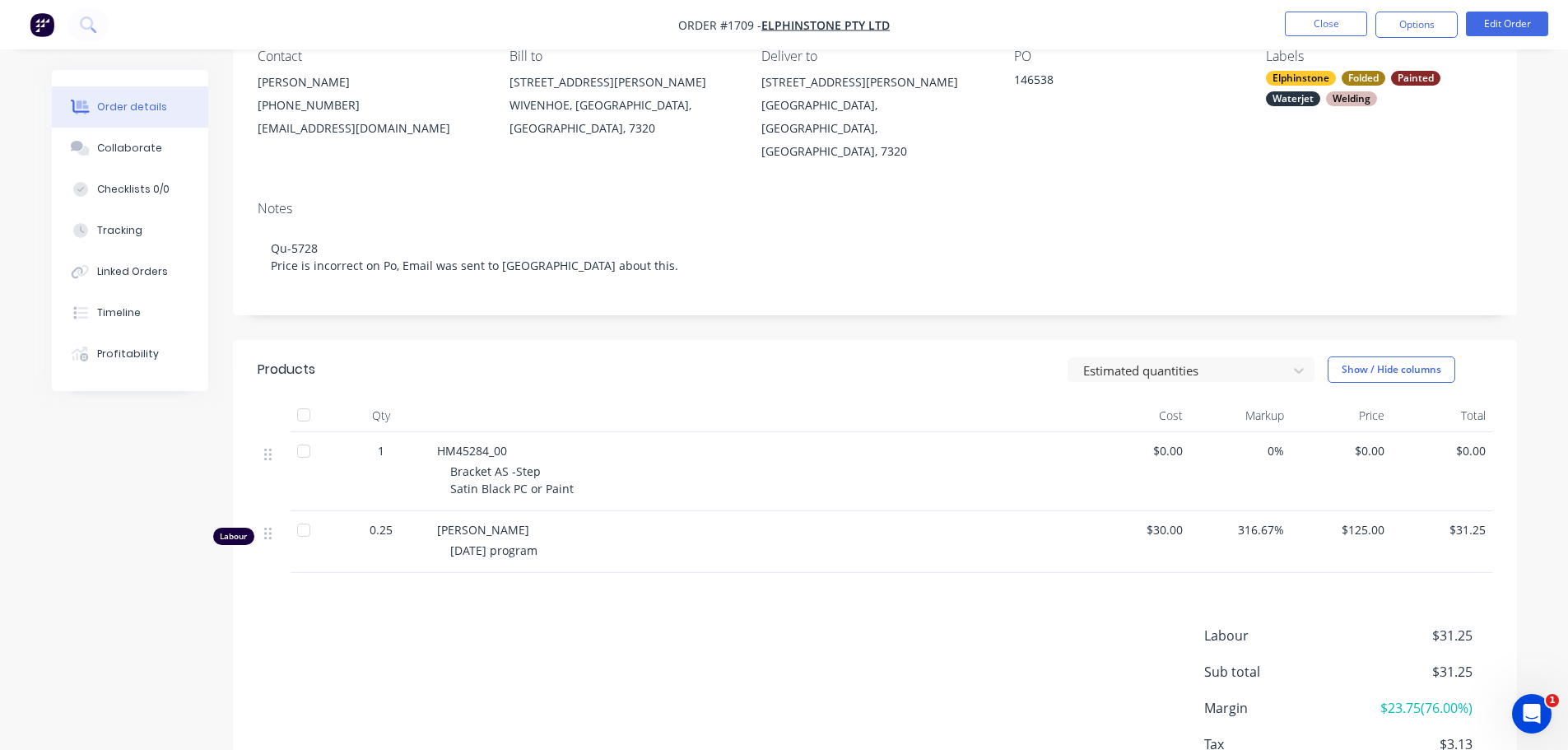
scroll to position [165, 0]
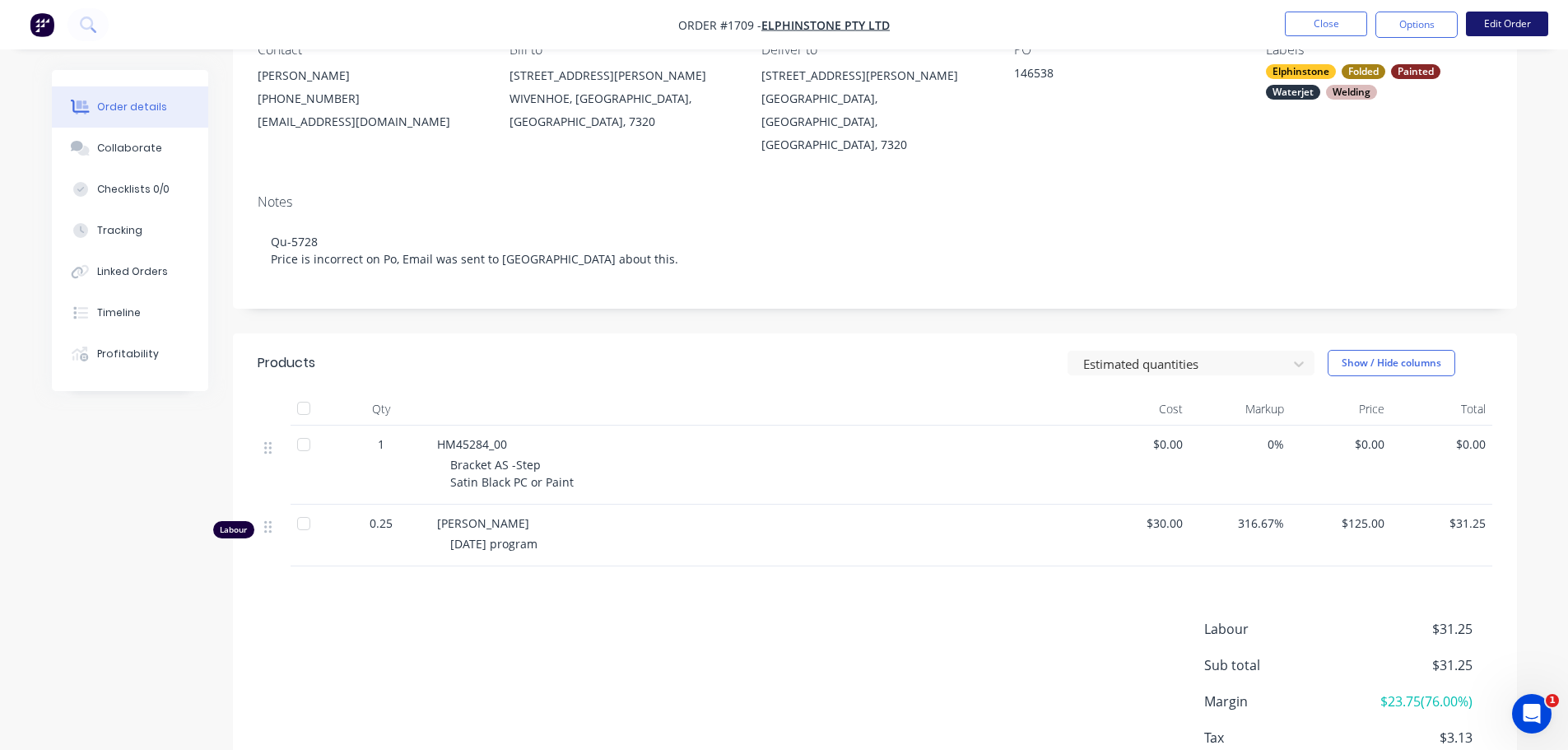
click at [1512, 29] on button "Edit Order" at bounding box center [1507, 23] width 82 height 25
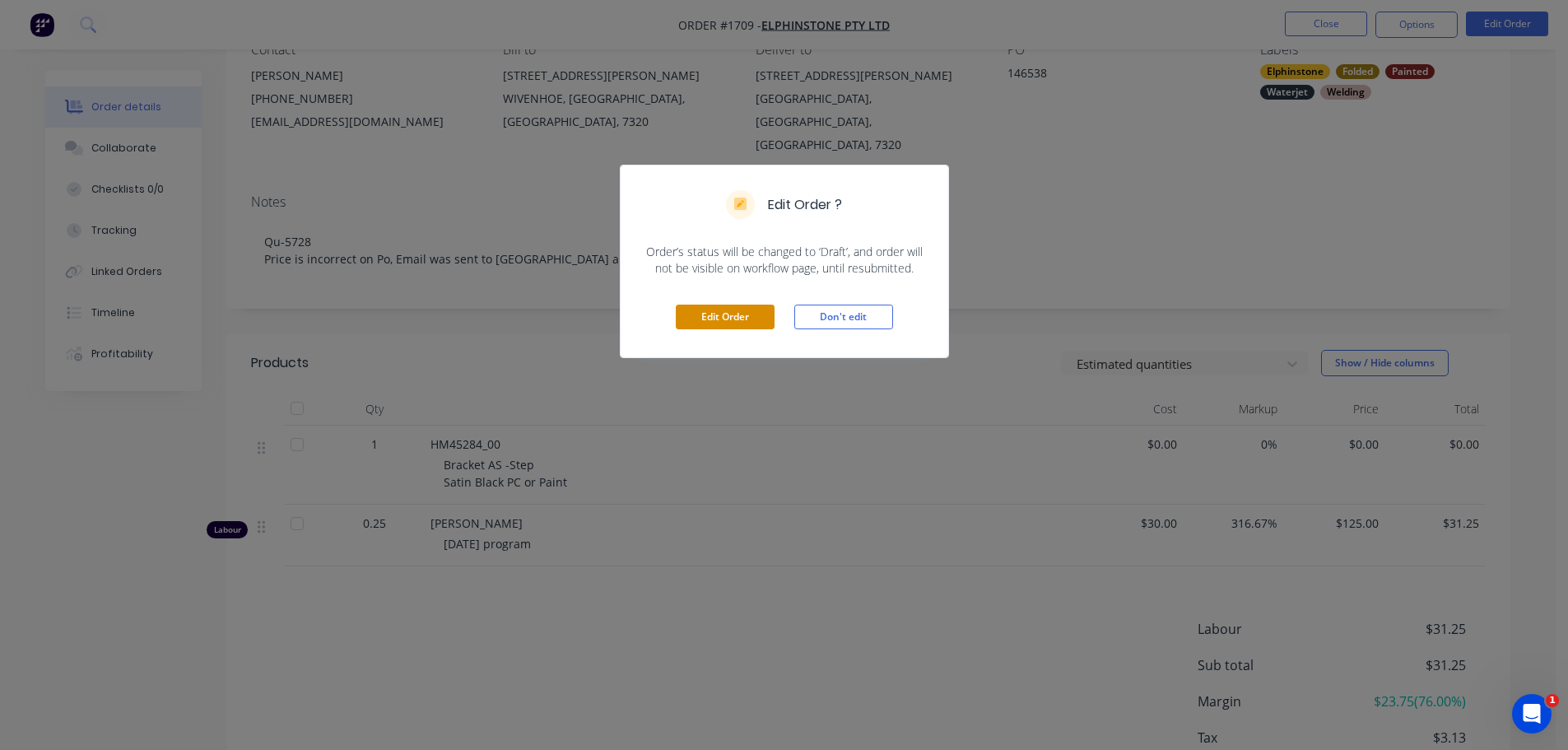
click at [749, 317] on button "Edit Order" at bounding box center [725, 317] width 98 height 25
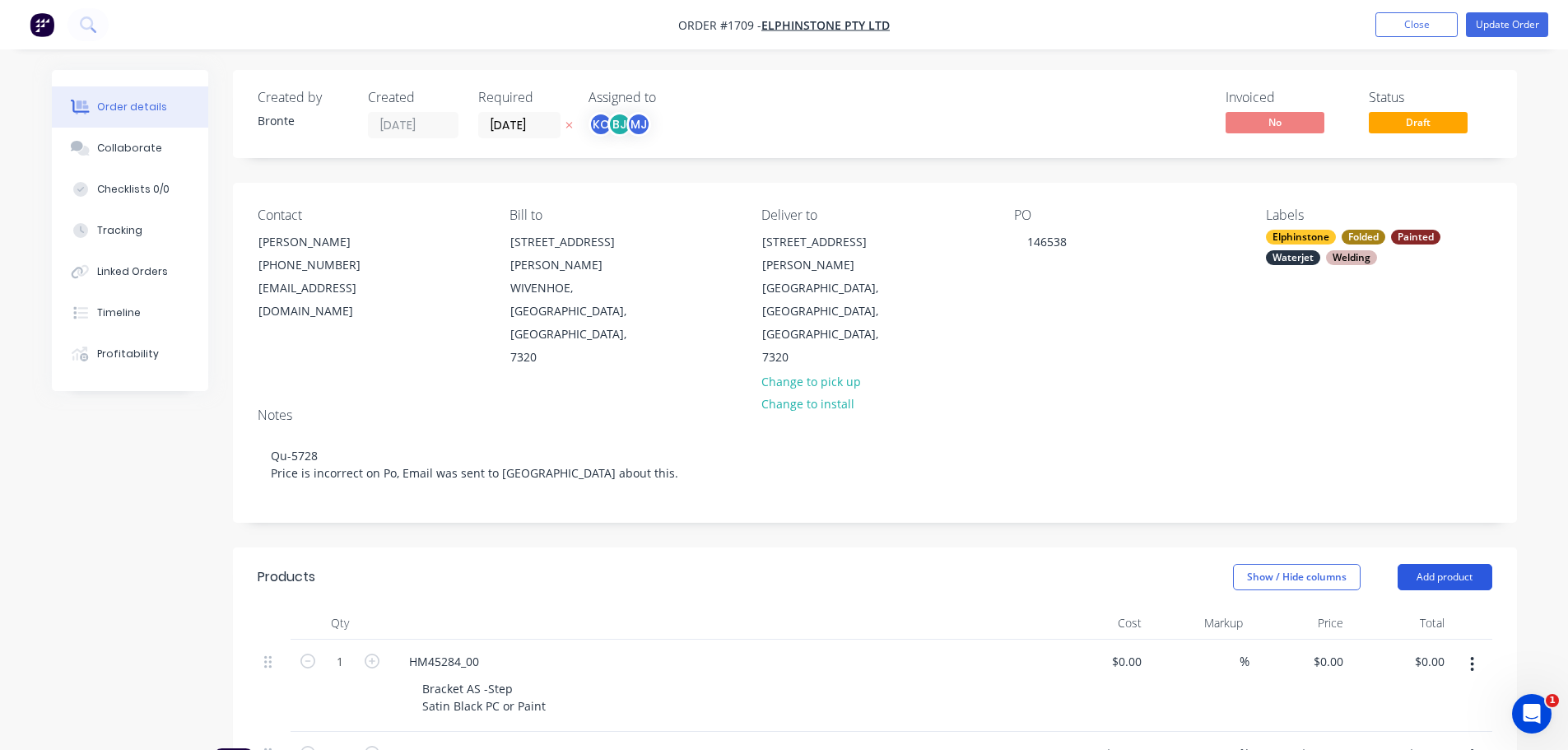
click at [1453, 564] on button "Add product" at bounding box center [1445, 577] width 95 height 26
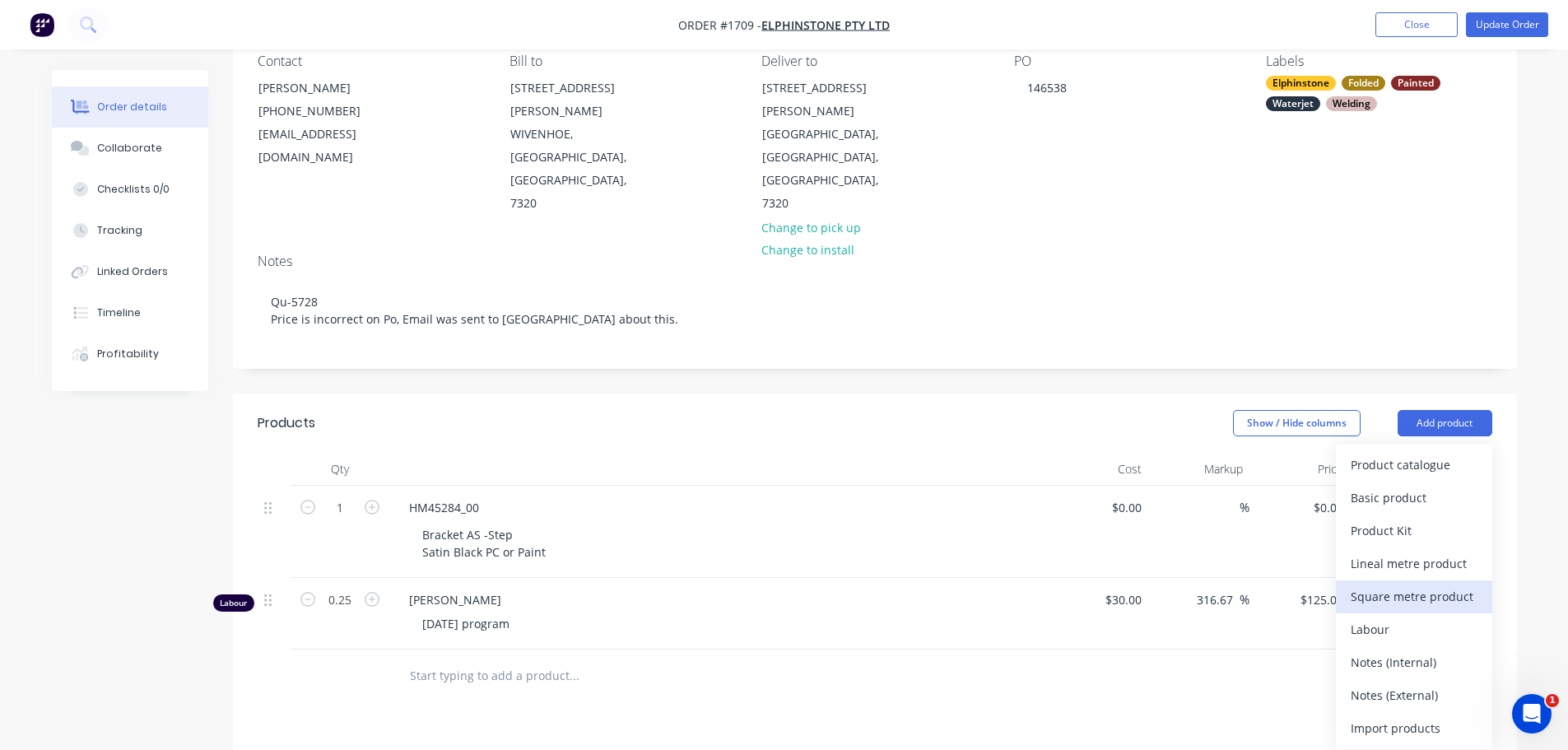
scroll to position [165, 0]
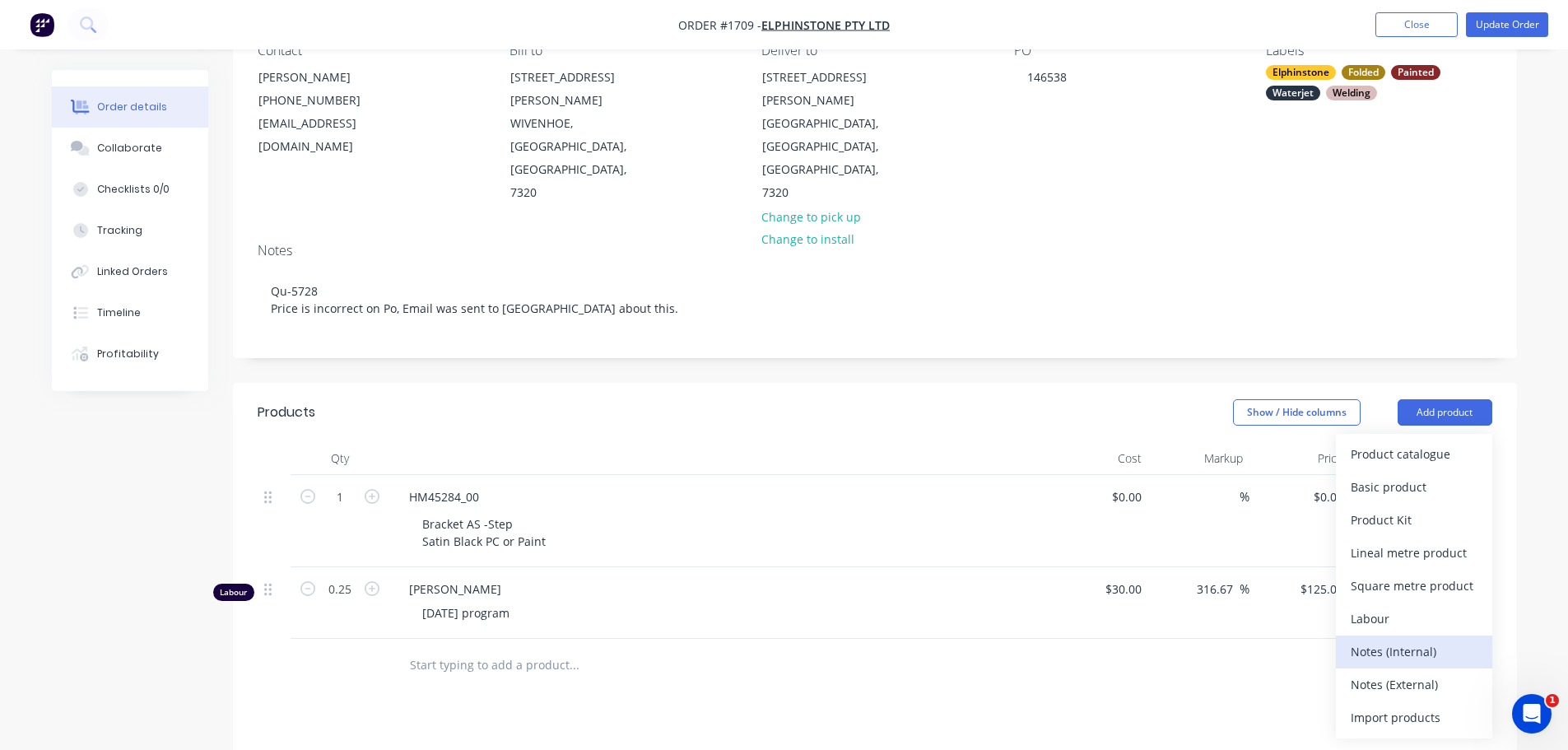
click at [1425, 639] on div "Notes (Internal)" at bounding box center [1414, 651] width 127 height 24
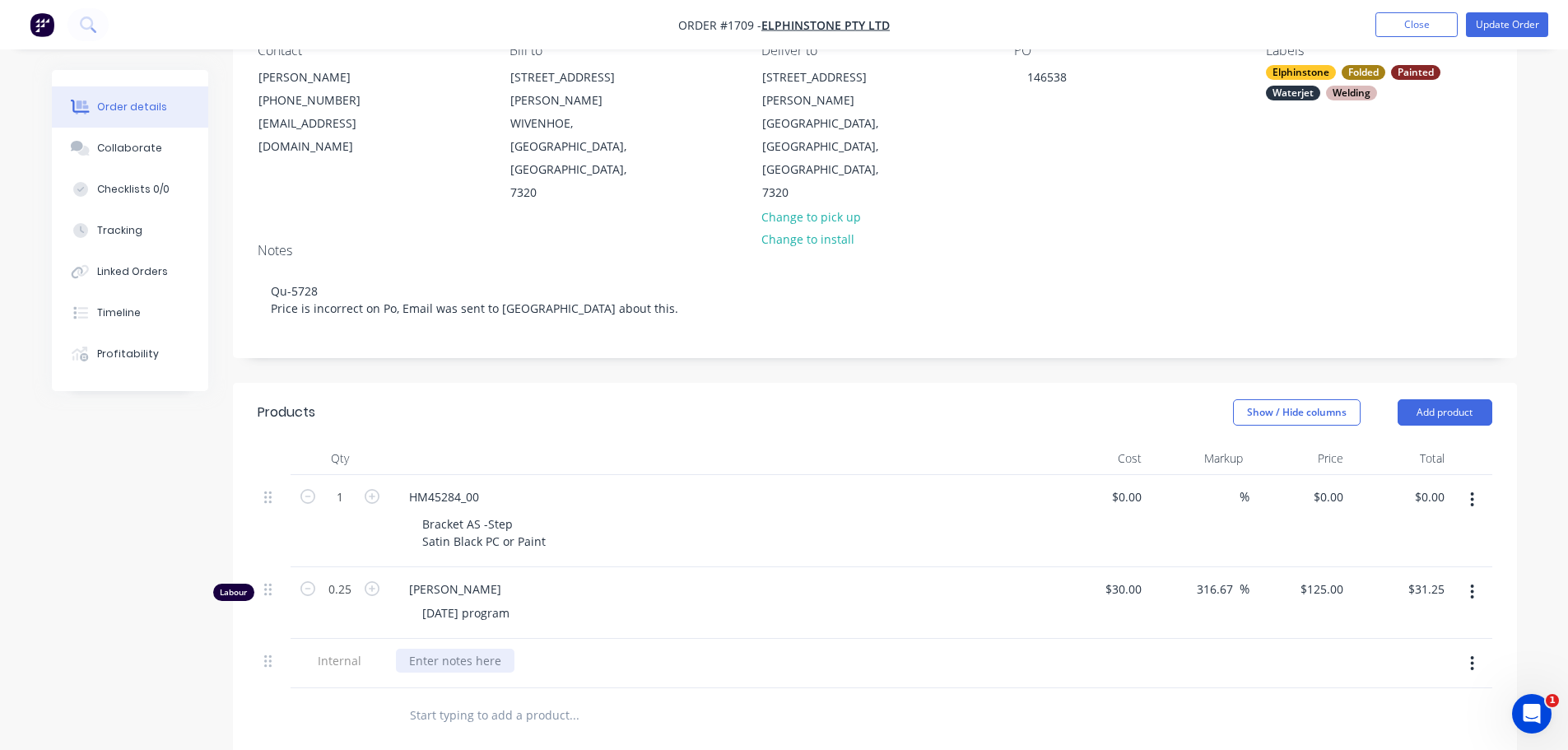
click at [435, 649] on div at bounding box center [454, 661] width 118 height 24
click at [1483, 31] on button "Update Order" at bounding box center [1507, 24] width 82 height 25
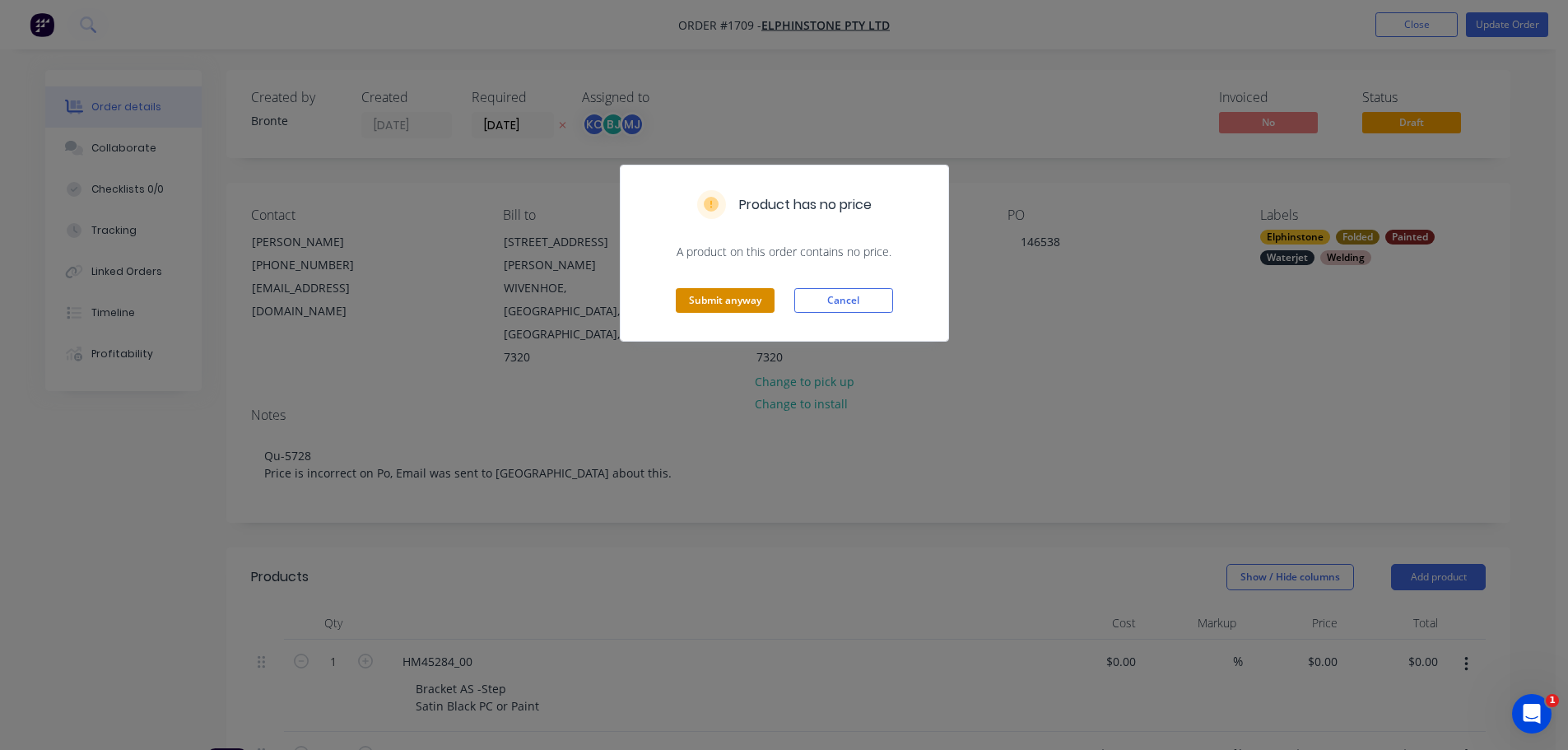
click at [743, 300] on button "Submit anyway" at bounding box center [725, 301] width 98 height 25
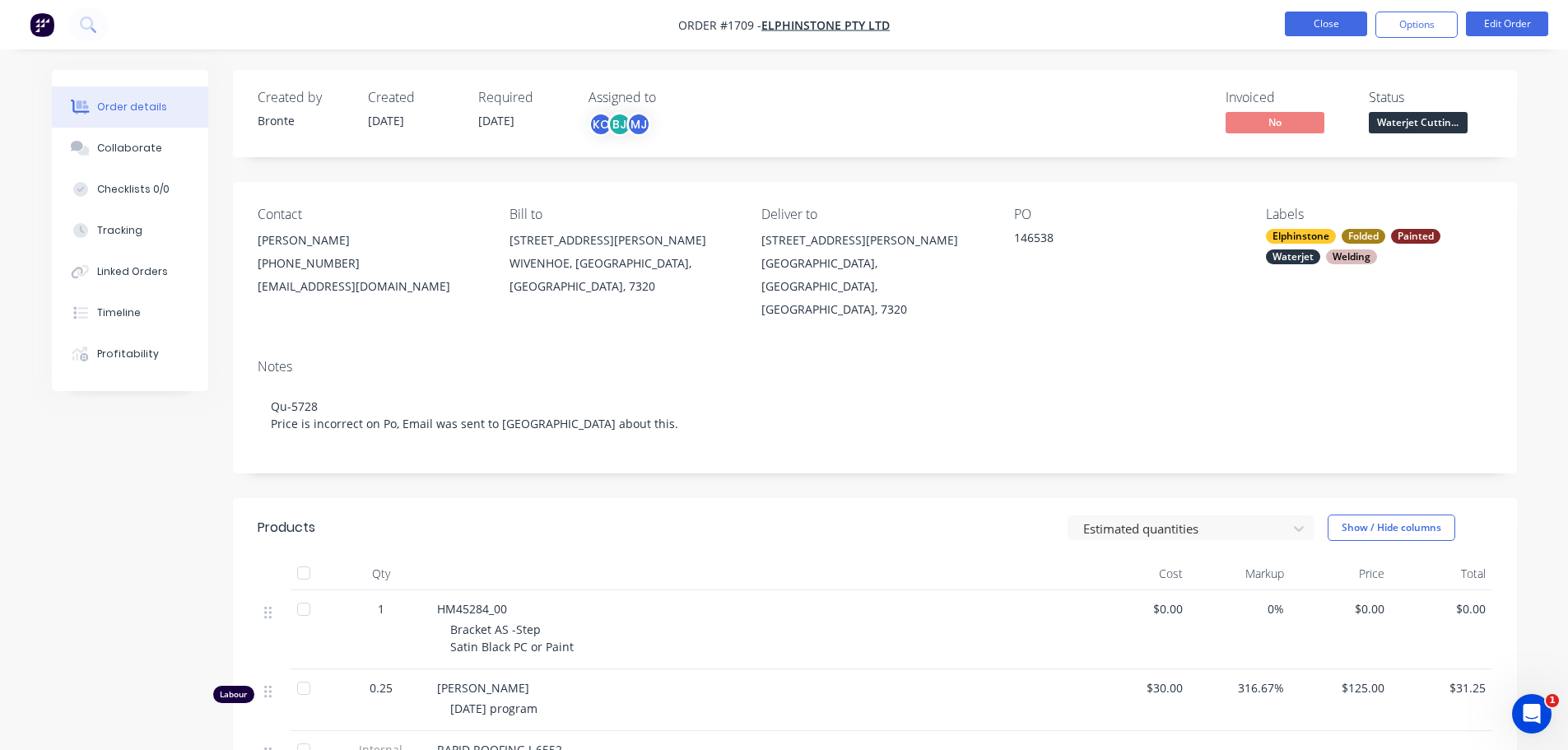
click at [1330, 29] on button "Close" at bounding box center [1325, 23] width 82 height 25
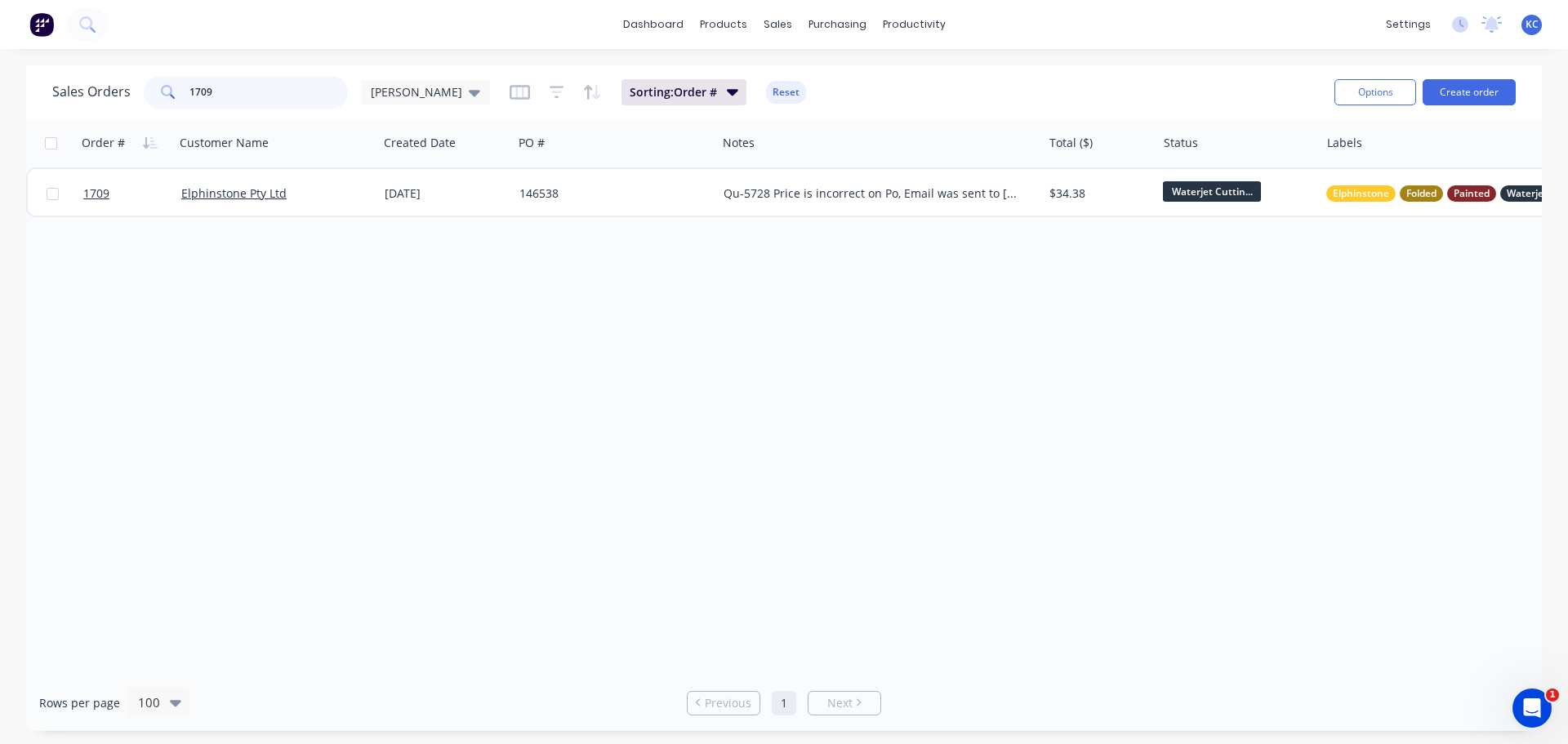
drag, startPoint x: 273, startPoint y: 84, endPoint x: 0, endPoint y: 136, distance: 277.9
click at [90, 116] on div "Sales Orders 1709 [PERSON_NAME]: Order # Reset Options Create order" at bounding box center [783, 92] width 1516 height 53
type input "[PERSON_NAME]"
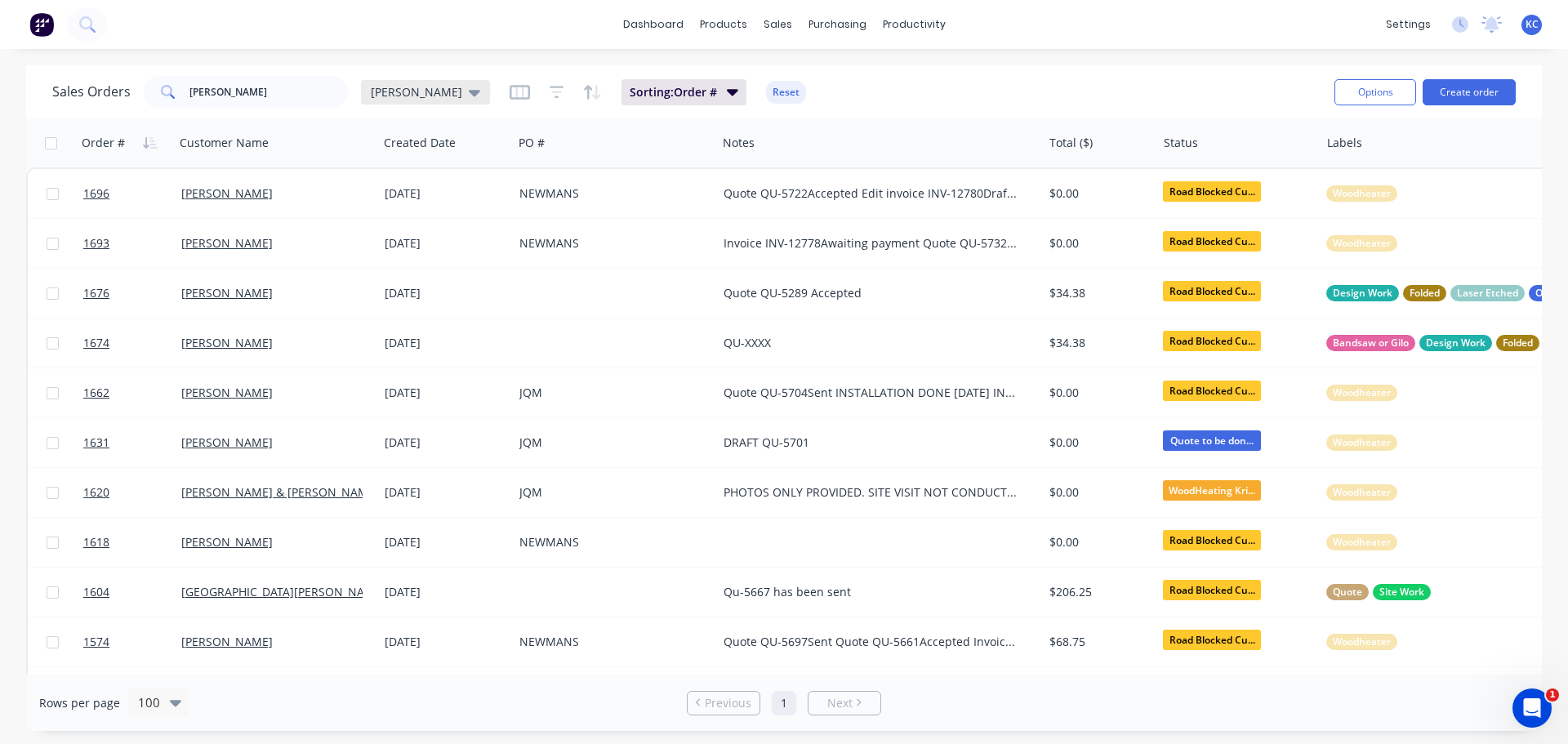
click at [469, 95] on icon at bounding box center [474, 93] width 11 height 7
click at [404, 291] on button "Archived" at bounding box center [458, 297] width 186 height 19
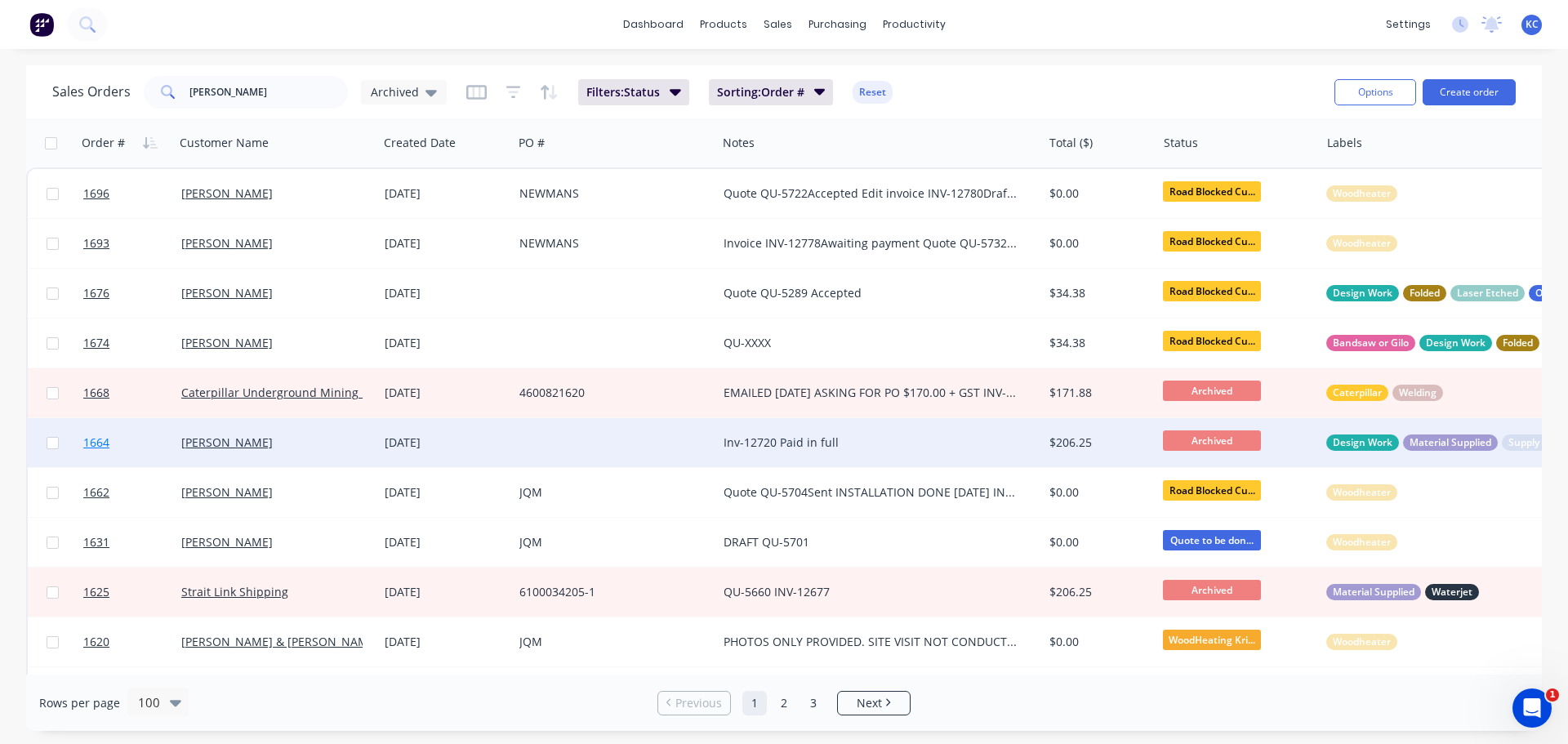
click at [89, 441] on span "1664" at bounding box center [96, 442] width 26 height 16
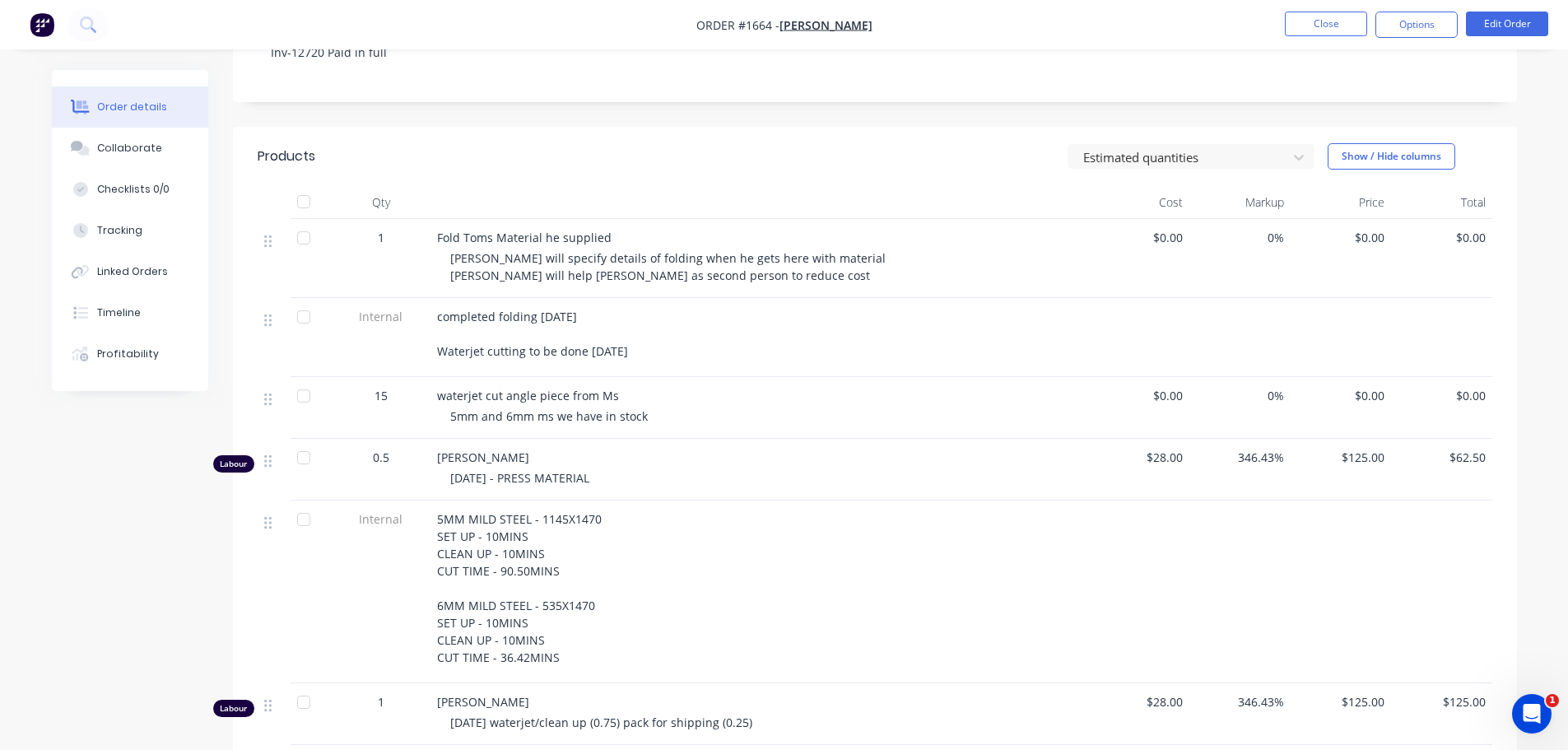
scroll to position [247, 0]
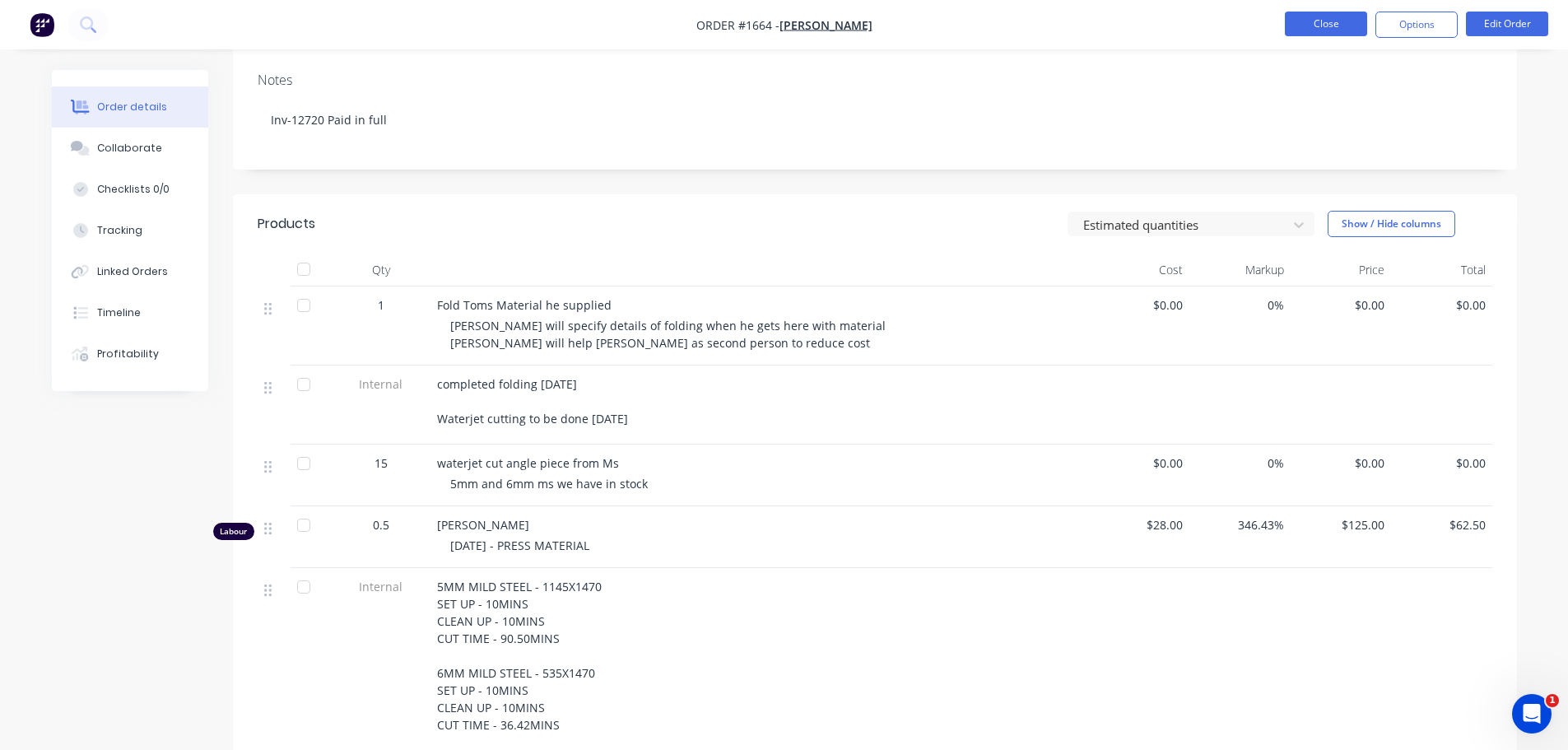
click at [1330, 28] on button "Close" at bounding box center [1325, 23] width 82 height 25
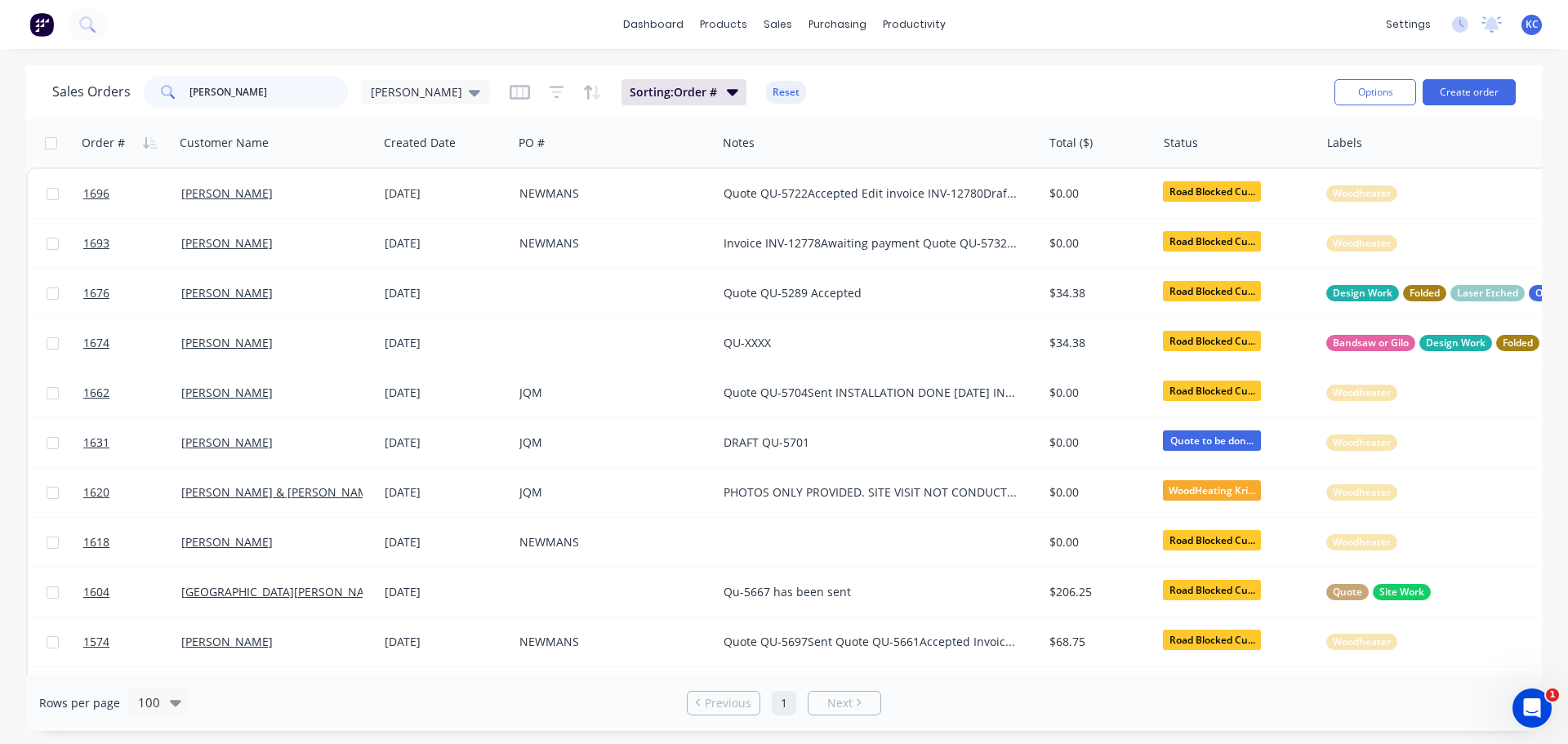
drag, startPoint x: 242, startPoint y: 95, endPoint x: 0, endPoint y: 112, distance: 242.6
click at [0, 88] on div "Sales Orders [PERSON_NAME] [PERSON_NAME] Sorting: Order # Reset Options Create …" at bounding box center [784, 398] width 1568 height 666
type input "1706"
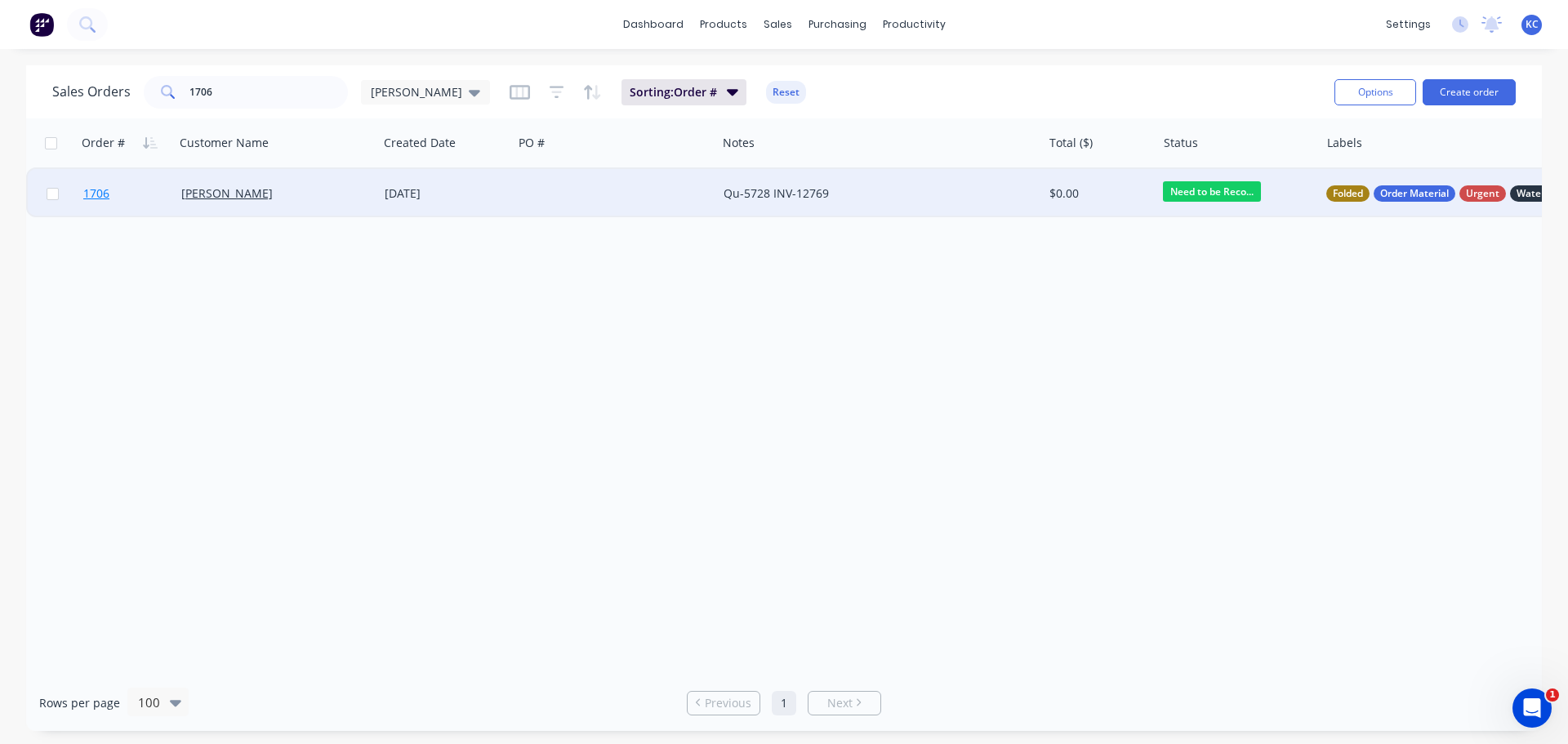
click at [108, 193] on span "1706" at bounding box center [96, 193] width 26 height 16
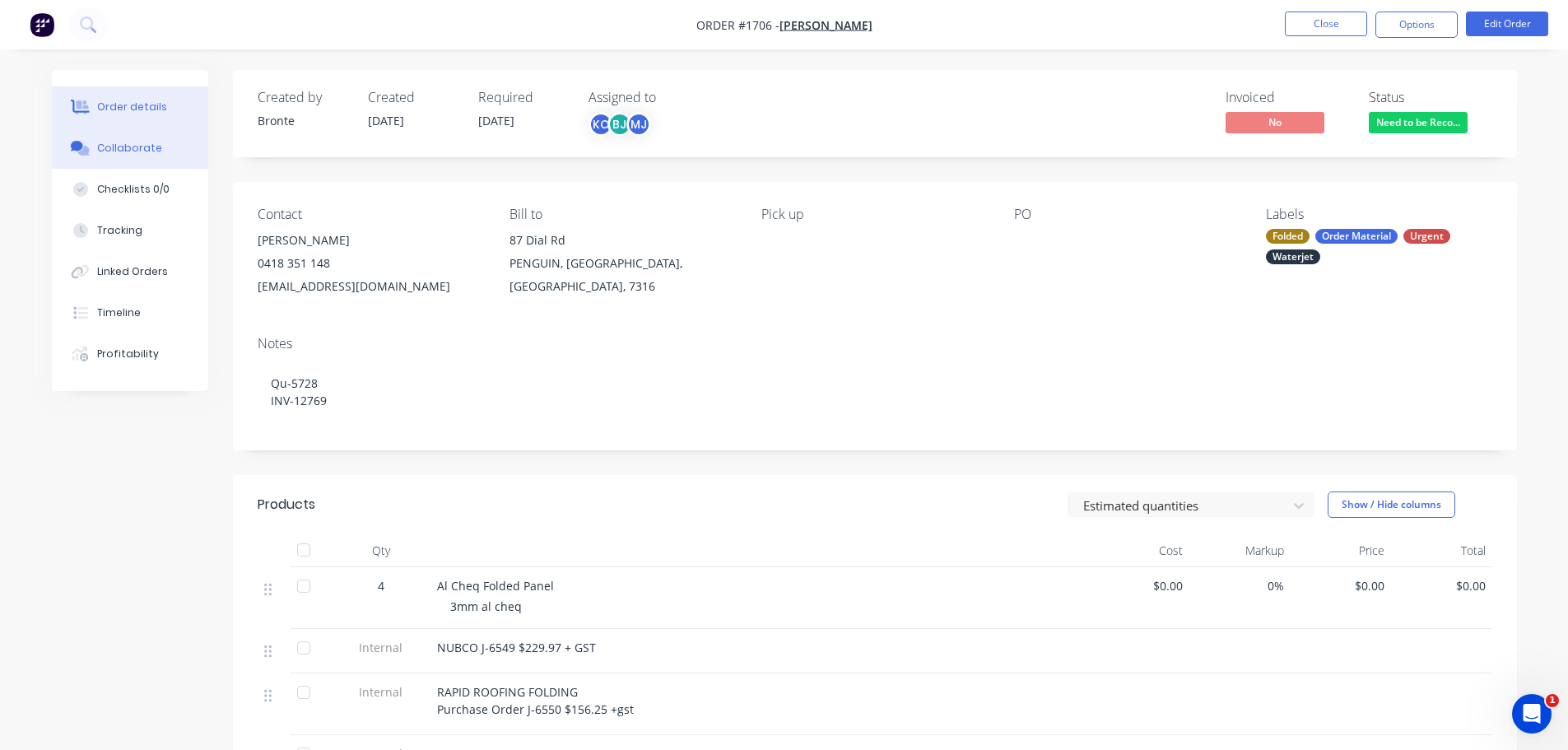
click at [149, 153] on div "Collaborate" at bounding box center [129, 148] width 65 height 15
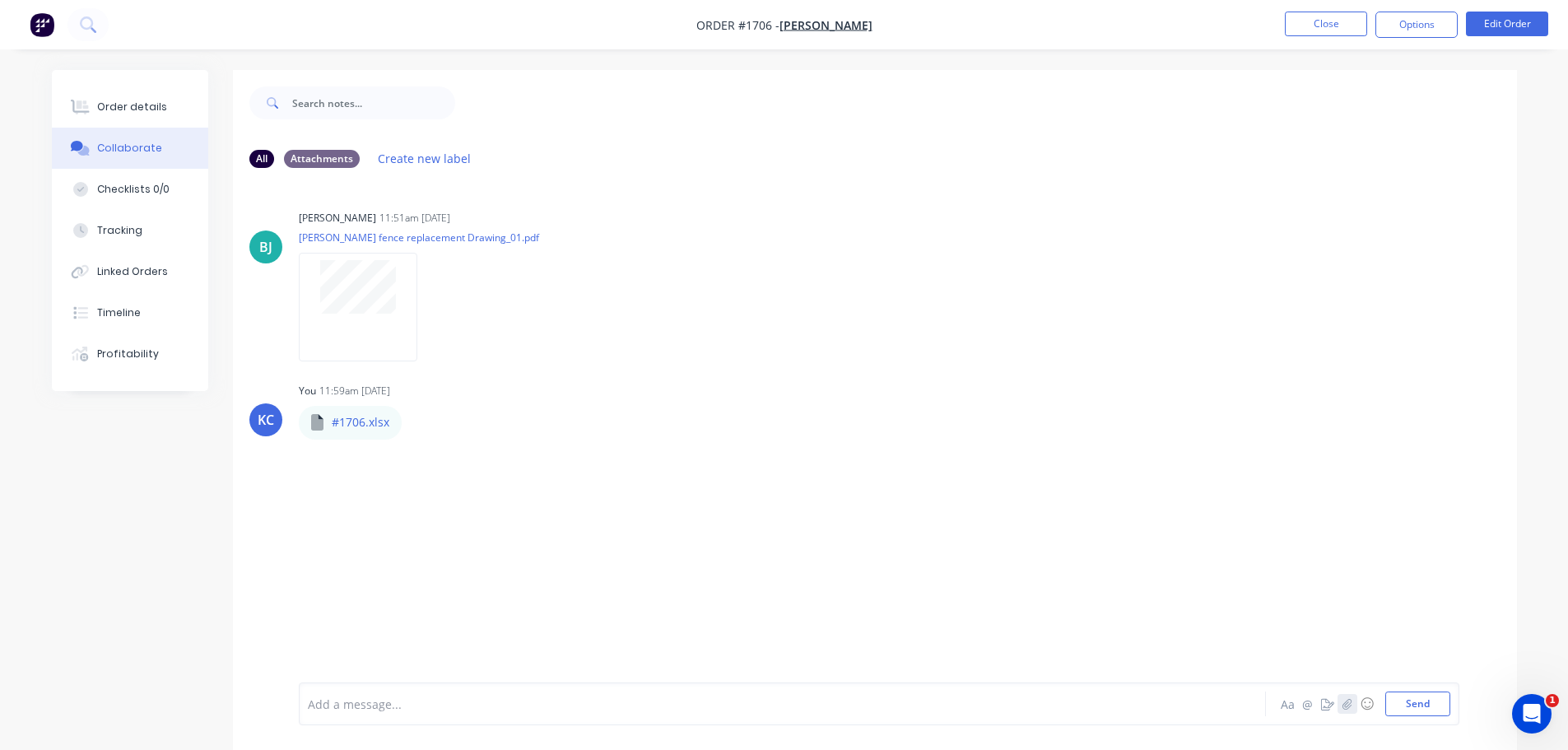
click at [1351, 707] on icon "button" at bounding box center [1346, 703] width 10 height 11
click at [1410, 705] on button "Send" at bounding box center [1418, 703] width 65 height 25
click at [154, 93] on button "Order details" at bounding box center [130, 107] width 156 height 41
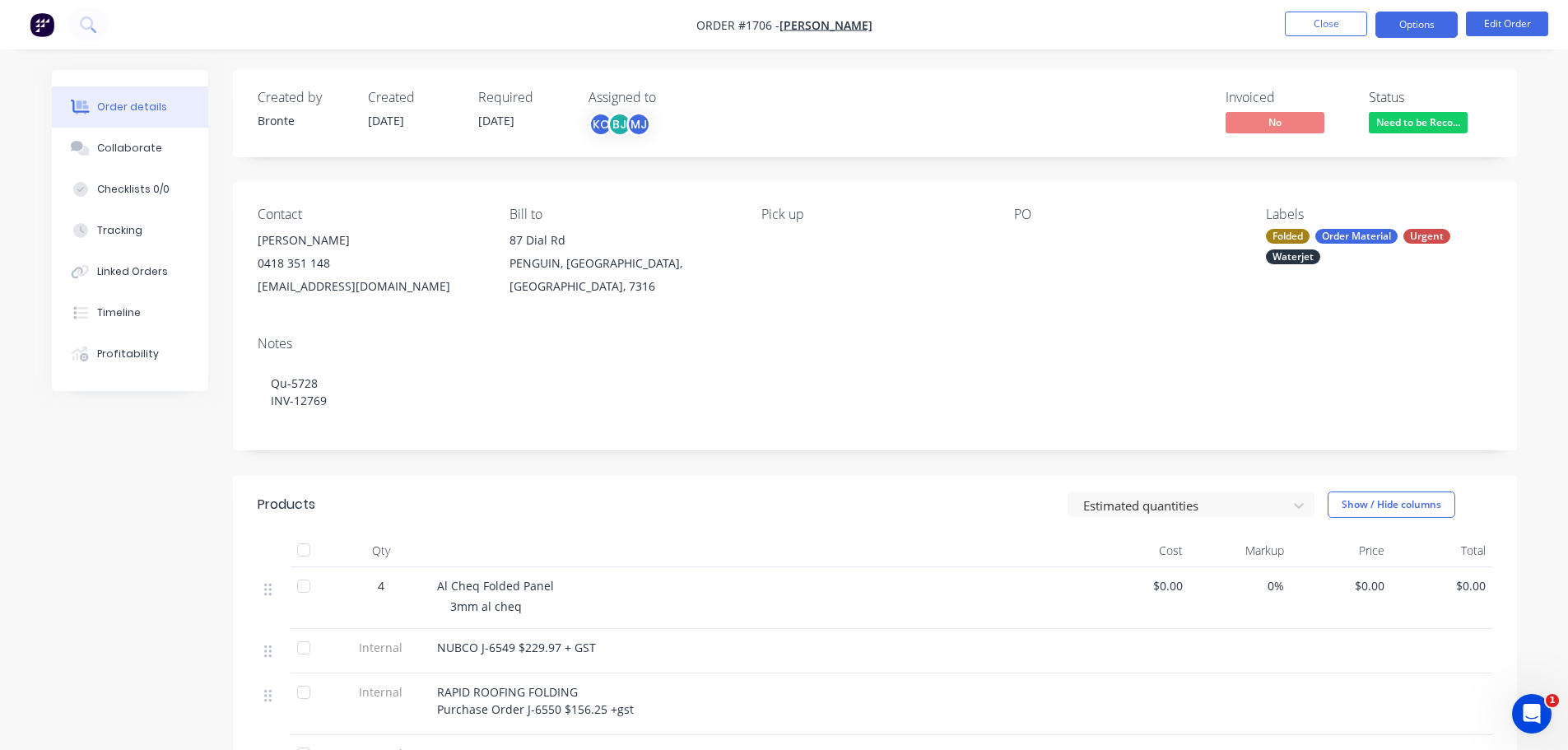
click at [1414, 31] on button "Options" at bounding box center [1416, 24] width 82 height 26
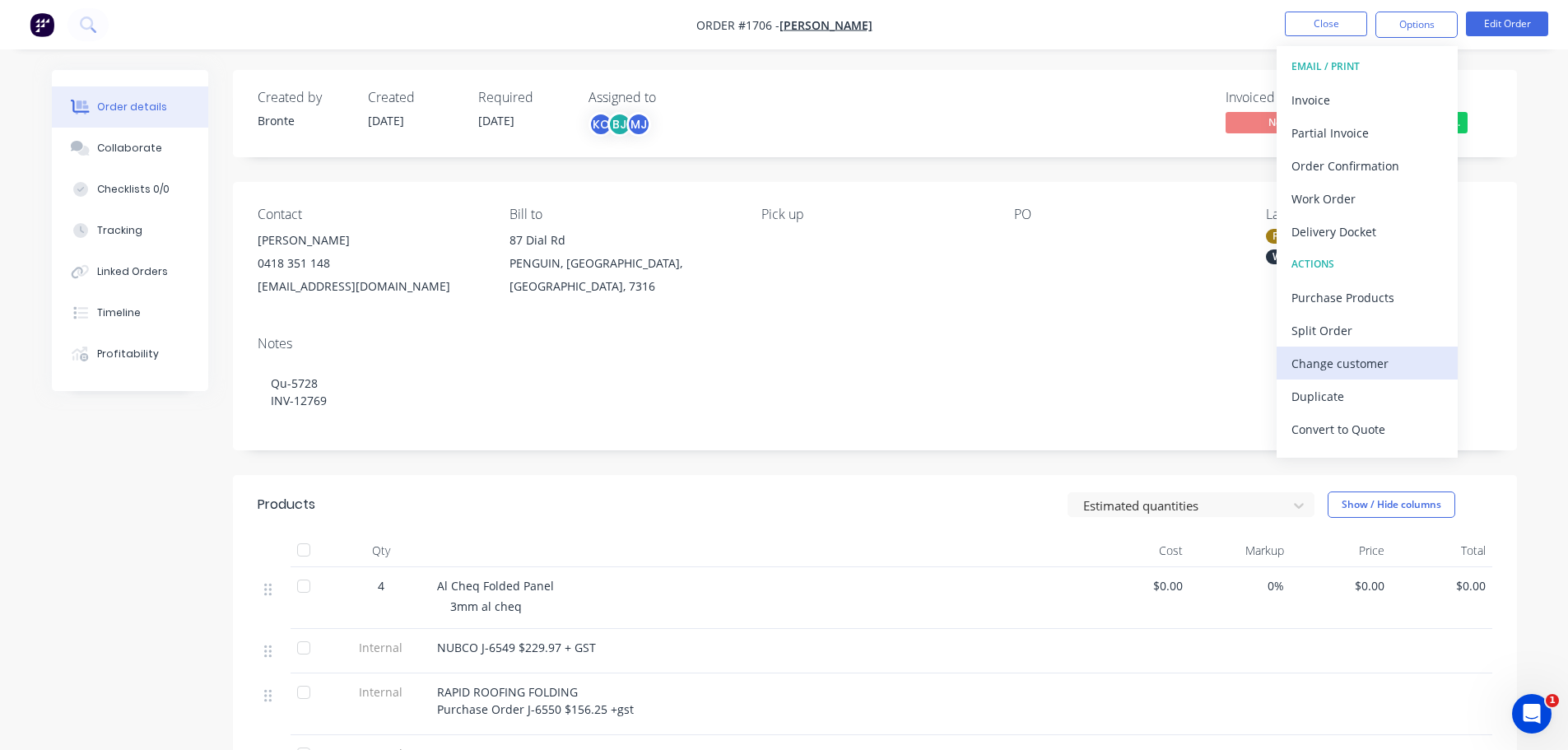
scroll to position [25, 0]
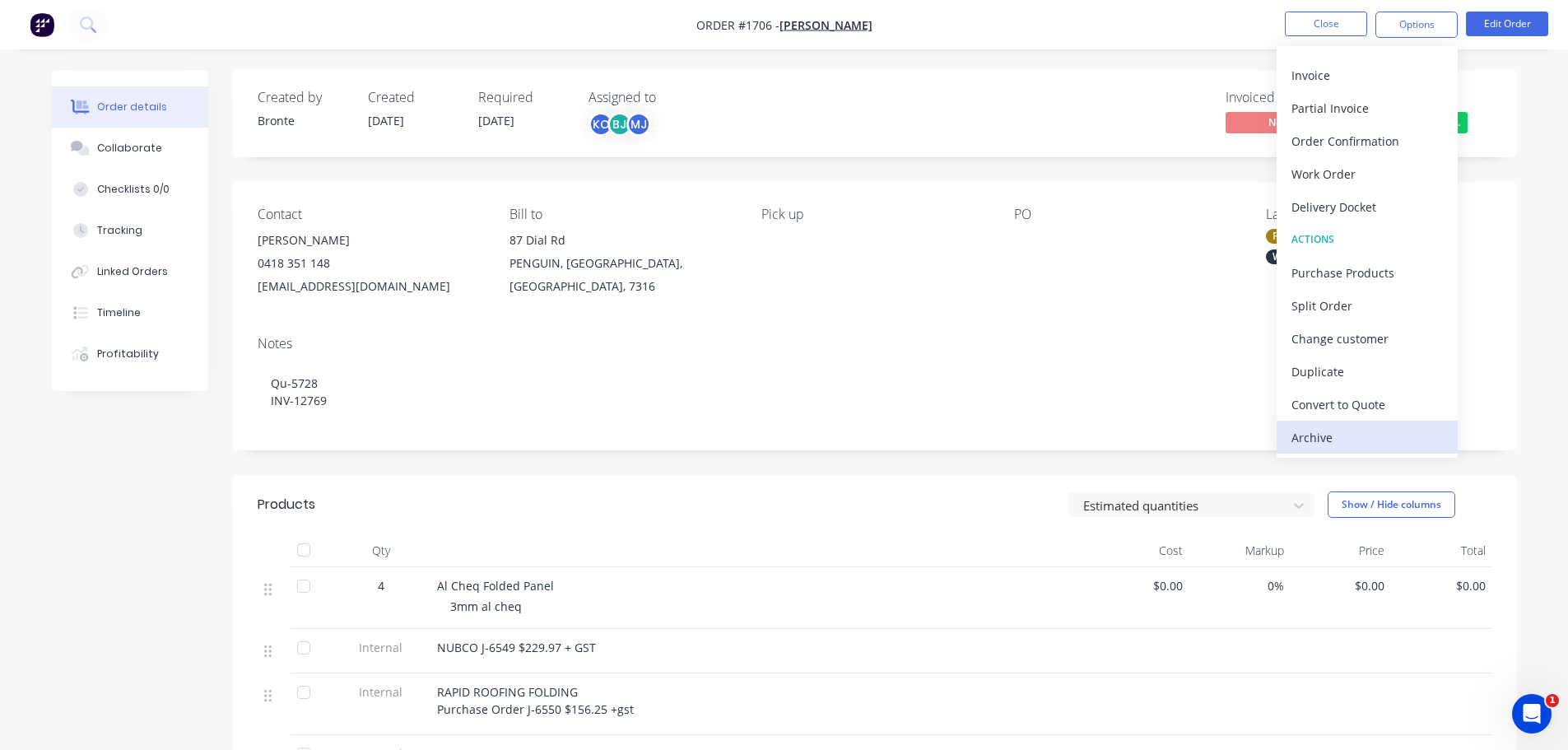
click at [1358, 451] on button "Archive" at bounding box center [1368, 437] width 181 height 33
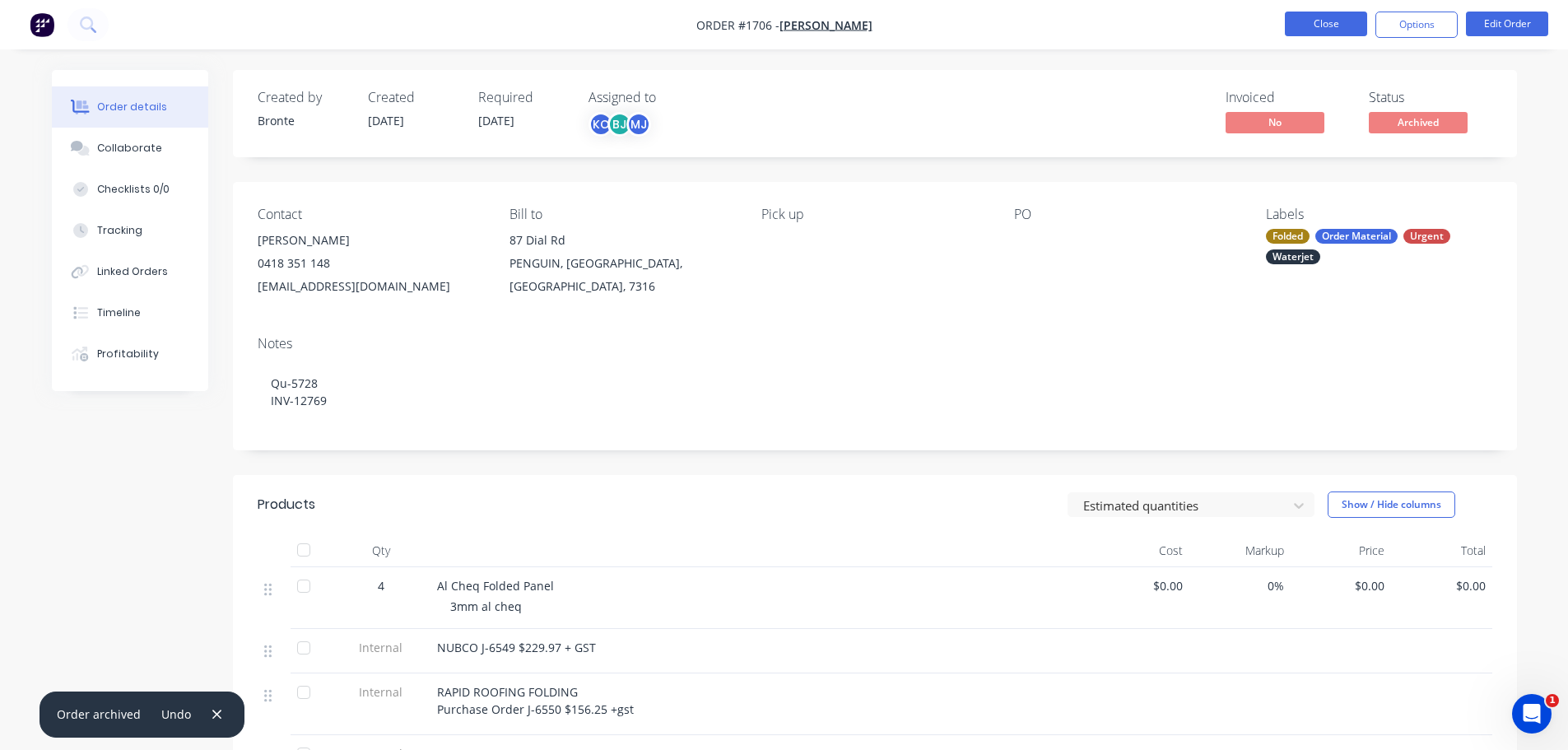
click at [1339, 27] on button "Close" at bounding box center [1325, 23] width 82 height 25
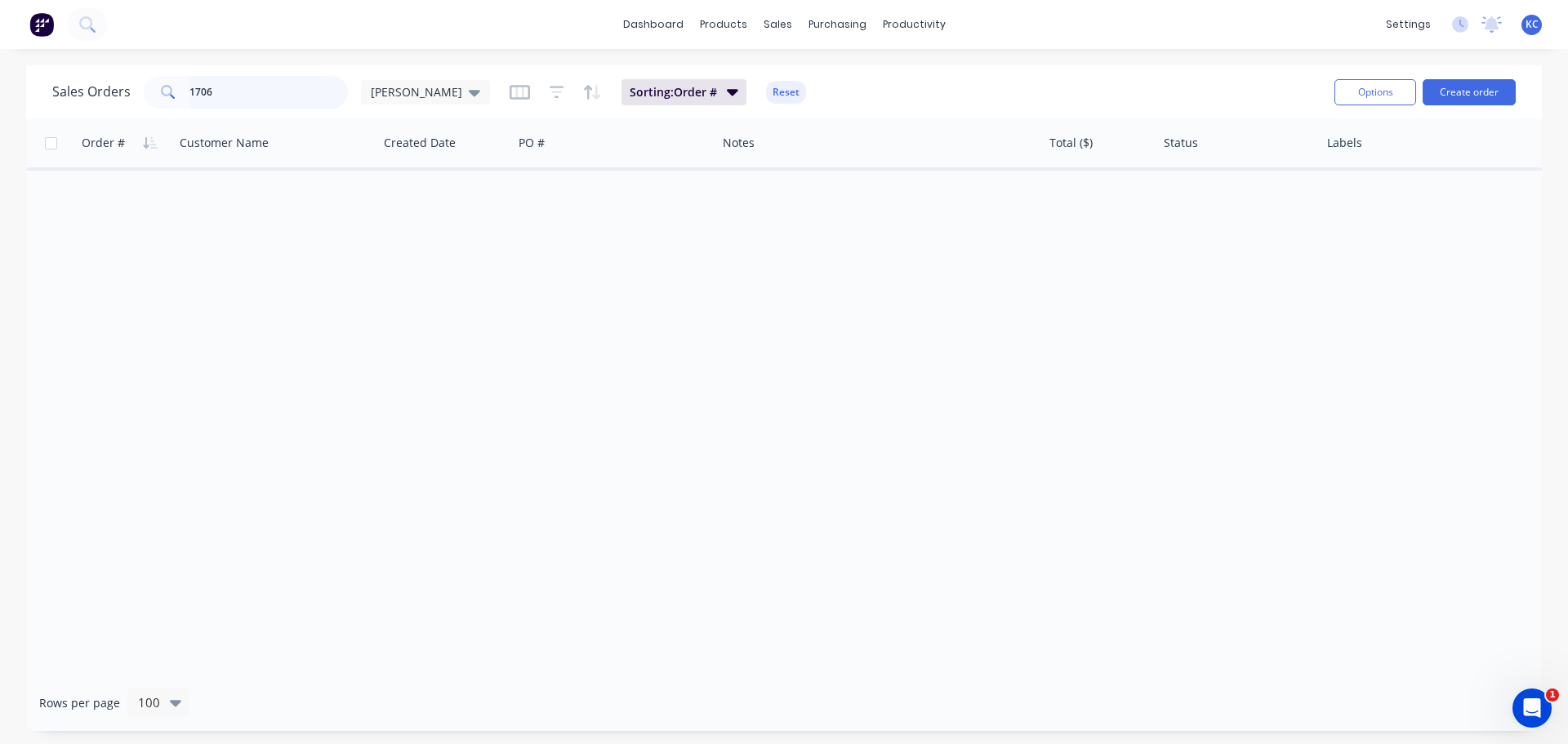
drag, startPoint x: 221, startPoint y: 85, endPoint x: 0, endPoint y: 200, distance: 249.1
click at [12, 140] on div "Sales Orders 1706 [PERSON_NAME] Sorting: Order # Reset Options Create order Ord…" at bounding box center [784, 398] width 1568 height 666
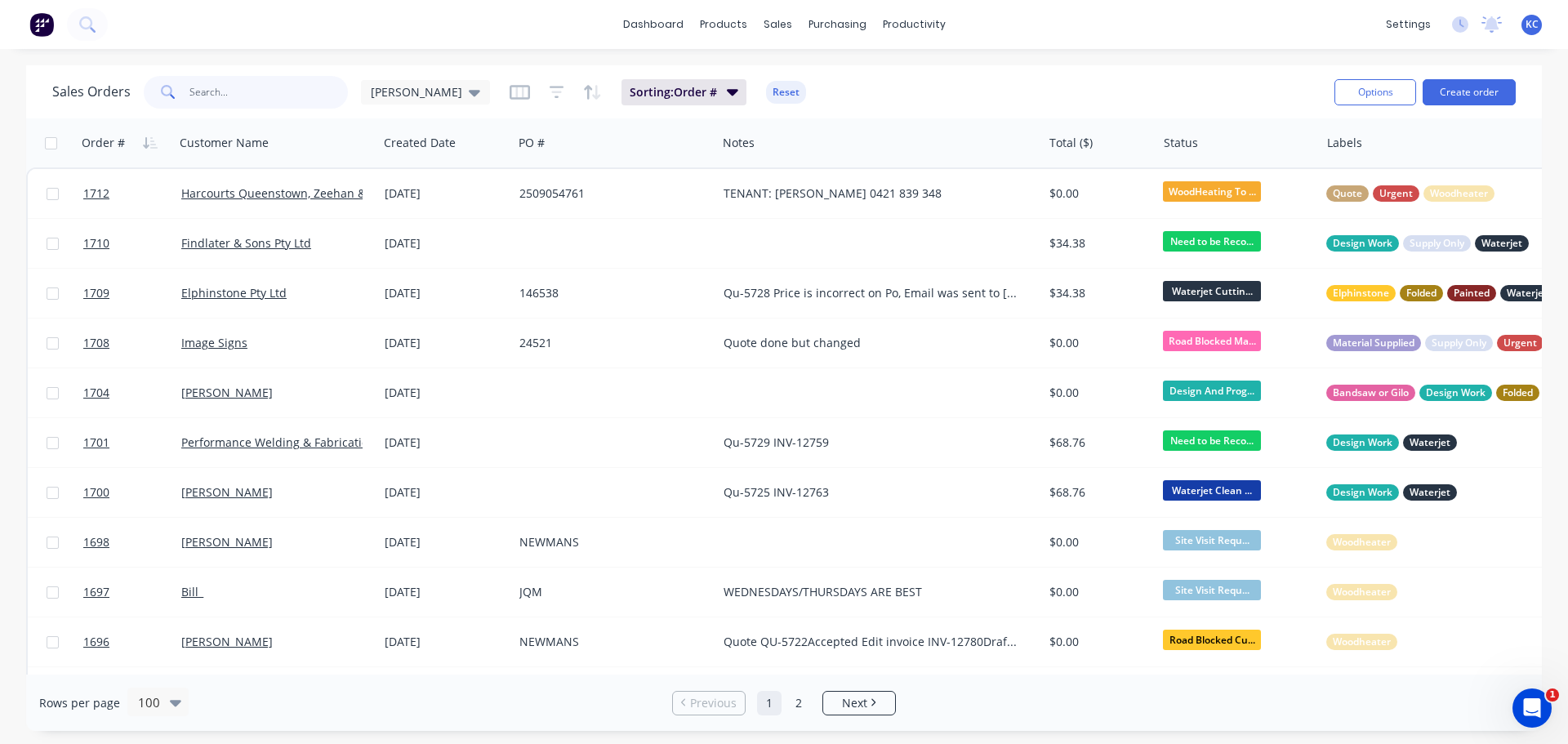
click at [300, 94] on input "text" at bounding box center [269, 93] width 159 height 33
type input "1688"
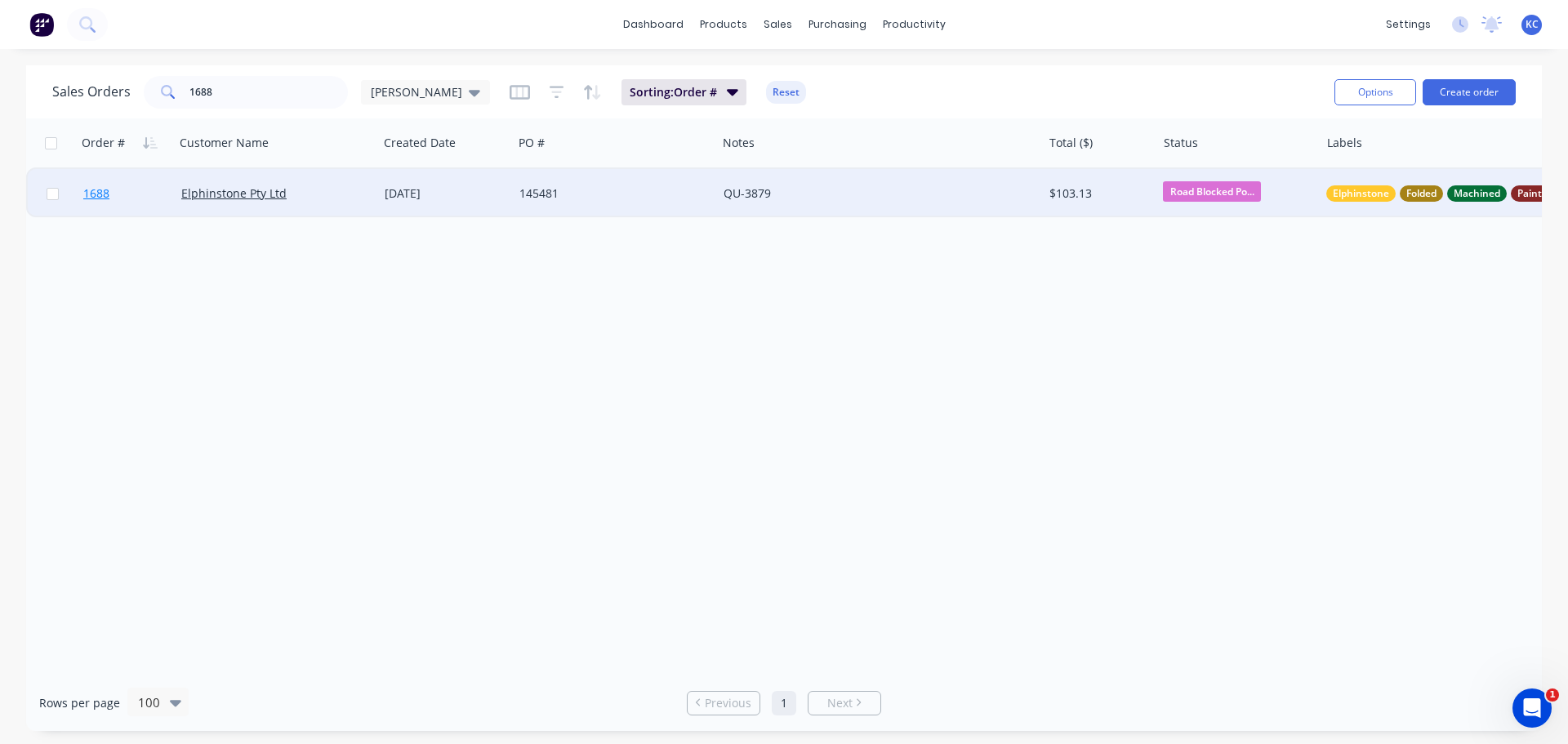
click at [107, 197] on span "1688" at bounding box center [96, 193] width 26 height 16
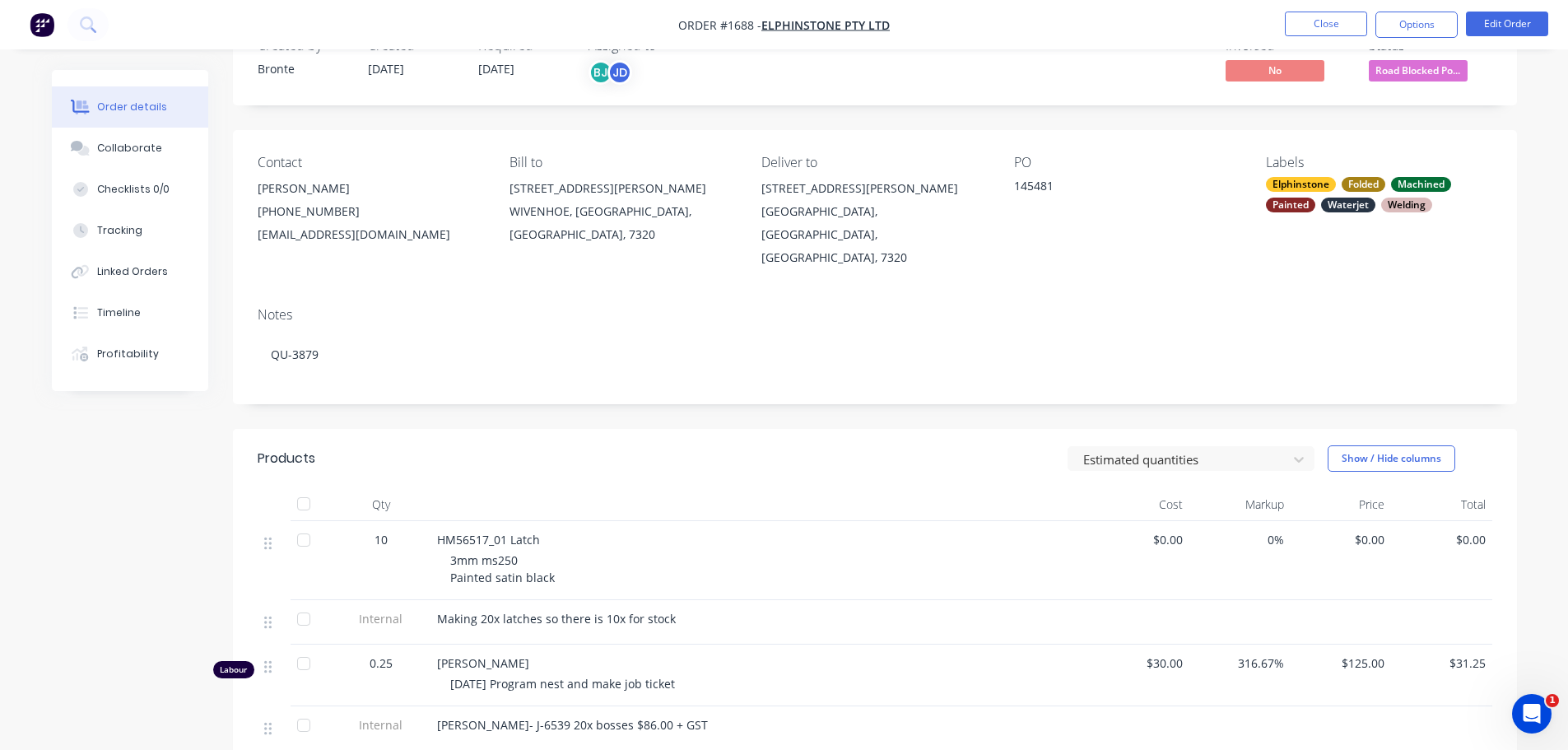
scroll to position [165, 0]
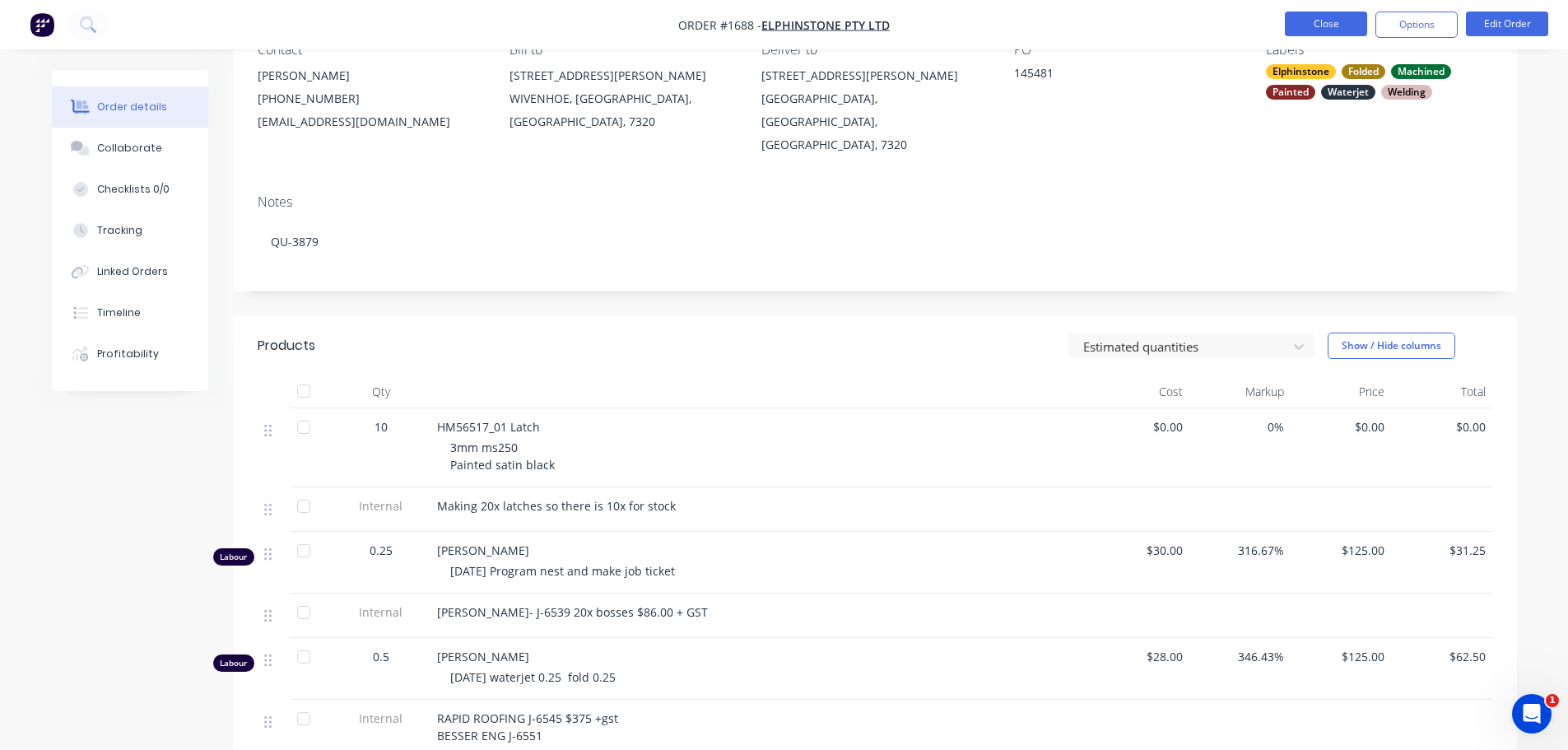
click at [1293, 21] on button "Close" at bounding box center [1325, 23] width 82 height 25
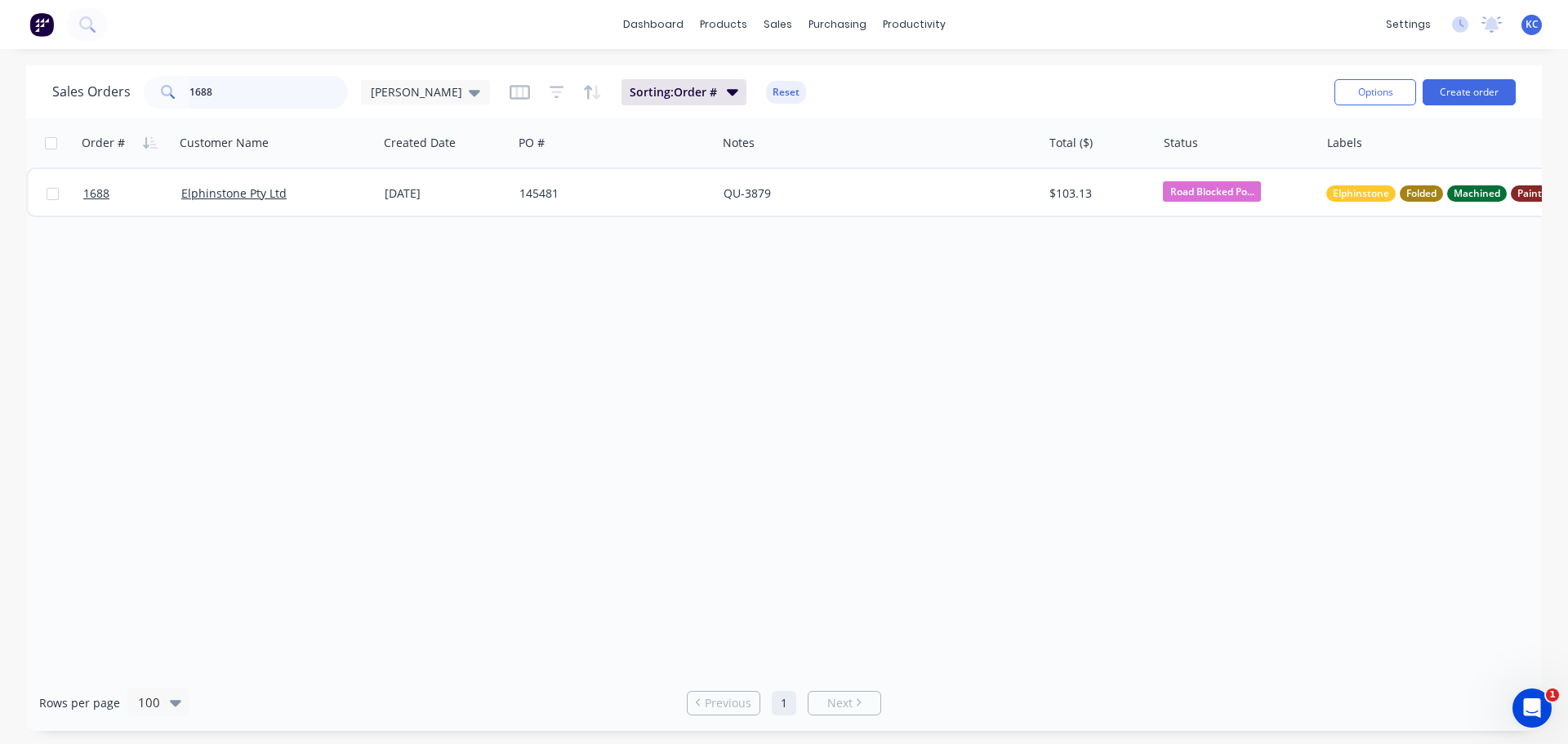
drag, startPoint x: 214, startPoint y: 95, endPoint x: 30, endPoint y: 77, distance: 184.9
click at [60, 81] on div "Sales Orders 1688 [PERSON_NAME]" at bounding box center [271, 93] width 438 height 33
type input "1702"
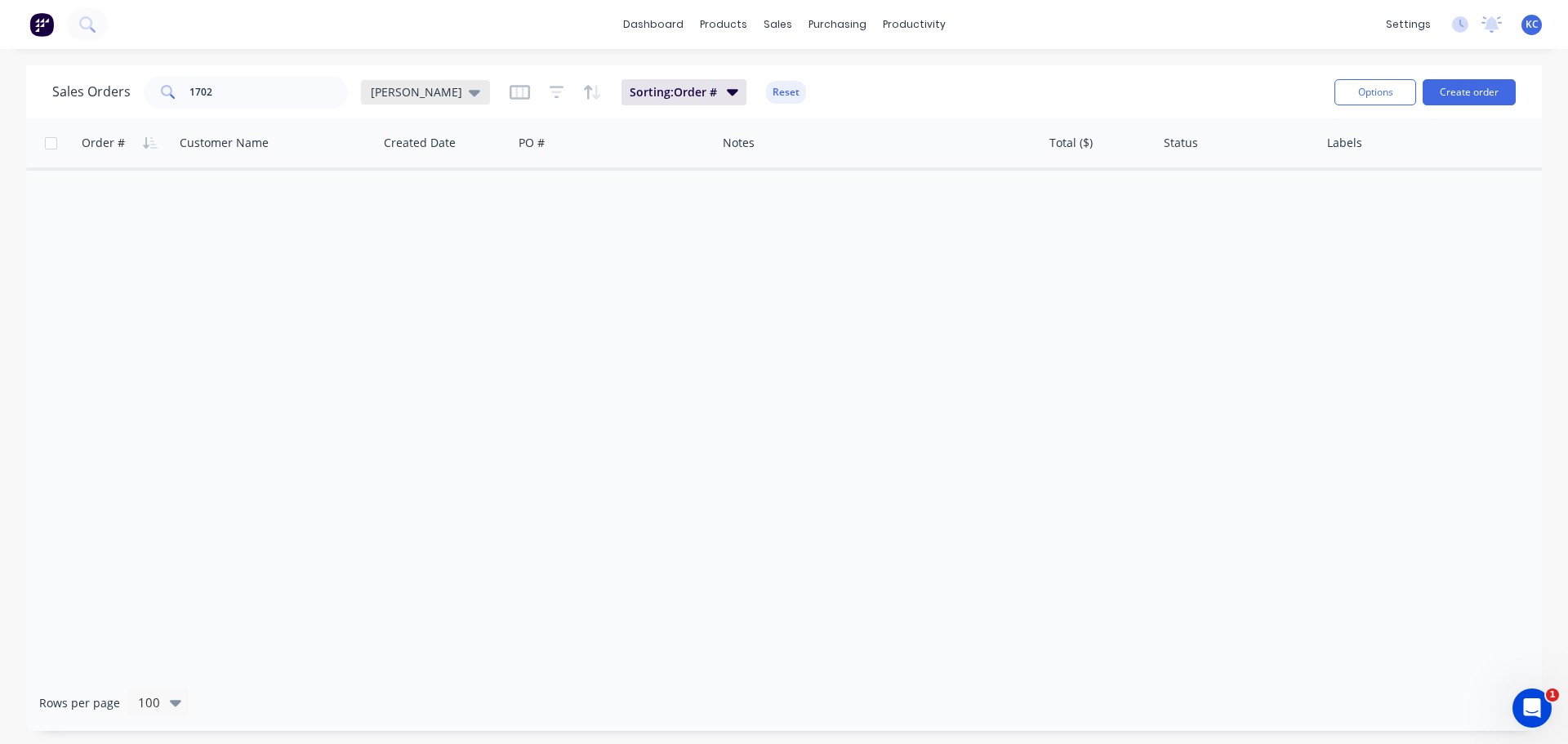
click at [392, 95] on span "[PERSON_NAME]" at bounding box center [416, 92] width 92 height 17
click at [410, 301] on button "Archived" at bounding box center [458, 297] width 186 height 19
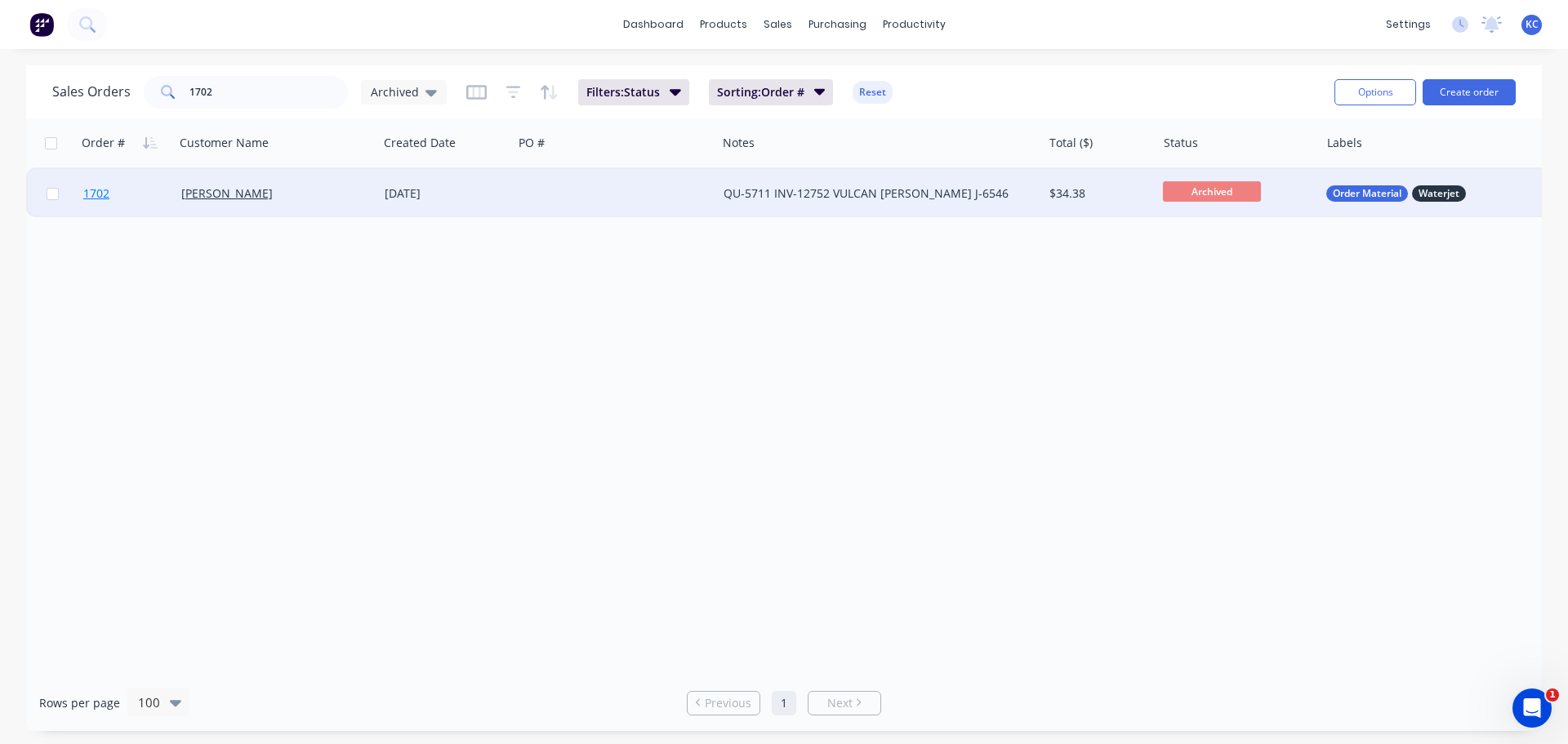
click at [93, 196] on span "1702" at bounding box center [96, 193] width 26 height 16
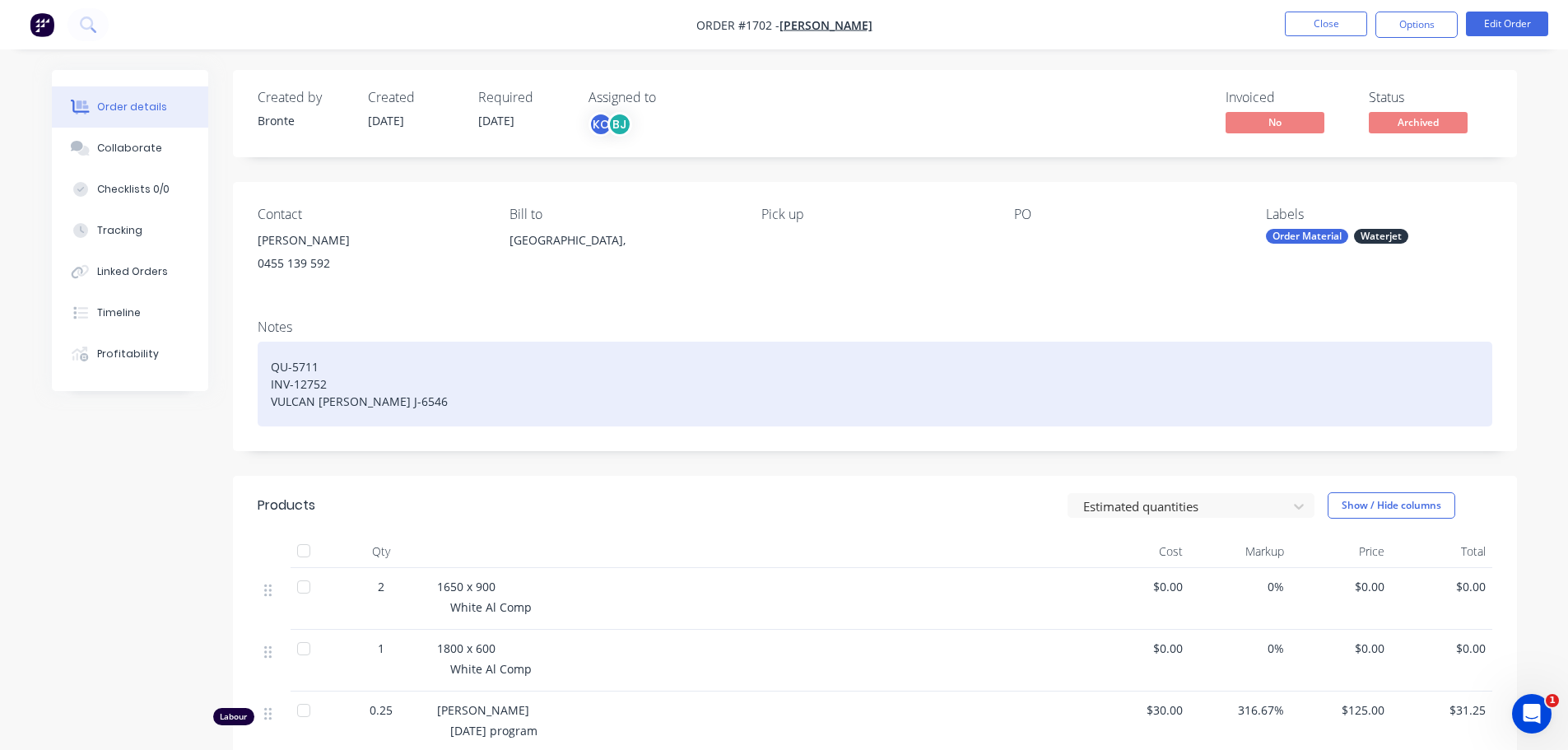
click at [409, 404] on div "QU-5711 INV-12752 VULCAN [PERSON_NAME] J-6546" at bounding box center [874, 384] width 1235 height 85
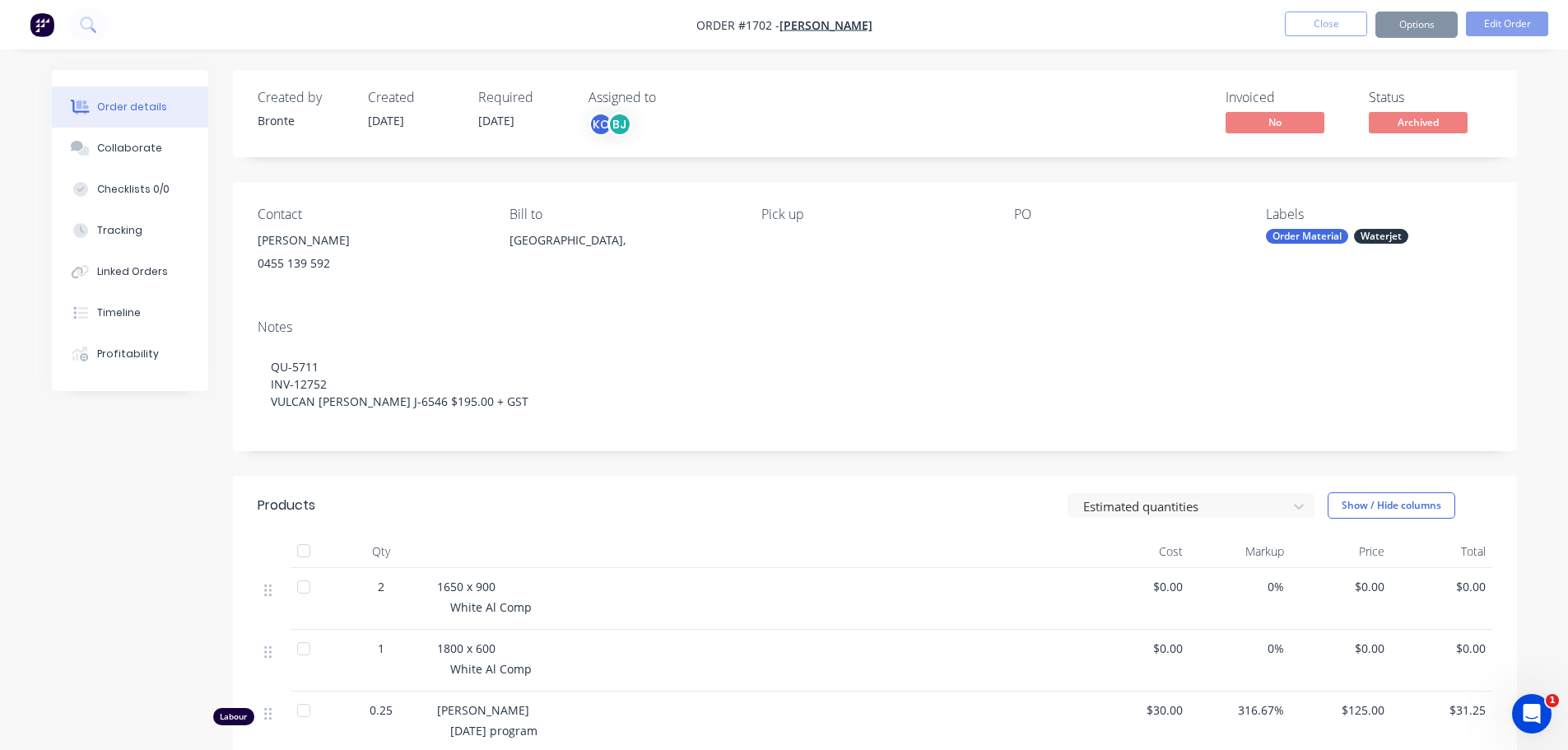
click at [649, 429] on div "Notes QU-5711 INV-12752 VULCAN [PERSON_NAME] J-6546 $195.00 + GST" at bounding box center [875, 378] width 1284 height 145
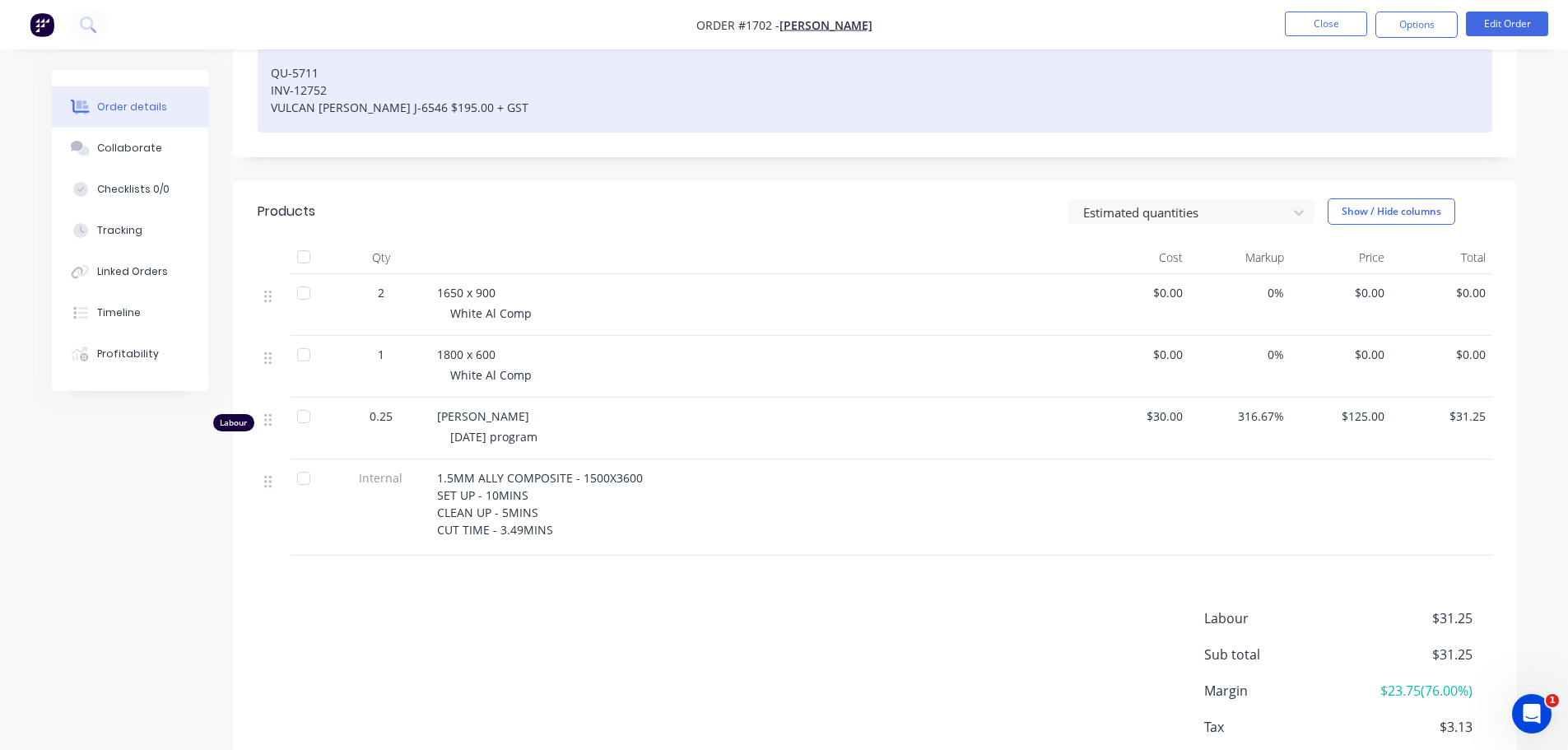
scroll to position [329, 0]
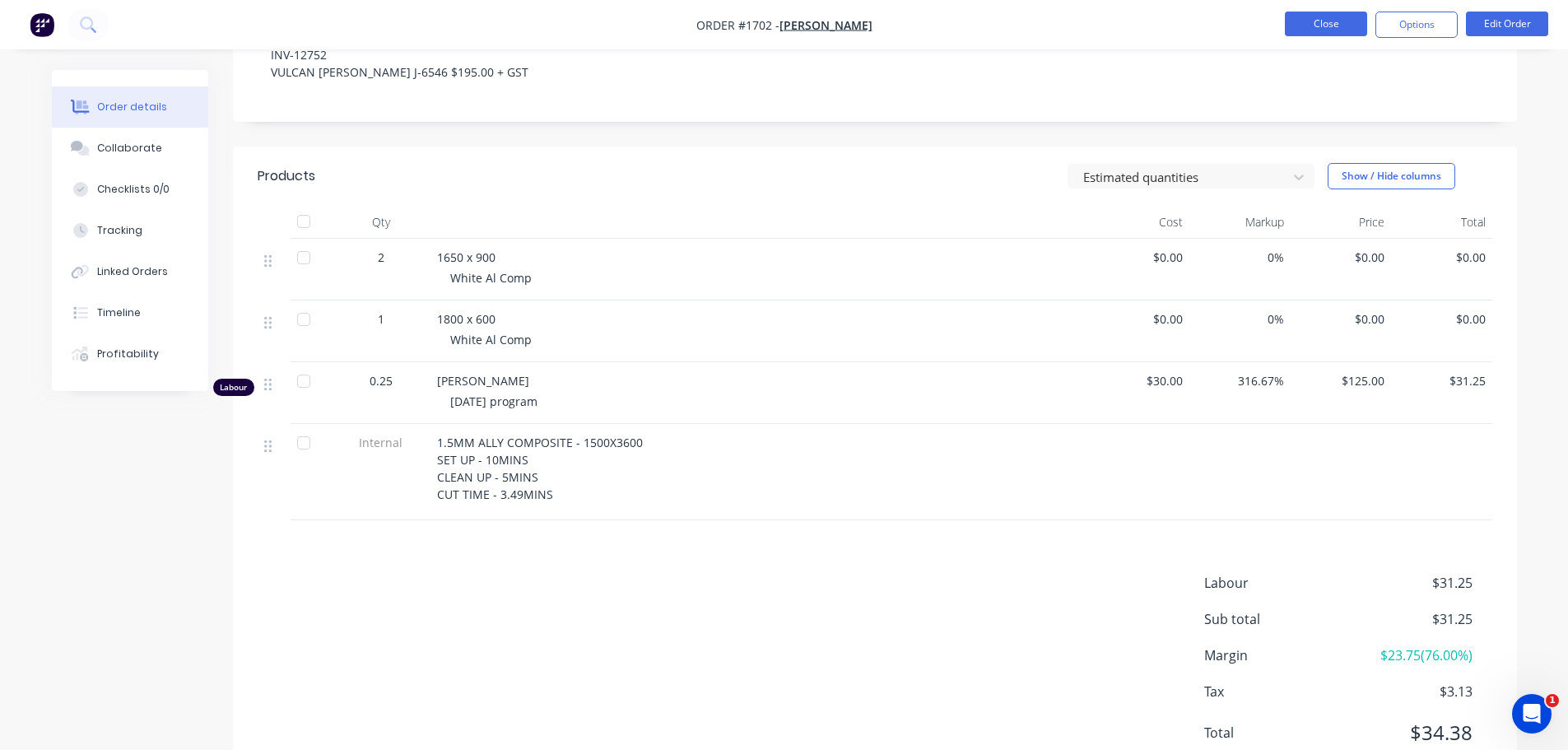
click at [1329, 28] on button "Close" at bounding box center [1325, 23] width 82 height 25
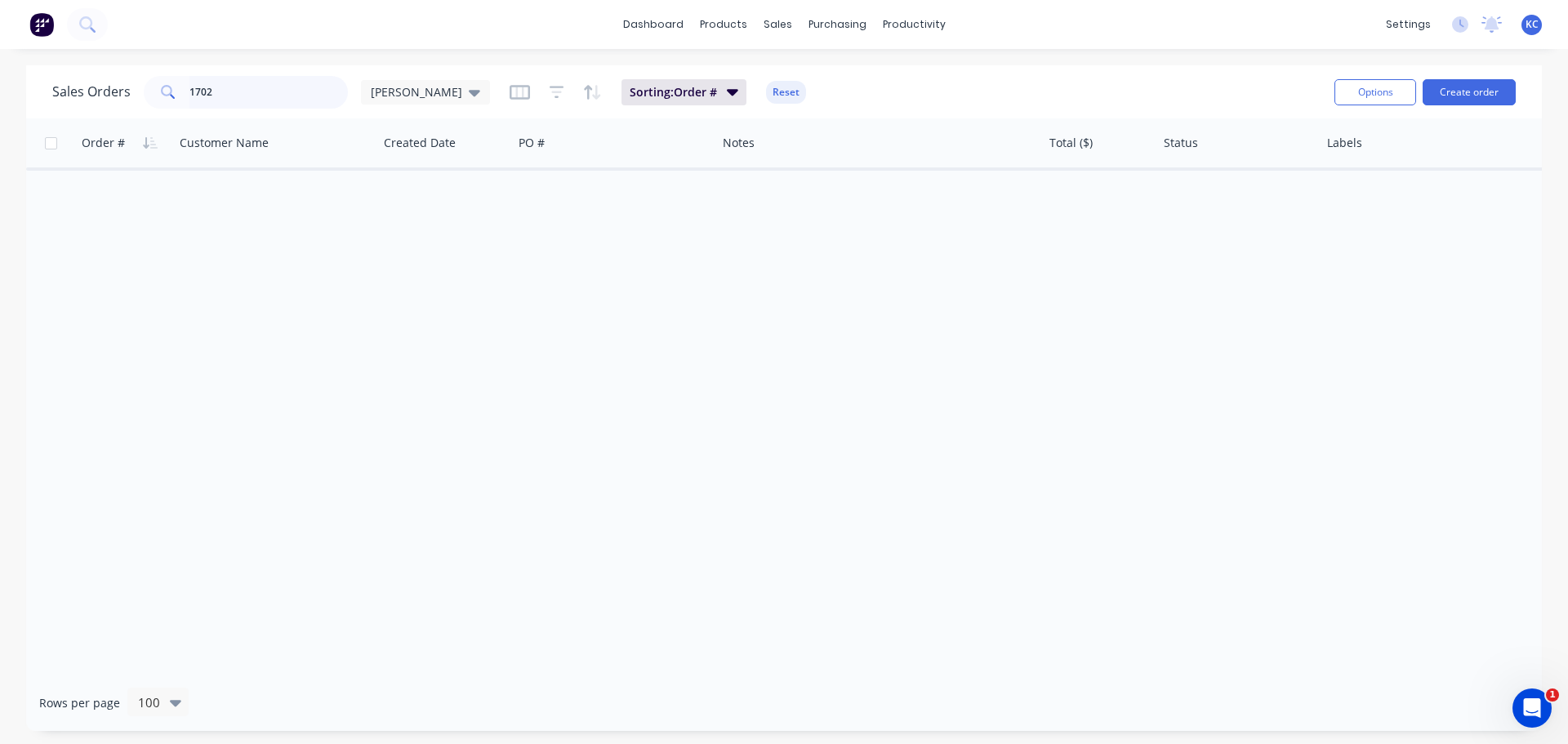
drag, startPoint x: 164, startPoint y: 105, endPoint x: 0, endPoint y: 138, distance: 167.3
click at [87, 119] on div "Sales Orders 1702 [PERSON_NAME] Sorting: Order # Reset Options Create order Ord…" at bounding box center [783, 398] width 1516 height 666
type input "1710"
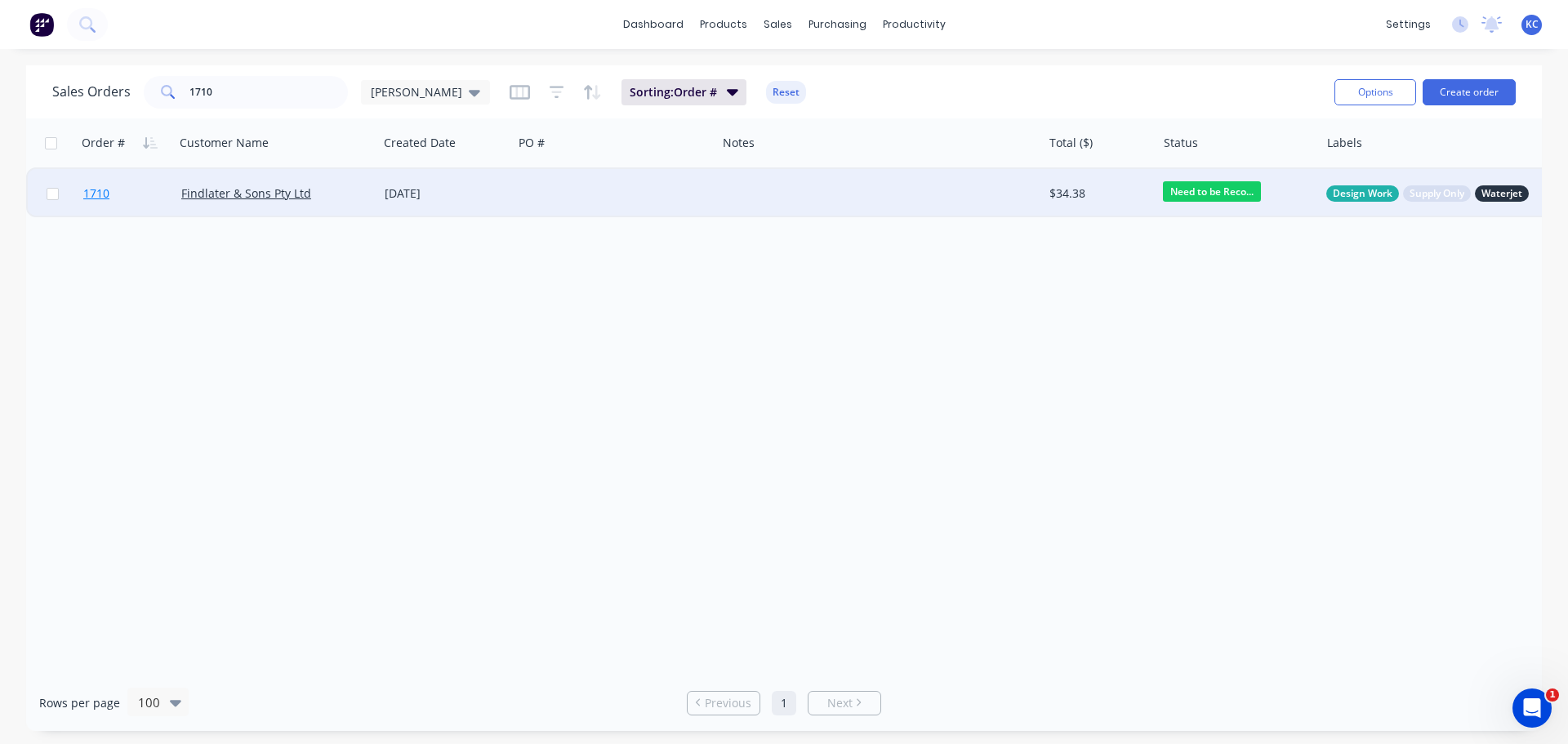
click at [111, 189] on link "1710" at bounding box center [132, 193] width 98 height 49
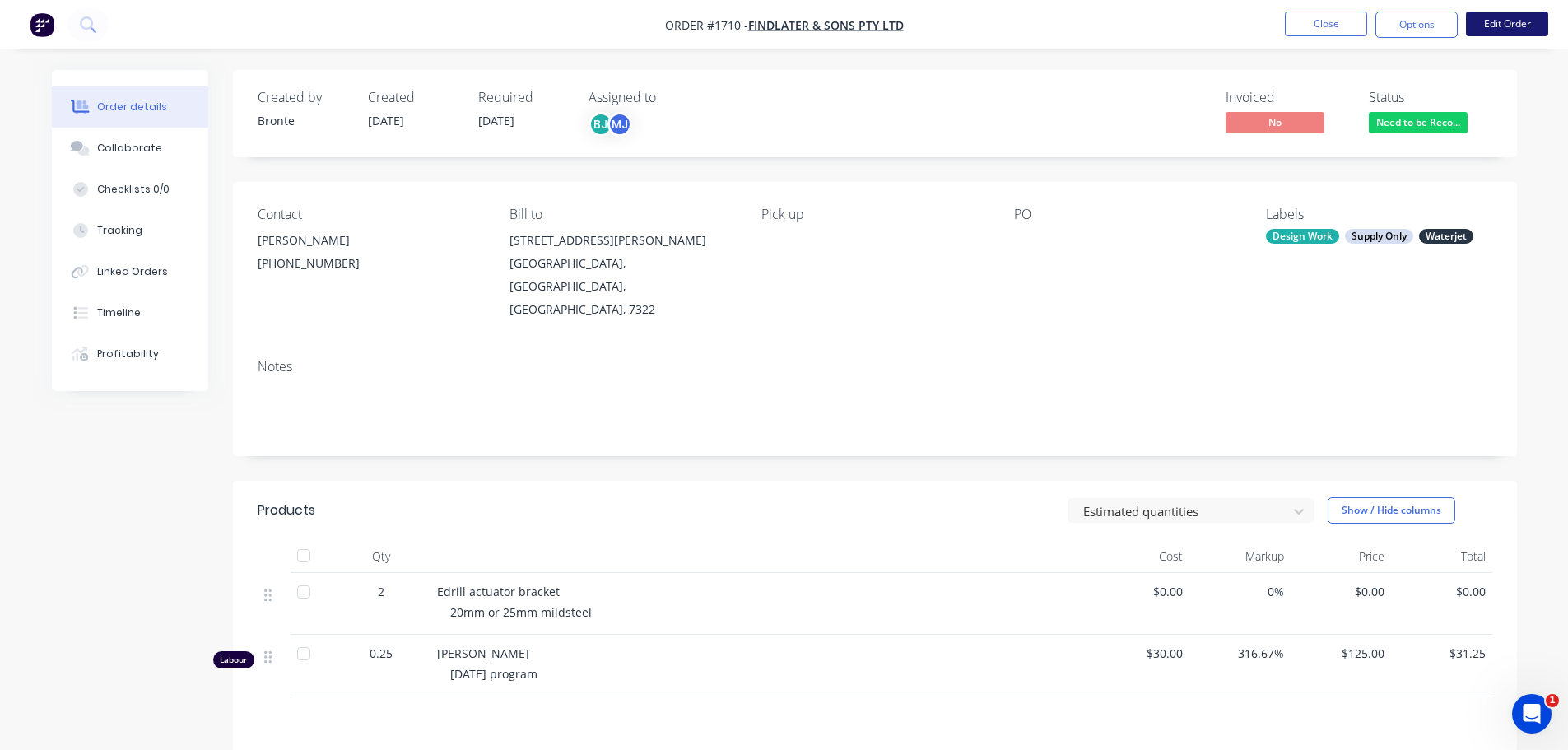
click at [1503, 32] on button "Edit Order" at bounding box center [1507, 23] width 82 height 25
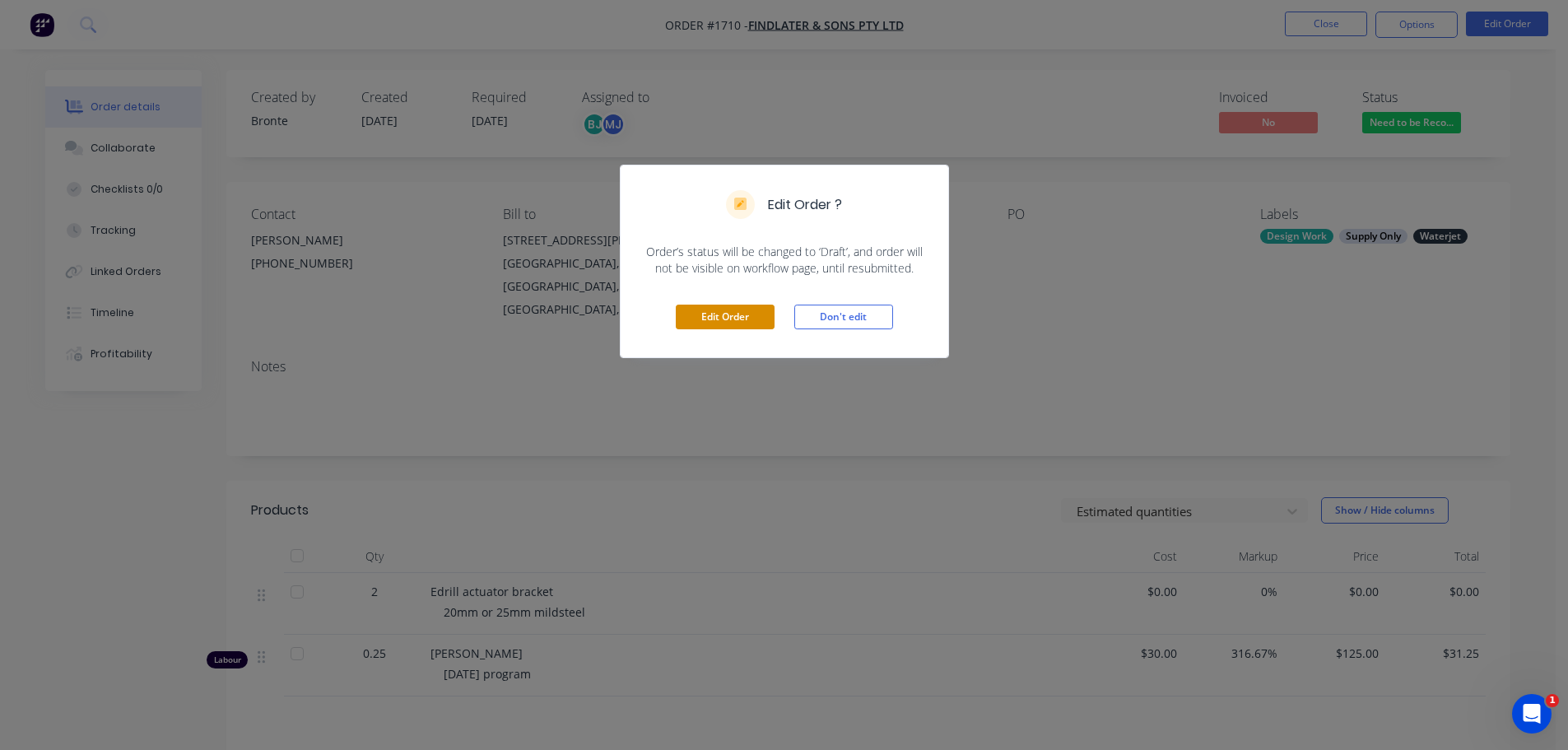
click at [730, 321] on button "Edit Order" at bounding box center [725, 317] width 98 height 25
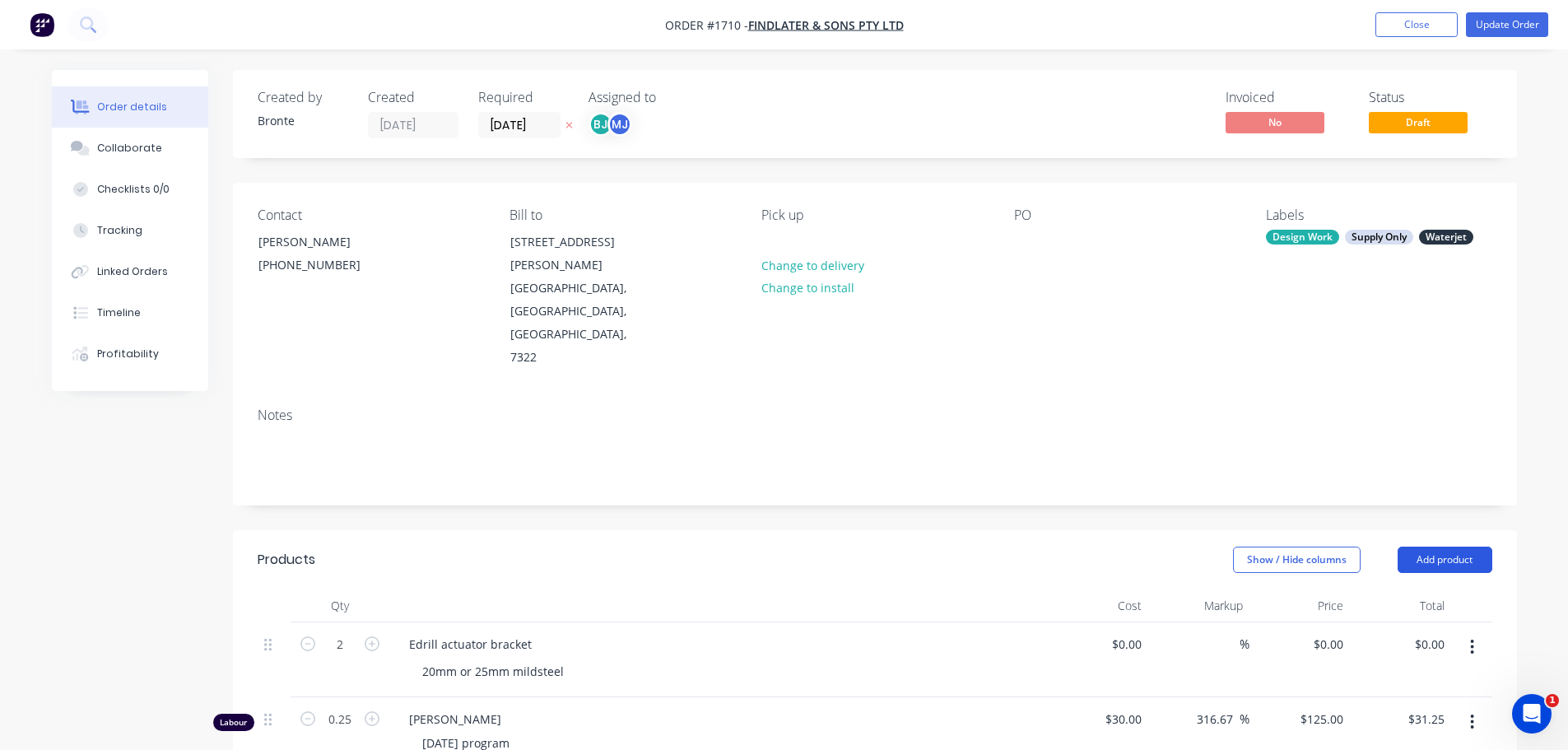
click at [1475, 547] on button "Add product" at bounding box center [1445, 560] width 95 height 26
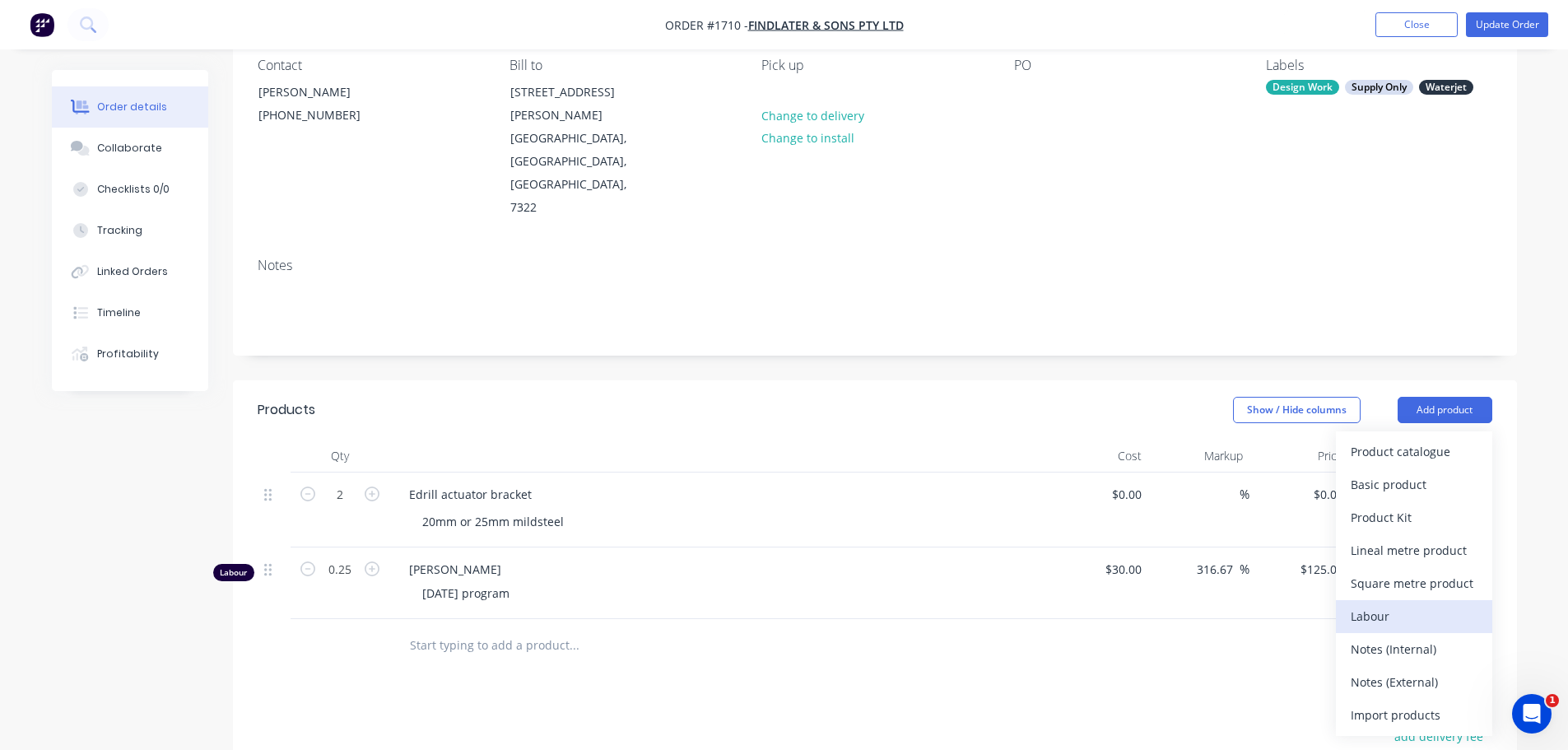
scroll to position [165, 0]
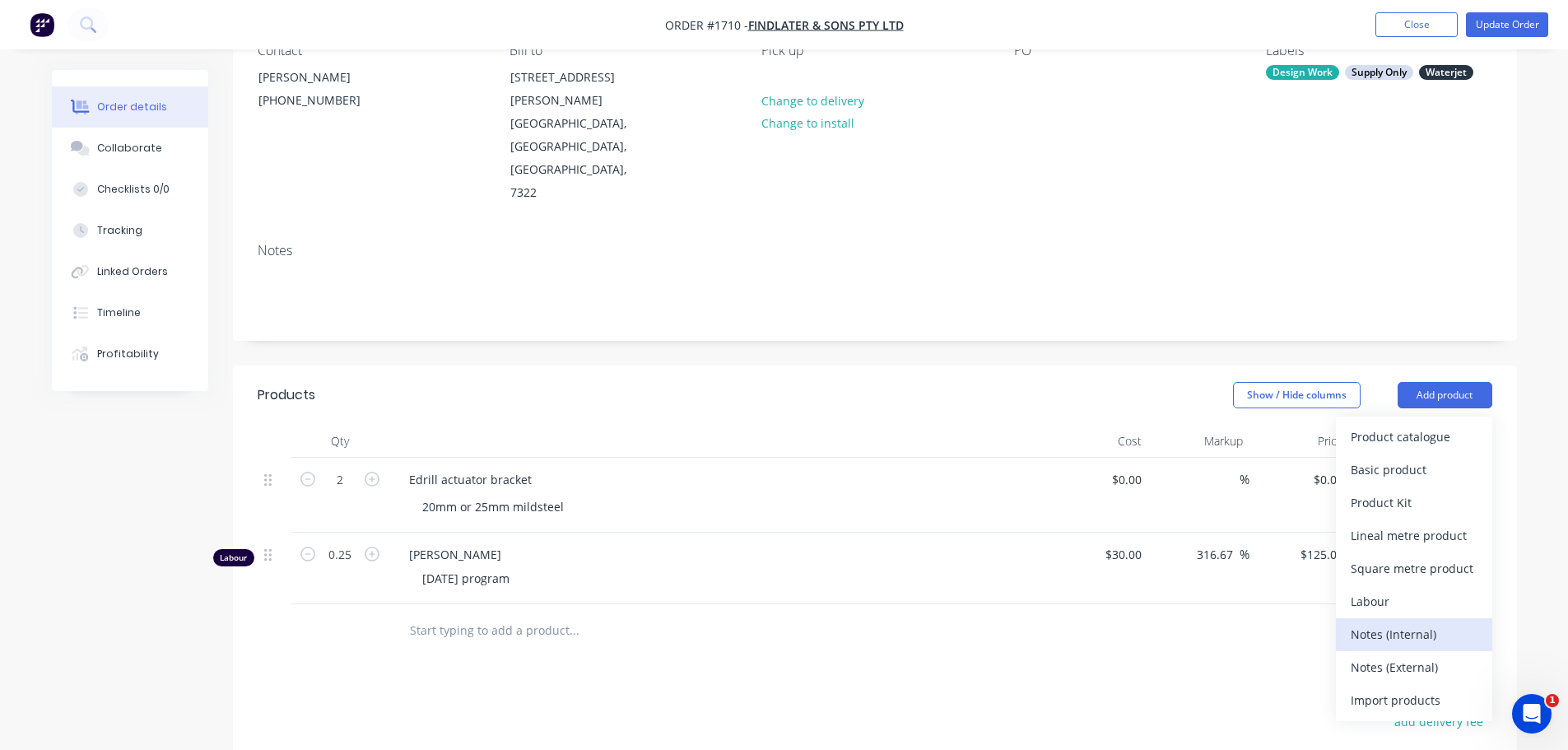
click at [1406, 622] on div "Notes (Internal)" at bounding box center [1414, 634] width 127 height 24
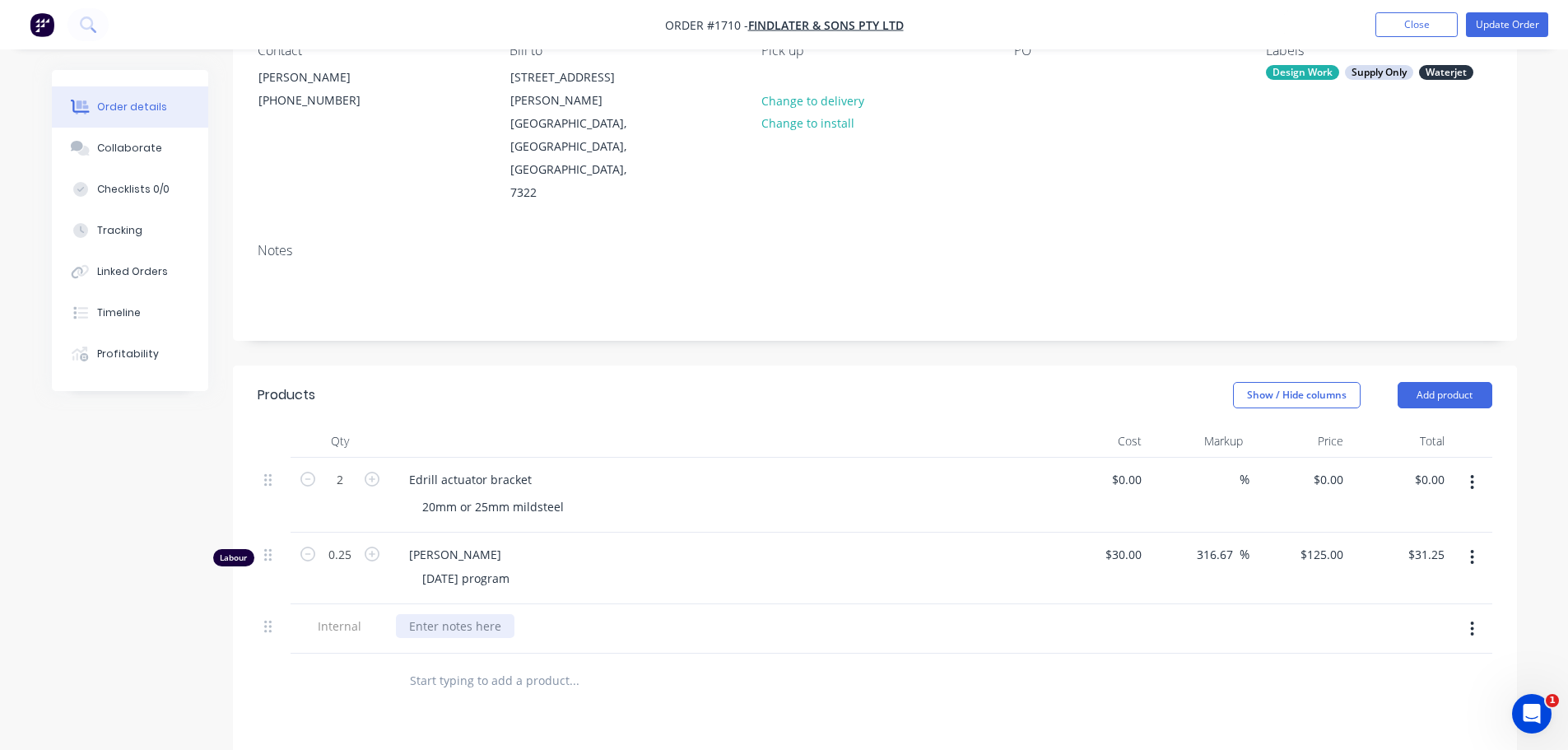
click at [452, 614] on div at bounding box center [454, 626] width 118 height 24
click at [927, 622] on div "20mm MILD STEEL - 250X255 SET UP - 10MINS CLEAN UP - 10MINS CUT TIME - 65.47MINS" at bounding box center [719, 653] width 658 height 99
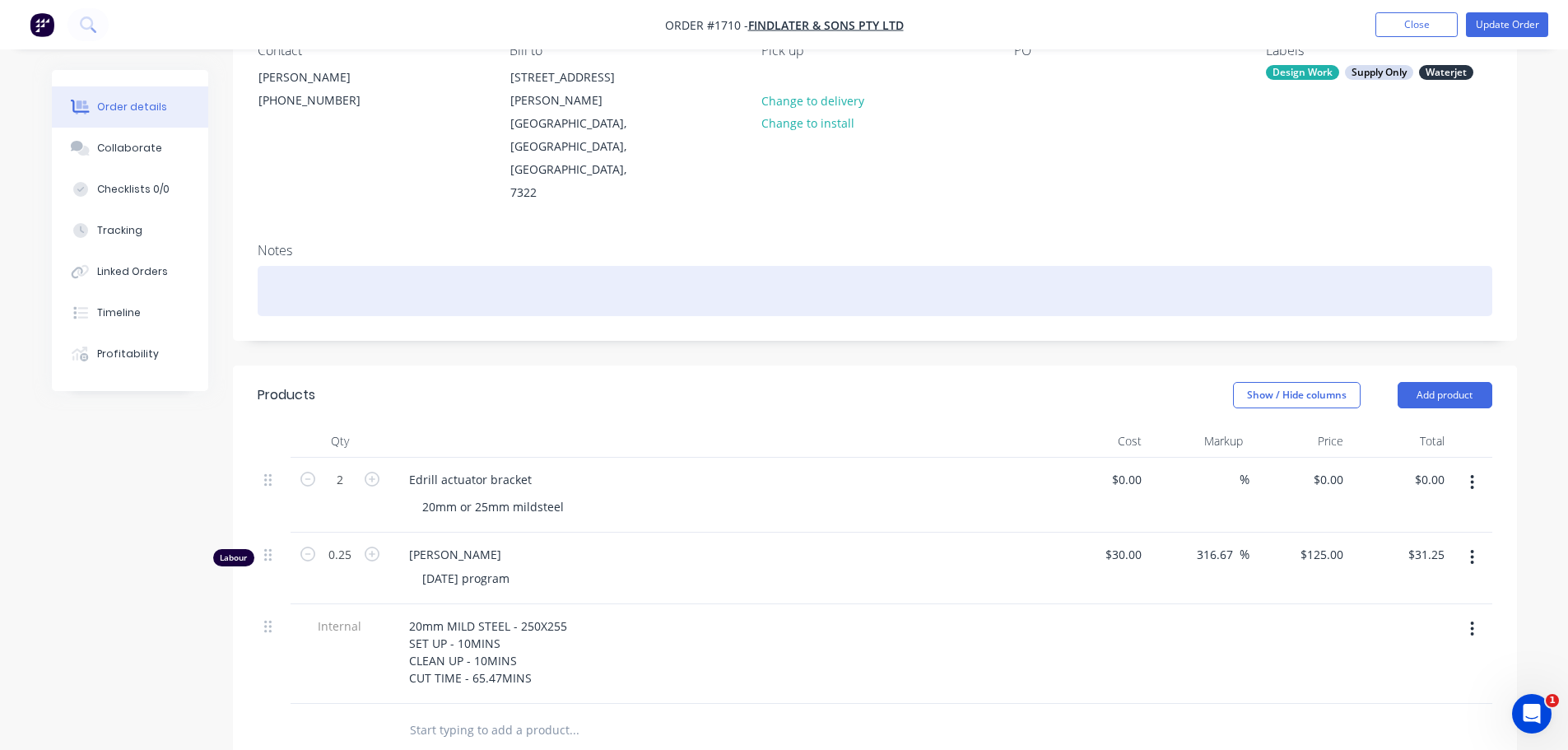
click at [302, 266] on div at bounding box center [874, 291] width 1235 height 50
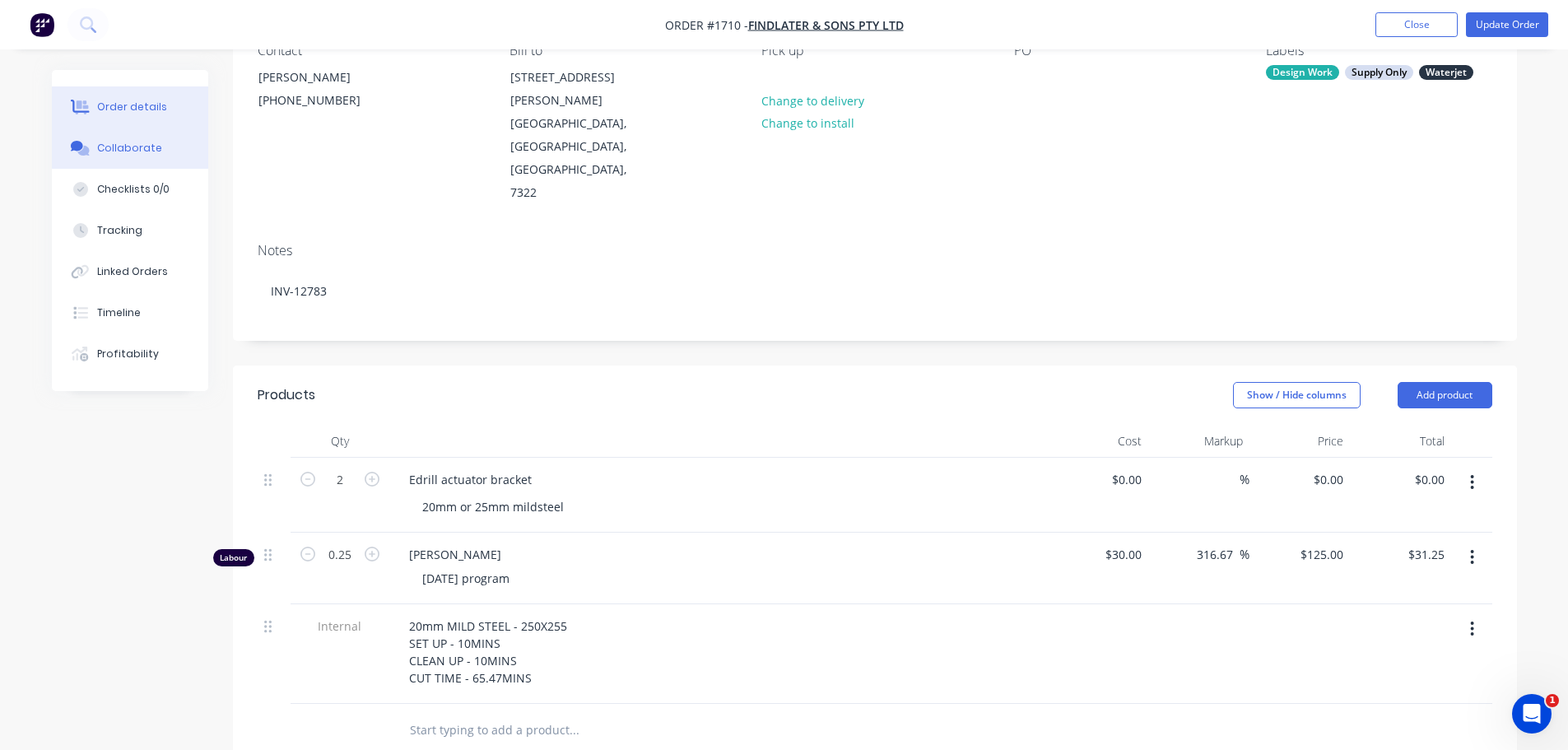
click at [114, 157] on button "Collaborate" at bounding box center [130, 149] width 156 height 41
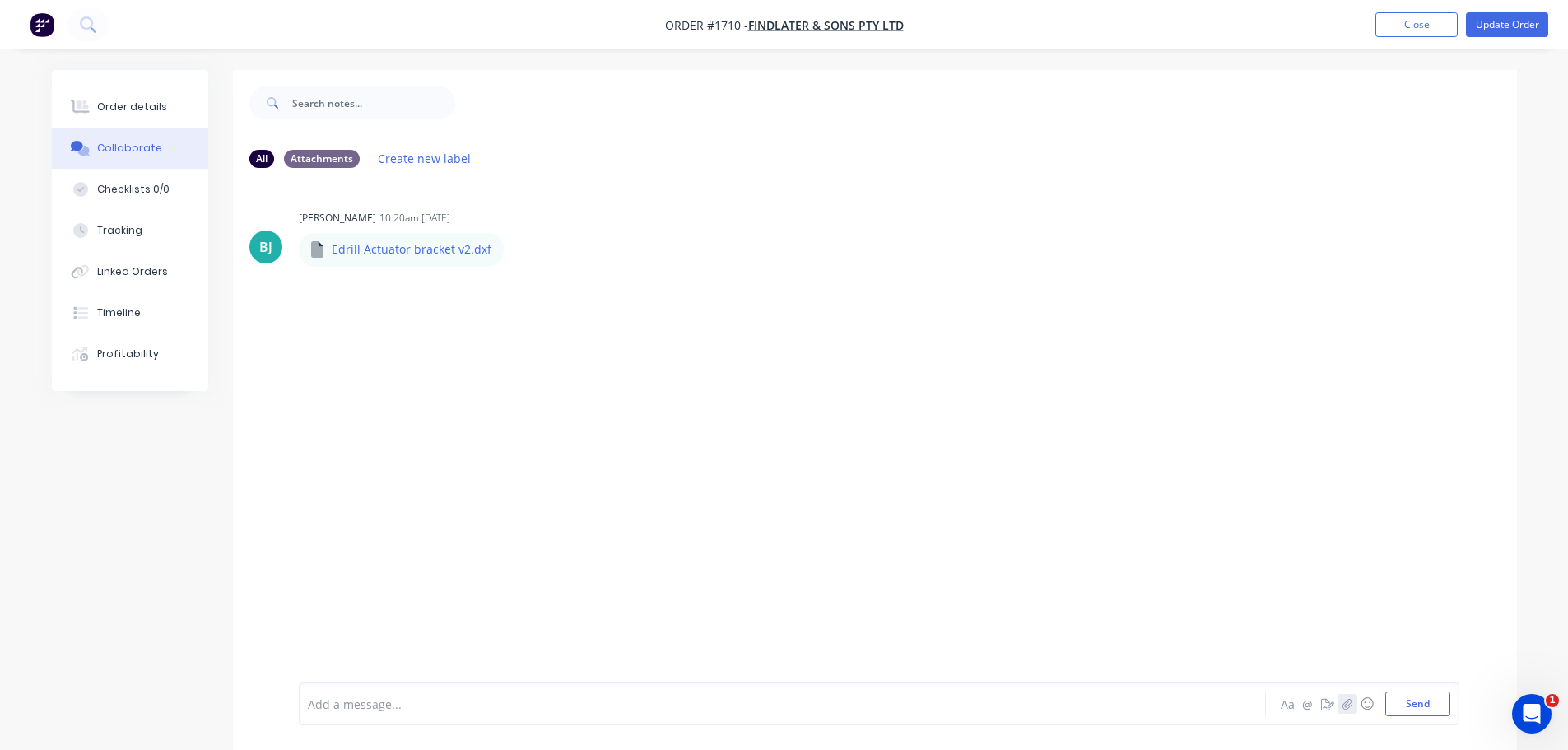
click at [1349, 705] on icon "button" at bounding box center [1346, 703] width 10 height 11
click at [1393, 700] on button "Send" at bounding box center [1418, 703] width 65 height 25
click at [1350, 705] on icon "button" at bounding box center [1346, 703] width 10 height 11
click at [1443, 700] on button "Send" at bounding box center [1418, 703] width 65 height 25
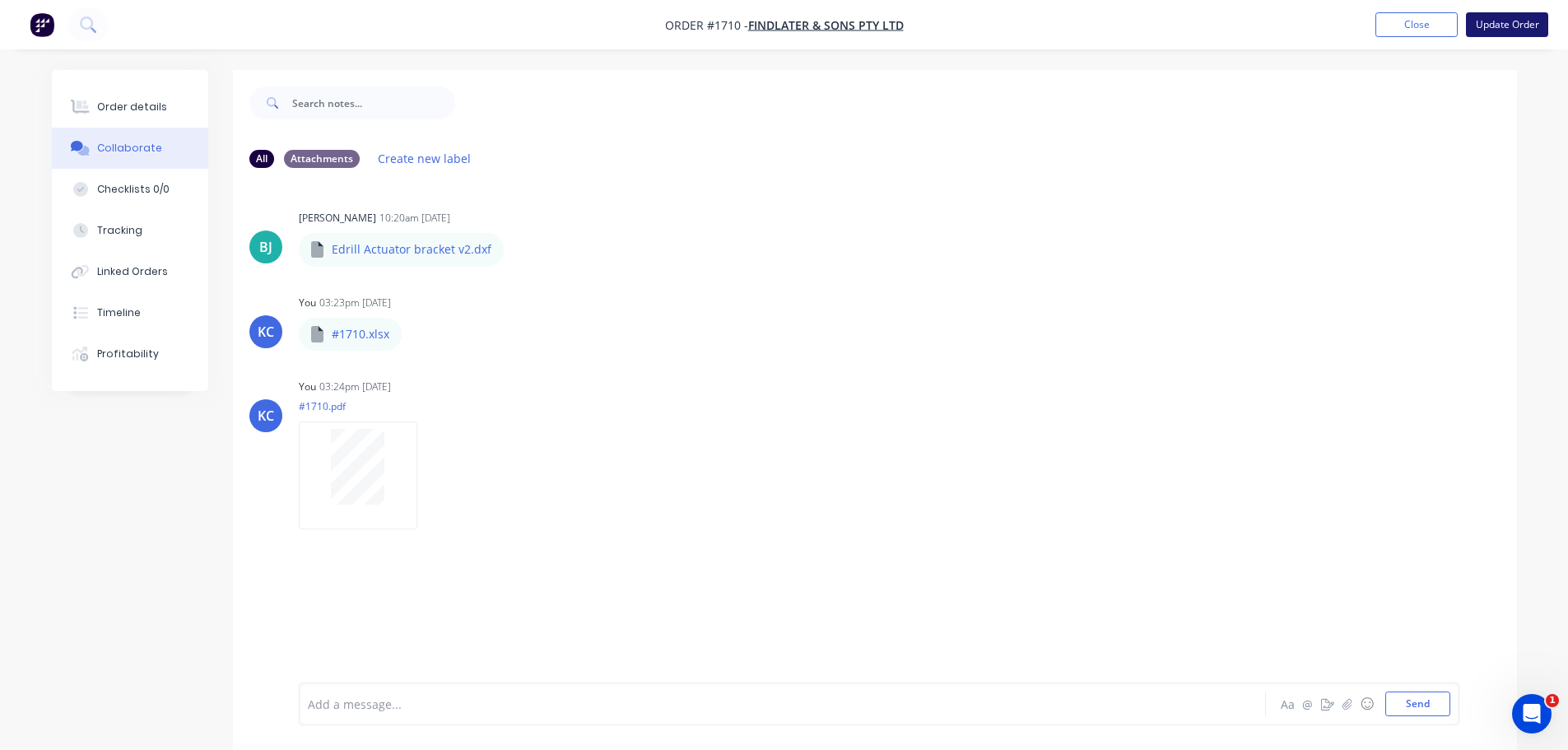
click at [1521, 21] on button "Update Order" at bounding box center [1507, 24] width 82 height 25
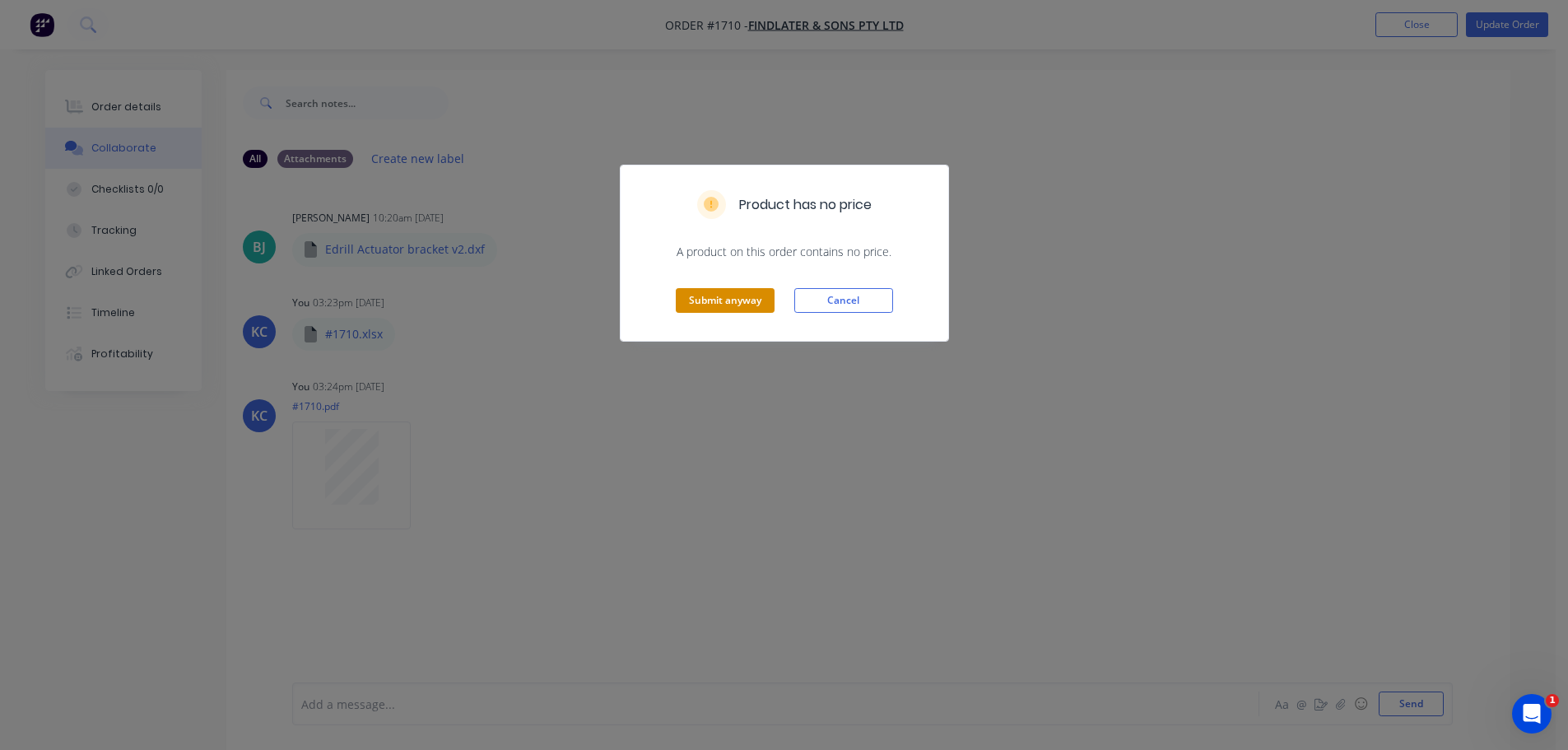
click at [738, 297] on button "Submit anyway" at bounding box center [725, 301] width 98 height 25
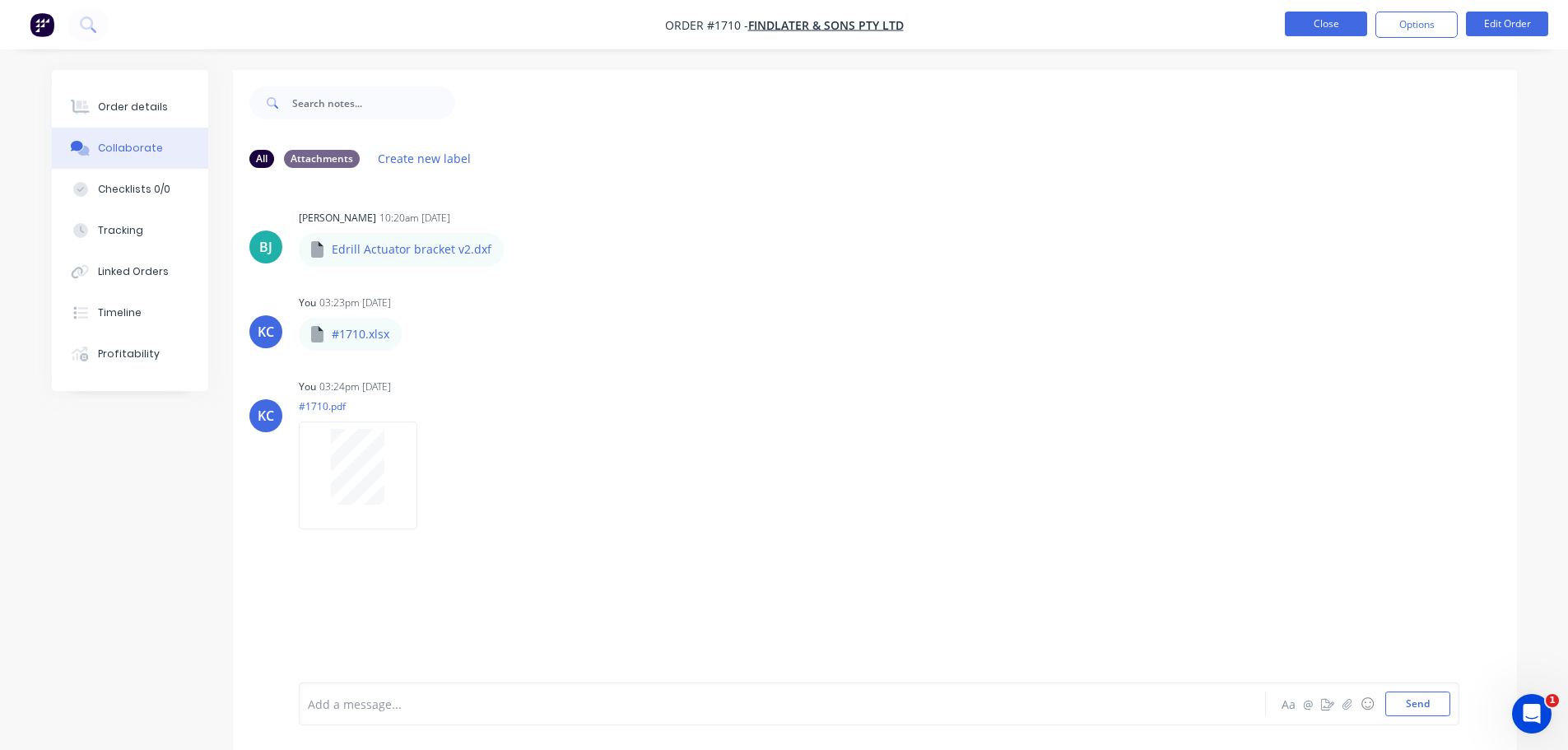
click at [1336, 22] on button "Close" at bounding box center [1325, 23] width 82 height 25
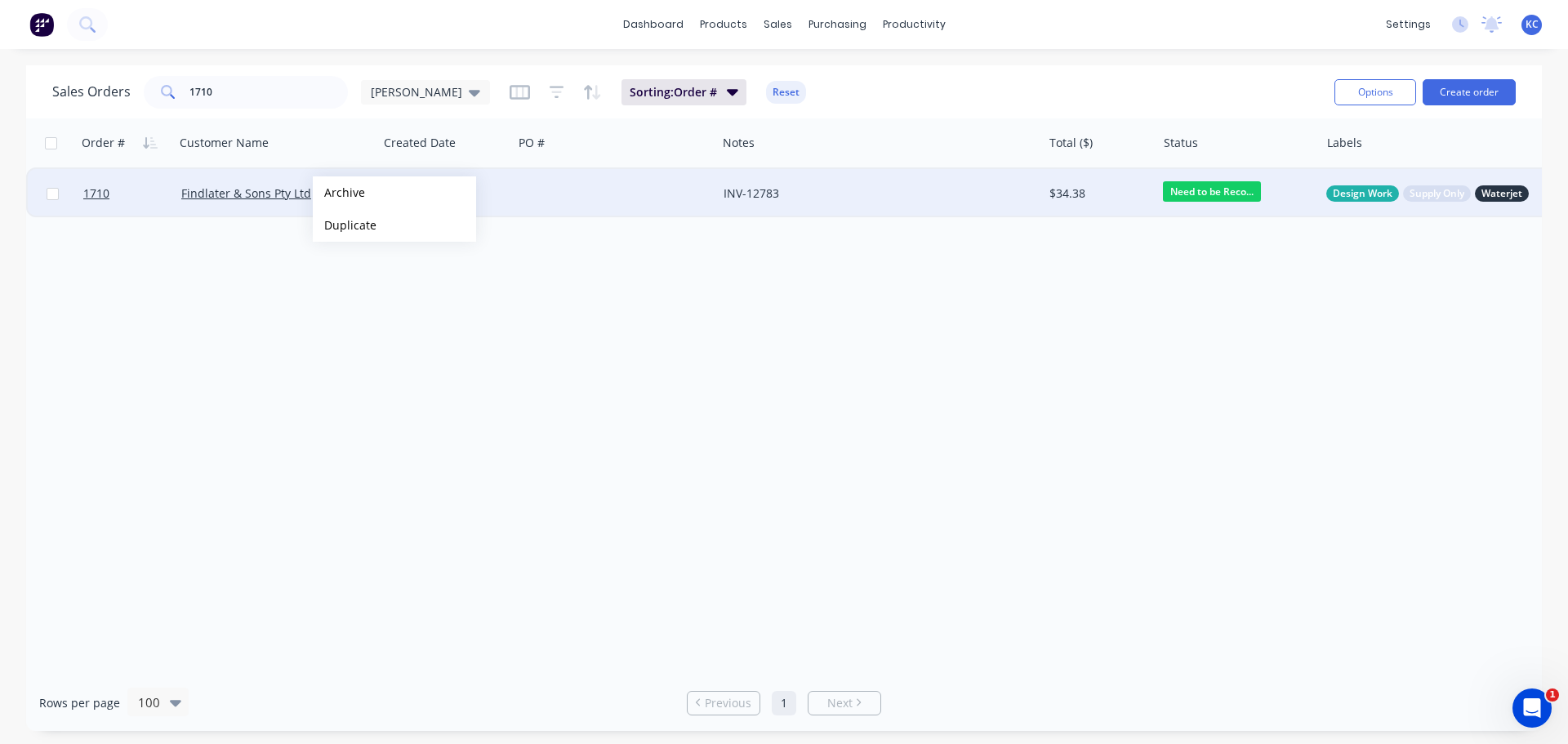
click at [338, 193] on button "Archive" at bounding box center [394, 193] width 164 height 33
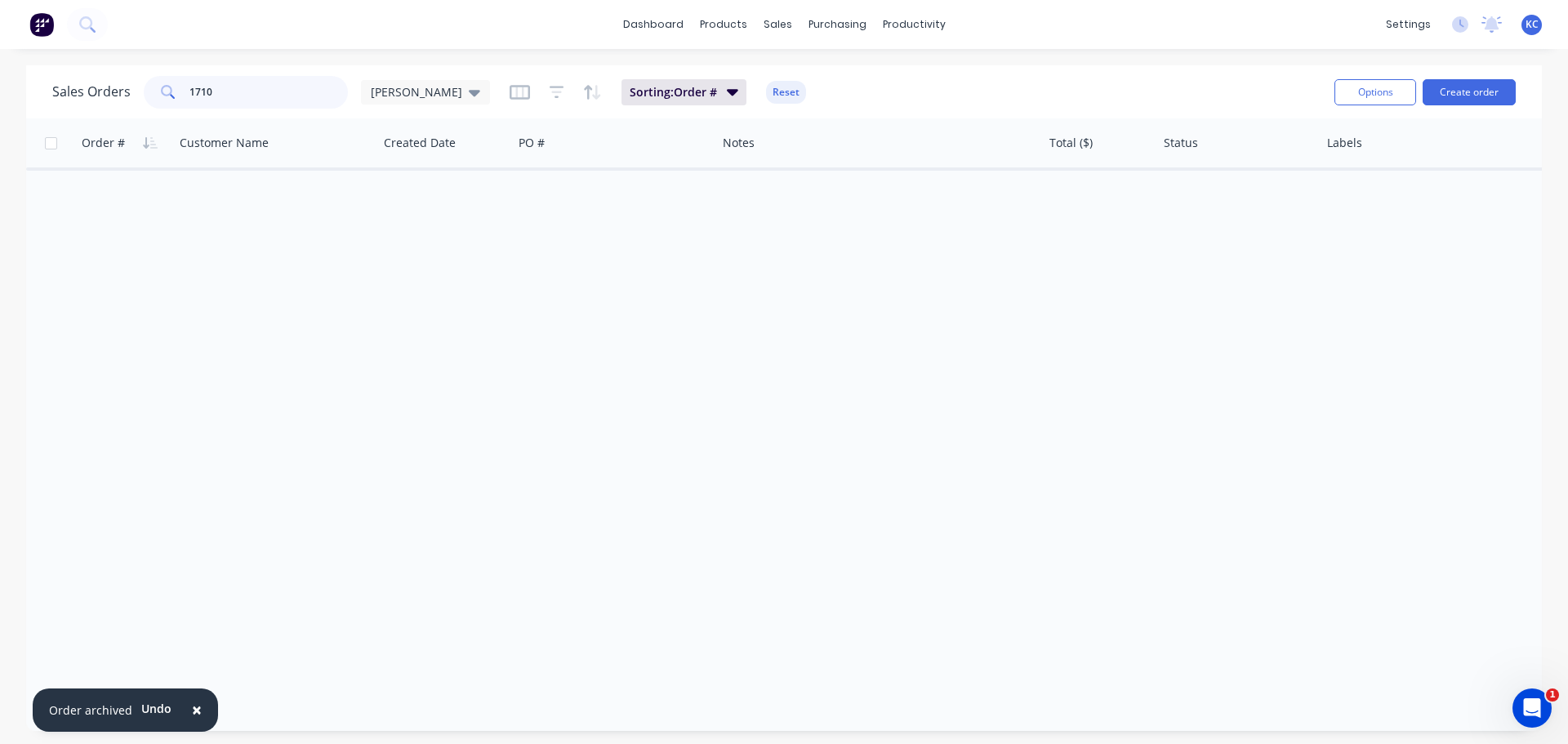
drag, startPoint x: 237, startPoint y: 95, endPoint x: 0, endPoint y: 115, distance: 237.8
click at [189, 92] on input "1710" at bounding box center [269, 93] width 159 height 33
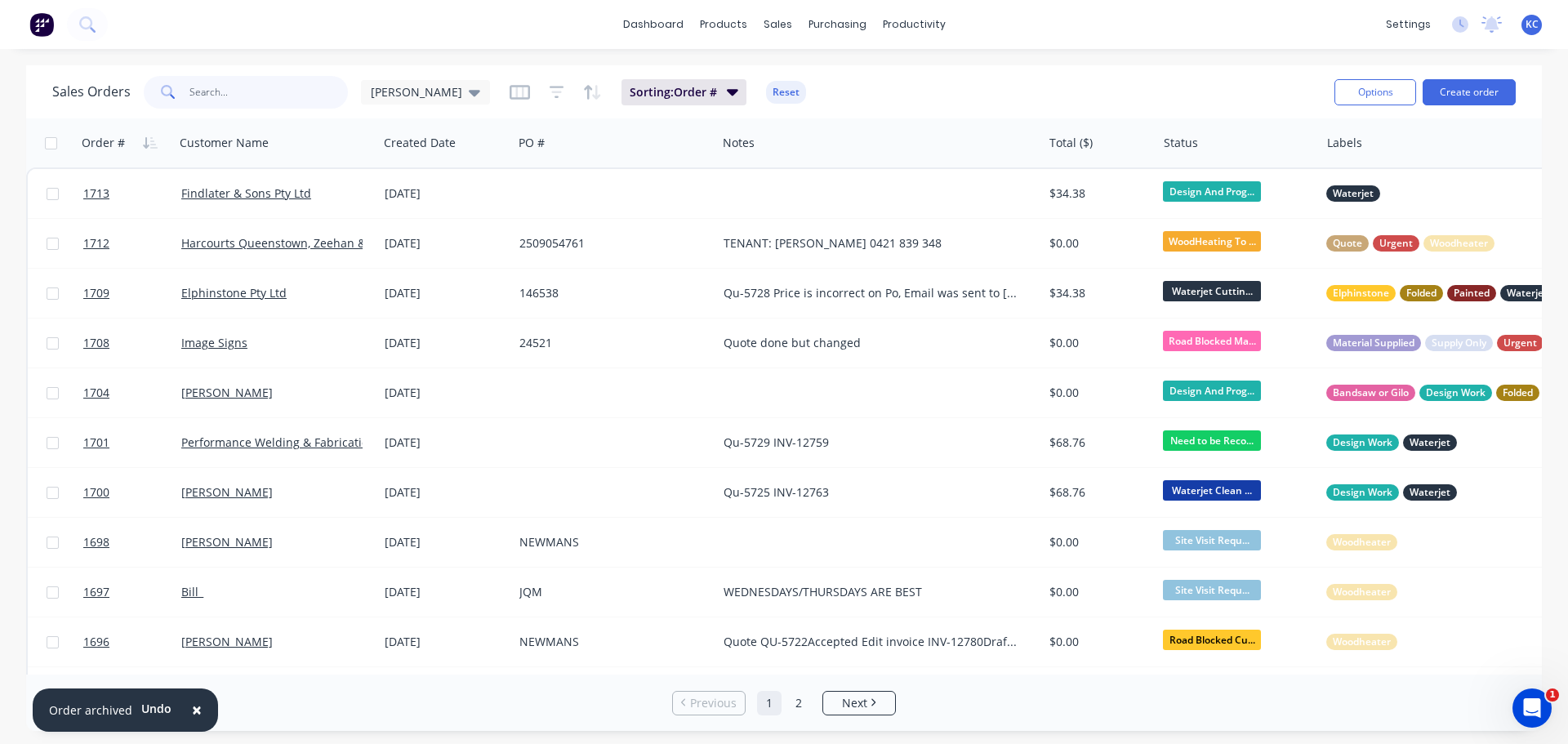
click at [281, 95] on input "text" at bounding box center [269, 93] width 159 height 33
type input "1692"
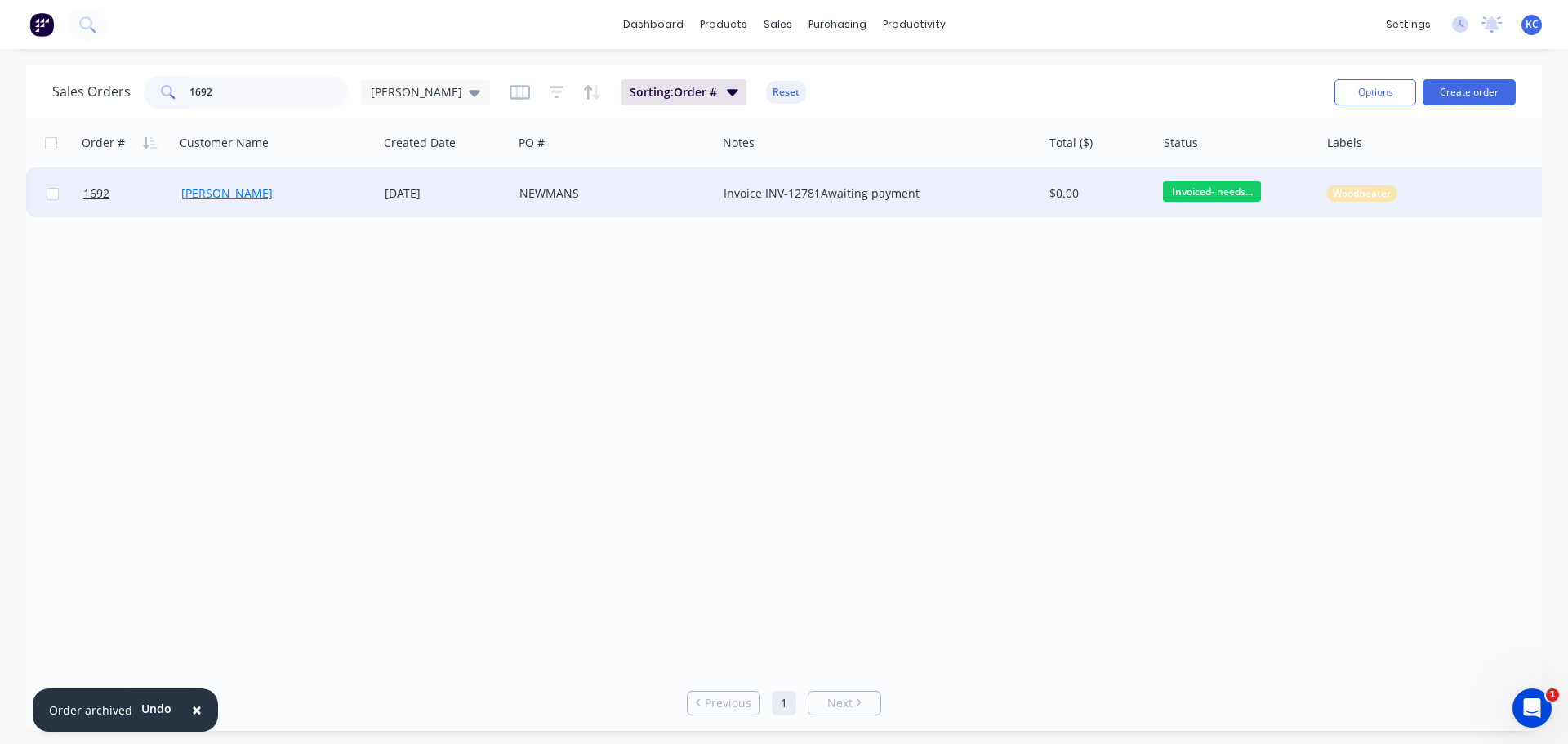
click at [258, 190] on link "[PERSON_NAME]" at bounding box center [227, 193] width 92 height 15
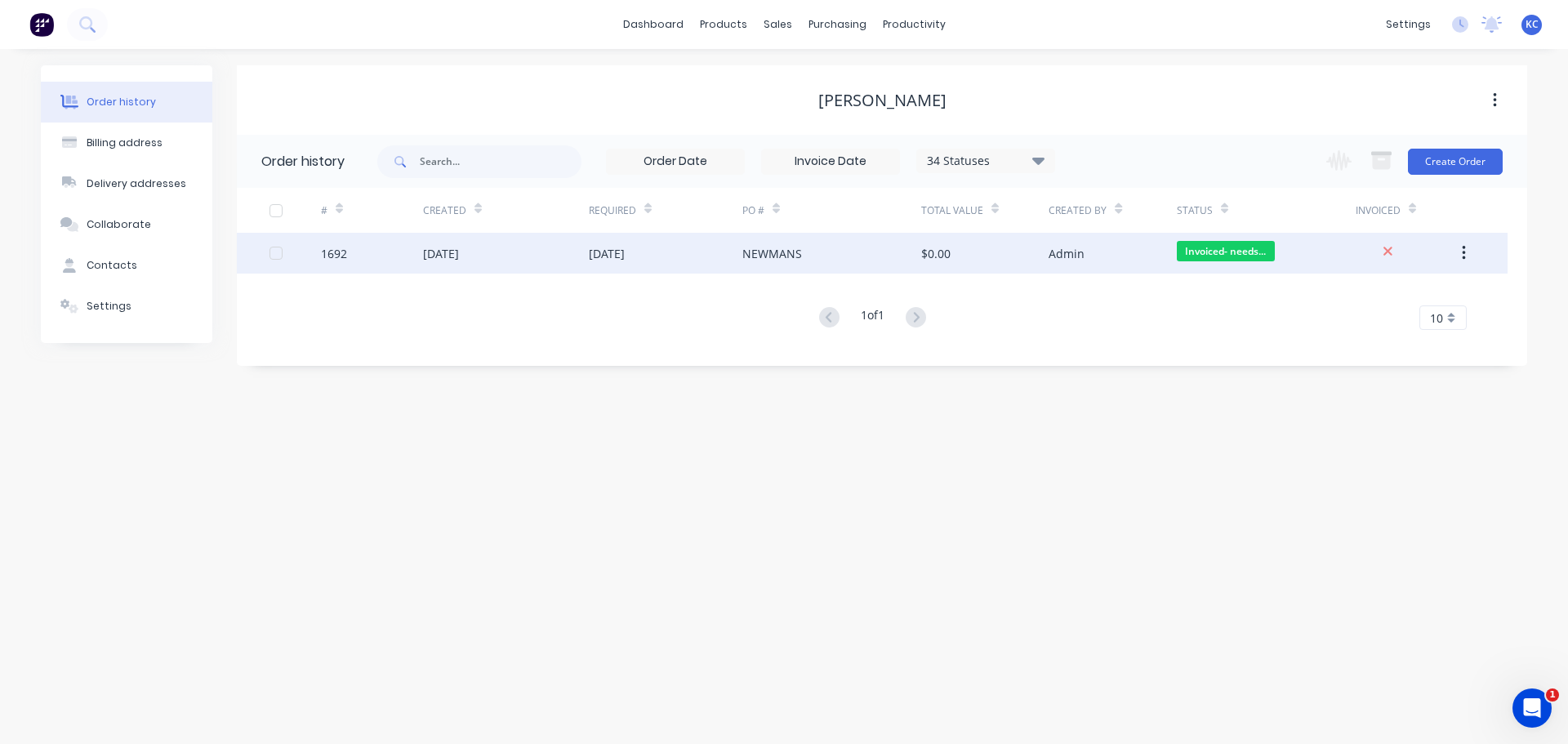
click at [423, 256] on div "[DATE]" at bounding box center [441, 254] width 36 height 17
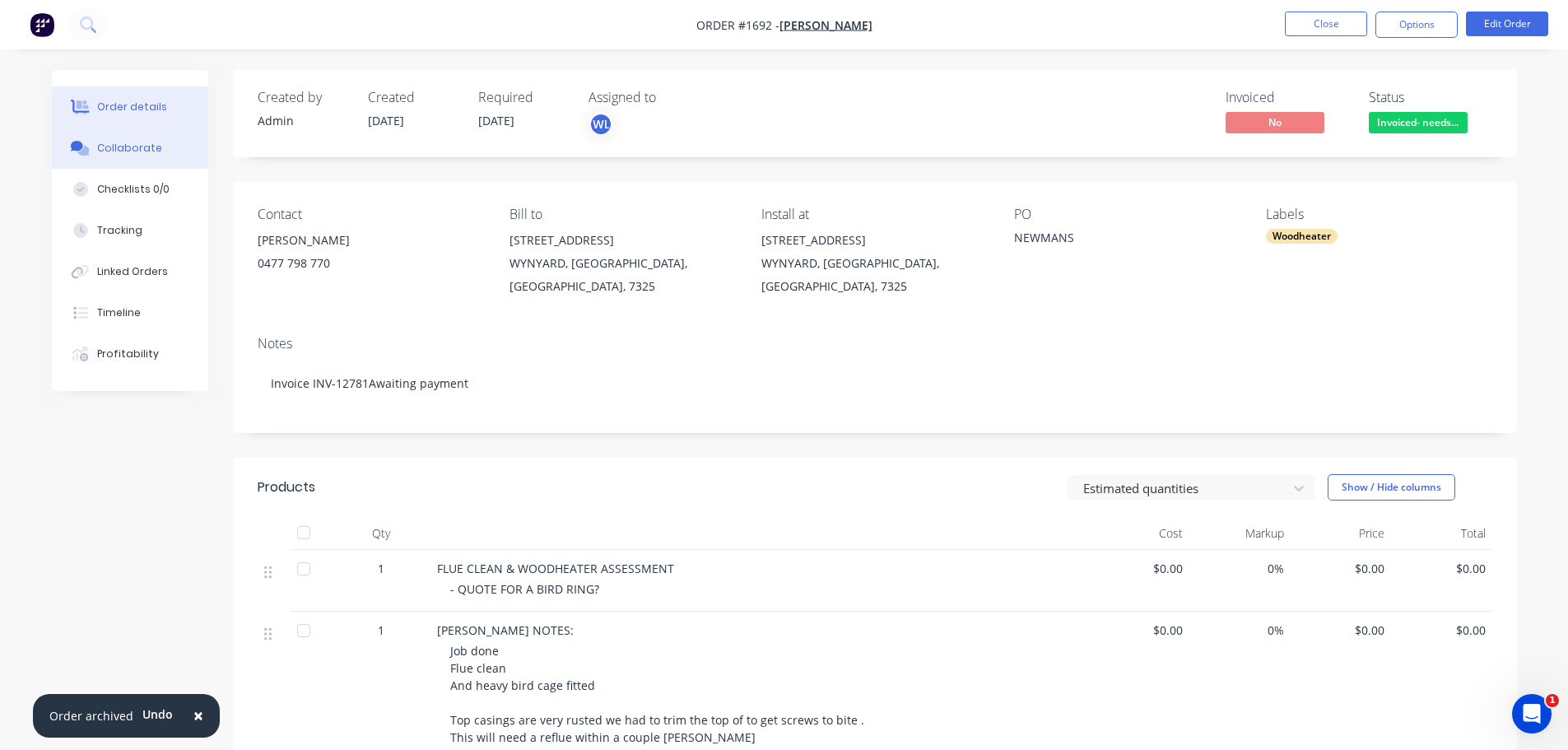
click at [131, 155] on div "Collaborate" at bounding box center [129, 148] width 65 height 15
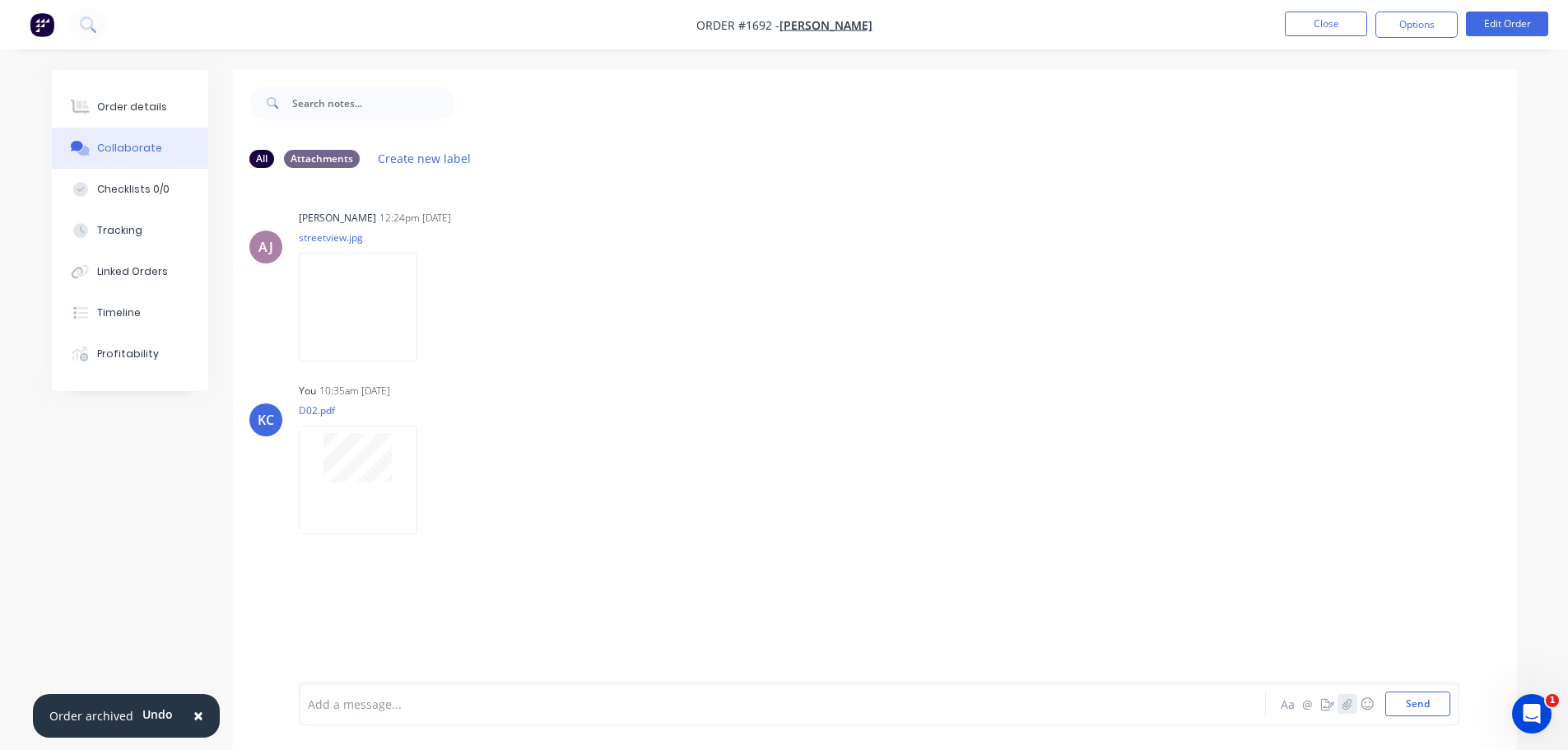
click at [1343, 701] on icon "button" at bounding box center [1346, 703] width 10 height 11
click at [1445, 702] on button "Send" at bounding box center [1418, 703] width 65 height 25
click at [1333, 22] on button "Close" at bounding box center [1325, 23] width 82 height 25
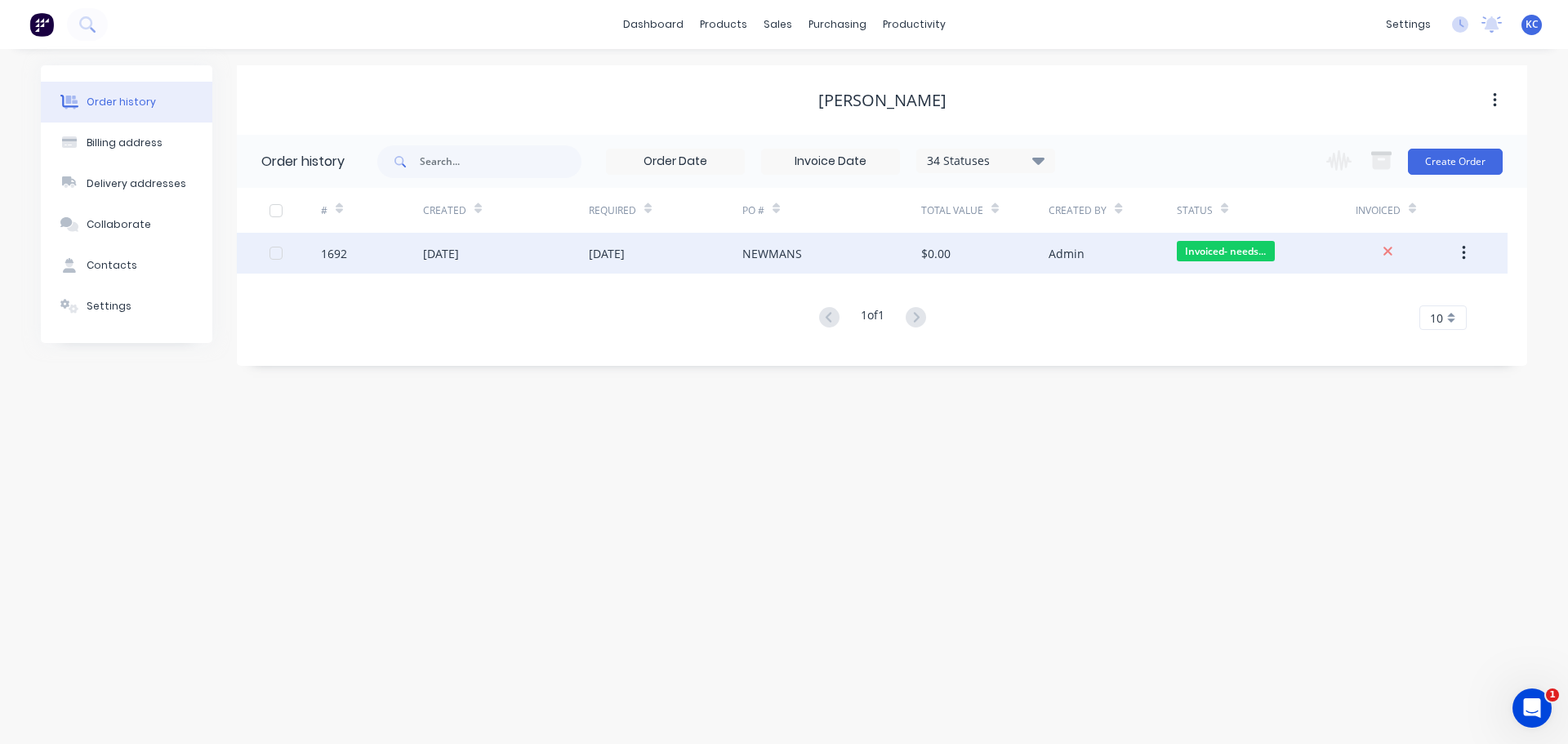
click at [341, 251] on div "1692" at bounding box center [333, 254] width 26 height 17
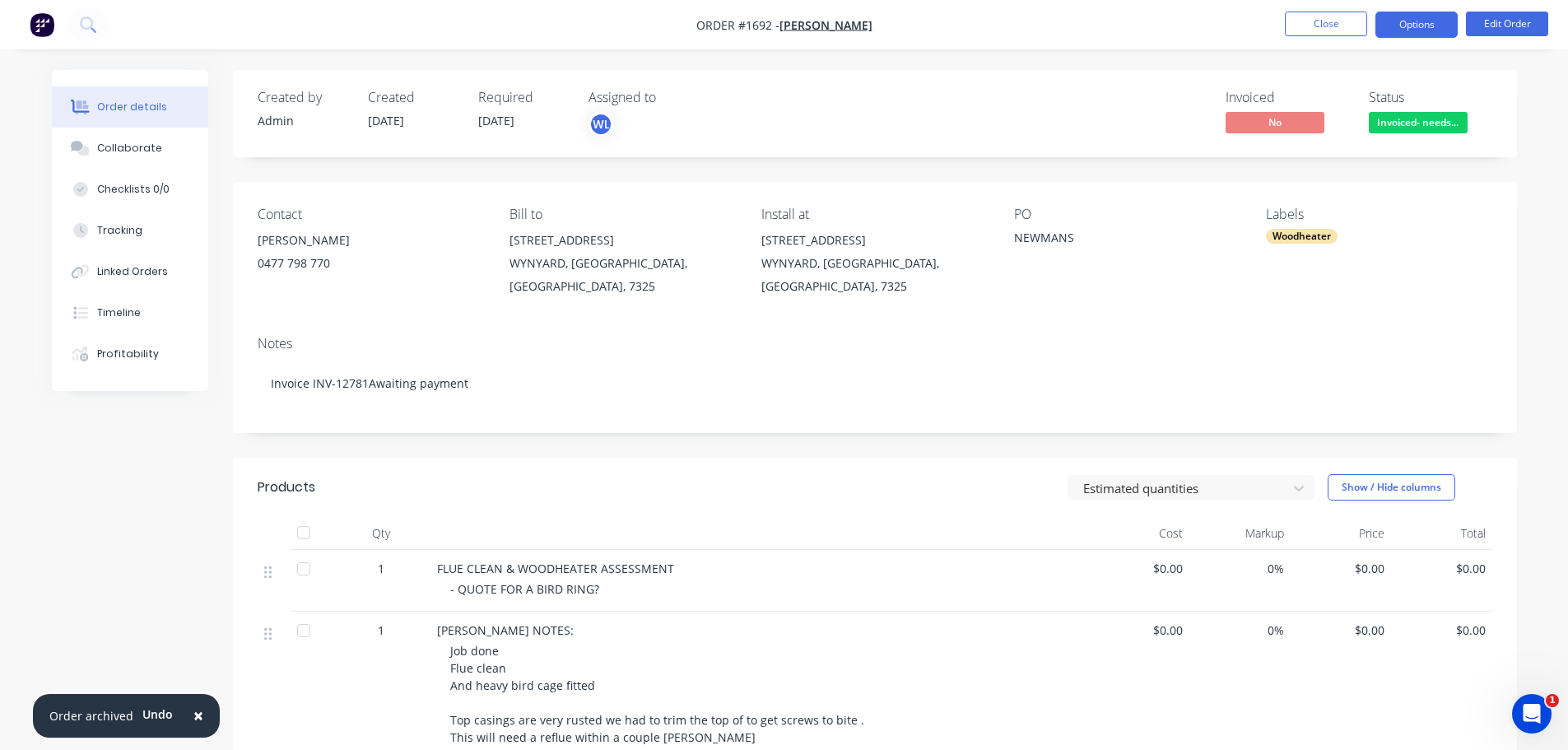
click at [1431, 26] on button "Options" at bounding box center [1416, 24] width 82 height 26
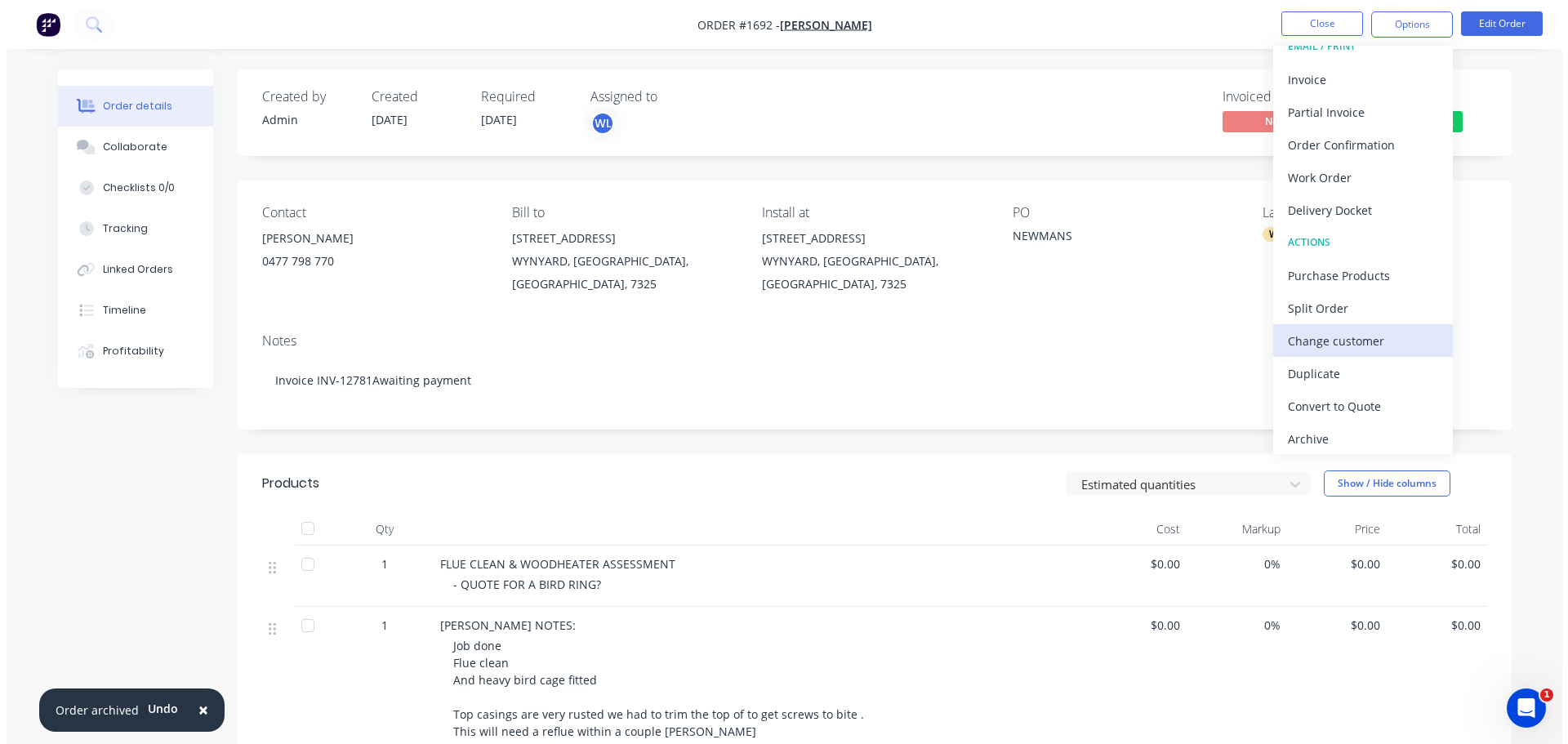
scroll to position [25, 0]
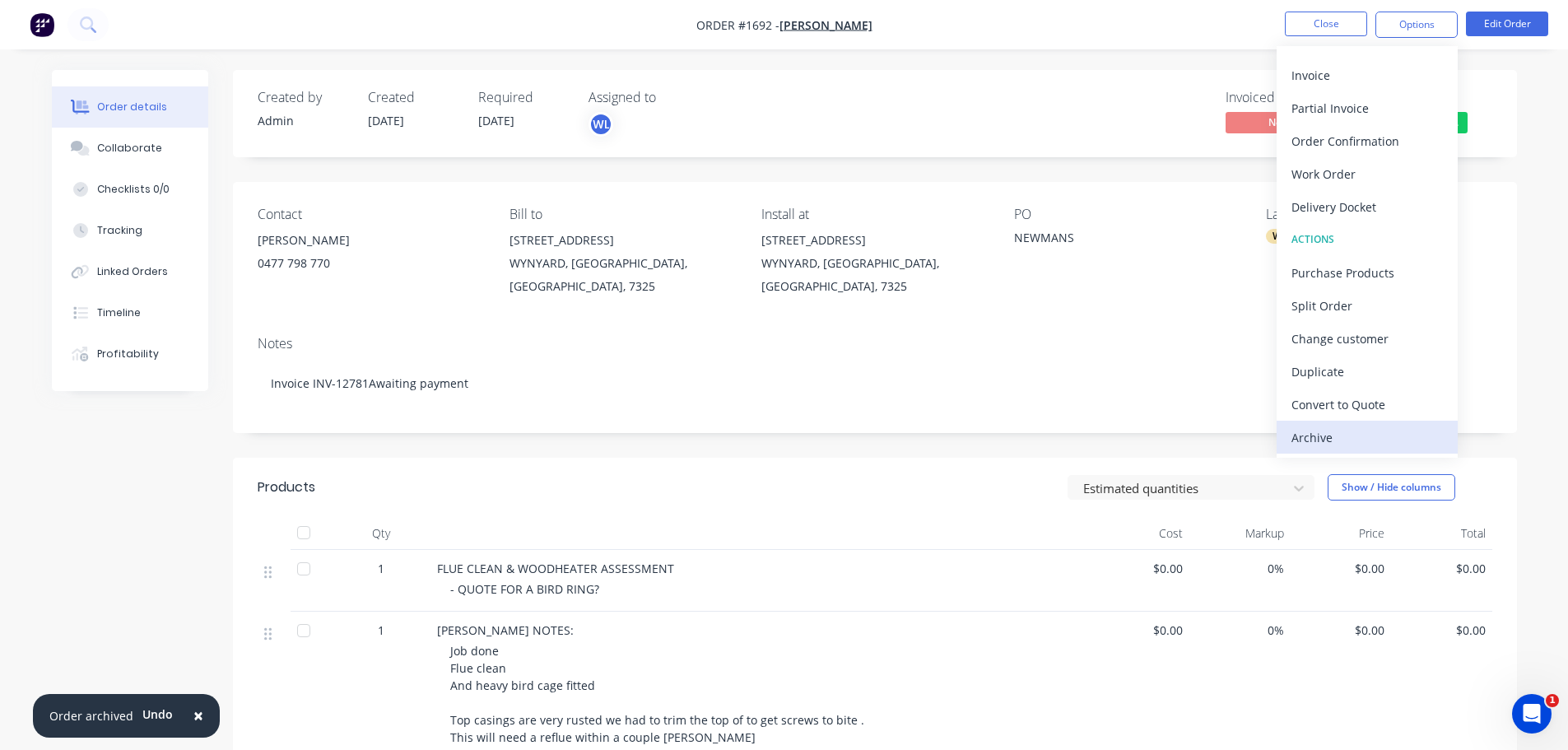
click at [1375, 435] on div "Archive" at bounding box center [1367, 438] width 151 height 24
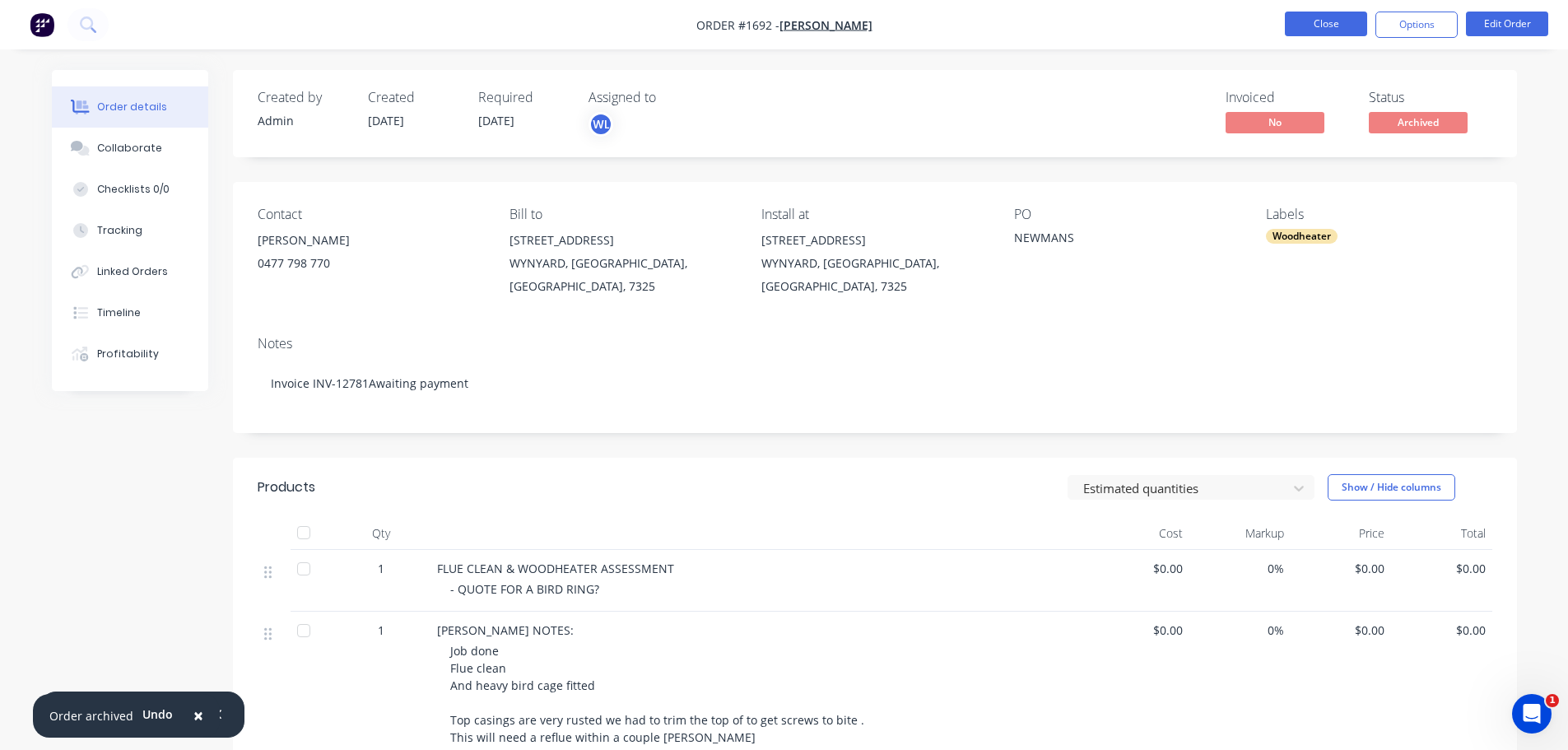
click at [1349, 26] on button "Close" at bounding box center [1325, 23] width 82 height 25
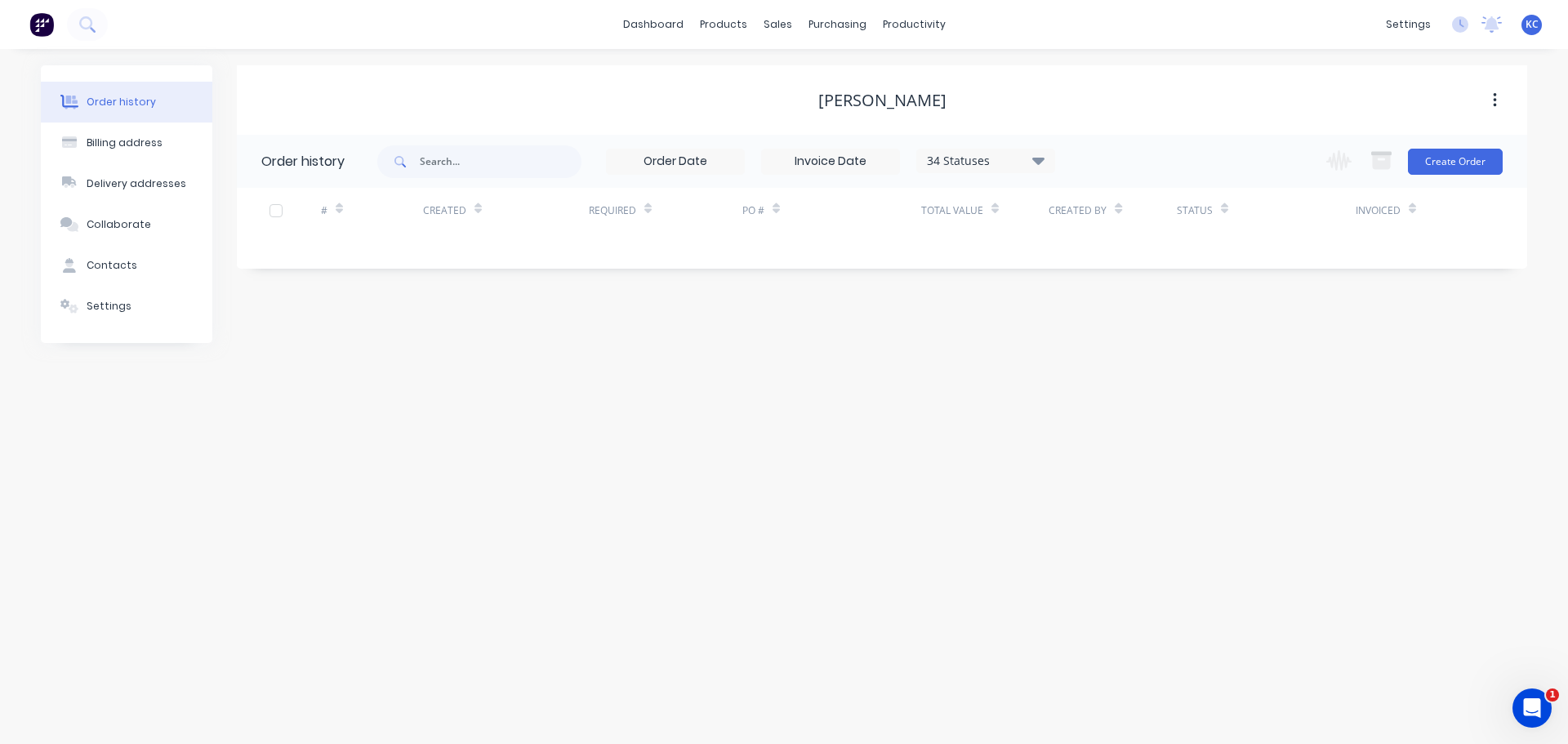
click at [1530, 27] on span "KC" at bounding box center [1531, 24] width 13 height 15
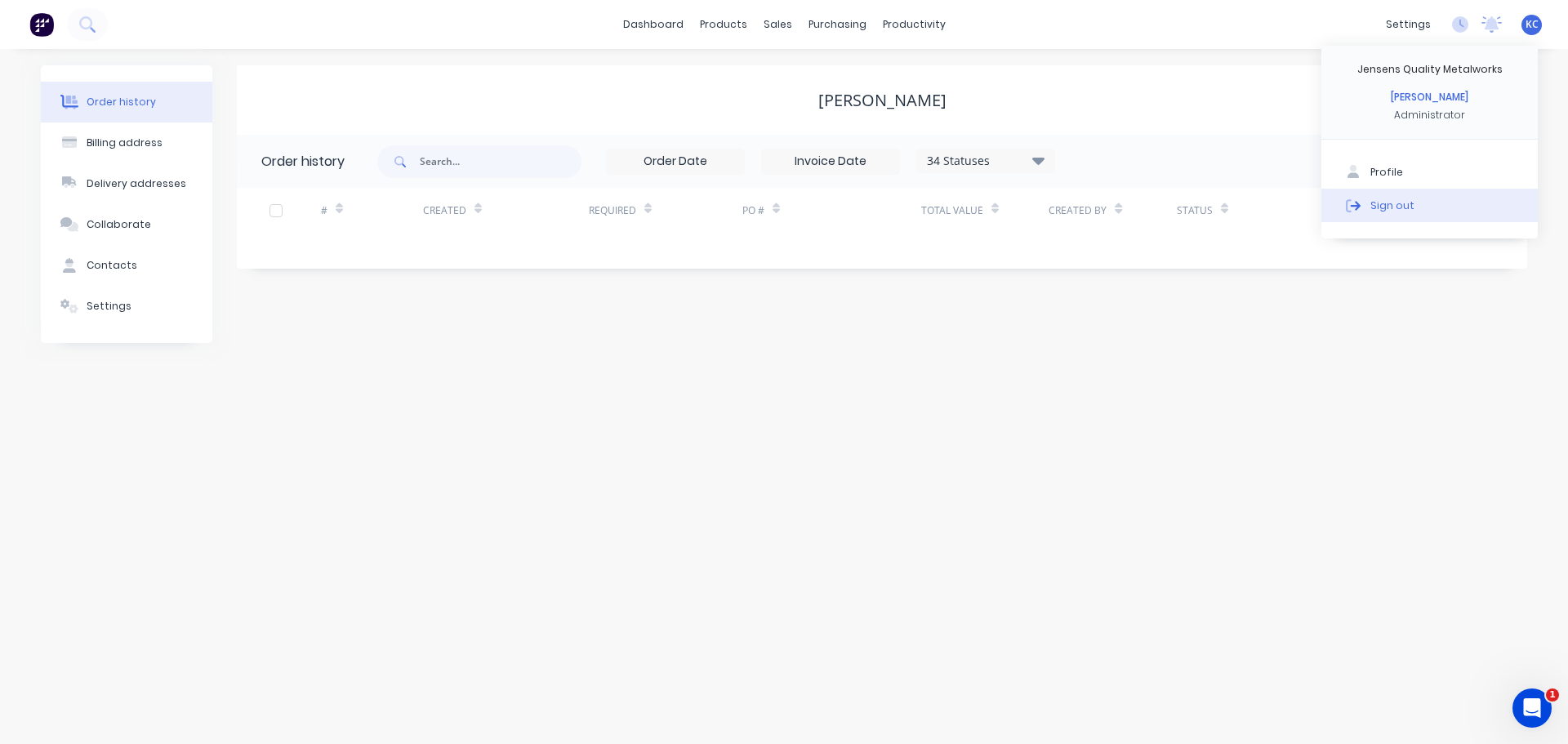
click at [1396, 209] on div "Sign out" at bounding box center [1391, 205] width 44 height 15
